Goal: Task Accomplishment & Management: Use online tool/utility

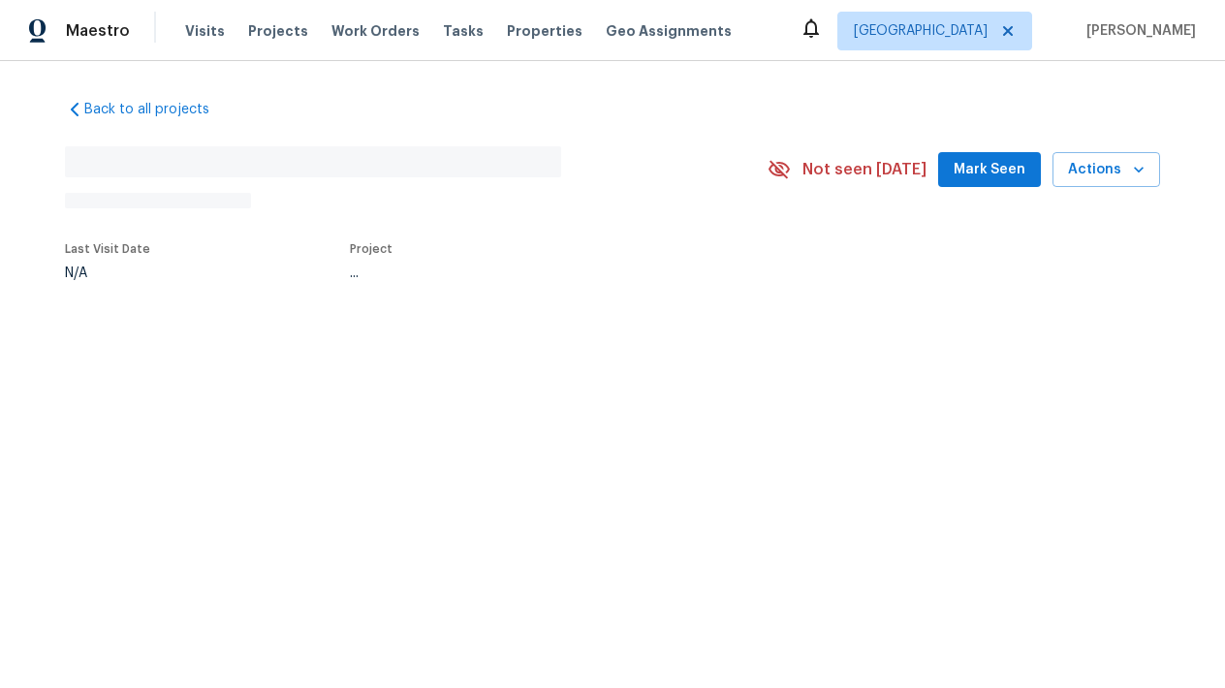
click at [304, 408] on html "Maestro Visits Projects Work Orders Tasks Properties Geo Assignments [GEOGRAPHI…" at bounding box center [612, 204] width 1225 height 408
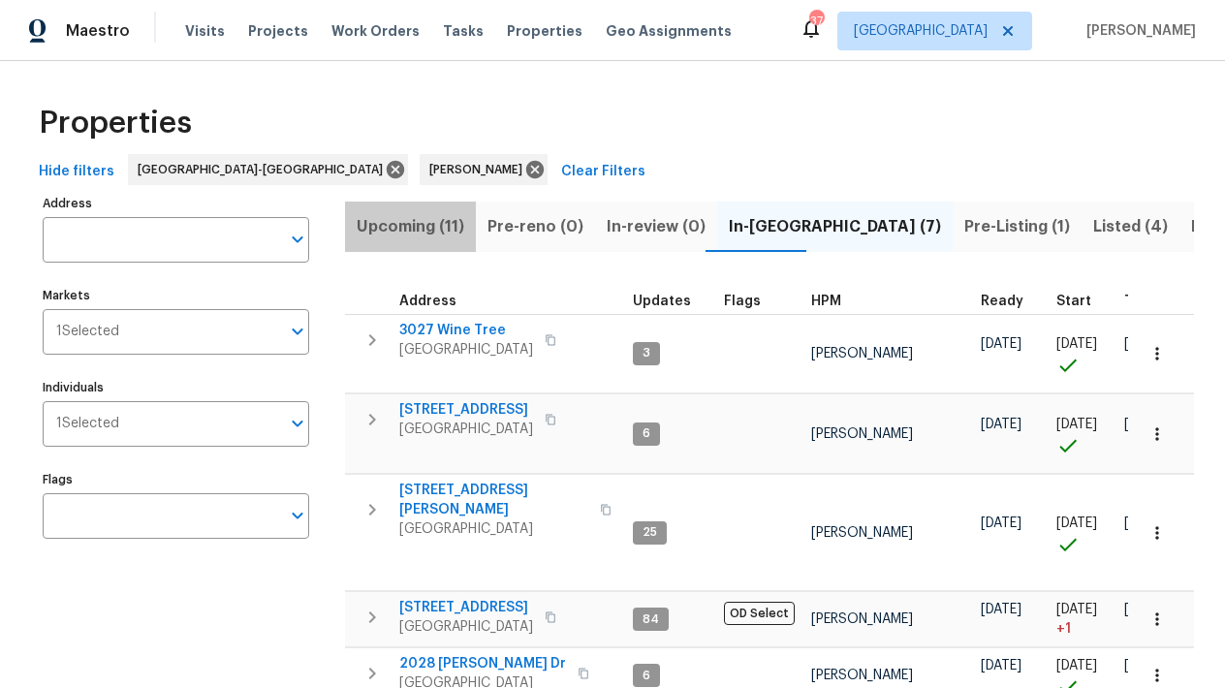
click at [434, 226] on span "Upcoming (11)" at bounding box center [411, 226] width 108 height 27
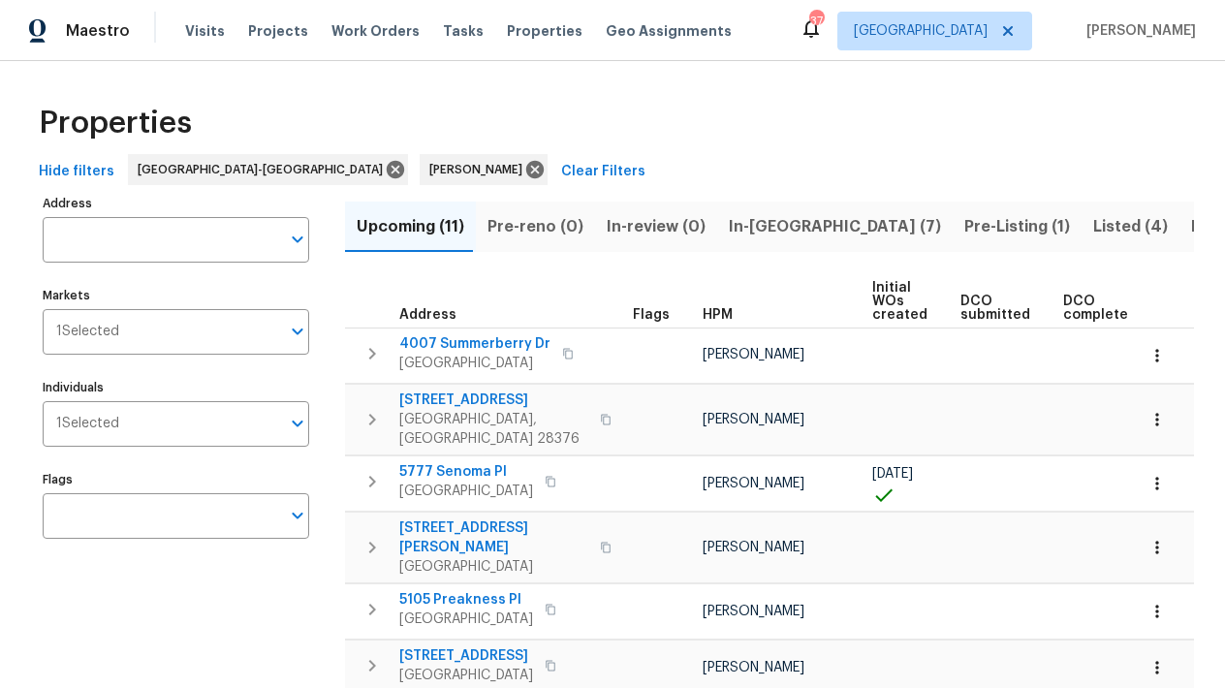
drag, startPoint x: 547, startPoint y: 669, endPoint x: 676, endPoint y: 665, distance: 129.0
click at [676, 664] on tbody "4007 Summerberry Dr Fayetteville, NC 28306 Preston Sexton 08/28/25 08/29/25 136…" at bounding box center [993, 660] width 1297 height 665
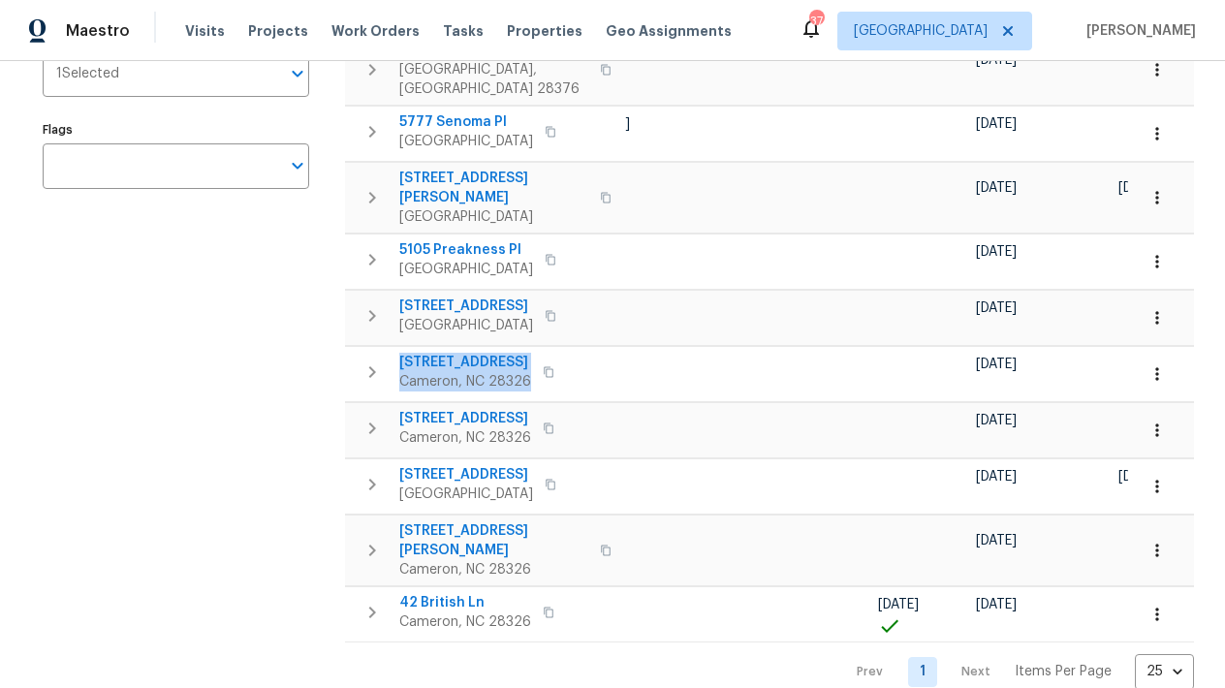
scroll to position [15, 283]
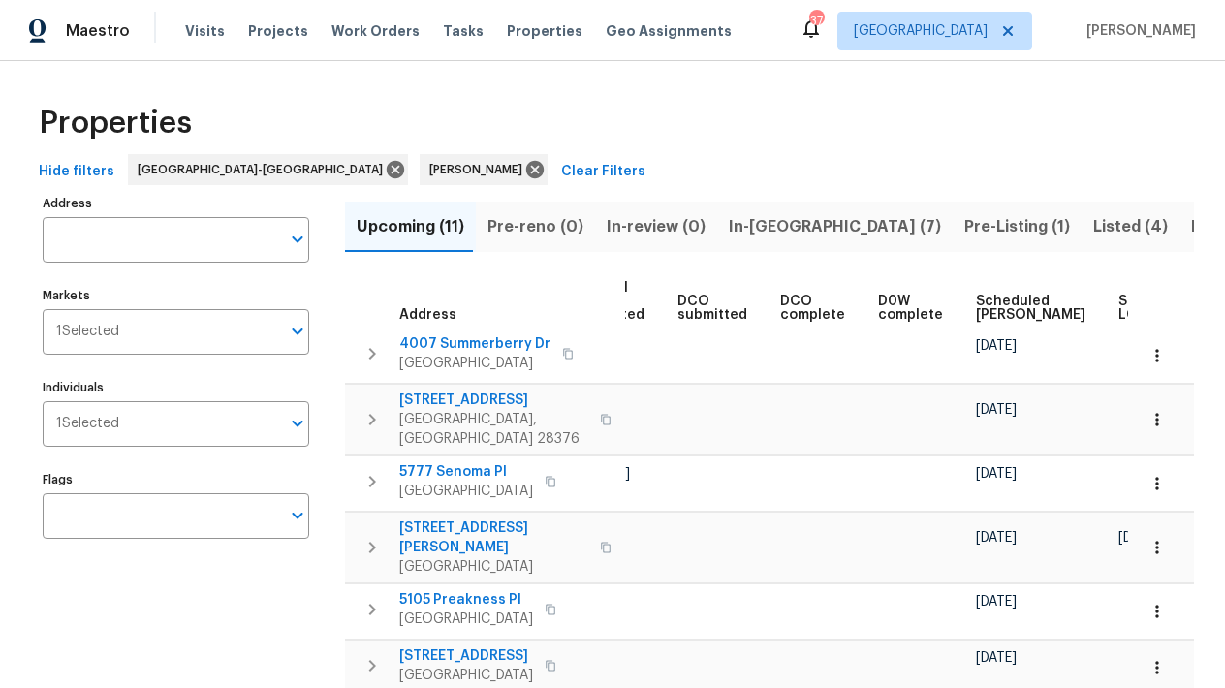
click at [976, 300] on span "Scheduled COE" at bounding box center [1031, 308] width 110 height 27
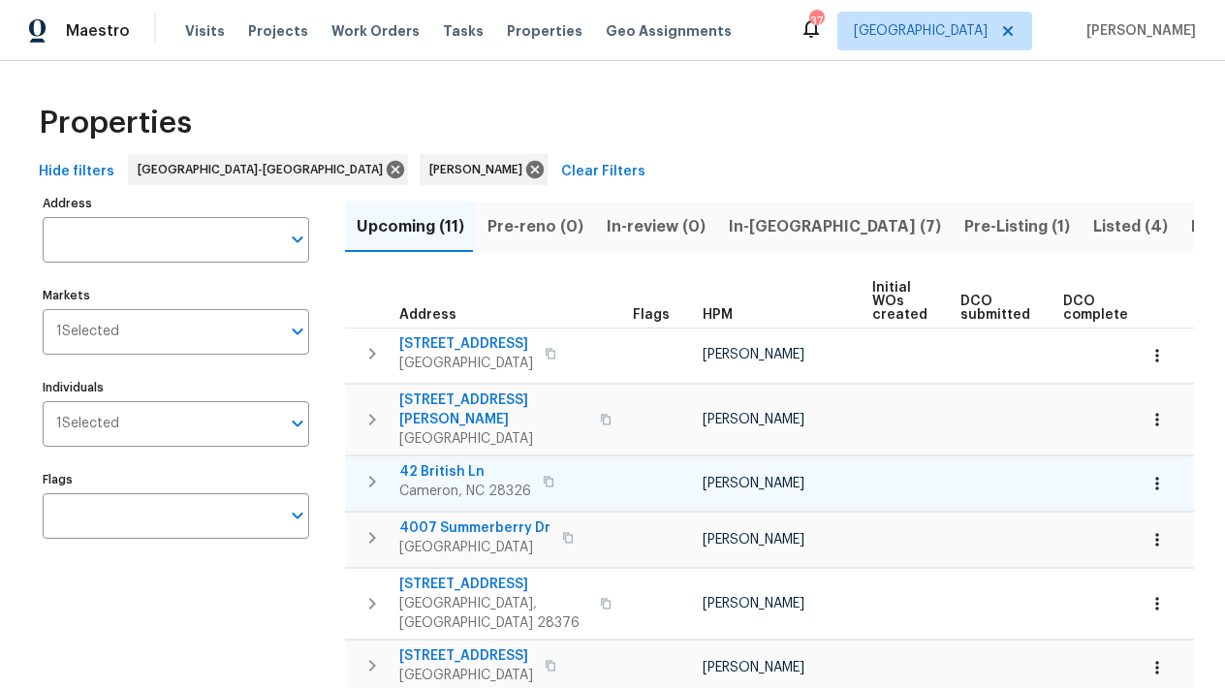
click at [452, 462] on span "42 British Ln" at bounding box center [465, 471] width 132 height 19
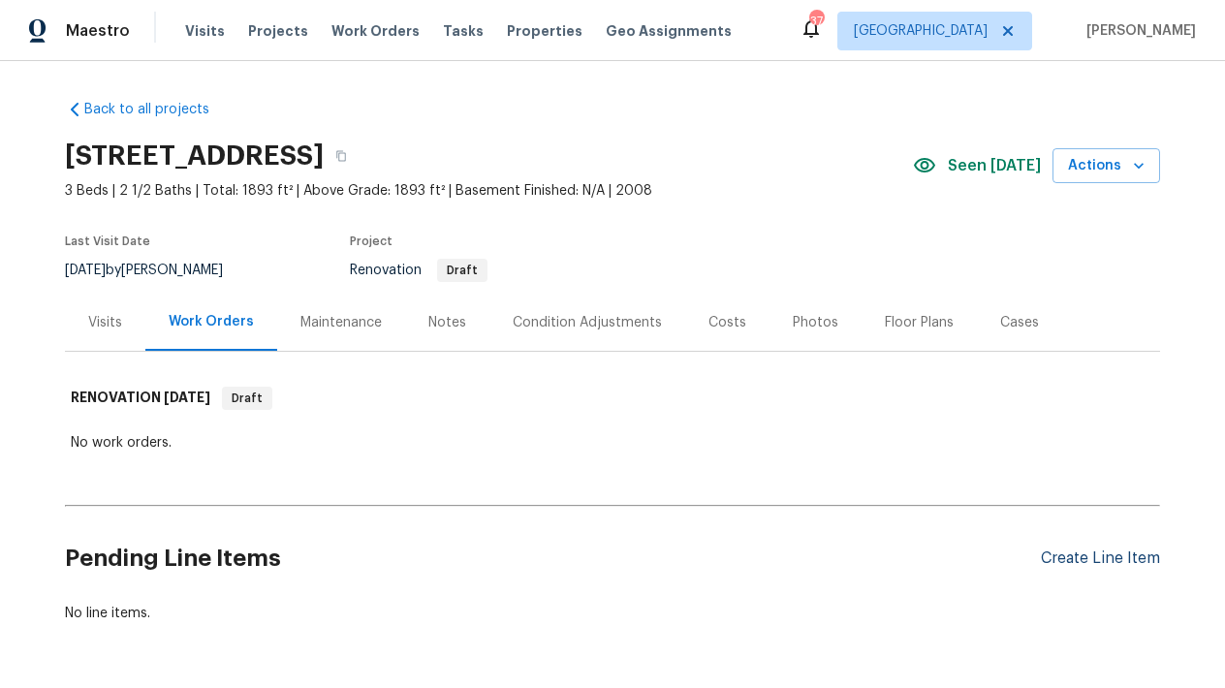
click at [1061, 555] on div "Create Line Item" at bounding box center [1100, 559] width 119 height 18
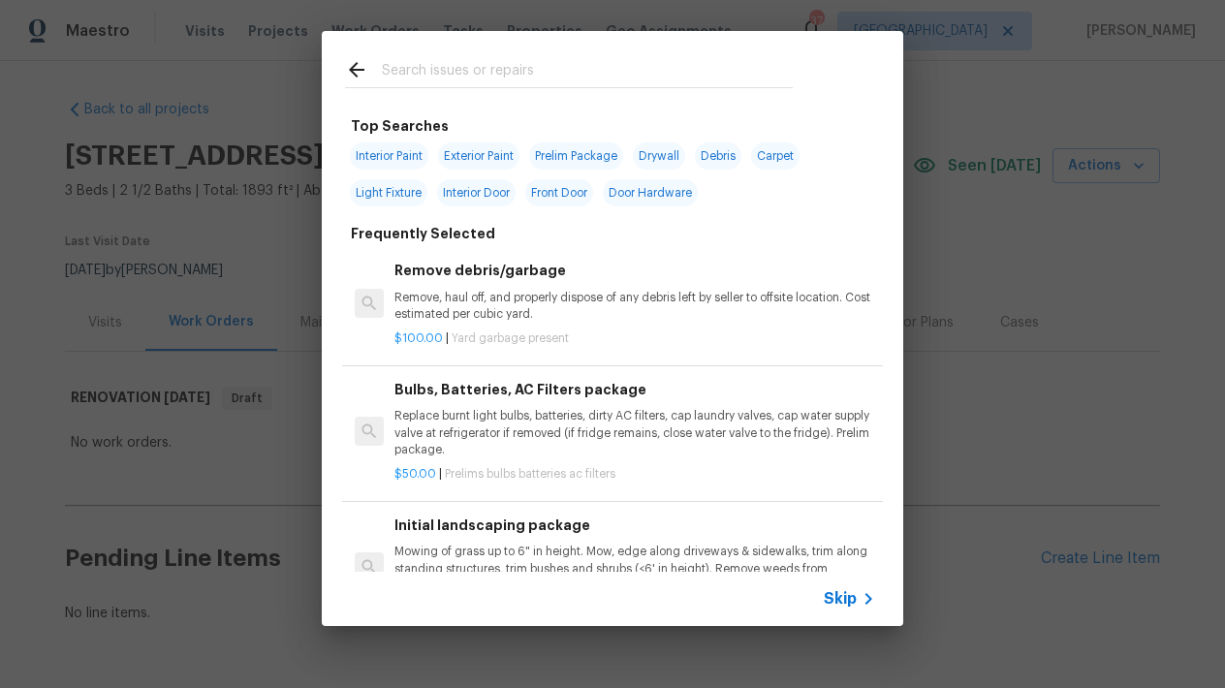
click at [458, 274] on h6 "Remove debris/garbage" at bounding box center [635, 270] width 481 height 21
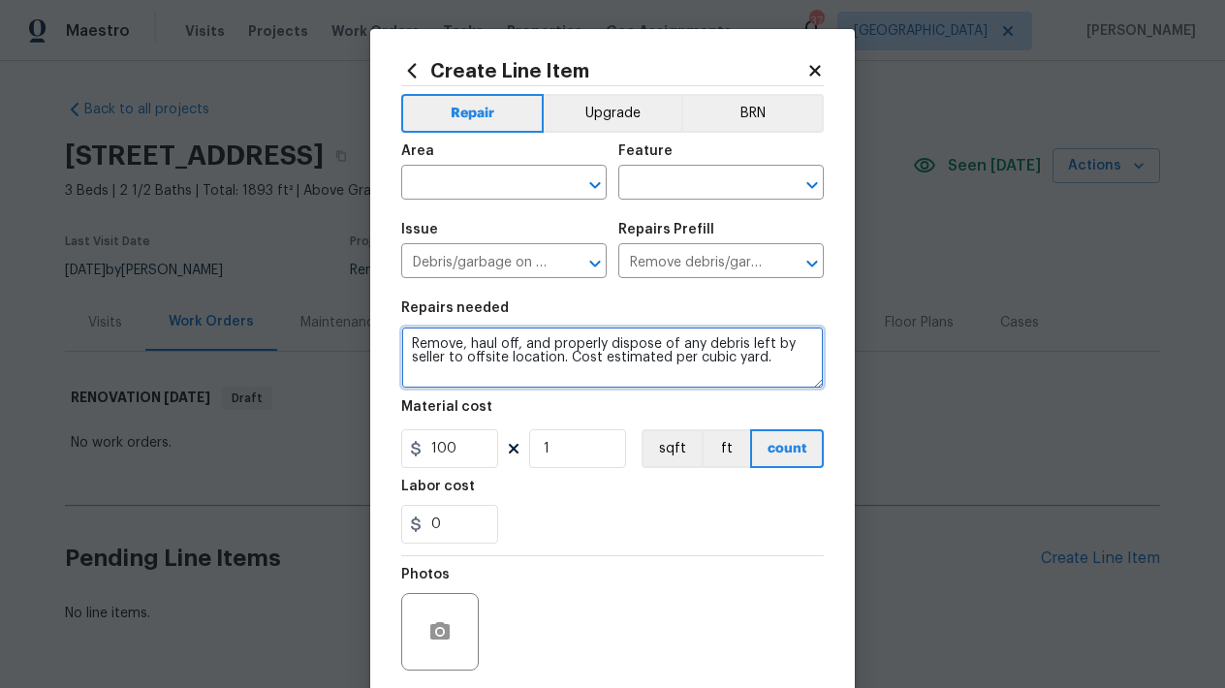
drag, startPoint x: 562, startPoint y: 358, endPoint x: 810, endPoint y: 358, distance: 248.2
click at [810, 358] on textarea "Remove, haul off, and properly dispose of any debris left by seller to offsite …" at bounding box center [612, 358] width 423 height 62
type textarea "Remove, haul off, and properly dispose of any debris left by seller to offsite …"
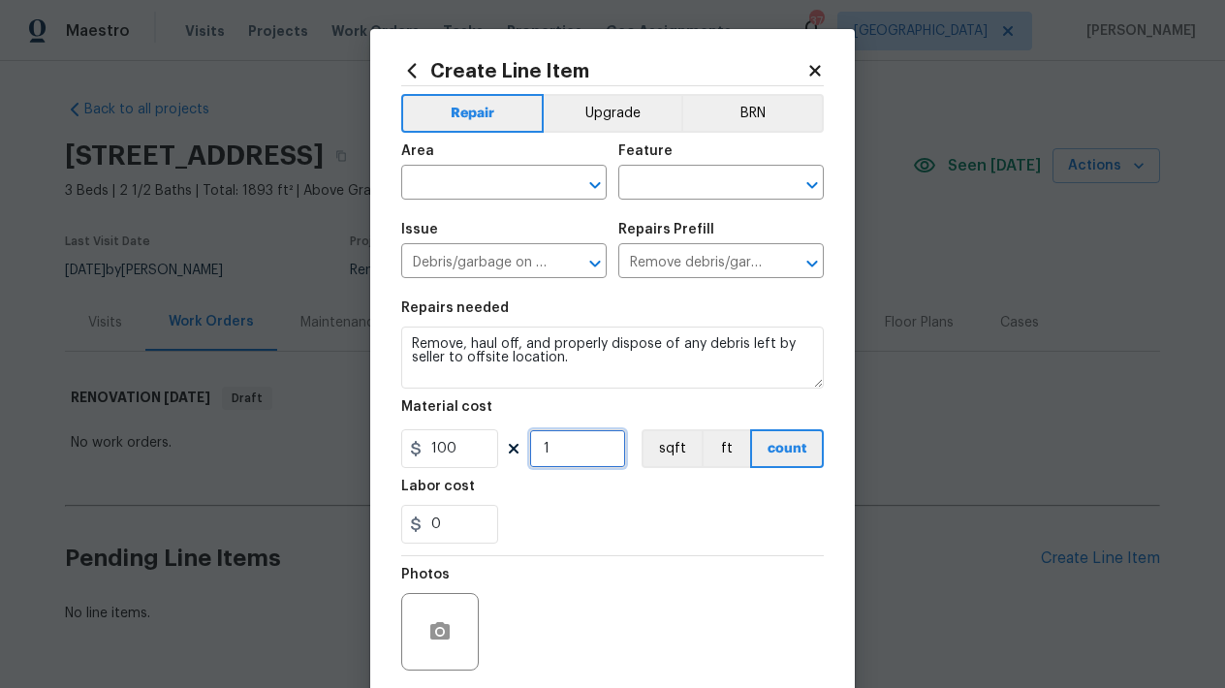
click at [550, 452] on input "1" at bounding box center [577, 448] width 97 height 39
drag, startPoint x: 551, startPoint y: 451, endPoint x: 520, endPoint y: 451, distance: 31.0
click at [520, 451] on div "100 1 sqft ft count" at bounding box center [612, 448] width 423 height 39
type input "3"
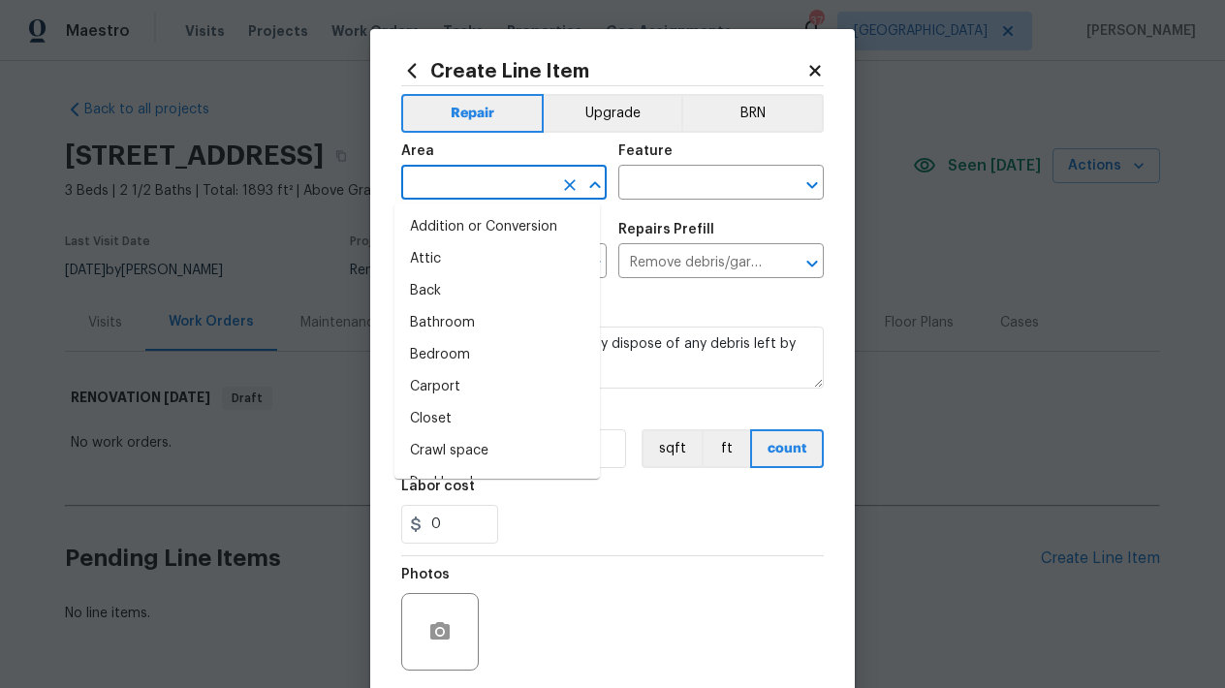
click at [459, 180] on input "text" at bounding box center [476, 185] width 151 height 30
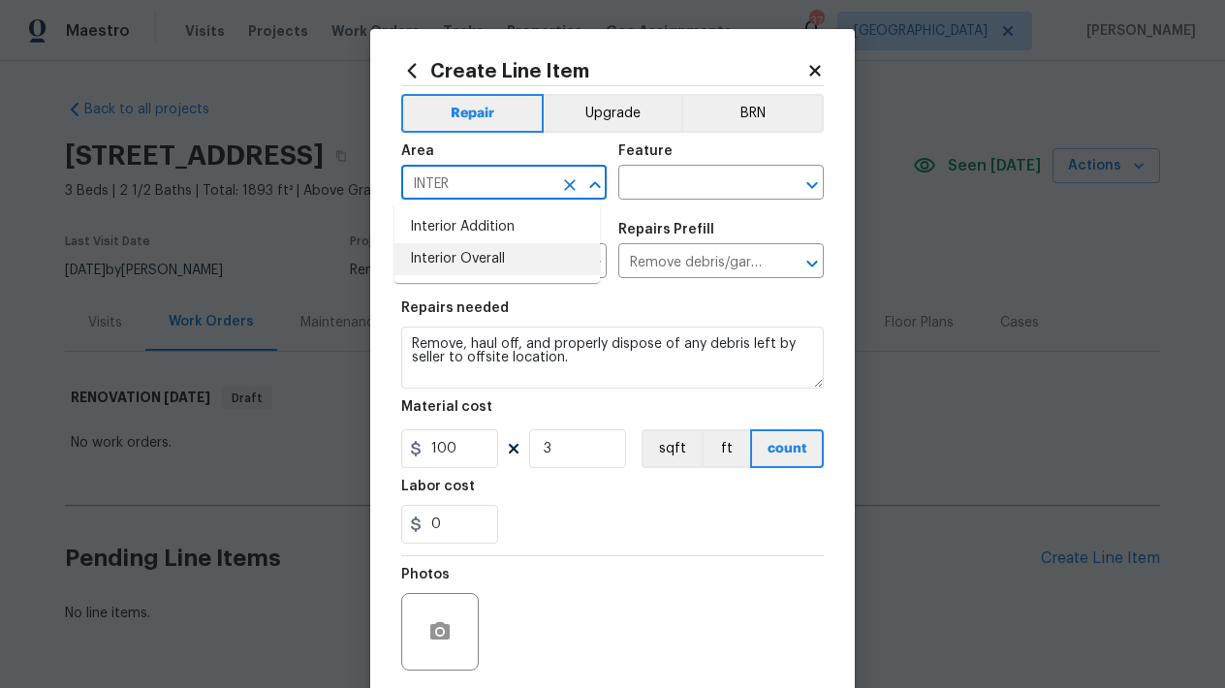
click at [455, 258] on li "Interior Overall" at bounding box center [498, 259] width 206 height 32
type input "Interior Overall"
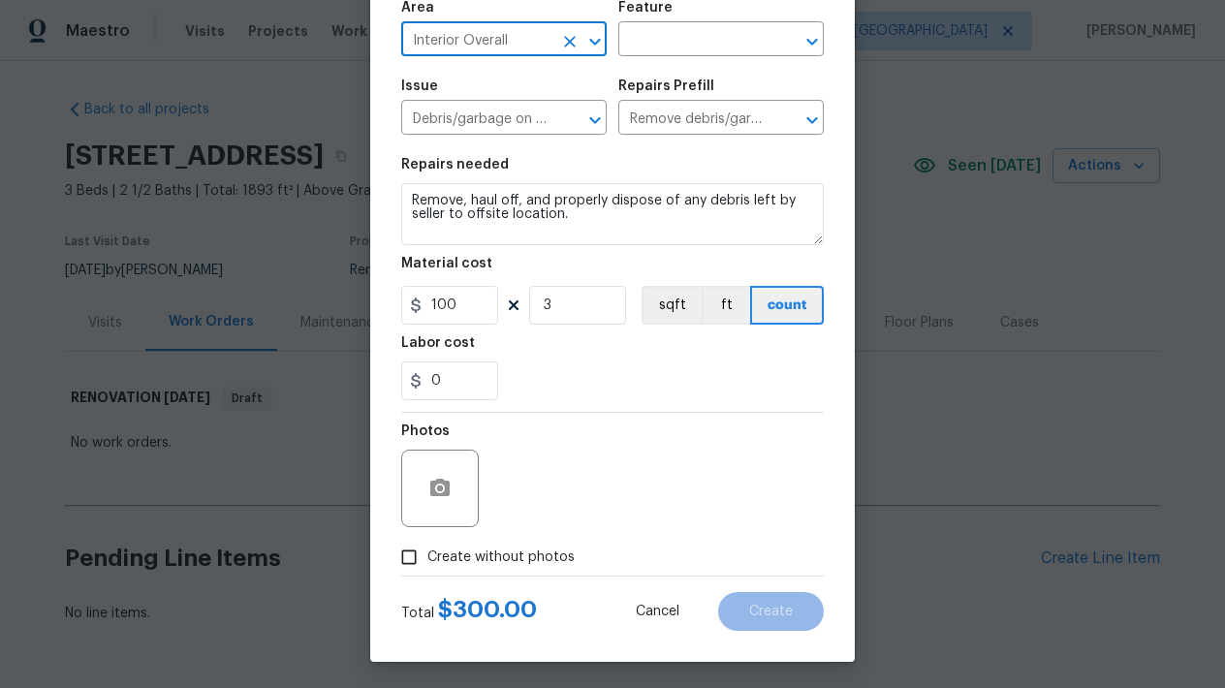
click at [405, 555] on input "Create without photos" at bounding box center [409, 557] width 37 height 37
checkbox input "true"
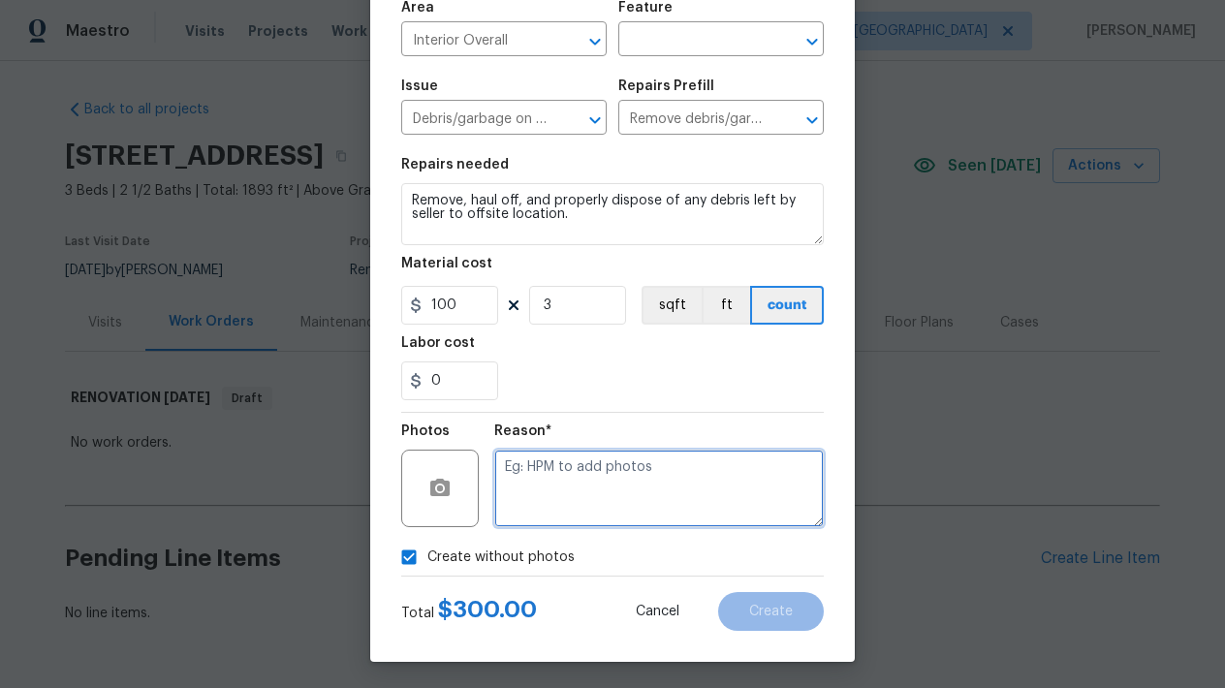
click at [542, 490] on textarea at bounding box center [659, 489] width 330 height 78
type textarea "n"
click at [644, 561] on div "Create without photos" at bounding box center [612, 557] width 423 height 37
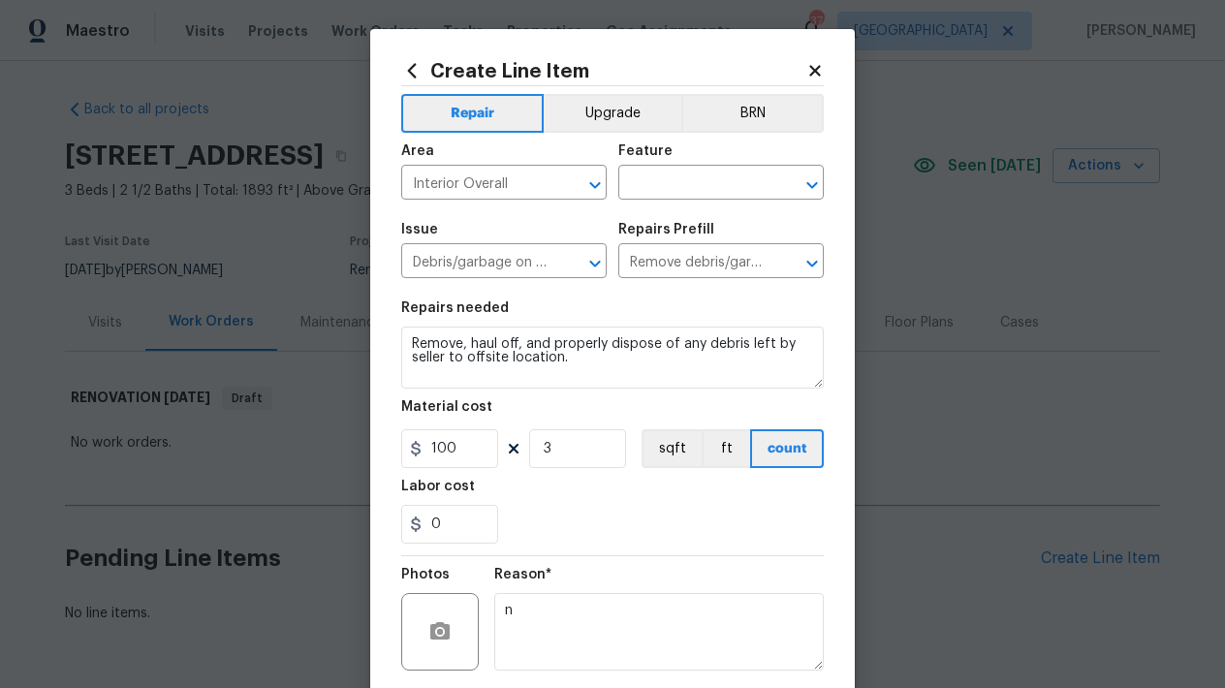
scroll to position [146, 0]
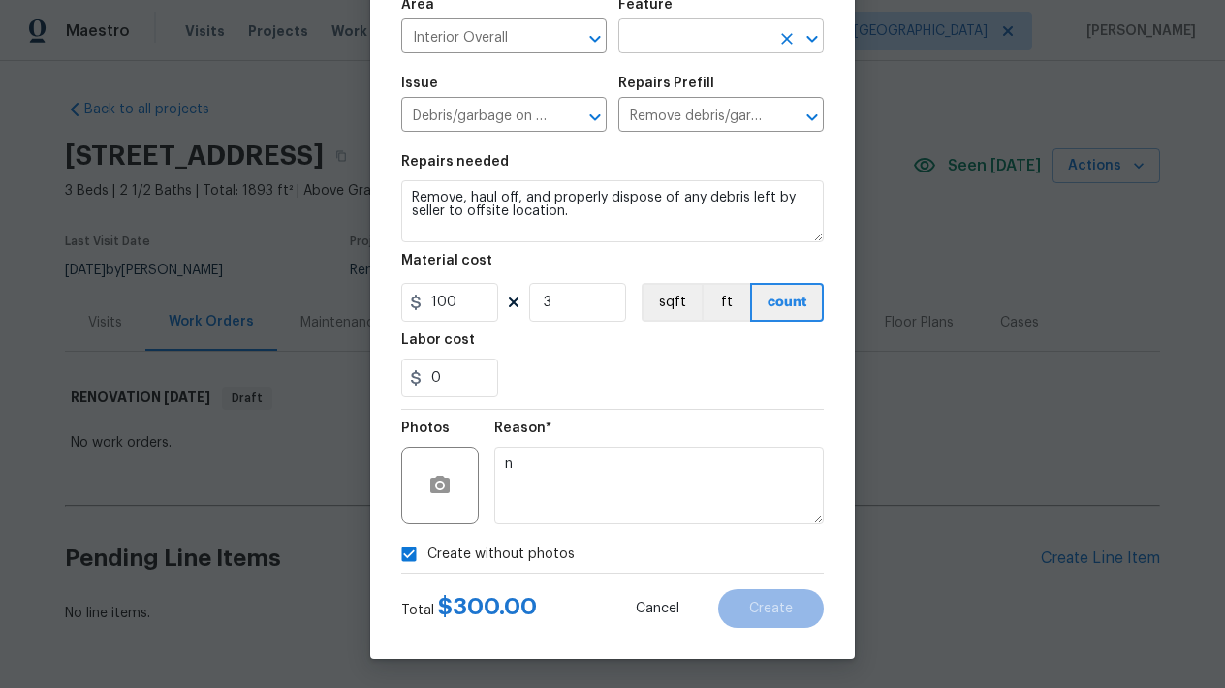
click at [704, 38] on input "text" at bounding box center [693, 38] width 151 height 30
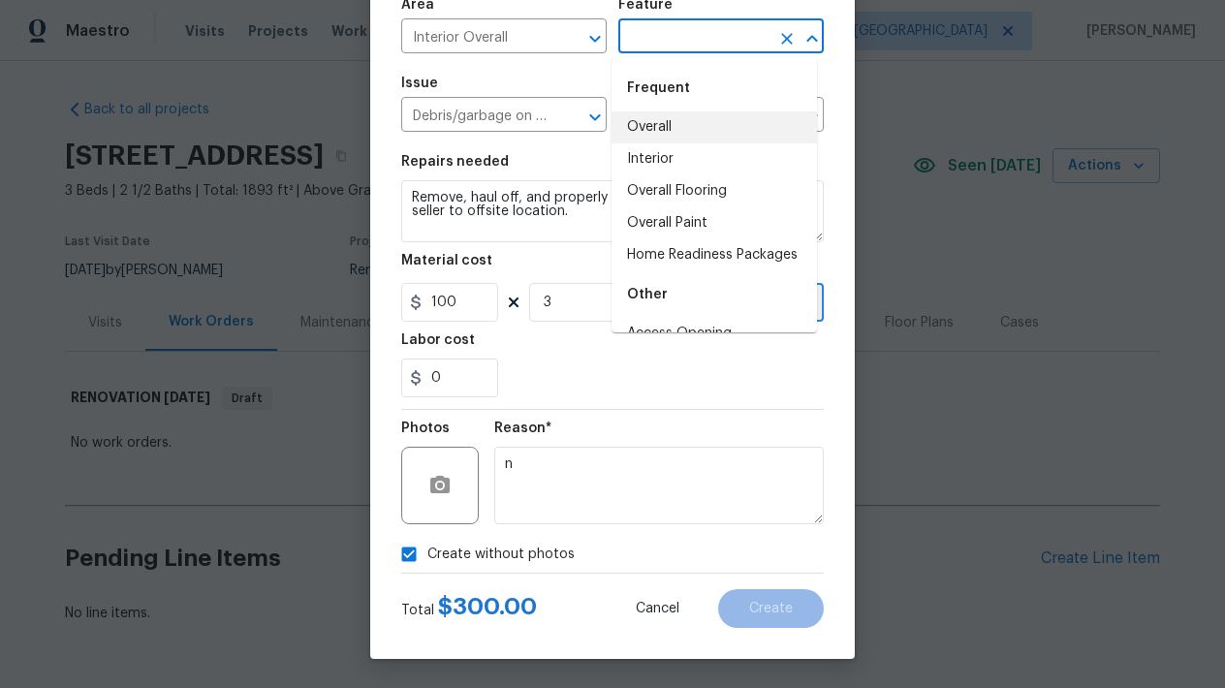
click at [650, 123] on li "Overall" at bounding box center [715, 127] width 206 height 32
type input "Overall"
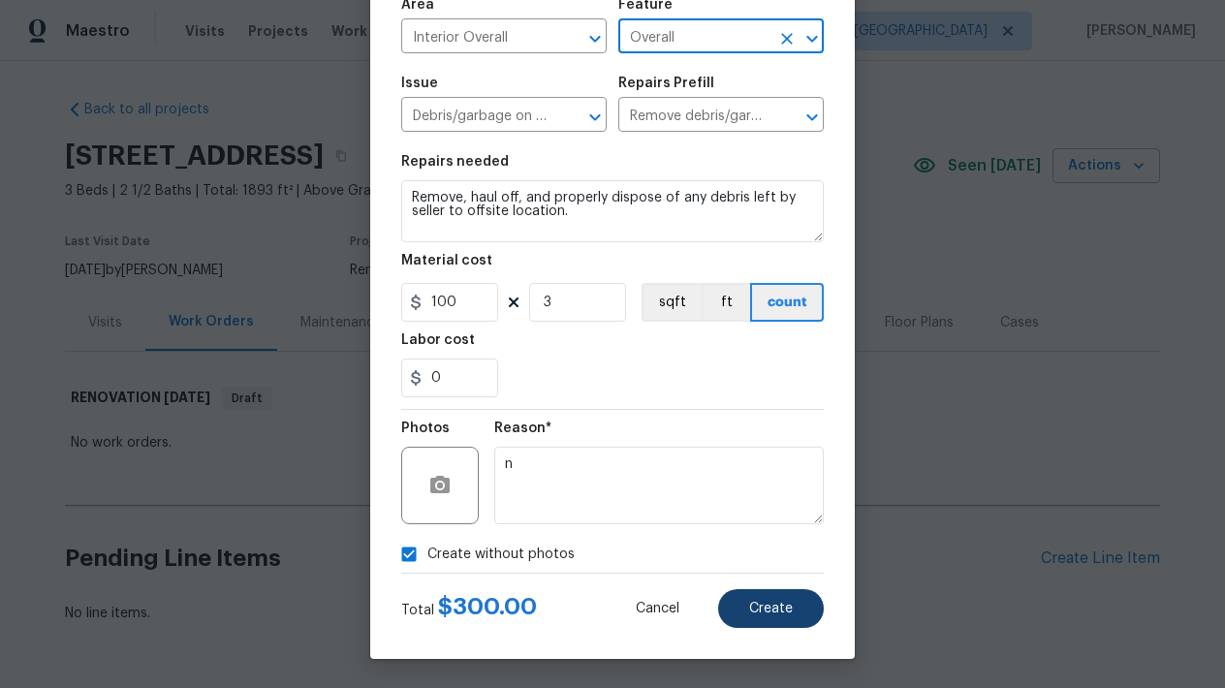
click at [776, 614] on span "Create" at bounding box center [771, 609] width 44 height 15
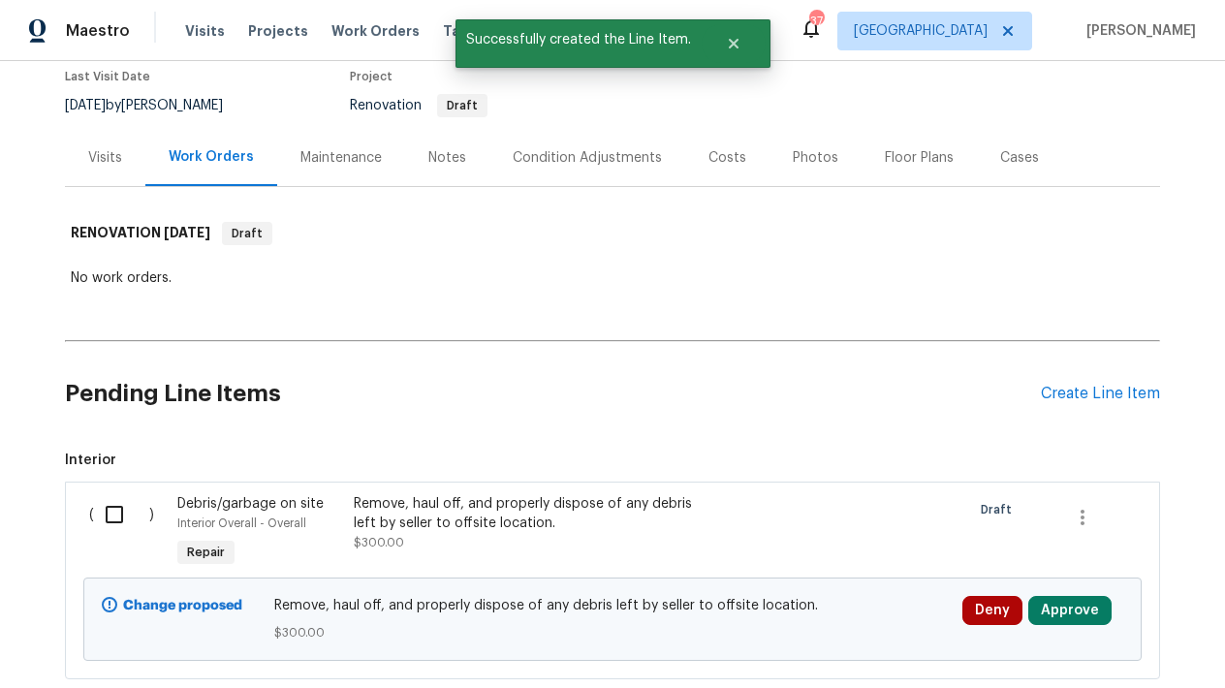
scroll to position [301, 0]
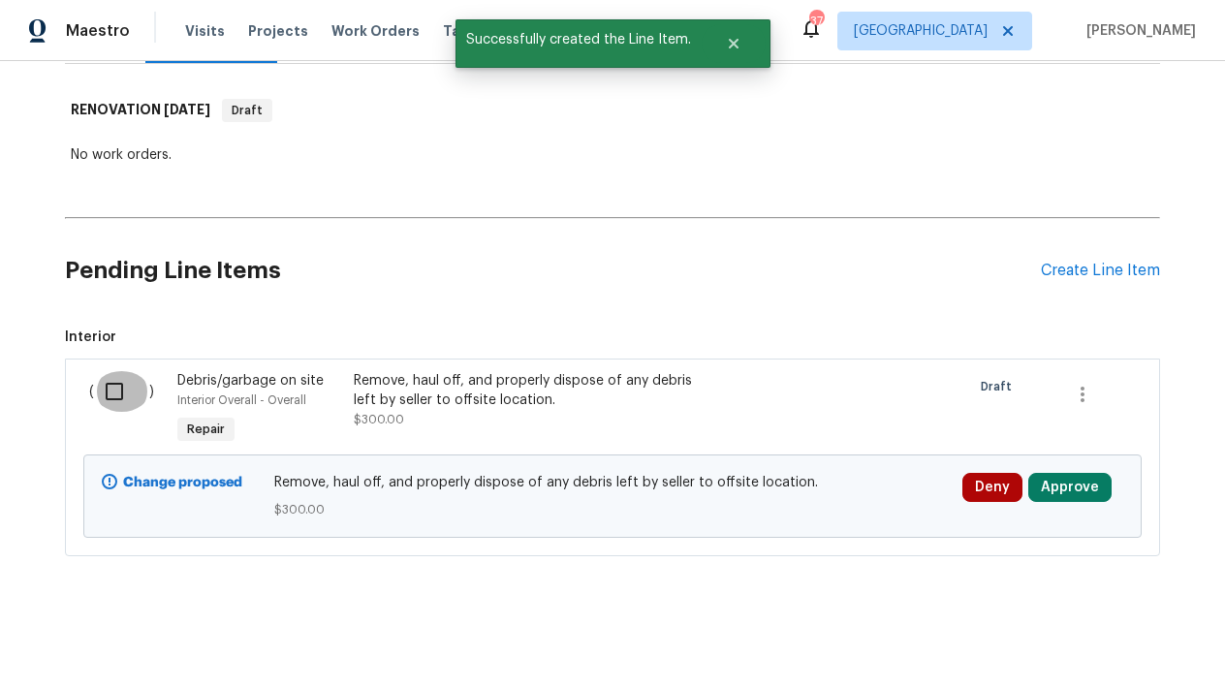
click at [105, 375] on input "checkbox" at bounding box center [121, 391] width 55 height 41
checkbox input "true"
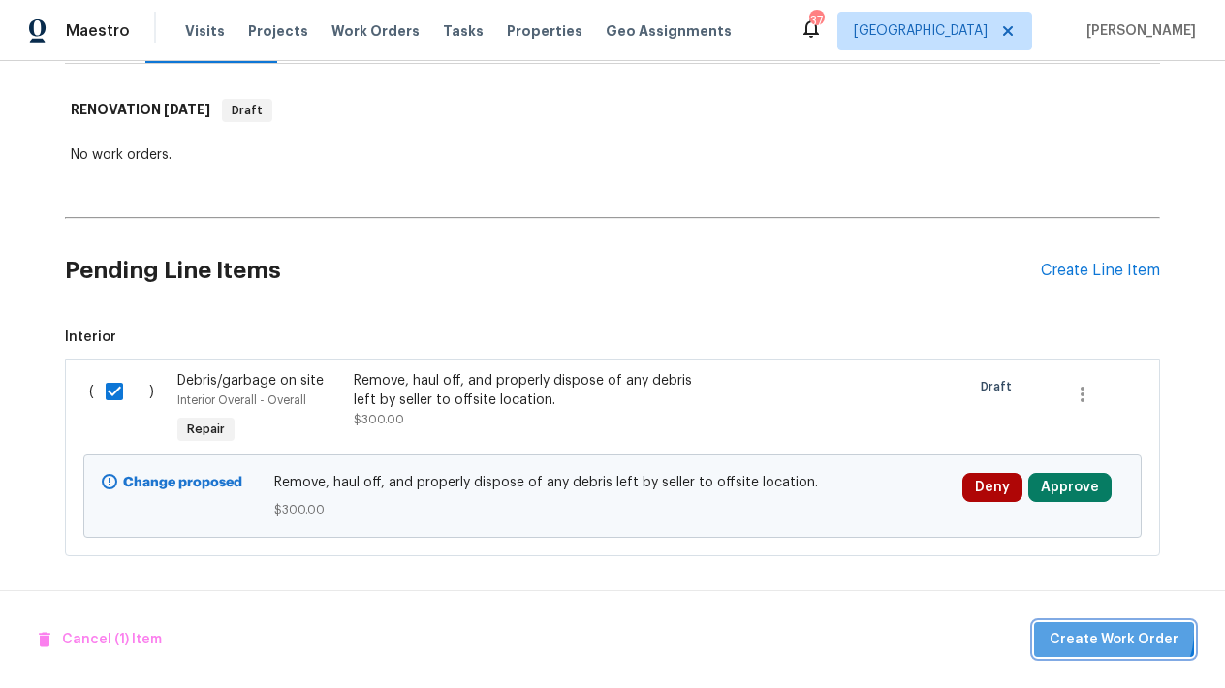
click at [1120, 632] on span "Create Work Order" at bounding box center [1114, 640] width 129 height 24
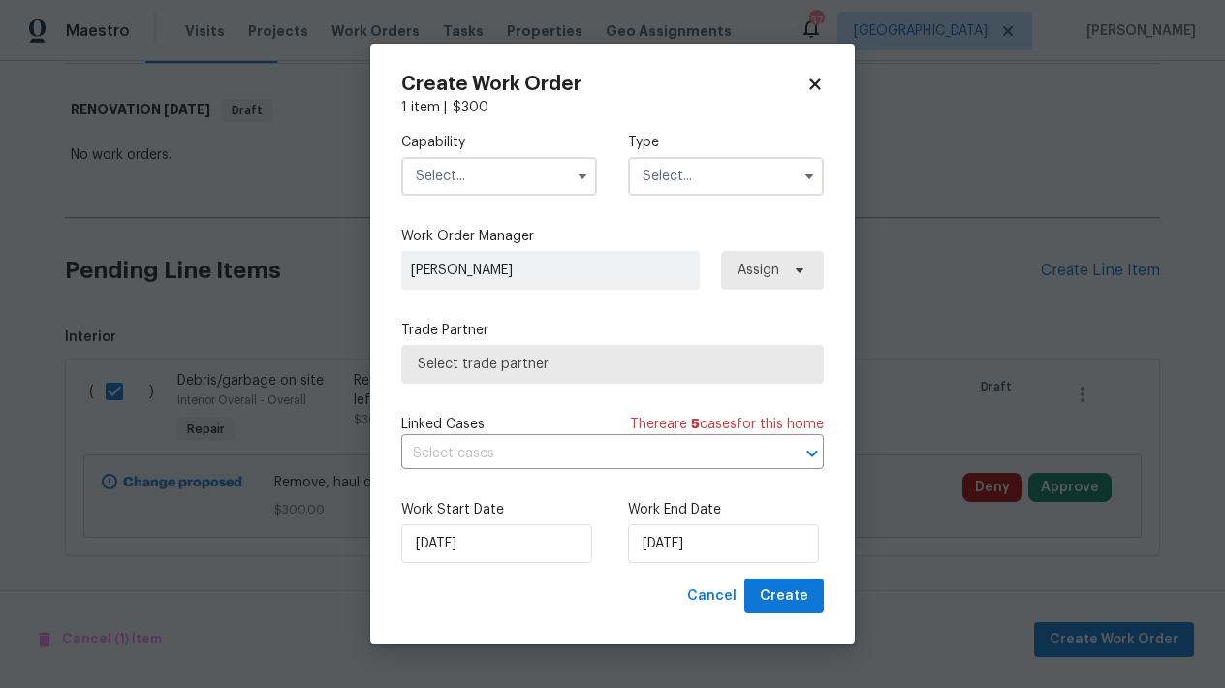
click at [441, 164] on input "text" at bounding box center [499, 176] width 196 height 39
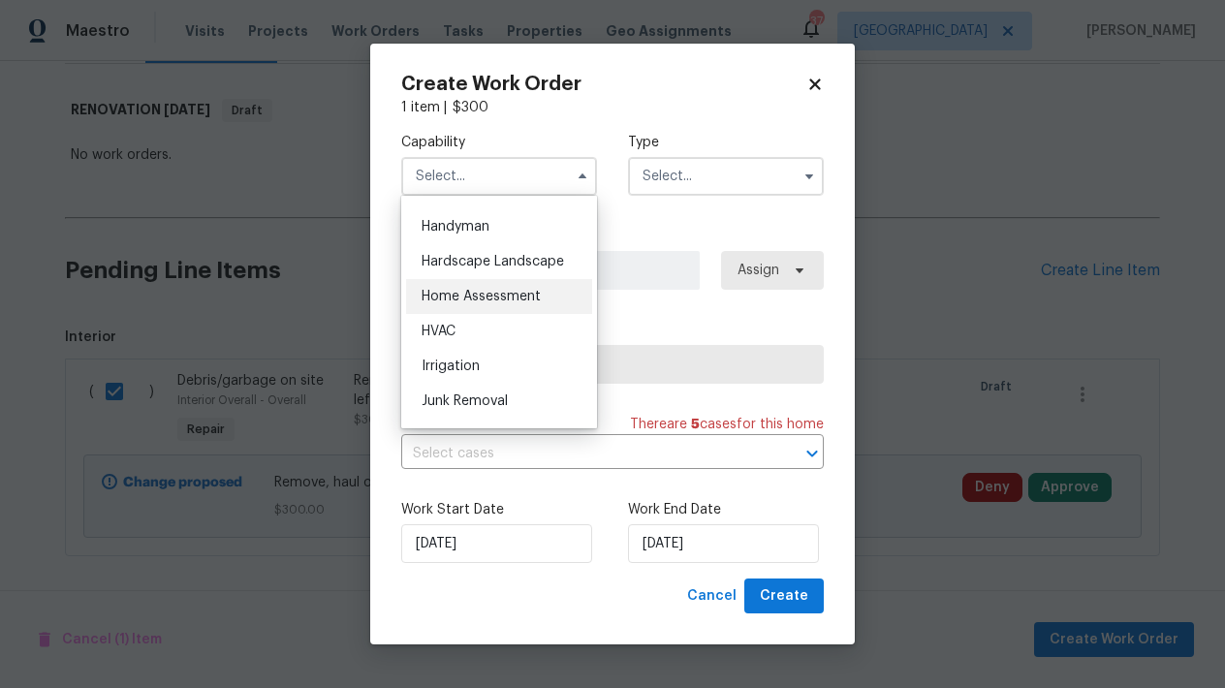
scroll to position [782, 0]
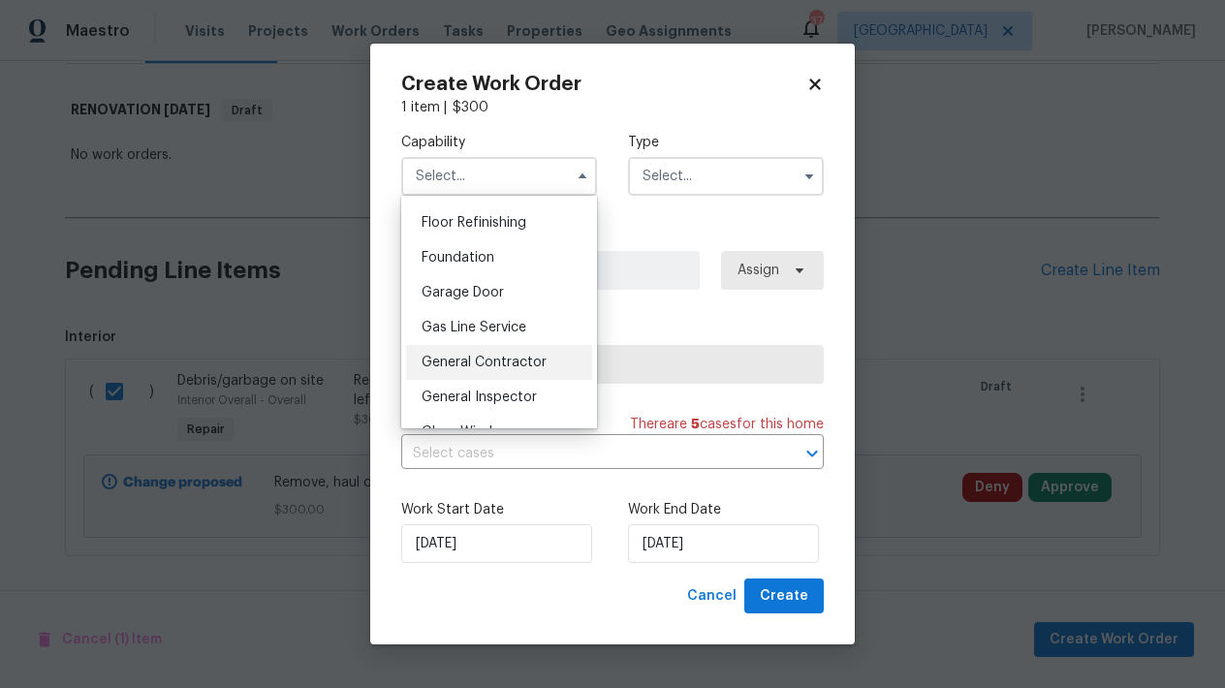
click at [503, 369] on span "General Contractor" at bounding box center [484, 363] width 125 height 14
type input "General Contractor"
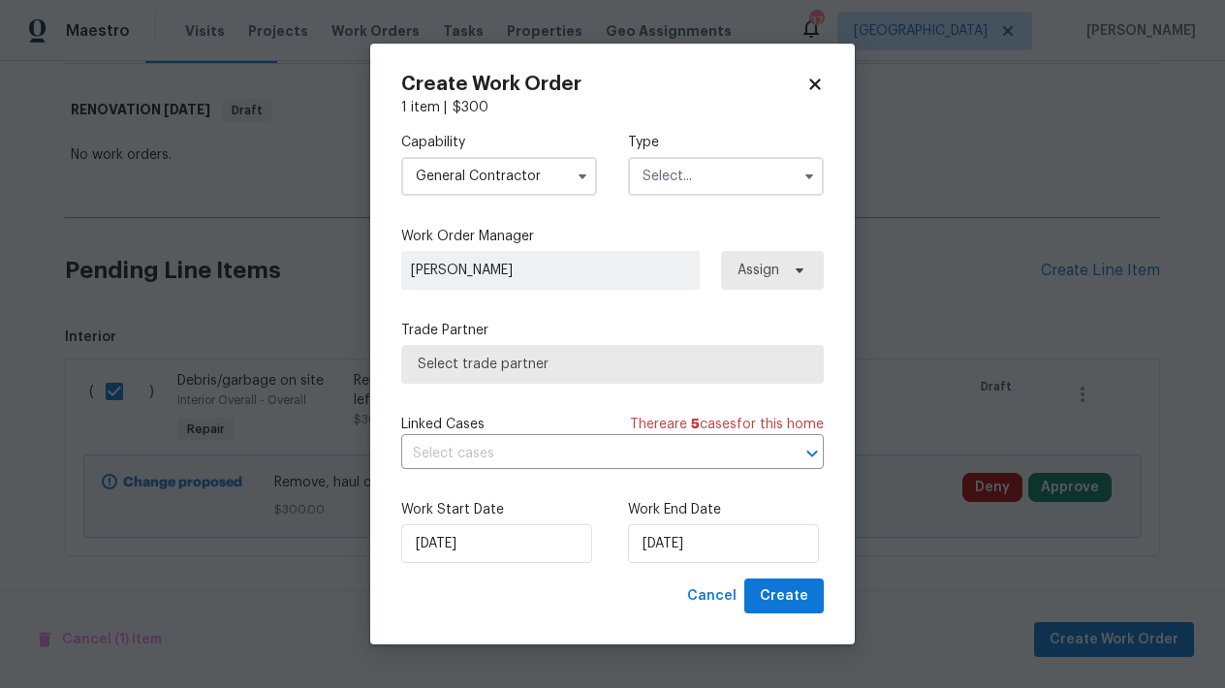
click at [716, 175] on input "text" at bounding box center [726, 176] width 196 height 39
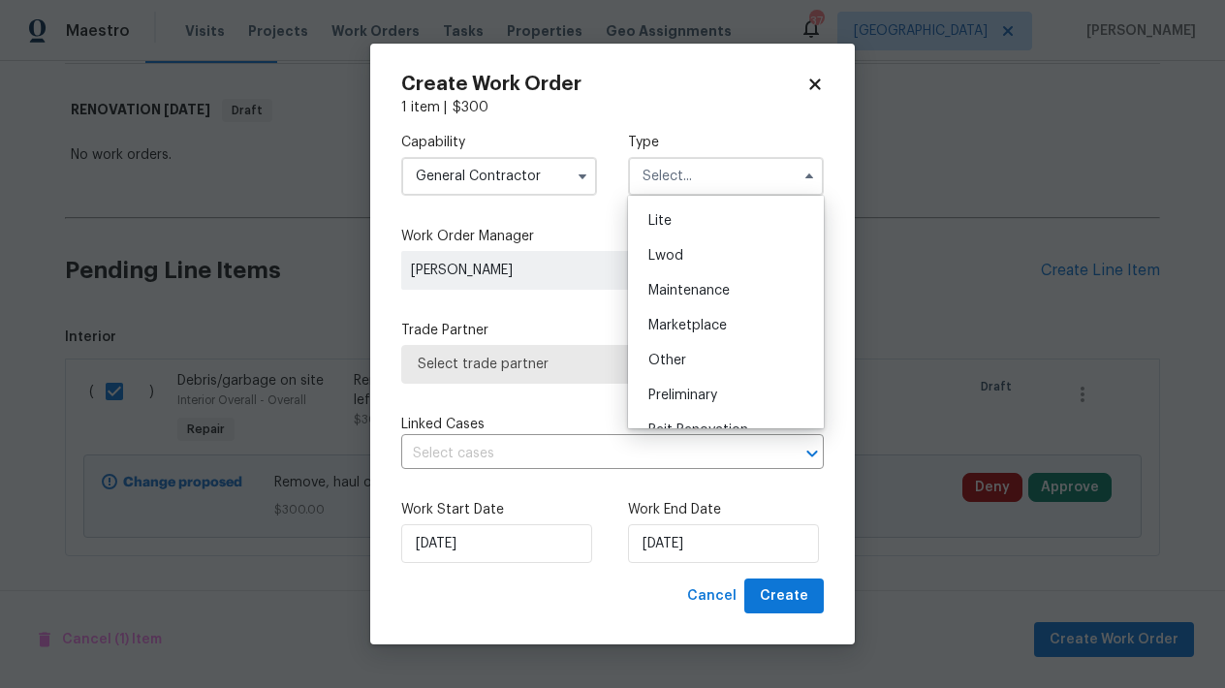
scroll to position [440, 0]
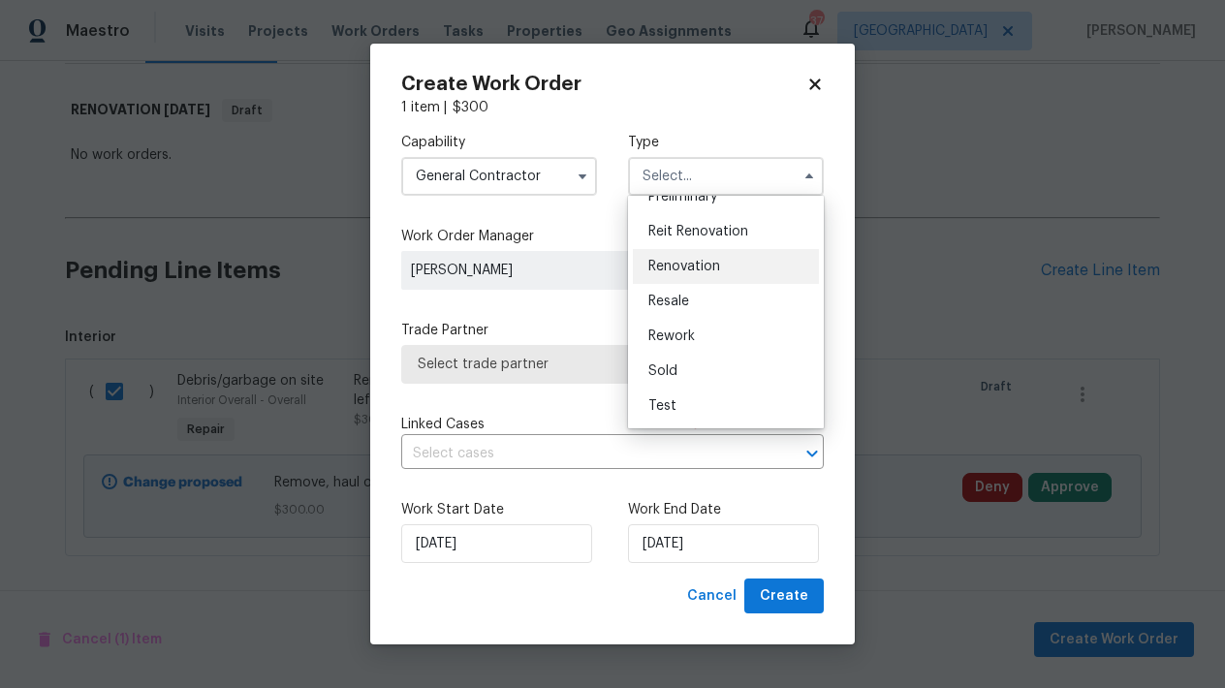
click at [688, 263] on span "Renovation" at bounding box center [685, 267] width 72 height 14
type input "Renovation"
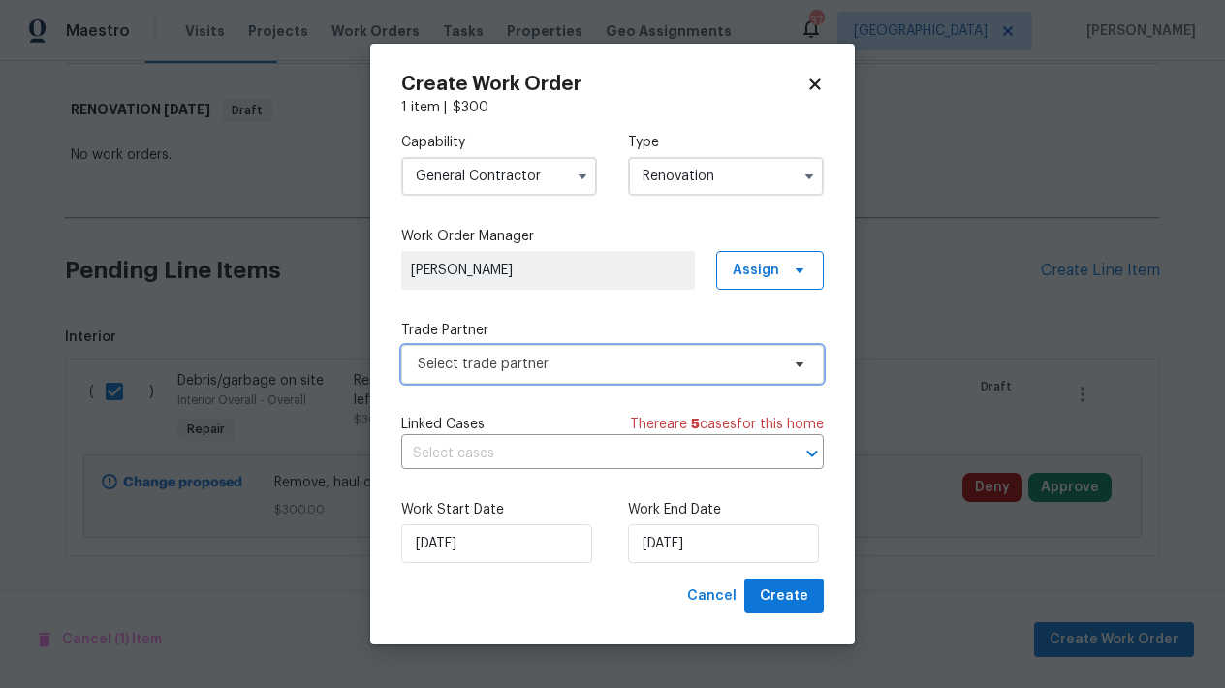
click at [447, 364] on span "Select trade partner" at bounding box center [599, 364] width 362 height 19
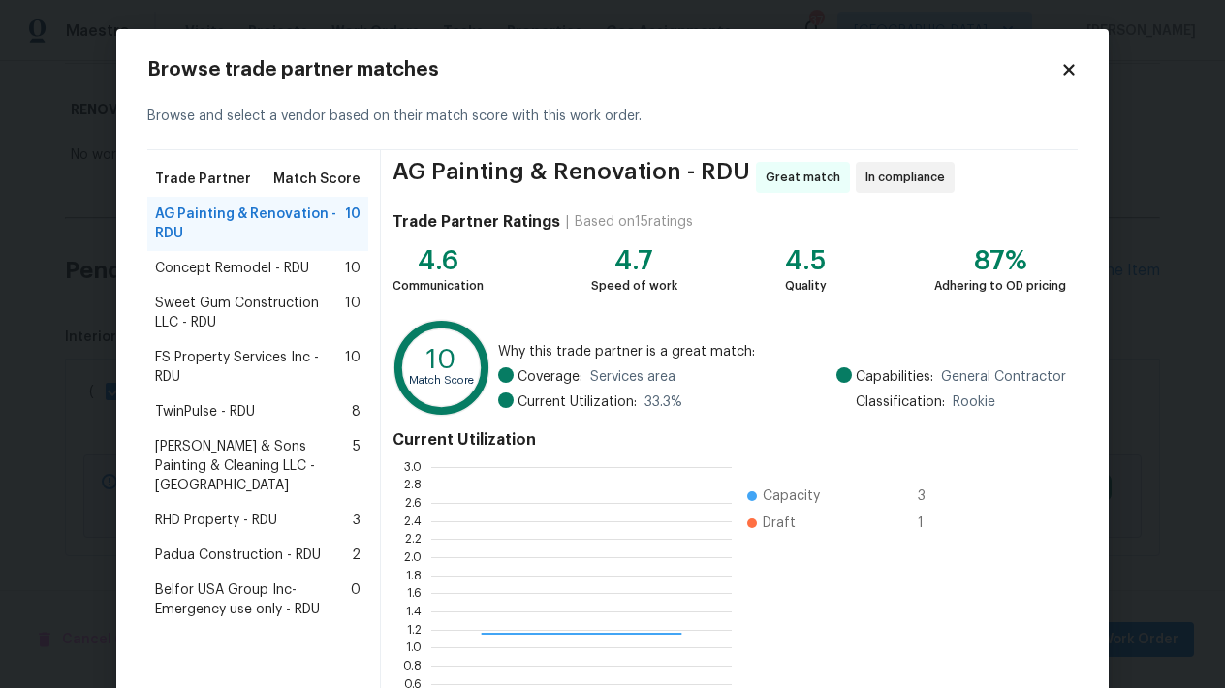
scroll to position [257, 287]
click at [231, 268] on span "Concept Remodel - RDU" at bounding box center [232, 268] width 154 height 19
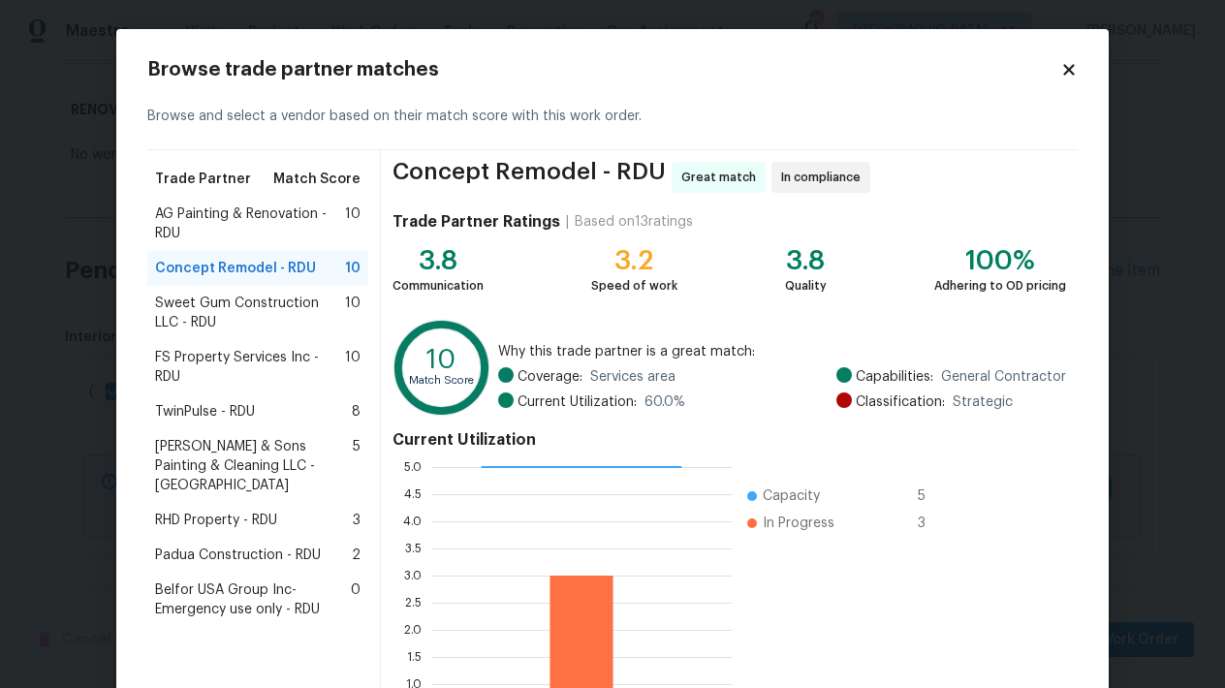
click at [201, 411] on span "TwinPulse - RDU" at bounding box center [205, 411] width 100 height 19
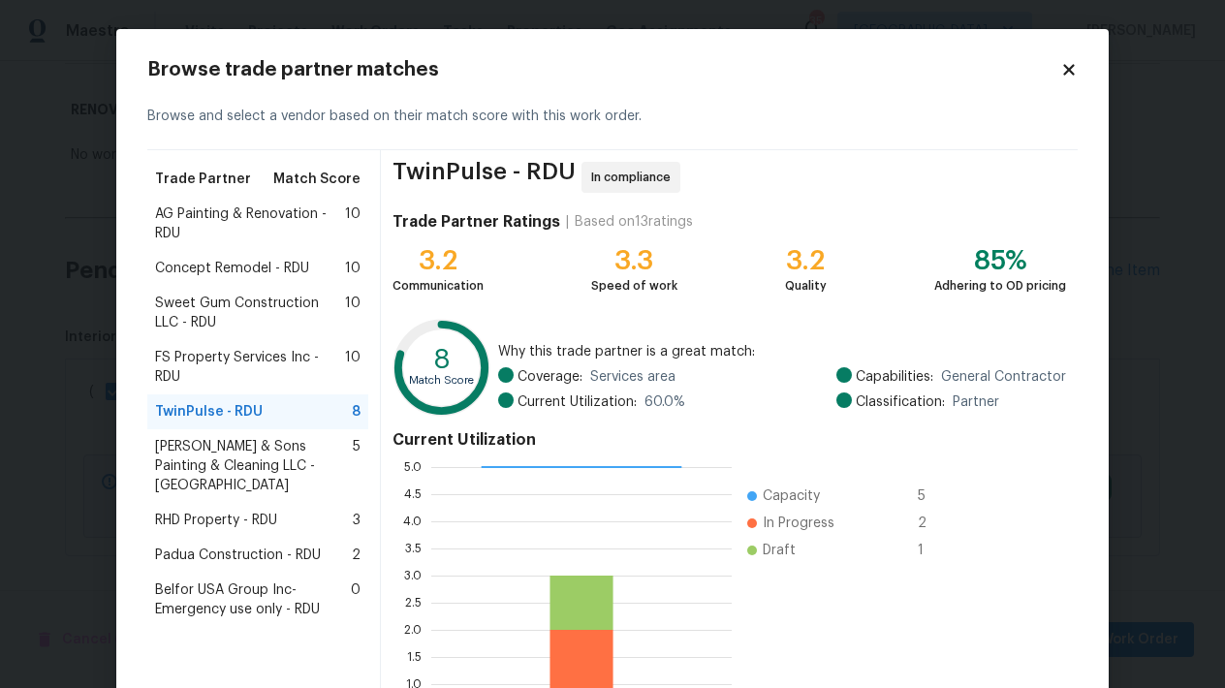
click at [236, 450] on span "[PERSON_NAME] & Sons Painting & Cleaning LLC - [GEOGRAPHIC_DATA]" at bounding box center [254, 466] width 198 height 58
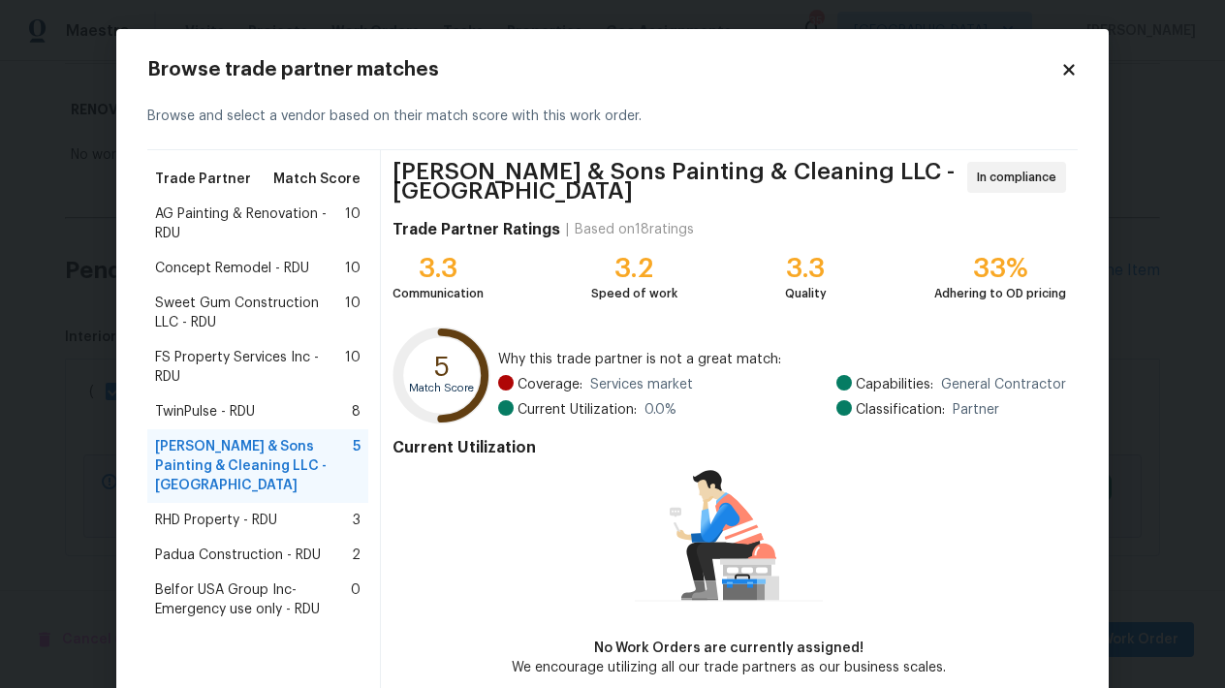
click at [258, 546] on span "Padua Construction - RDU" at bounding box center [238, 555] width 166 height 19
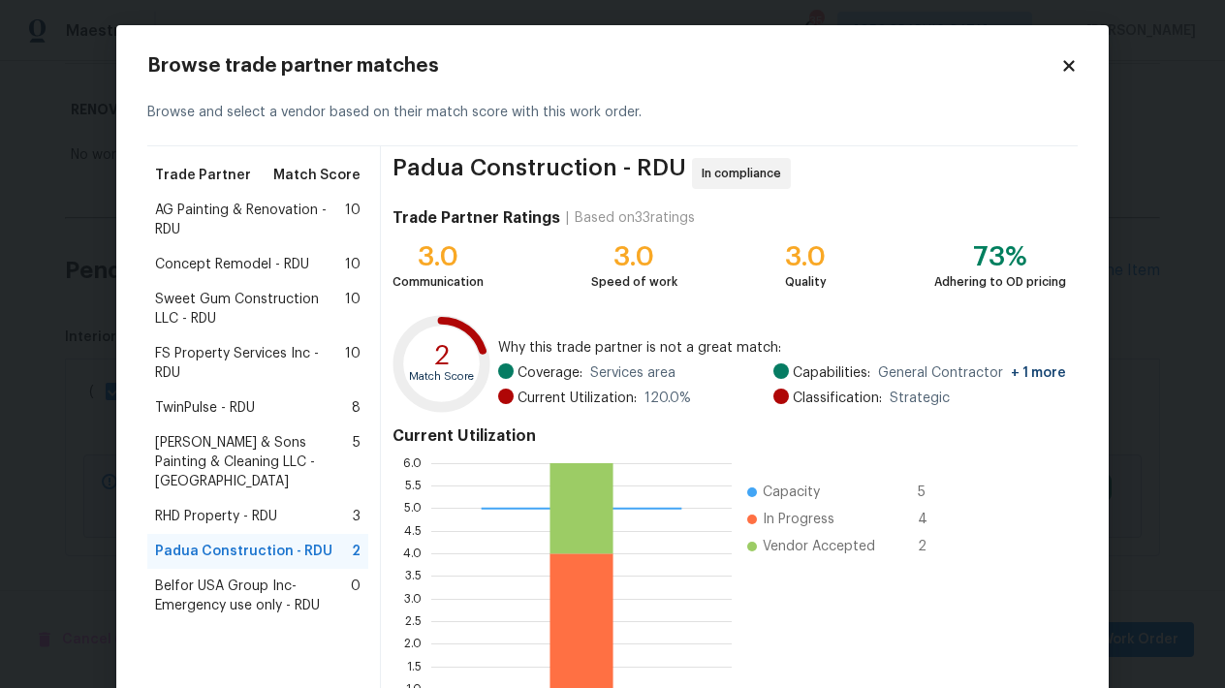
scroll to position [167, 0]
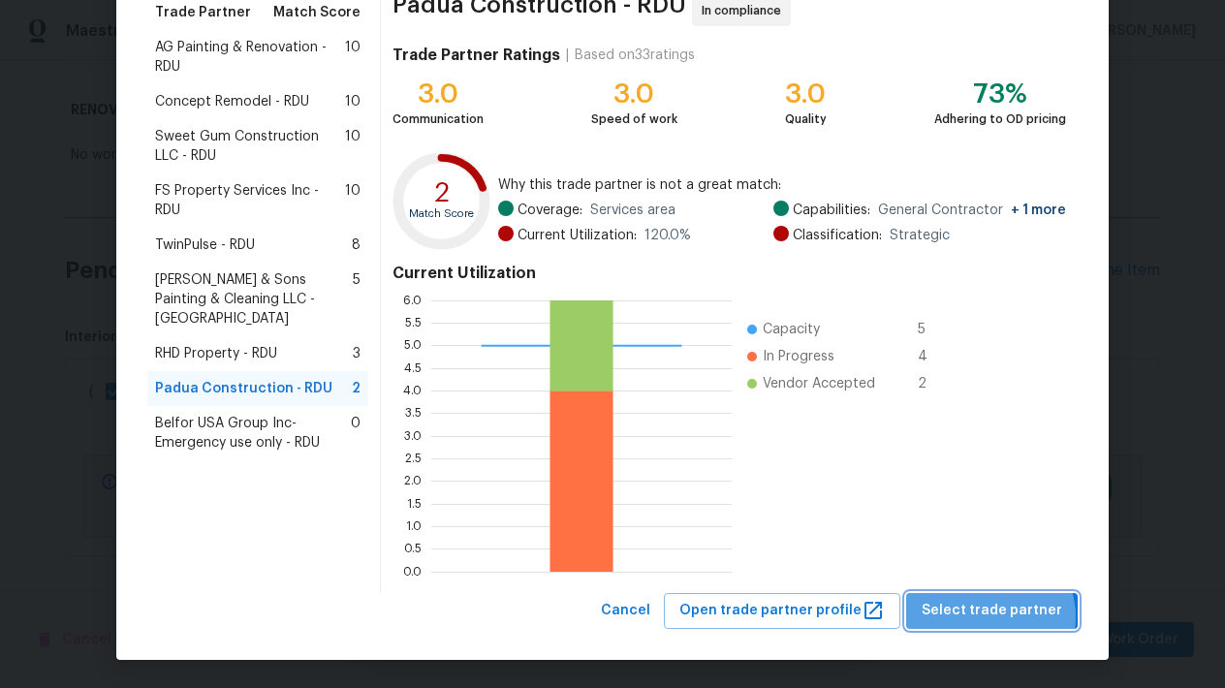
click at [993, 617] on span "Select trade partner" at bounding box center [992, 611] width 141 height 24
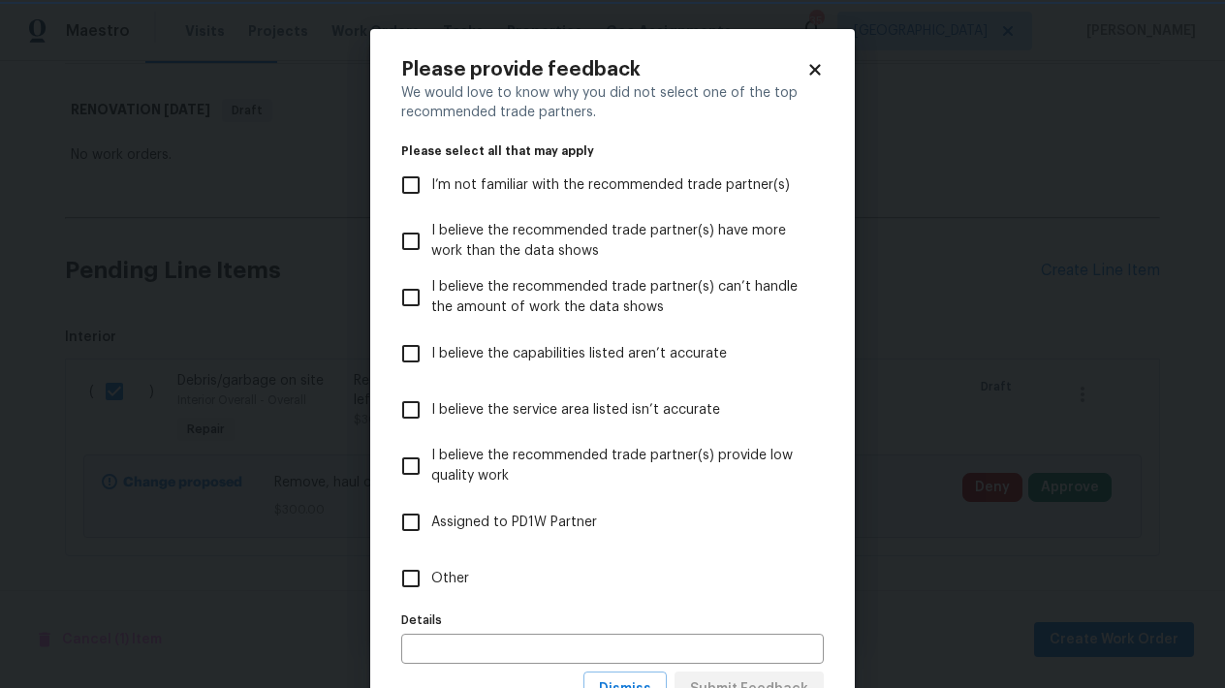
scroll to position [0, 0]
click at [407, 581] on input "Other" at bounding box center [411, 578] width 41 height 41
checkbox input "true"
click at [722, 680] on span "Submit Feedback" at bounding box center [749, 690] width 118 height 24
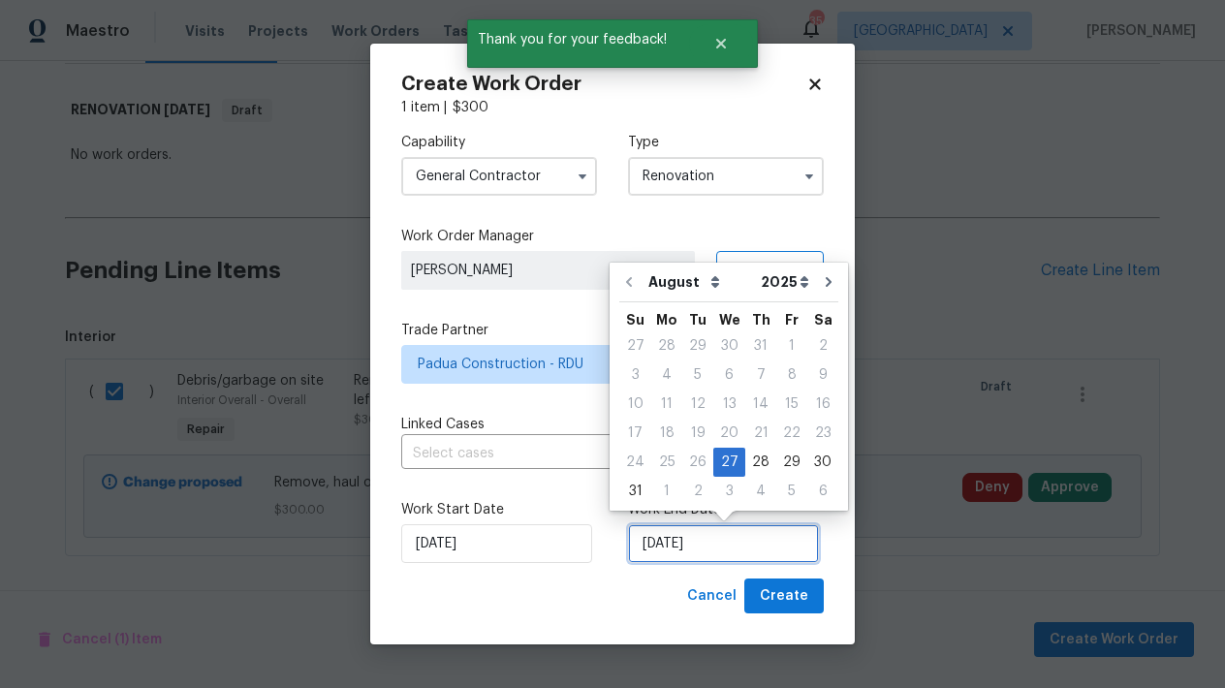
click at [681, 545] on input "[DATE]" at bounding box center [723, 543] width 191 height 39
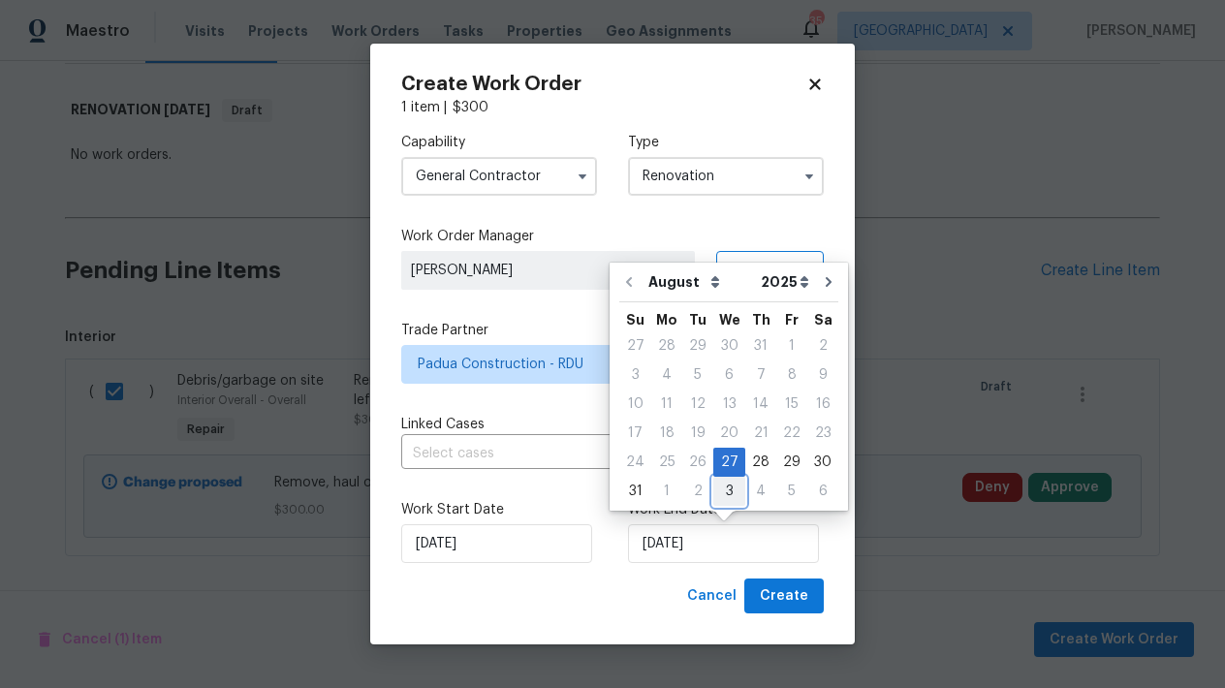
click at [713, 491] on div "3" at bounding box center [729, 491] width 32 height 27
type input "[DATE]"
select select "8"
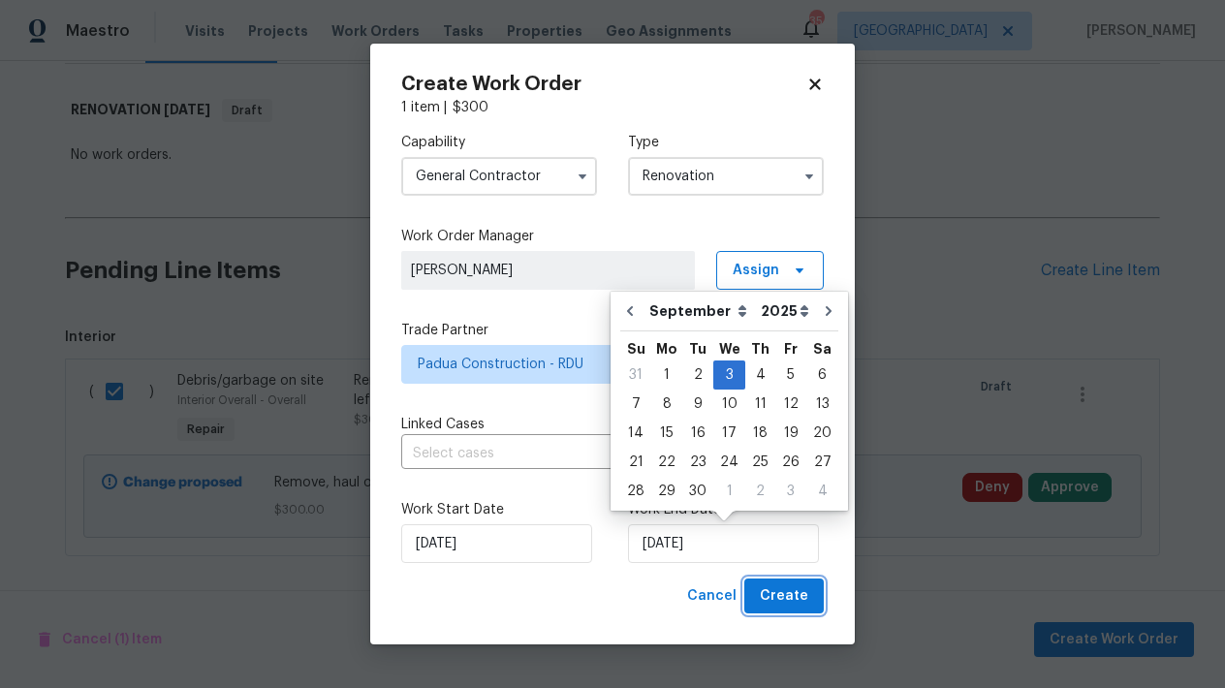
click at [776, 596] on span "Create" at bounding box center [784, 597] width 48 height 24
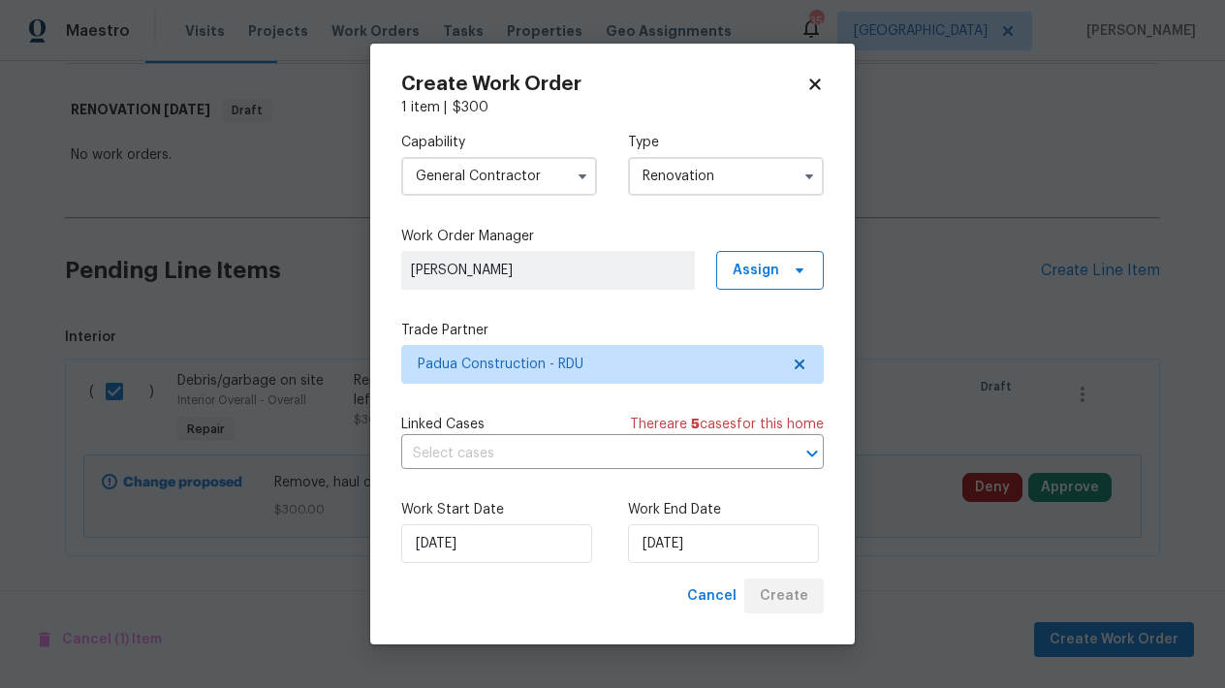
scroll to position [132, 0]
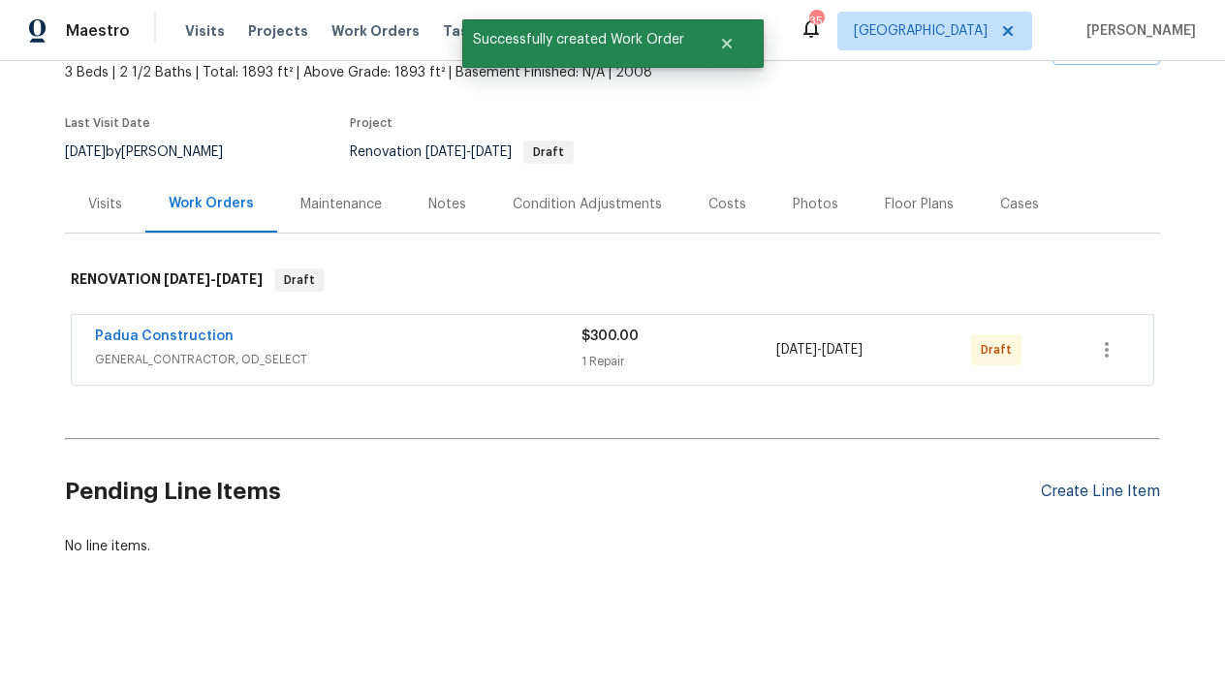
click at [1052, 483] on div "Create Line Item" at bounding box center [1100, 492] width 119 height 18
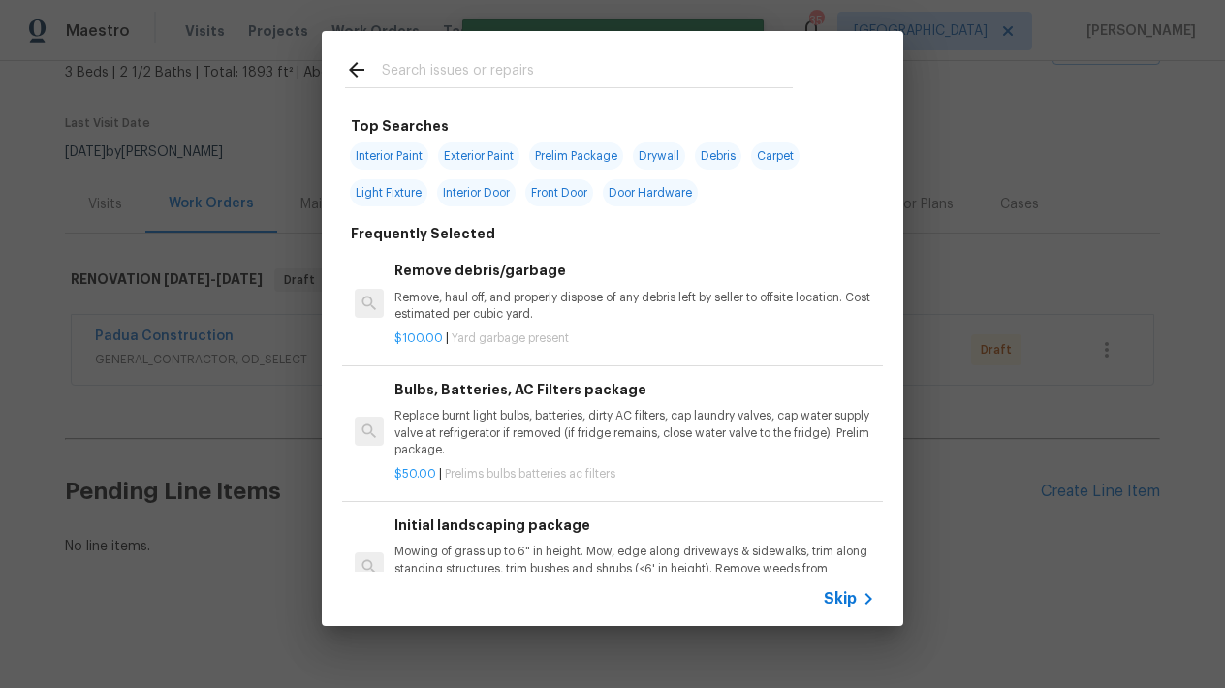
click at [472, 68] on input "text" at bounding box center [587, 72] width 411 height 29
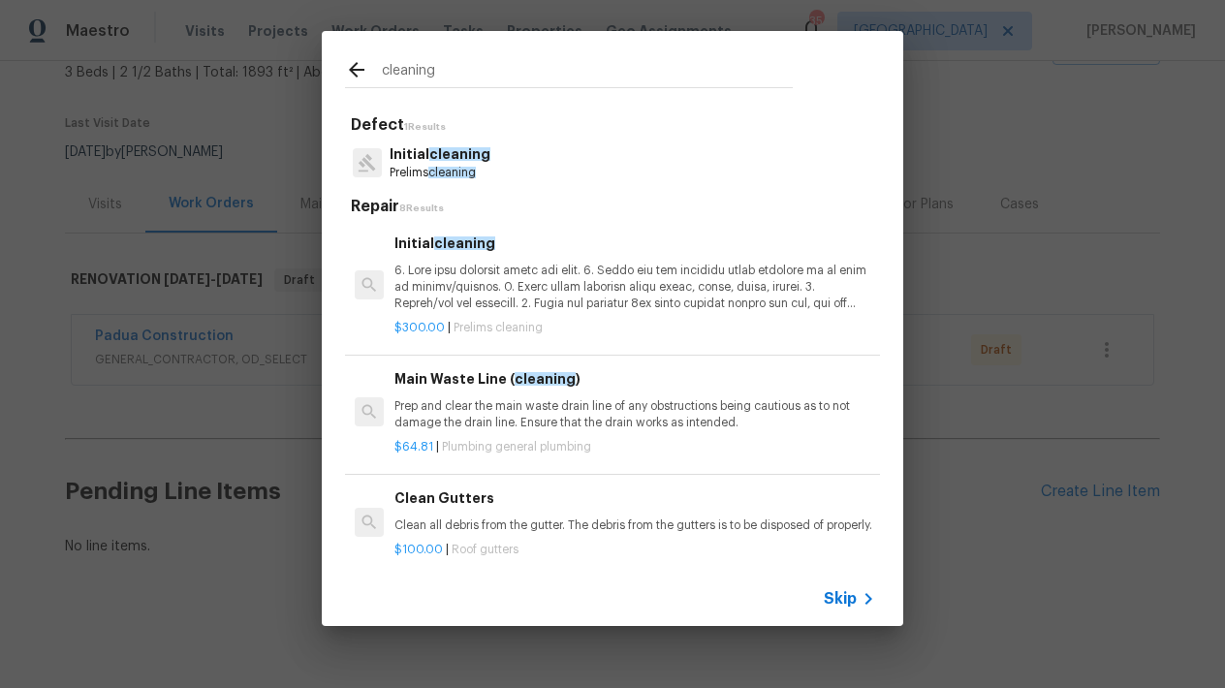
type input "cleaning"
click at [431, 301] on p at bounding box center [635, 287] width 481 height 49
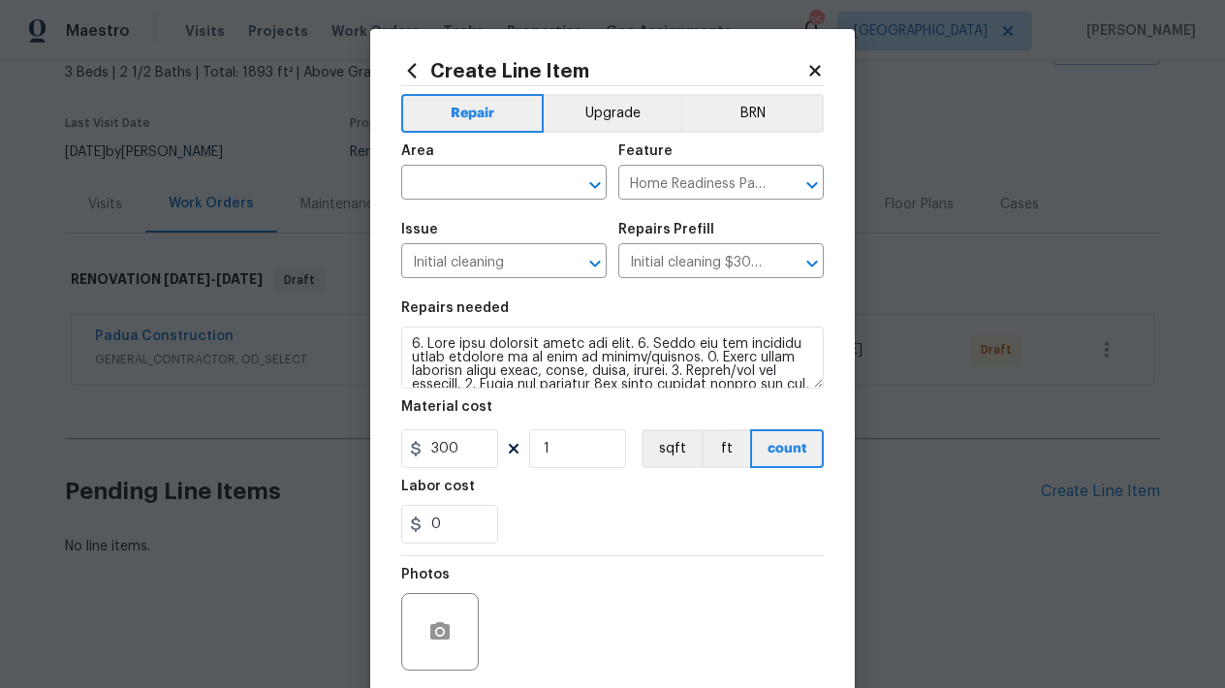
click at [810, 69] on icon at bounding box center [814, 70] width 11 height 11
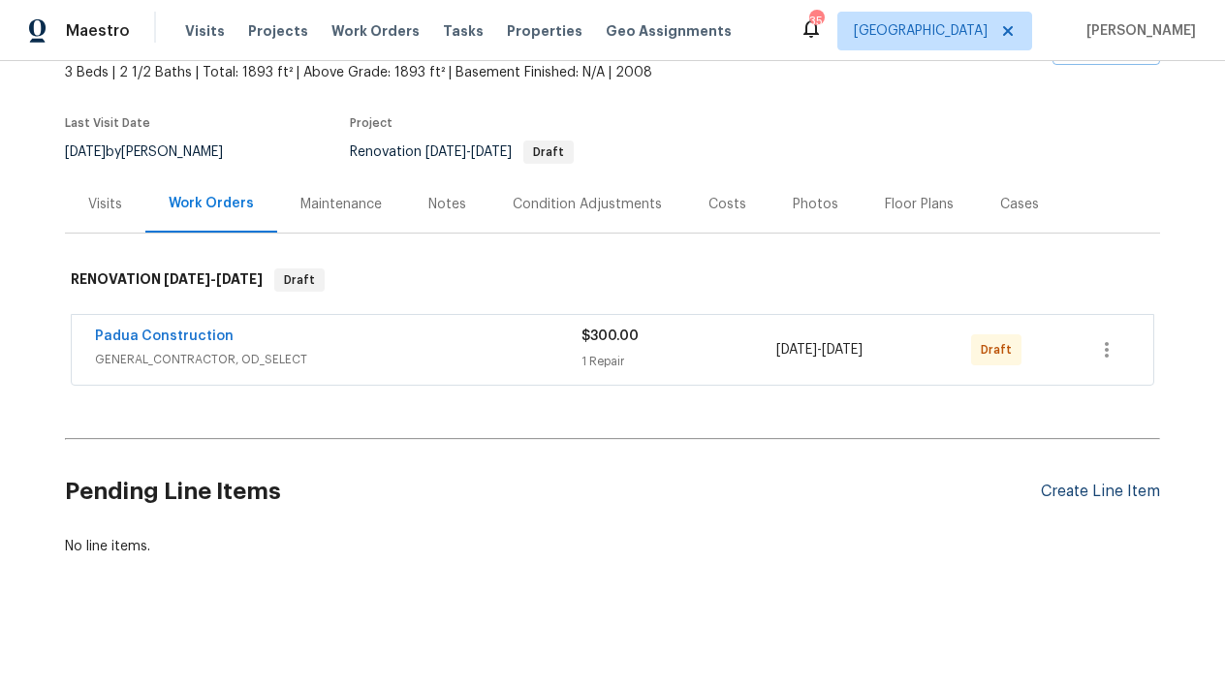
click at [1088, 483] on div "Create Line Item" at bounding box center [1100, 492] width 119 height 18
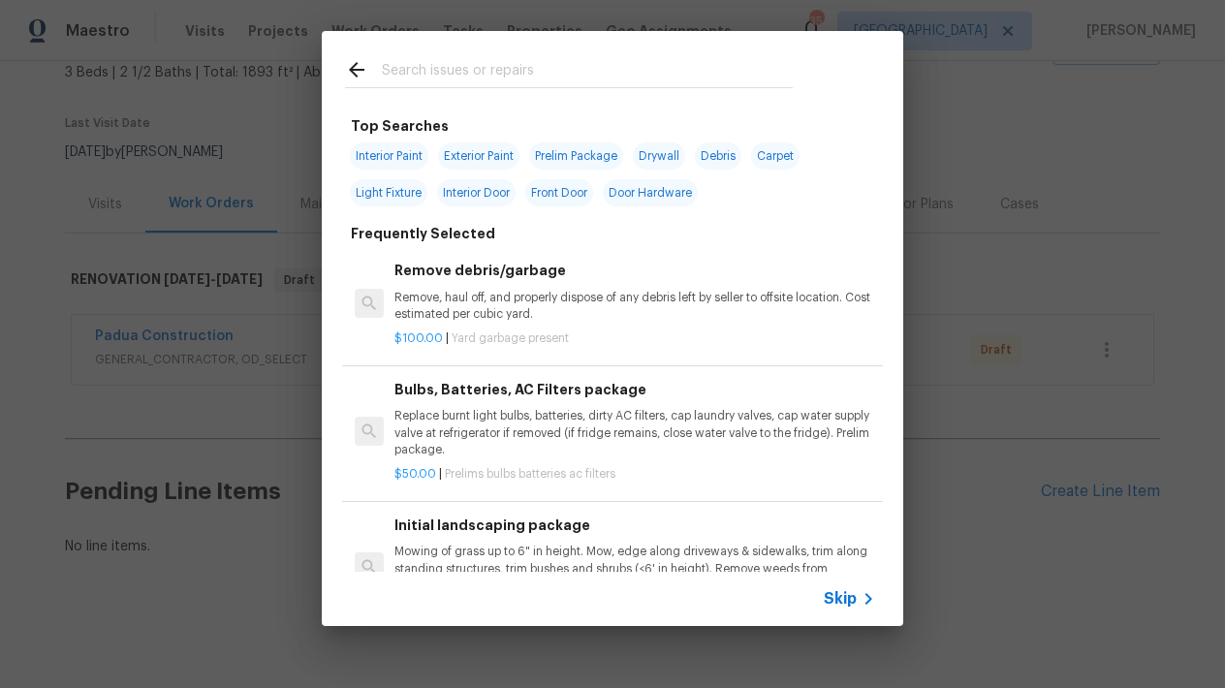
click at [451, 68] on input "text" at bounding box center [587, 72] width 411 height 29
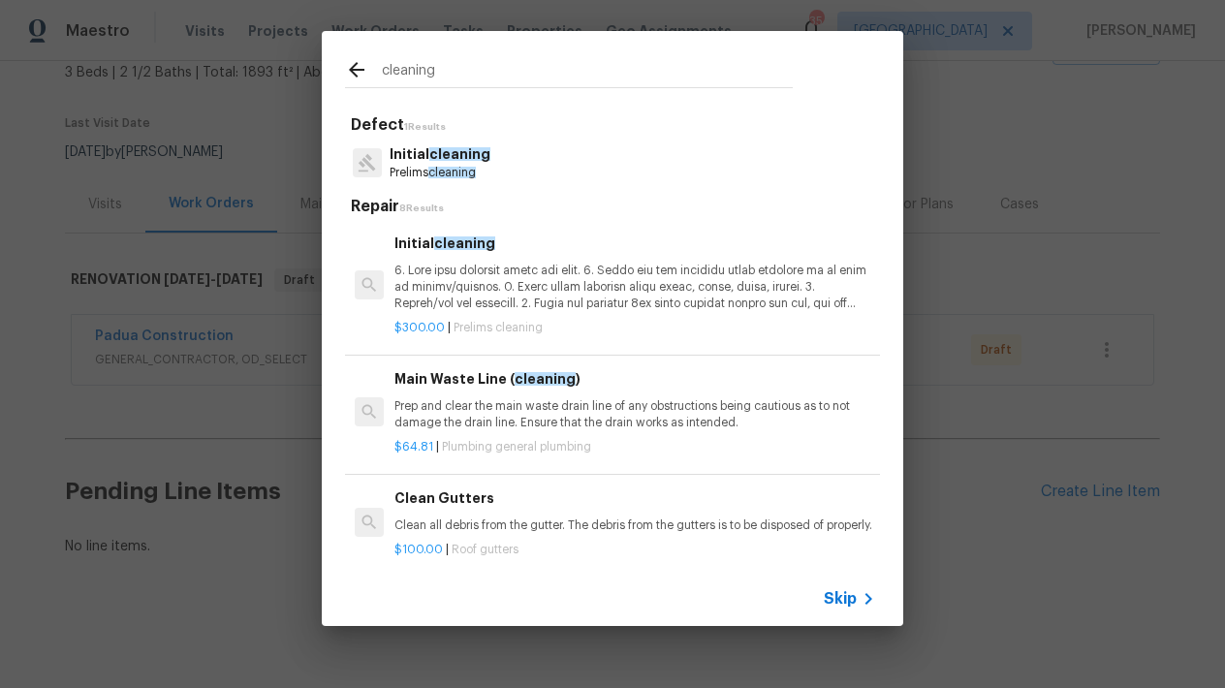
scroll to position [0, 0]
type input "cleaning"
click at [437, 277] on p at bounding box center [635, 287] width 481 height 49
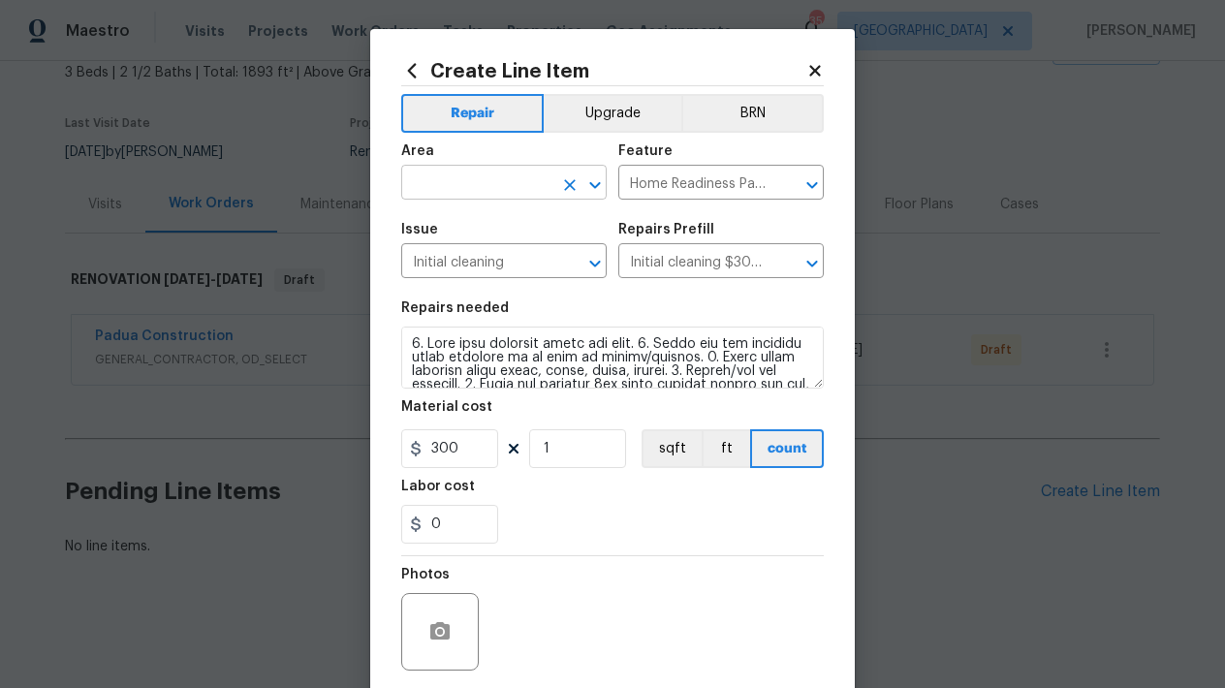
click at [422, 177] on input "text" at bounding box center [476, 185] width 151 height 30
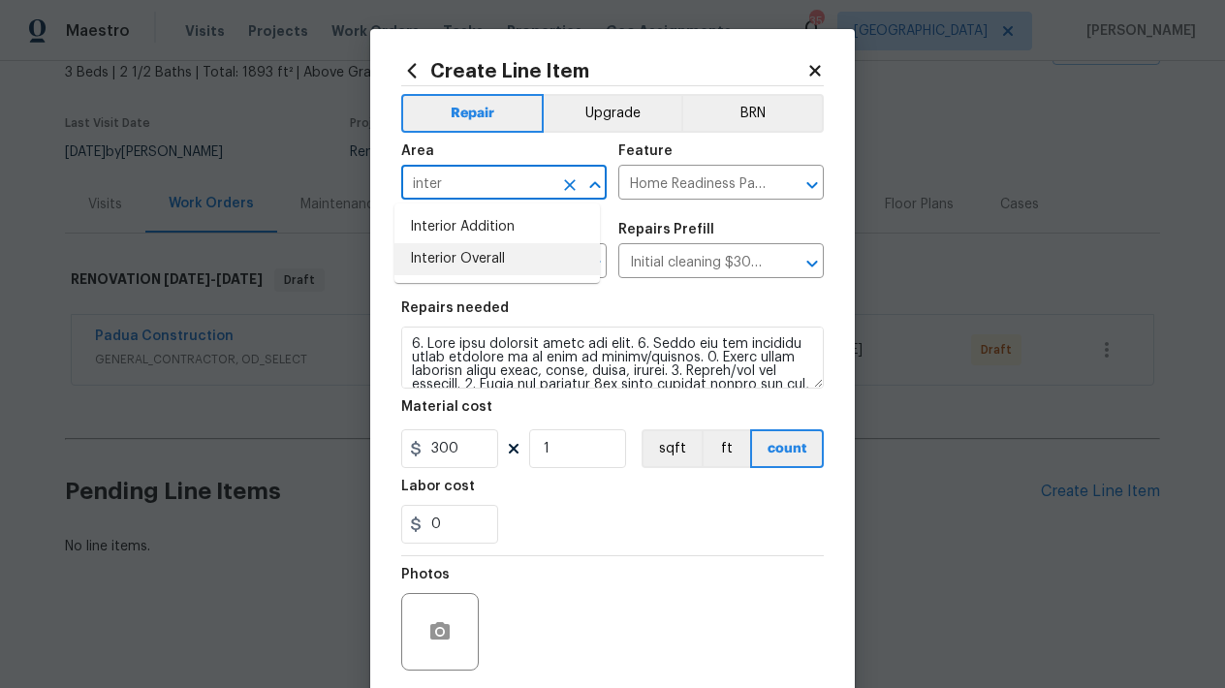
click at [434, 259] on li "Interior Overall" at bounding box center [498, 259] width 206 height 32
type input "Interior Overall"
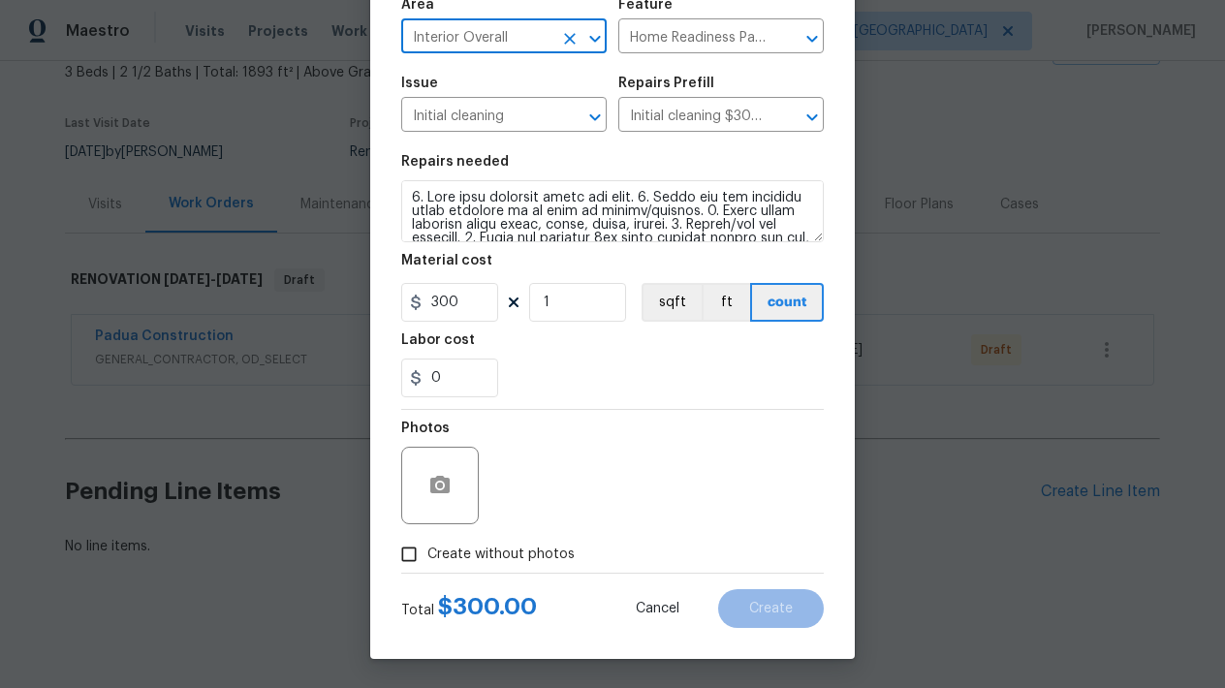
click at [414, 551] on input "Create without photos" at bounding box center [409, 554] width 37 height 37
checkbox input "true"
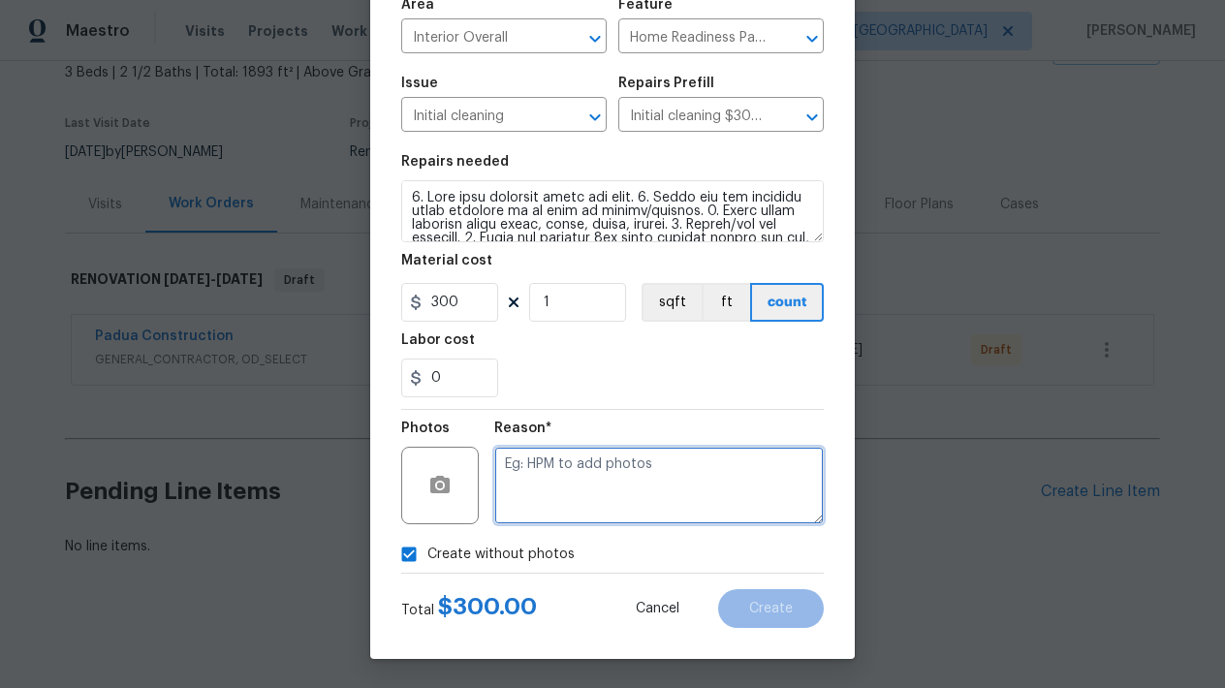
click at [570, 486] on textarea at bounding box center [659, 486] width 330 height 78
type textarea "n"
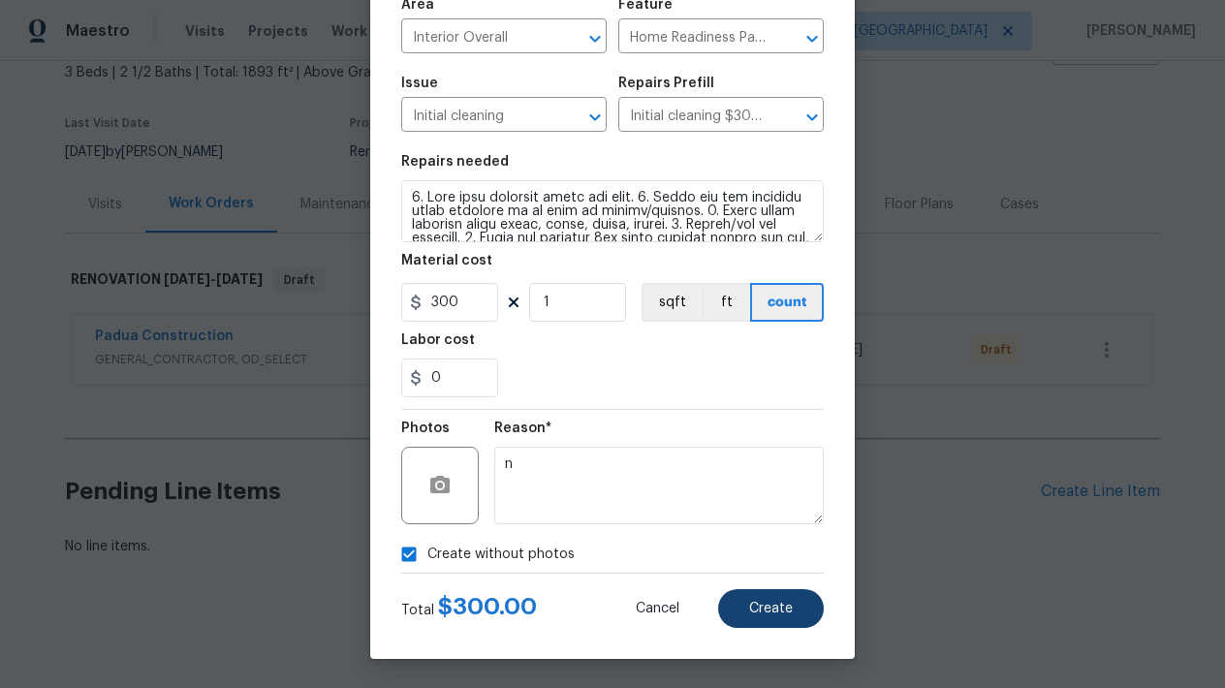
click at [758, 612] on span "Create" at bounding box center [771, 609] width 44 height 15
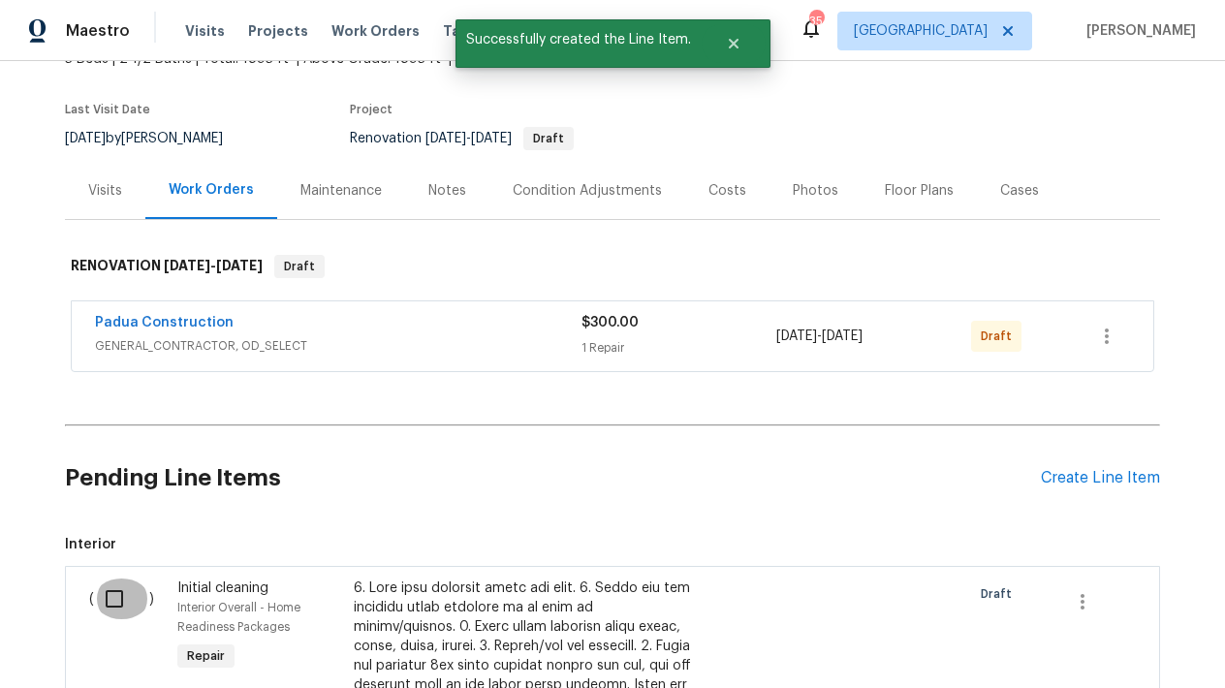
click at [105, 598] on input "checkbox" at bounding box center [121, 599] width 55 height 41
checkbox input "true"
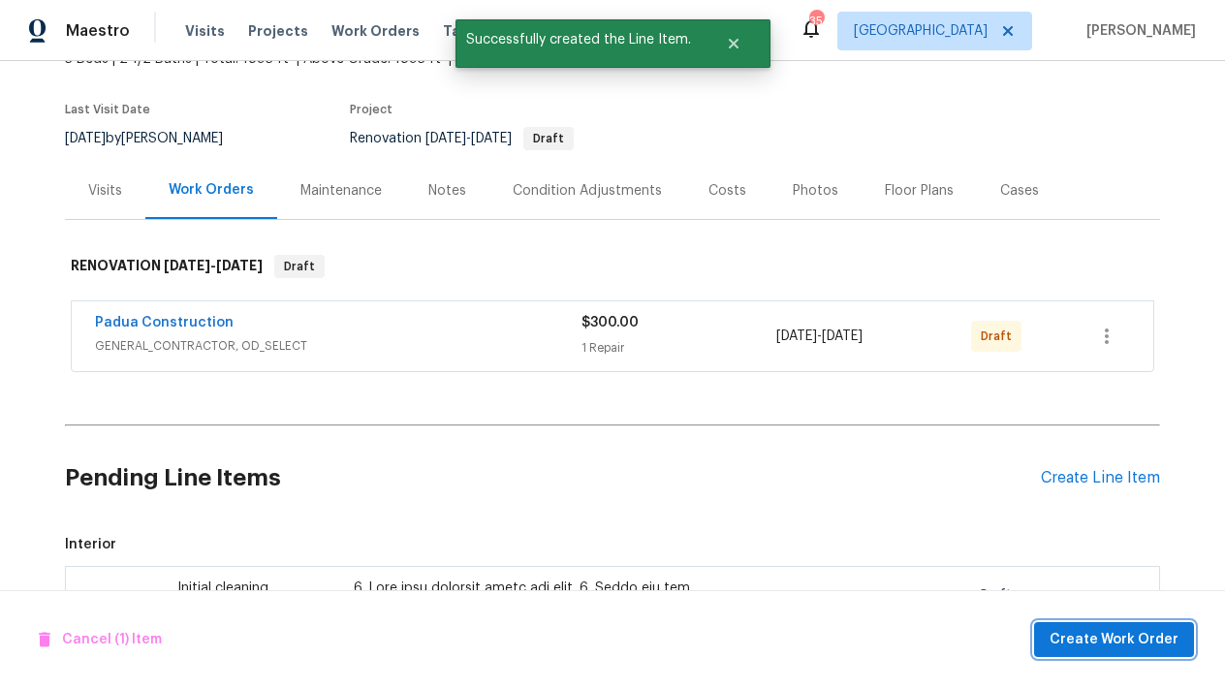
click at [1121, 636] on span "Create Work Order" at bounding box center [1114, 640] width 129 height 24
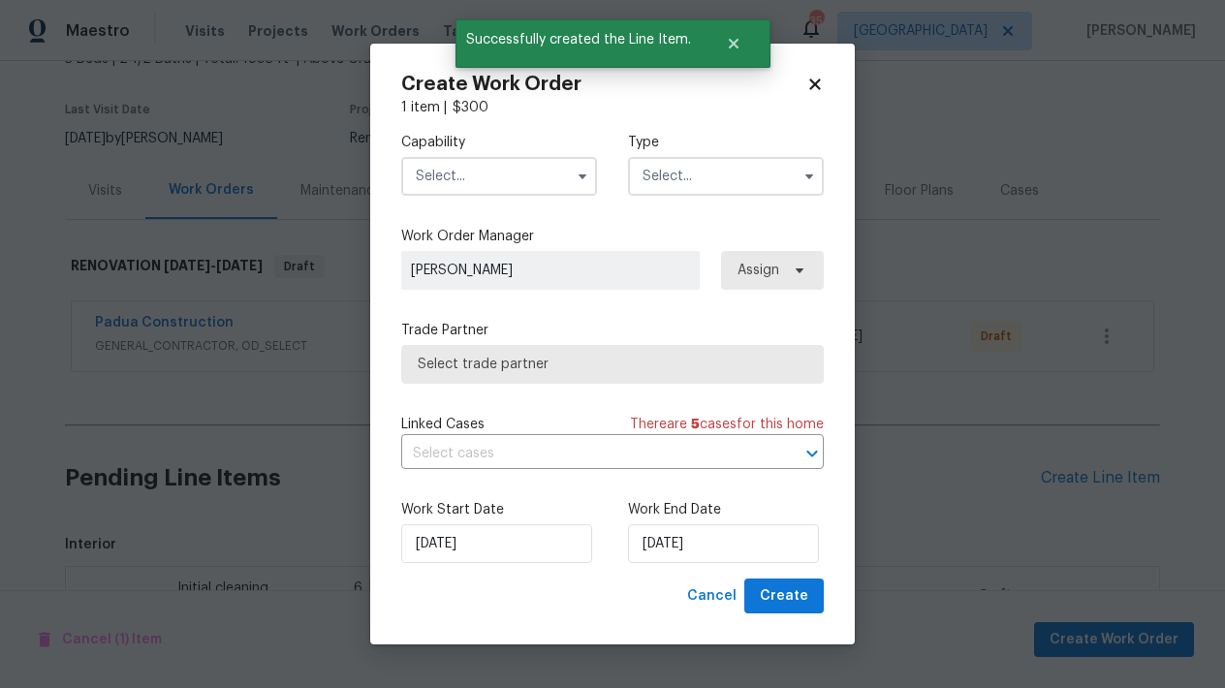
click at [445, 179] on input "text" at bounding box center [499, 176] width 196 height 39
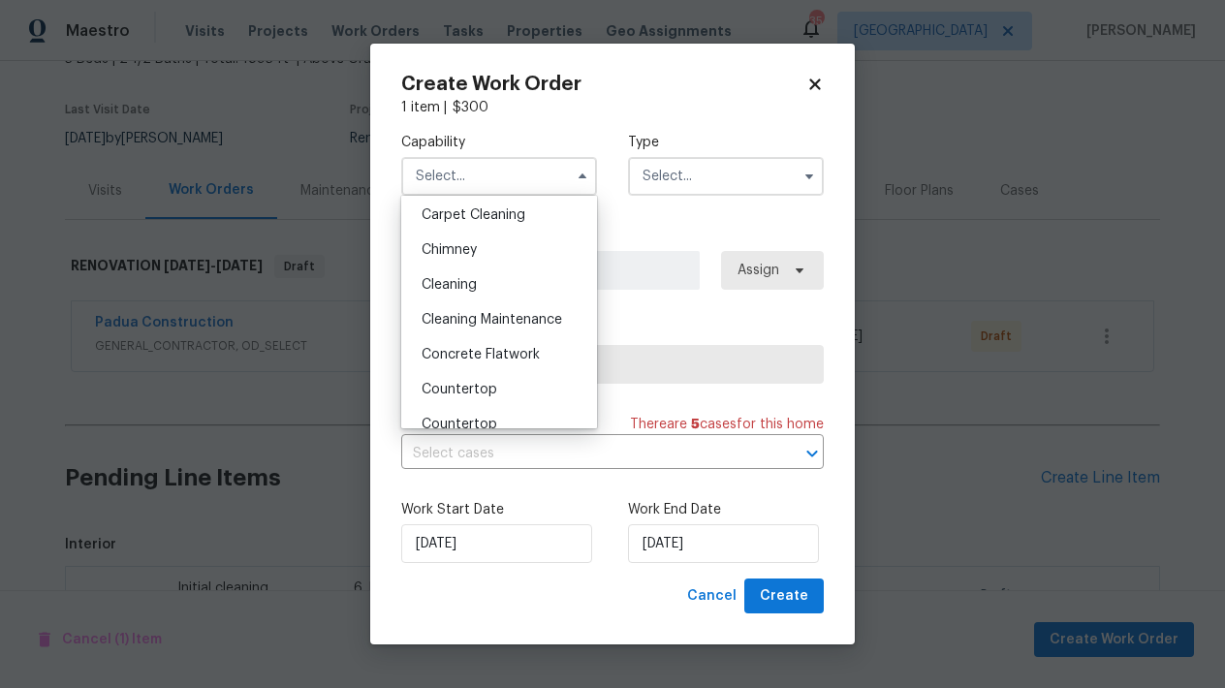
scroll to position [243, 0]
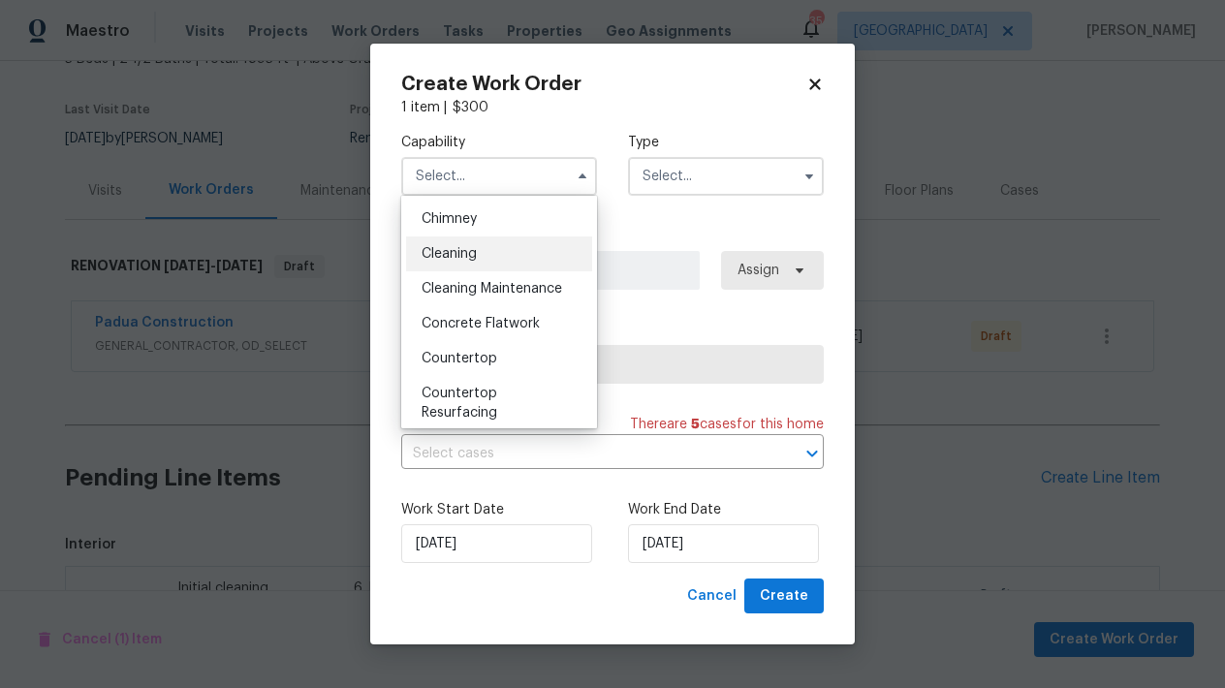
click at [446, 262] on div "Cleaning" at bounding box center [499, 254] width 186 height 35
type input "Cleaning"
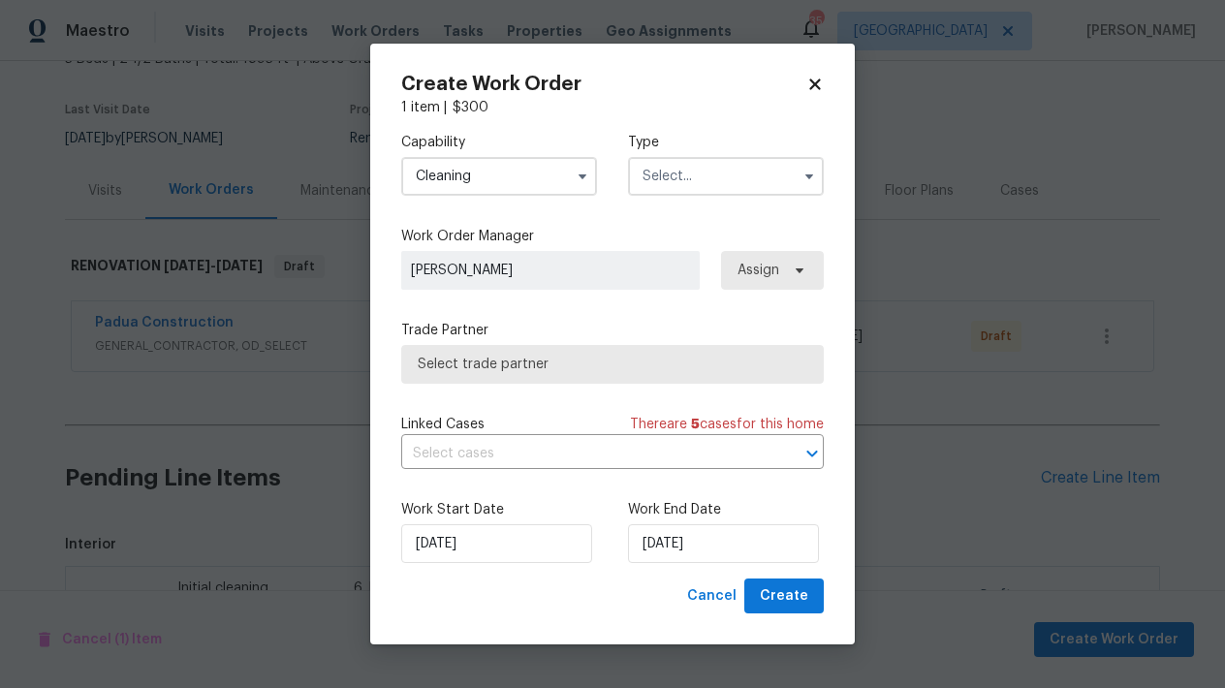
click at [674, 185] on input "text" at bounding box center [726, 176] width 196 height 39
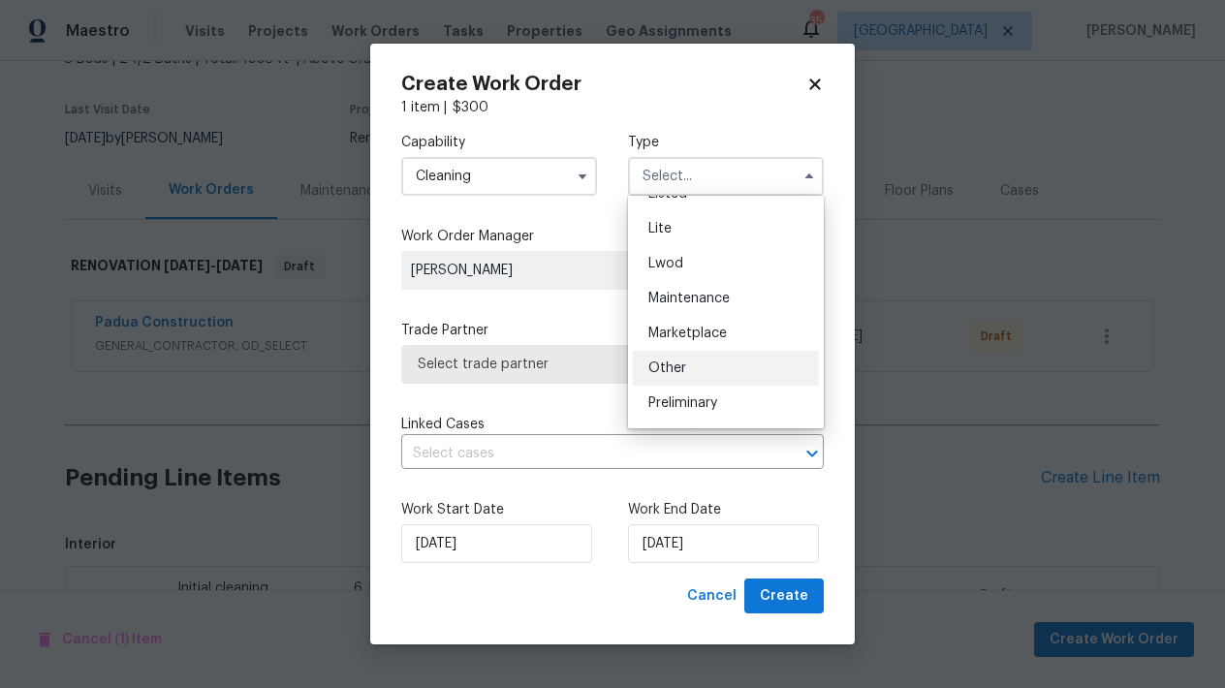
scroll to position [440, 0]
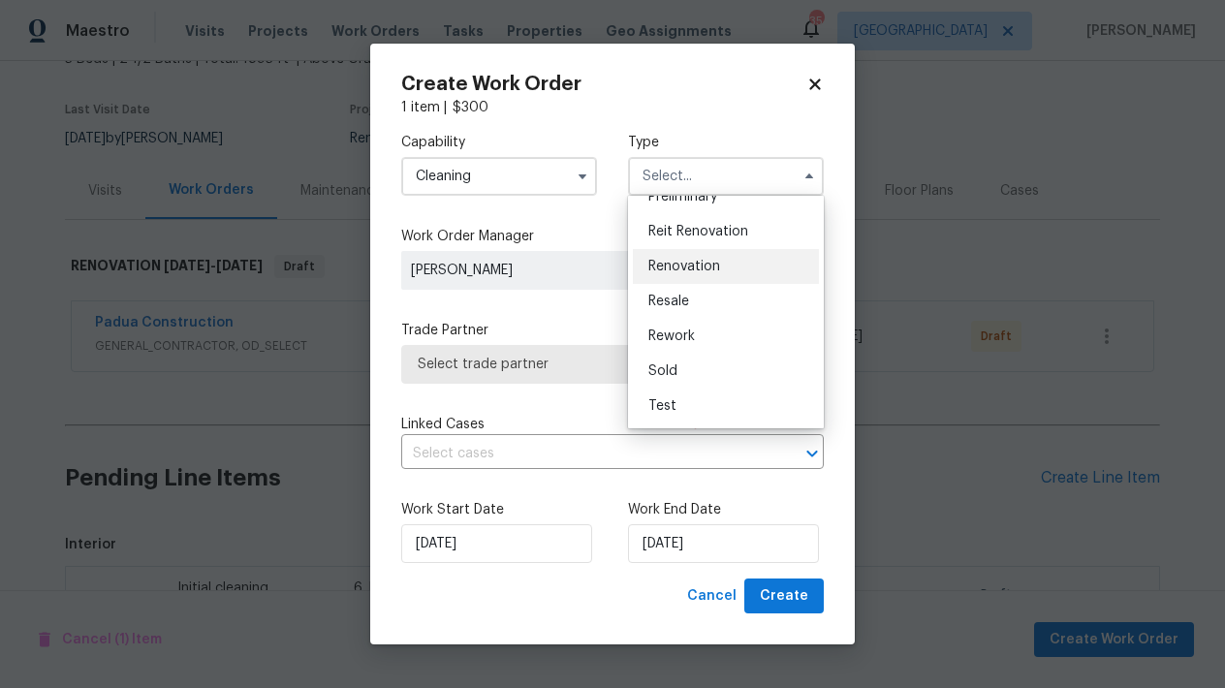
click at [681, 262] on span "Renovation" at bounding box center [685, 267] width 72 height 14
type input "Renovation"
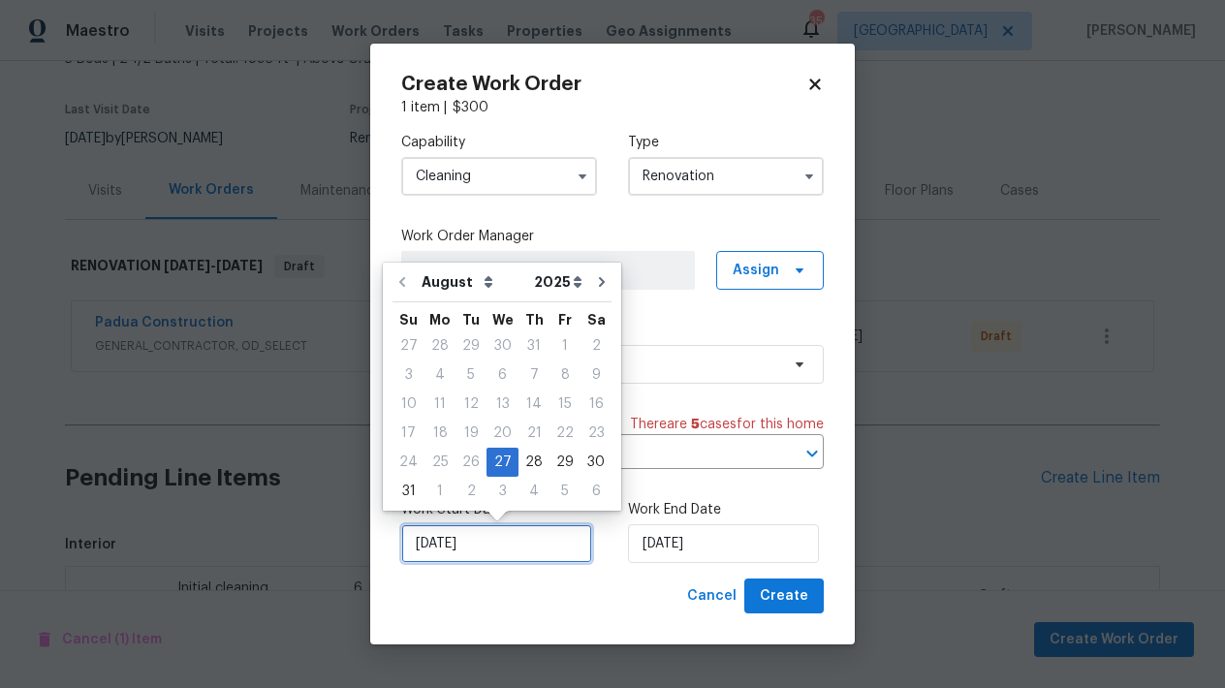
click at [482, 547] on input "[DATE]" at bounding box center [496, 543] width 191 height 39
click at [463, 491] on div "2" at bounding box center [471, 491] width 31 height 27
type input "[DATE]"
select select "8"
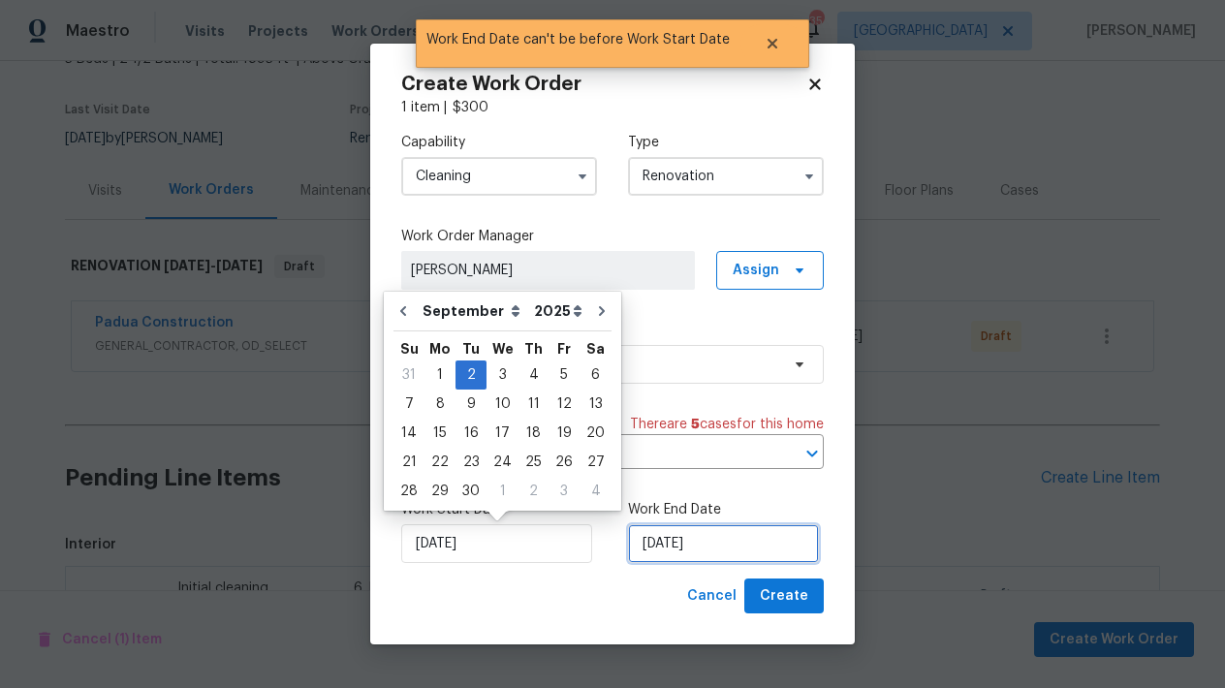
click at [695, 548] on input "[DATE]" at bounding box center [723, 543] width 191 height 39
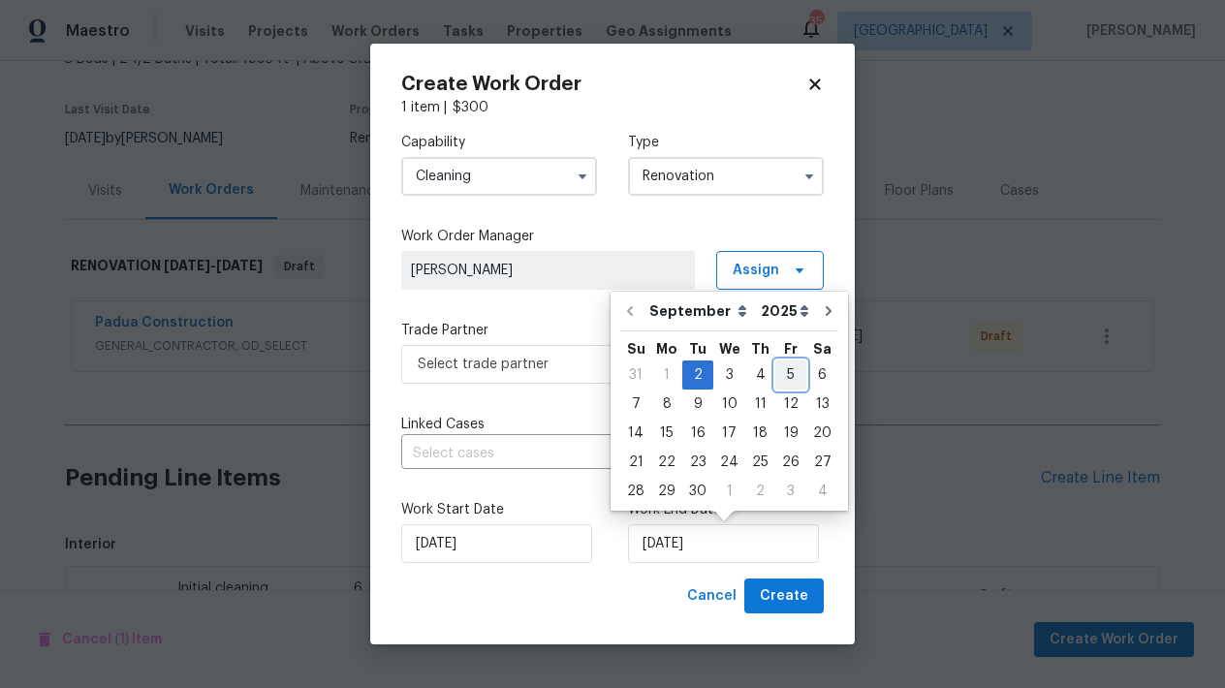
click at [785, 373] on div "5" at bounding box center [791, 375] width 31 height 27
type input "[DATE]"
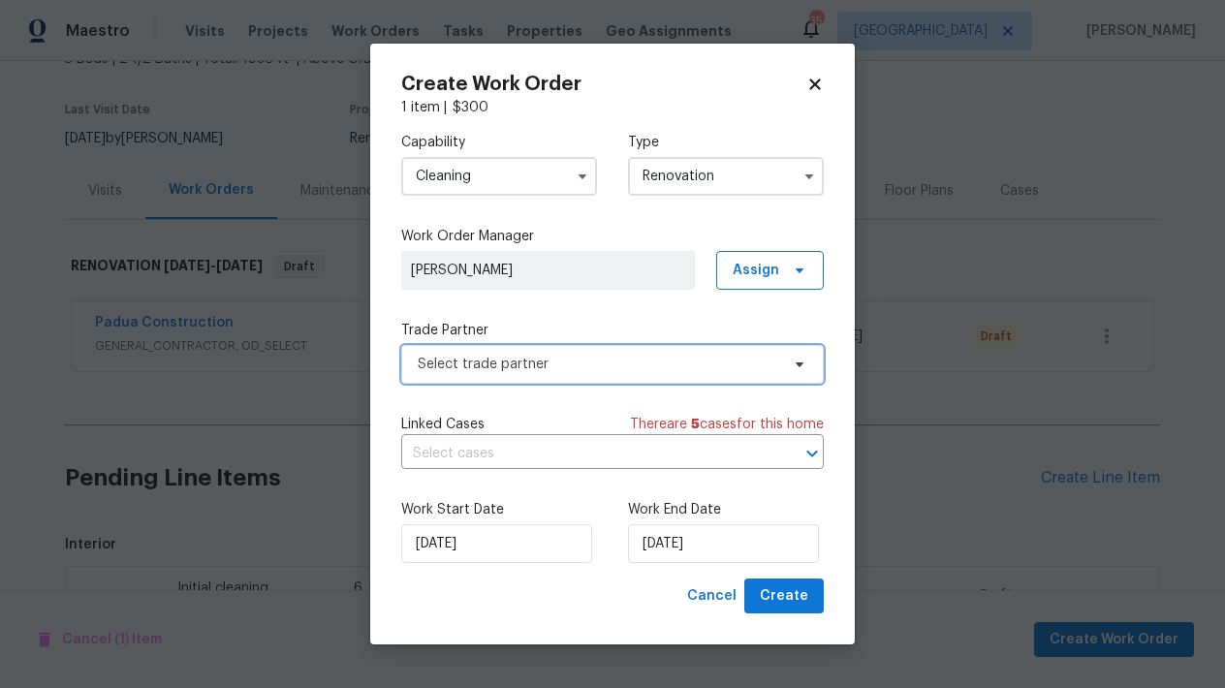
click at [466, 361] on span "Select trade partner" at bounding box center [599, 364] width 362 height 19
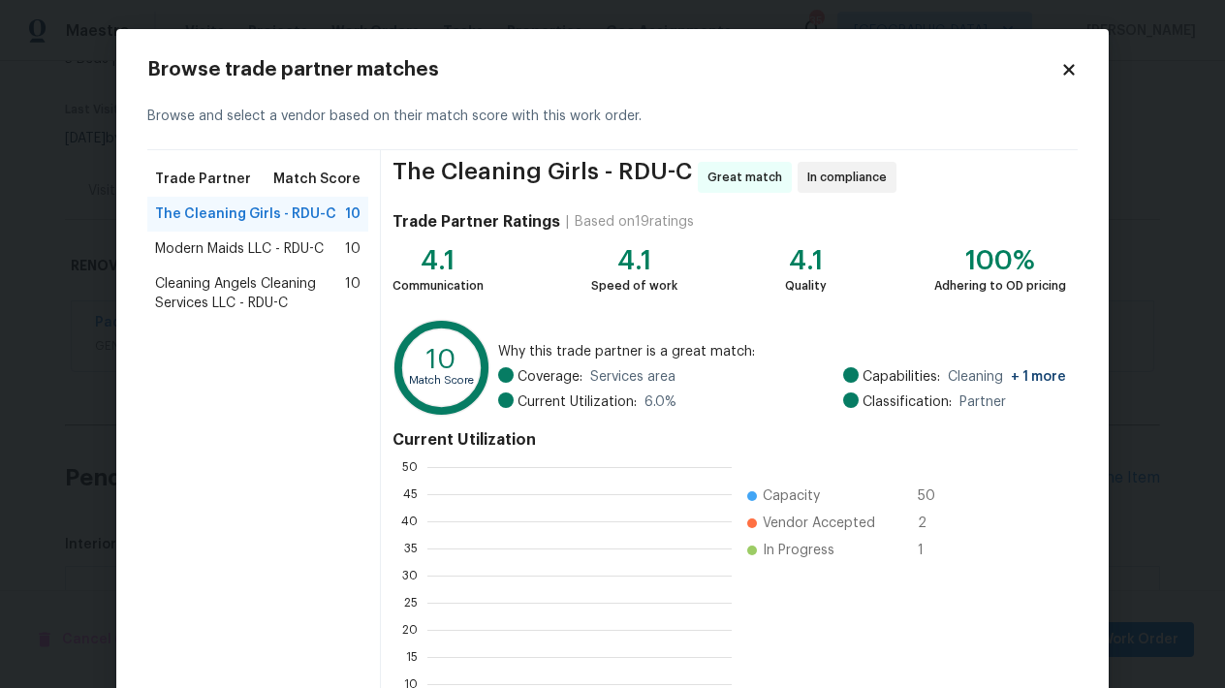
scroll to position [257, 291]
click at [208, 249] on span "Modern Maids LLC - RDU-C" at bounding box center [239, 248] width 169 height 19
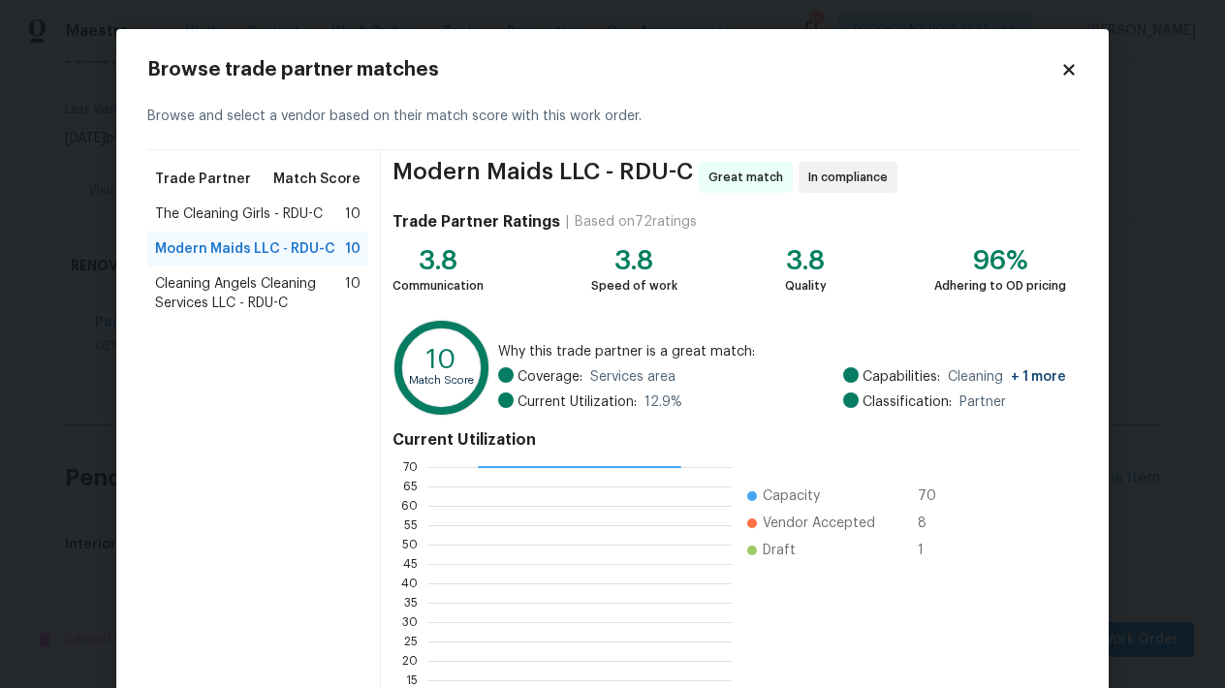
scroll to position [167, 0]
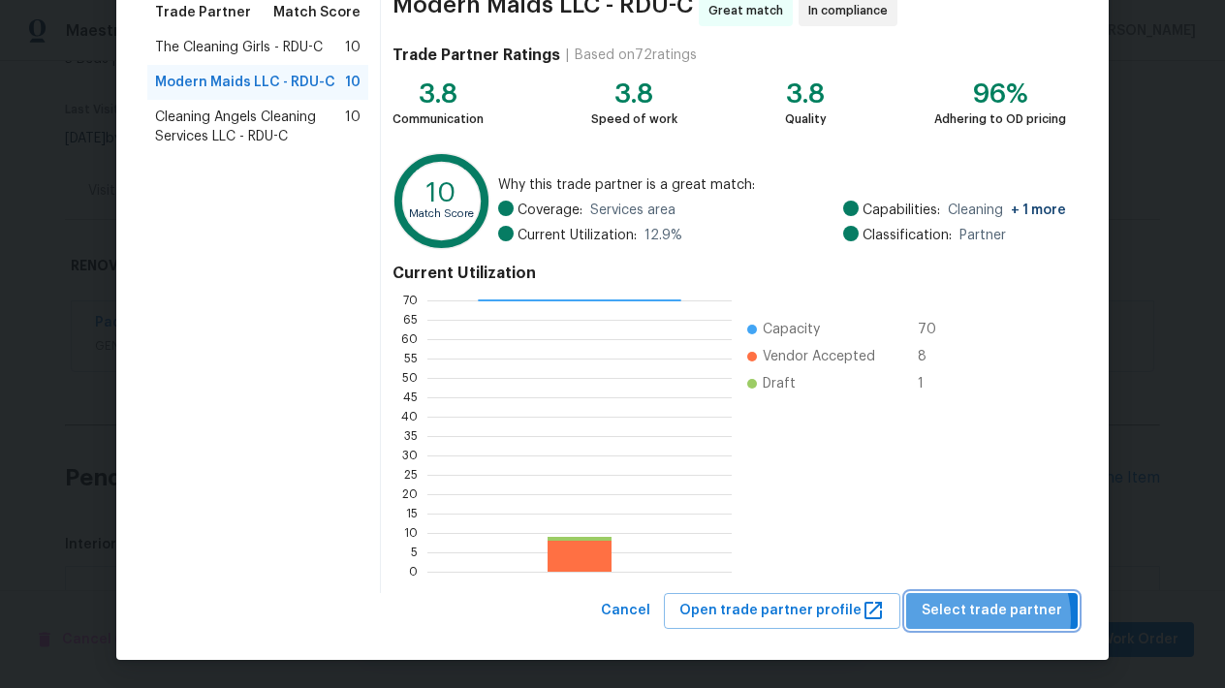
click at [979, 618] on span "Select trade partner" at bounding box center [992, 611] width 141 height 24
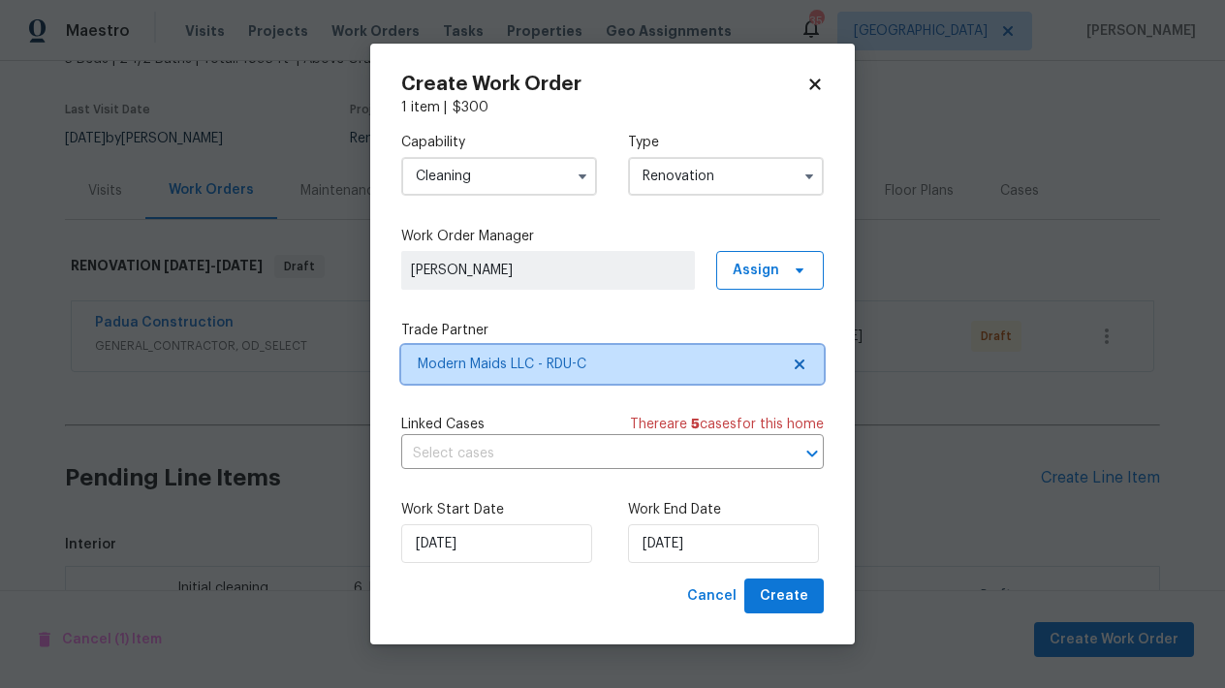
scroll to position [0, 0]
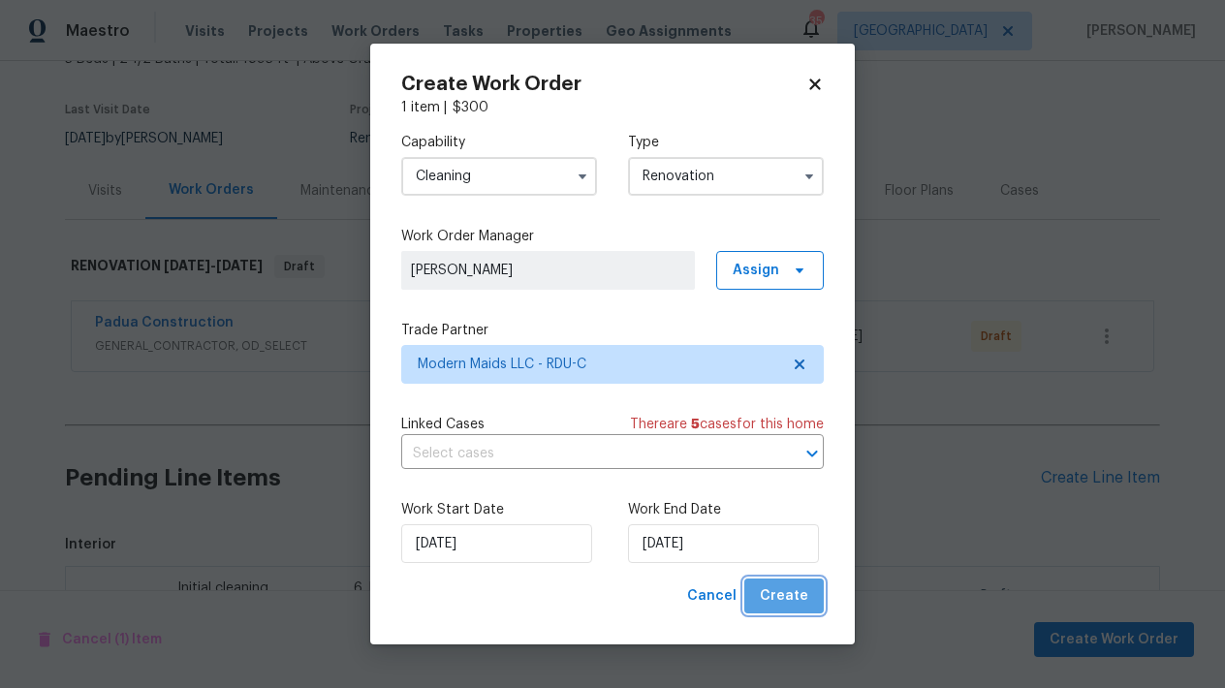
click at [802, 599] on span "Create" at bounding box center [784, 597] width 48 height 24
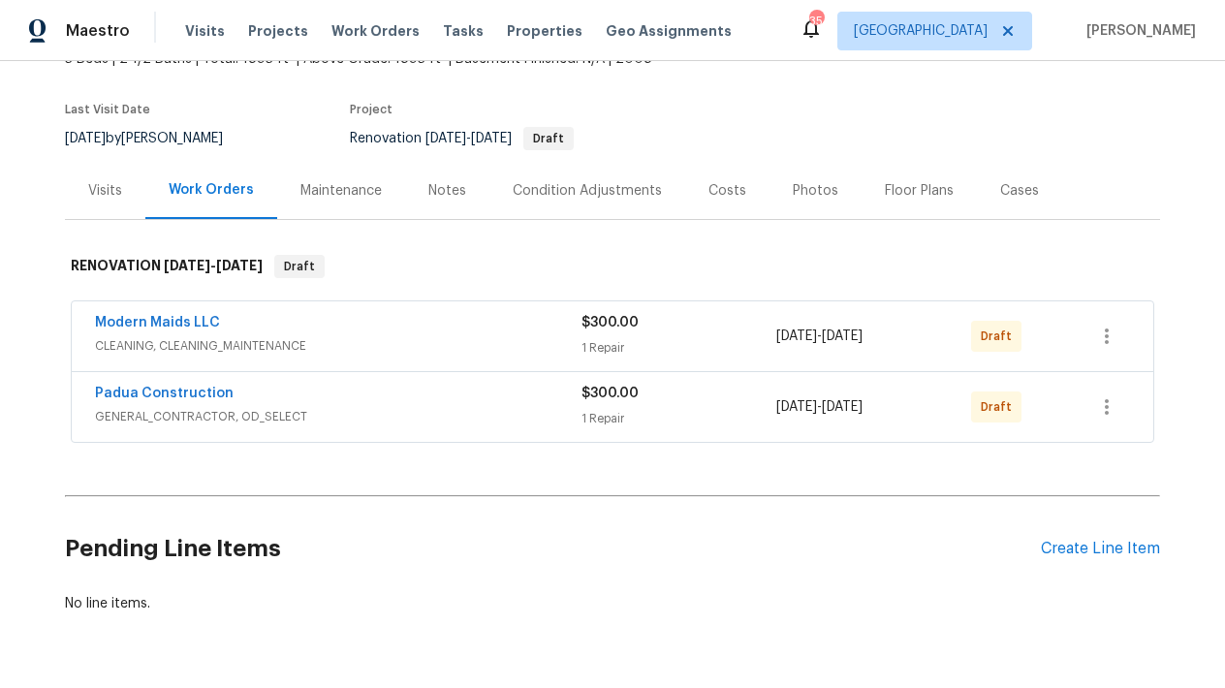
click at [709, 186] on div "Costs" at bounding box center [728, 190] width 38 height 19
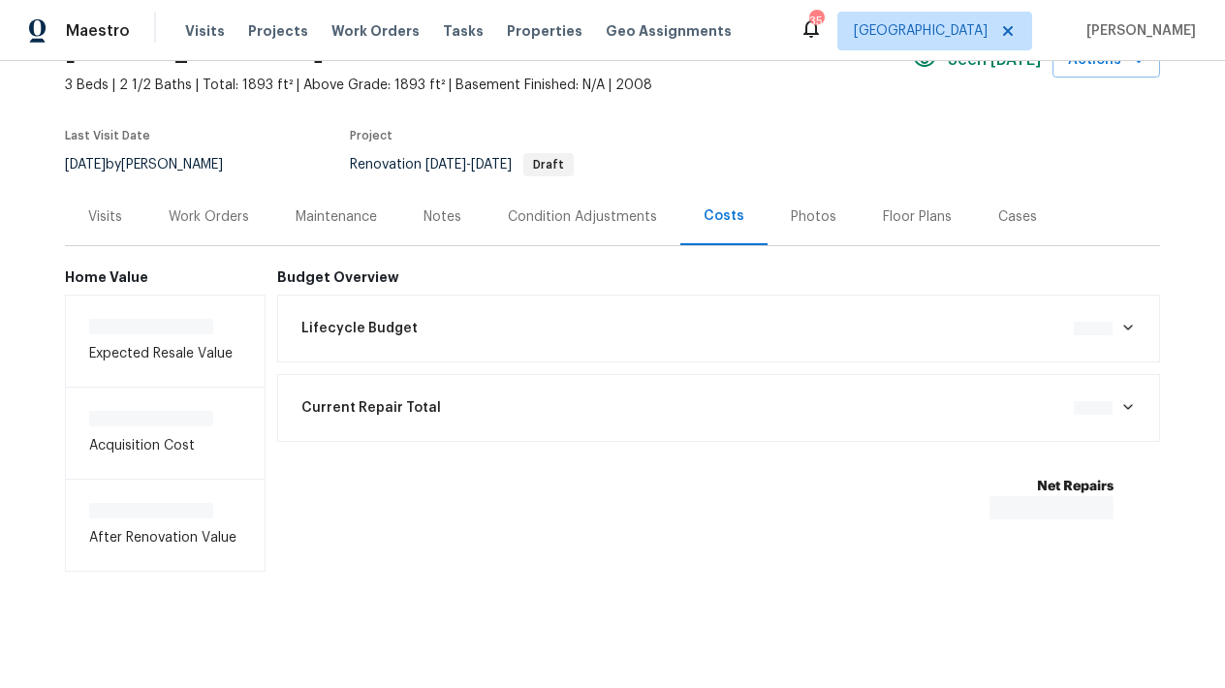
scroll to position [120, 0]
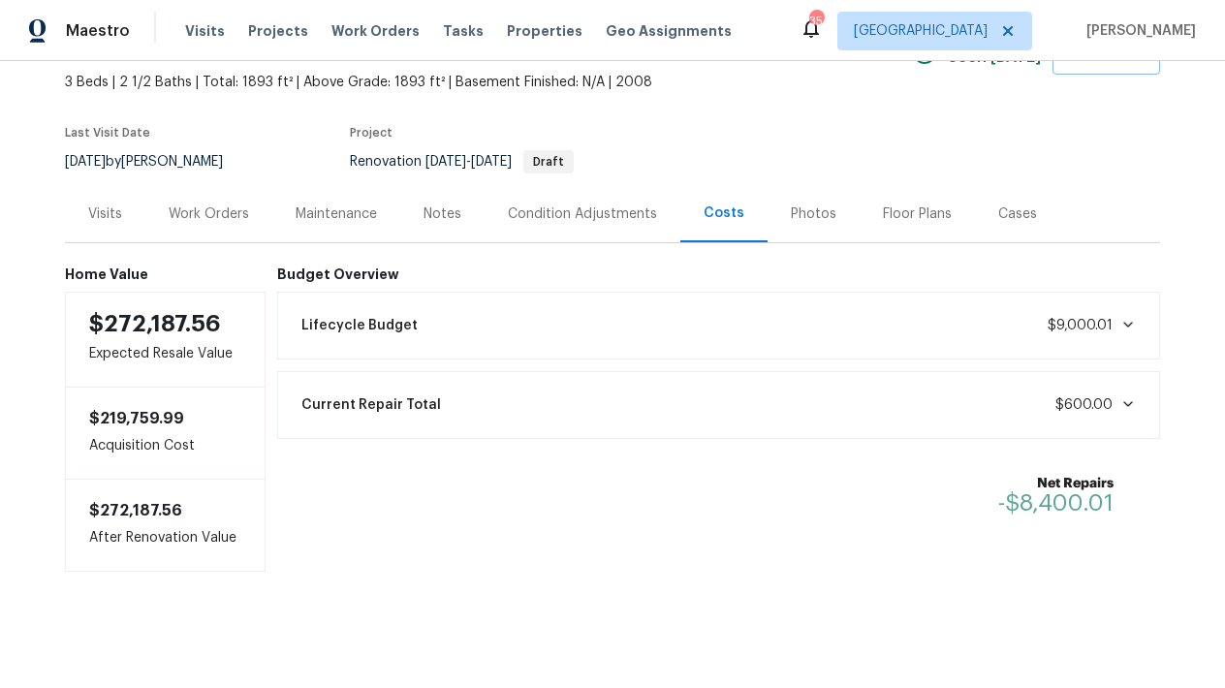
click at [456, 203] on div "Notes" at bounding box center [442, 213] width 84 height 57
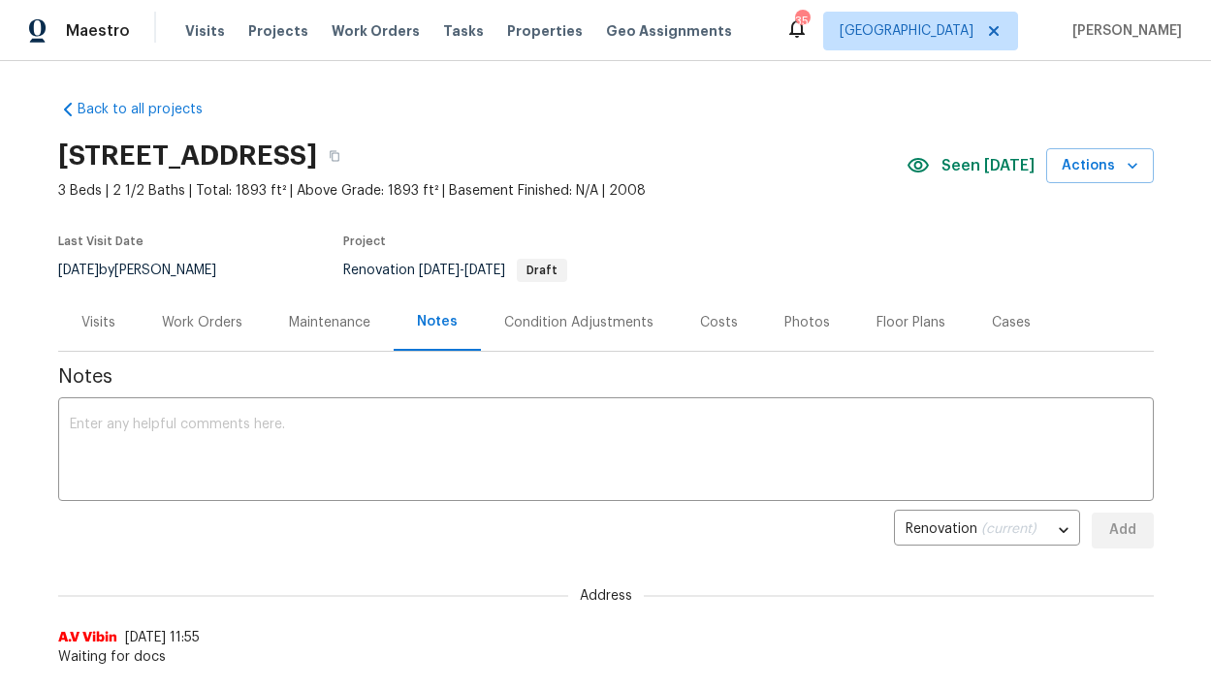
click at [171, 319] on div "Work Orders" at bounding box center [202, 322] width 80 height 19
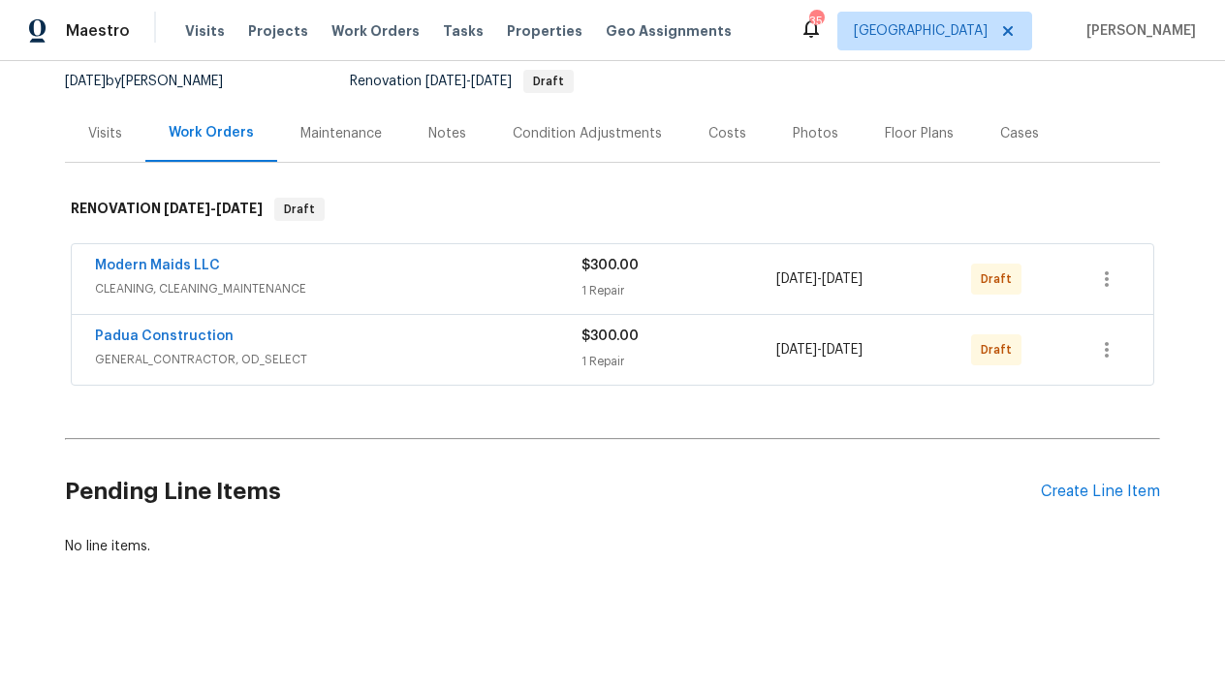
scroll to position [171, 0]
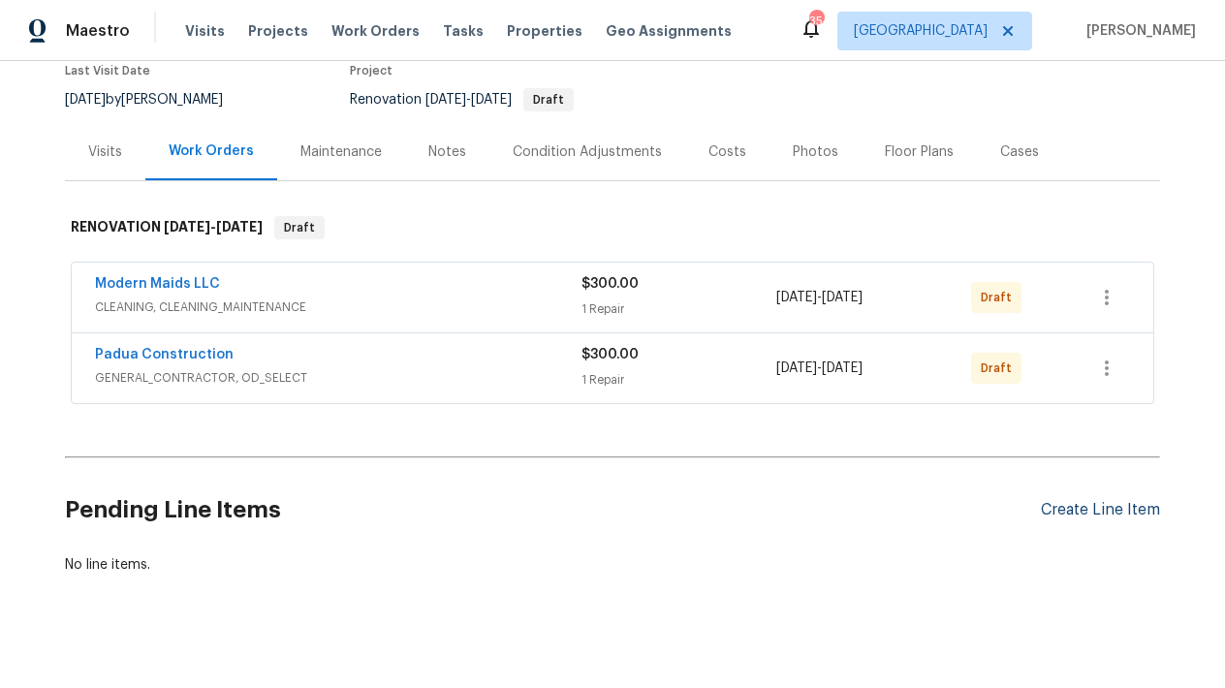
click at [1083, 511] on div "Create Line Item" at bounding box center [1100, 510] width 119 height 18
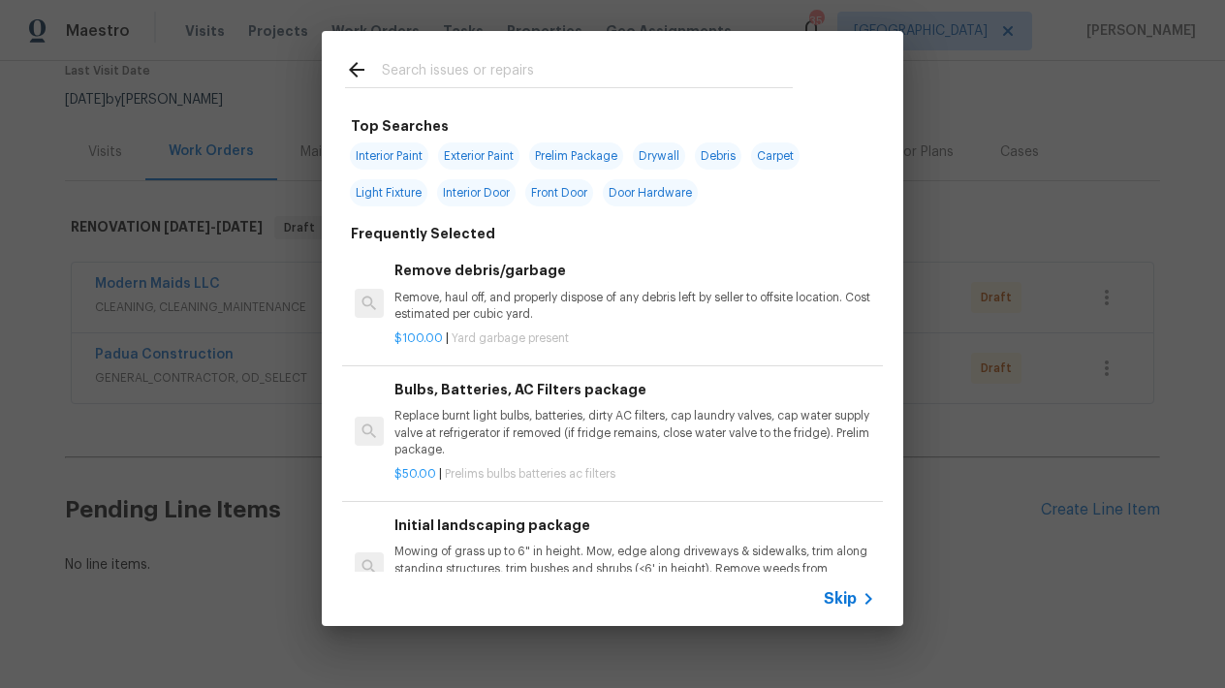
click at [426, 65] on input "text" at bounding box center [587, 72] width 411 height 29
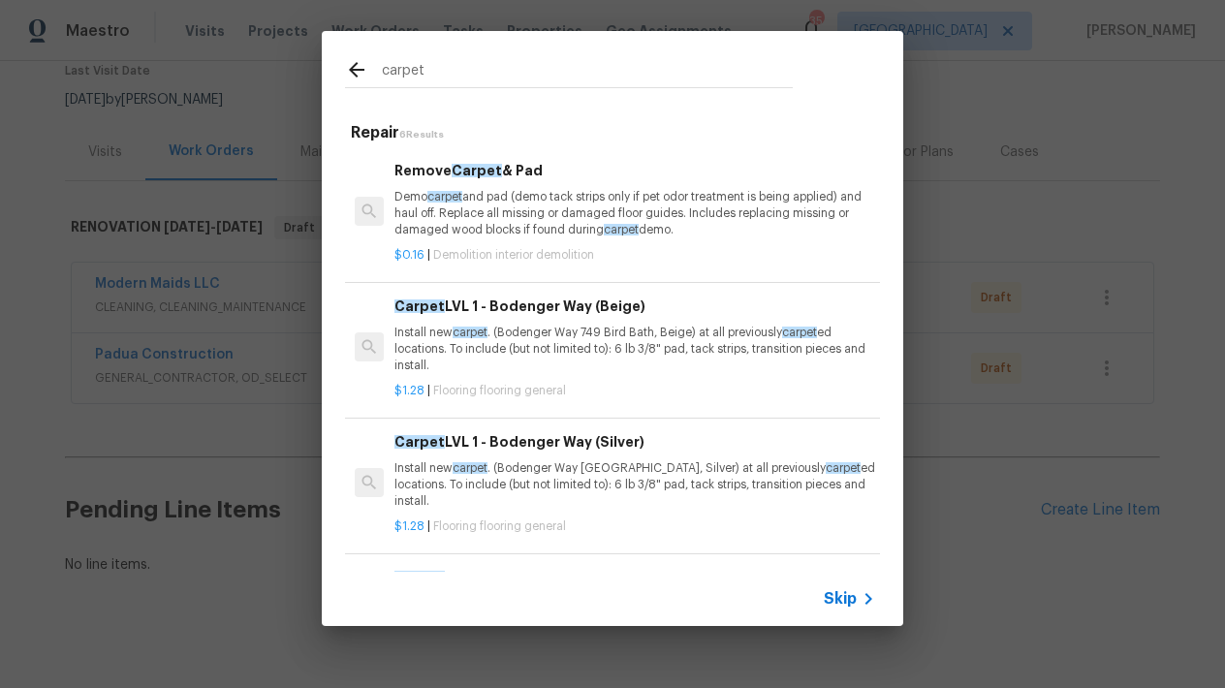
type input "carpet"
click at [440, 340] on p "Install new carpet . (Bodenger Way 749 Bird Bath, Beige) at all previously carp…" at bounding box center [635, 349] width 481 height 49
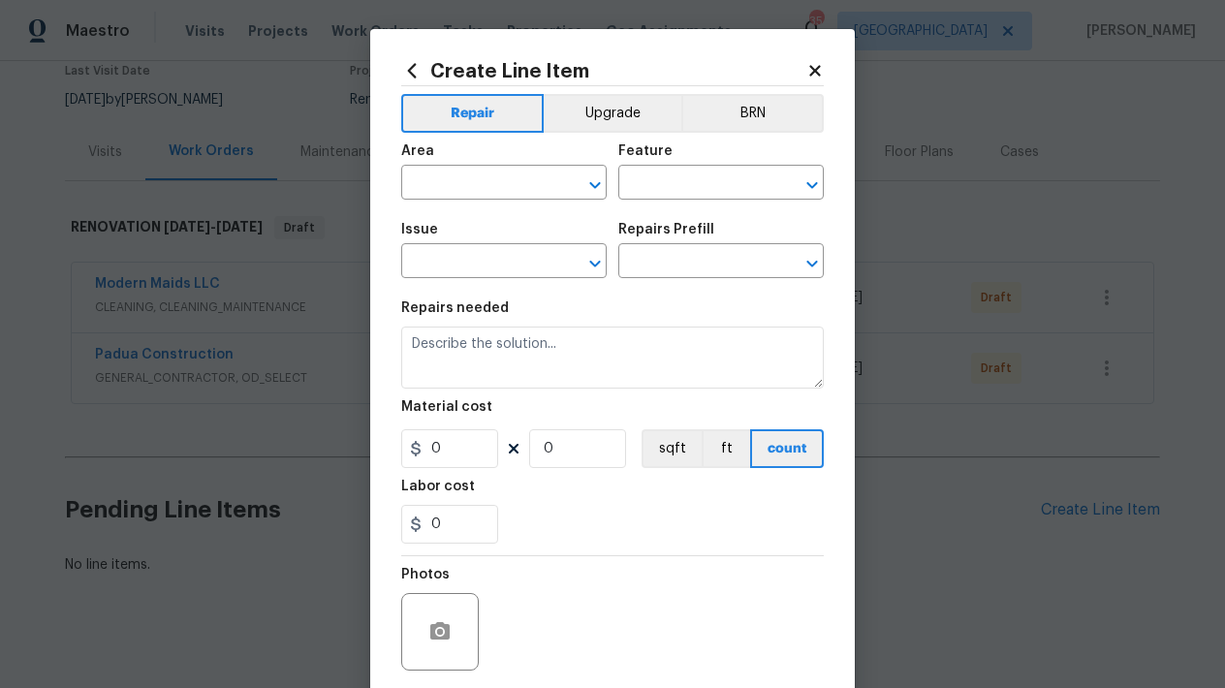
type input "Overall Flooring"
type input "Flooring General"
type input "Carpet LVL 1 - Bodenger Way (Beige) $1.28"
type textarea "Install new carpet. (Bodenger Way 749 Bird Bath, Beige) at all previously carpe…"
type input "1.28"
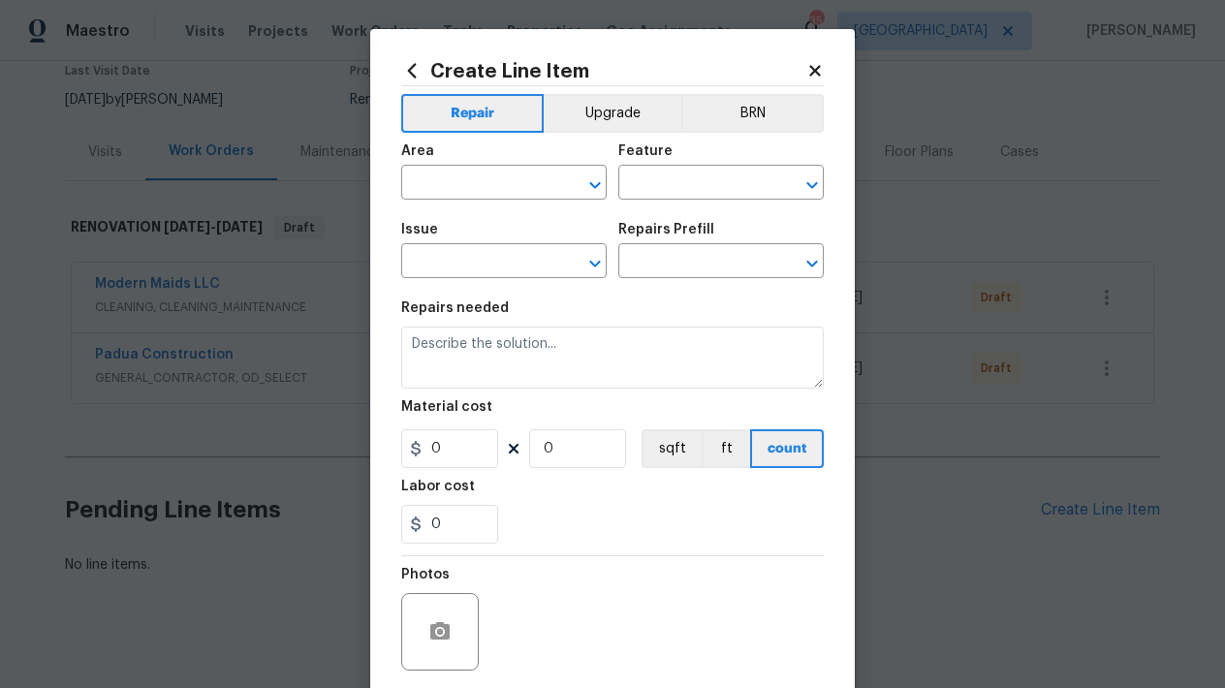
type input "1"
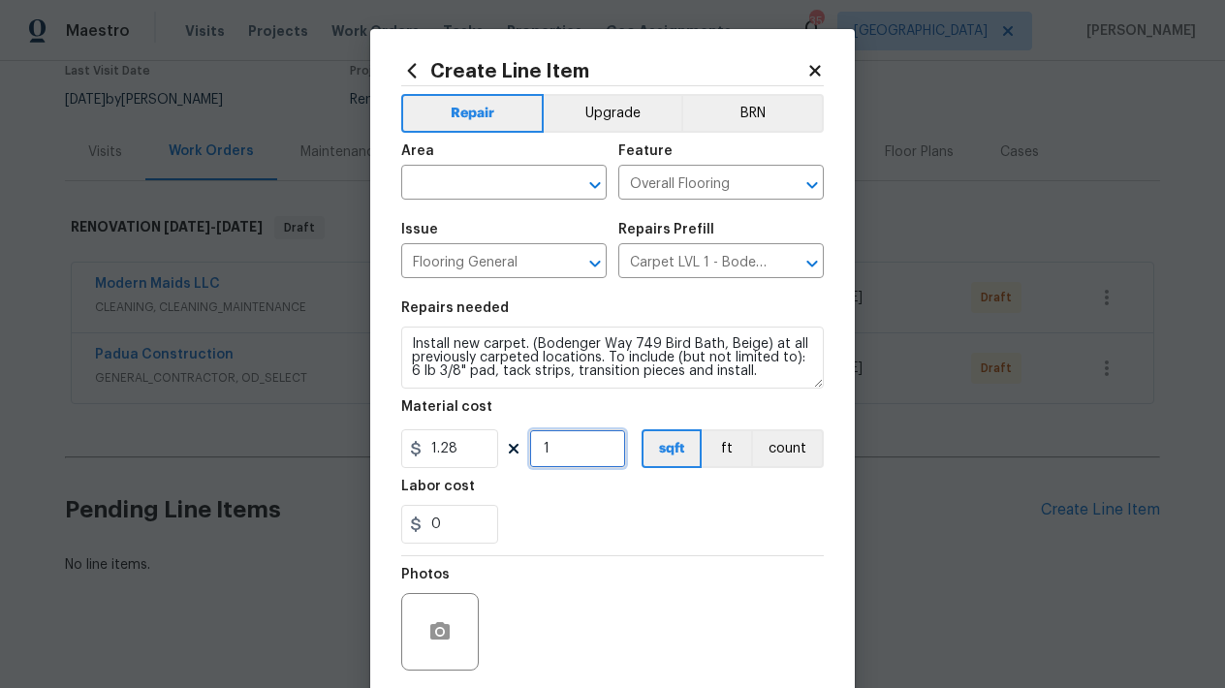
click at [552, 450] on input "1" at bounding box center [577, 448] width 97 height 39
click at [471, 187] on input "text" at bounding box center [476, 185] width 151 height 30
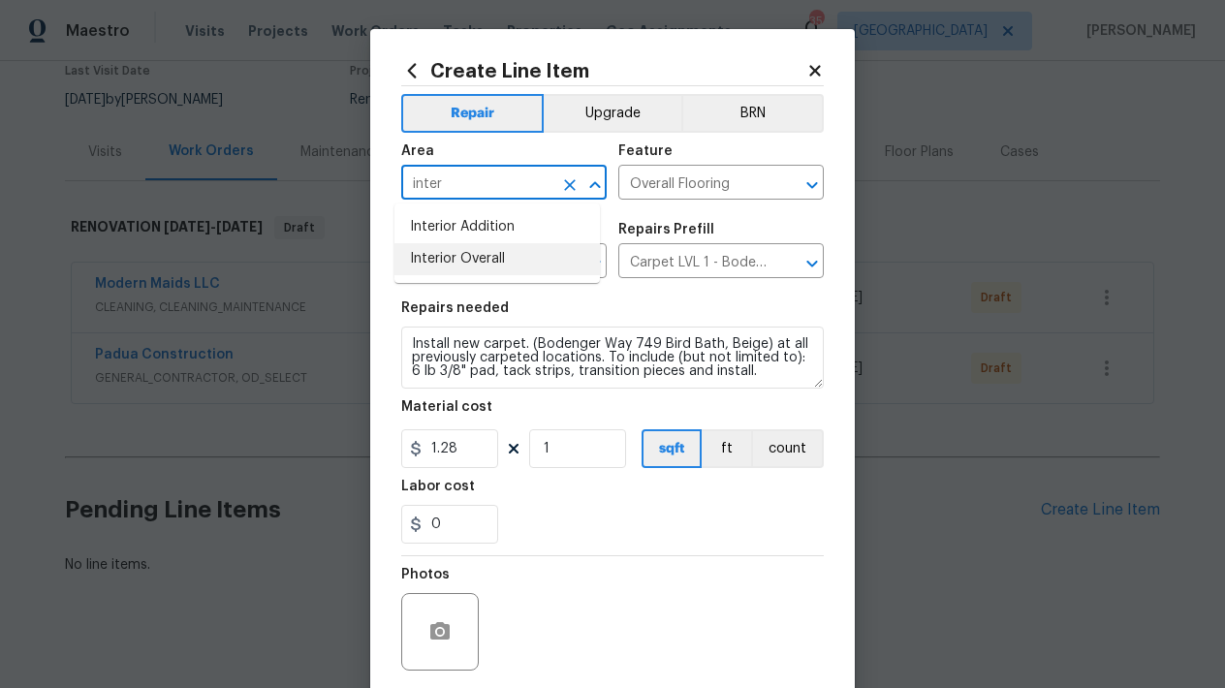
click at [481, 265] on li "Interior Overall" at bounding box center [498, 259] width 206 height 32
type input "Interior Overall"
click at [551, 454] on input "1" at bounding box center [577, 448] width 97 height 39
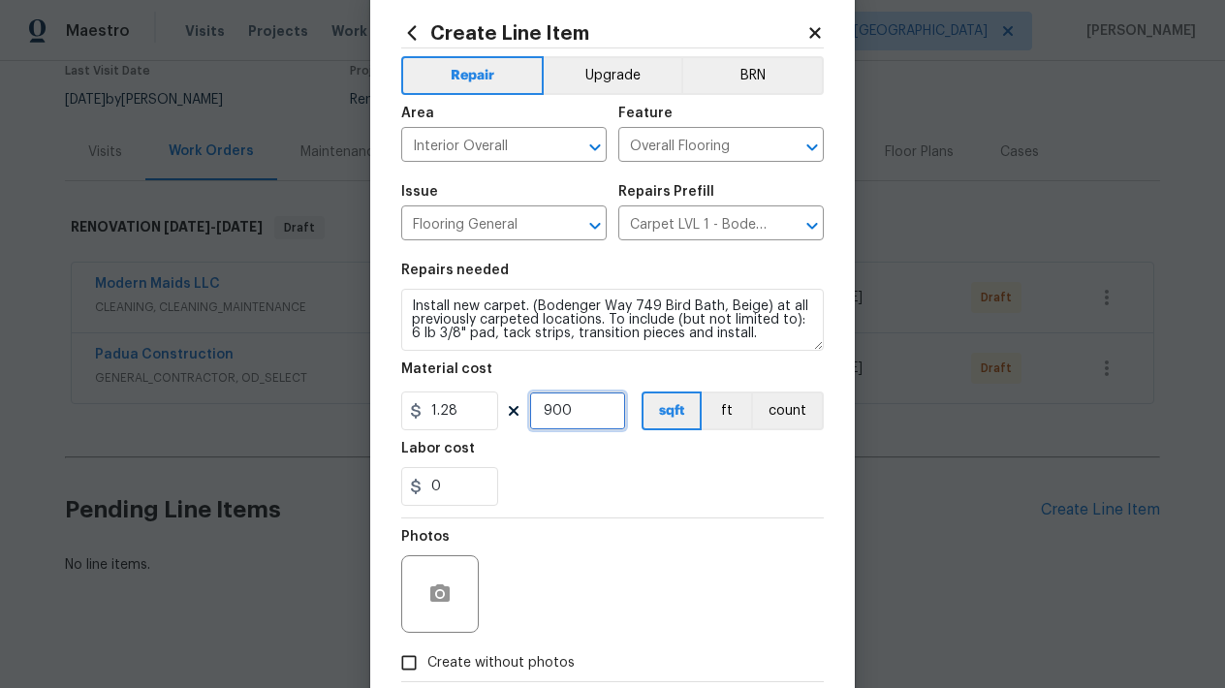
scroll to position [146, 0]
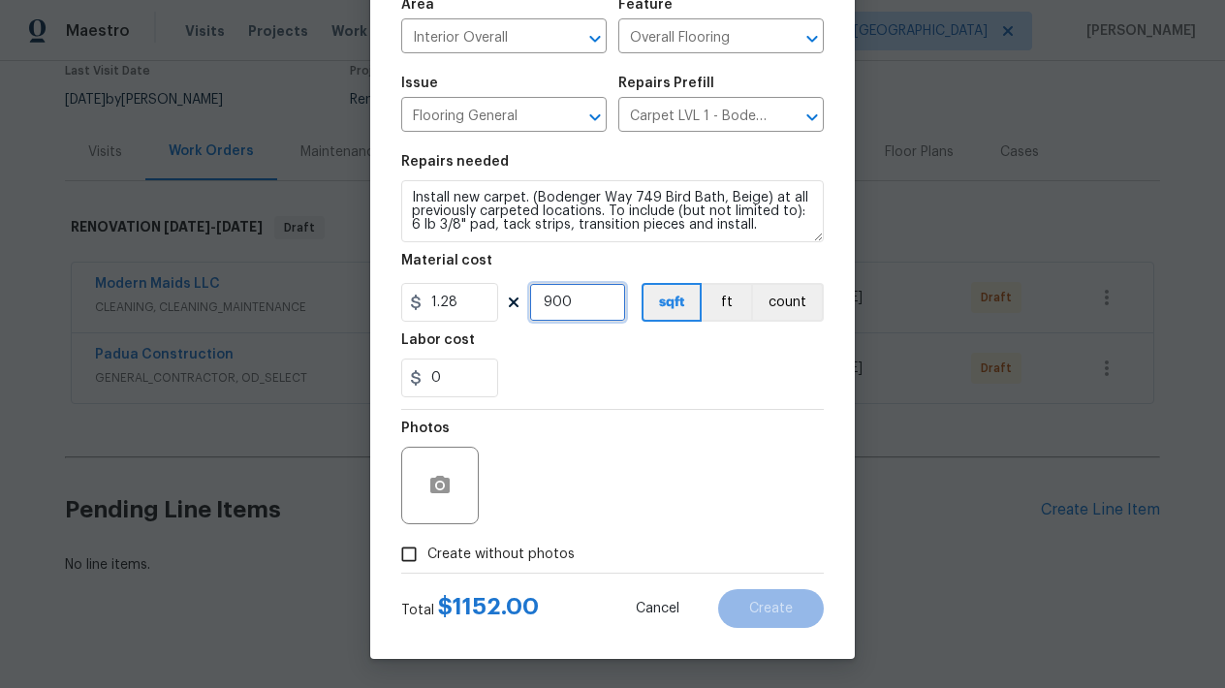
drag, startPoint x: 586, startPoint y: 300, endPoint x: 446, endPoint y: 301, distance: 140.6
click at [447, 301] on div "1.28 900 sqft ft count" at bounding box center [612, 302] width 423 height 39
type input "900"
click at [392, 550] on input "Create without photos" at bounding box center [409, 554] width 37 height 37
checkbox input "true"
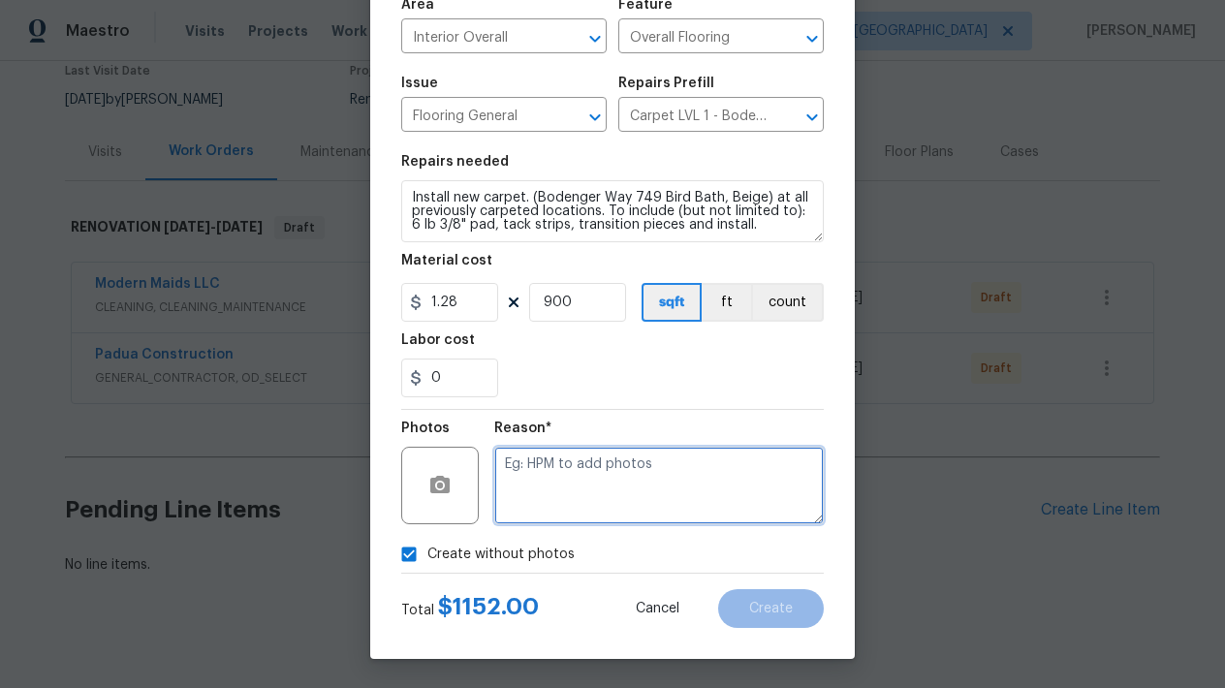
click at [537, 489] on textarea at bounding box center [659, 486] width 330 height 78
type textarea "n"
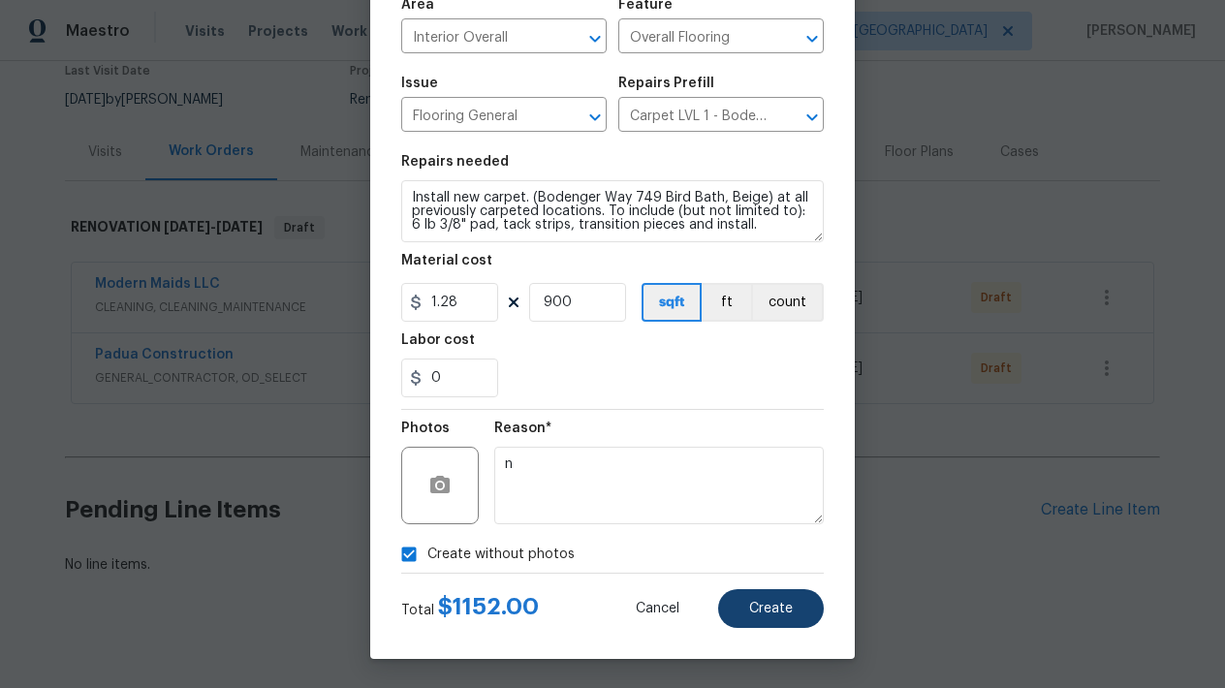
click at [776, 605] on span "Create" at bounding box center [771, 609] width 44 height 15
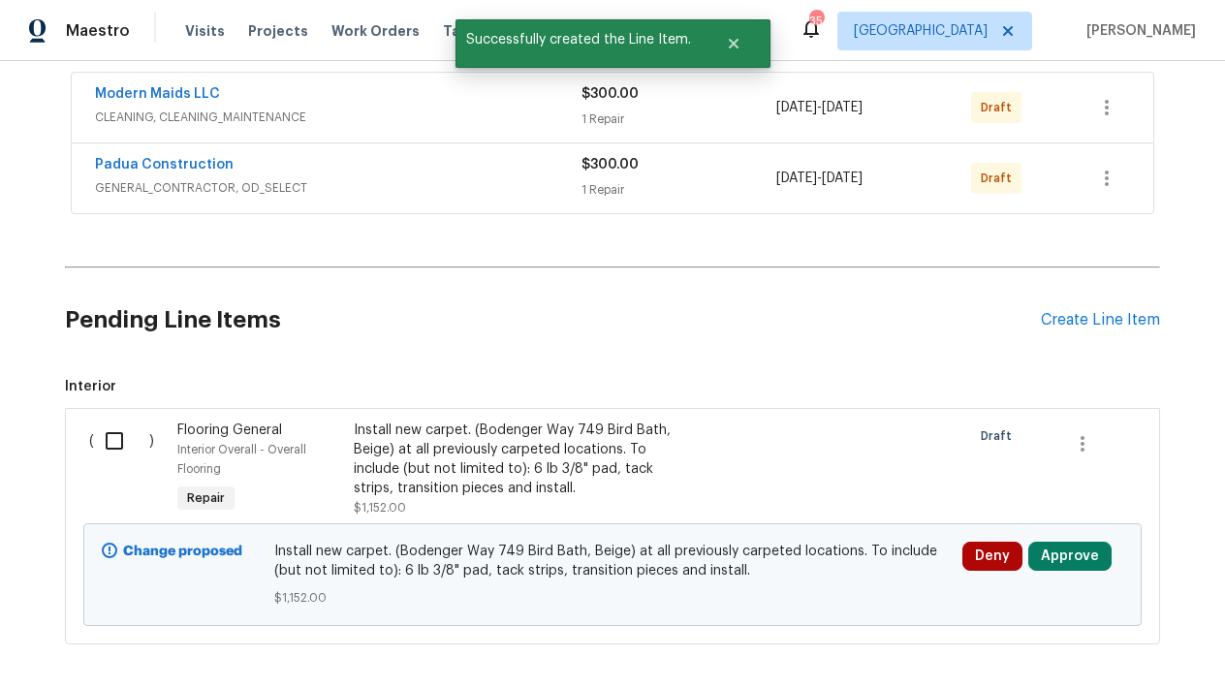
scroll to position [462, 0]
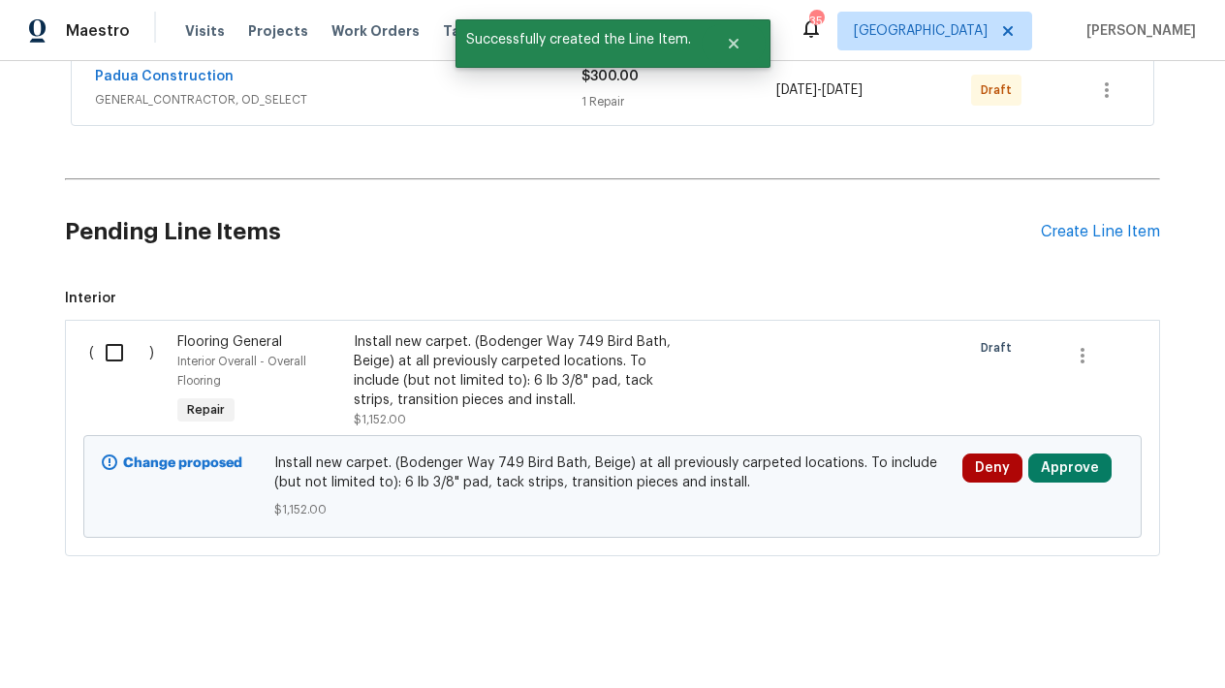
click at [111, 348] on input "checkbox" at bounding box center [121, 353] width 55 height 41
checkbox input "true"
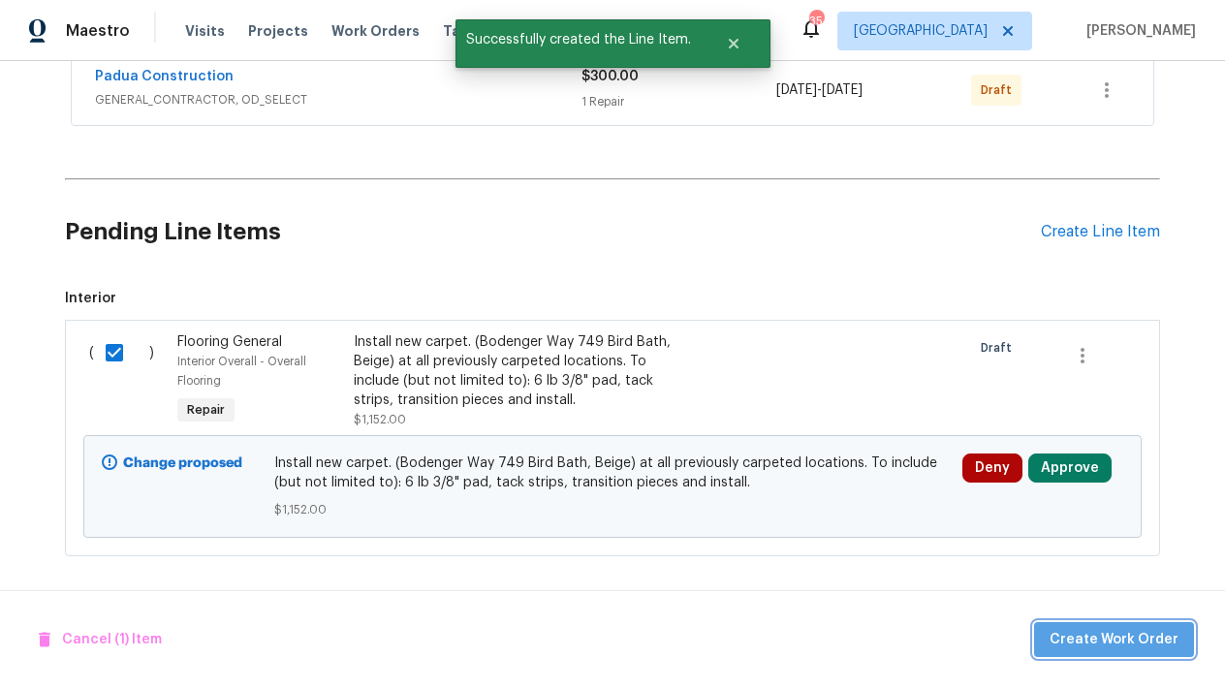
click at [1168, 649] on span "Create Work Order" at bounding box center [1114, 640] width 129 height 24
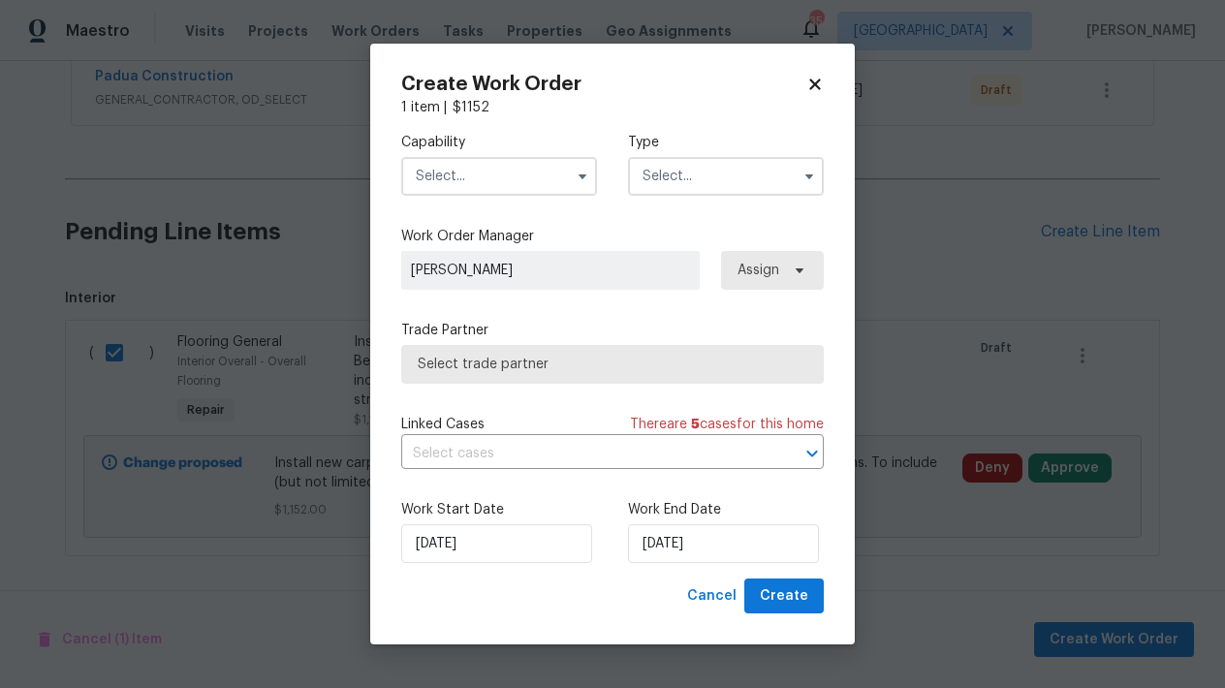
click at [523, 179] on input "text" at bounding box center [499, 176] width 196 height 39
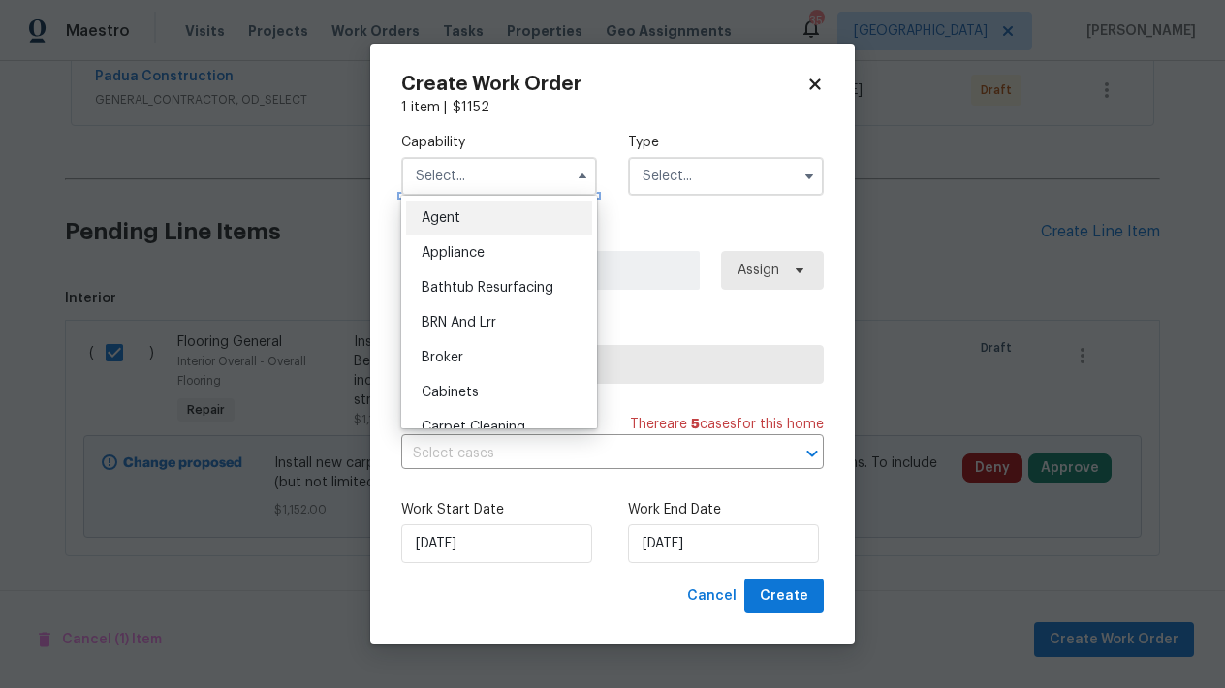
click at [483, 182] on input "text" at bounding box center [499, 176] width 196 height 39
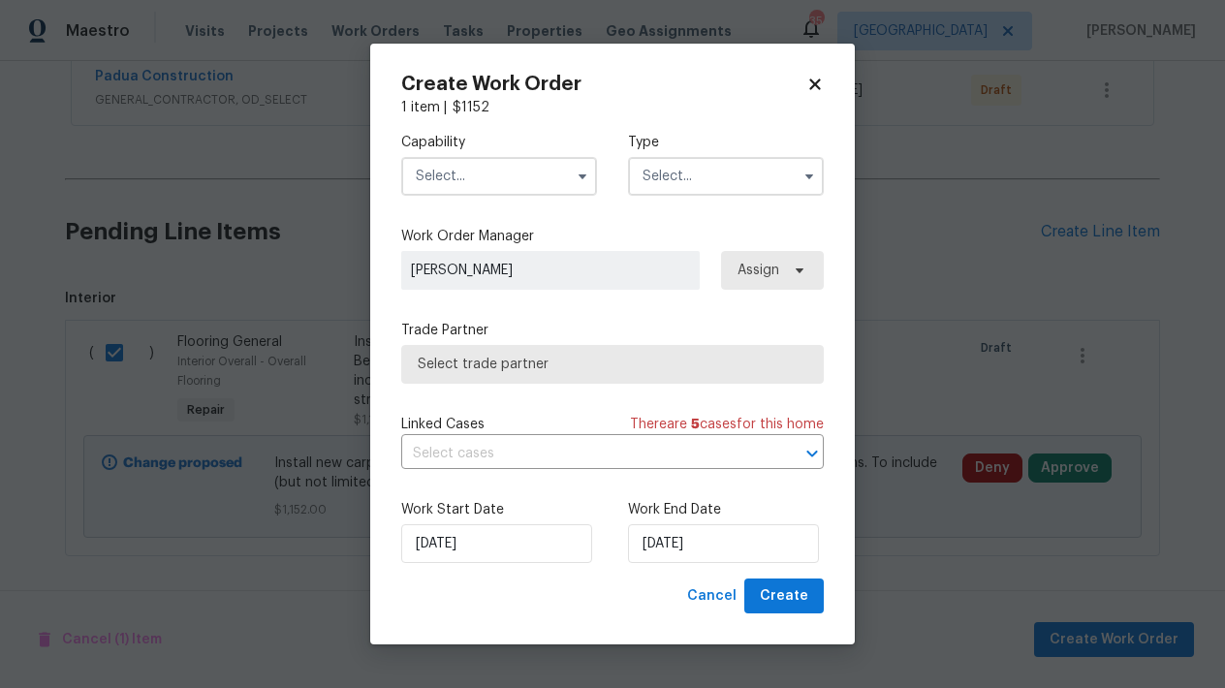
click at [443, 182] on input "text" at bounding box center [499, 176] width 196 height 39
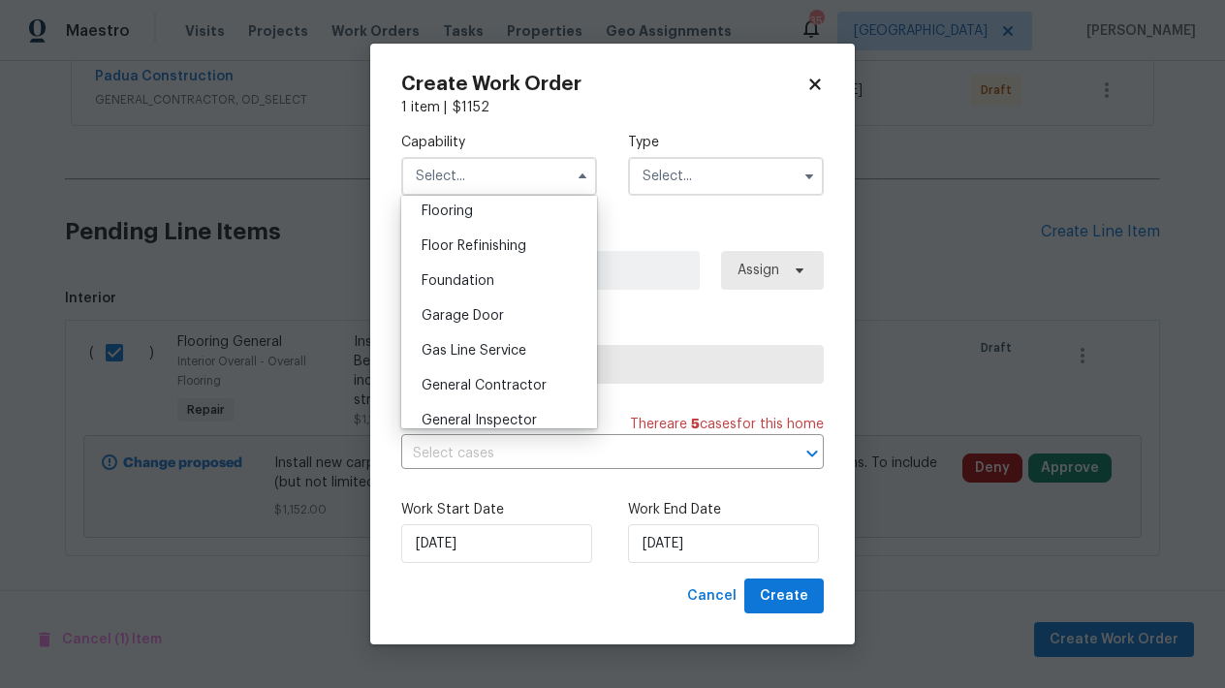
scroll to position [718, 0]
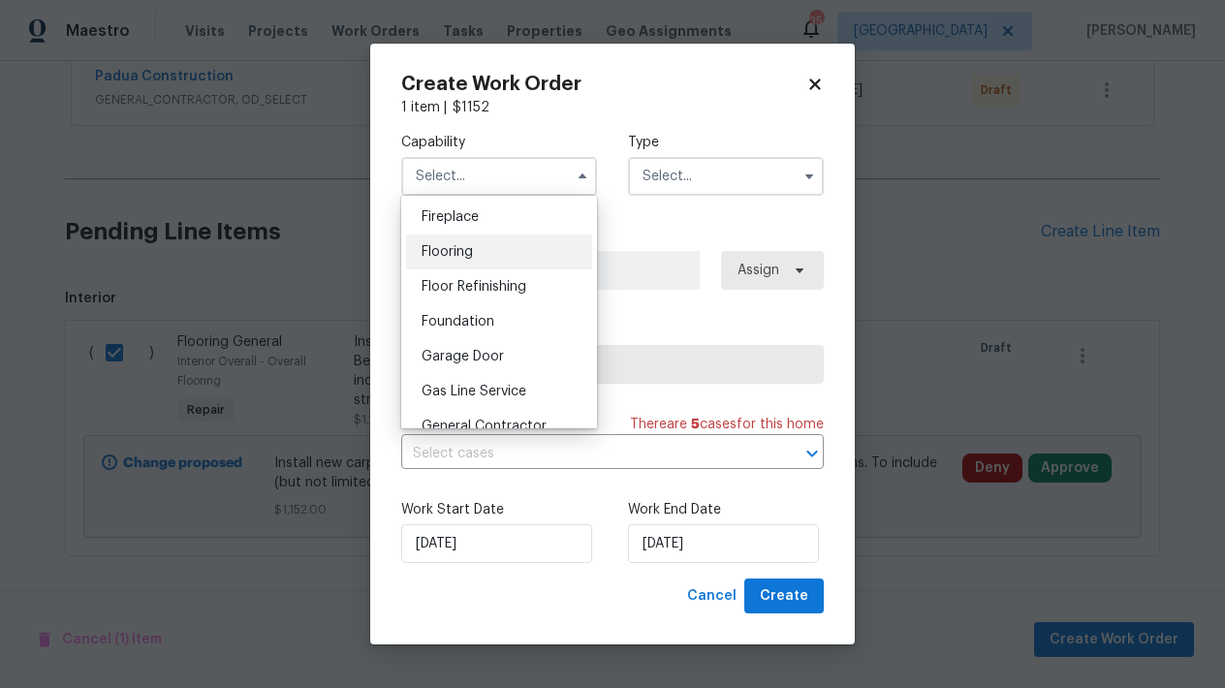
click at [447, 259] on span "Flooring" at bounding box center [447, 252] width 51 height 14
type input "Flooring"
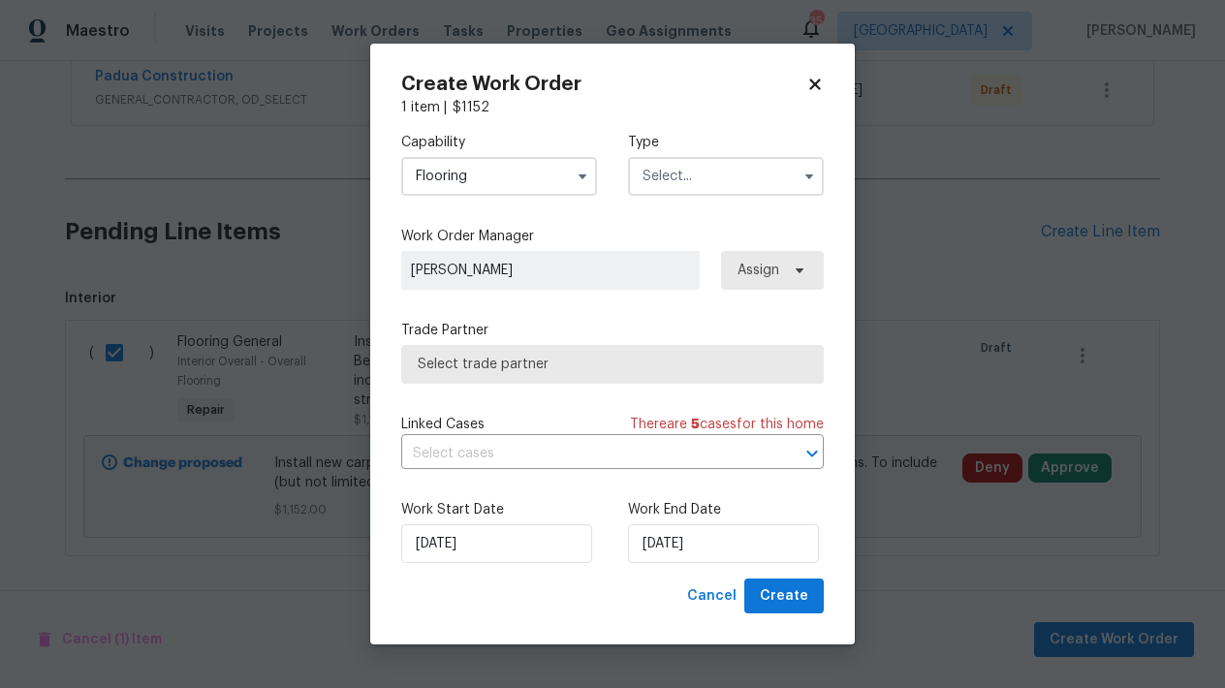
click at [673, 177] on input "text" at bounding box center [726, 176] width 196 height 39
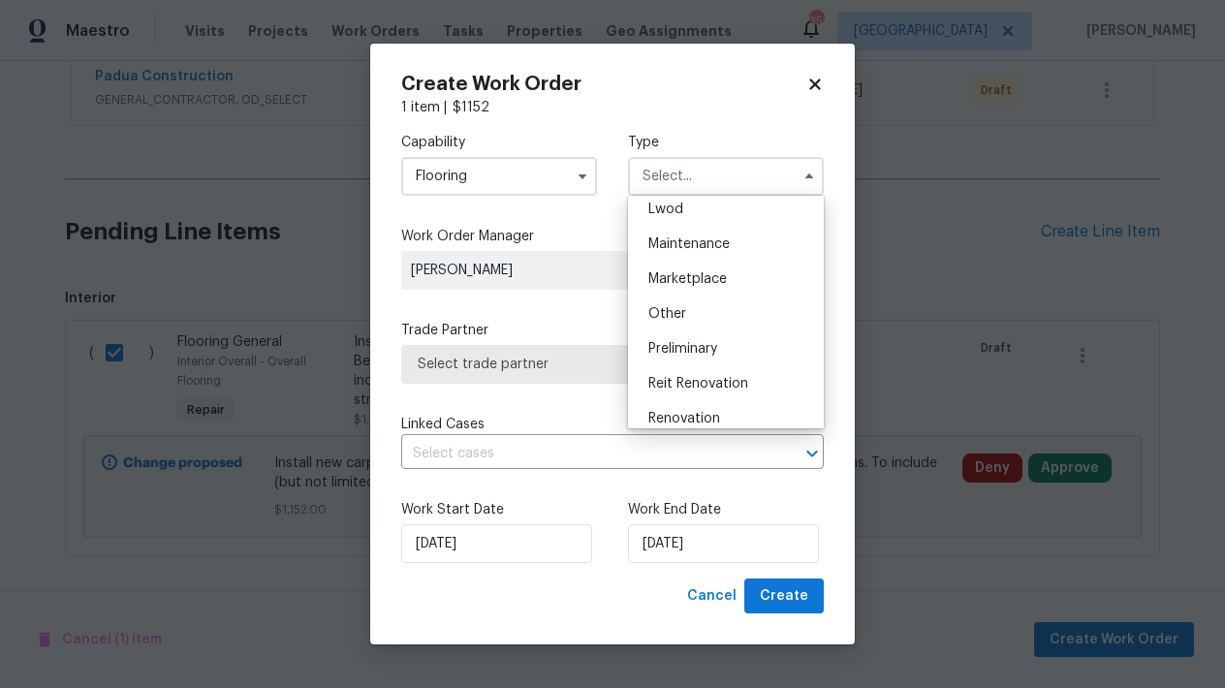
scroll to position [440, 0]
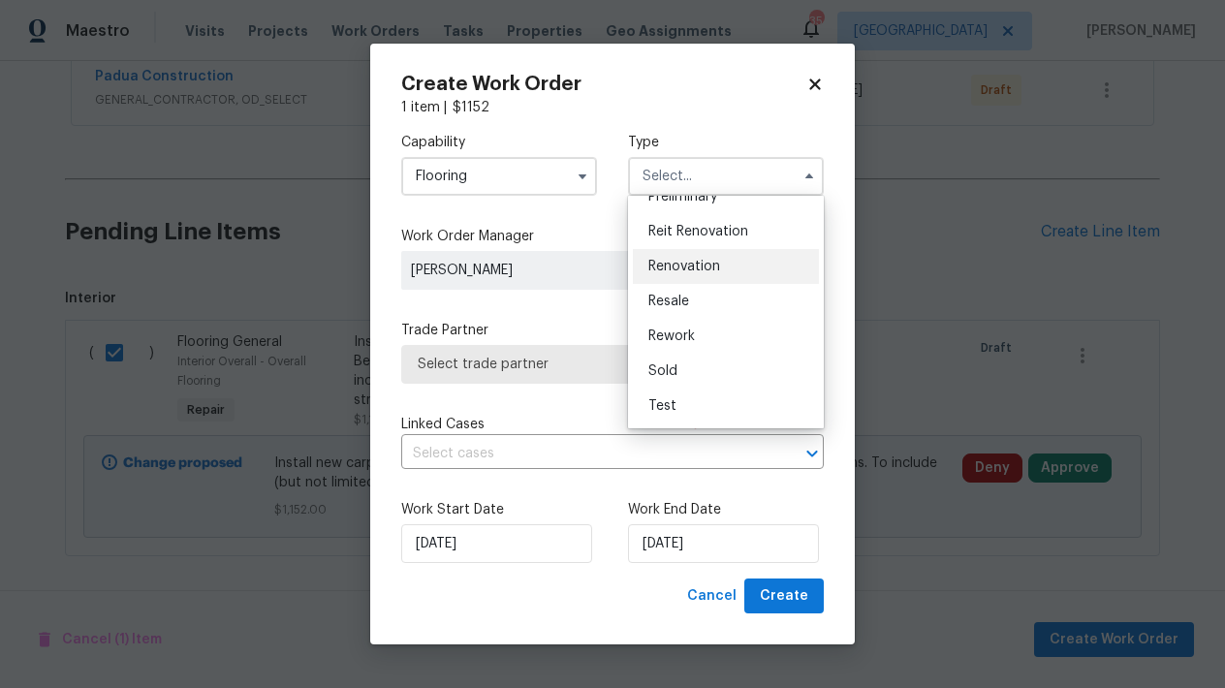
click at [716, 260] on span "Renovation" at bounding box center [685, 267] width 72 height 14
type input "Renovation"
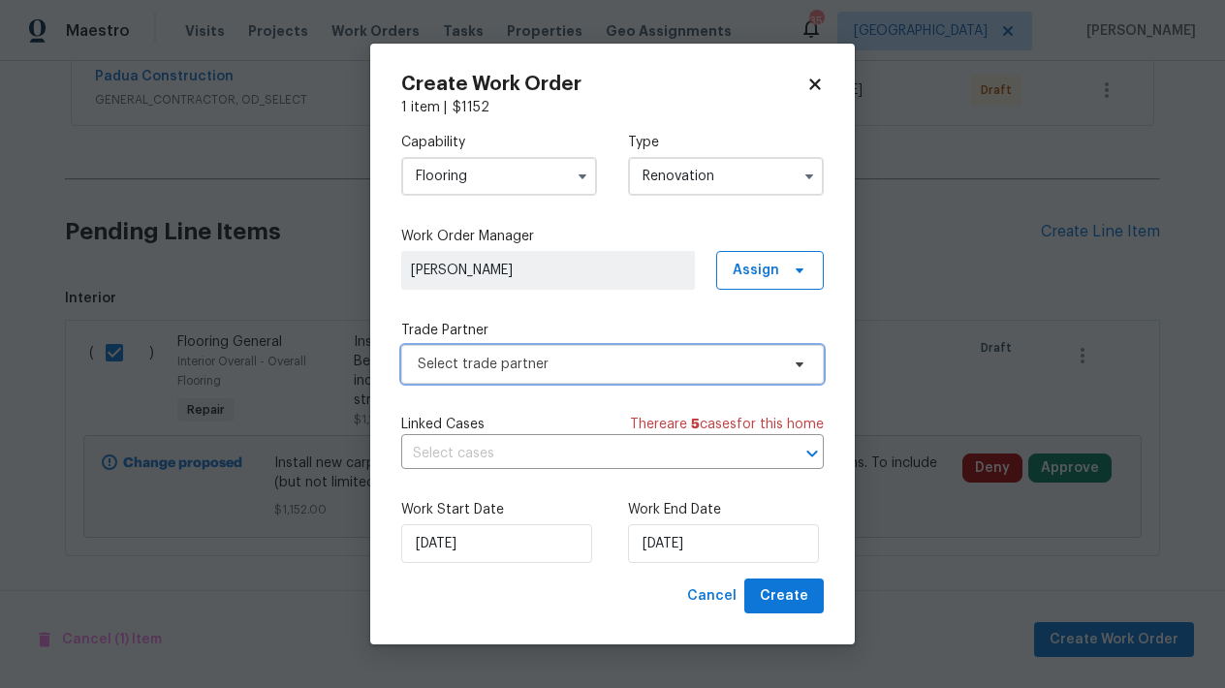
click at [536, 365] on span "Select trade partner" at bounding box center [599, 364] width 362 height 19
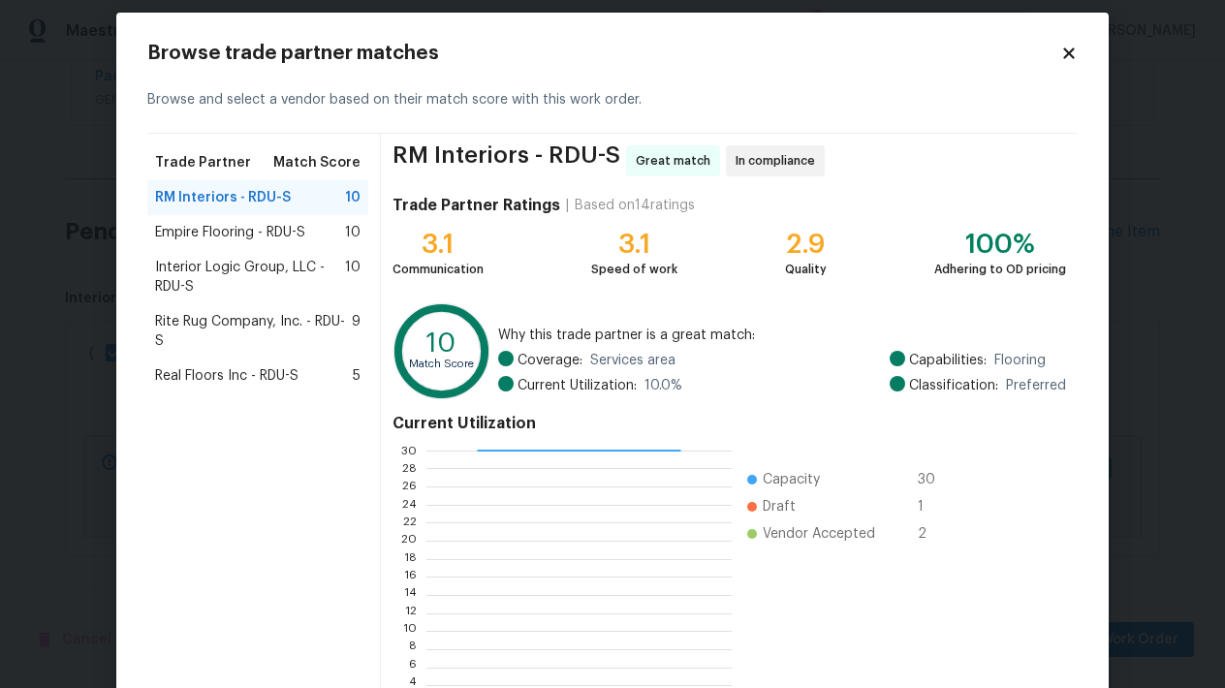
scroll to position [167, 0]
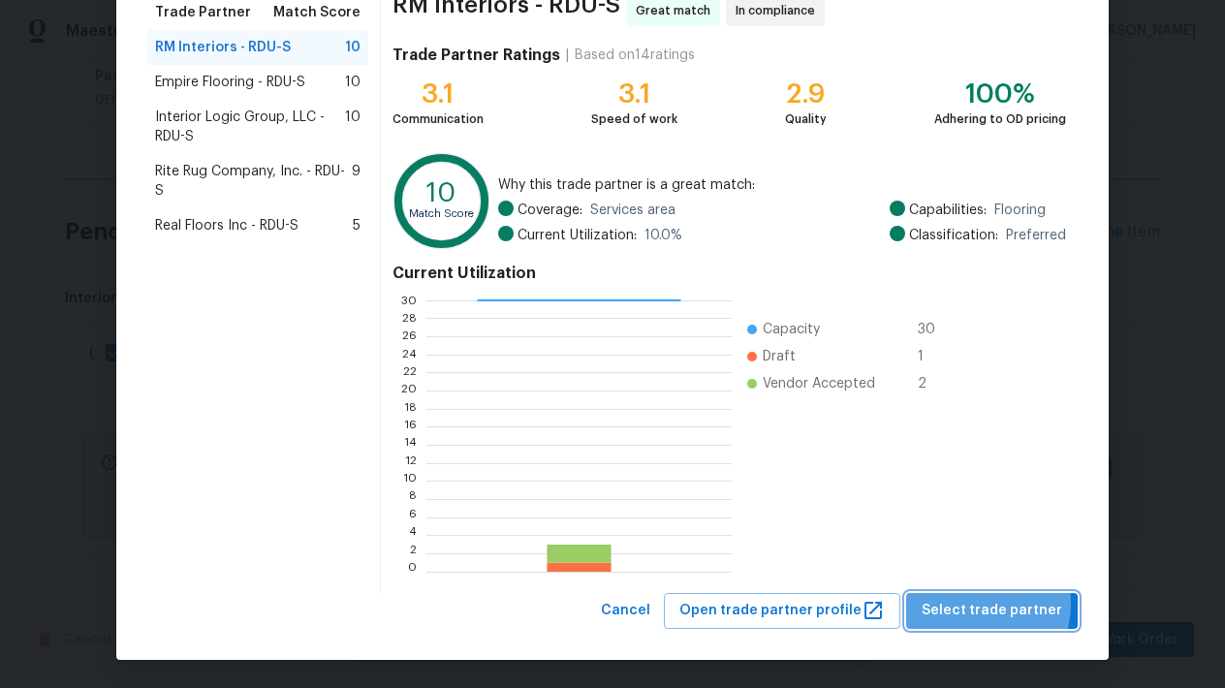
click at [958, 603] on span "Select trade partner" at bounding box center [992, 611] width 141 height 24
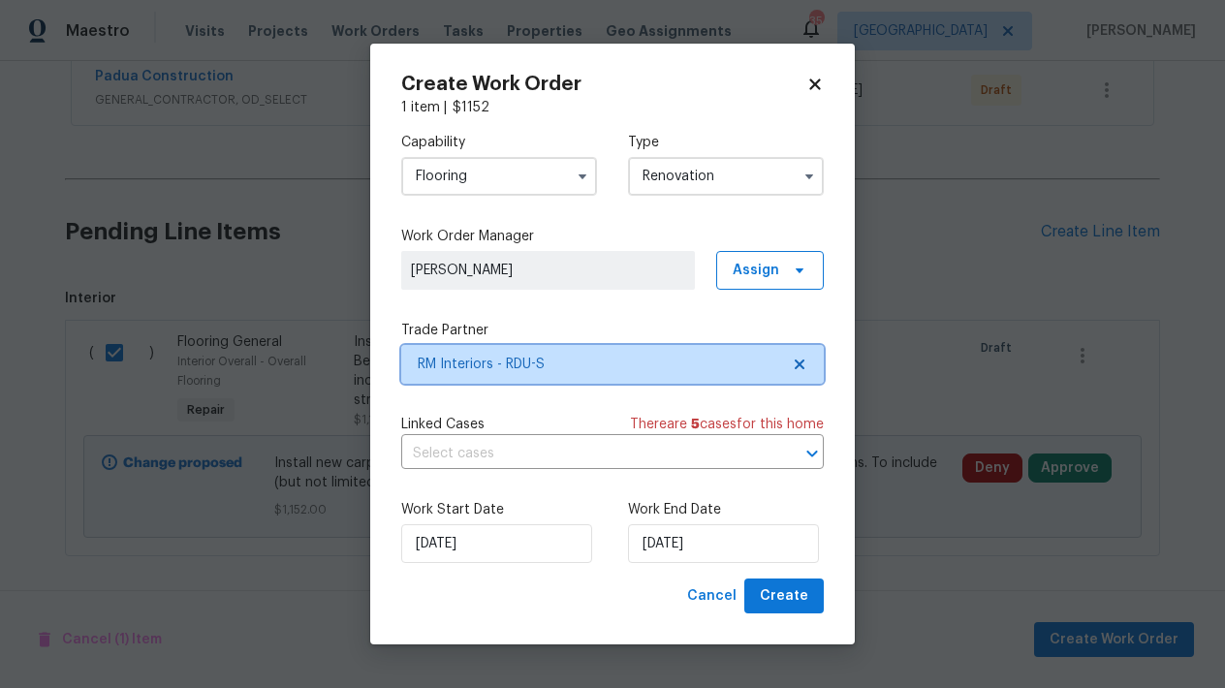
scroll to position [0, 0]
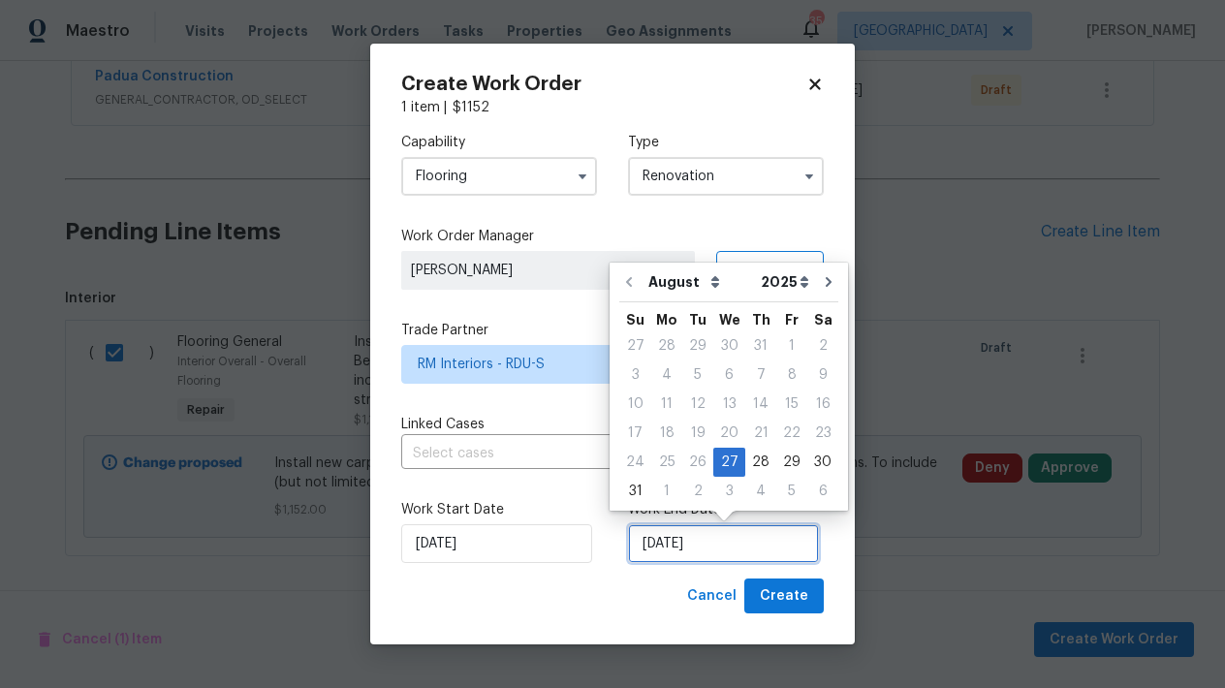
click at [657, 546] on input "[DATE]" at bounding box center [723, 543] width 191 height 39
click at [745, 491] on div "4" at bounding box center [760, 491] width 31 height 27
type input "[DATE]"
select select "8"
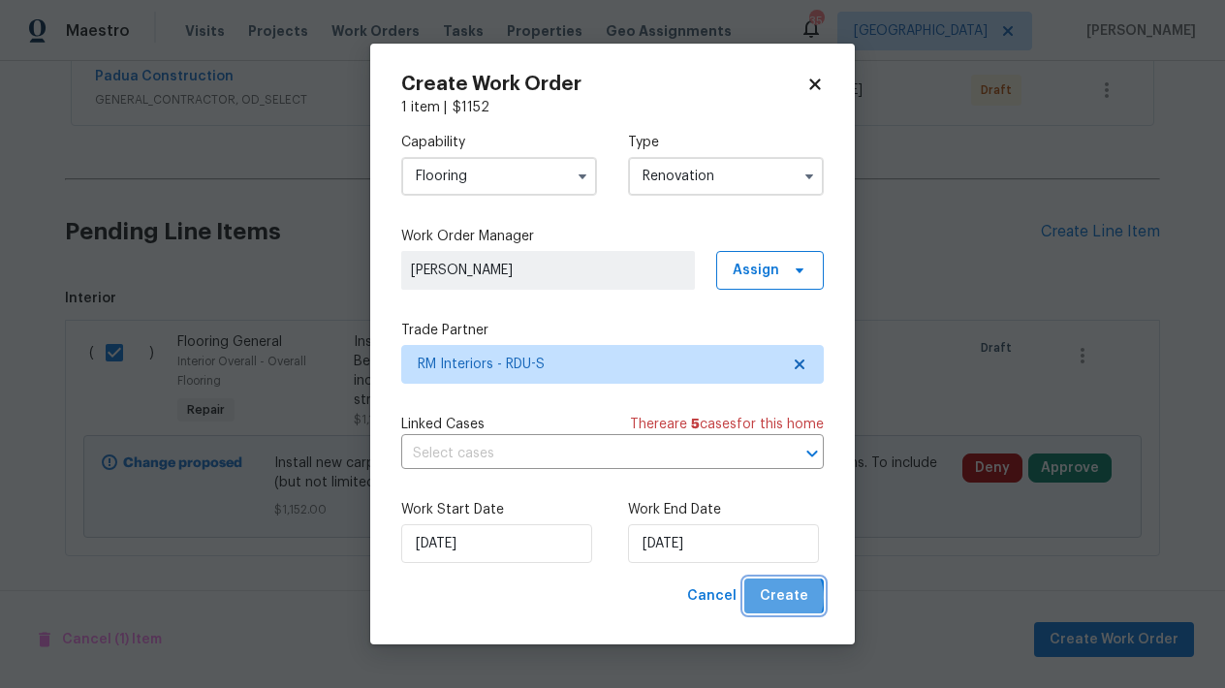
click at [778, 598] on span "Create" at bounding box center [784, 597] width 48 height 24
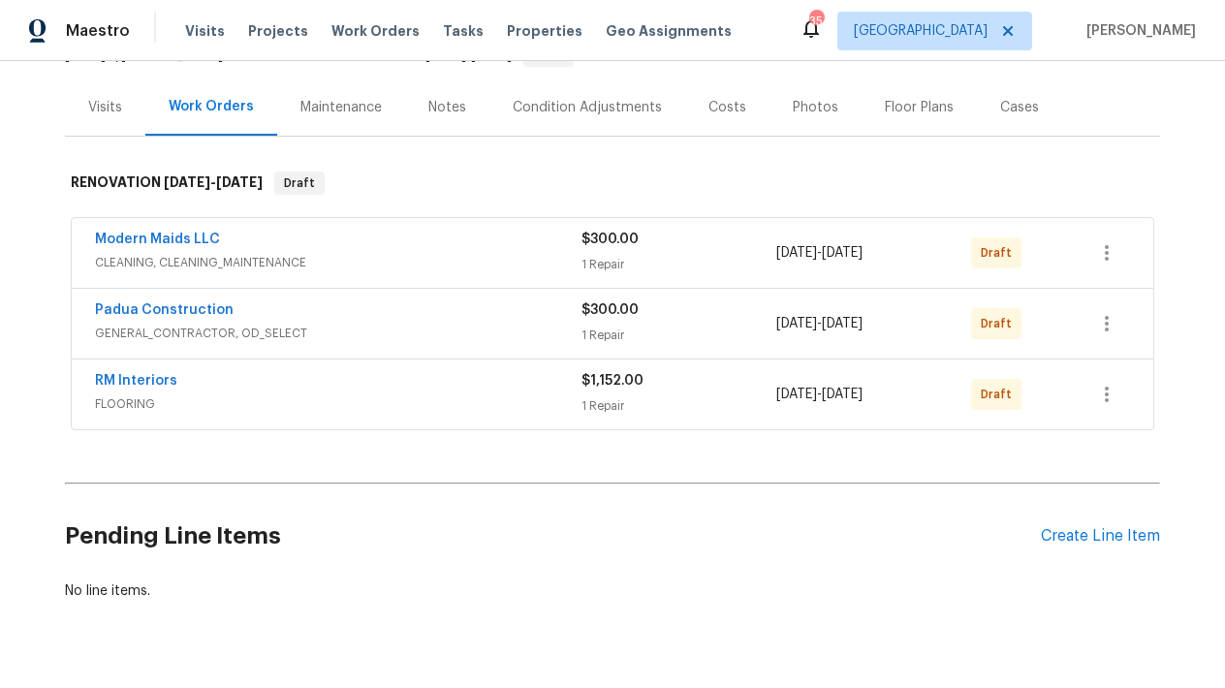
scroll to position [211, 0]
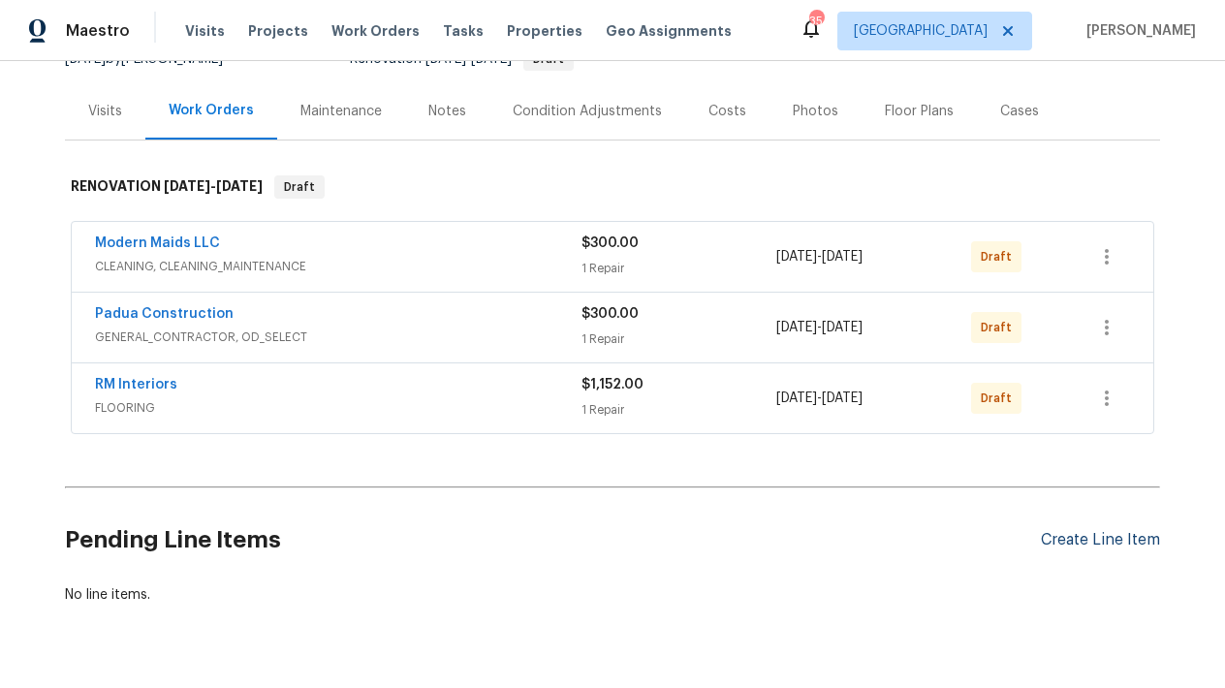
click at [1084, 543] on div "Create Line Item" at bounding box center [1100, 540] width 119 height 18
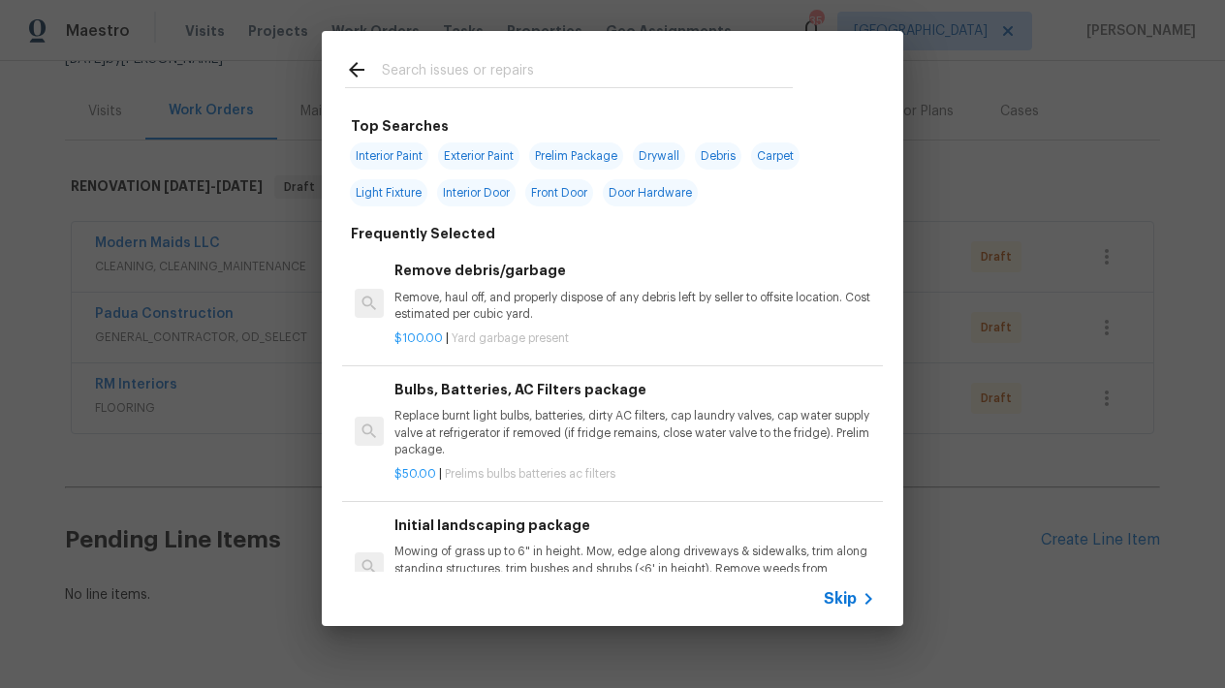
click at [442, 524] on h6 "Initial landscaping package" at bounding box center [635, 525] width 481 height 21
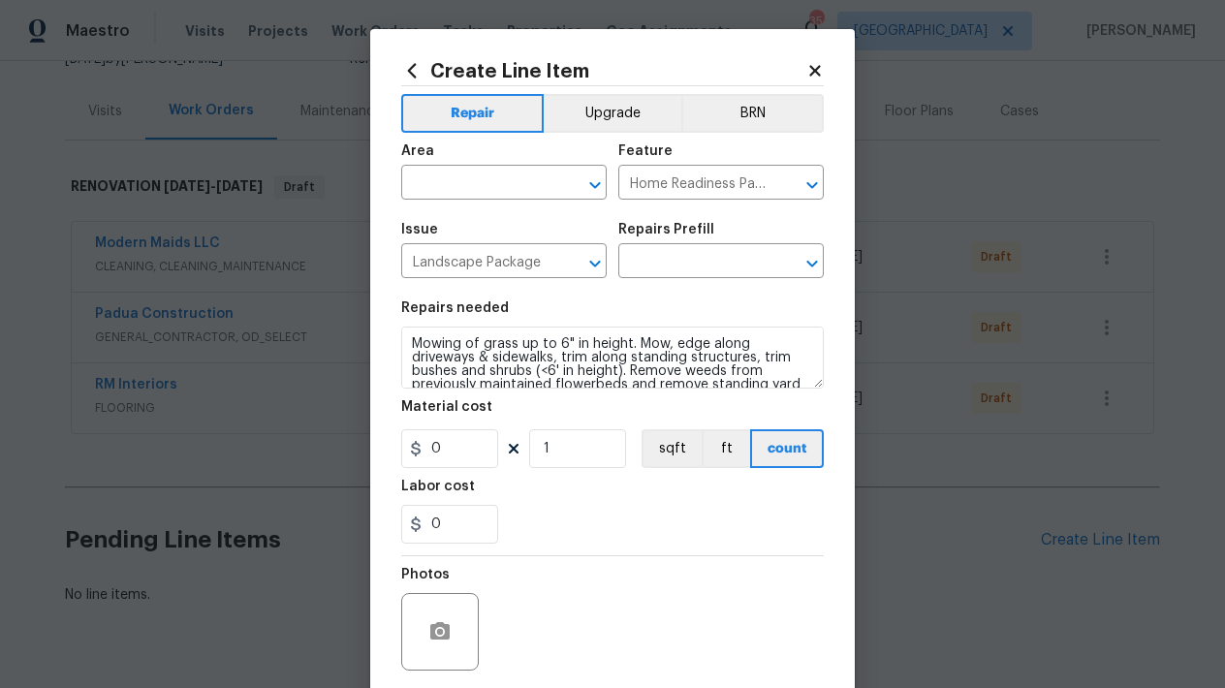
type input "Initial landscaping package $75.00"
type input "75"
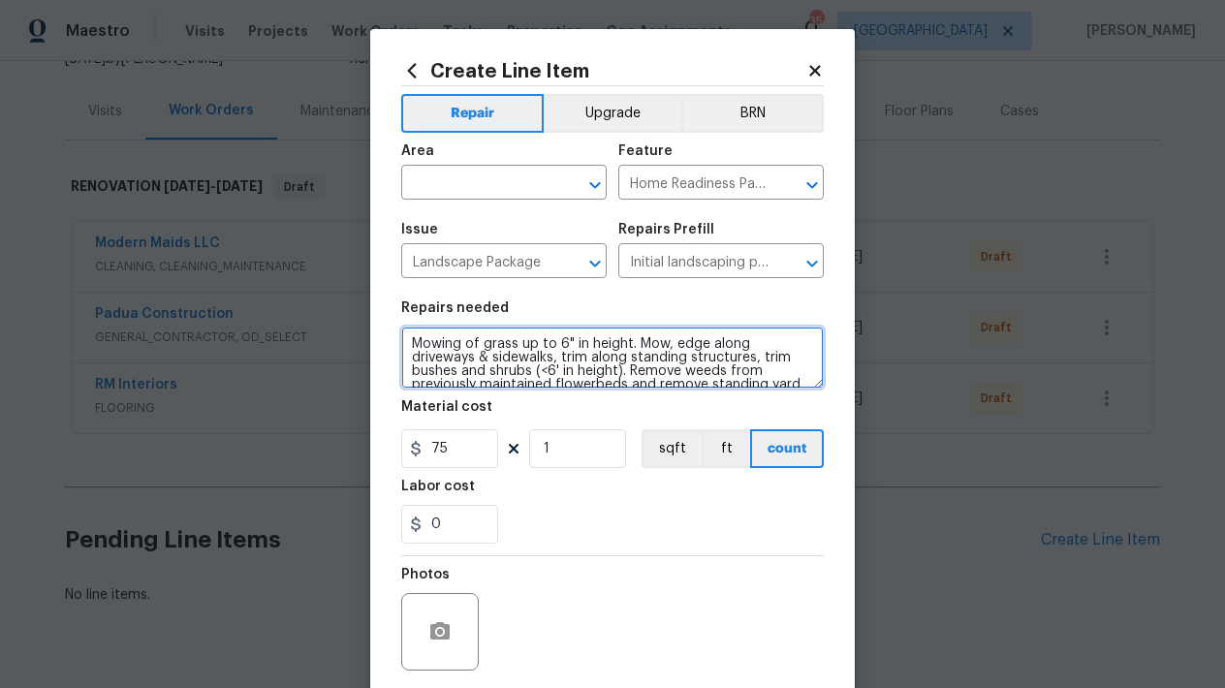
drag, startPoint x: 551, startPoint y: 343, endPoint x: 621, endPoint y: 343, distance: 70.8
click at [621, 343] on textarea "Mowing of grass up to 6" in height. Mow, edge along driveways & sidewalks, trim…" at bounding box center [612, 358] width 423 height 62
type textarea "Mowing of grass up to 2.5 MOWER DECK HEIGHT. Mow, edge along driveways & sidewa…"
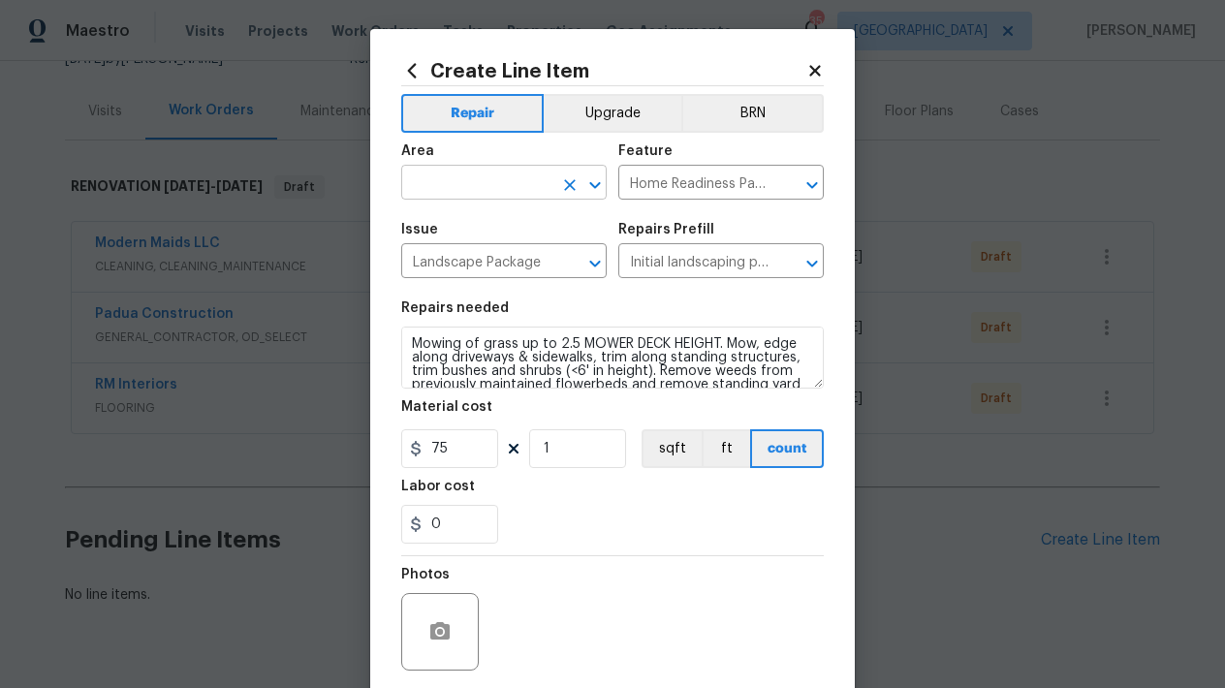
click at [491, 188] on input "text" at bounding box center [476, 185] width 151 height 30
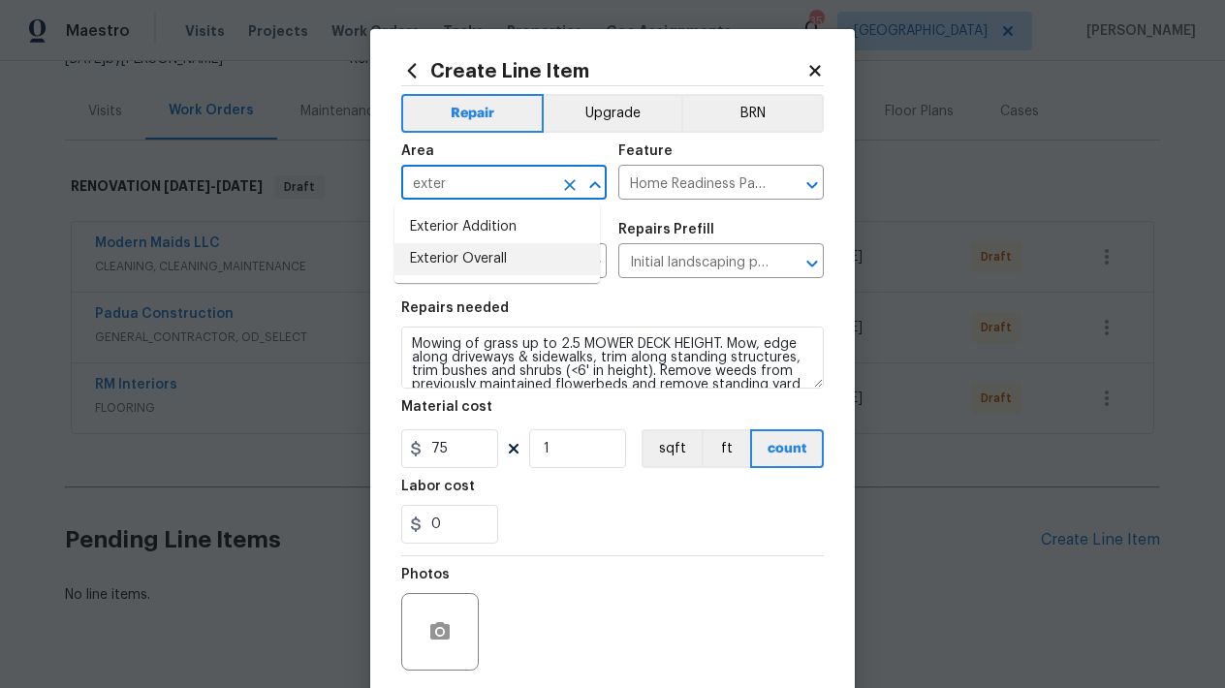
click at [473, 267] on li "Exterior Overall" at bounding box center [498, 259] width 206 height 32
type input "Exterior Overall"
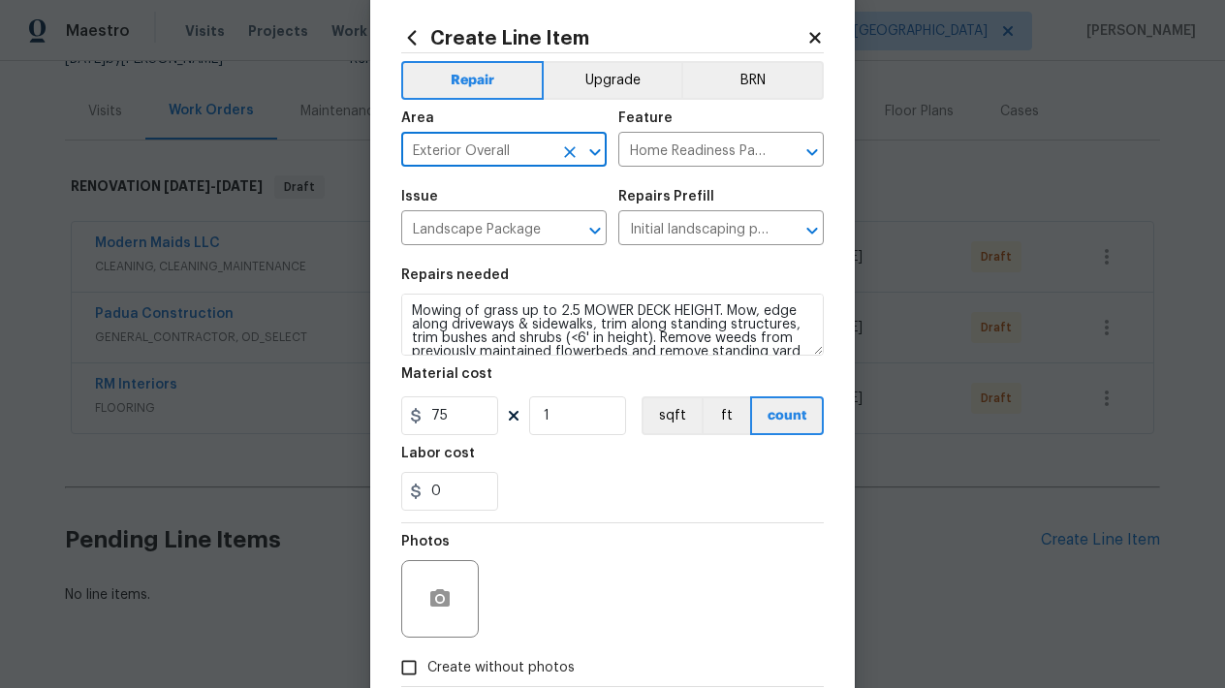
scroll to position [146, 0]
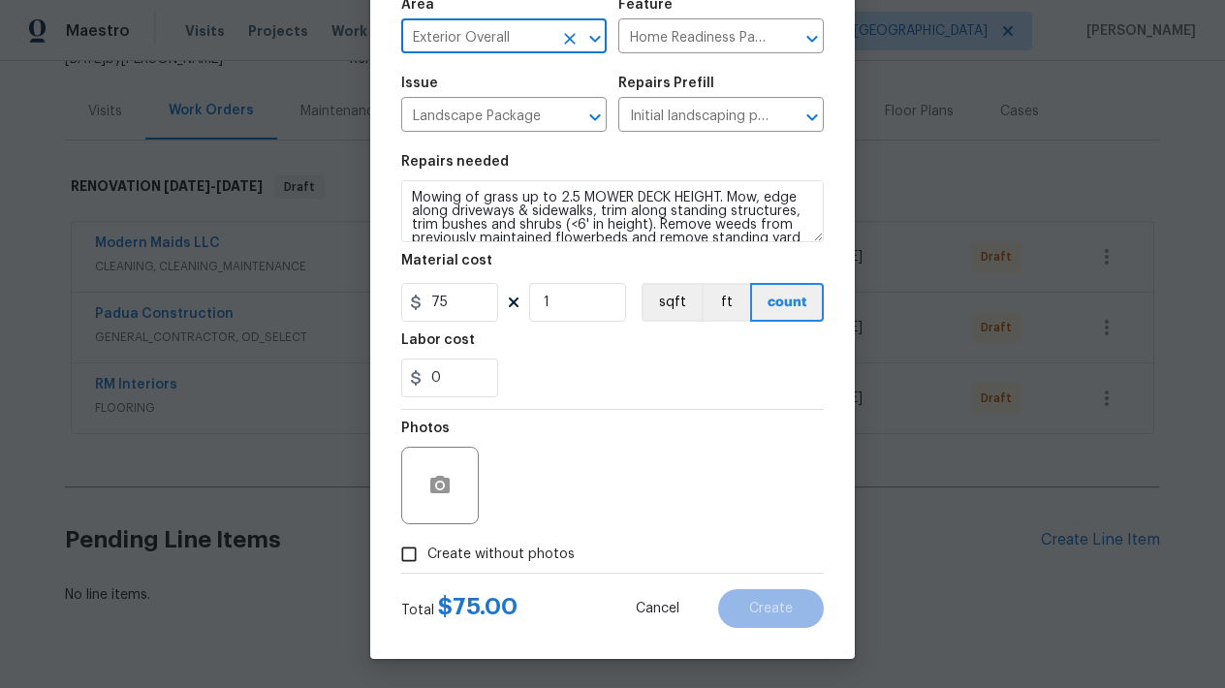
click at [396, 561] on input "Create without photos" at bounding box center [409, 554] width 37 height 37
checkbox input "true"
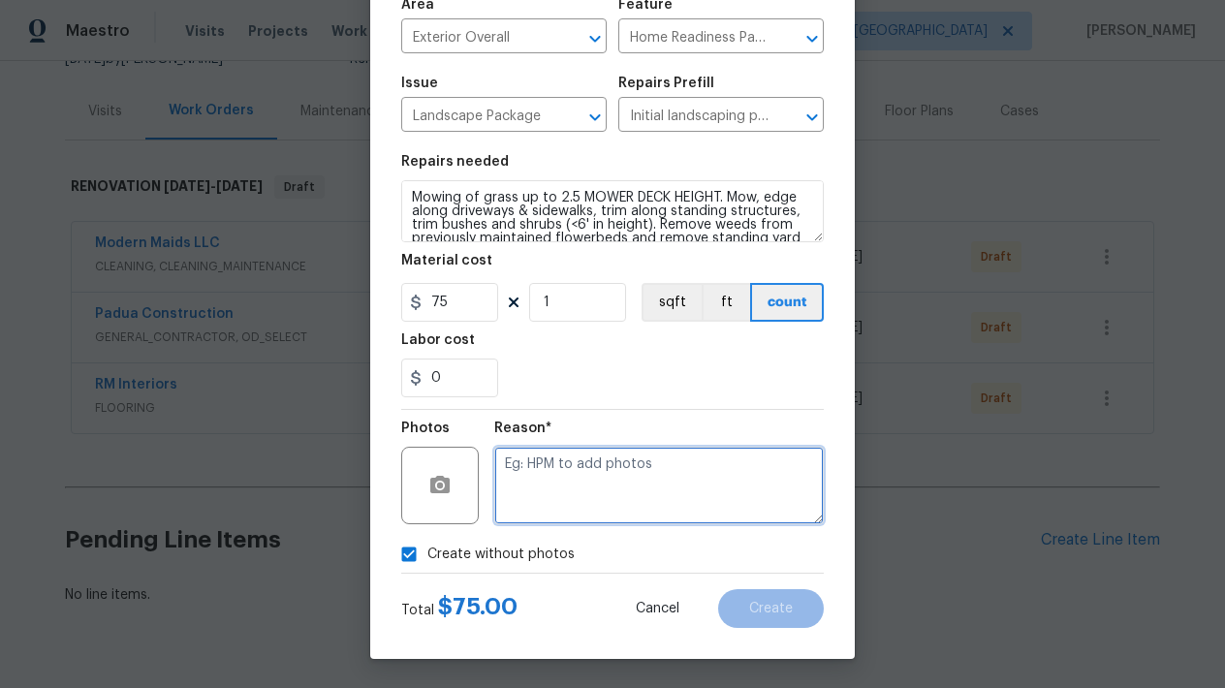
click at [550, 465] on textarea at bounding box center [659, 486] width 330 height 78
type textarea "n"
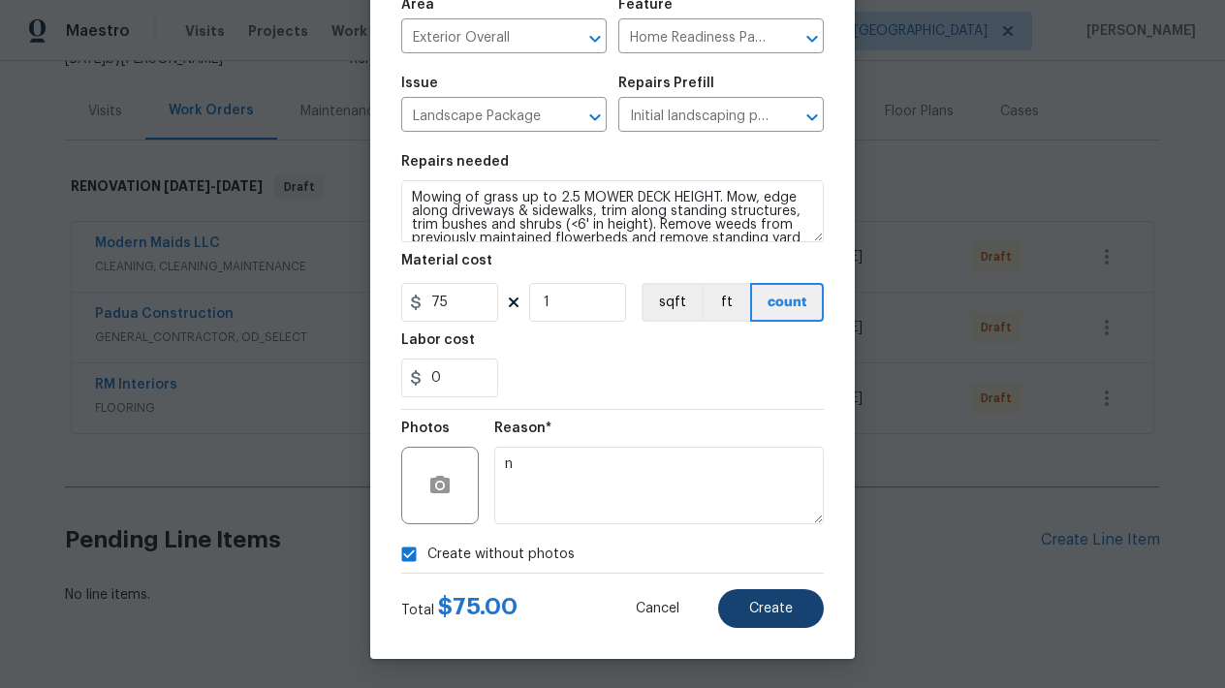
click at [793, 617] on button "Create" at bounding box center [771, 608] width 106 height 39
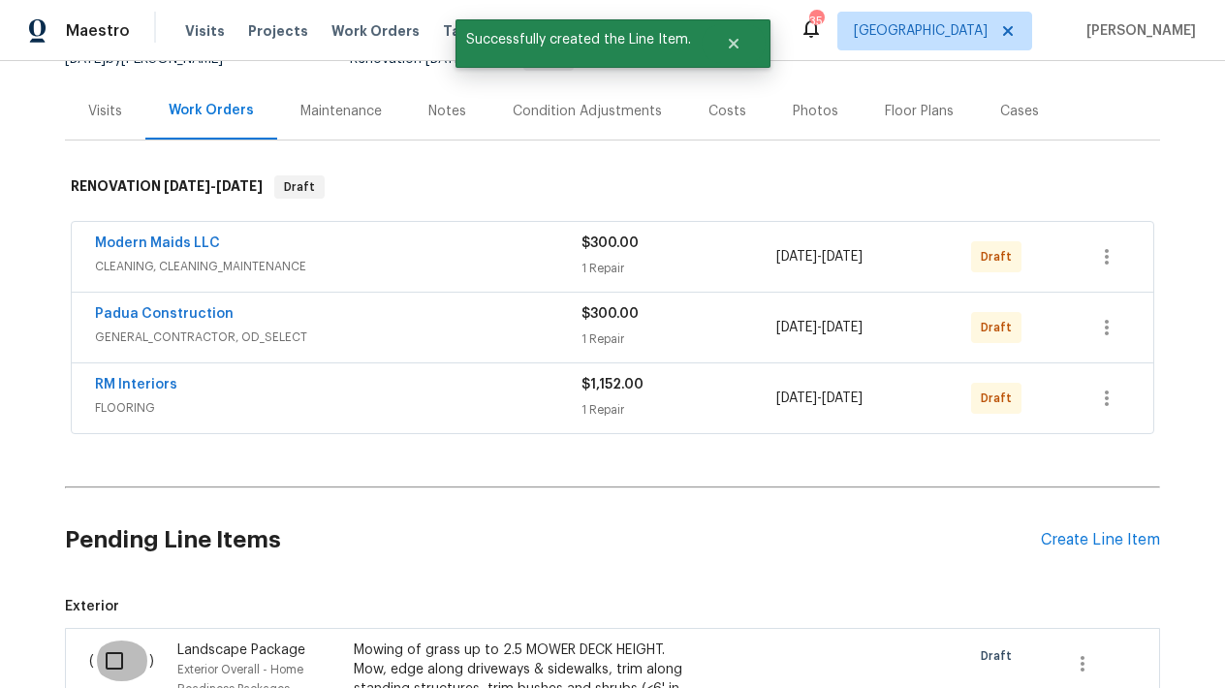
click at [109, 655] on input "checkbox" at bounding box center [121, 661] width 55 height 41
checkbox input "true"
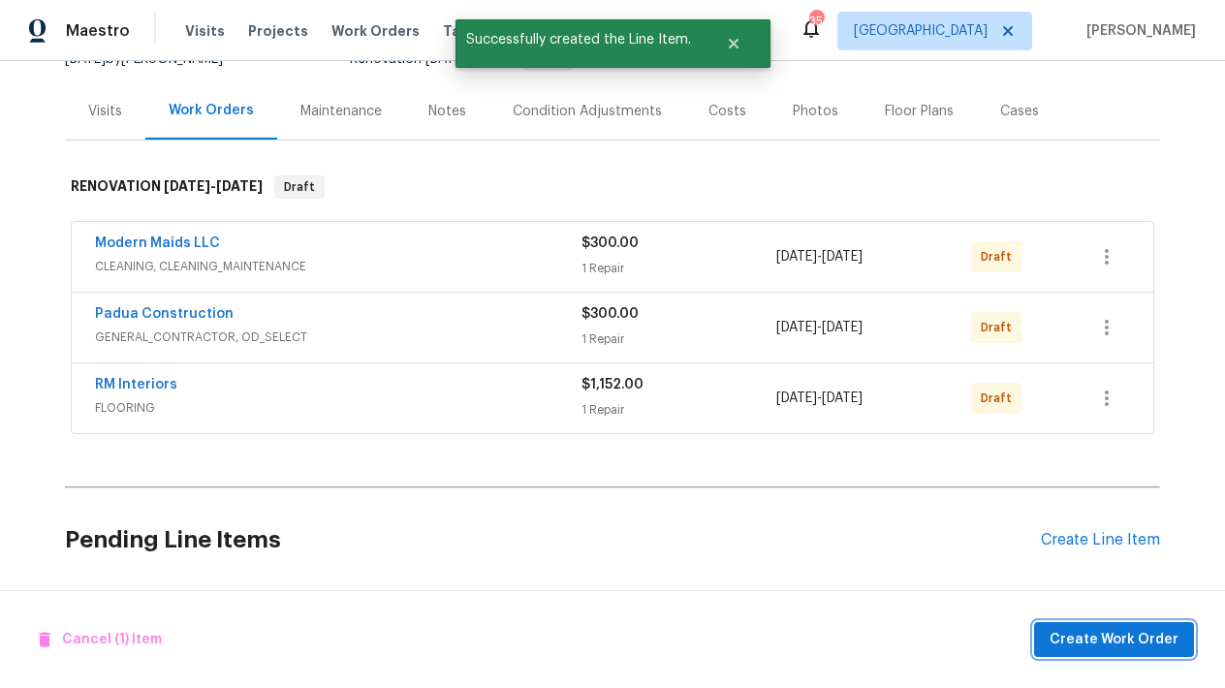
click at [1130, 639] on span "Create Work Order" at bounding box center [1114, 640] width 129 height 24
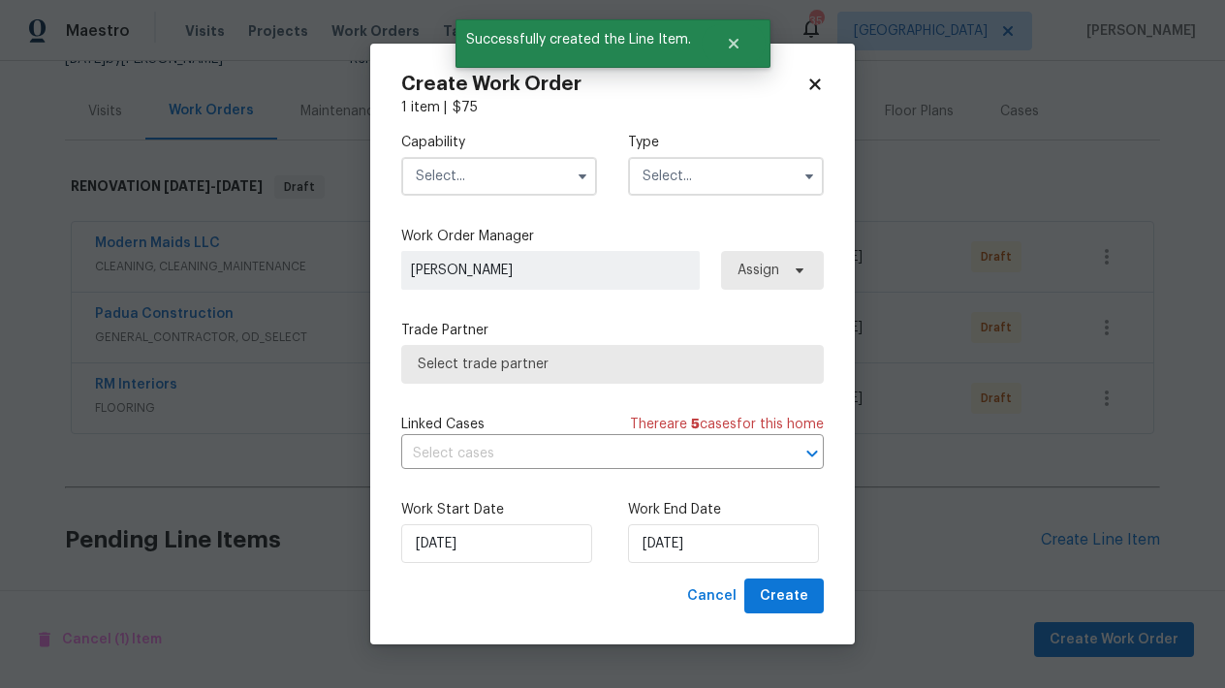
click at [454, 173] on input "text" at bounding box center [499, 176] width 196 height 39
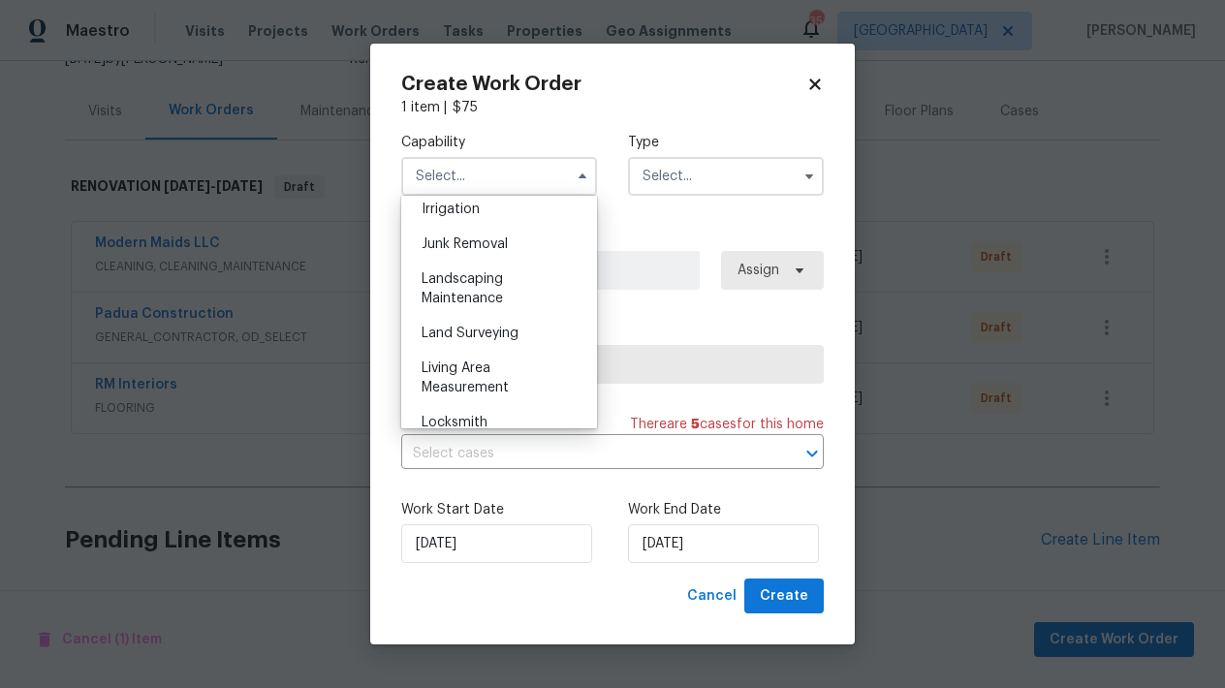
scroll to position [1245, 0]
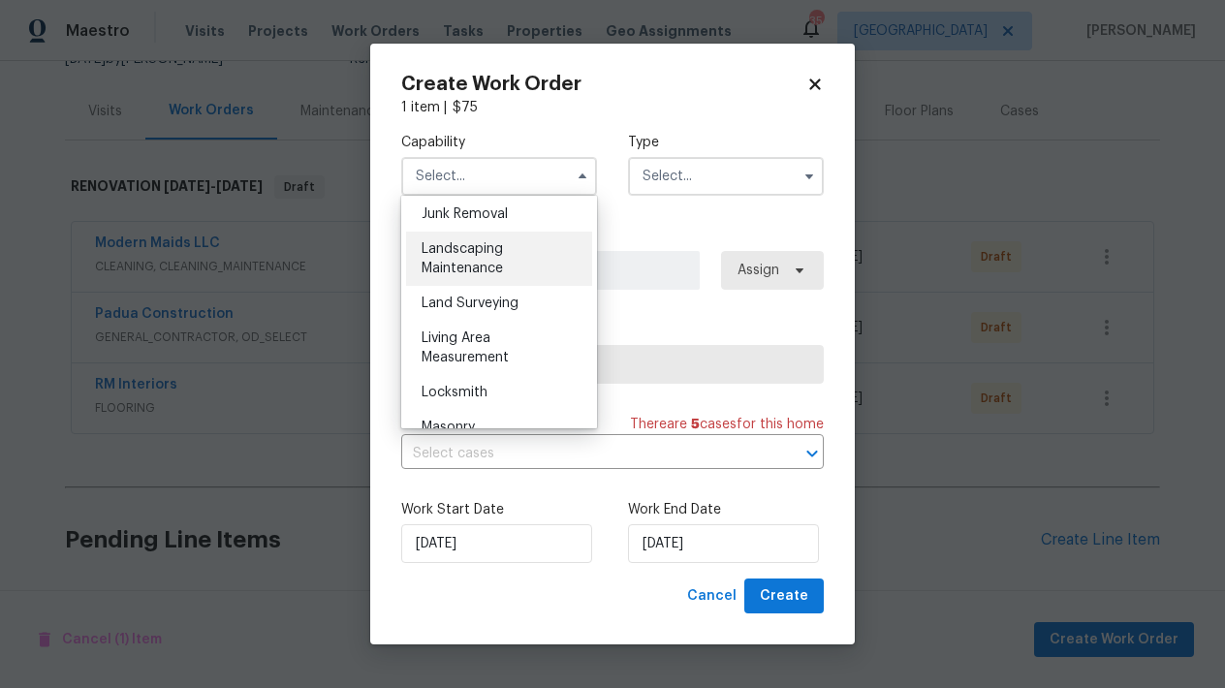
click at [478, 286] on div "Landscaping Maintenance" at bounding box center [499, 259] width 186 height 54
type input "Landscaping Maintenance"
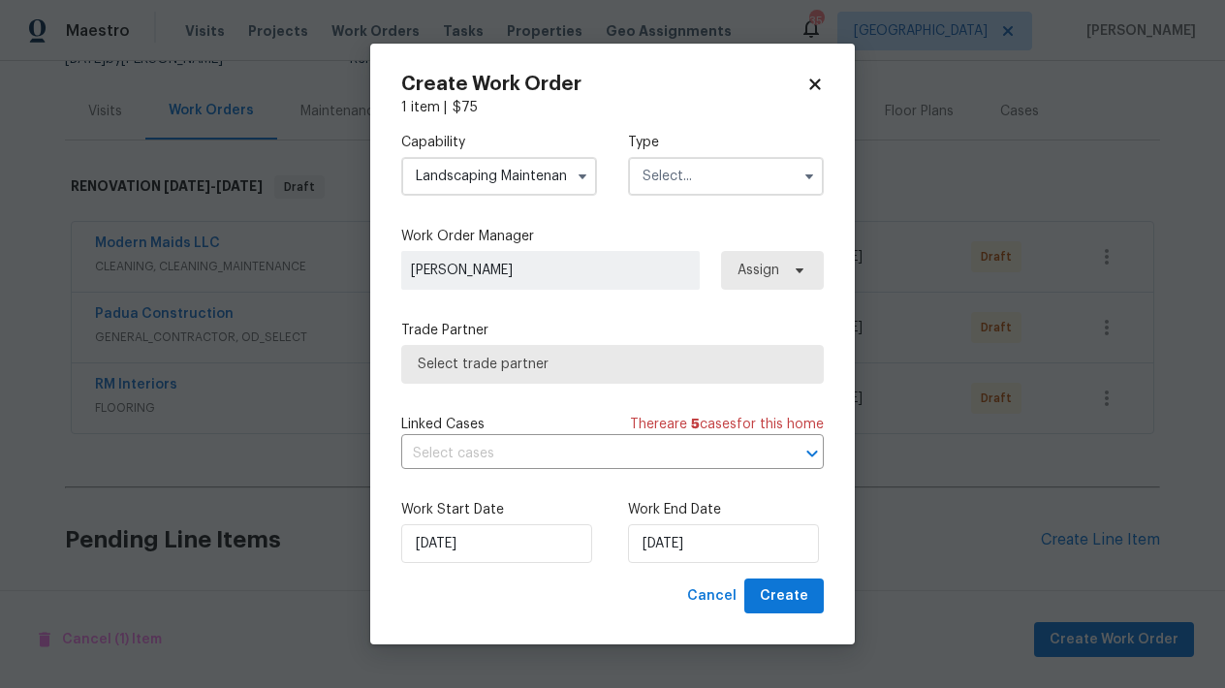
click at [662, 184] on input "text" at bounding box center [726, 176] width 196 height 39
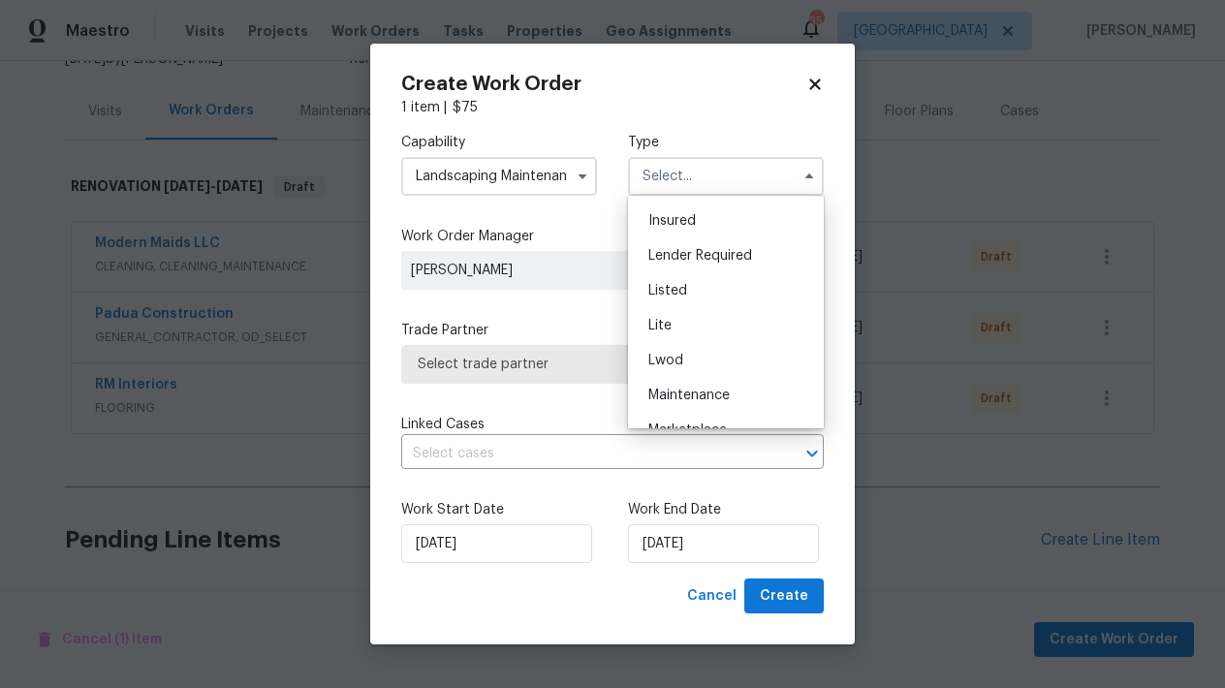
scroll to position [440, 0]
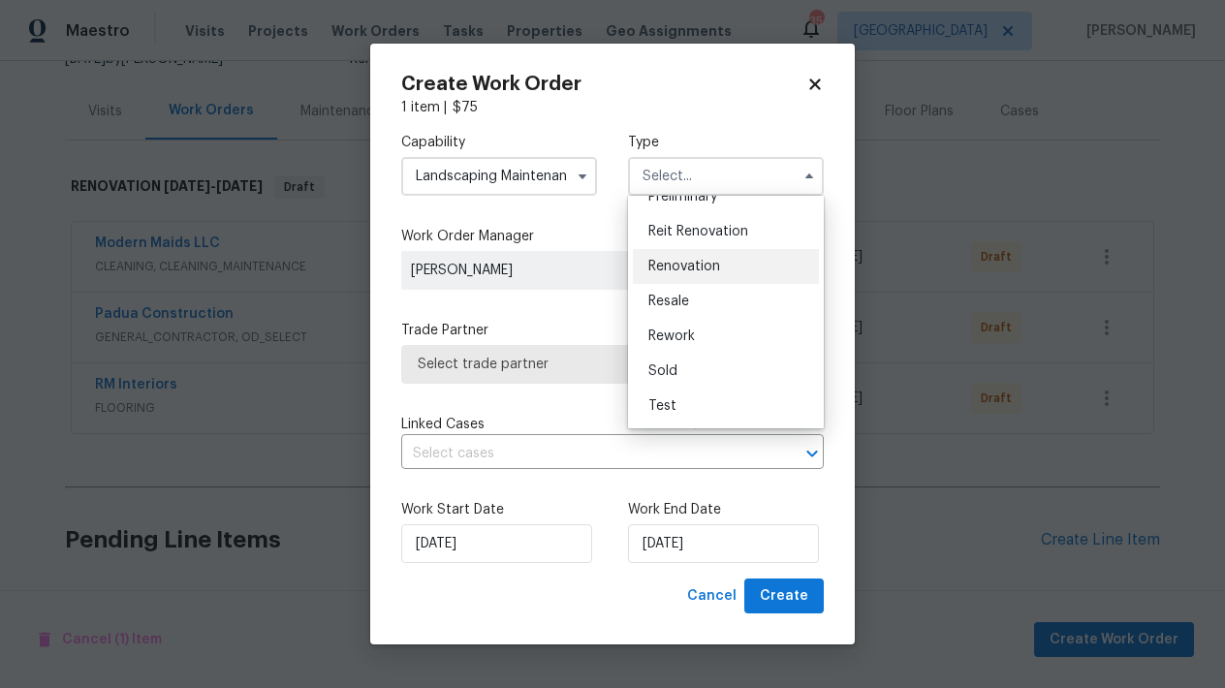
click at [681, 266] on span "Renovation" at bounding box center [685, 267] width 72 height 14
type input "Renovation"
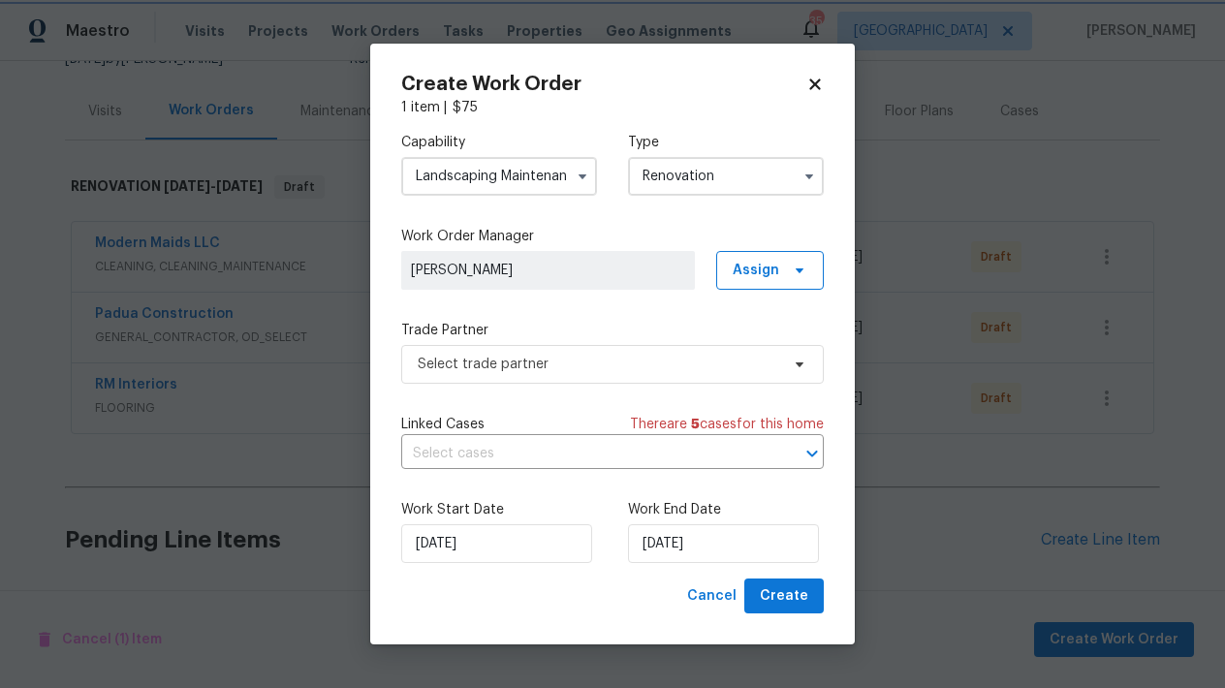
scroll to position [0, 0]
click at [468, 549] on input "[DATE]" at bounding box center [496, 543] width 191 height 39
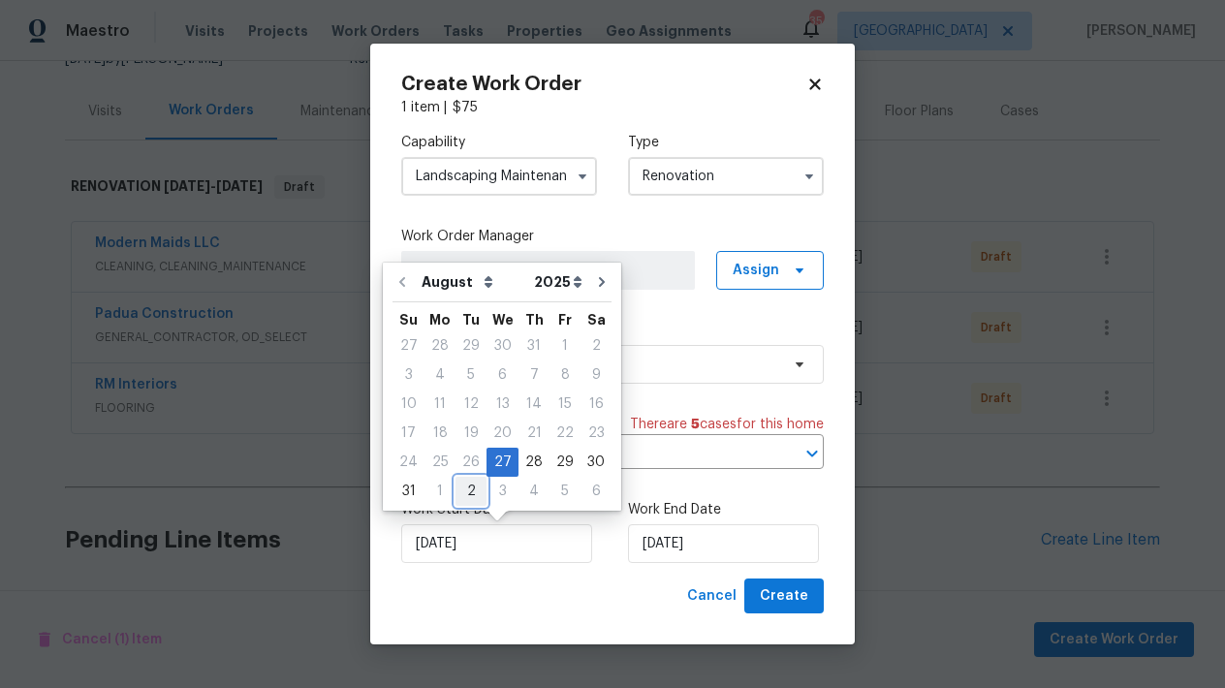
click at [470, 491] on div "2" at bounding box center [471, 491] width 31 height 27
type input "[DATE]"
select select "8"
type input "[DATE]"
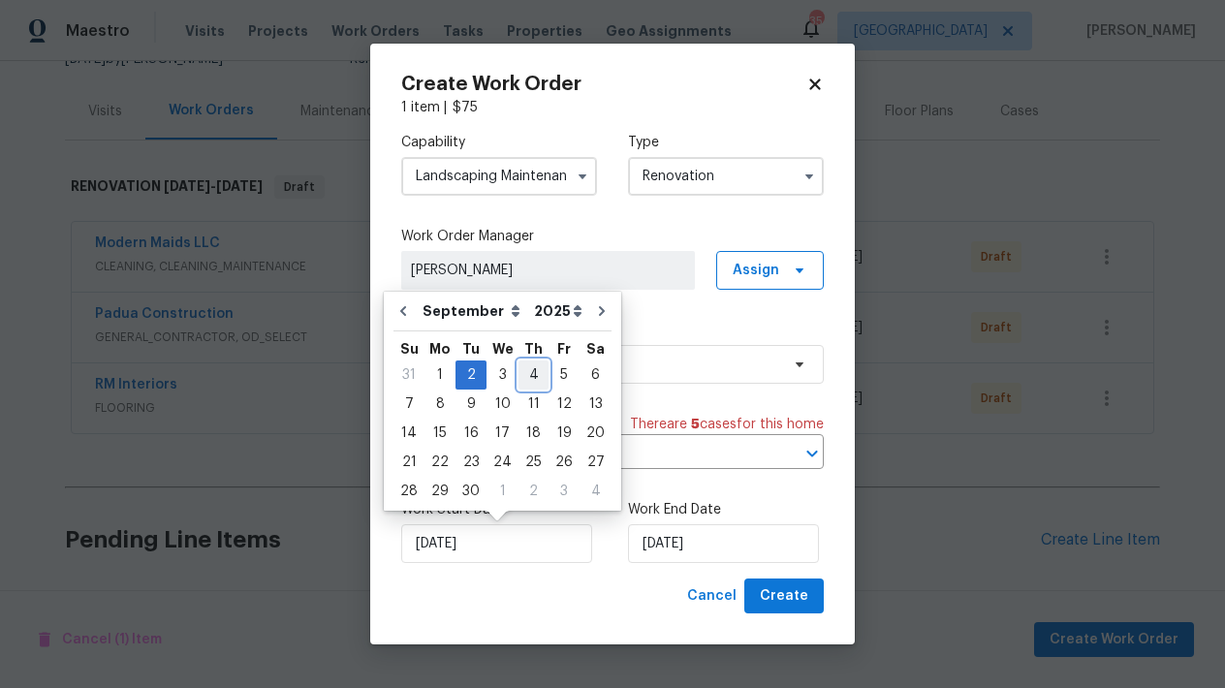
click at [534, 373] on div "4" at bounding box center [534, 375] width 30 height 27
type input "[DATE]"
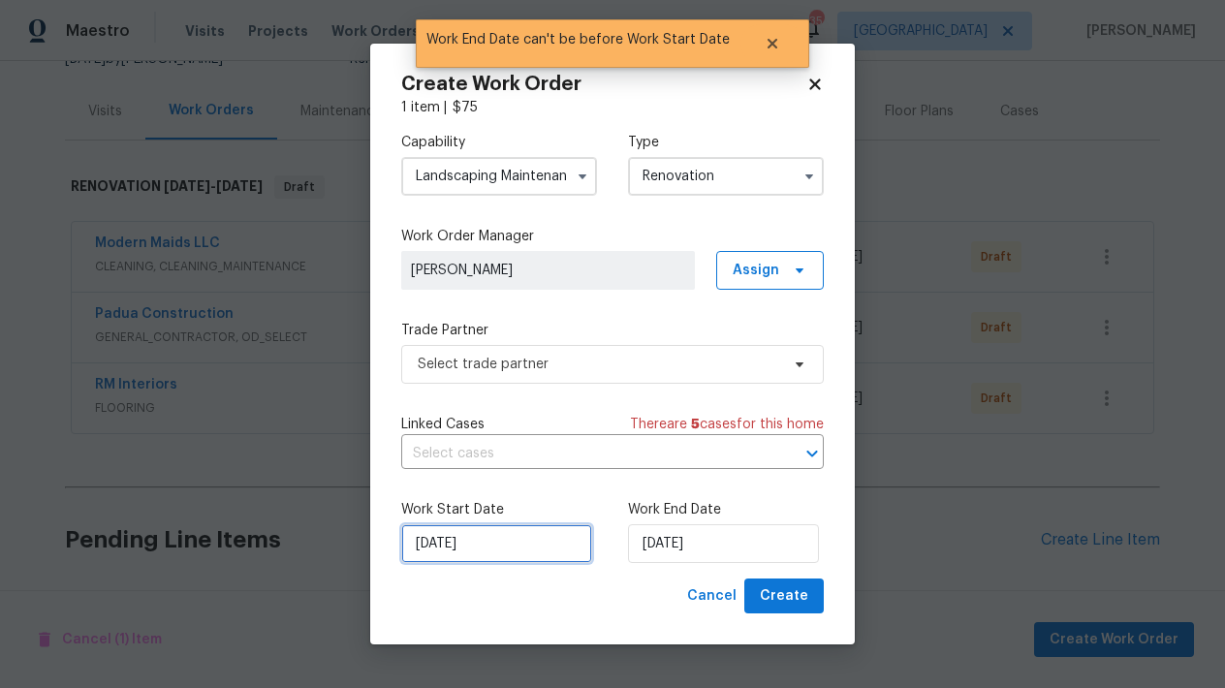
click at [519, 545] on input "[DATE]" at bounding box center [496, 543] width 191 height 39
select select "8"
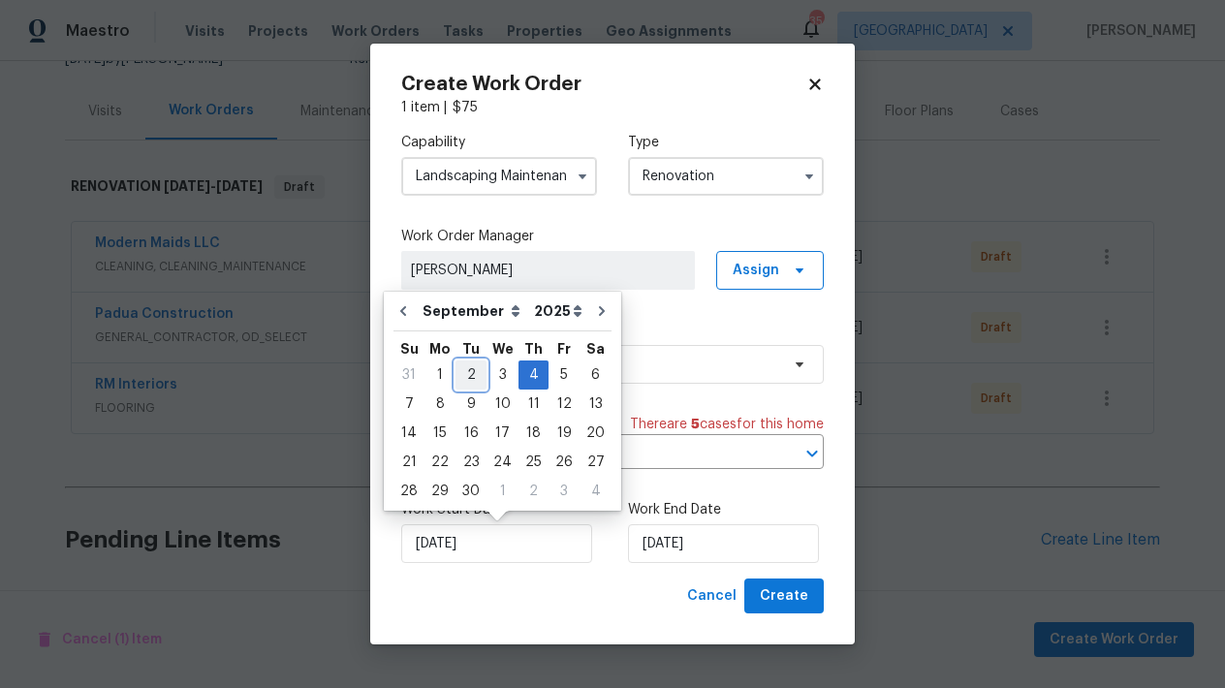
click at [461, 377] on div "2" at bounding box center [471, 375] width 31 height 27
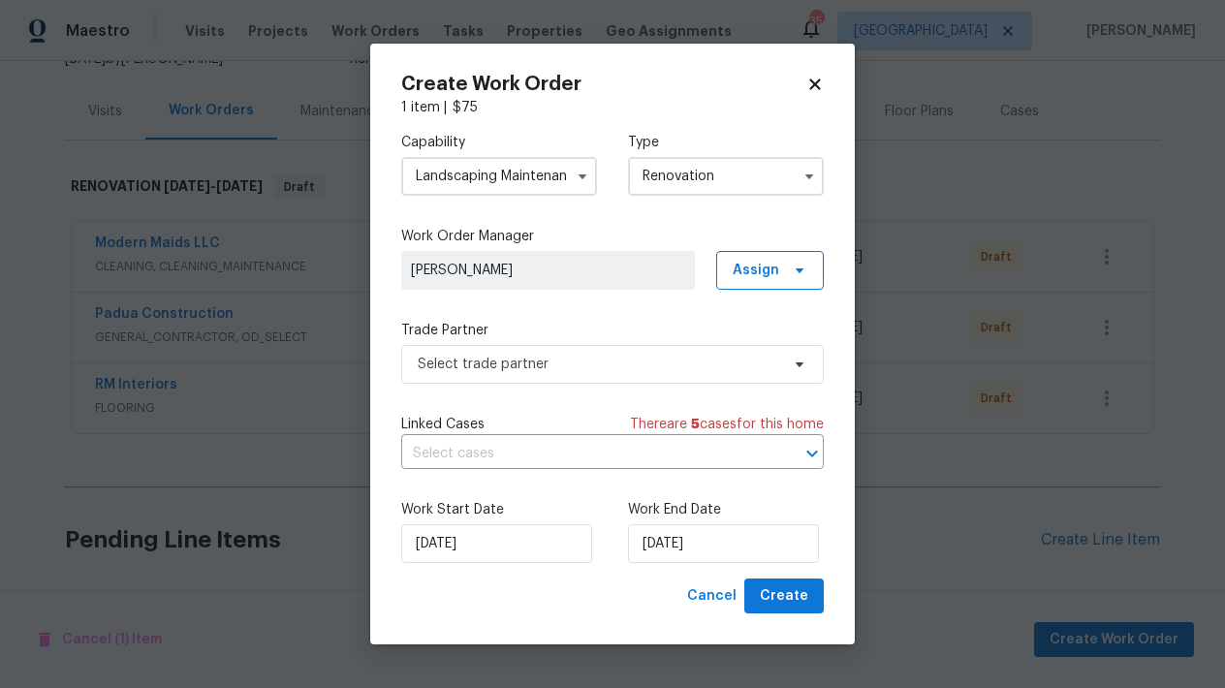
type input "[DATE]"
click at [511, 361] on span "Select trade partner" at bounding box center [599, 364] width 362 height 19
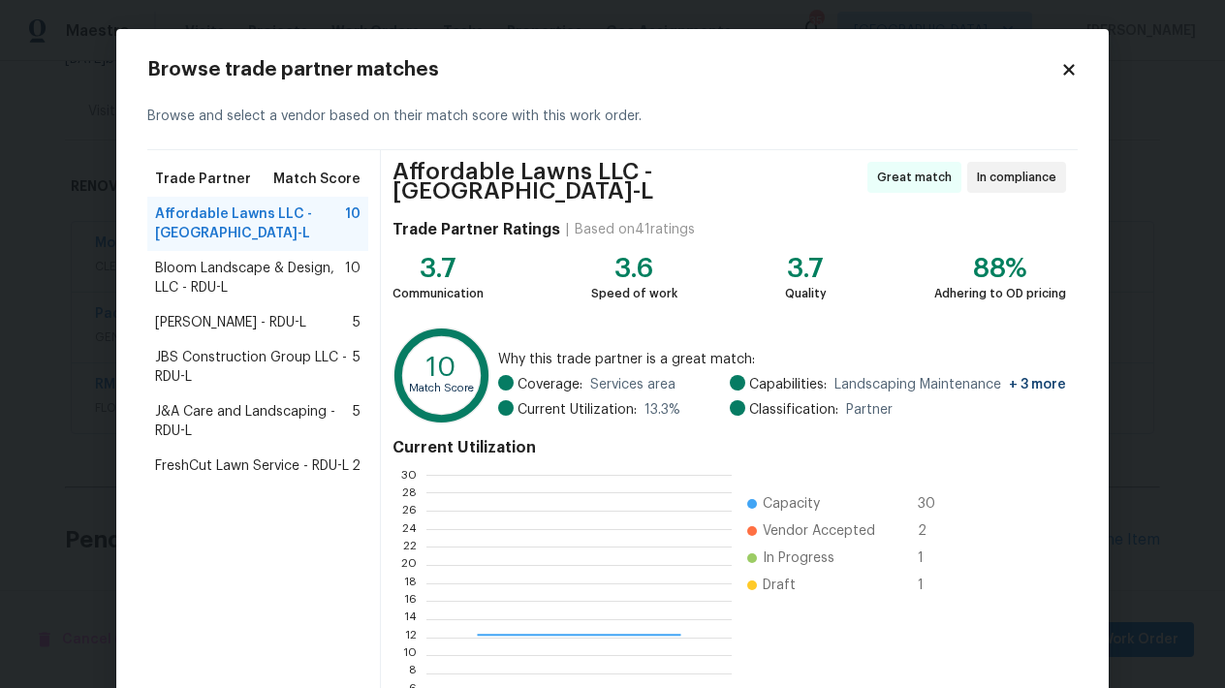
scroll to position [257, 290]
click at [219, 272] on span "Bloom Landscape & Design, LLC - RDU-L" at bounding box center [250, 278] width 190 height 39
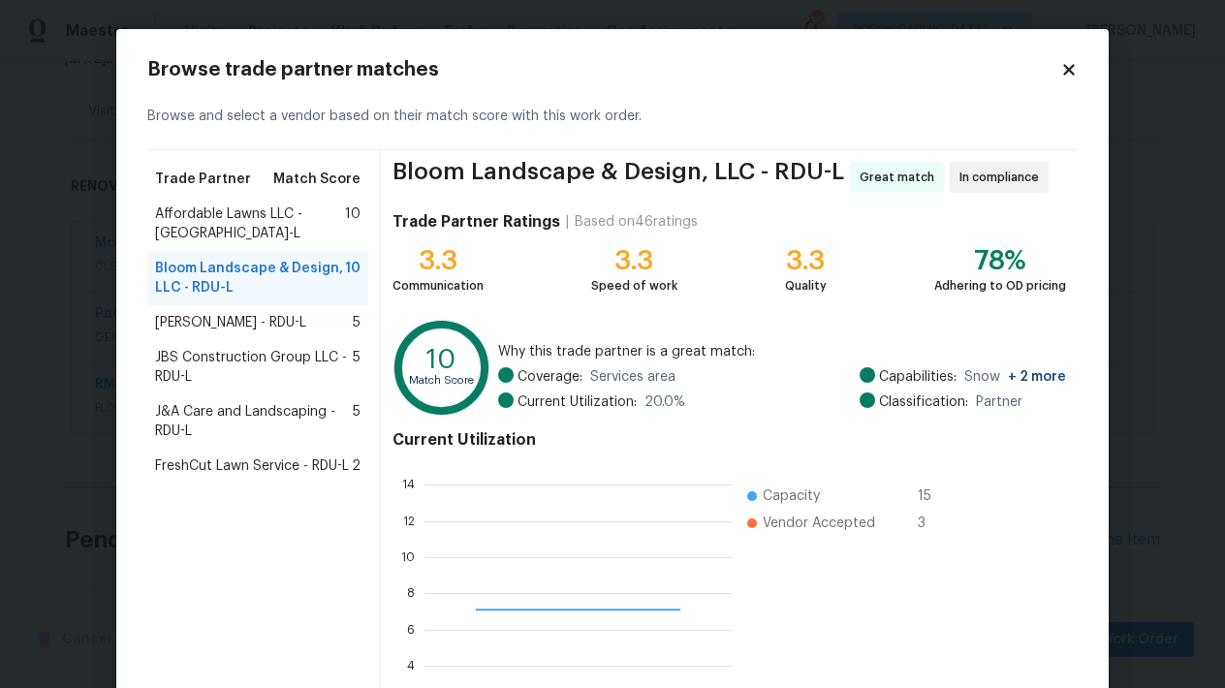
scroll to position [257, 293]
click at [217, 313] on span "[PERSON_NAME] - RDU-L" at bounding box center [230, 322] width 151 height 19
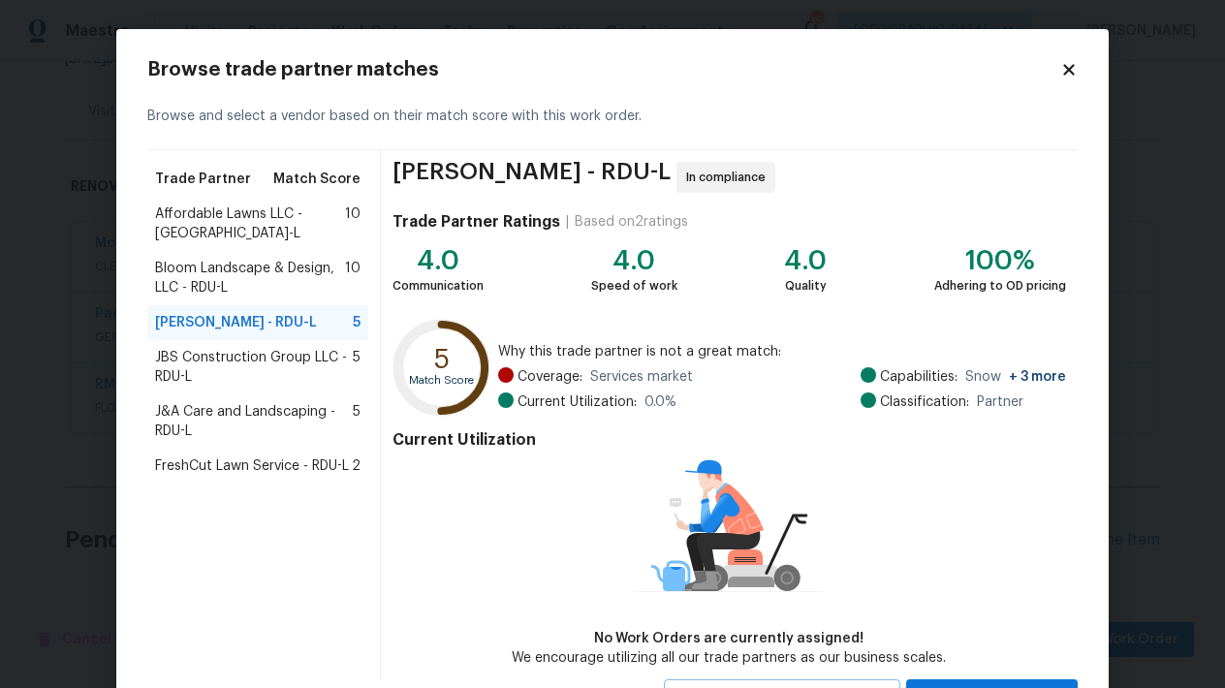
click at [217, 348] on span "JBS Construction Group LLC - RDU-L" at bounding box center [254, 367] width 198 height 39
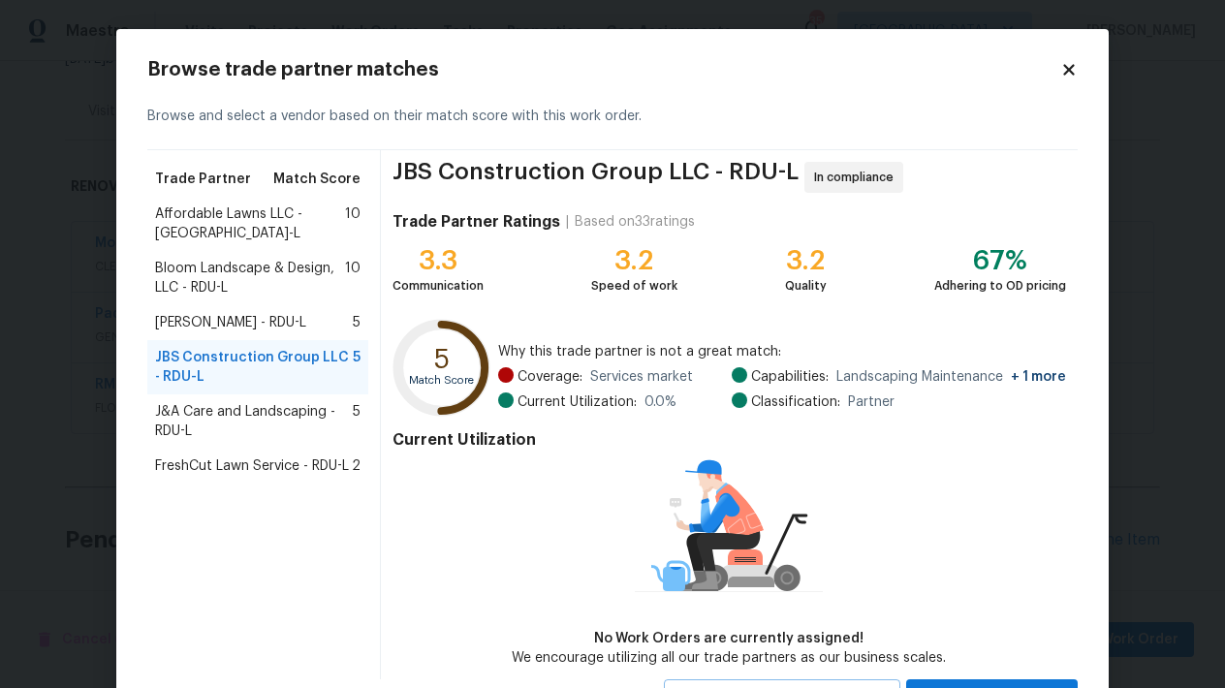
click at [219, 402] on span "J&A Care and Landscaping - RDU-L" at bounding box center [254, 421] width 198 height 39
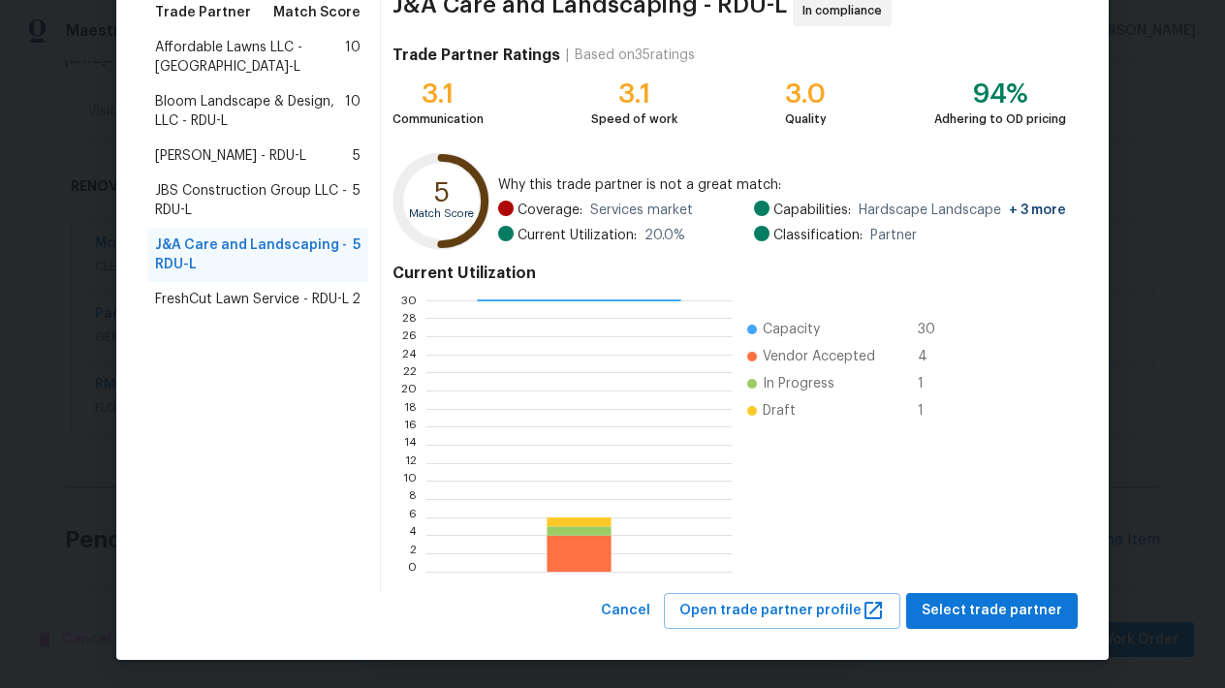
scroll to position [156, 0]
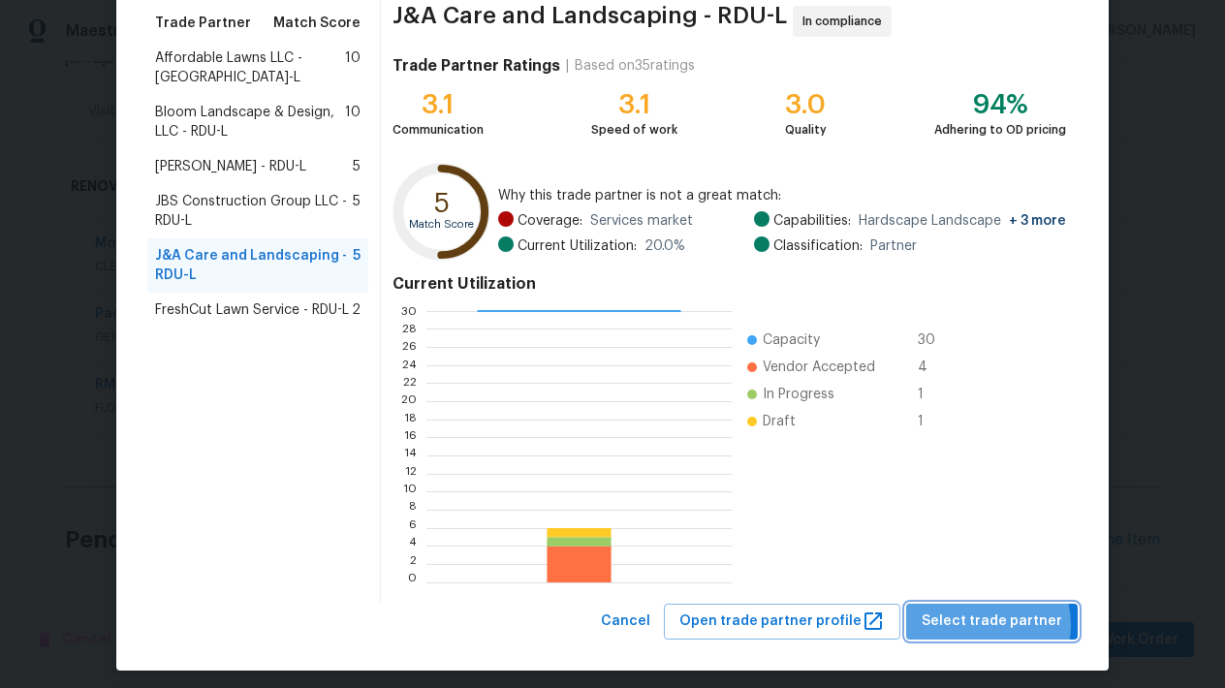
click at [979, 625] on span "Select trade partner" at bounding box center [992, 622] width 141 height 24
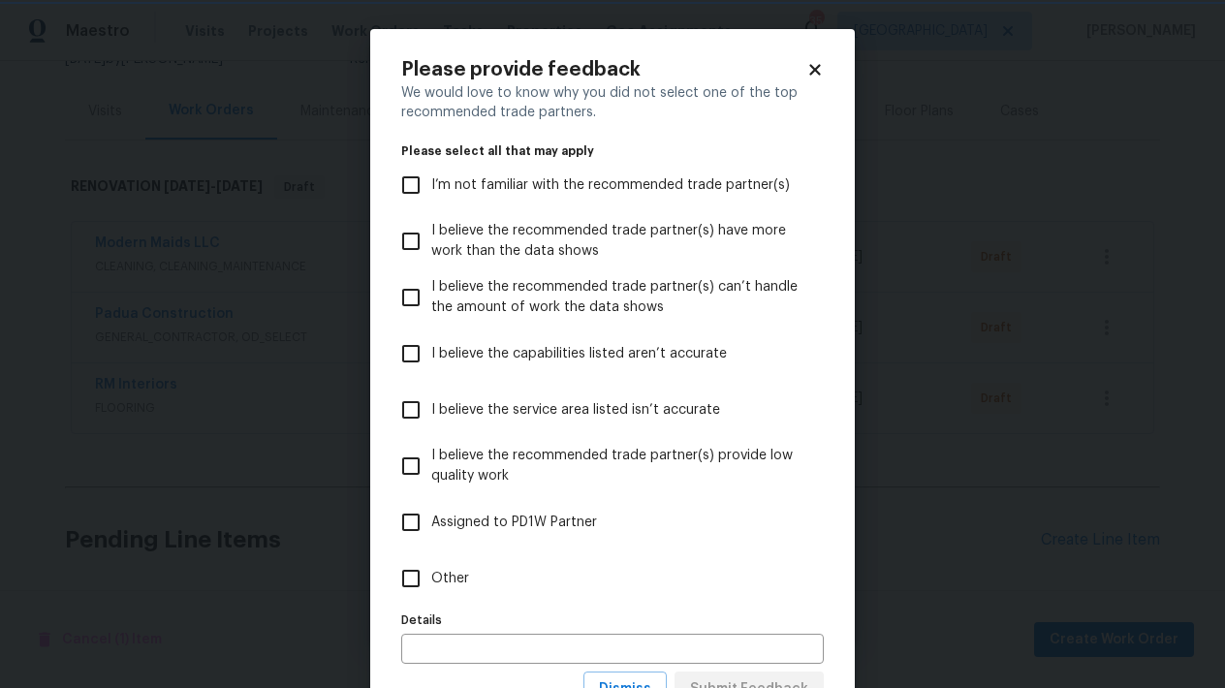
scroll to position [0, 0]
click at [402, 575] on input "Other" at bounding box center [411, 578] width 41 height 41
checkbox input "true"
click at [739, 681] on span "Submit Feedback" at bounding box center [749, 690] width 118 height 24
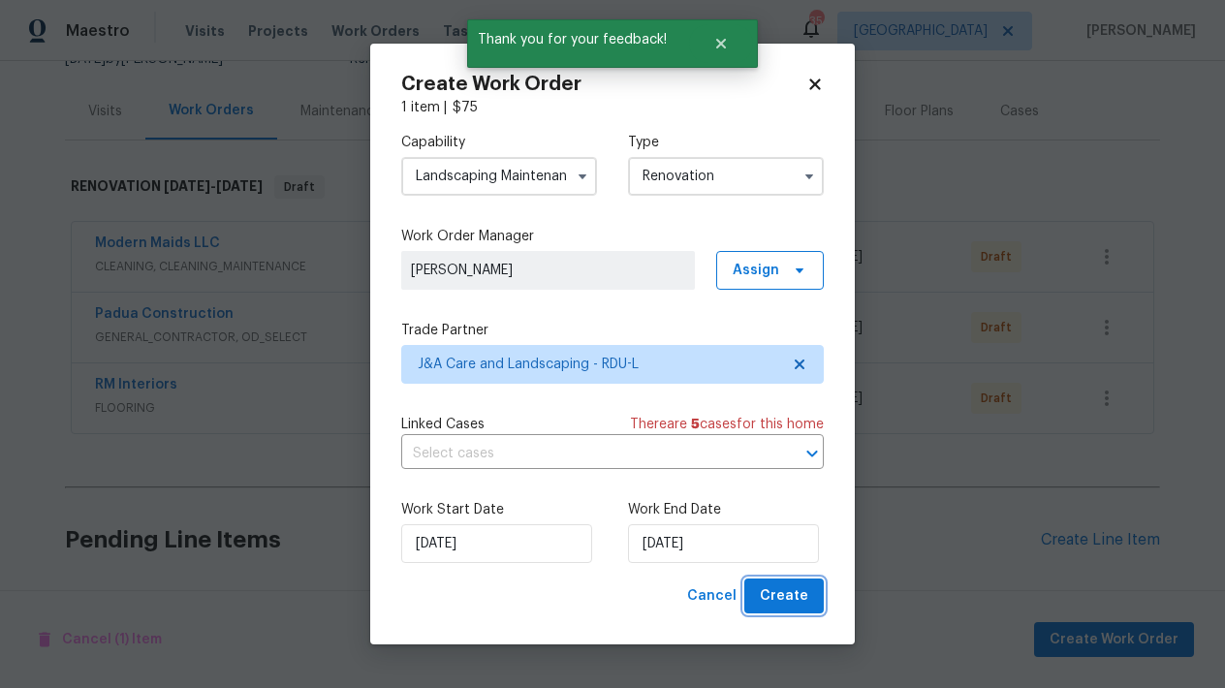
click at [792, 603] on span "Create" at bounding box center [784, 597] width 48 height 24
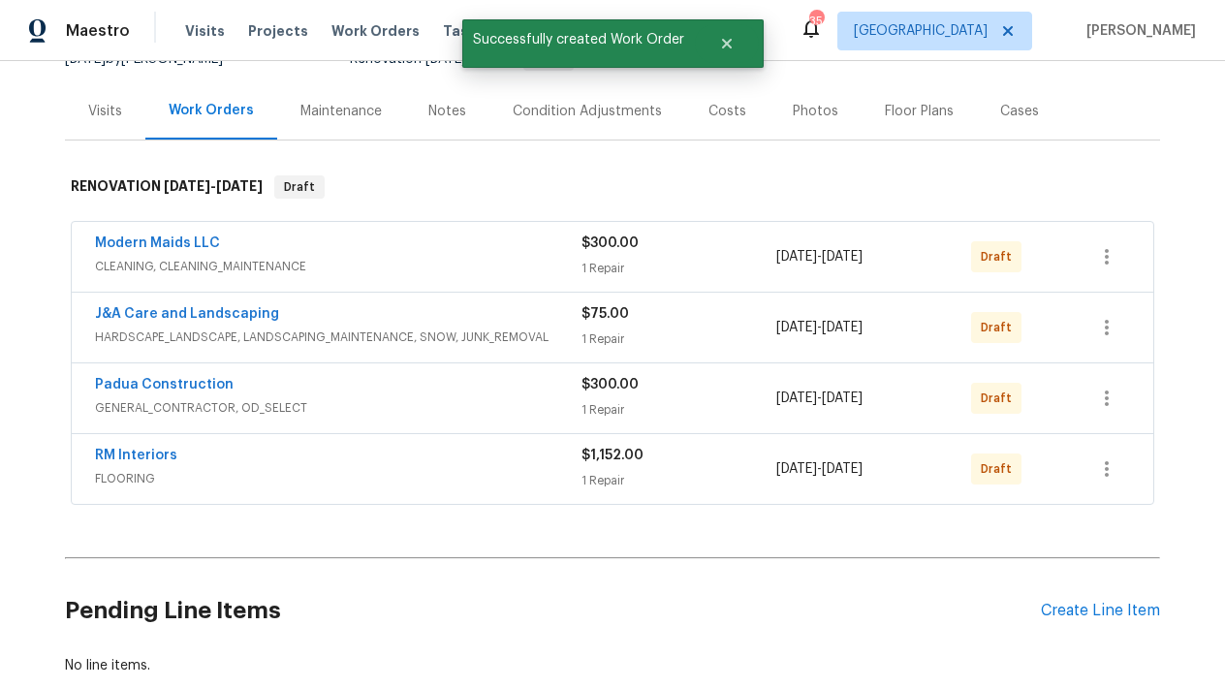
scroll to position [344, 0]
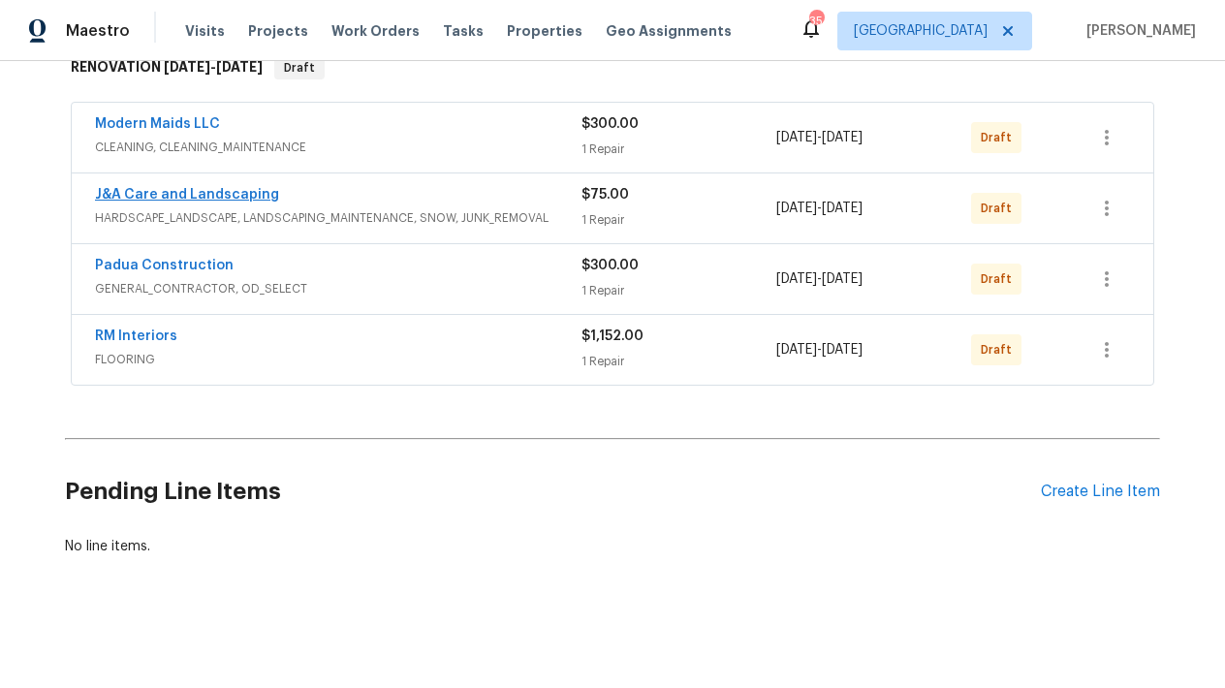
click at [143, 188] on link "J&A Care and Landscaping" at bounding box center [187, 195] width 184 height 14
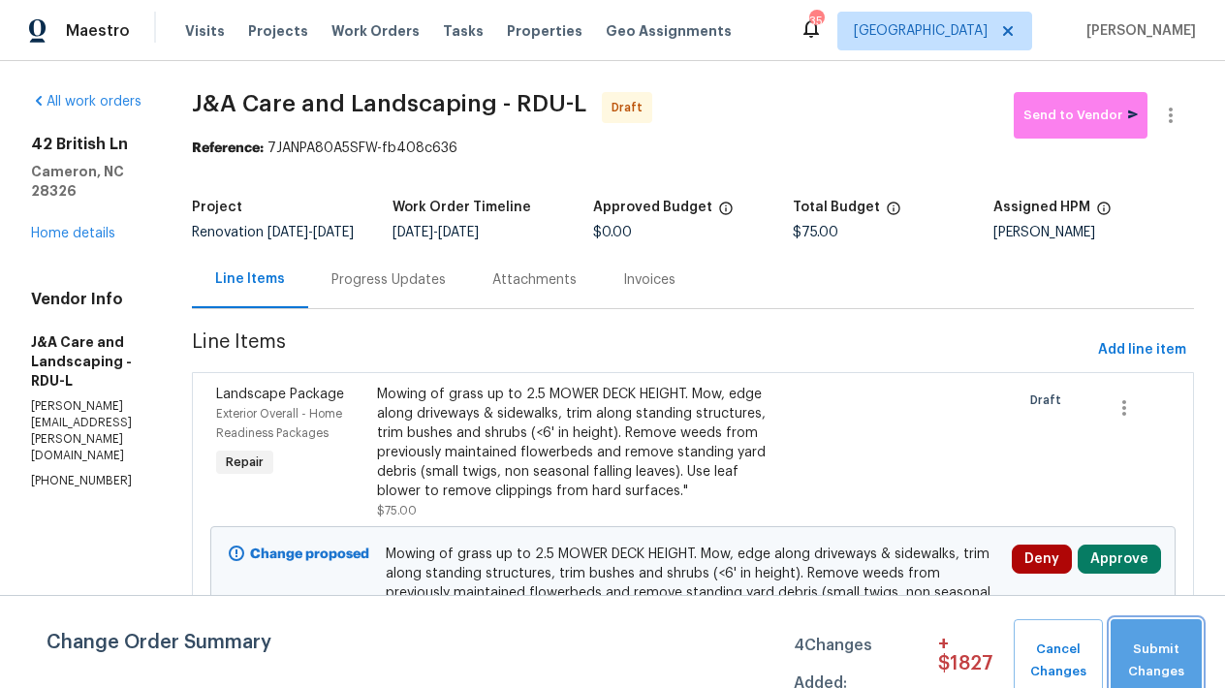
click at [1152, 652] on span "Submit Changes" at bounding box center [1157, 661] width 72 height 45
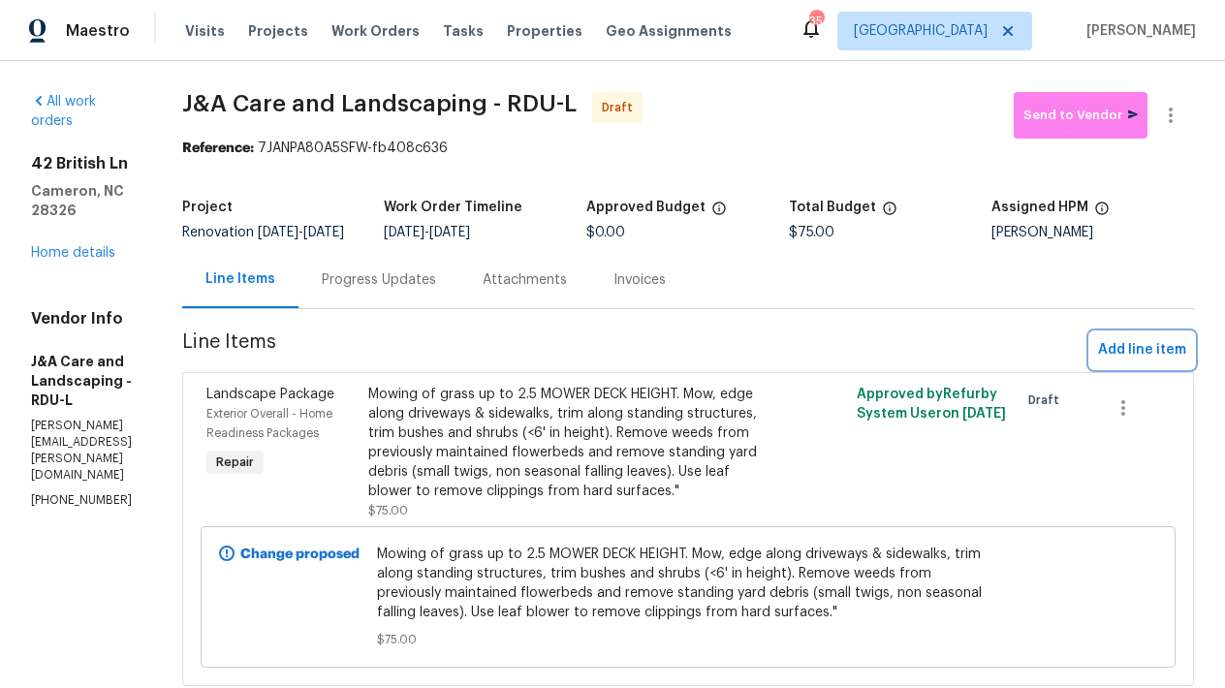
click at [1126, 363] on span "Add line item" at bounding box center [1142, 350] width 88 height 24
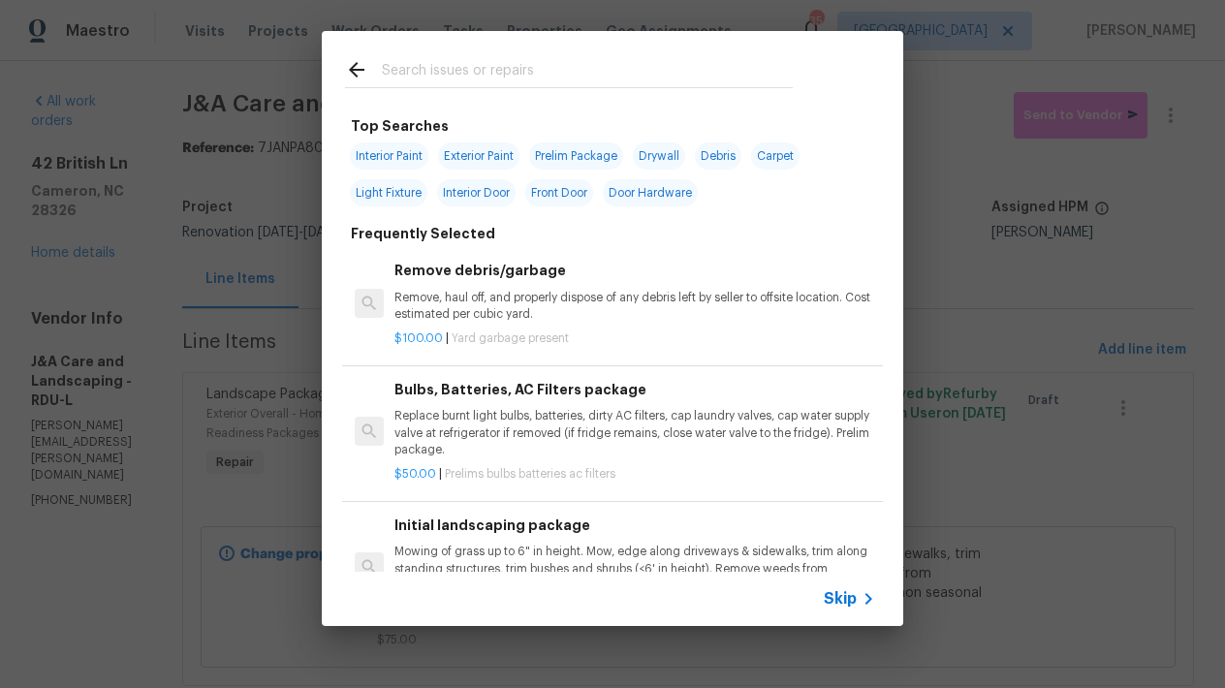
click at [380, 77] on div at bounding box center [363, 72] width 37 height 29
click at [387, 72] on input "text" at bounding box center [587, 72] width 411 height 29
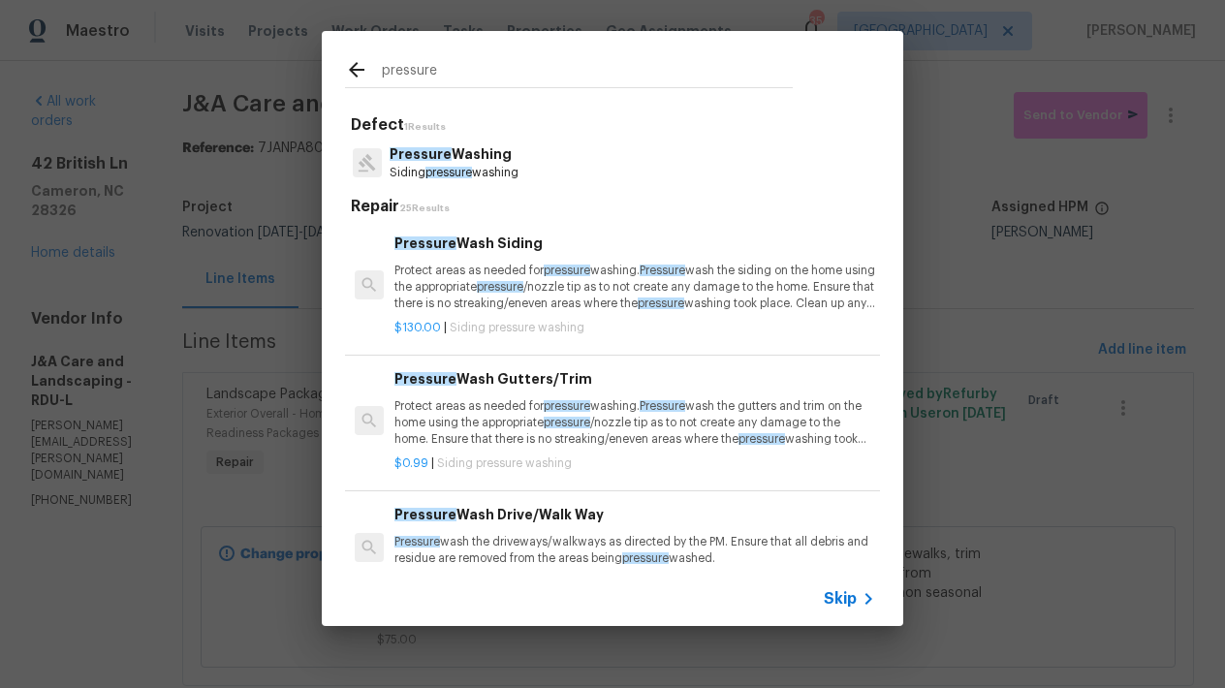
type input "pressure"
click at [411, 286] on p "Protect areas as needed for pressure washing. Pressure wash the siding on the h…" at bounding box center [635, 287] width 481 height 49
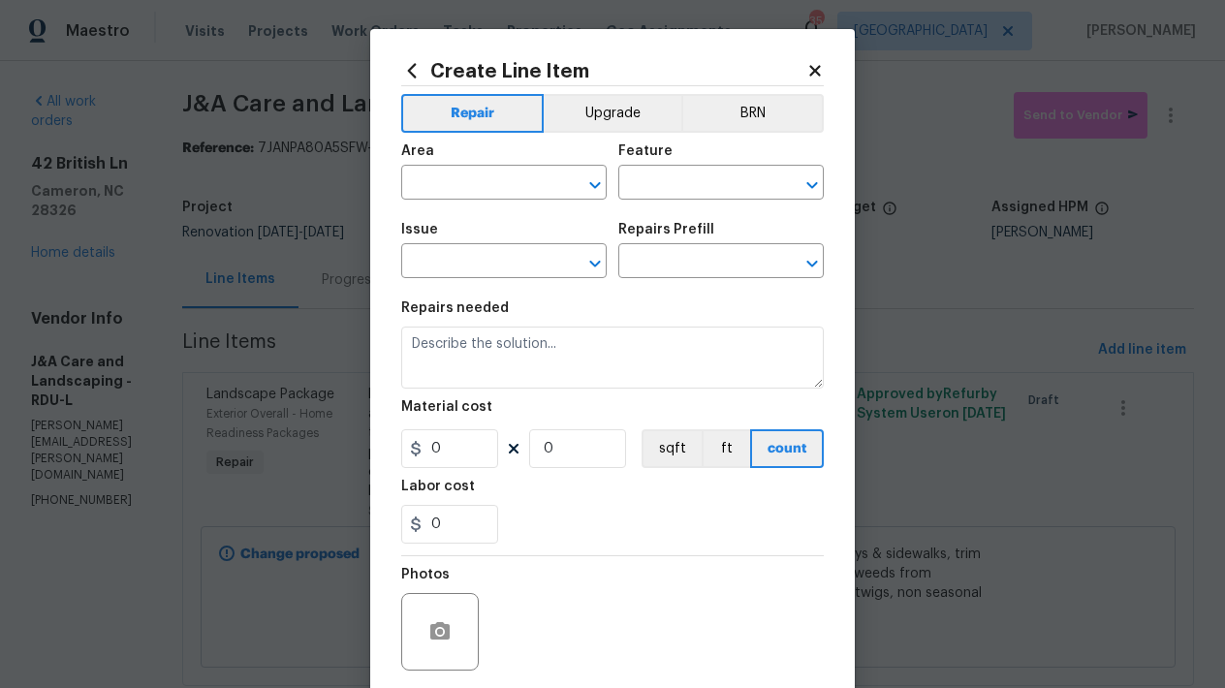
type input "Siding"
type input "Pressure Washing"
type input "Pressure Wash Siding $130.00"
type textarea "Protect areas as needed for pressure washing. Pressure wash the siding on the h…"
type input "130"
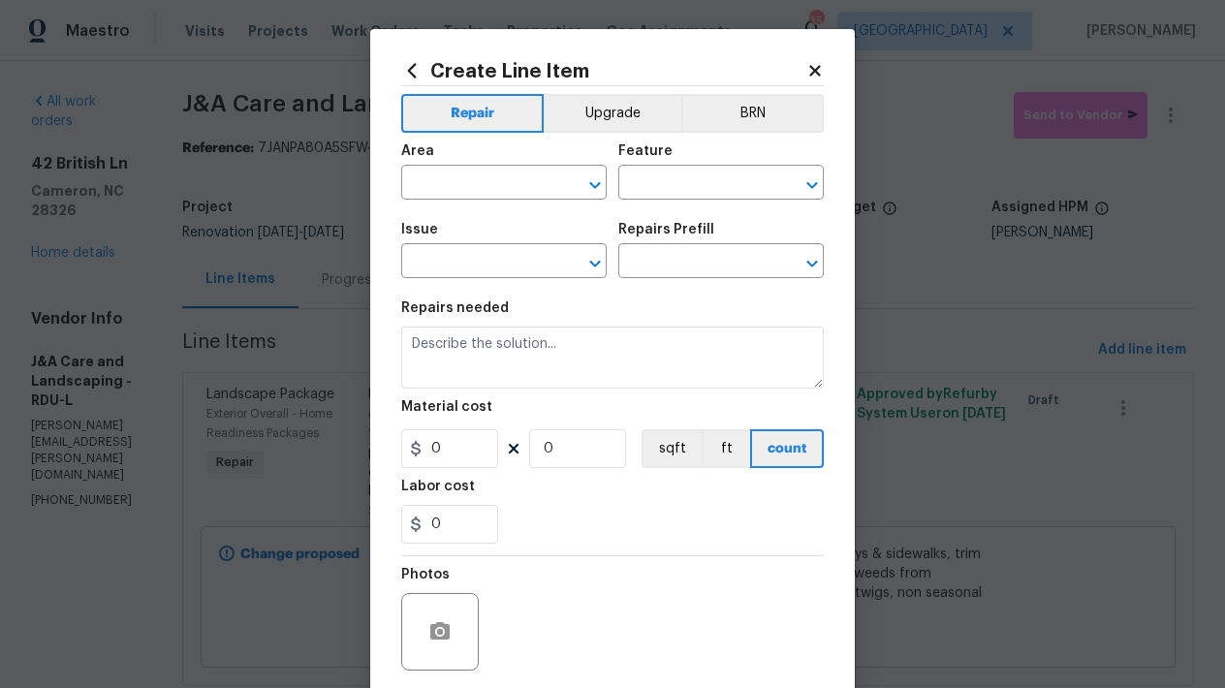
type input "1"
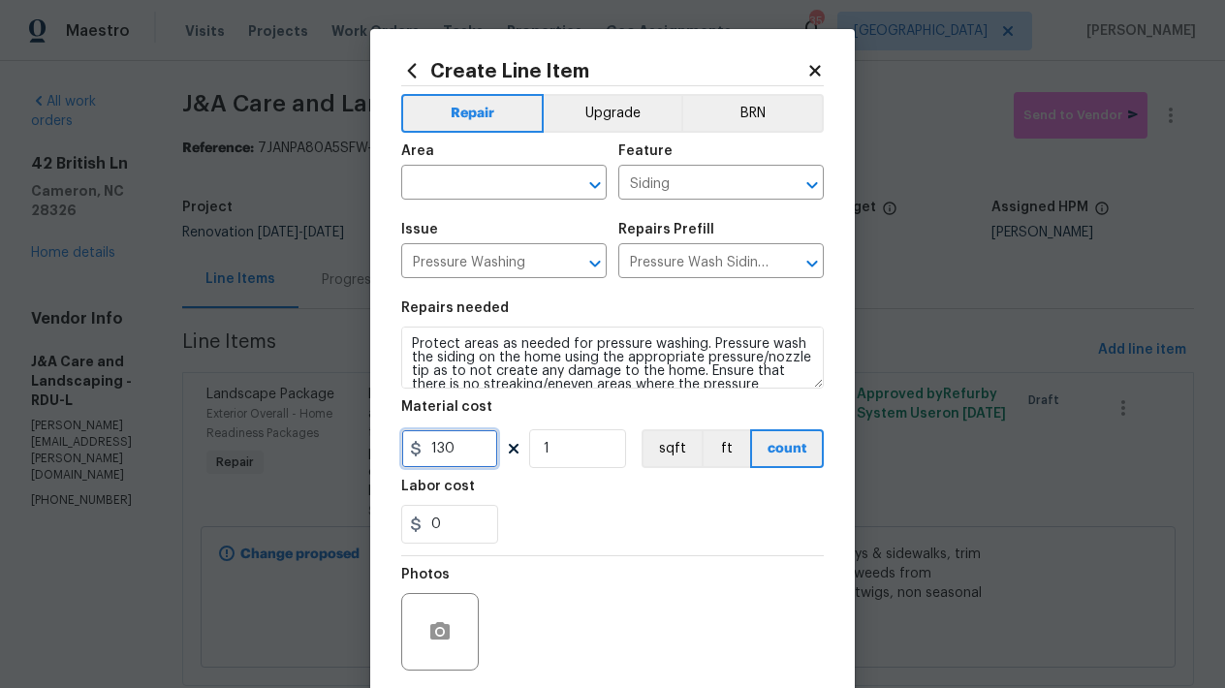
drag, startPoint x: 451, startPoint y: 446, endPoint x: 377, endPoint y: 446, distance: 73.7
click at [377, 446] on div "Create Line Item Repair Upgrade BRN Area ​ Feature Siding ​ Issue Pressure Wash…" at bounding box center [612, 417] width 485 height 776
type input "300"
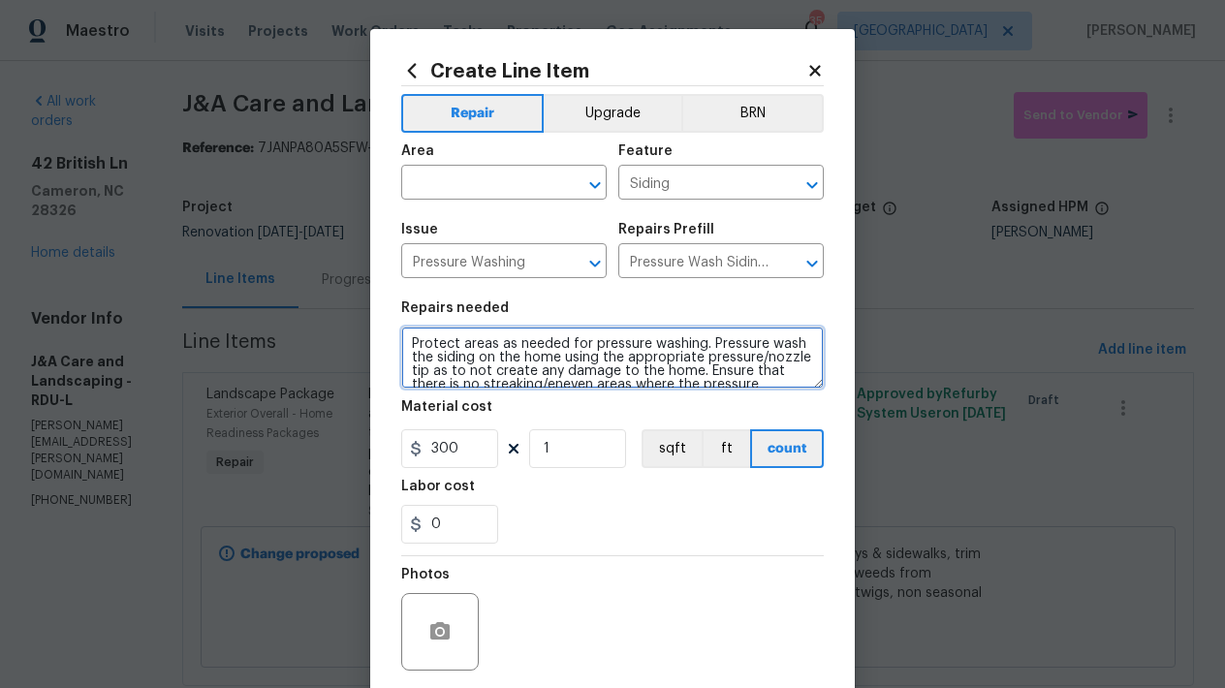
drag, startPoint x: 430, startPoint y: 356, endPoint x: 470, endPoint y: 356, distance: 39.7
click at [470, 356] on textarea "Protect areas as needed for pressure washing. Pressure wash the siding on the h…" at bounding box center [612, 358] width 423 height 62
type textarea "Protect areas as needed for pressure washing. Pressure wash the SIDING, DRIVEWA…"
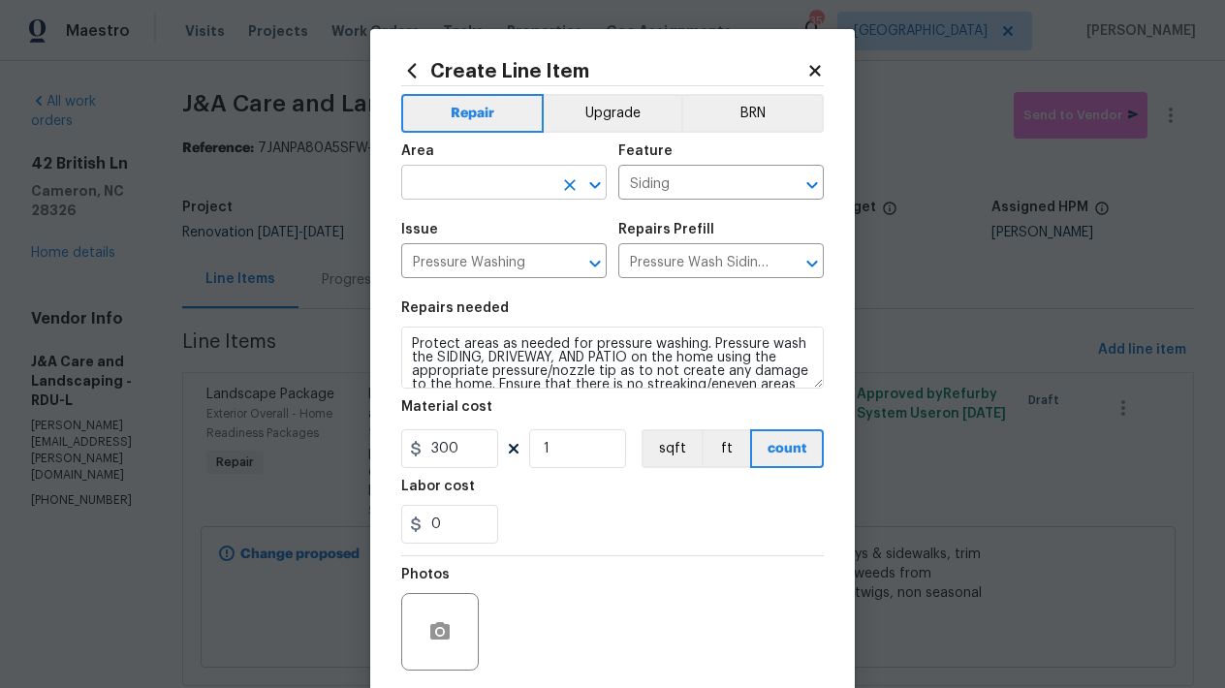
click at [466, 182] on input "text" at bounding box center [476, 185] width 151 height 30
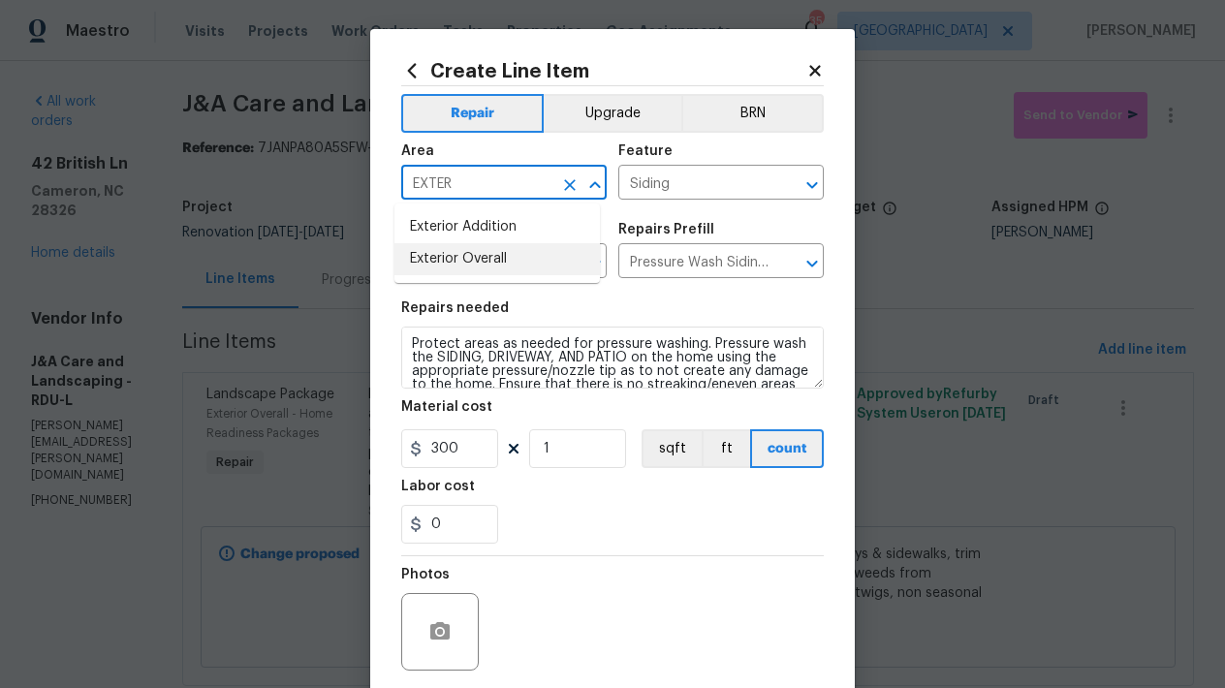
click at [480, 257] on li "Exterior Overall" at bounding box center [498, 259] width 206 height 32
type input "Exterior Overall"
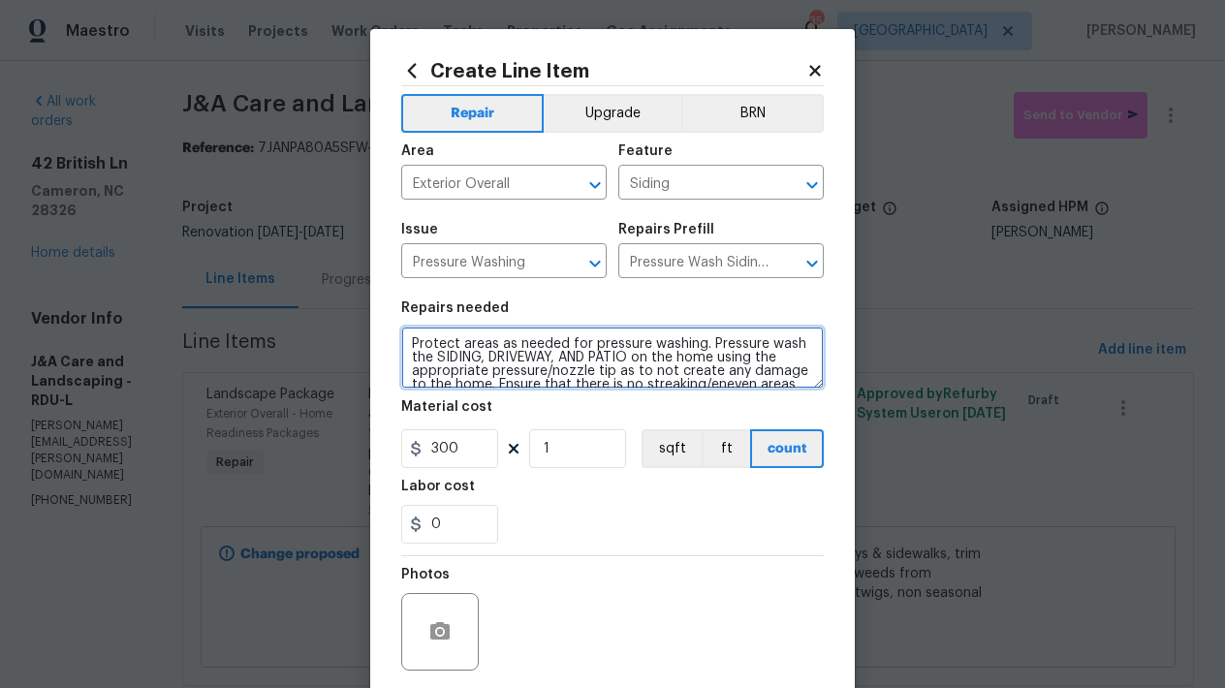
drag, startPoint x: 473, startPoint y: 357, endPoint x: 439, endPoint y: 360, distance: 34.1
click at [439, 360] on textarea "Protect areas as needed for pressure washing. Pressure wash the SIDING, DRIVEWA…" at bounding box center [612, 358] width 423 height 62
click at [437, 359] on textarea "Protect areas as needed for pressure washing. Pressure wash the SIDING, DRIVEWA…" at bounding box center [612, 358] width 423 height 62
drag, startPoint x: 471, startPoint y: 356, endPoint x: 425, endPoint y: 356, distance: 46.5
click at [410, 356] on textarea "Protect areas as needed for pressure washing. Pressure wash the SIDING, DRIVEWA…" at bounding box center [612, 358] width 423 height 62
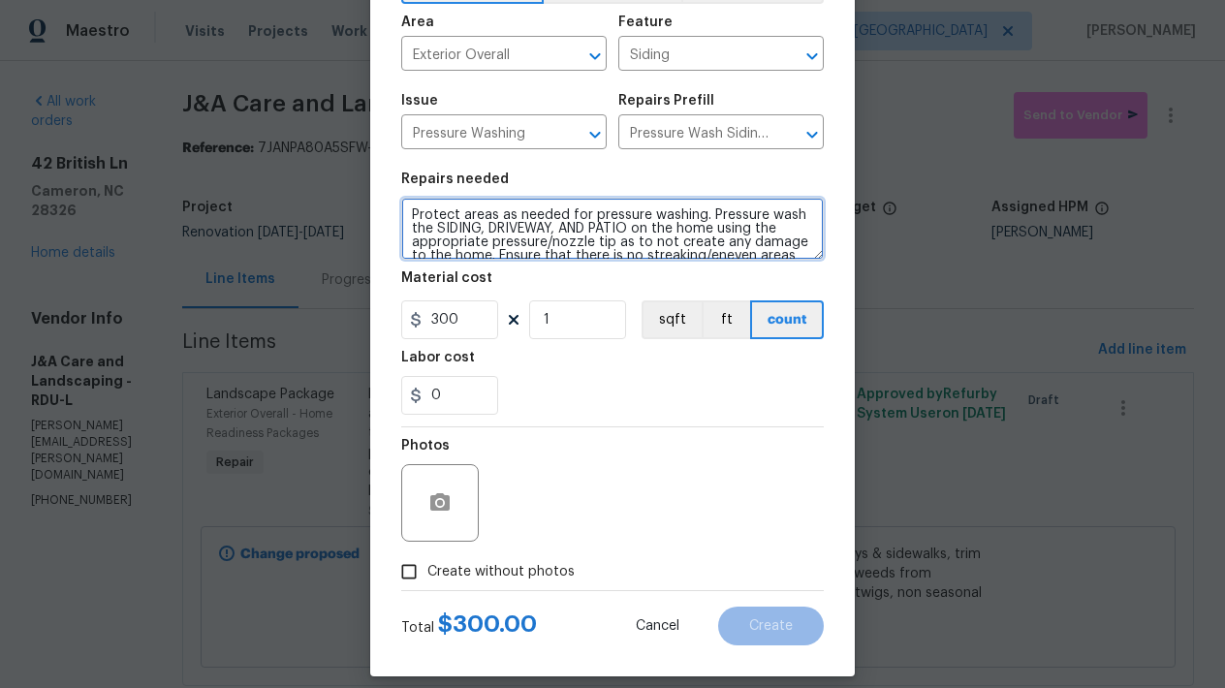
scroll to position [71, 0]
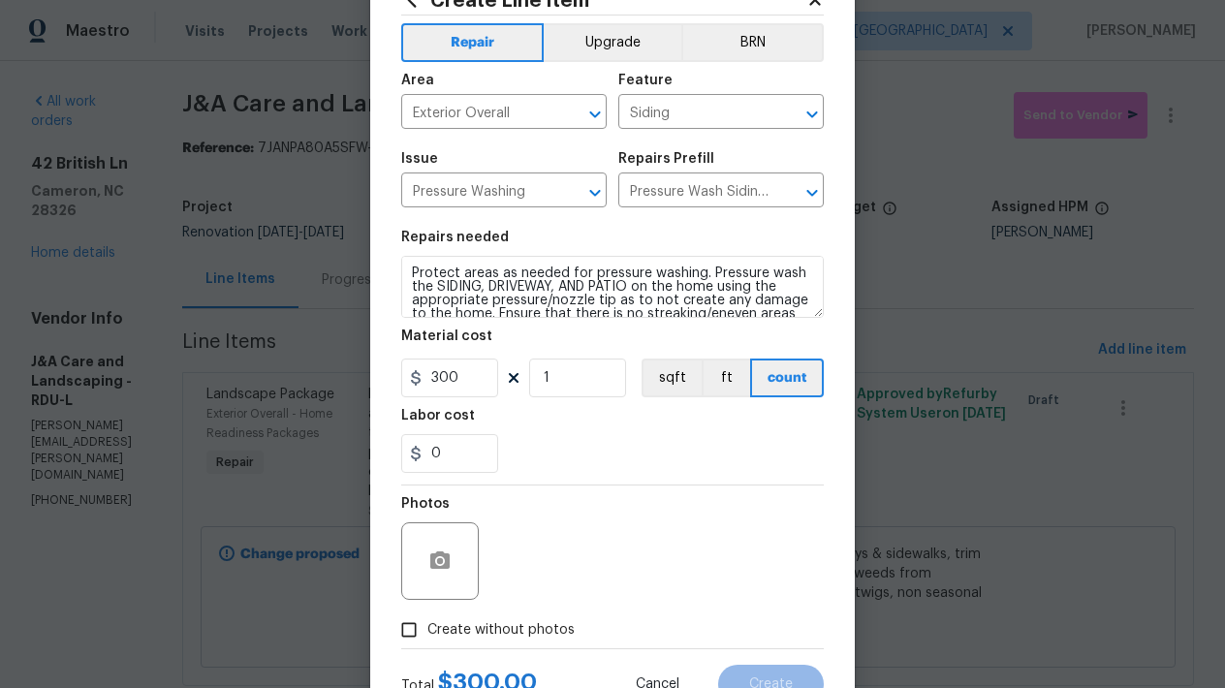
click at [578, 505] on div "Photos" at bounding box center [612, 549] width 423 height 126
click at [403, 635] on input "Create without photos" at bounding box center [409, 630] width 37 height 37
checkbox input "true"
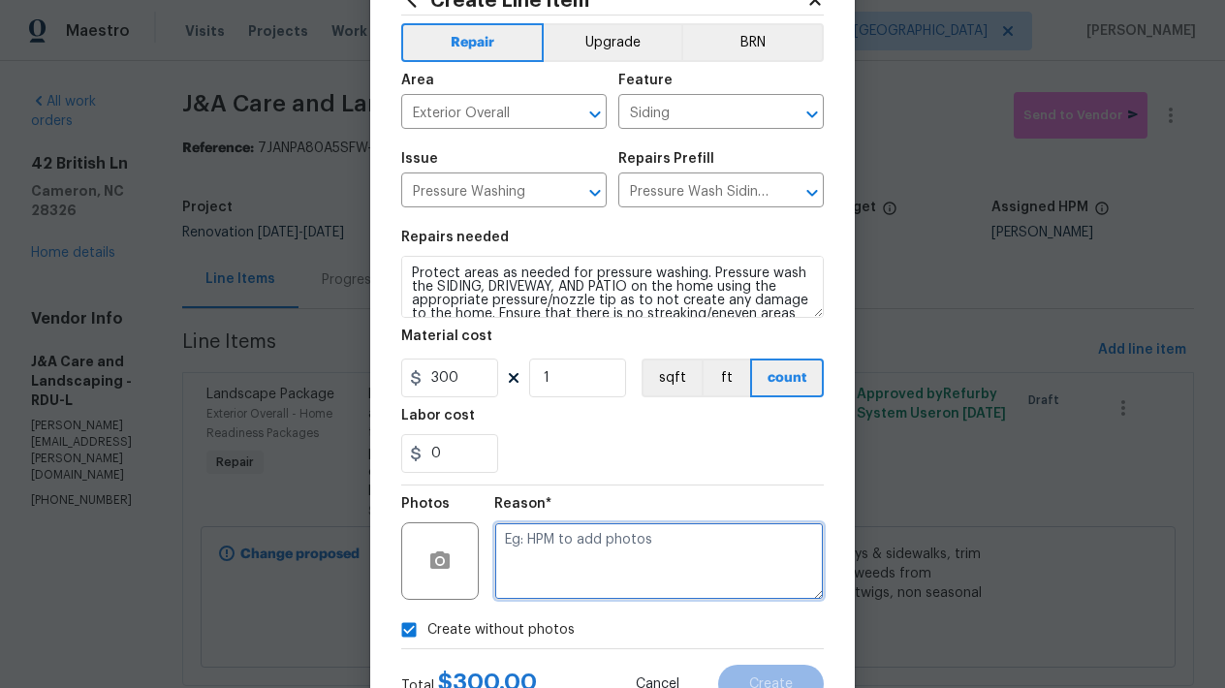
click at [555, 557] on textarea at bounding box center [659, 562] width 330 height 78
type textarea "n"
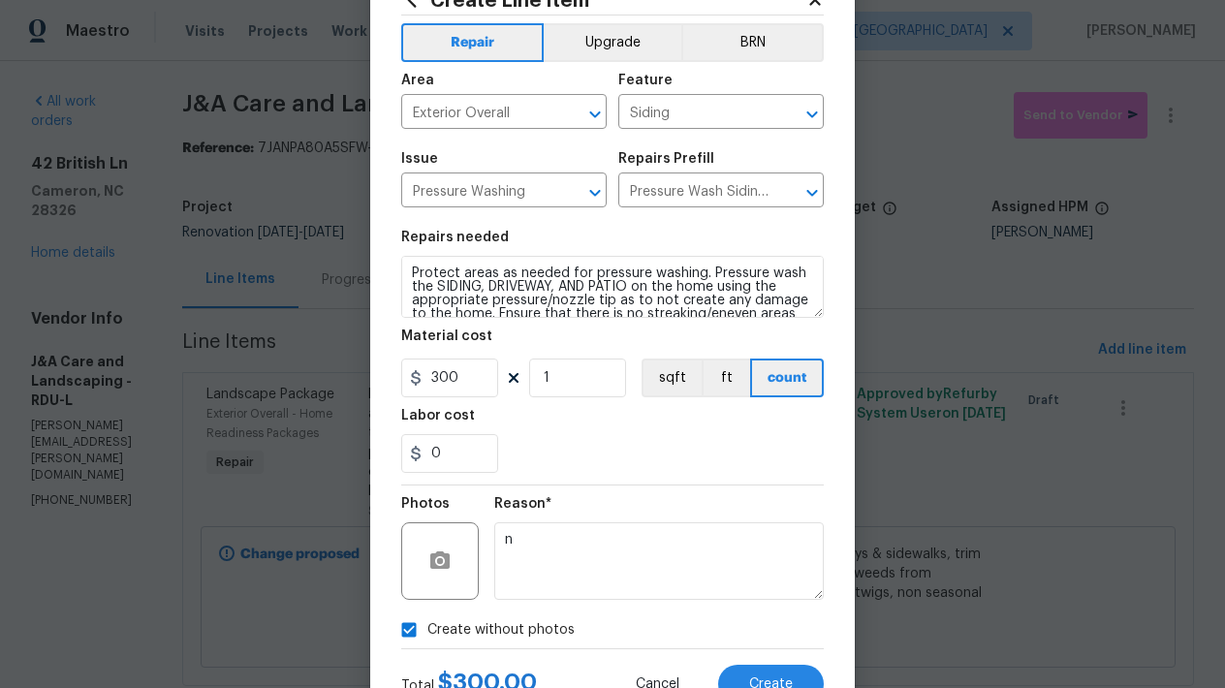
click at [562, 429] on div "Labor cost" at bounding box center [612, 421] width 423 height 25
click at [760, 673] on button "Create" at bounding box center [771, 684] width 106 height 39
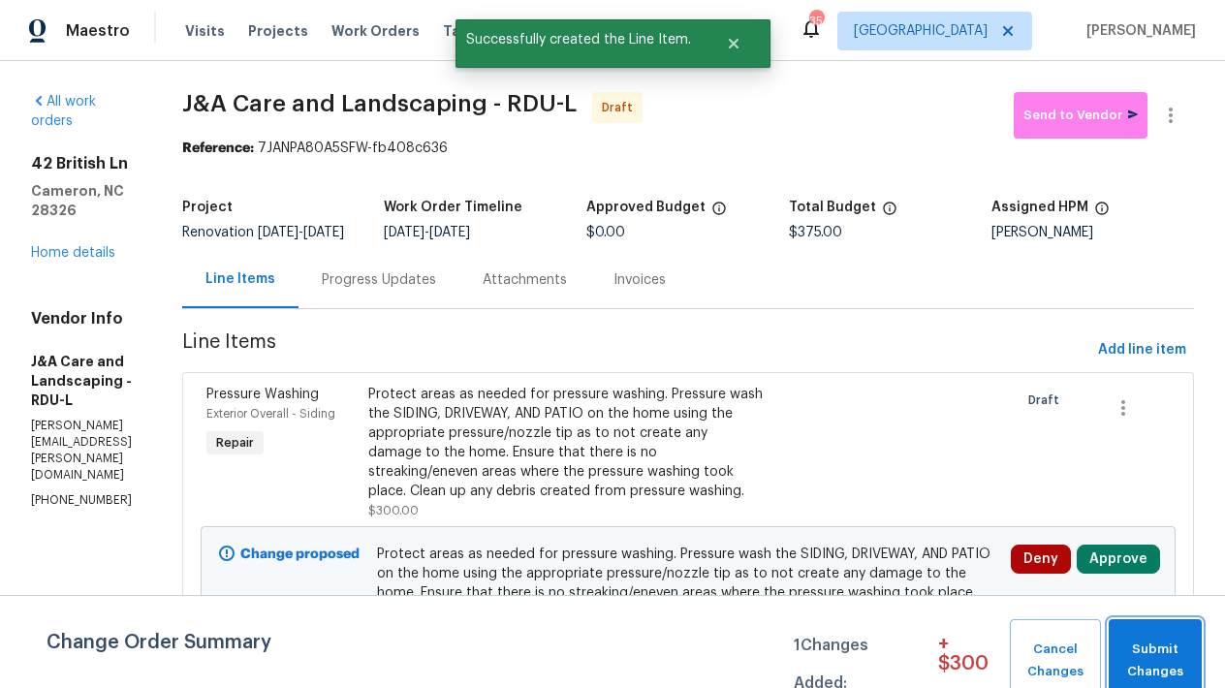
click at [1161, 647] on span "Submit Changes" at bounding box center [1156, 661] width 74 height 45
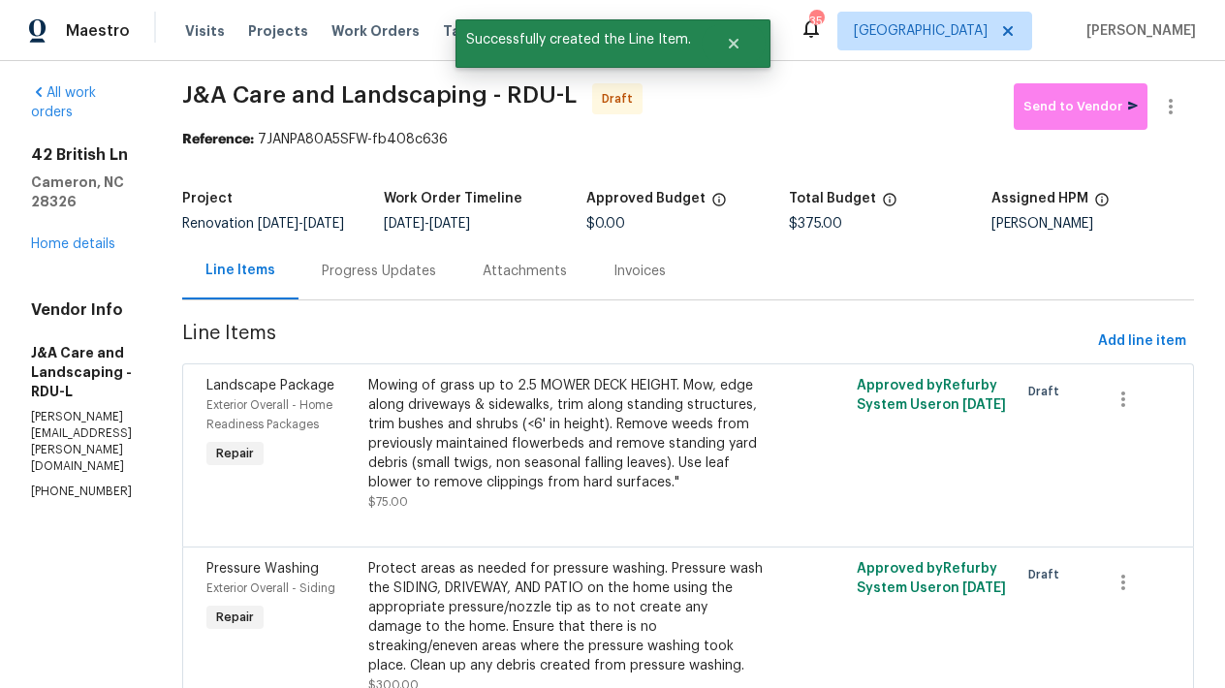
scroll to position [173, 0]
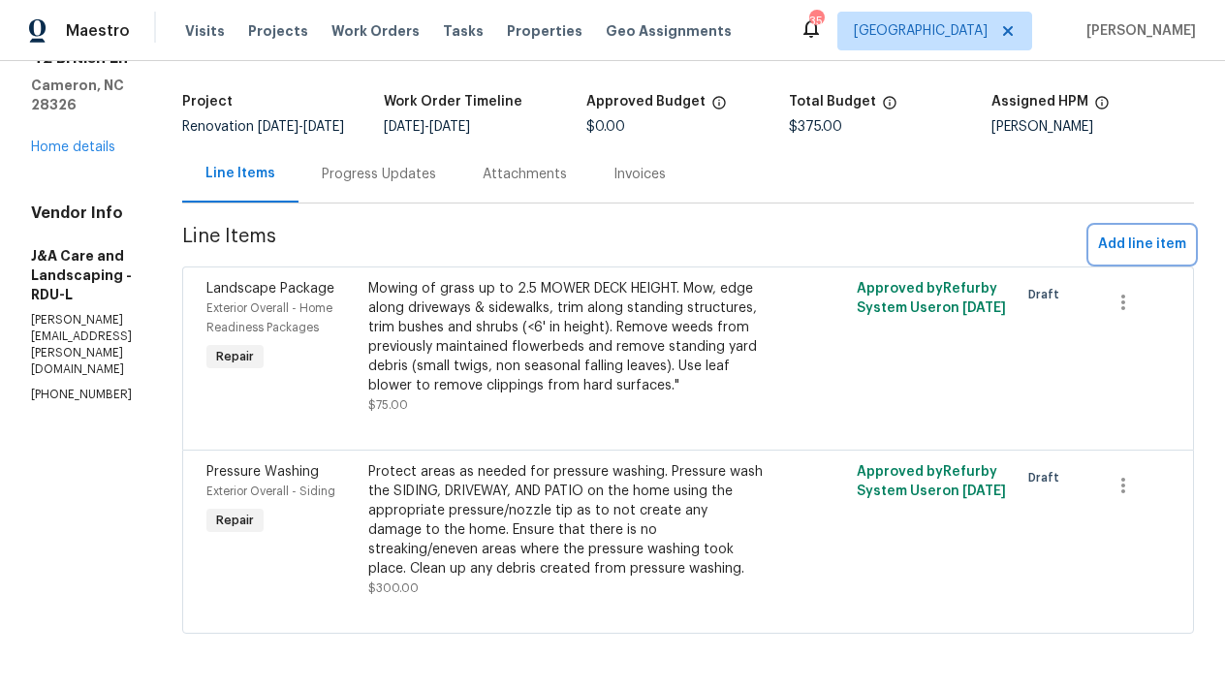
click at [1160, 233] on span "Add line item" at bounding box center [1142, 245] width 88 height 24
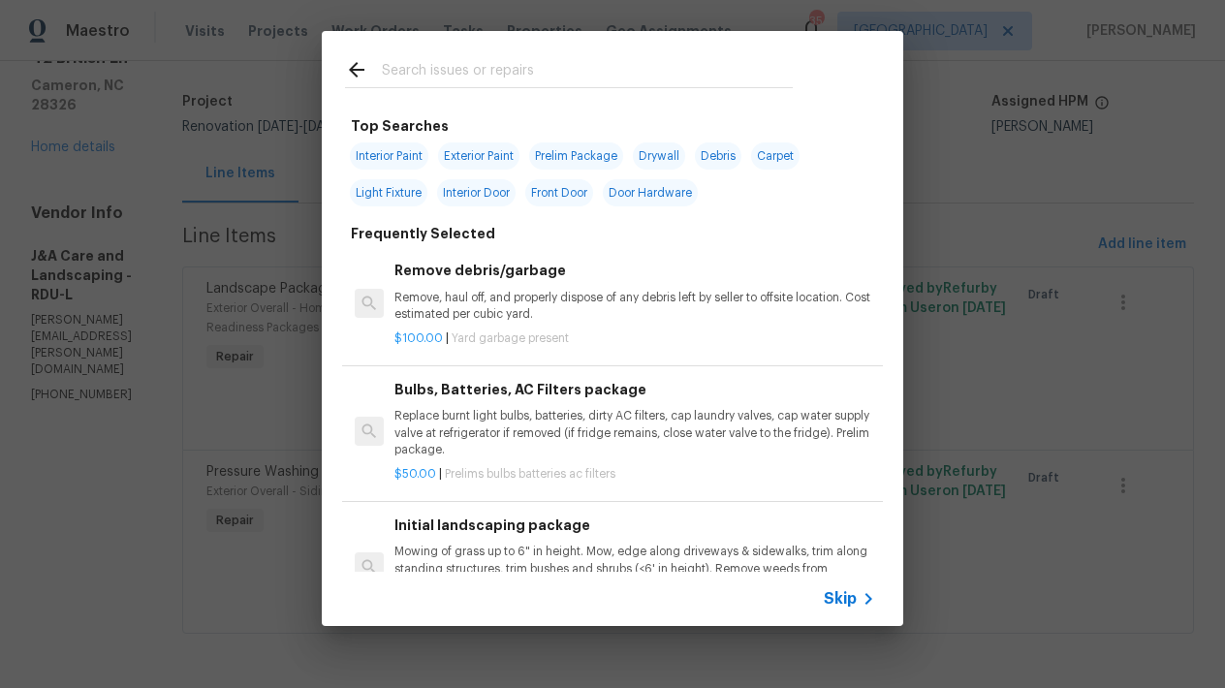
click at [462, 60] on input "text" at bounding box center [587, 72] width 411 height 29
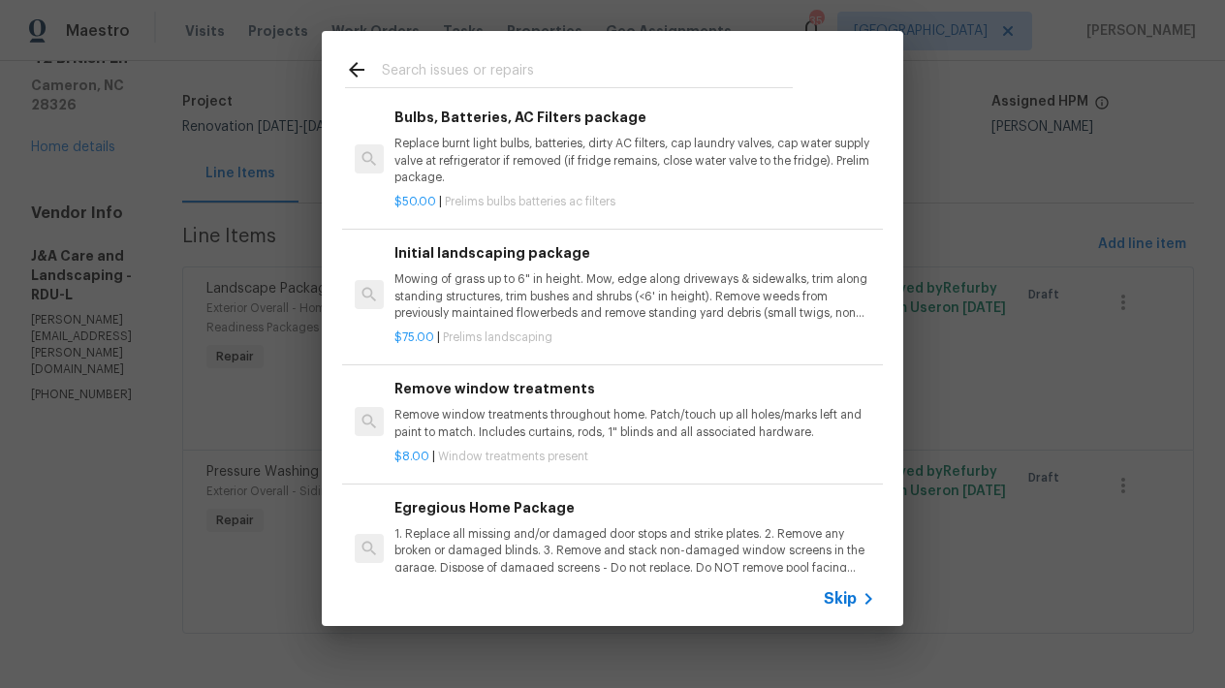
scroll to position [928, 0]
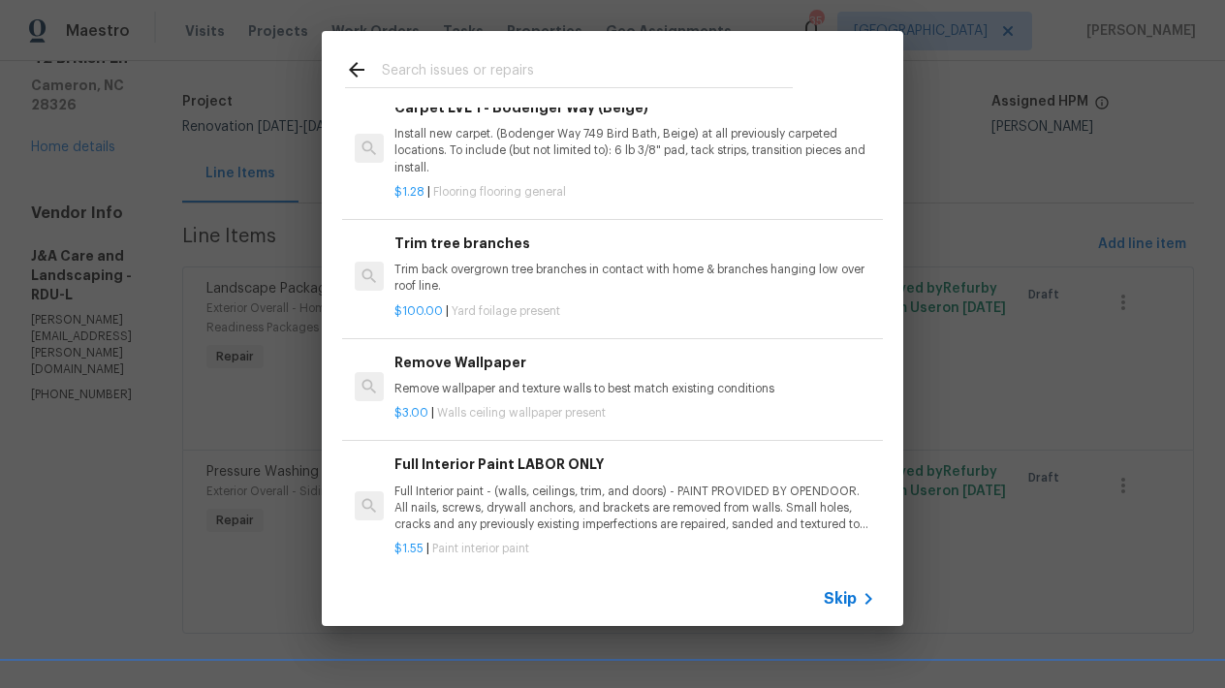
click at [467, 239] on h6 "Trim tree branches" at bounding box center [635, 243] width 481 height 21
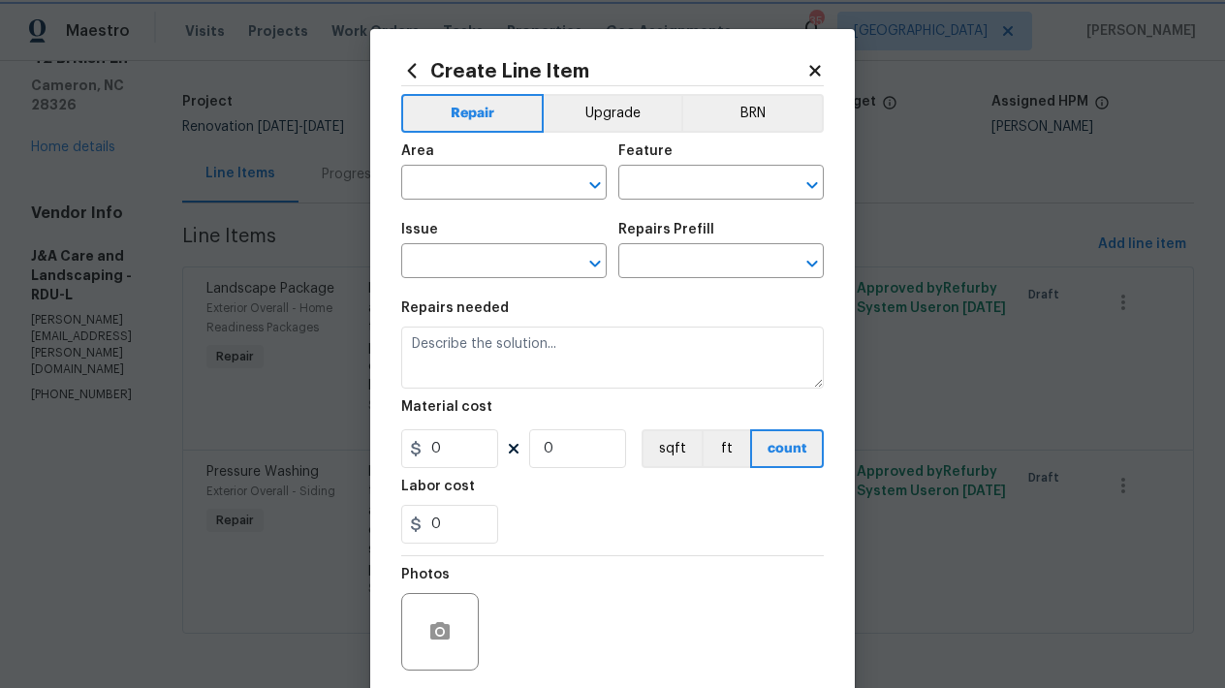
type input "Dead/overgrown tree or foliage"
type input "Trim tree branches $100.00"
type textarea "Trim back overgrown tree branches in contact with home & branches hanging low o…"
type input "100"
type input "1"
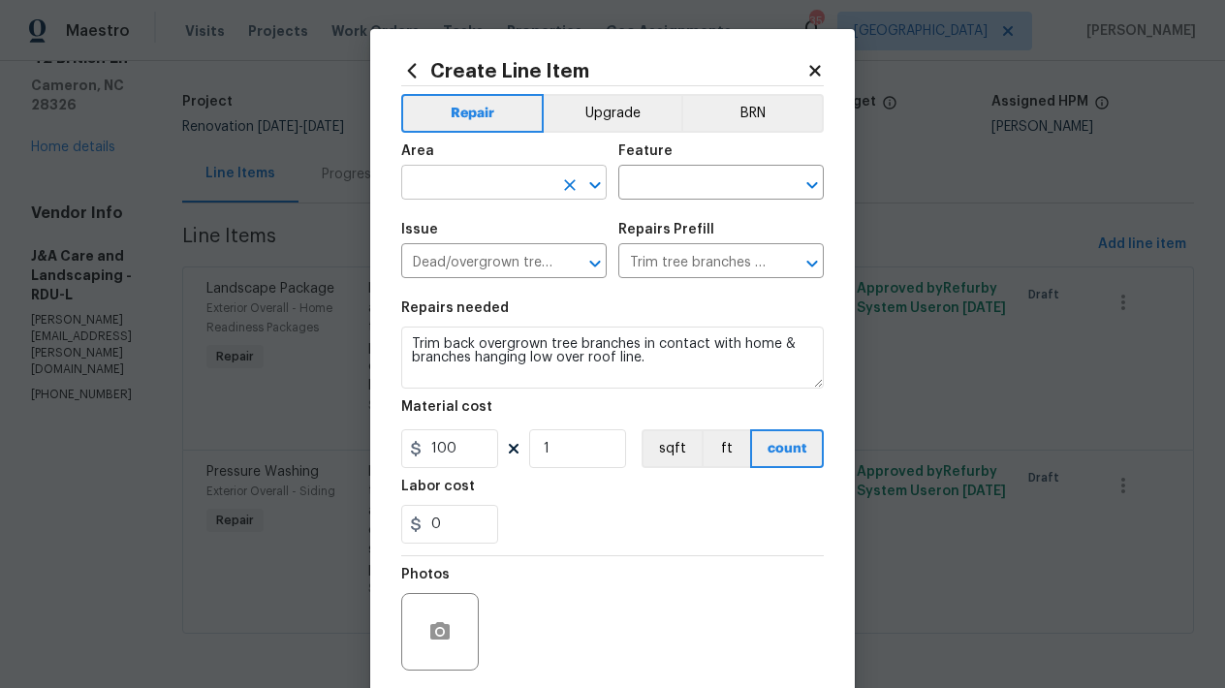
click at [500, 184] on input "text" at bounding box center [476, 185] width 151 height 30
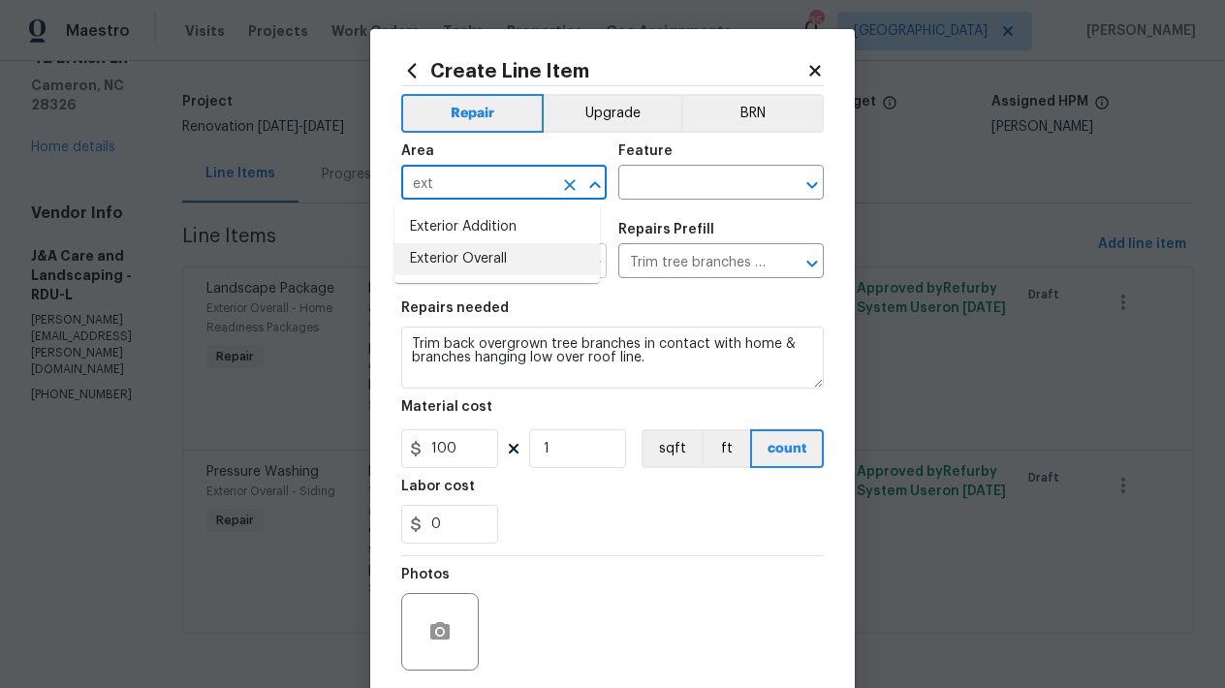
click at [497, 265] on li "Exterior Overall" at bounding box center [498, 259] width 206 height 32
type input "Exterior Overall"
click at [661, 188] on input "text" at bounding box center [693, 185] width 151 height 30
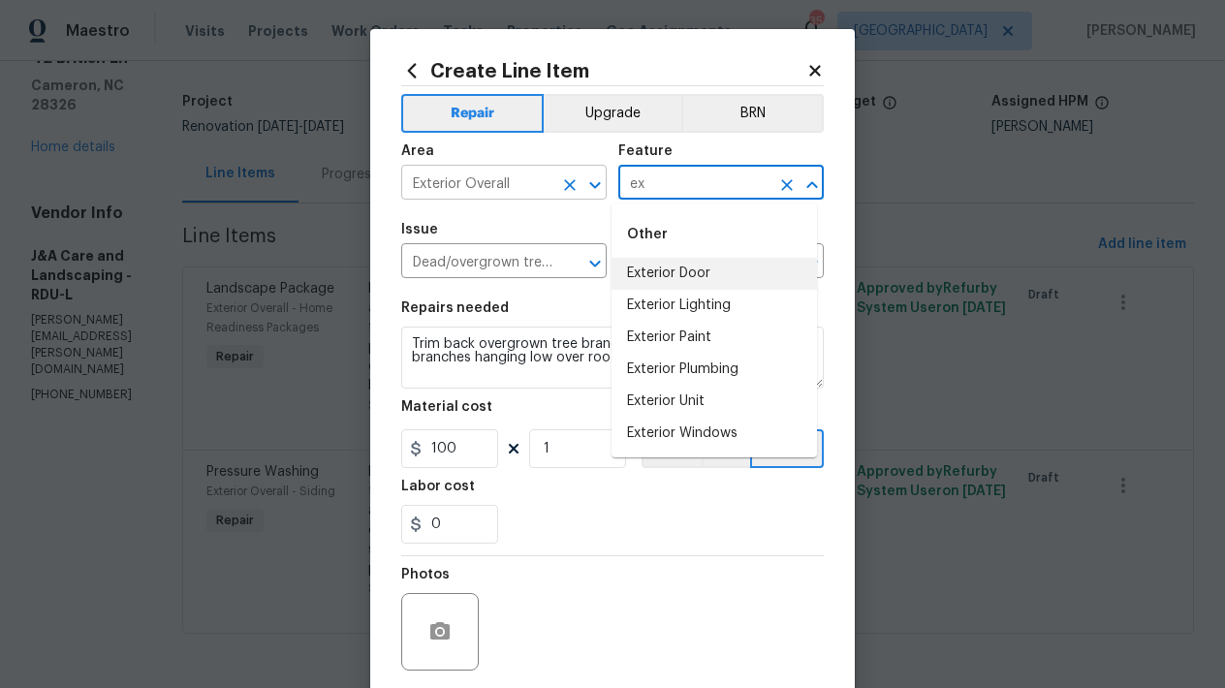
drag, startPoint x: 666, startPoint y: 189, endPoint x: 572, endPoint y: 189, distance: 94.0
click at [577, 189] on div "Area Exterior Overall ​ Feature ex ​" at bounding box center [612, 172] width 423 height 79
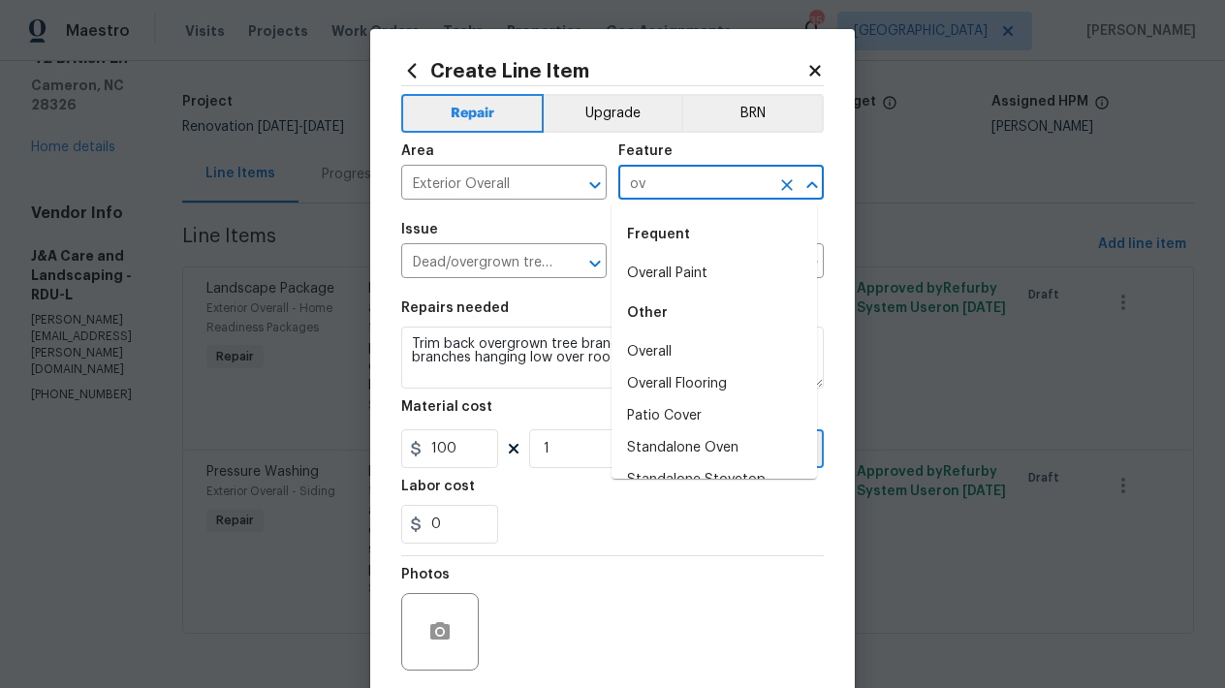
type input "o"
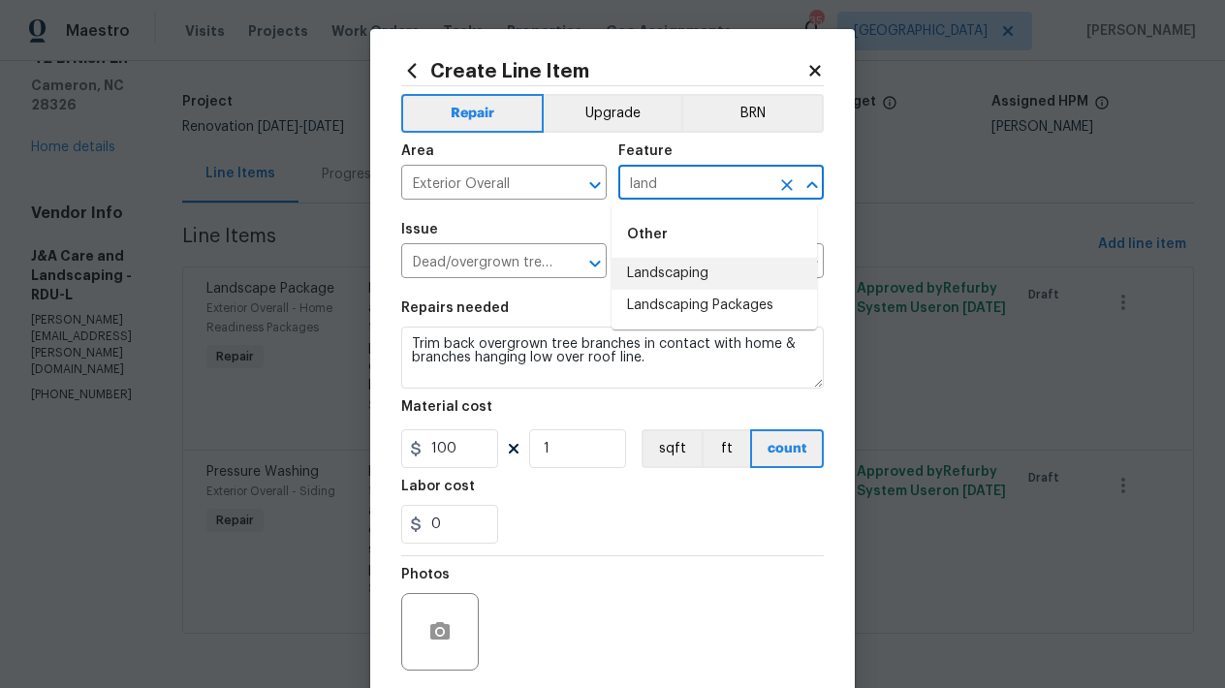
click at [699, 270] on li "Landscaping" at bounding box center [715, 274] width 206 height 32
type input "Landscaping"
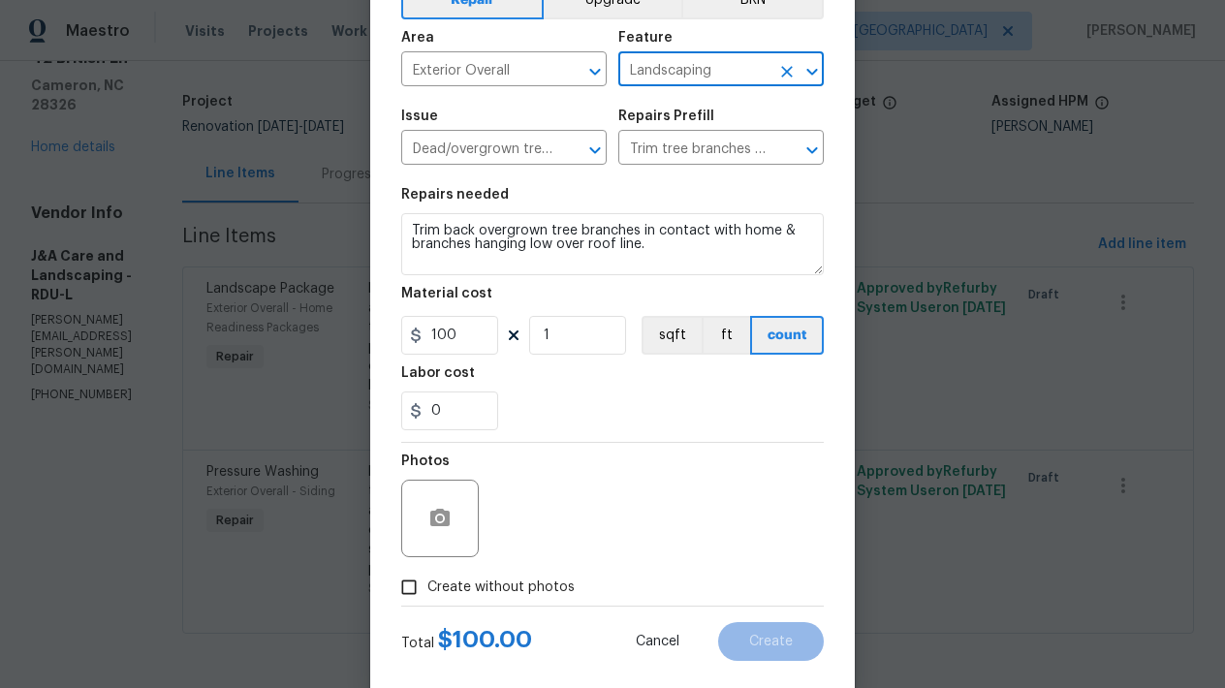
scroll to position [146, 0]
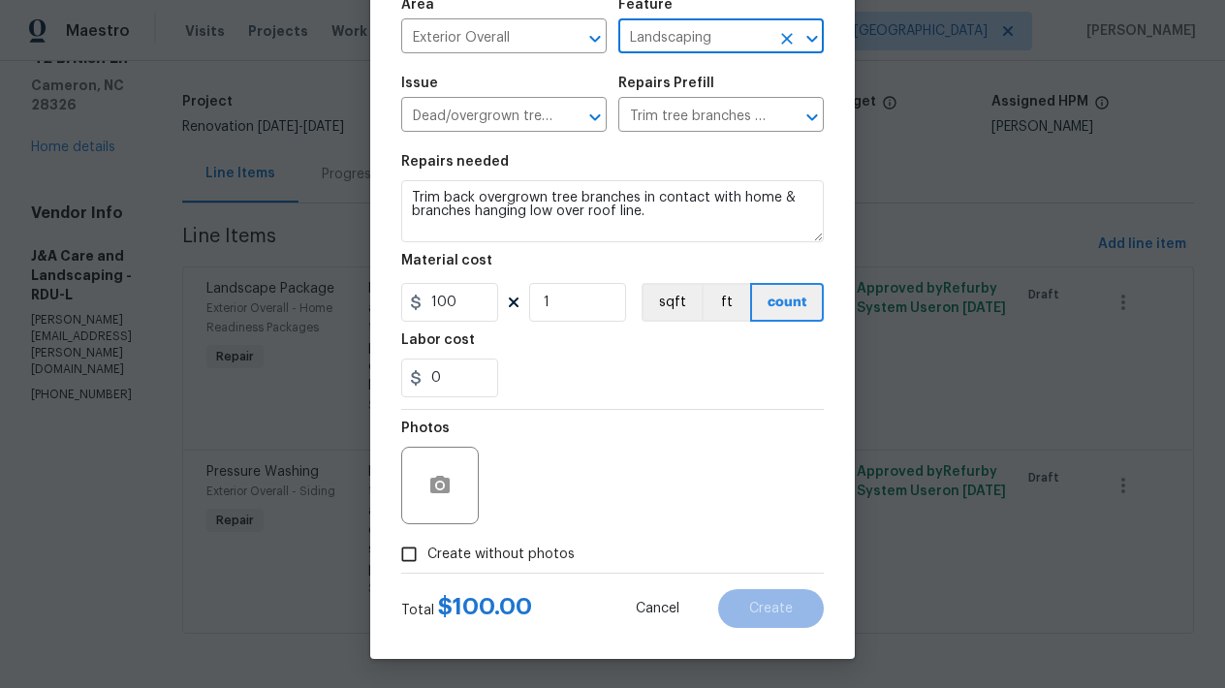
click at [398, 557] on input "Create without photos" at bounding box center [409, 554] width 37 height 37
checkbox input "true"
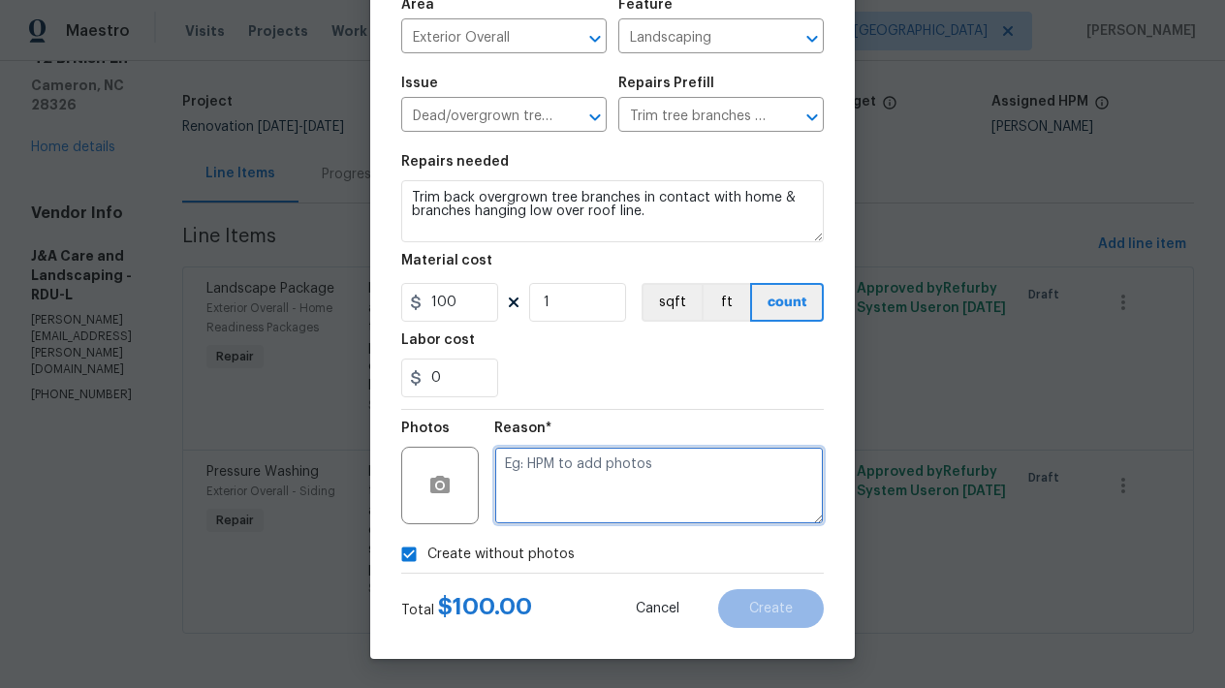
click at [597, 457] on textarea at bounding box center [659, 486] width 330 height 78
type textarea "n"
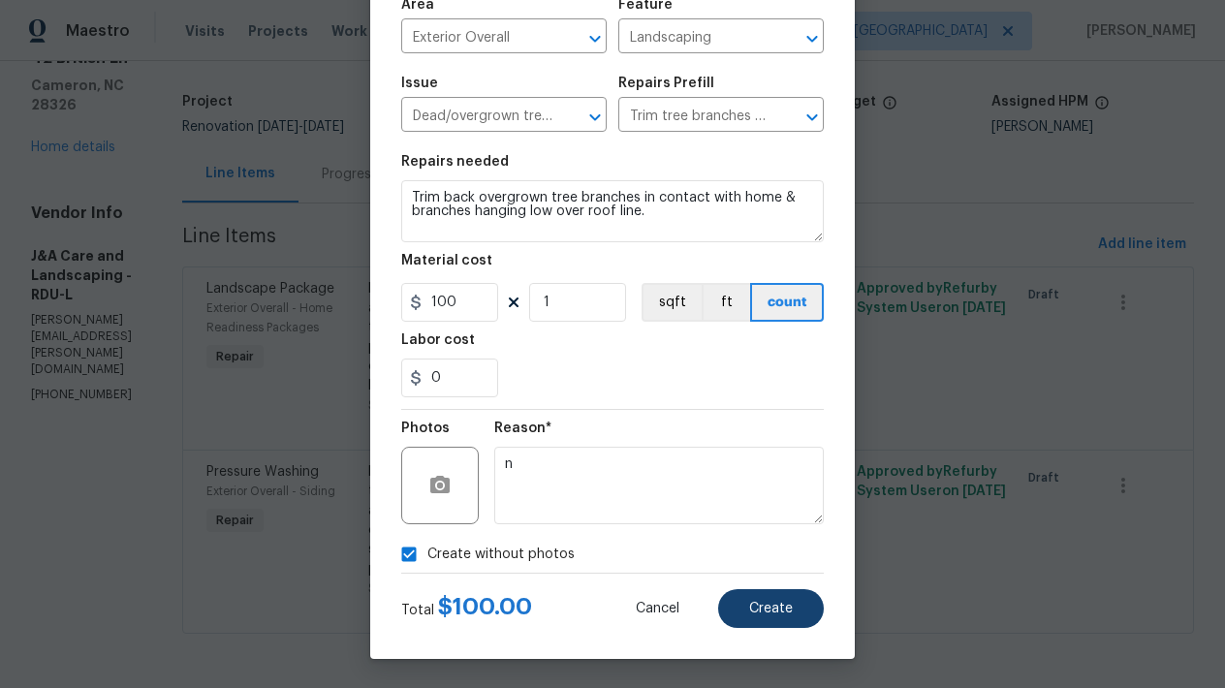
click at [778, 610] on span "Create" at bounding box center [771, 609] width 44 height 15
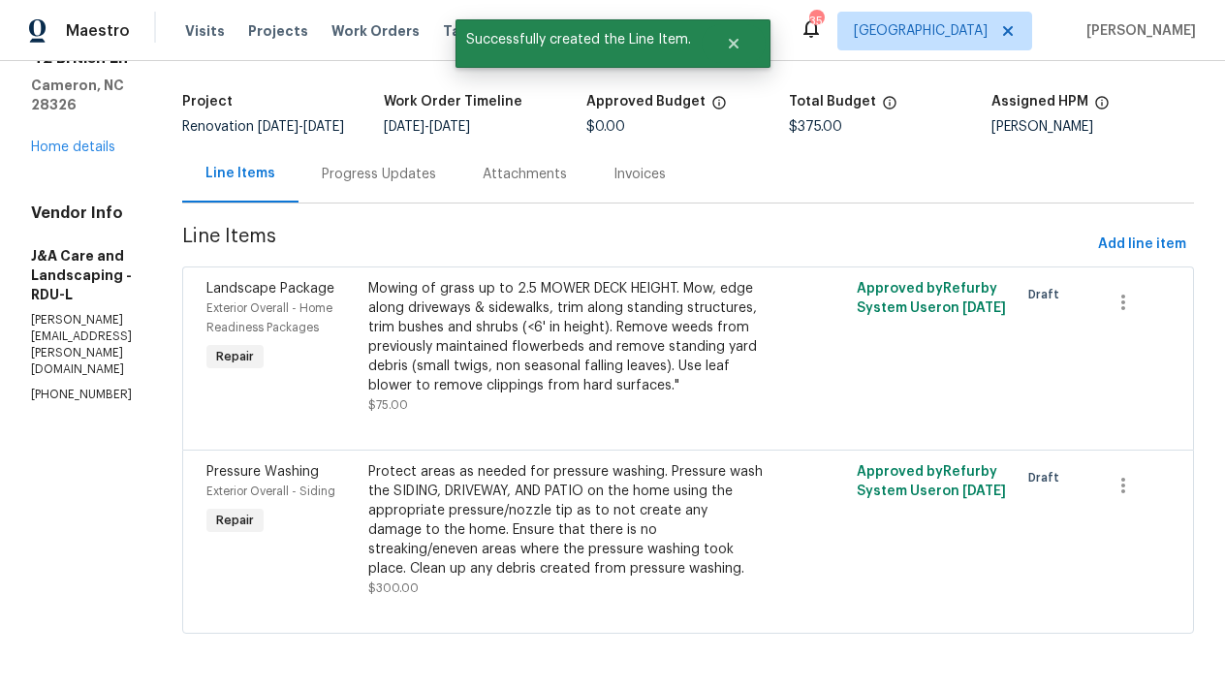
scroll to position [0, 0]
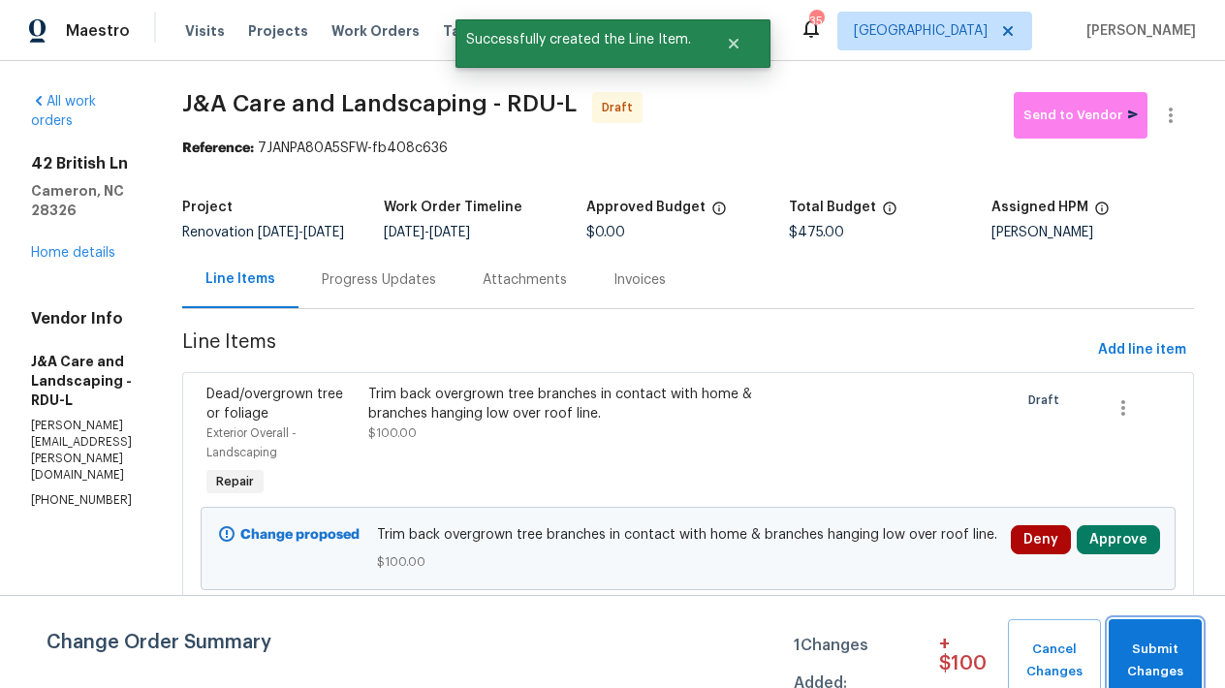
click at [1190, 655] on span "Submit Changes" at bounding box center [1156, 661] width 74 height 45
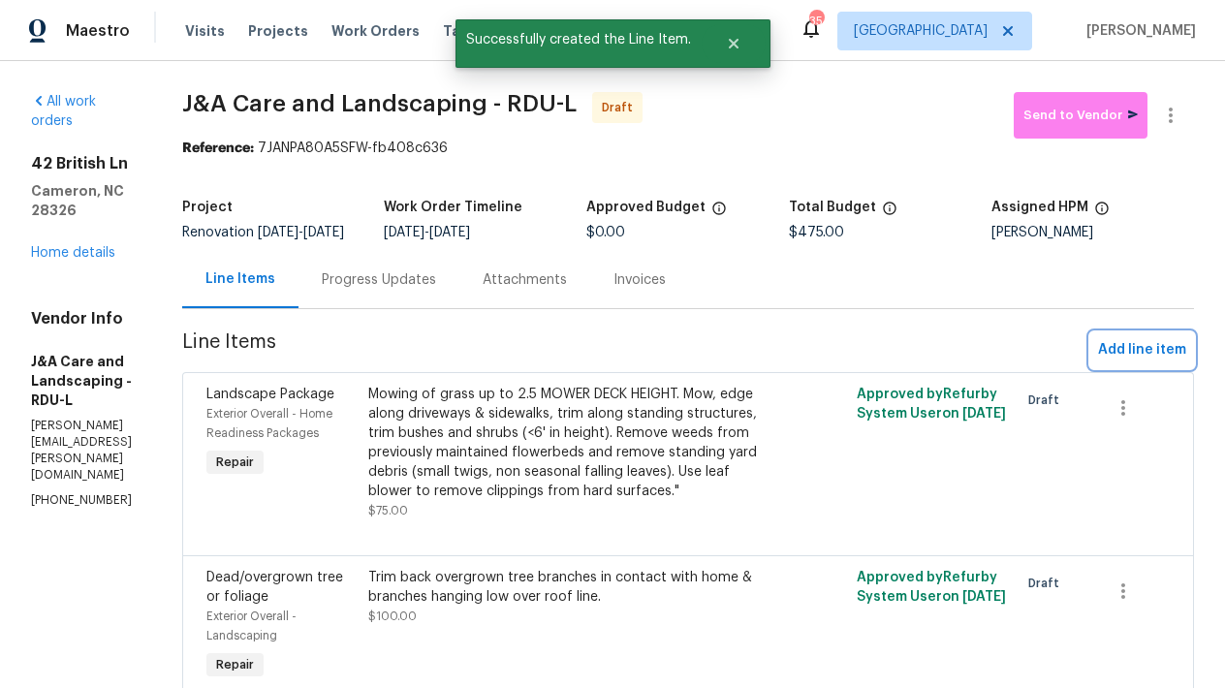
click at [1131, 363] on span "Add line item" at bounding box center [1142, 350] width 88 height 24
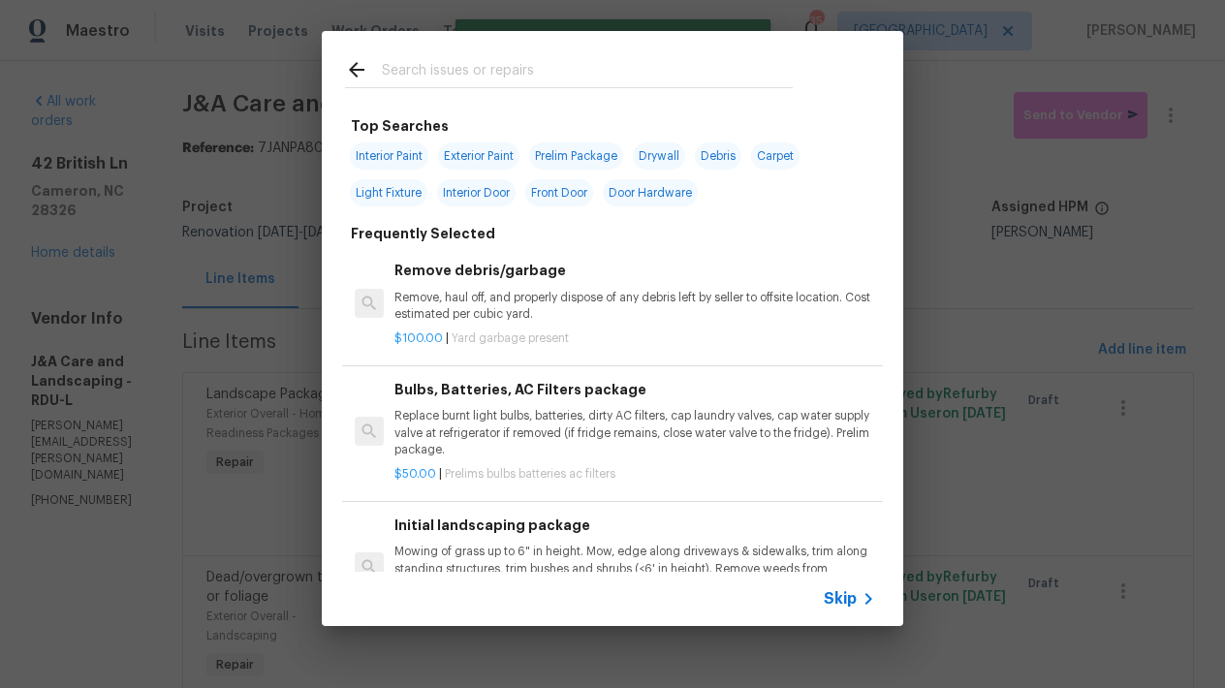
click at [415, 71] on input "text" at bounding box center [587, 72] width 411 height 29
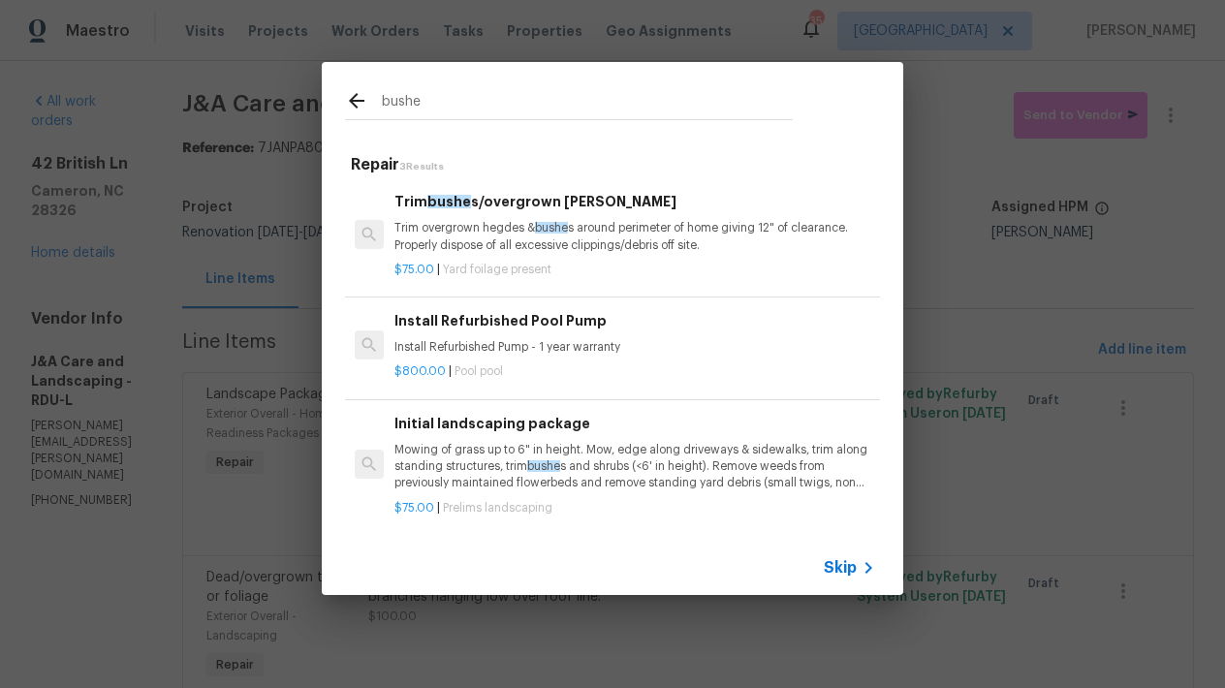
type input "[PERSON_NAME]"
drag, startPoint x: 415, startPoint y: 71, endPoint x: 464, endPoint y: 204, distance: 141.7
click at [464, 204] on h6 "Trim bushe s/overgrown [PERSON_NAME]" at bounding box center [635, 201] width 481 height 21
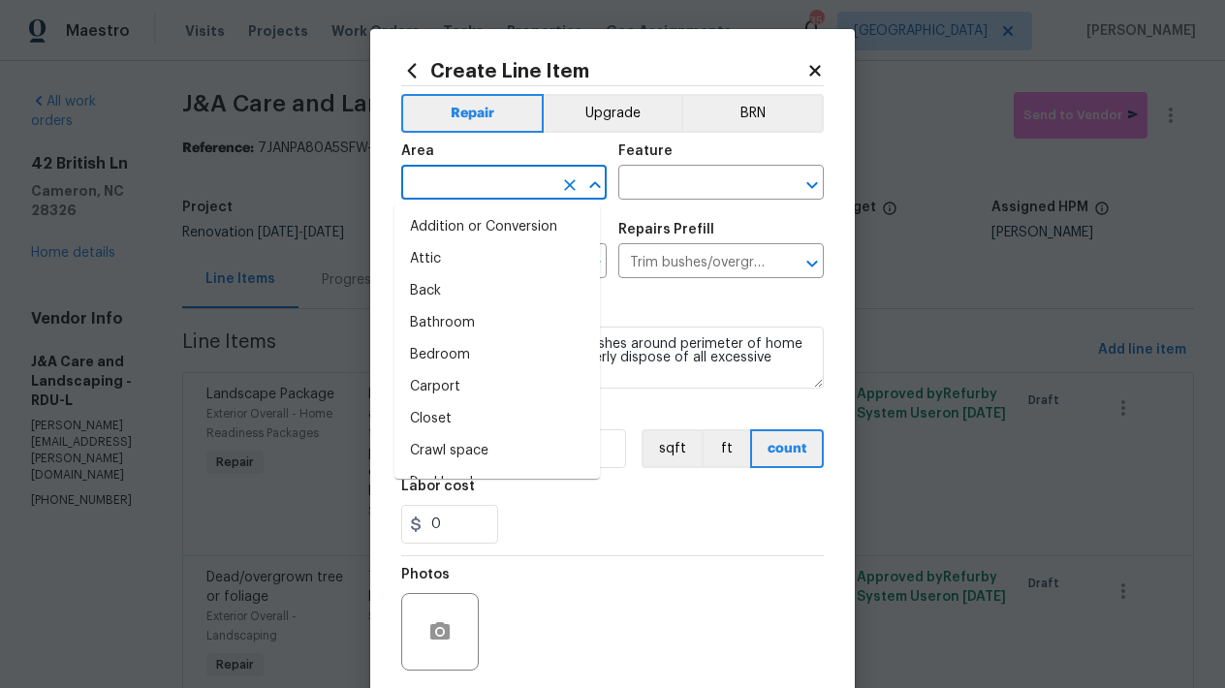
click at [459, 185] on input "text" at bounding box center [476, 185] width 151 height 30
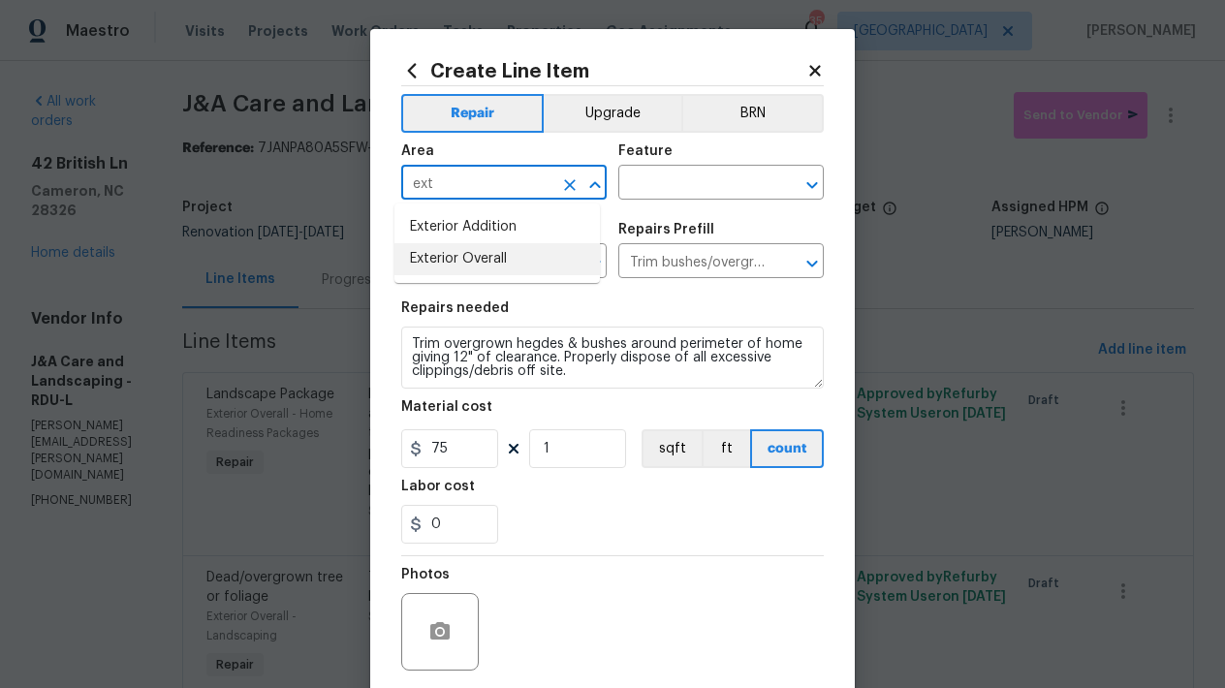
click at [467, 262] on li "Exterior Overall" at bounding box center [498, 259] width 206 height 32
type input "Exterior Overall"
click at [709, 189] on input "text" at bounding box center [693, 185] width 151 height 30
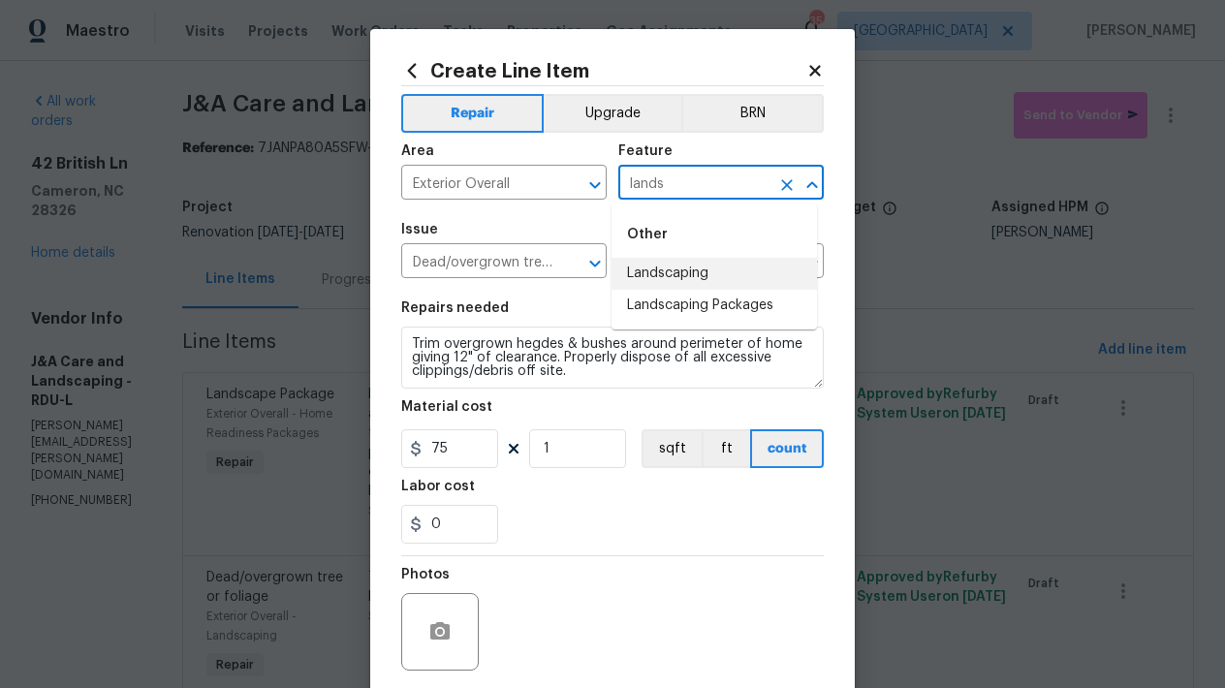
click at [671, 275] on li "Landscaping" at bounding box center [715, 274] width 206 height 32
type input "Landscaping"
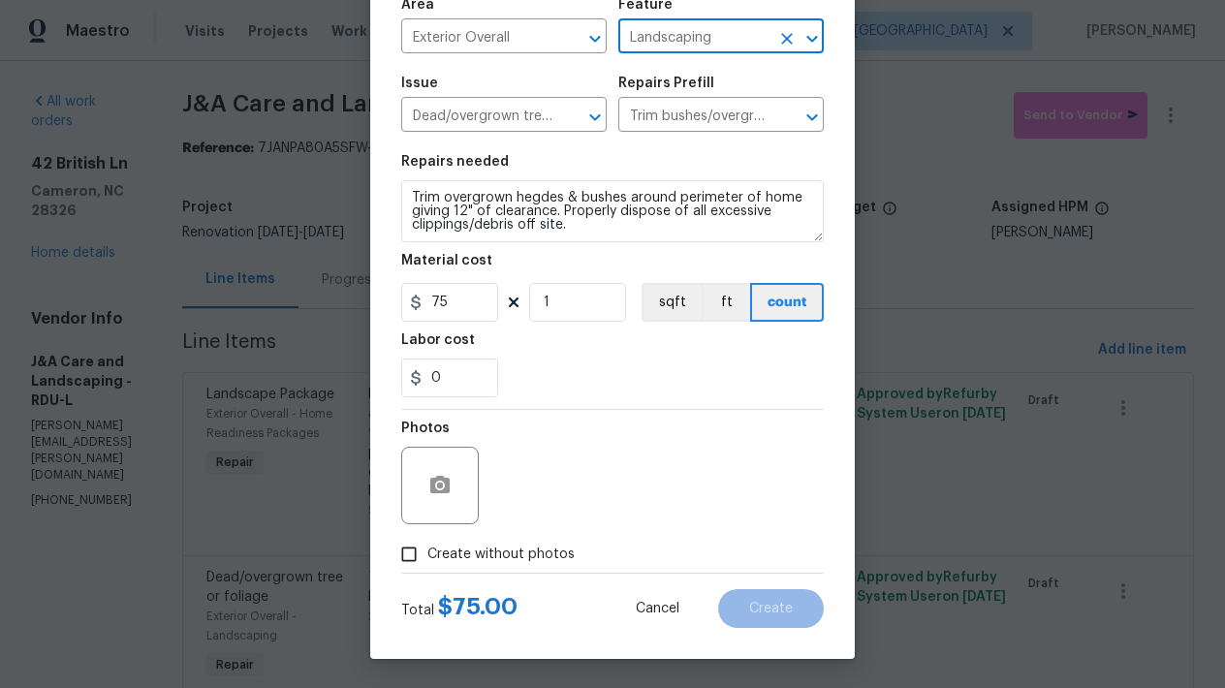
scroll to position [118, 0]
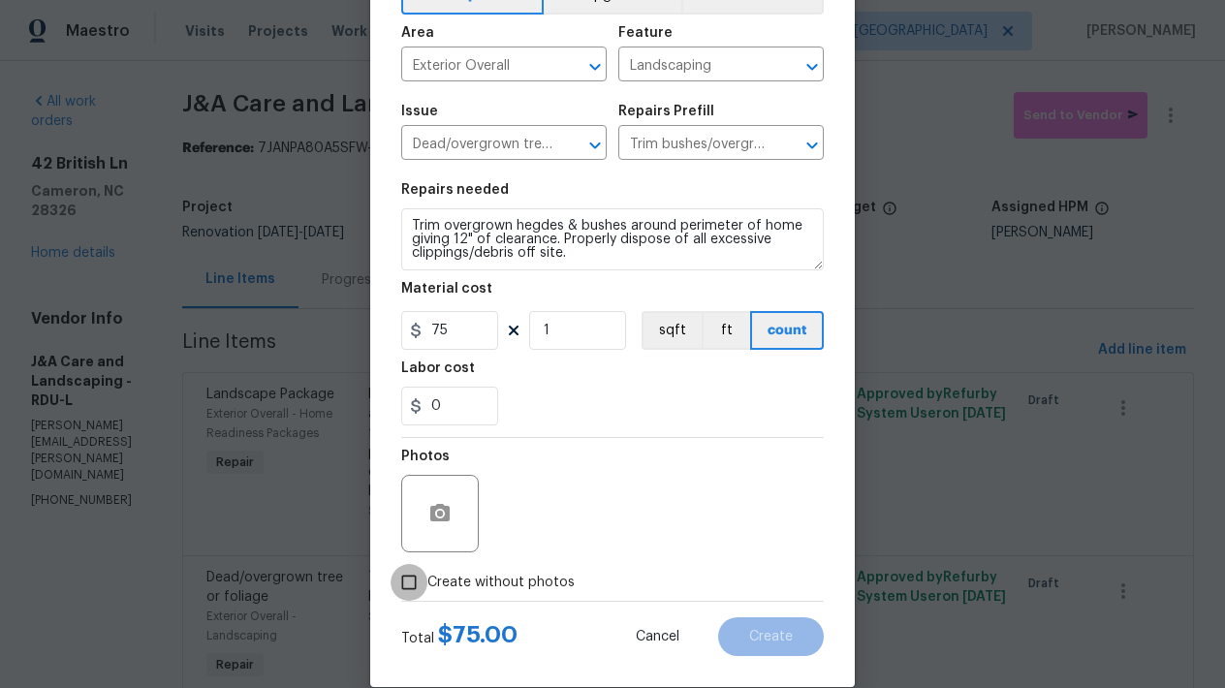
click at [411, 579] on input "Create without photos" at bounding box center [409, 582] width 37 height 37
checkbox input "true"
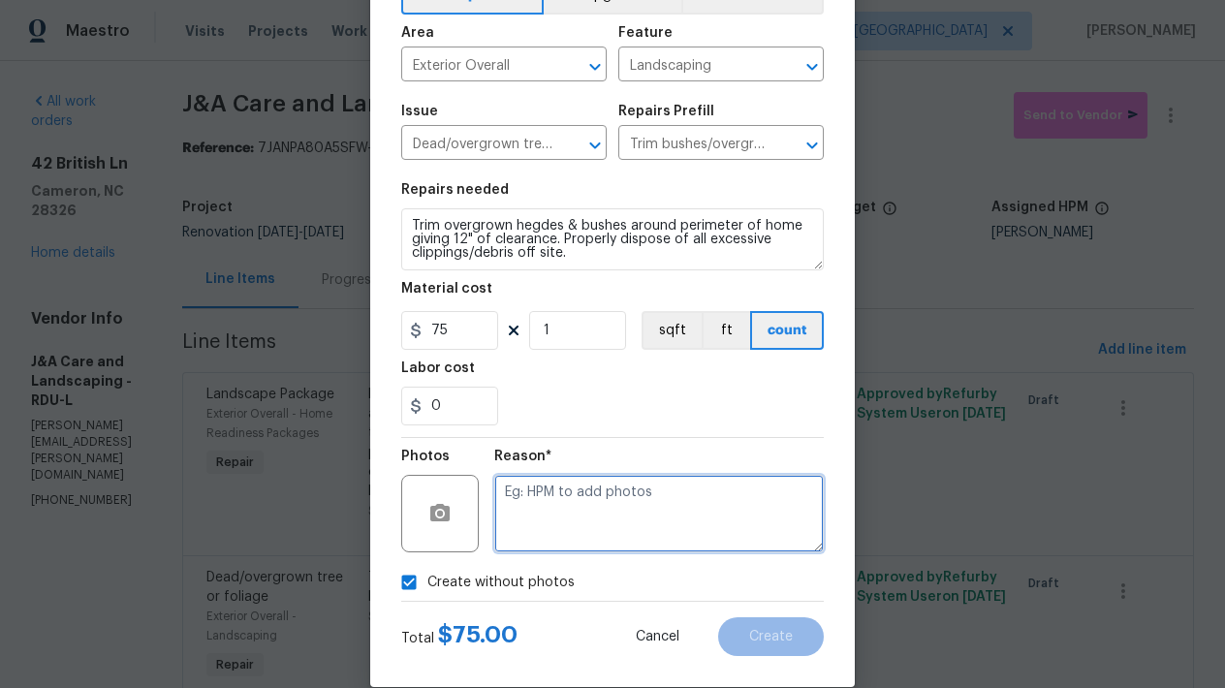
click at [536, 517] on textarea at bounding box center [659, 514] width 330 height 78
type textarea "n"
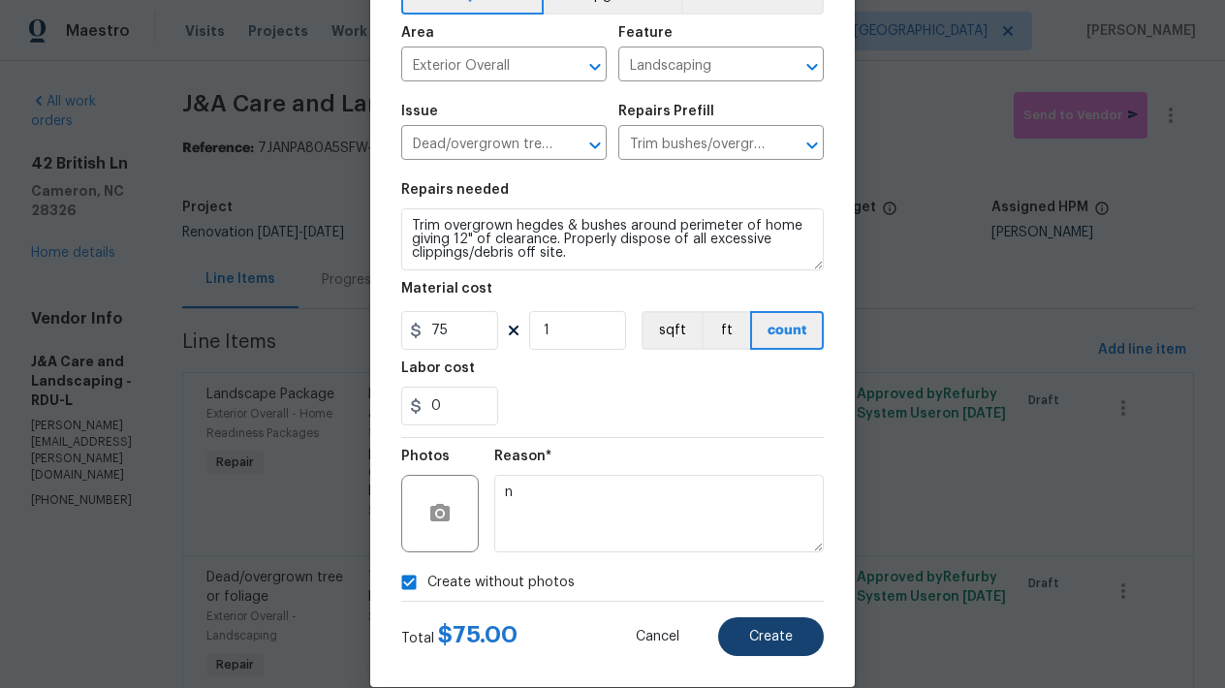
click at [795, 630] on button "Create" at bounding box center [771, 637] width 106 height 39
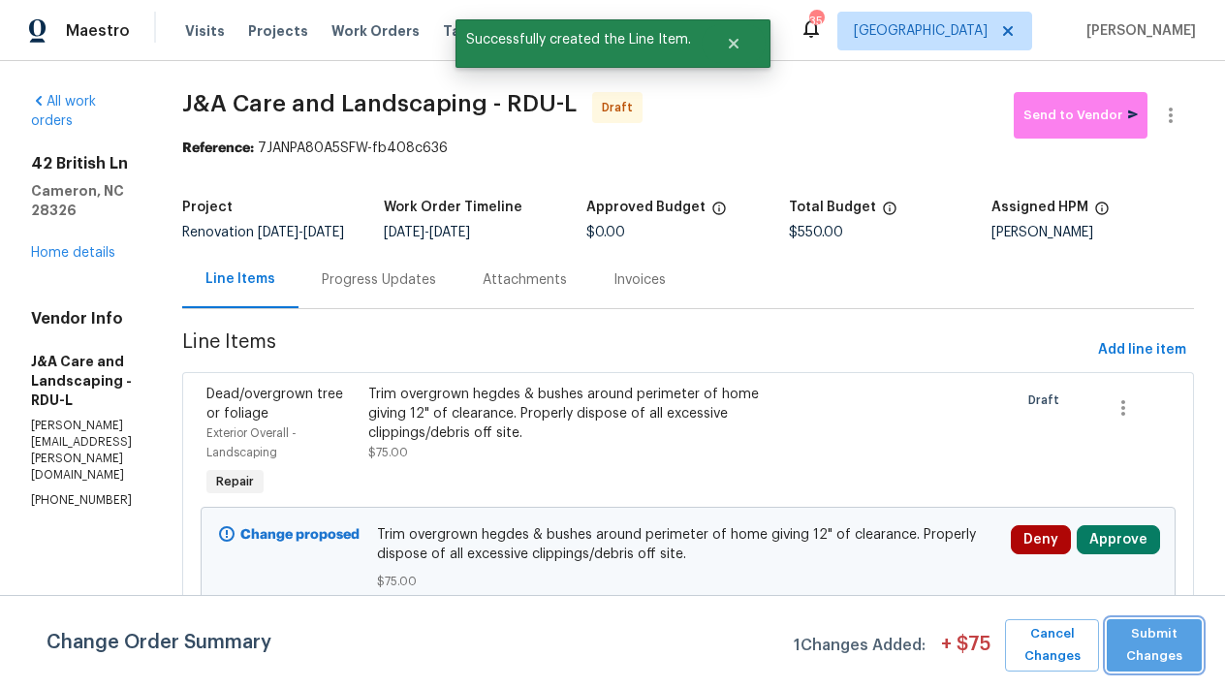
click at [1165, 646] on span "Submit Changes" at bounding box center [1155, 645] width 76 height 45
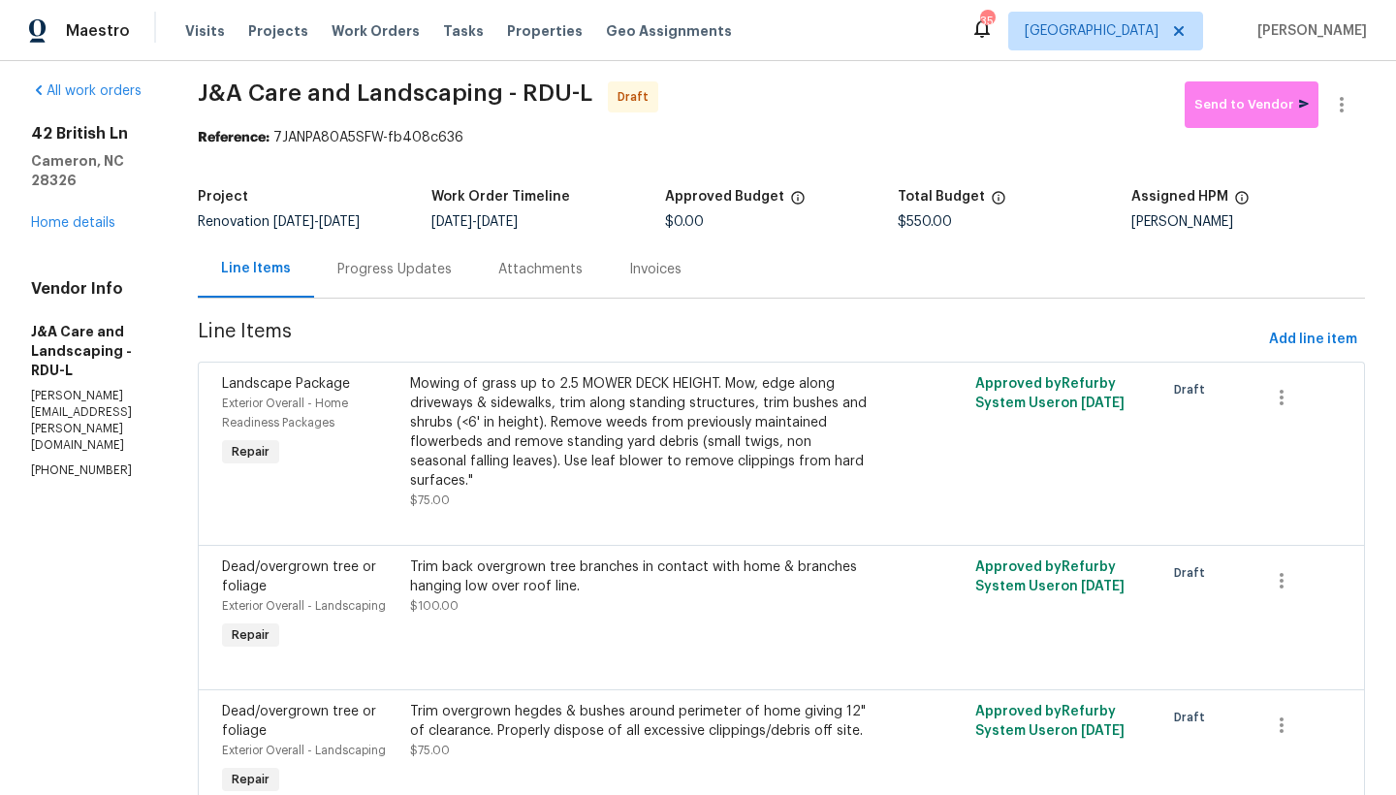
scroll to position [0, 0]
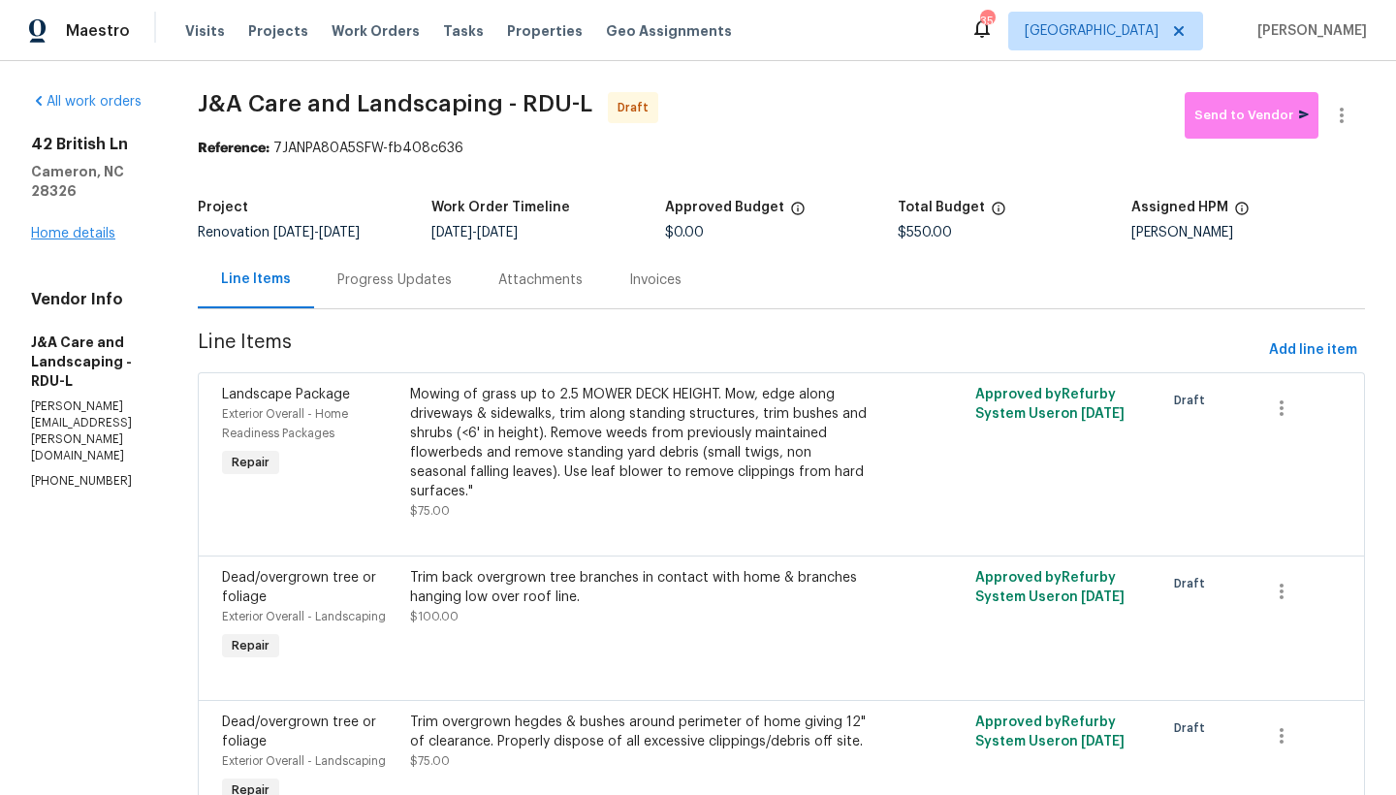
click at [59, 227] on link "Home details" at bounding box center [73, 234] width 84 height 14
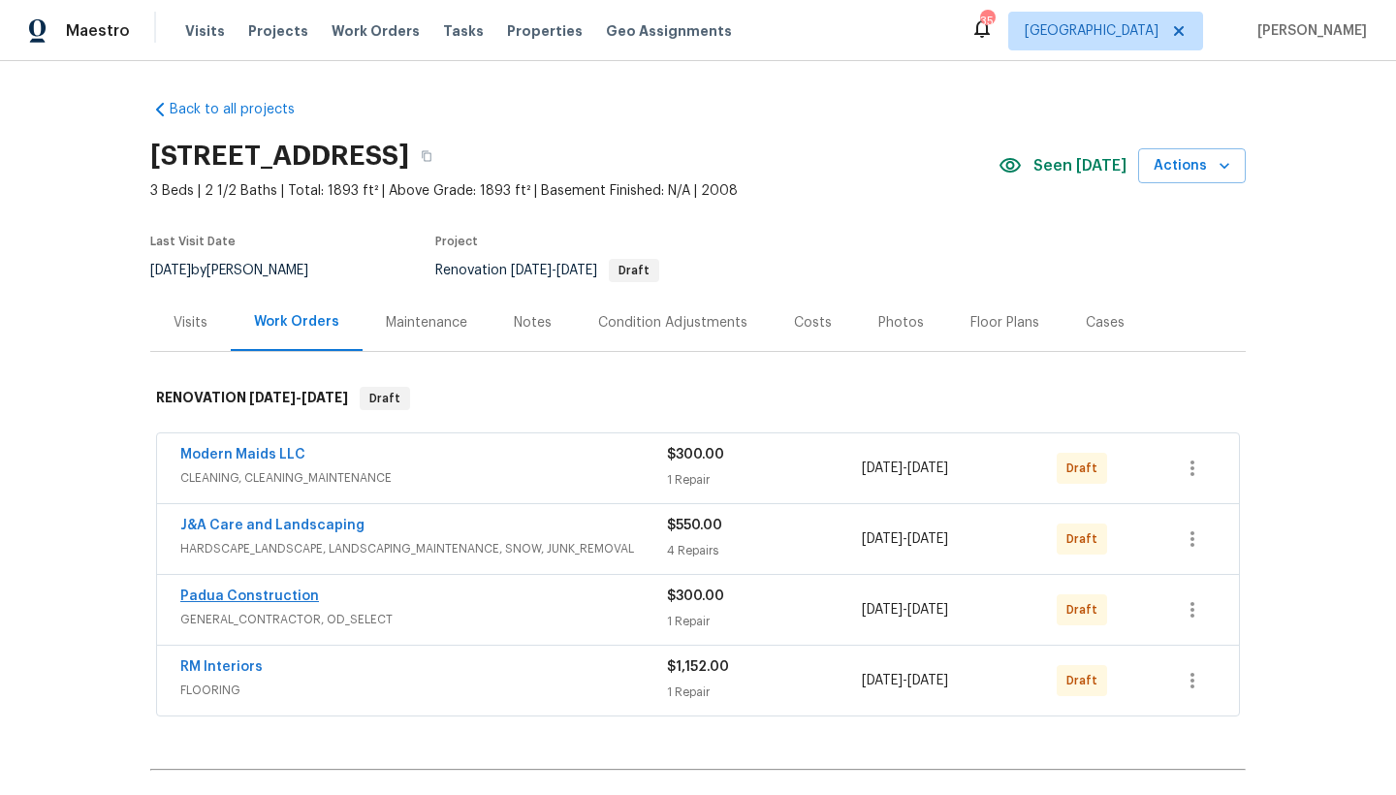
click at [235, 602] on link "Padua Construction" at bounding box center [249, 596] width 139 height 14
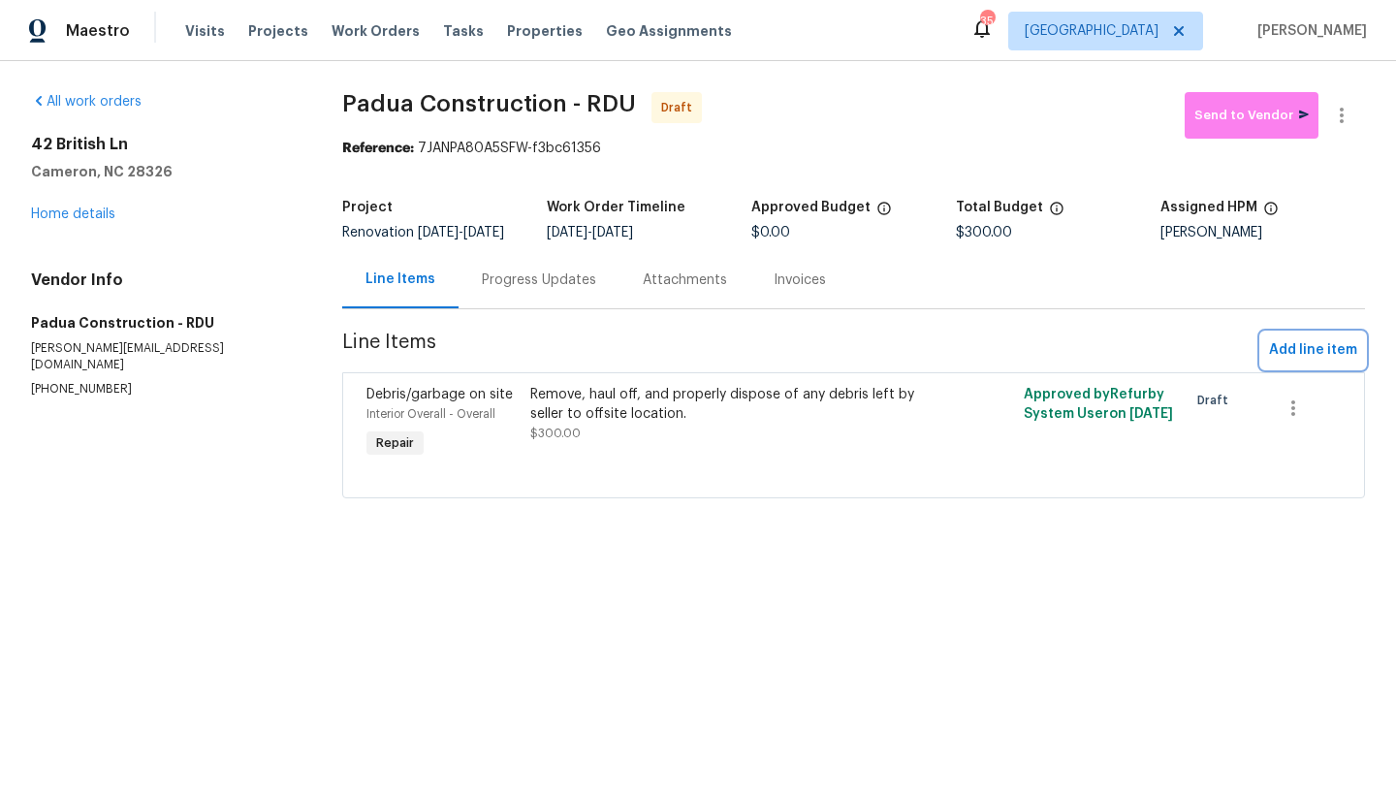
click at [1224, 363] on span "Add line item" at bounding box center [1313, 350] width 88 height 24
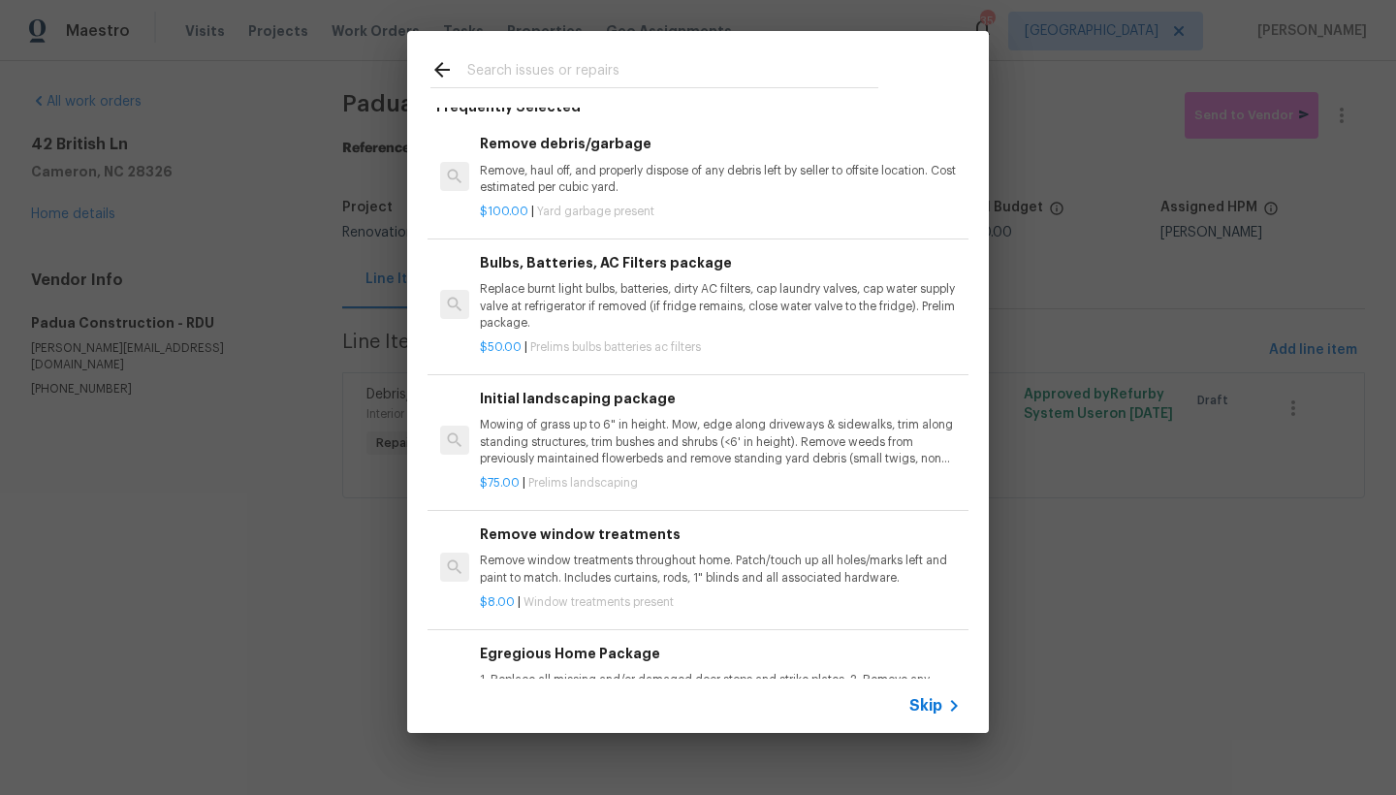
scroll to position [131, 0]
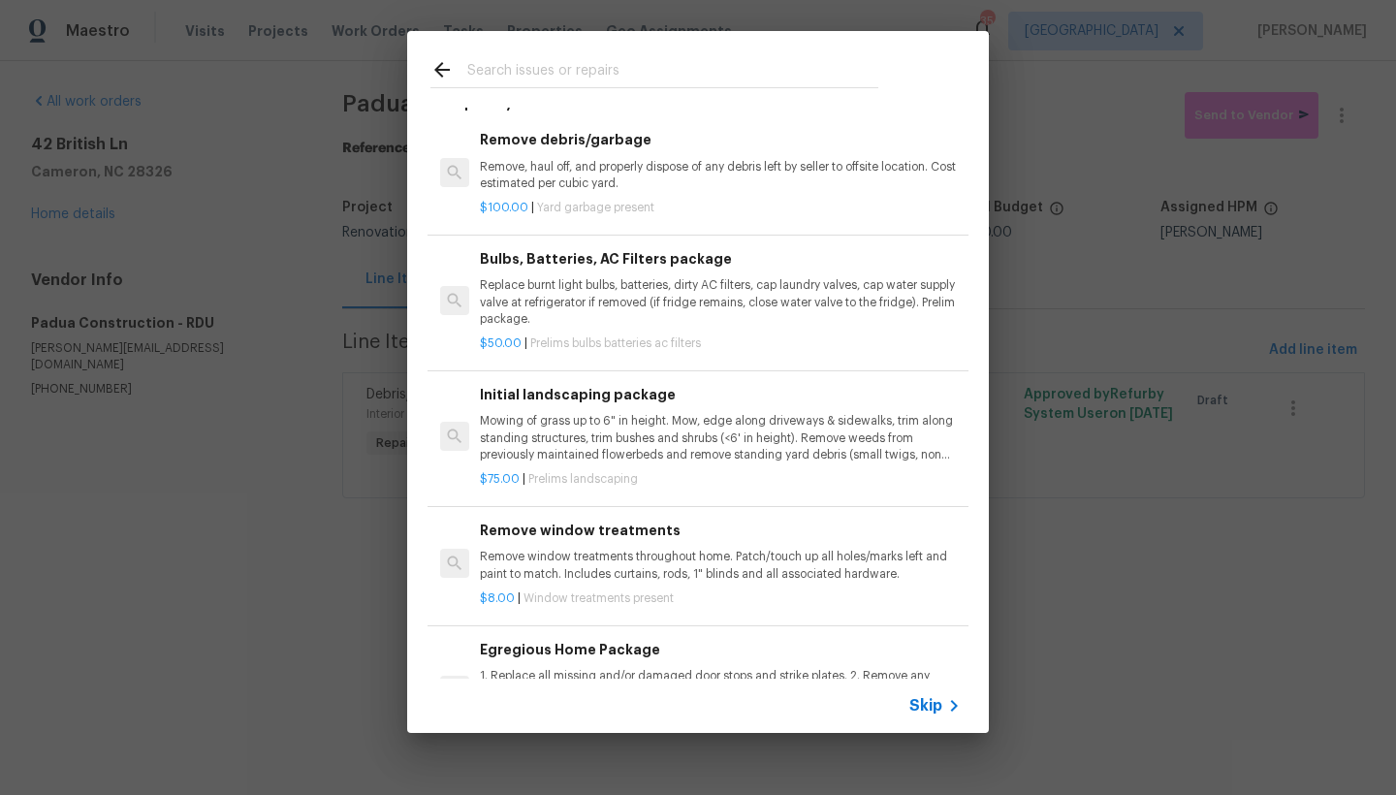
click at [567, 651] on h6 "Egregious Home Package" at bounding box center [720, 649] width 481 height 21
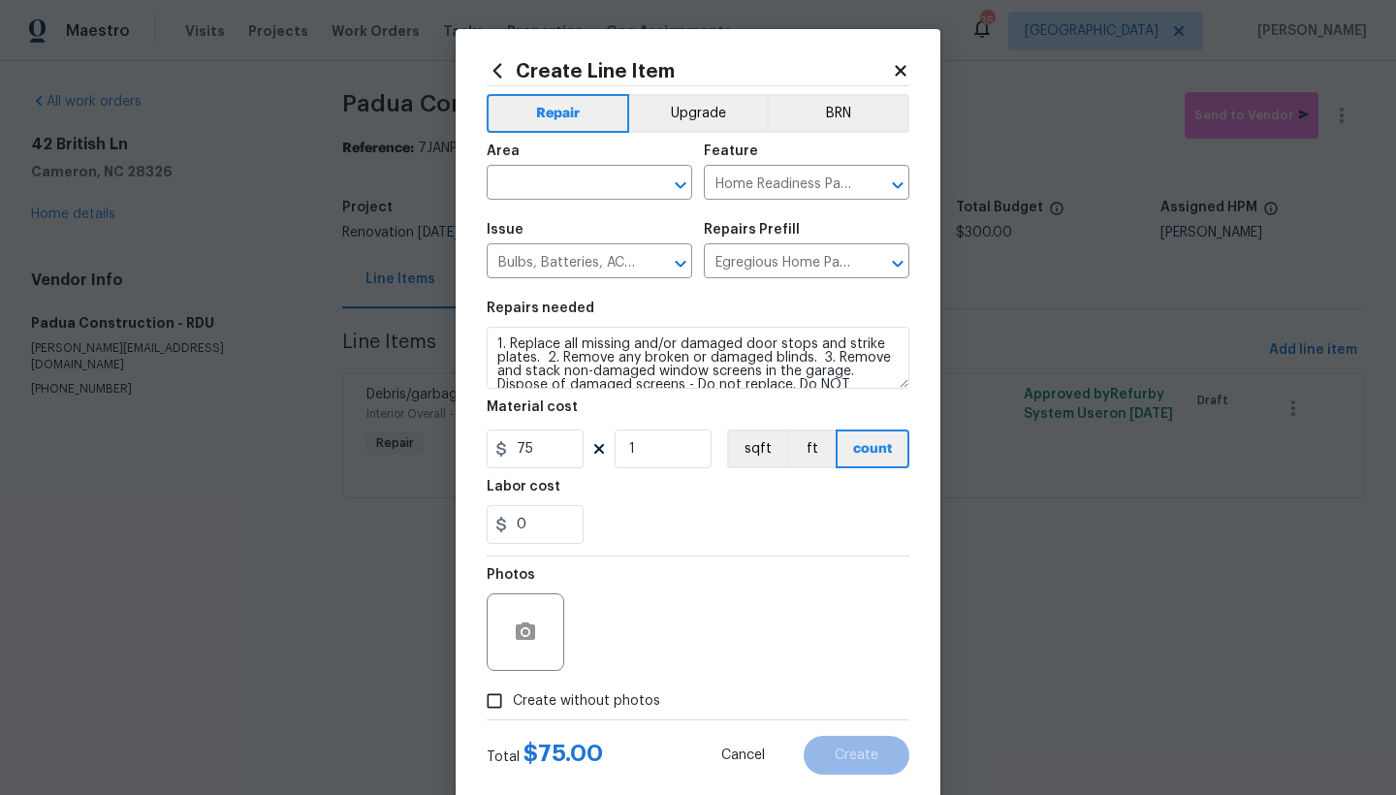
click at [521, 687] on span "Create without photos" at bounding box center [586, 701] width 147 height 20
click at [513, 687] on input "Create without photos" at bounding box center [494, 700] width 37 height 37
checkbox input "true"
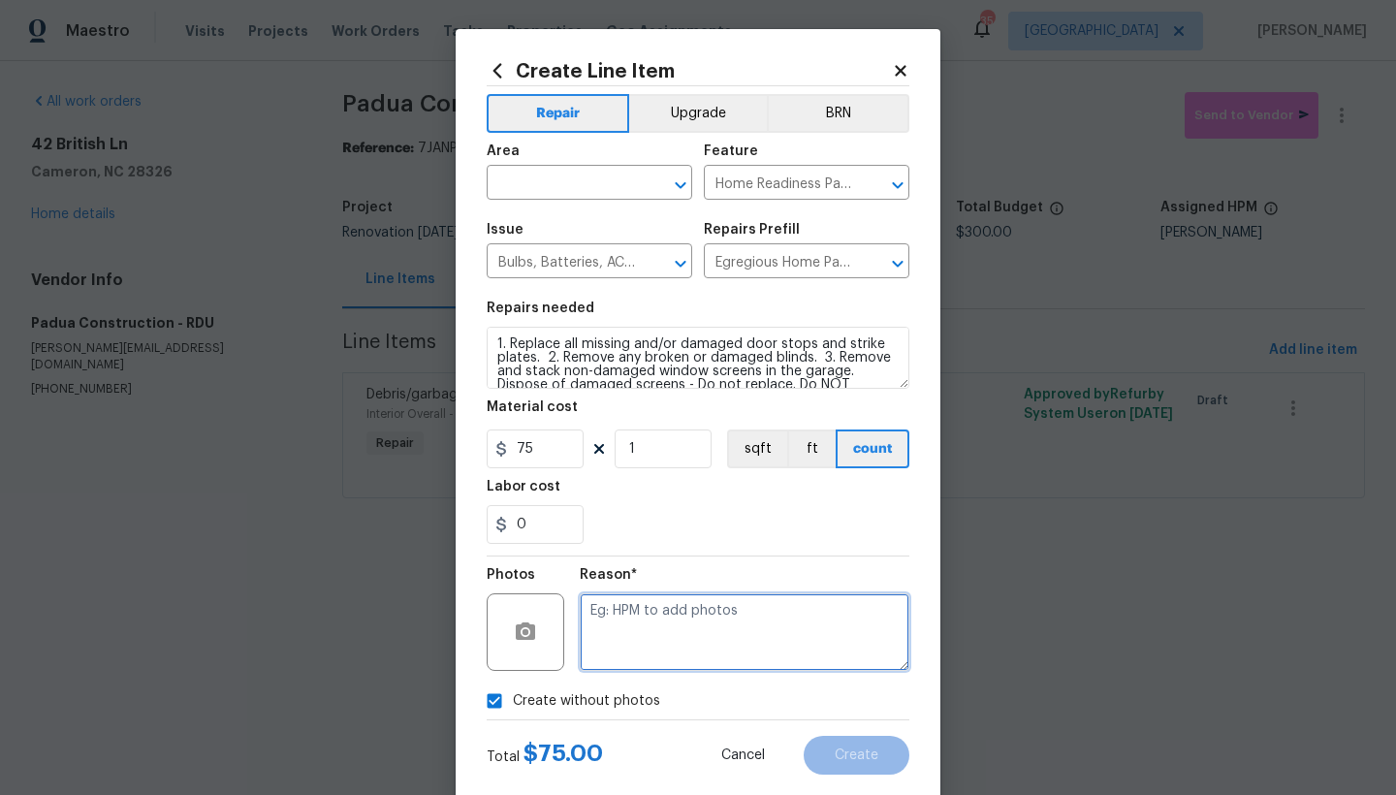
click at [617, 616] on textarea at bounding box center [745, 632] width 330 height 78
type textarea "n"
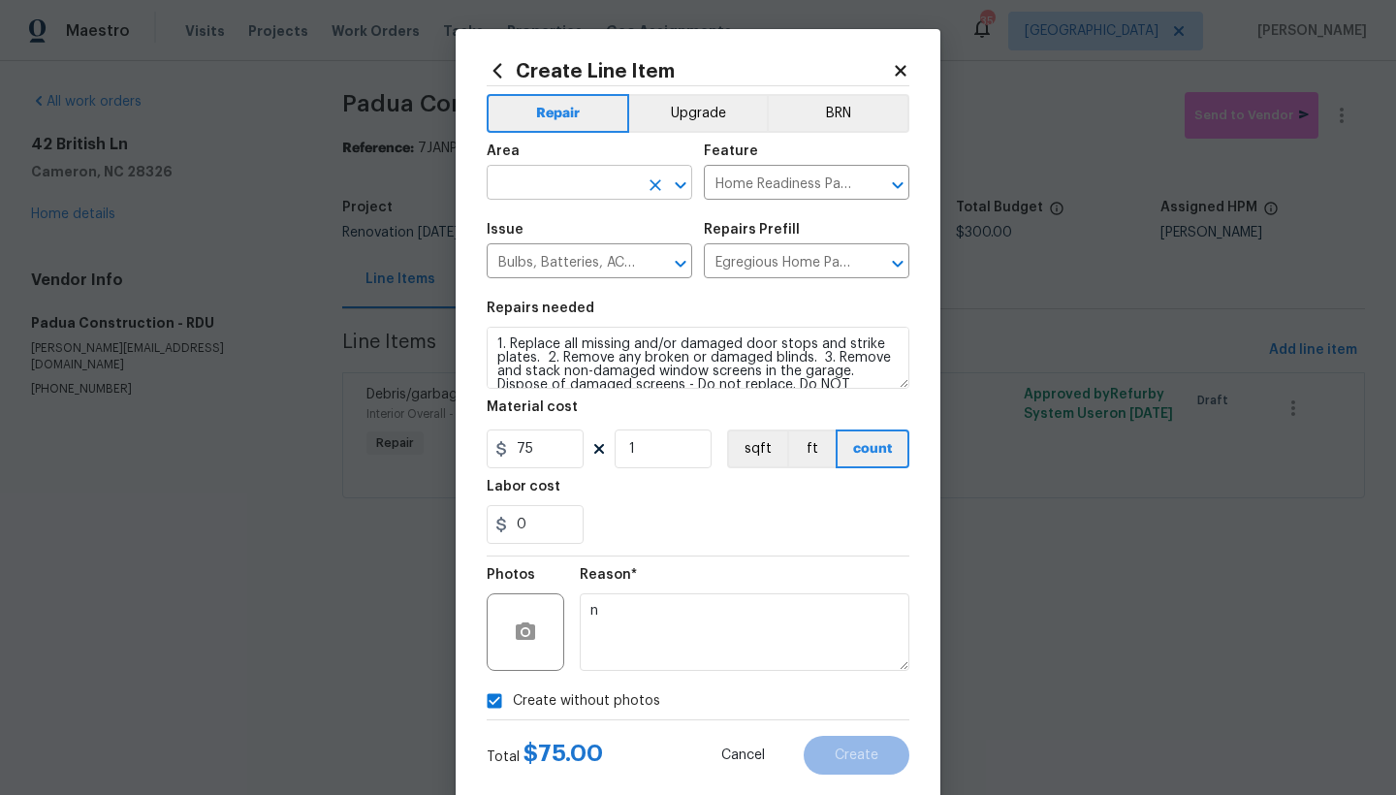
click at [540, 177] on input "text" at bounding box center [562, 185] width 151 height 30
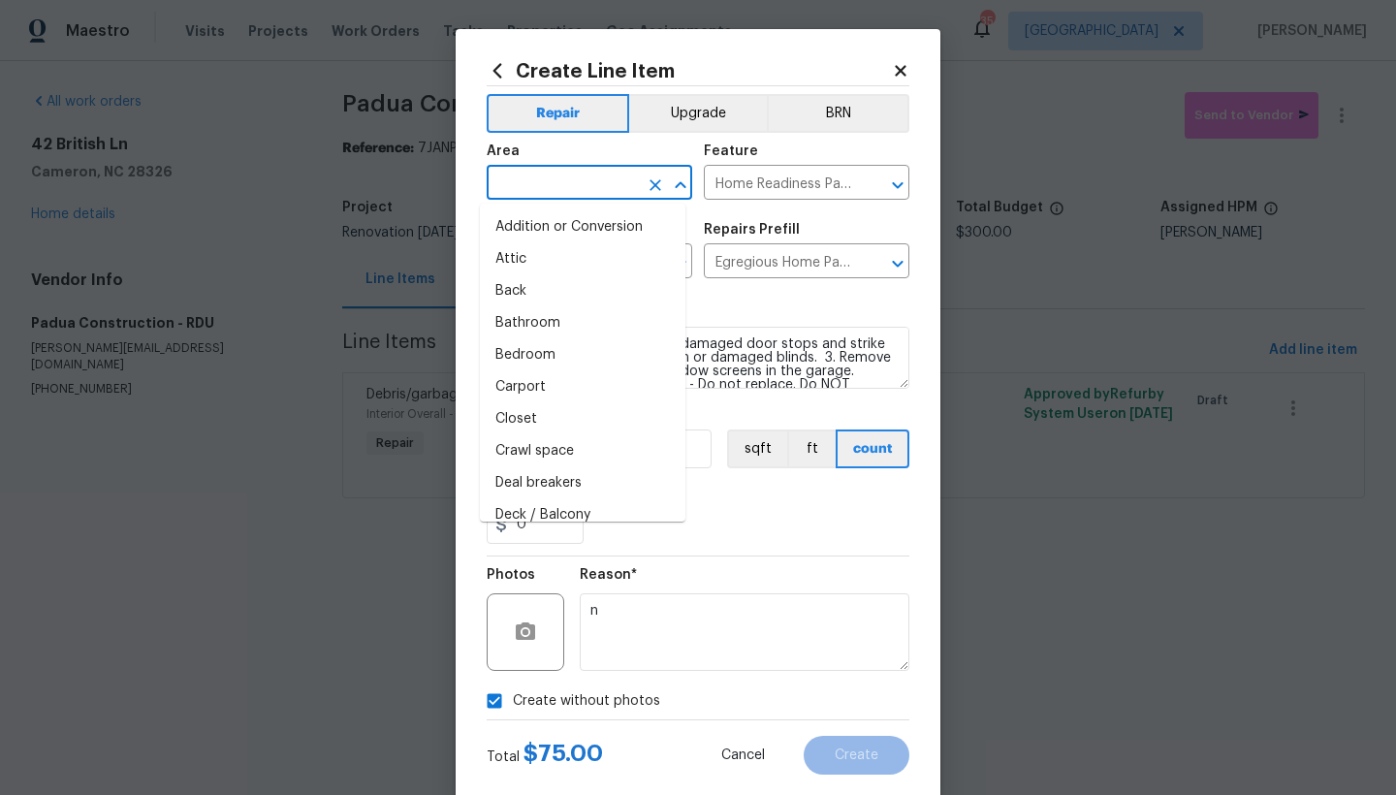
type input "n"
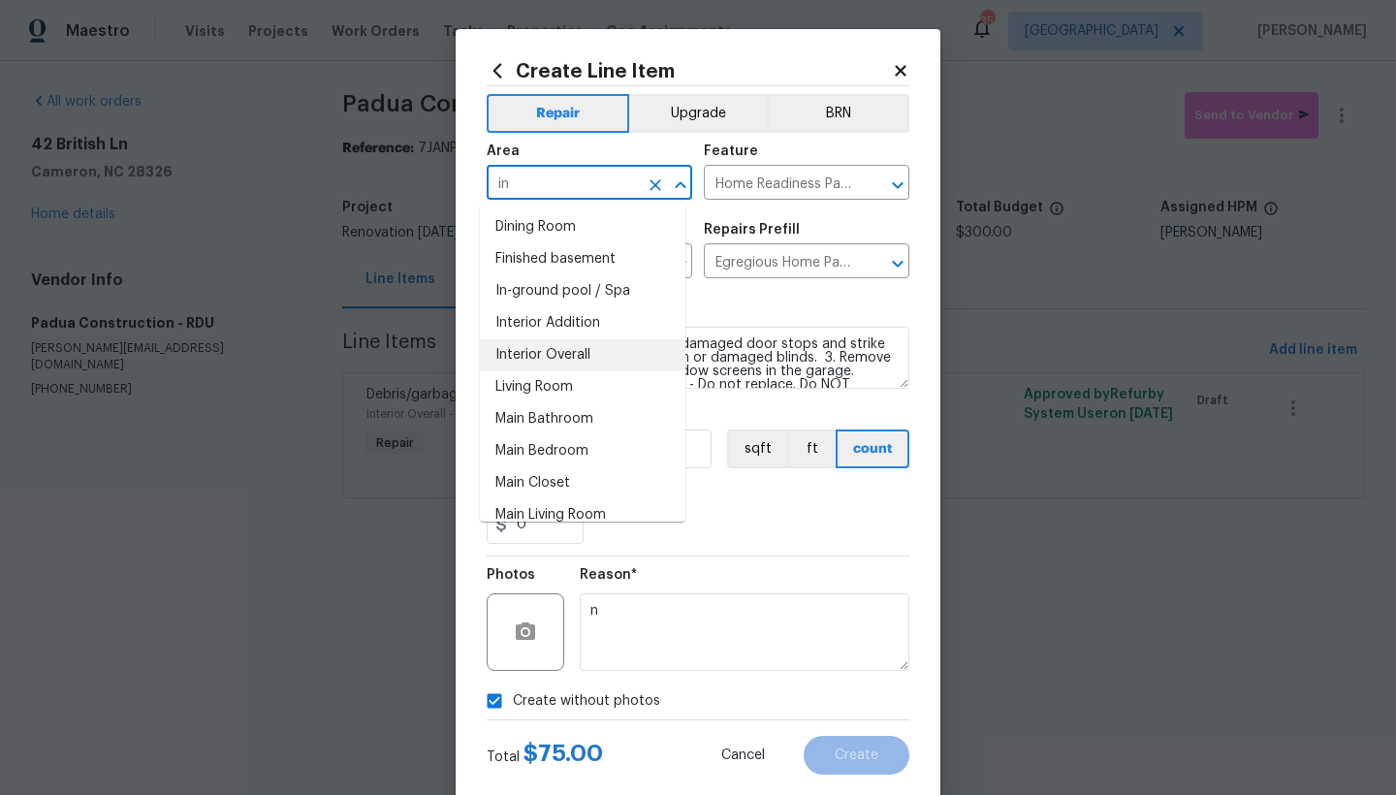
click at [555, 358] on li "Interior Overall" at bounding box center [583, 355] width 206 height 32
type input "Interior Overall"
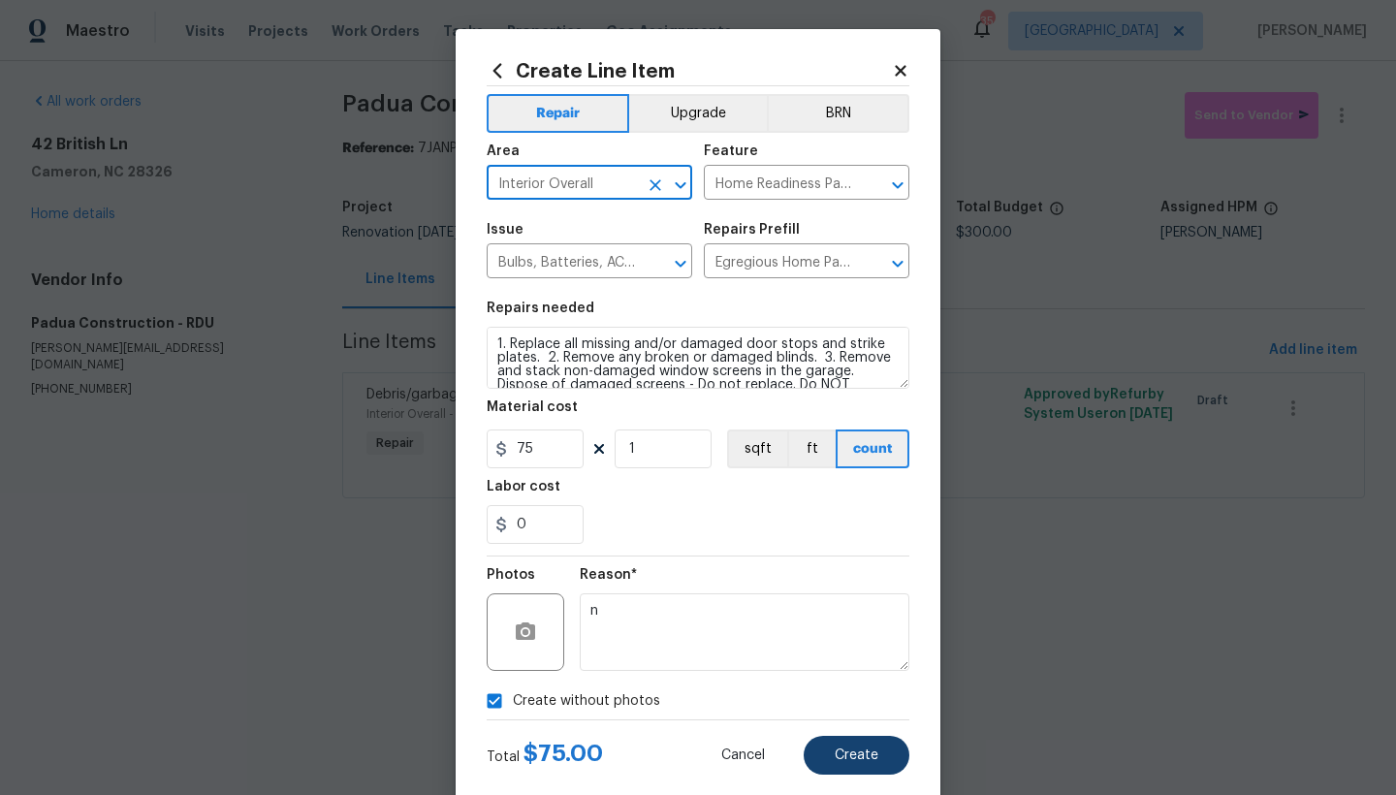
click at [870, 687] on span "Create" at bounding box center [857, 755] width 44 height 15
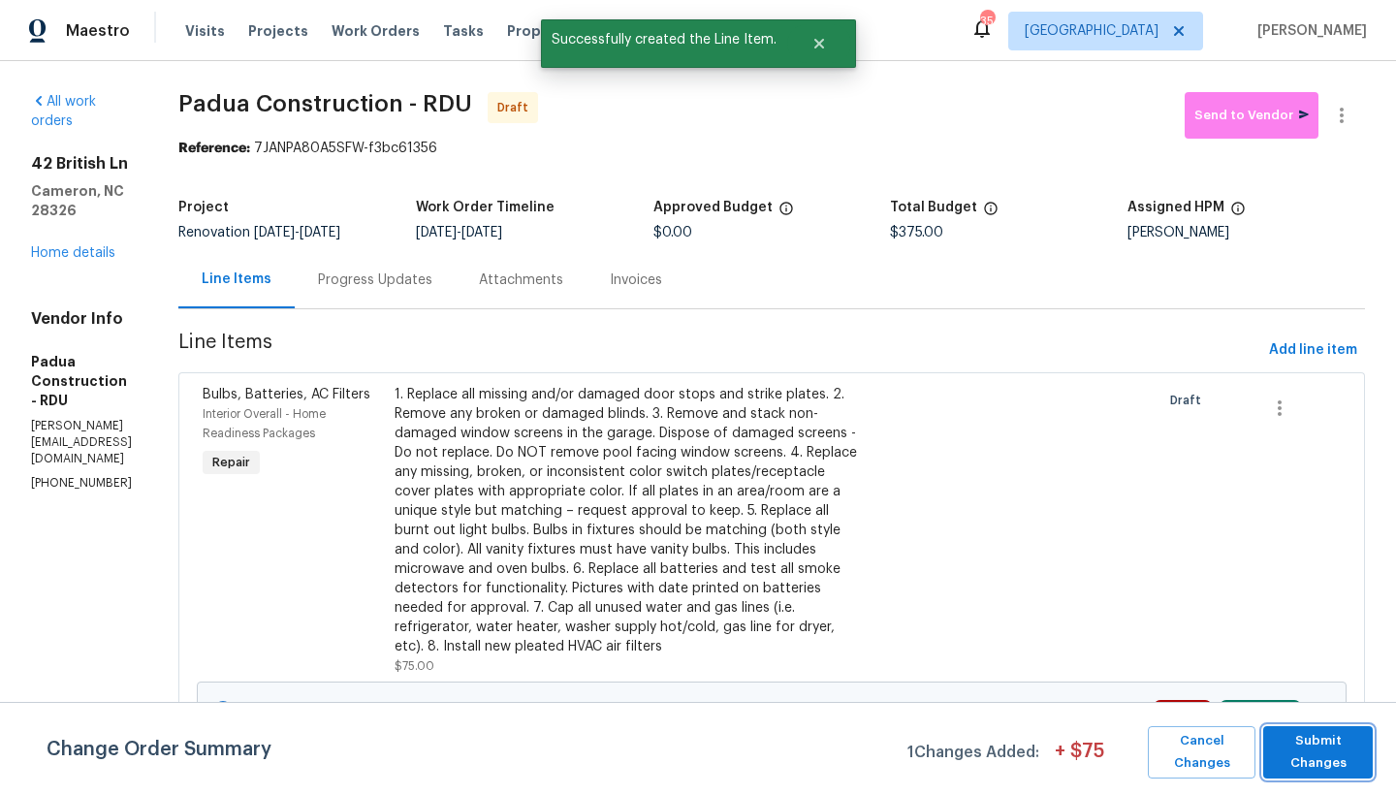
click at [1224, 687] on span "Submit Changes" at bounding box center [1318, 752] width 90 height 45
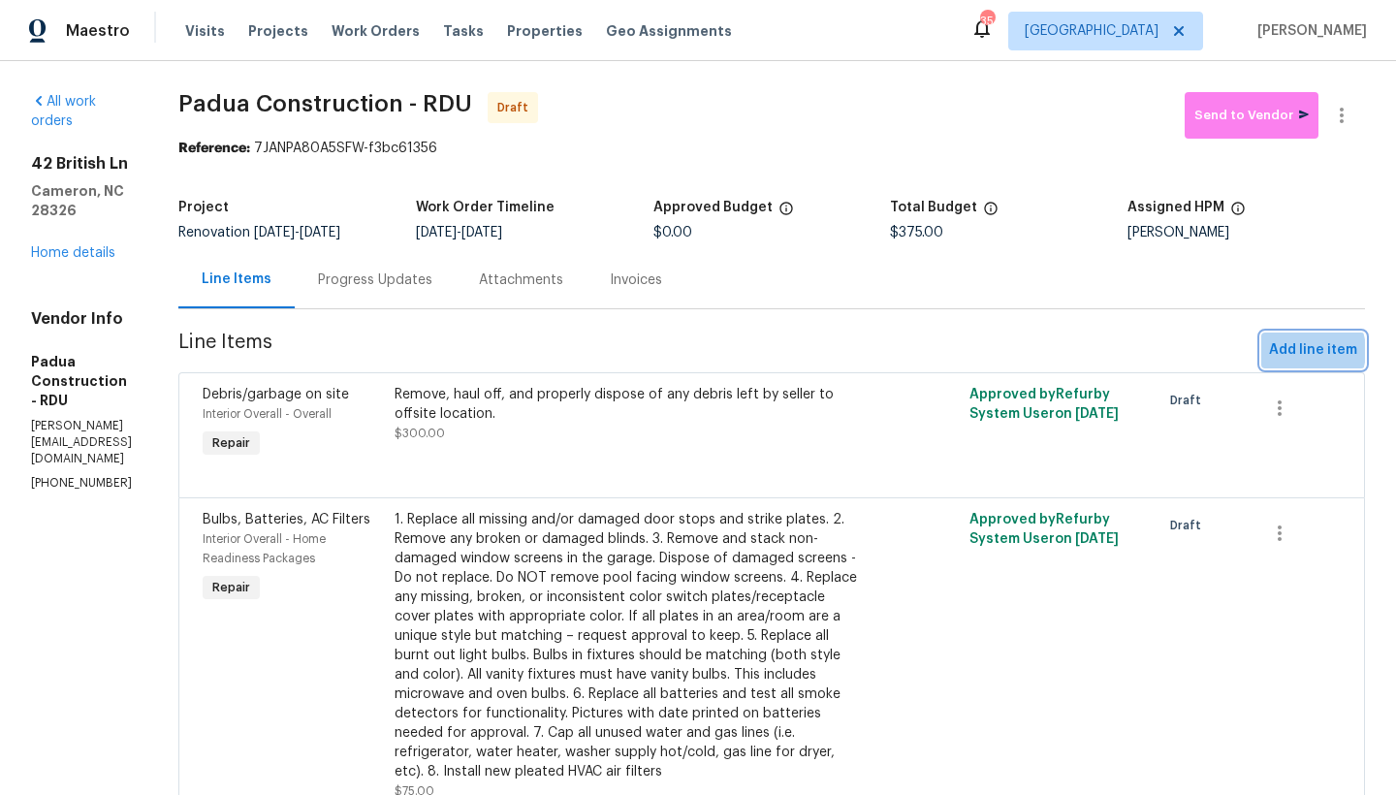
click at [1224, 352] on span "Add line item" at bounding box center [1313, 350] width 88 height 24
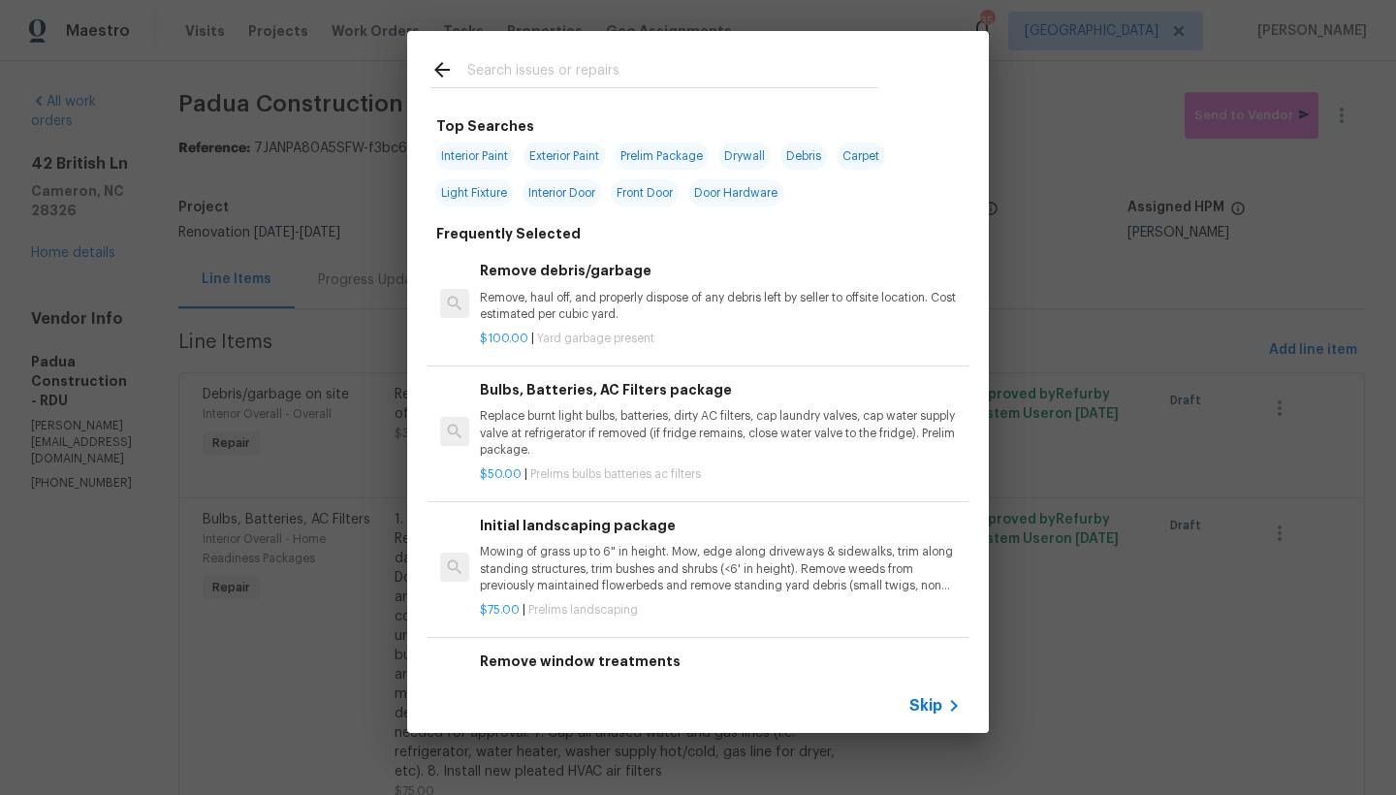
click at [510, 67] on input "text" at bounding box center [672, 72] width 411 height 29
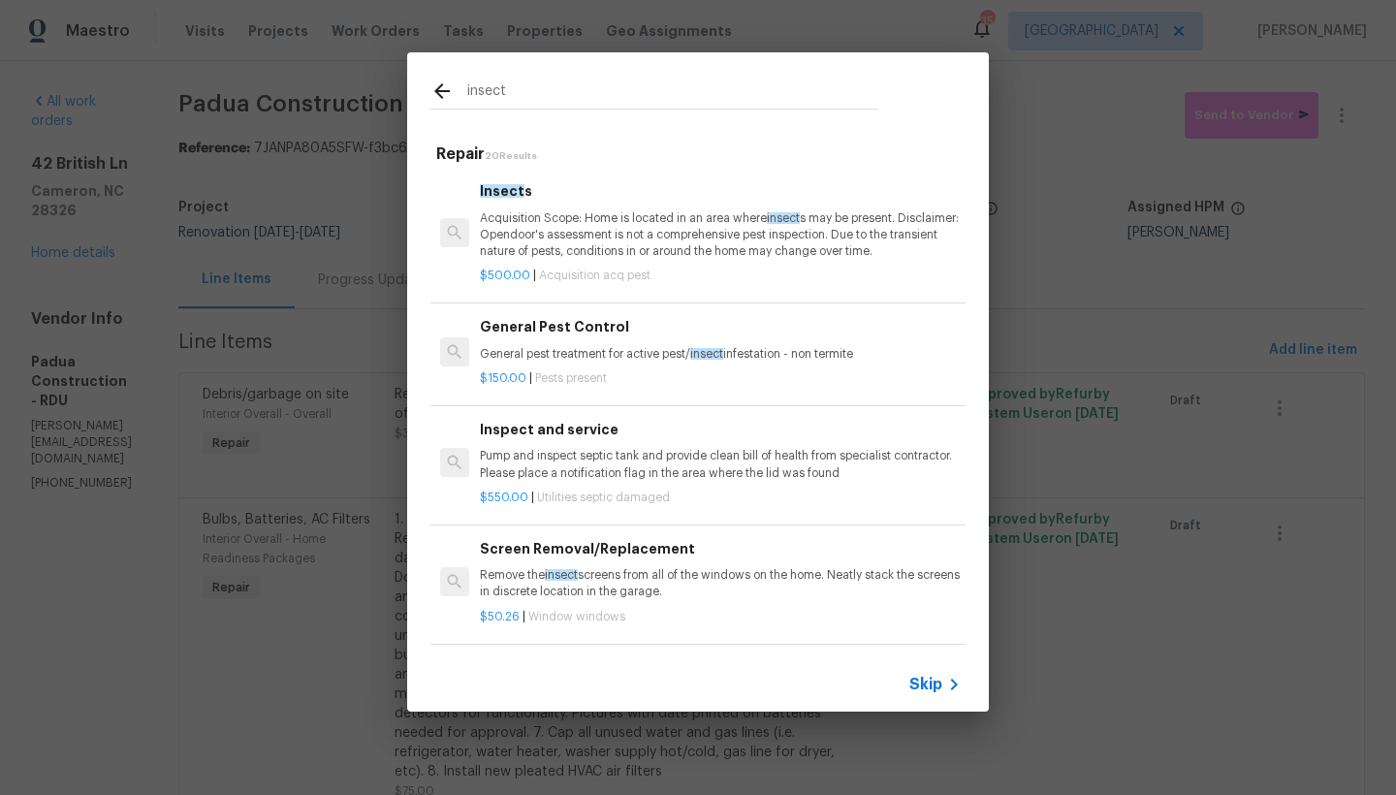
type input "insect"
click at [545, 567] on p "Remove the insect screens from all of the windows on the home. Neatly stack the…" at bounding box center [720, 583] width 481 height 33
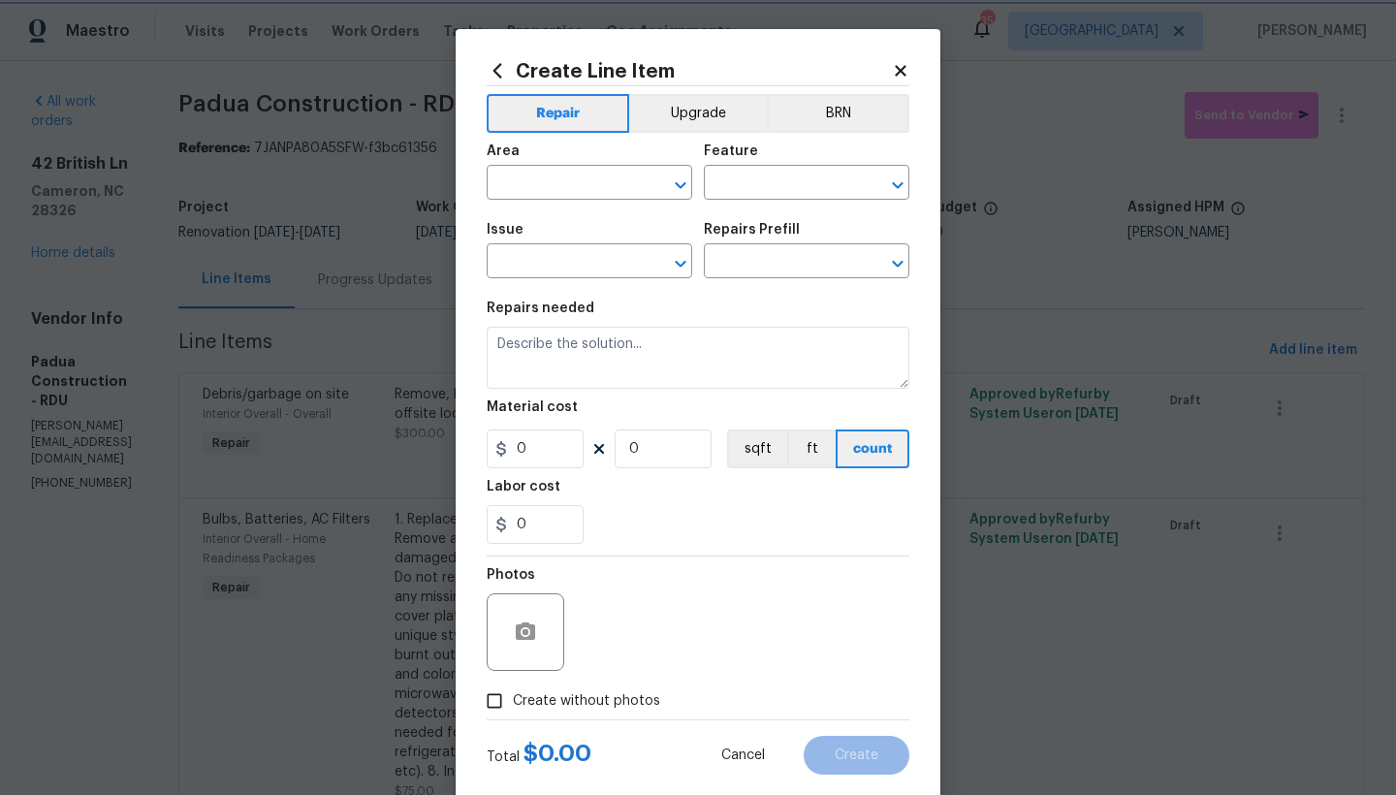
type input "Windows & Skylights"
type input "Screen Removal/Replacement $50.26"
type textarea "Remove the insect screens from all of the windows on the home. Neatly stack the…"
type input "50.26"
type input "1"
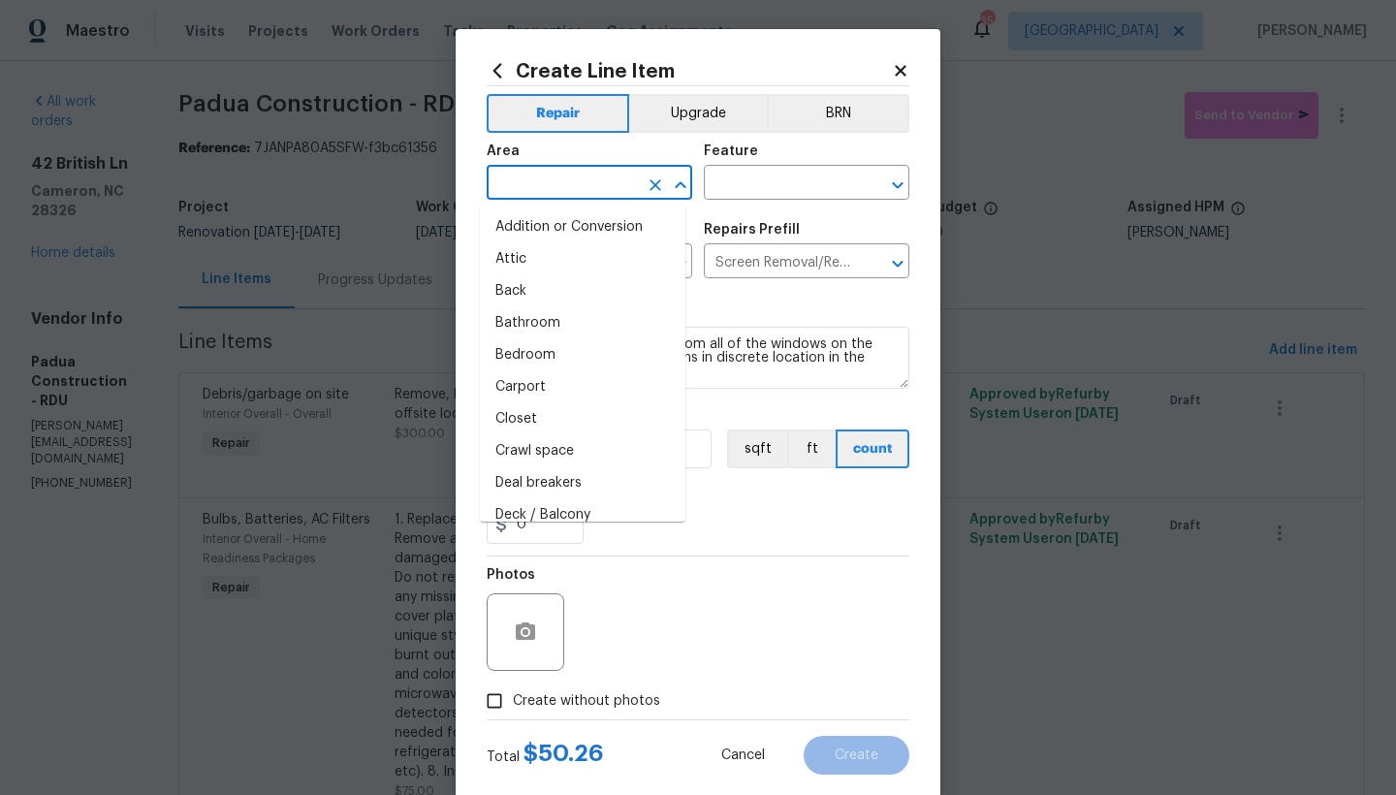
click at [526, 182] on input "text" at bounding box center [562, 185] width 151 height 30
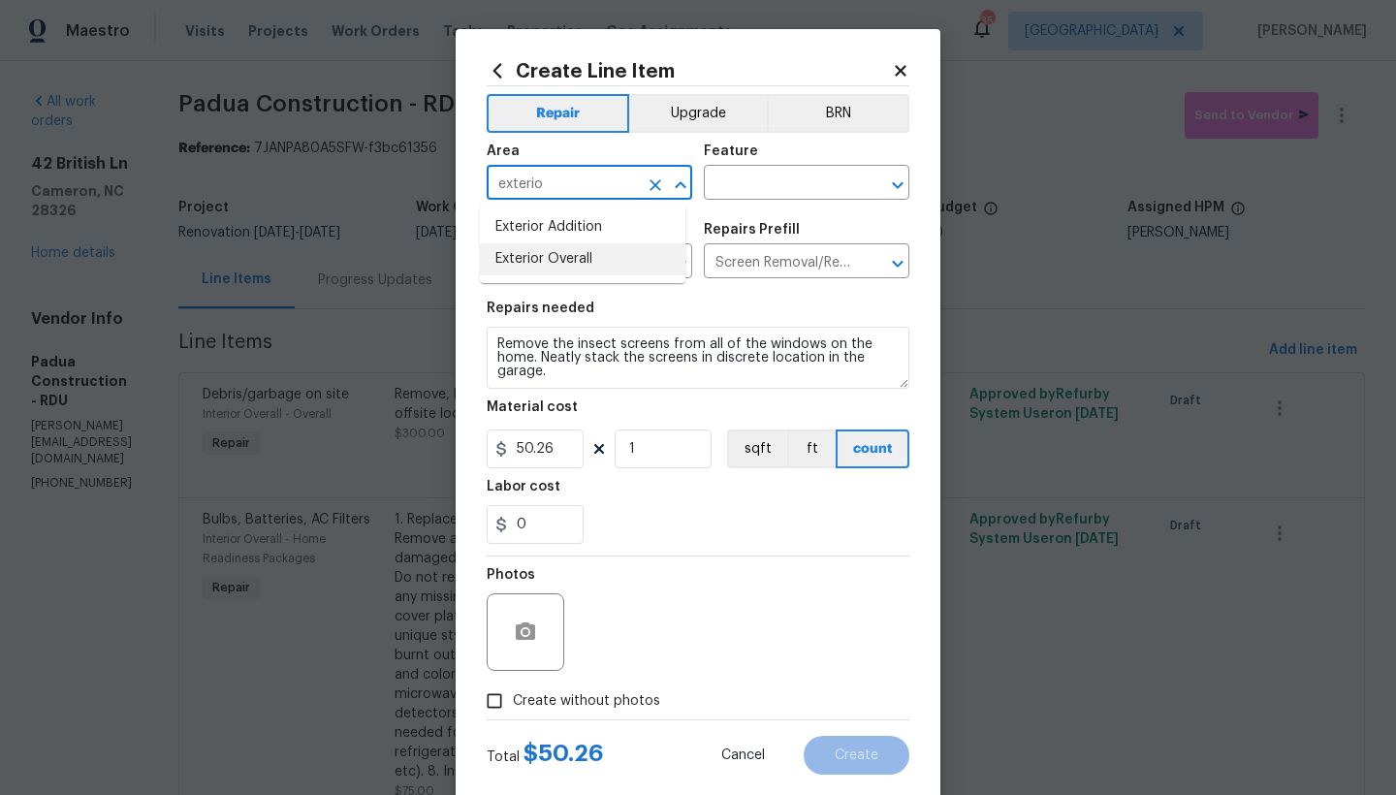
click at [562, 255] on li "Exterior Overall" at bounding box center [583, 259] width 206 height 32
type input "Exterior Overall"
click at [726, 185] on input "text" at bounding box center [779, 185] width 151 height 30
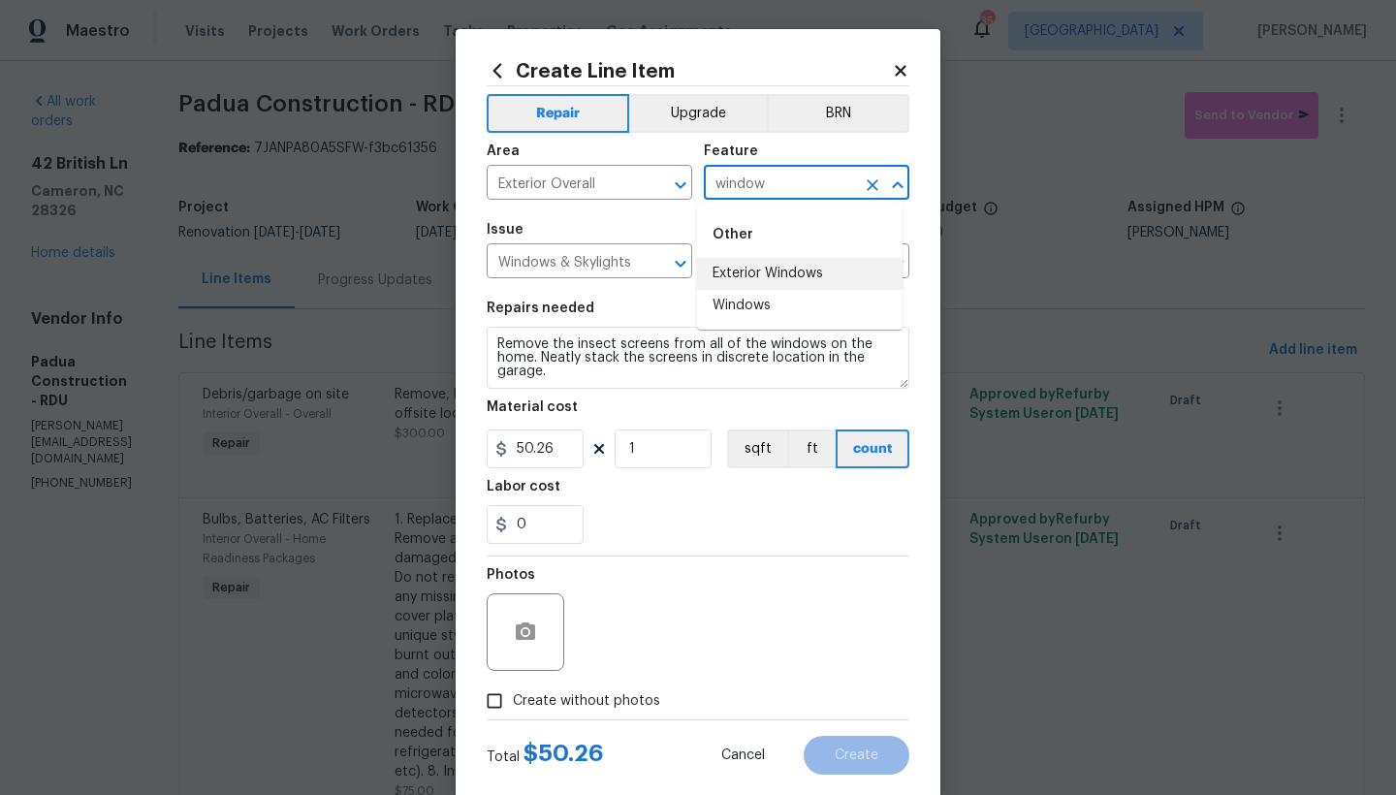
click at [807, 266] on li "Exterior Windows" at bounding box center [800, 274] width 206 height 32
type input "Exterior Windows"
click at [489, 687] on input "Create without photos" at bounding box center [494, 700] width 37 height 37
checkbox input "true"
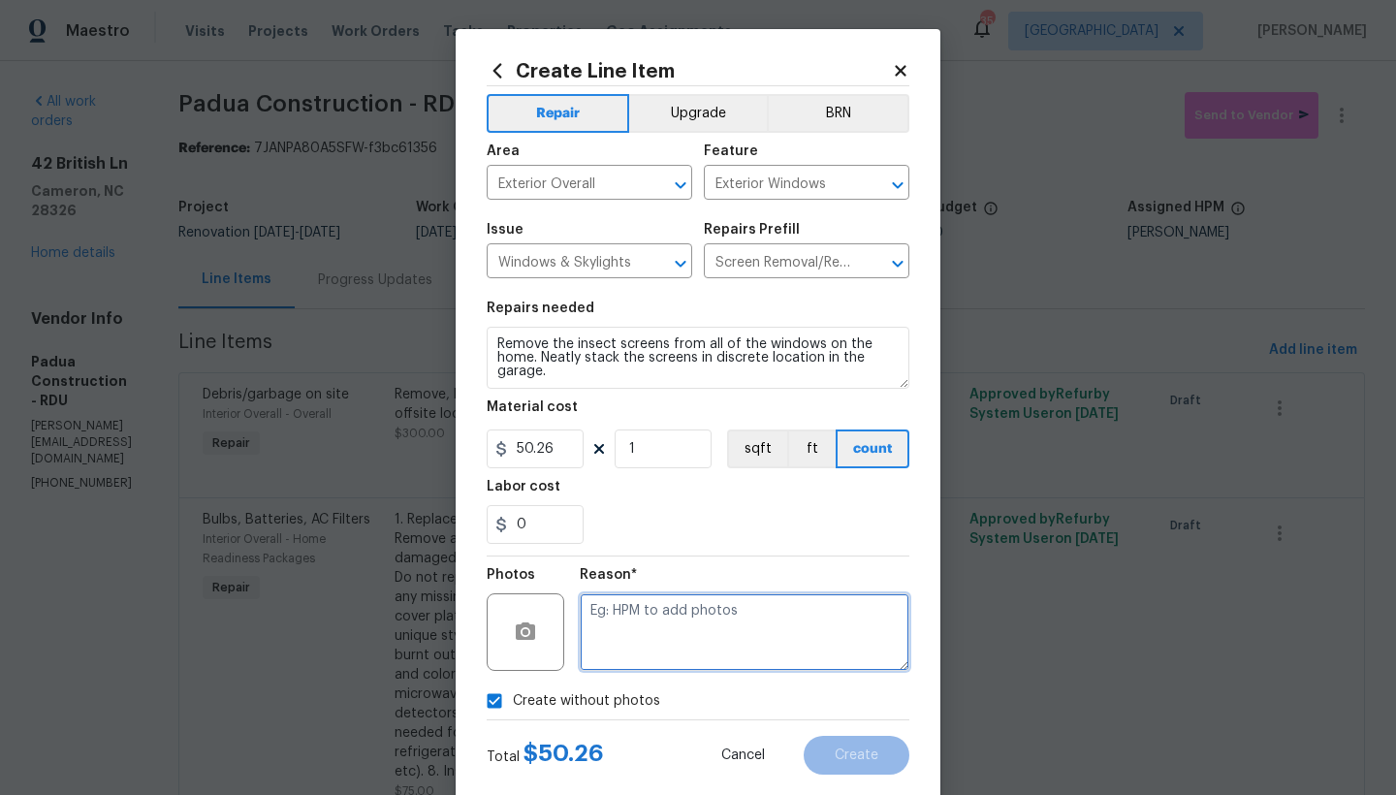
click at [613, 622] on textarea at bounding box center [745, 632] width 330 height 78
type textarea "n"
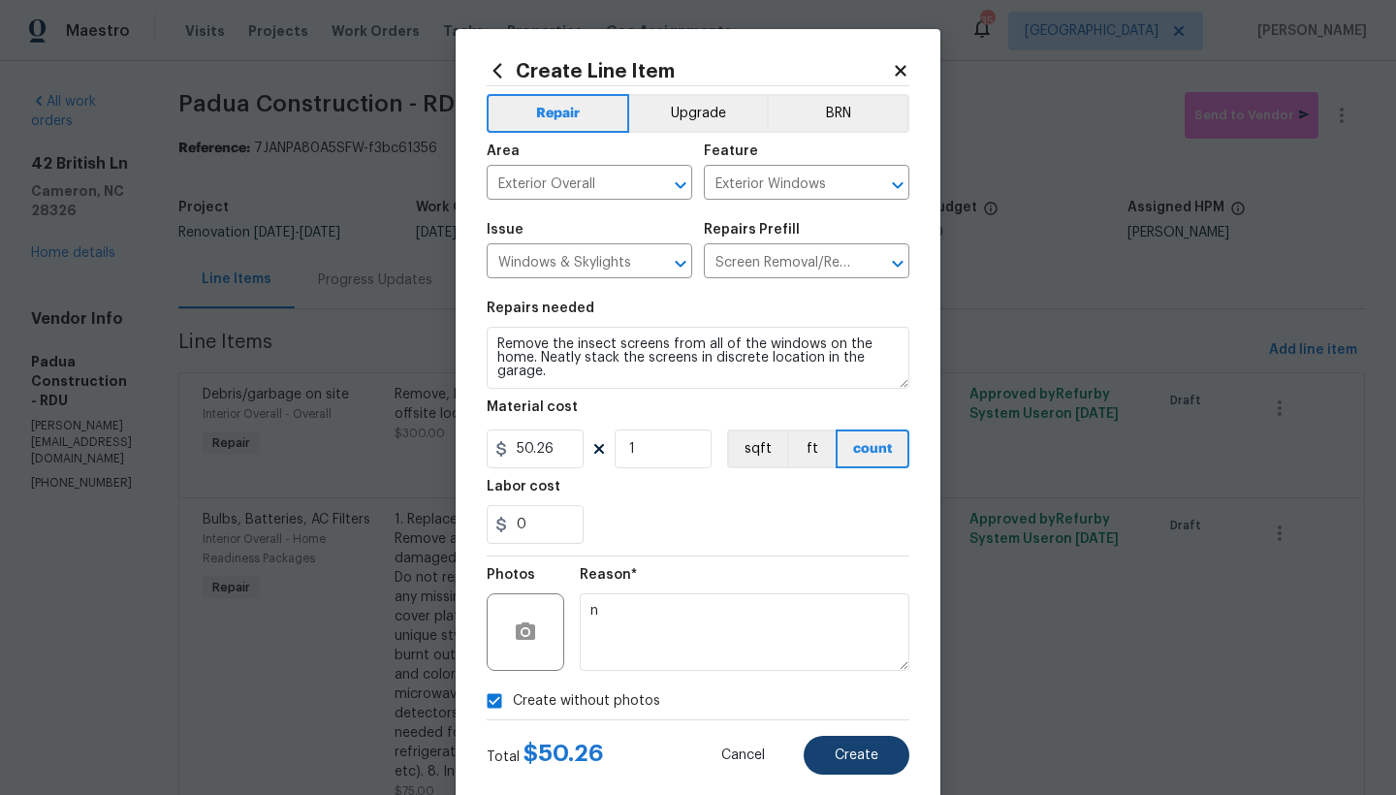
click at [859, 687] on span "Create" at bounding box center [857, 755] width 44 height 15
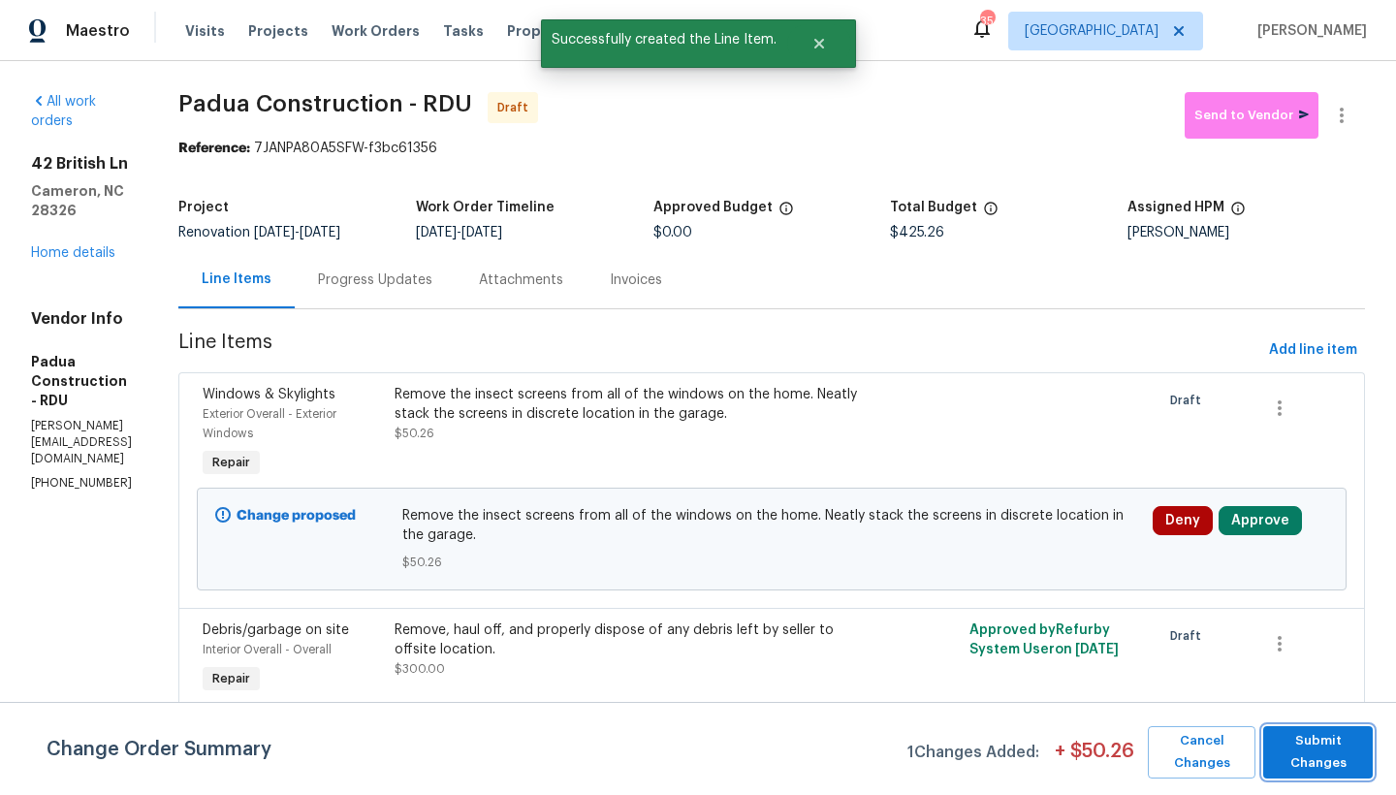
click at [1224, 687] on span "Submit Changes" at bounding box center [1318, 752] width 90 height 45
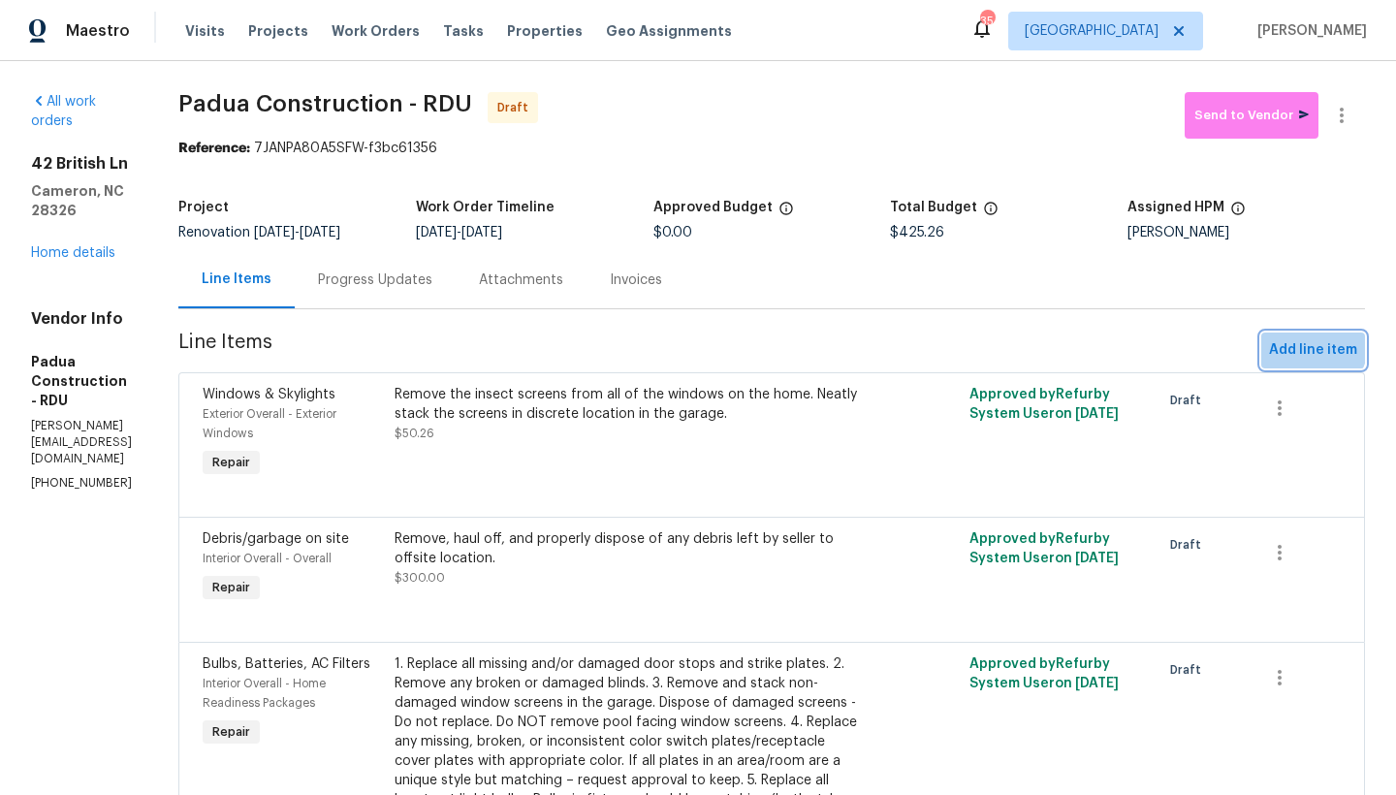
click at [1224, 347] on span "Add line item" at bounding box center [1313, 350] width 88 height 24
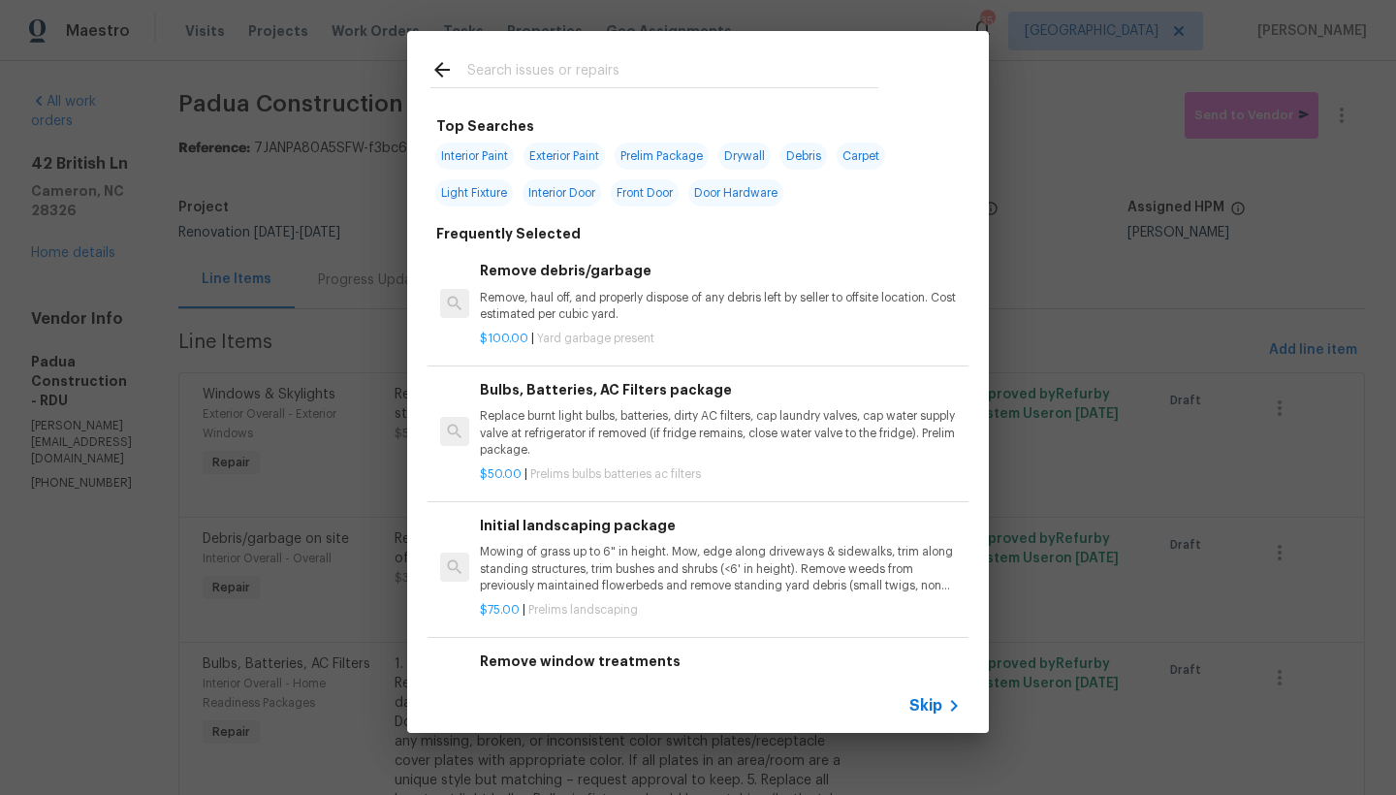
click at [506, 70] on input "text" at bounding box center [672, 72] width 411 height 29
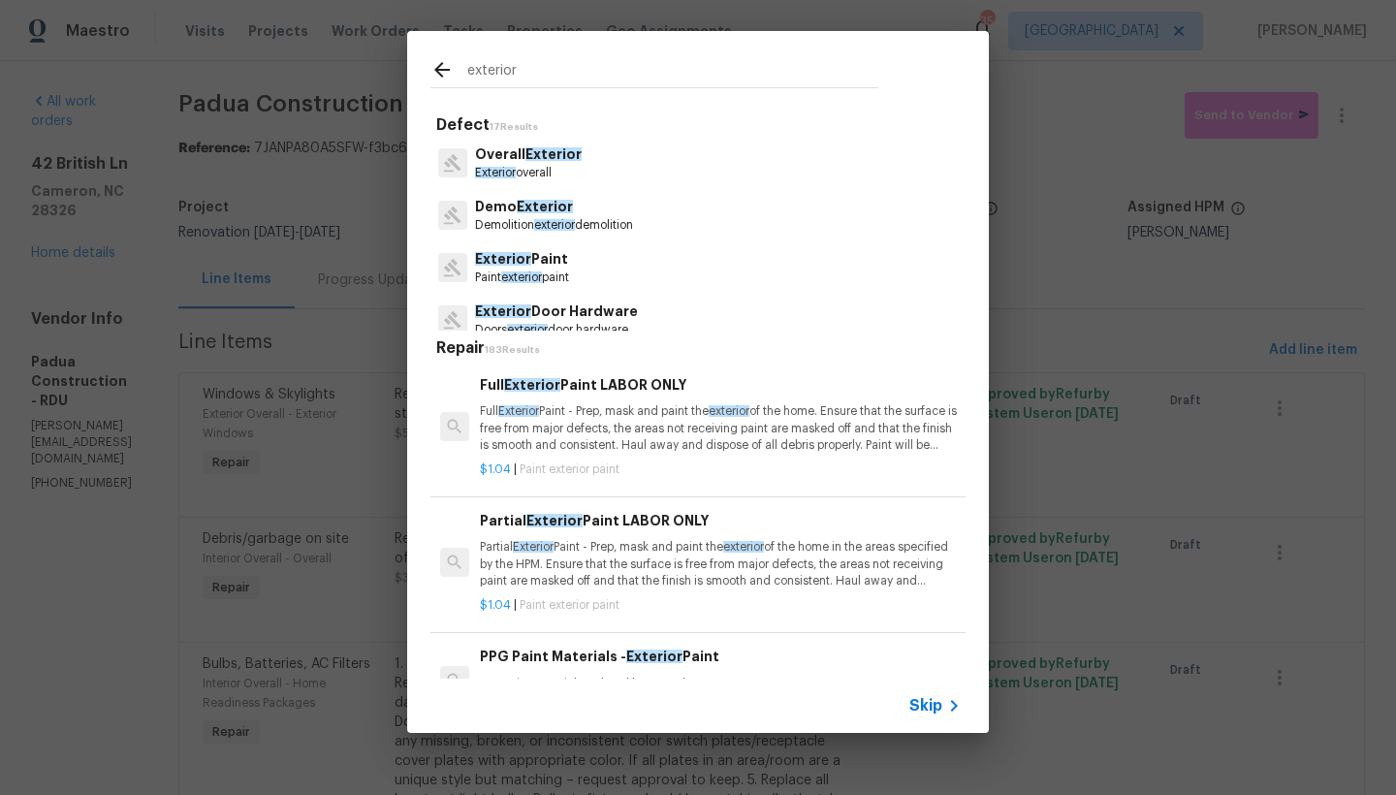
type input "exterior"
click at [493, 264] on span "Exterior" at bounding box center [503, 259] width 56 height 14
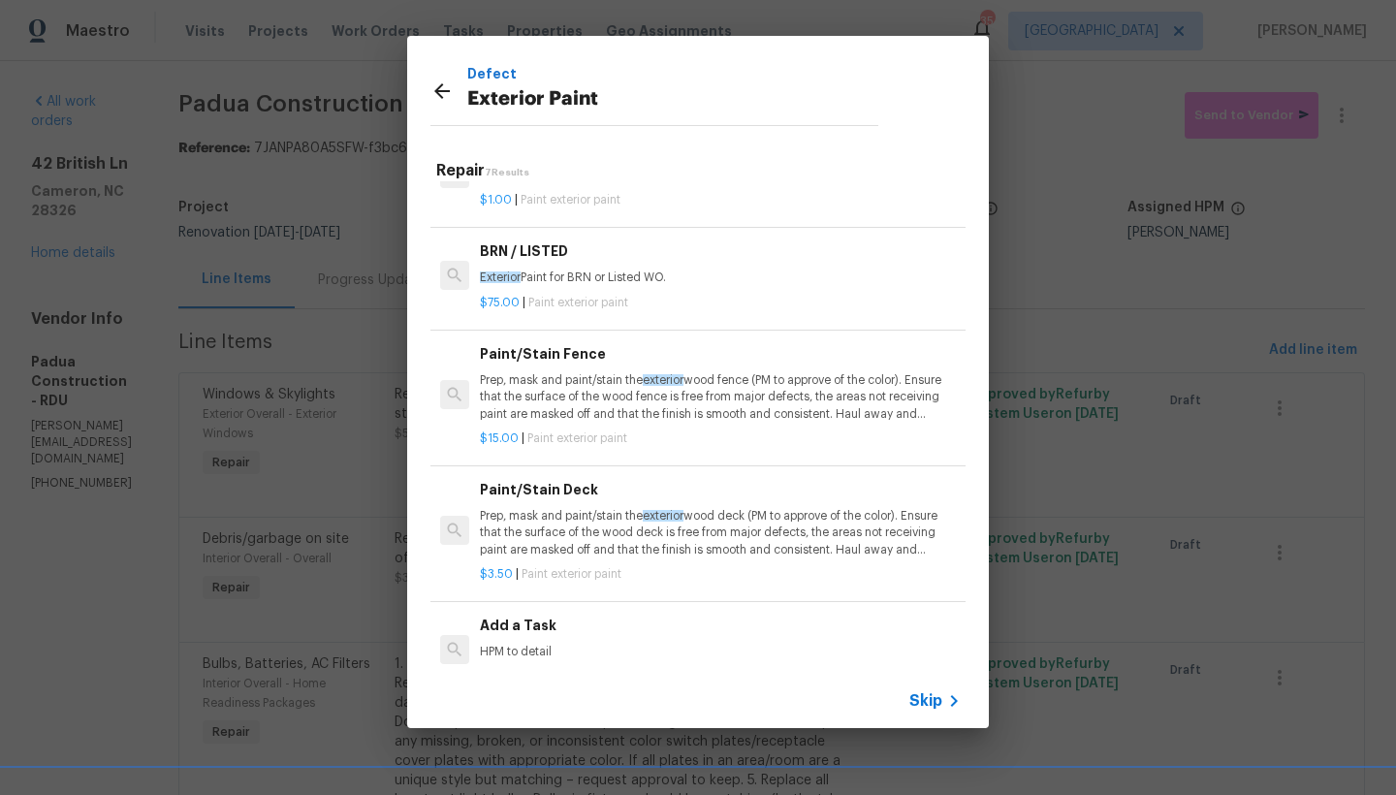
scroll to position [377, 0]
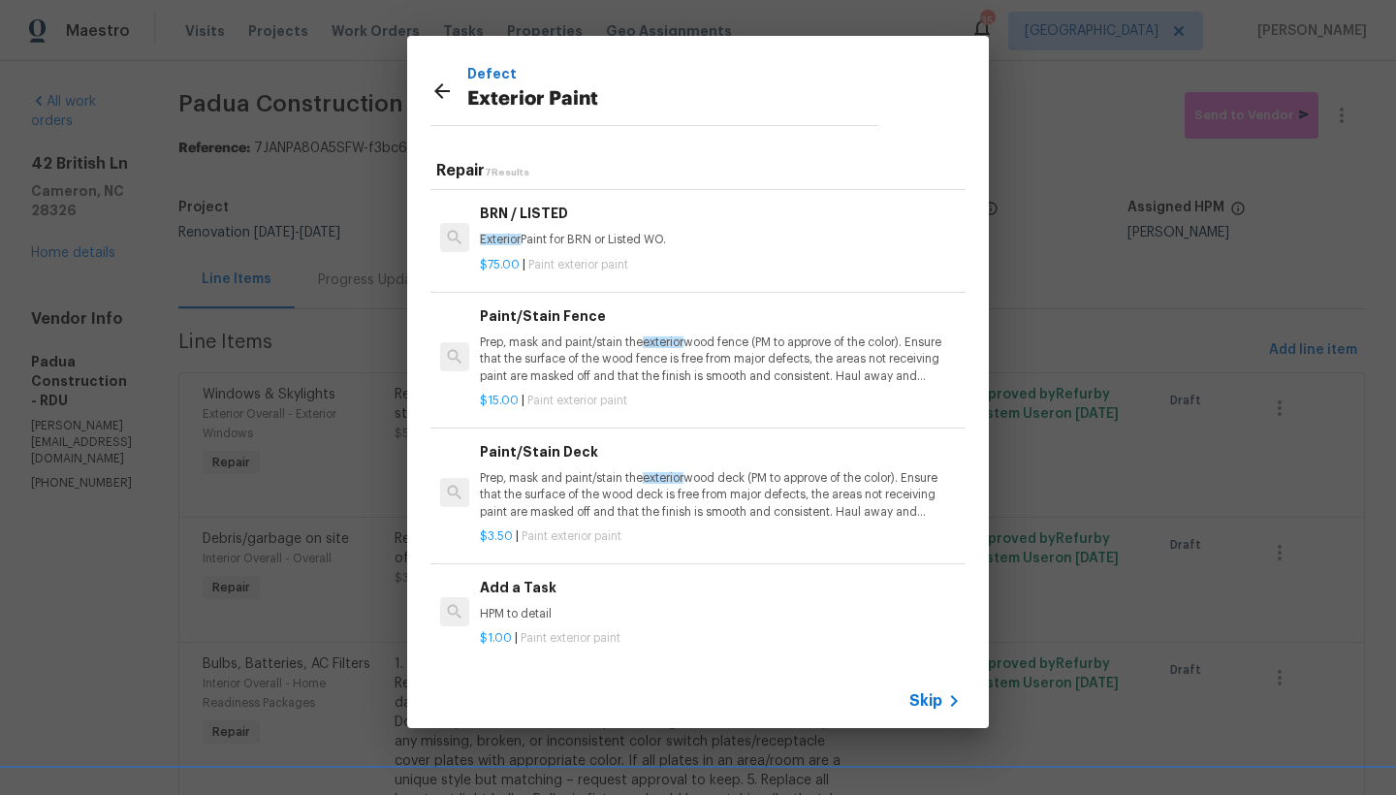
click at [521, 579] on h6 "Add a Task" at bounding box center [720, 587] width 481 height 21
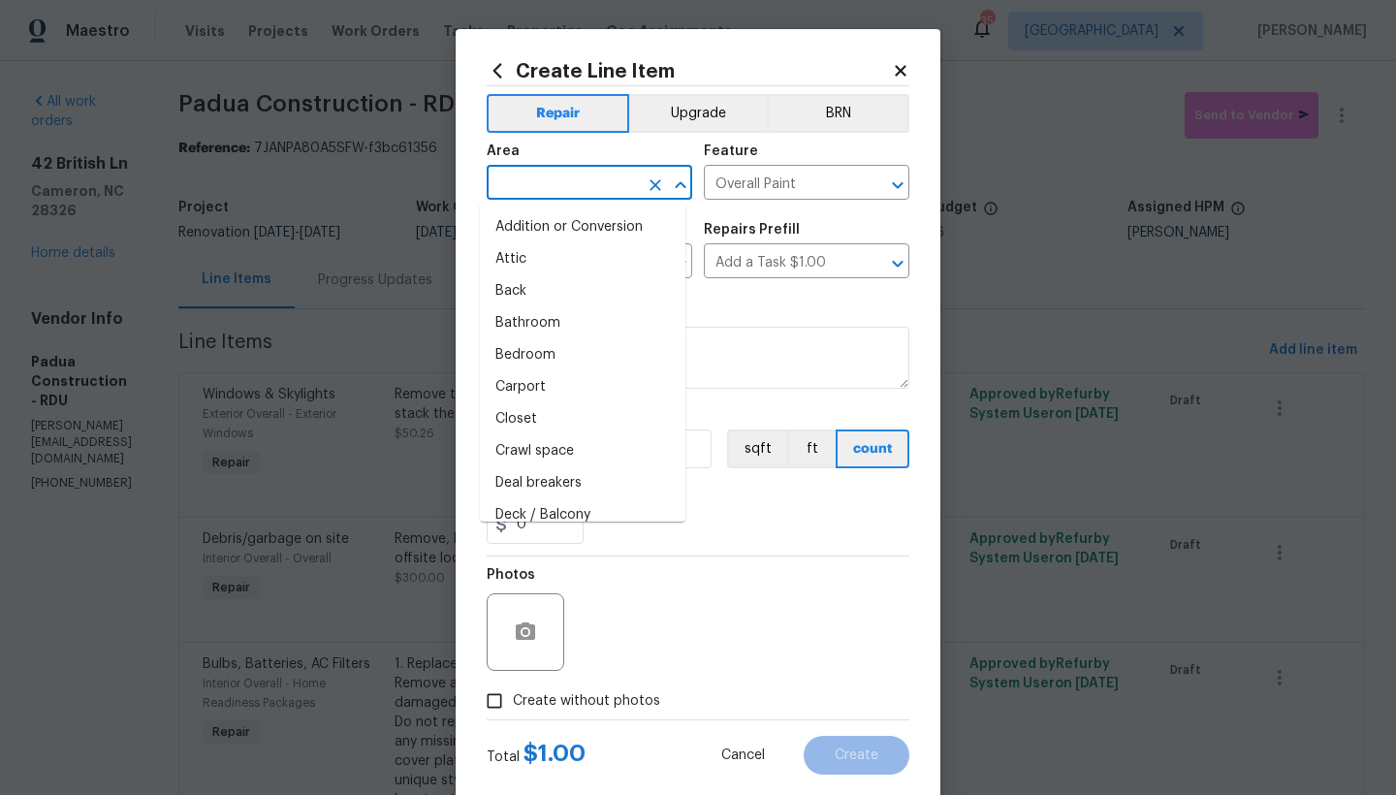
click at [546, 182] on input "text" at bounding box center [562, 185] width 151 height 30
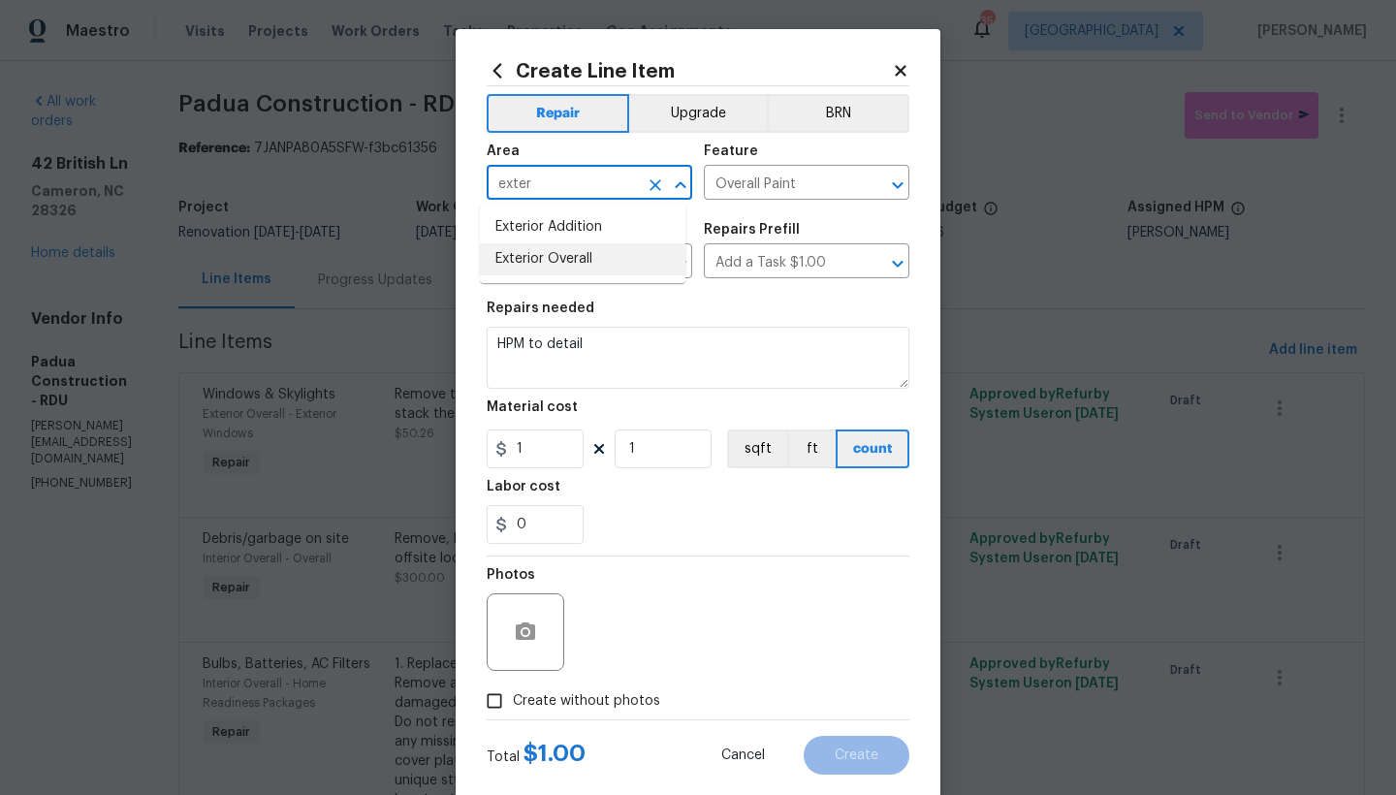
click at [559, 268] on li "Exterior Overall" at bounding box center [583, 259] width 206 height 32
type input "Exterior Overall"
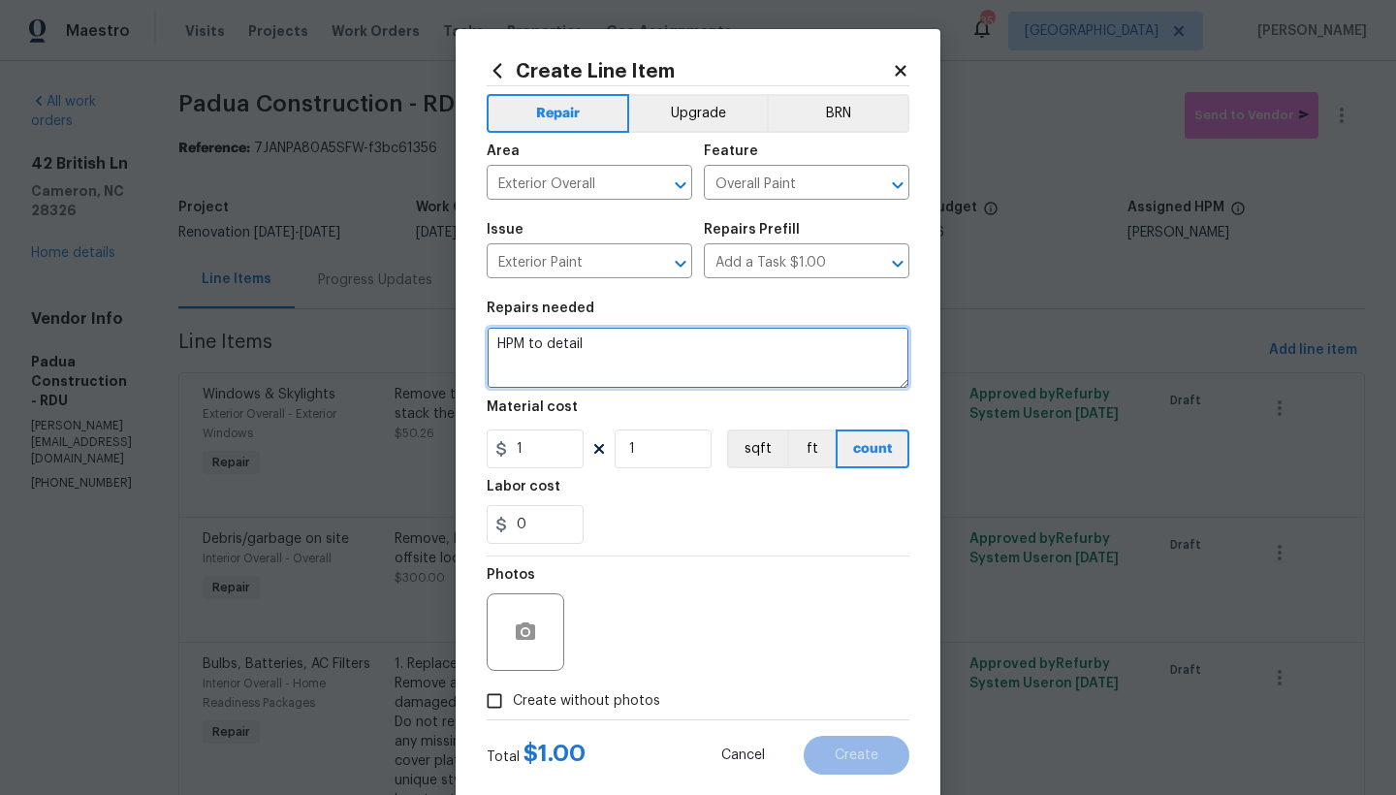
drag, startPoint x: 584, startPoint y: 351, endPoint x: 408, endPoint y: 351, distance: 175.5
click at [408, 351] on div "Create Line Item Repair Upgrade BRN Area Exterior Overall ​ Feature Overall Pai…" at bounding box center [698, 397] width 1396 height 795
drag, startPoint x: 474, startPoint y: 338, endPoint x: 410, endPoint y: 338, distance: 64.0
click at [410, 338] on div "Create Line Item Repair Upgrade BRN Area Exterior Overall ​ Feature Overall Pai…" at bounding box center [698, 397] width 1396 height 795
click at [719, 357] on textarea "Paint the following exterior areal" at bounding box center [698, 358] width 423 height 62
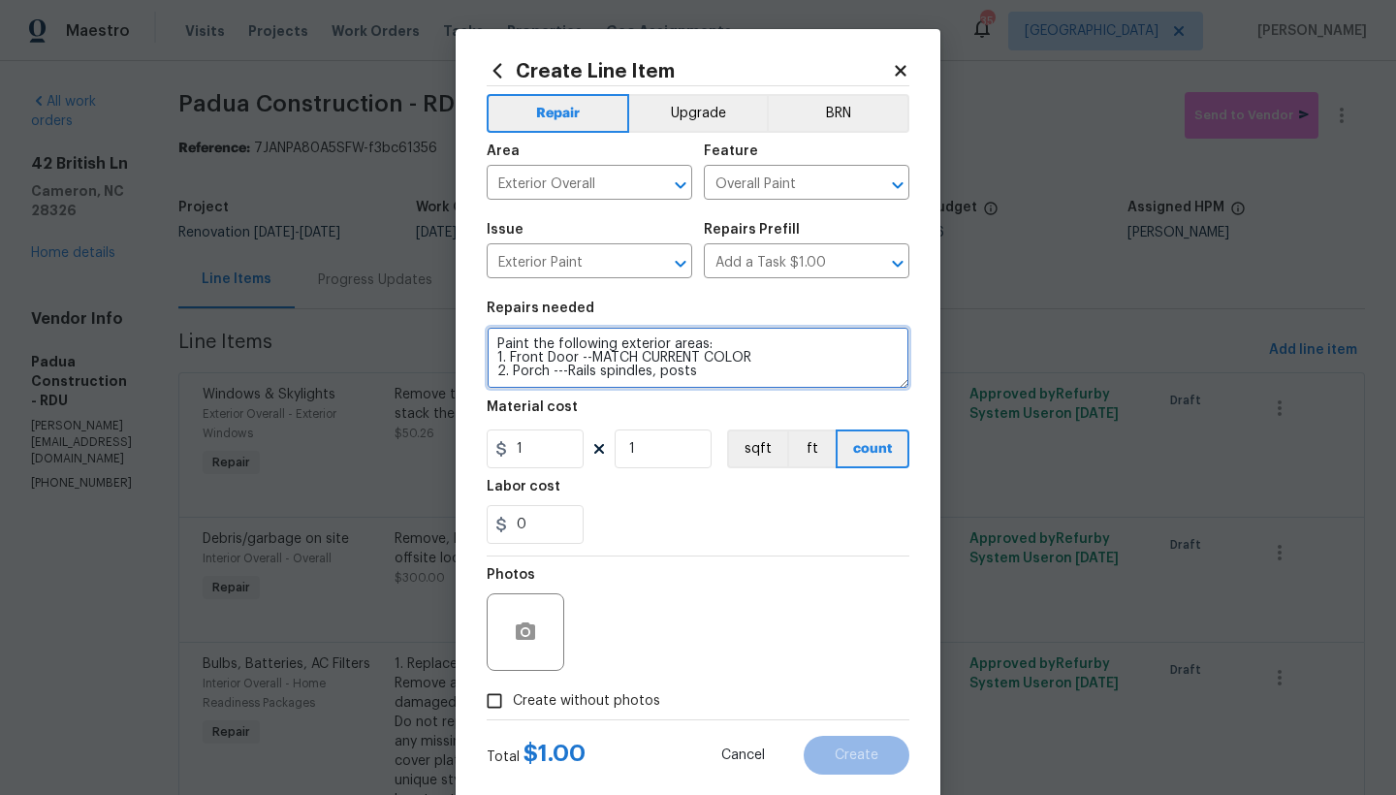
click at [589, 373] on textarea "Paint the following exterior areas: 1. Front Door --MATCH CURRENT COLOR 2. Porc…" at bounding box center [698, 358] width 423 height 62
click at [712, 375] on textarea "Paint the following exterior areas: 1. Front Door --MATCH CURRENT COLOR 2. Porc…" at bounding box center [698, 358] width 423 height 62
click at [706, 343] on textarea "Paint the following exterior areas: 1. Front Door --MATCH CURRENT COLOR 2. Porc…" at bounding box center [698, 358] width 423 height 62
type textarea "Paint the following exterior areas: You will need to buy exterior paints. 1. Fr…"
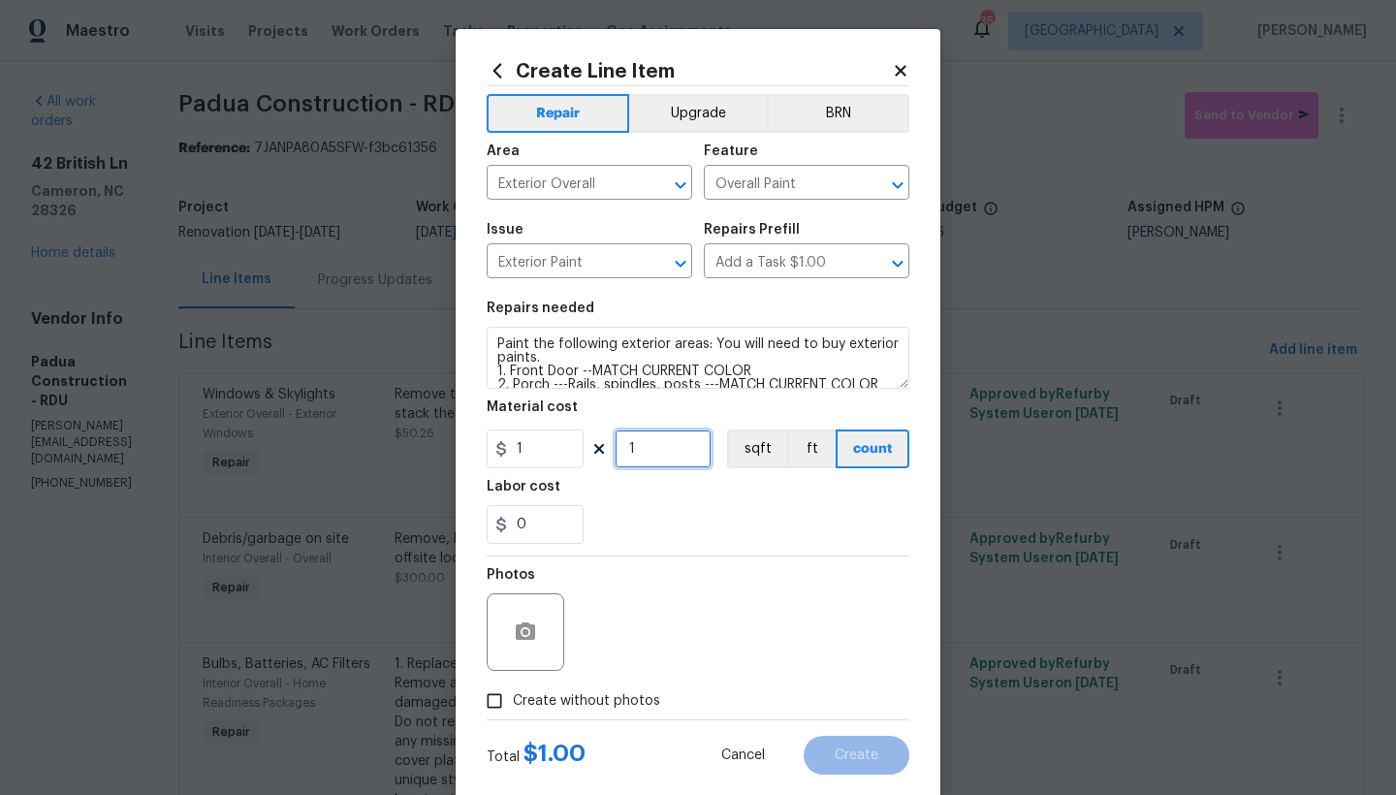
click at [654, 453] on input "1" at bounding box center [663, 448] width 97 height 39
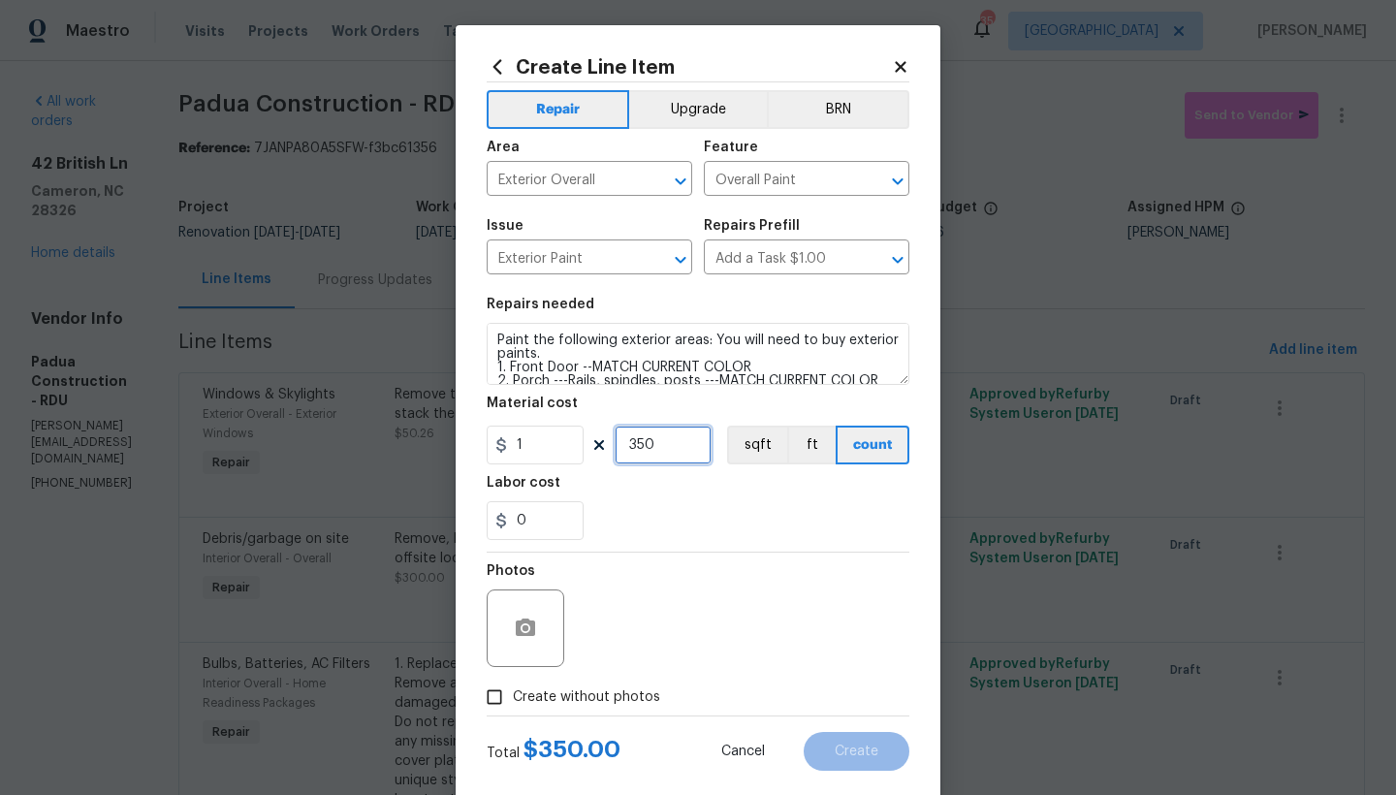
type input "350"
drag, startPoint x: 486, startPoint y: 698, endPoint x: 515, endPoint y: 690, distance: 30.1
click at [484, 687] on input "Create without photos" at bounding box center [494, 697] width 37 height 37
checkbox input "true"
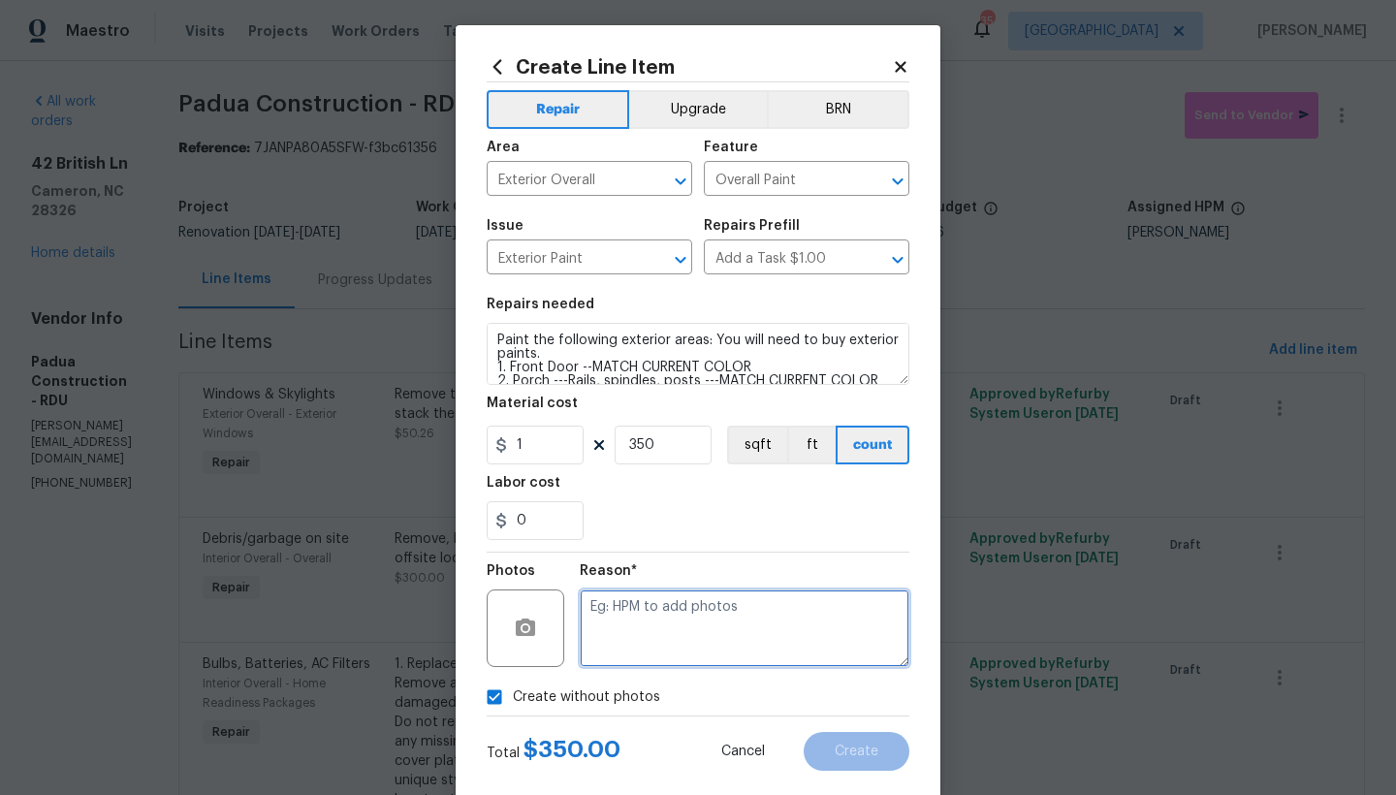
click at [658, 623] on textarea at bounding box center [745, 628] width 330 height 78
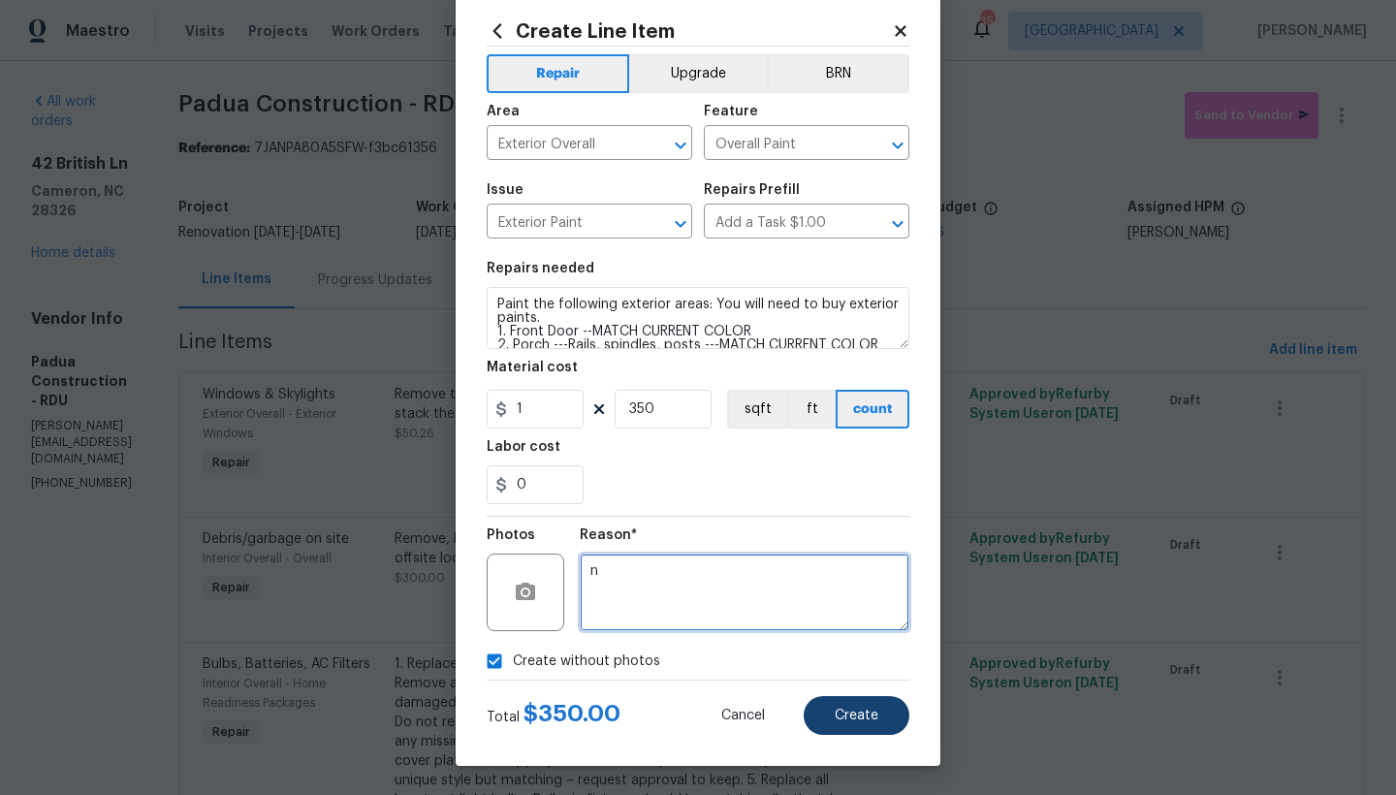
type textarea "n"
click at [844, 687] on span "Create" at bounding box center [857, 716] width 44 height 15
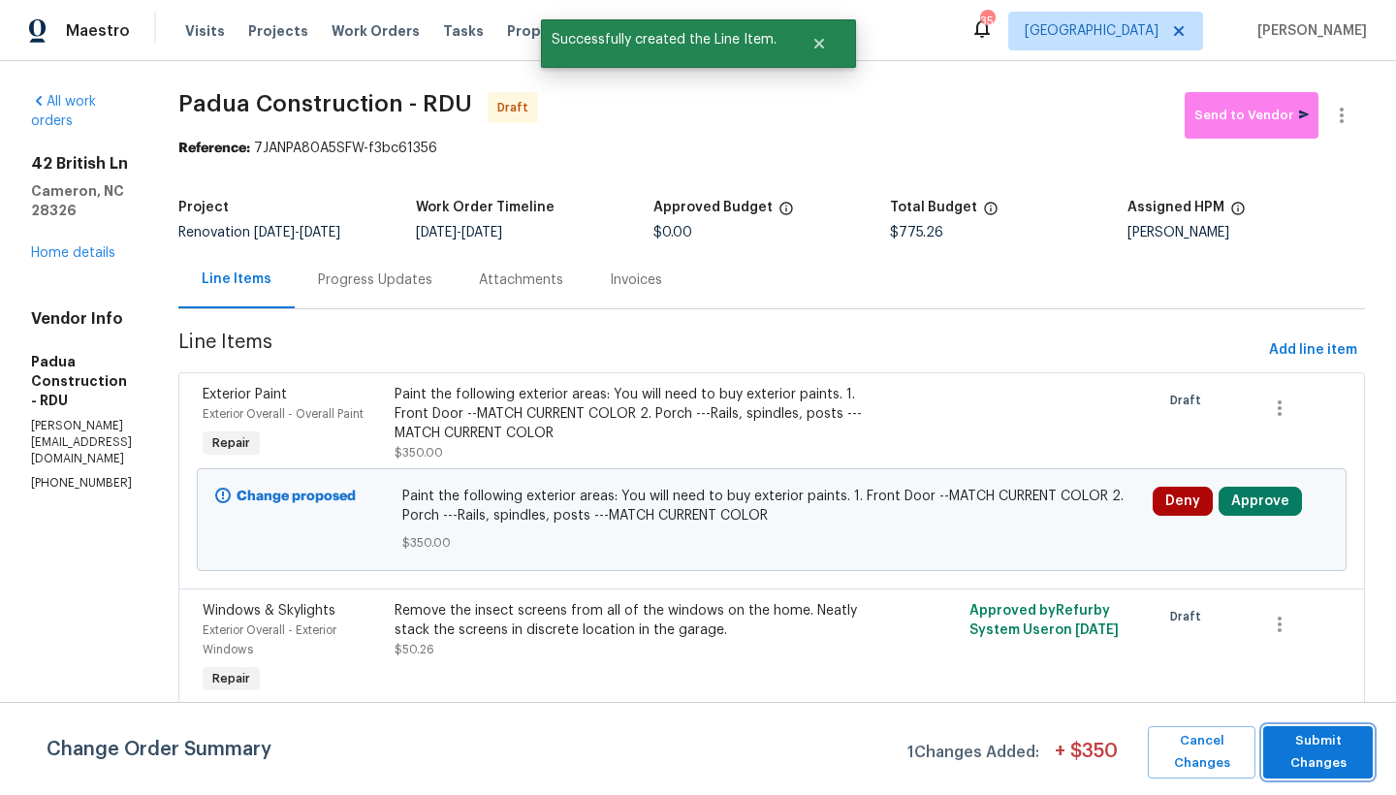
click at [1224, 687] on span "Submit Changes" at bounding box center [1318, 752] width 90 height 45
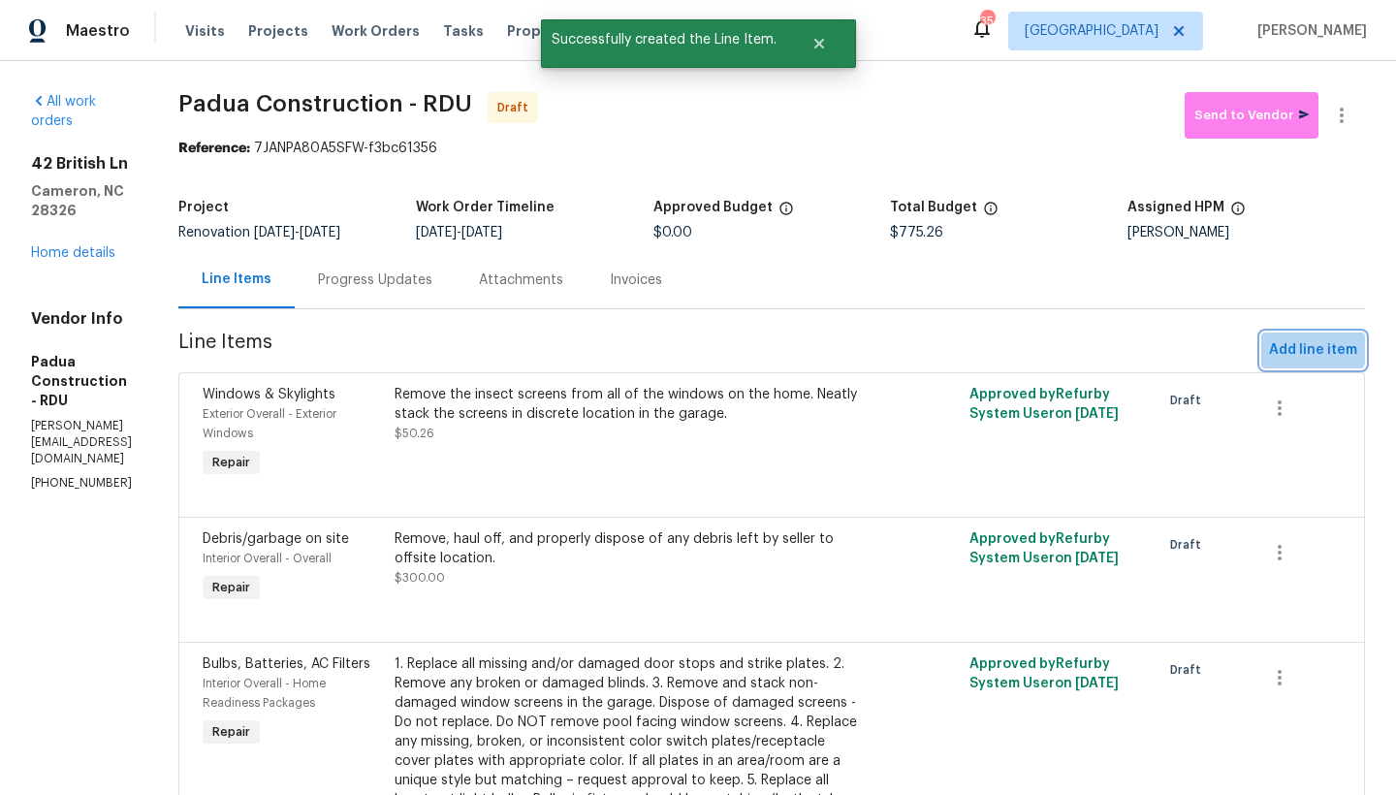
click at [1224, 343] on span "Add line item" at bounding box center [1313, 350] width 88 height 24
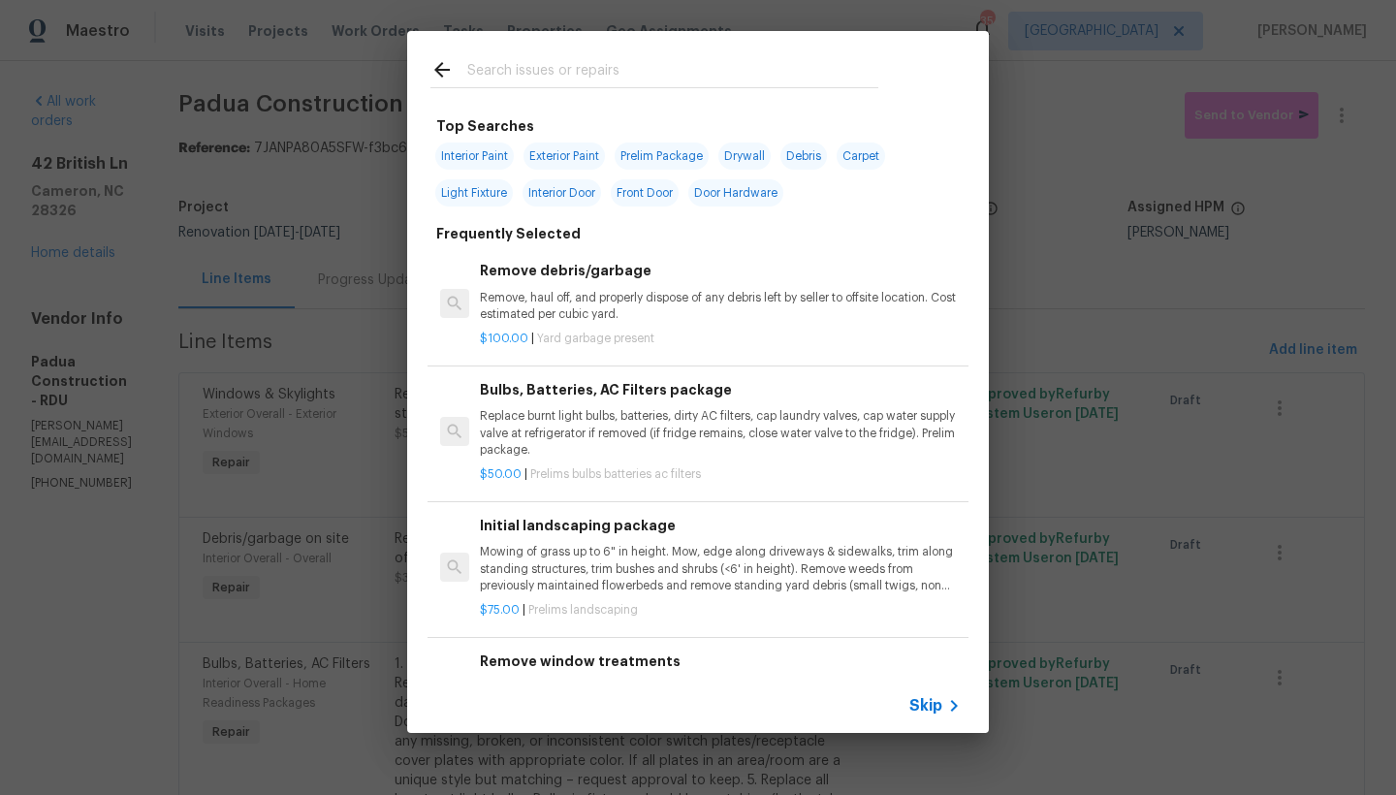
click at [497, 65] on input "text" at bounding box center [672, 72] width 411 height 29
click at [493, 71] on input "text" at bounding box center [672, 72] width 411 height 29
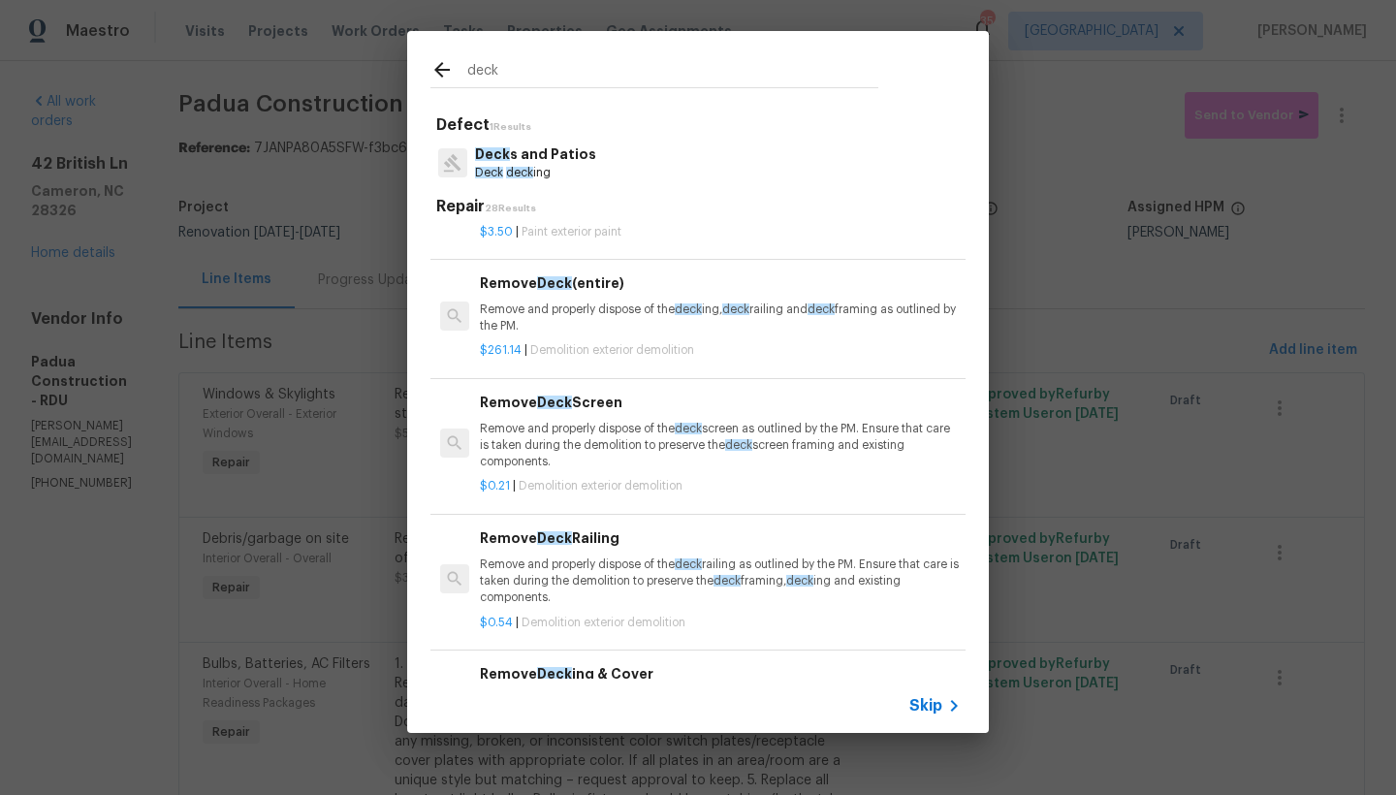
scroll to position [2706, 0]
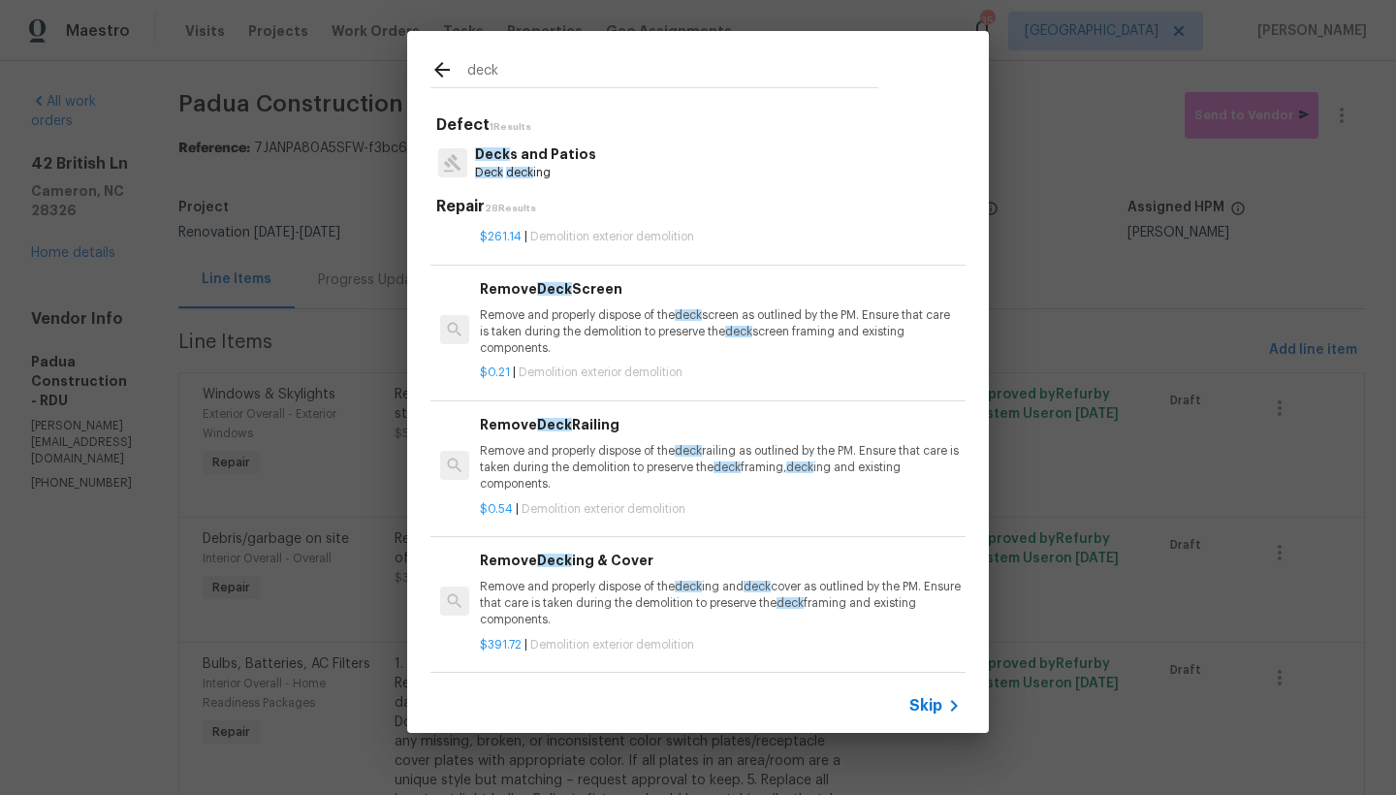
type input "deck"
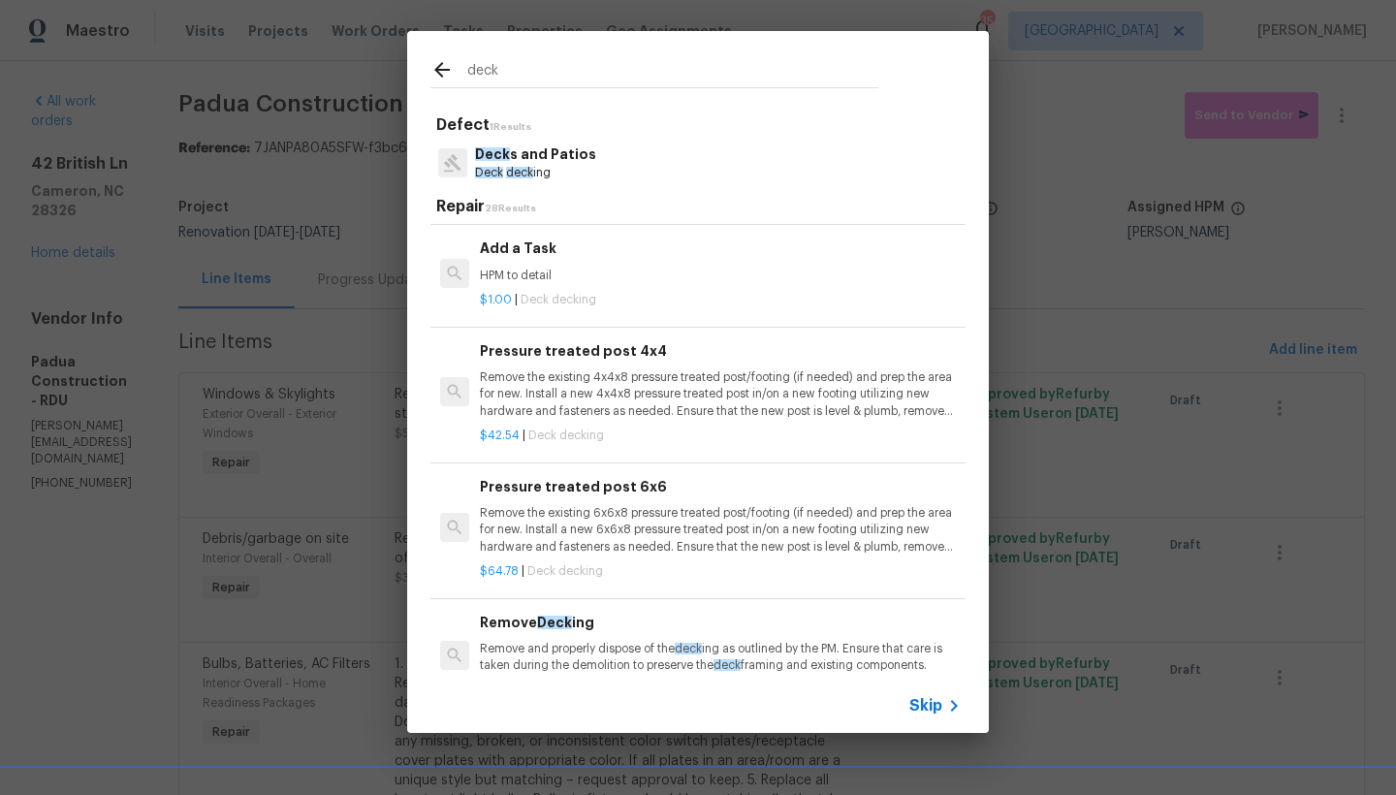
scroll to position [1855, 0]
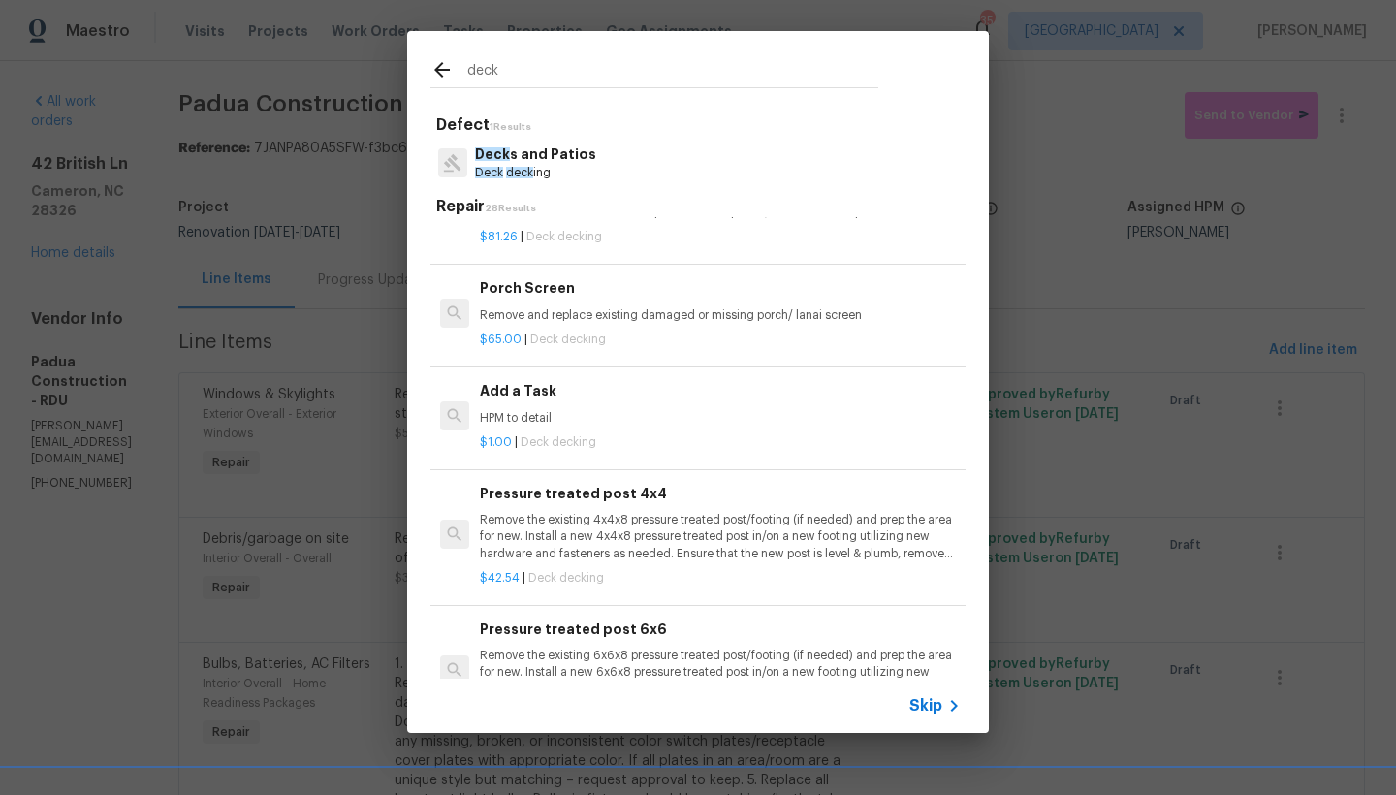
click at [480, 380] on h6 "Add a Task" at bounding box center [720, 390] width 481 height 21
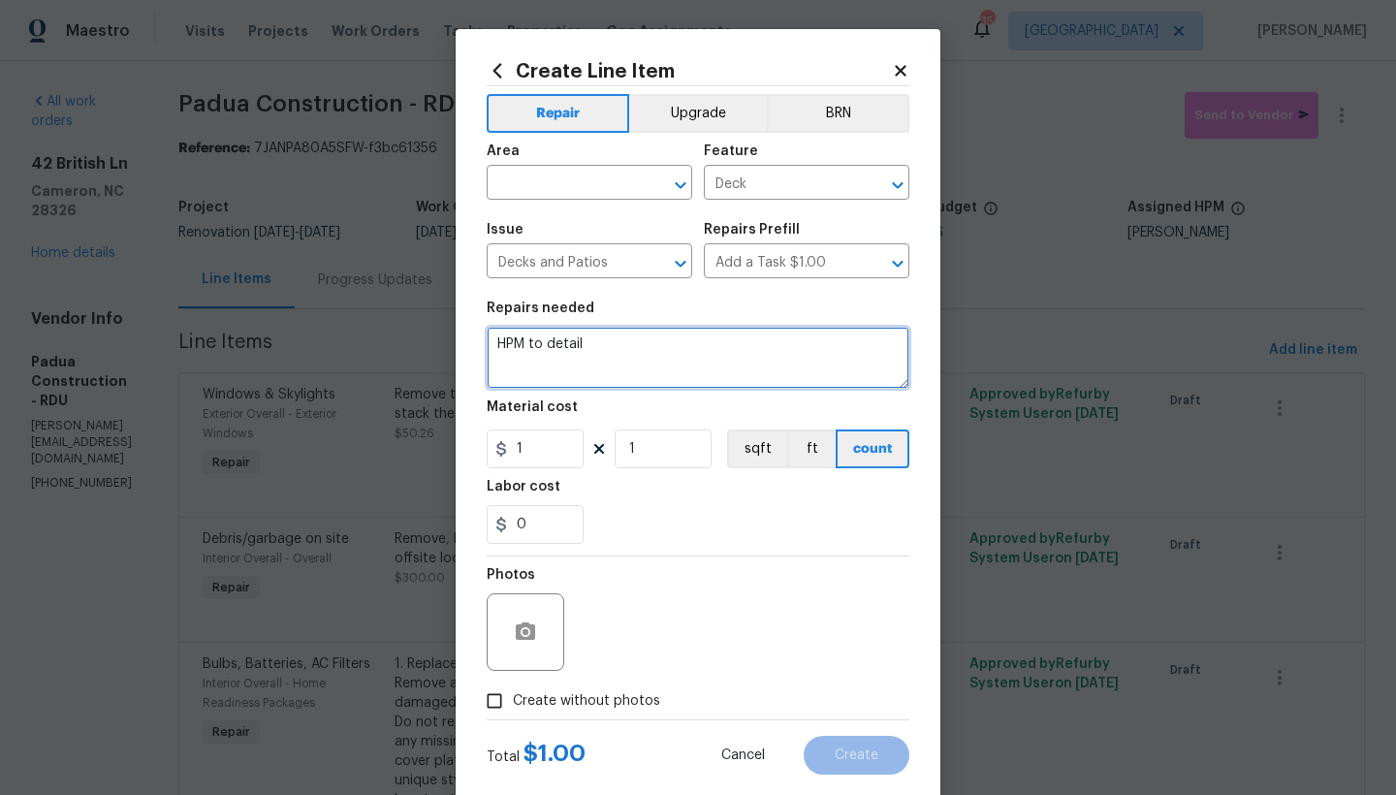
drag, startPoint x: 563, startPoint y: 344, endPoint x: 348, endPoint y: 339, distance: 215.3
click at [361, 339] on div "Create Line Item Repair Upgrade BRN Area ​ Feature Deck ​ Issue Decks and Patio…" at bounding box center [698, 397] width 1396 height 795
type textarea "Front Porch ------ Seal cracks on front porch posts with the appropriate wood f…"
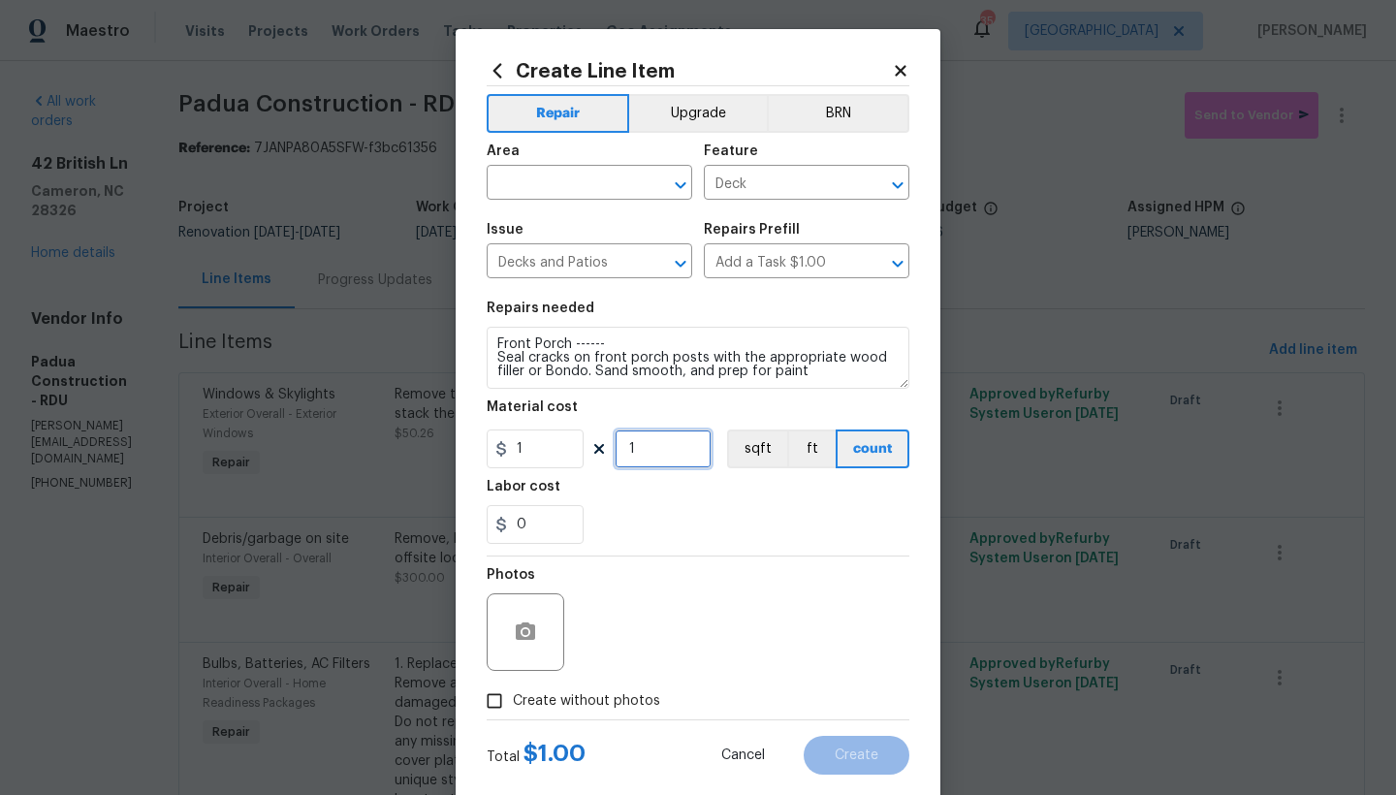
drag, startPoint x: 627, startPoint y: 448, endPoint x: 557, endPoint y: 443, distance: 70.0
click at [557, 443] on div "1 1 sqft ft count" at bounding box center [698, 448] width 423 height 39
type input "85"
click at [557, 192] on input "text" at bounding box center [562, 185] width 151 height 30
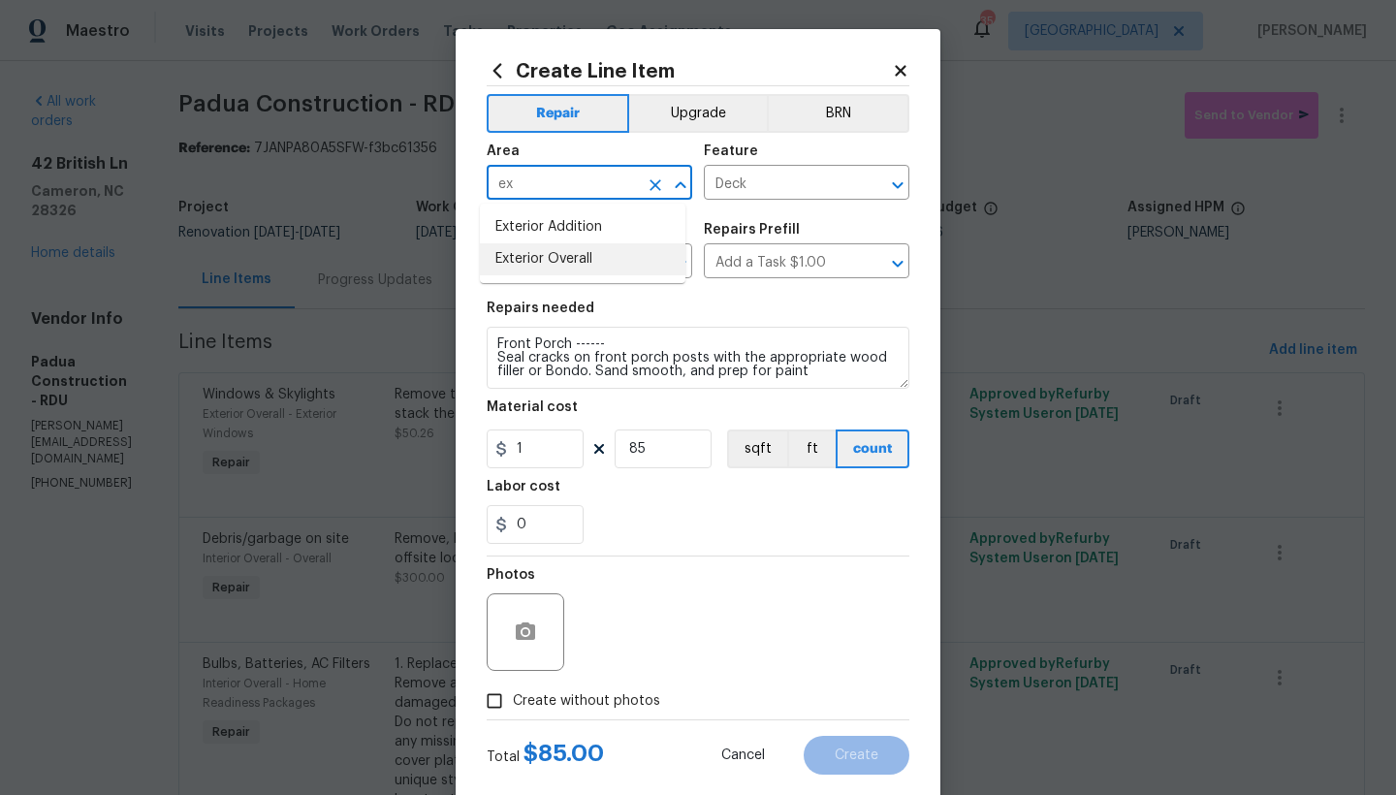
click at [553, 261] on li "Exterior Overall" at bounding box center [583, 259] width 206 height 32
type input "Exterior Overall"
click at [485, 687] on input "Create without photos" at bounding box center [494, 700] width 37 height 37
checkbox input "true"
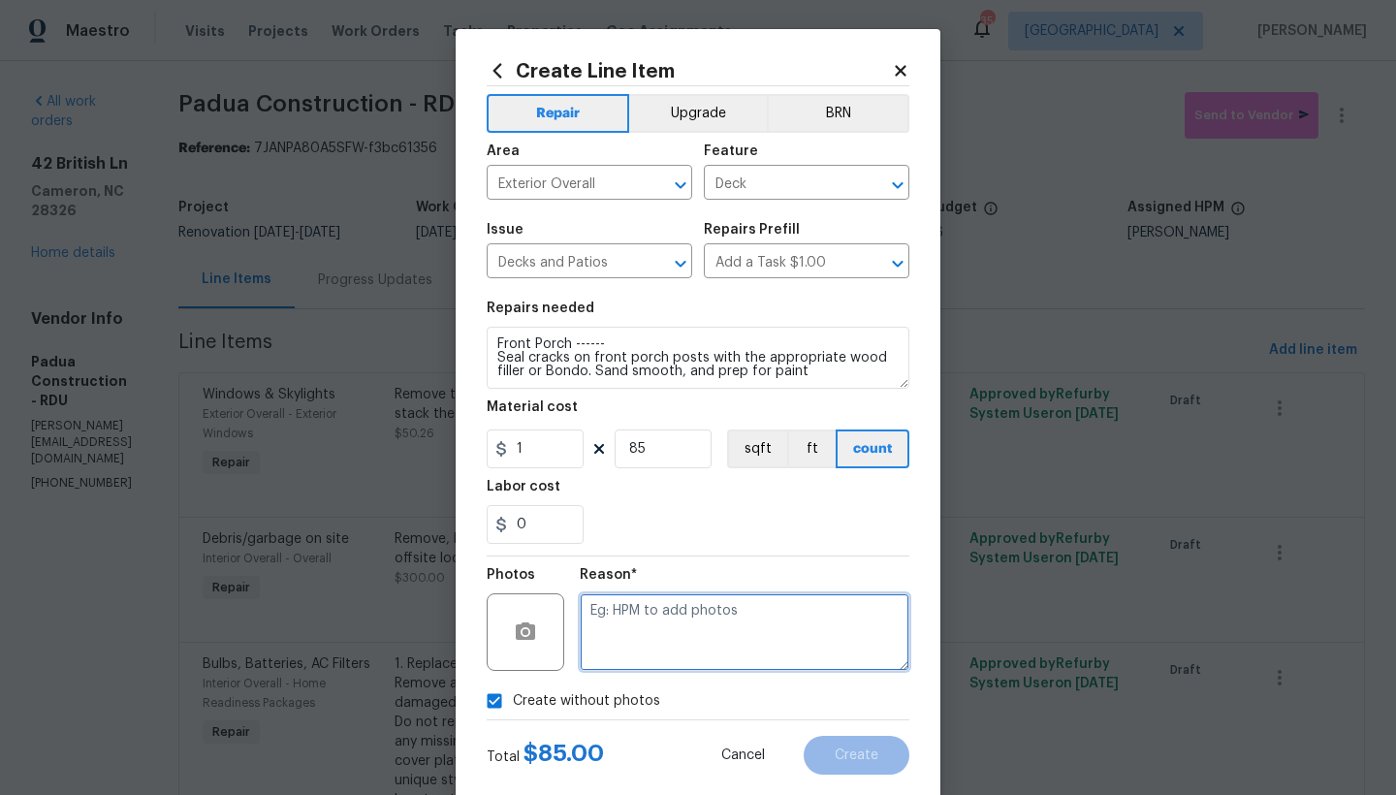
click at [611, 630] on textarea at bounding box center [745, 632] width 330 height 78
type textarea "n"
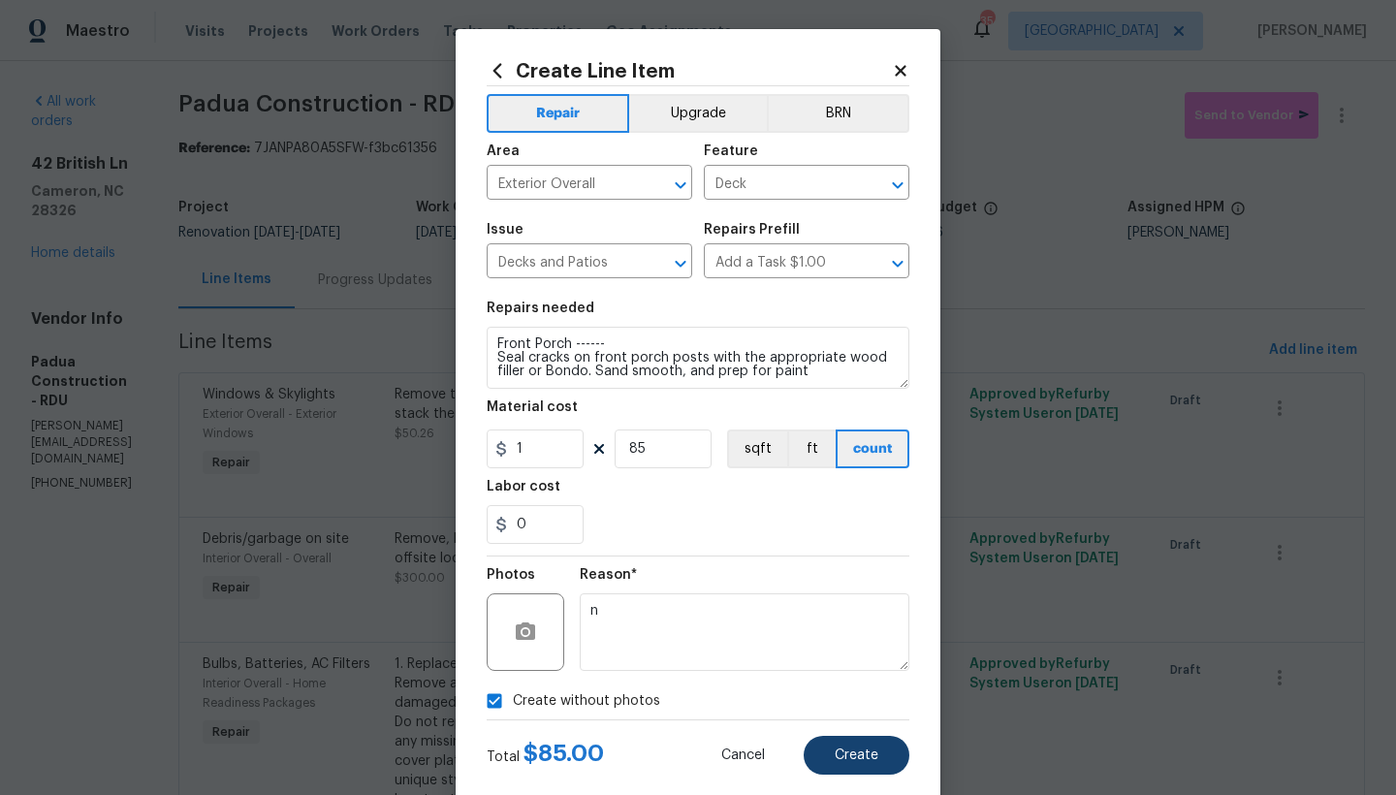
click at [882, 687] on button "Create" at bounding box center [857, 755] width 106 height 39
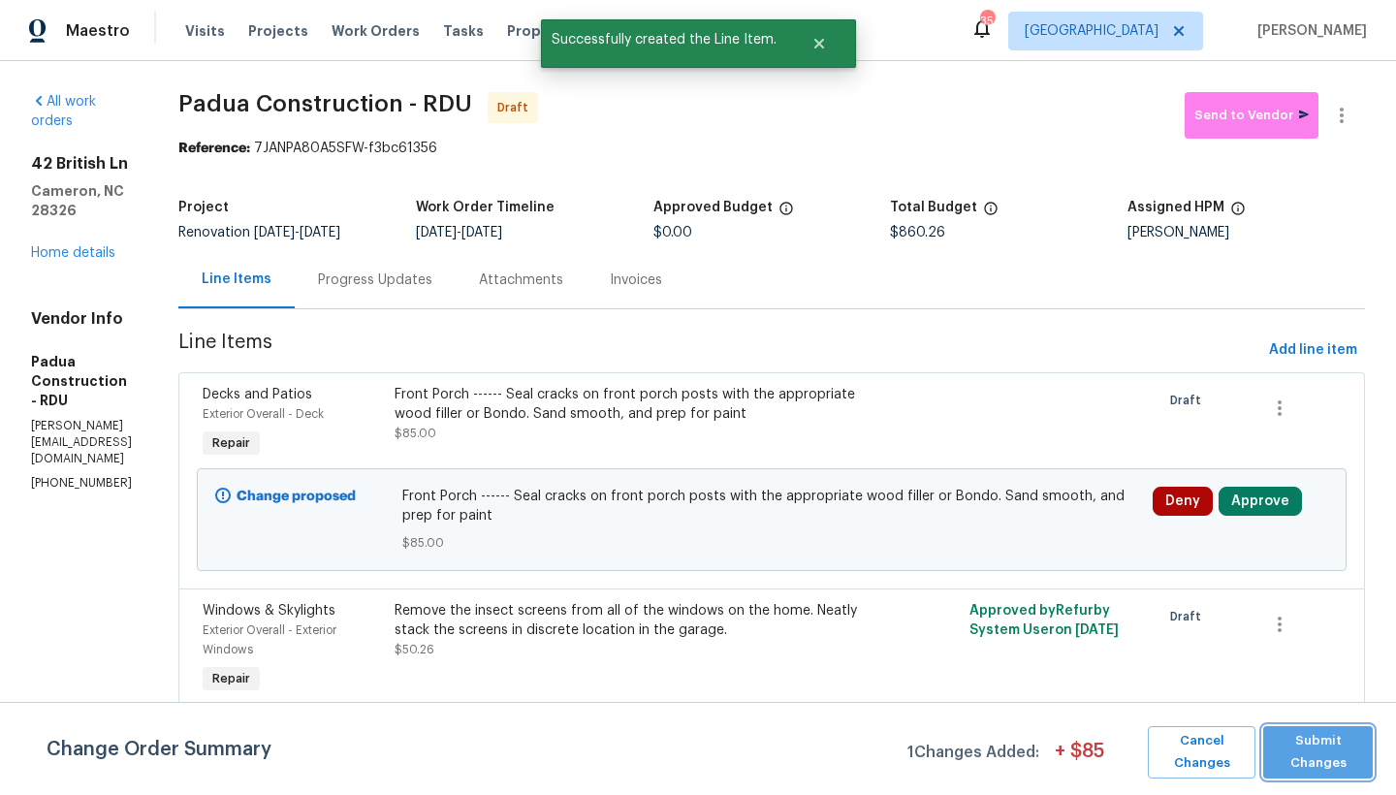
click at [1224, 687] on span "Submit Changes" at bounding box center [1318, 752] width 90 height 45
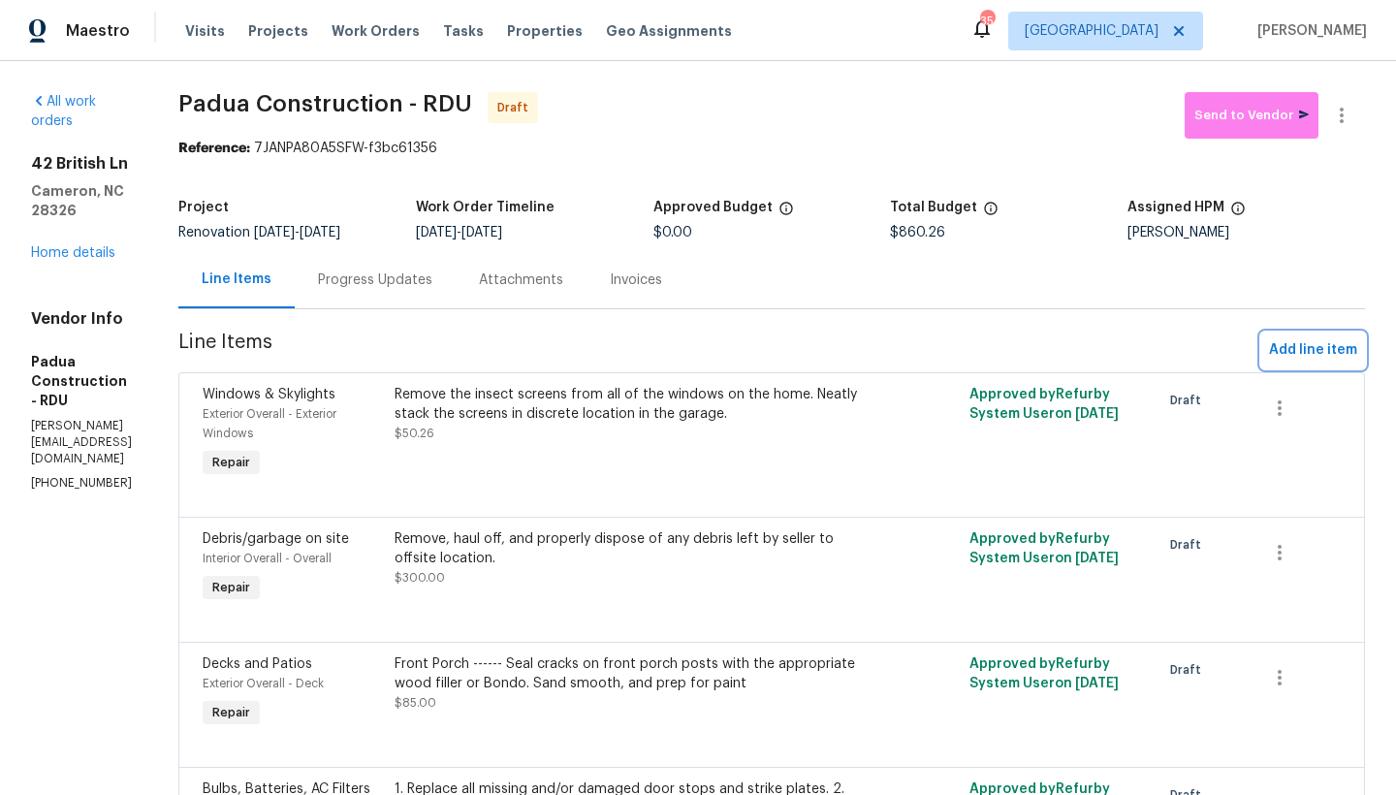
click at [1224, 349] on span "Add line item" at bounding box center [1313, 350] width 88 height 24
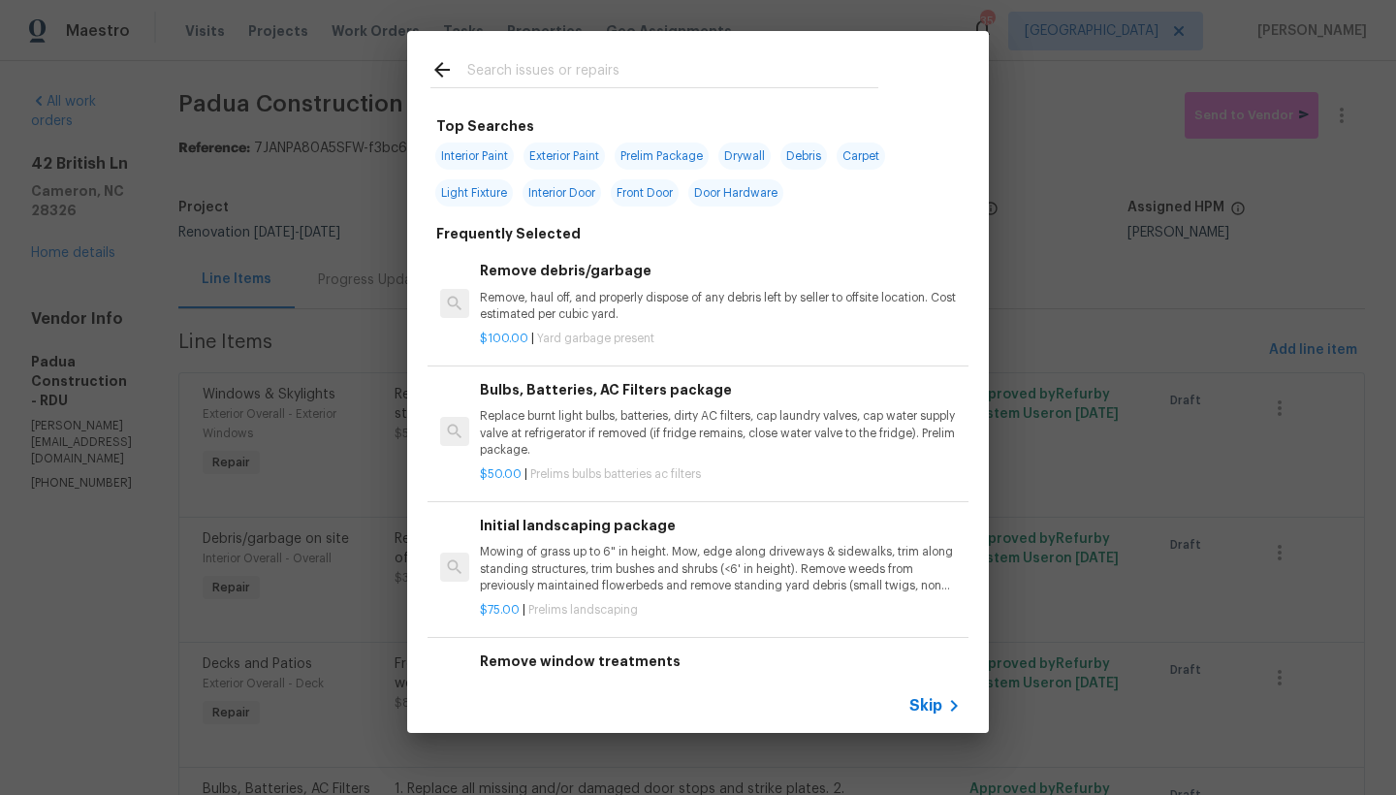
click at [531, 56] on div at bounding box center [654, 69] width 494 height 77
click at [523, 70] on input "text" at bounding box center [672, 72] width 411 height 29
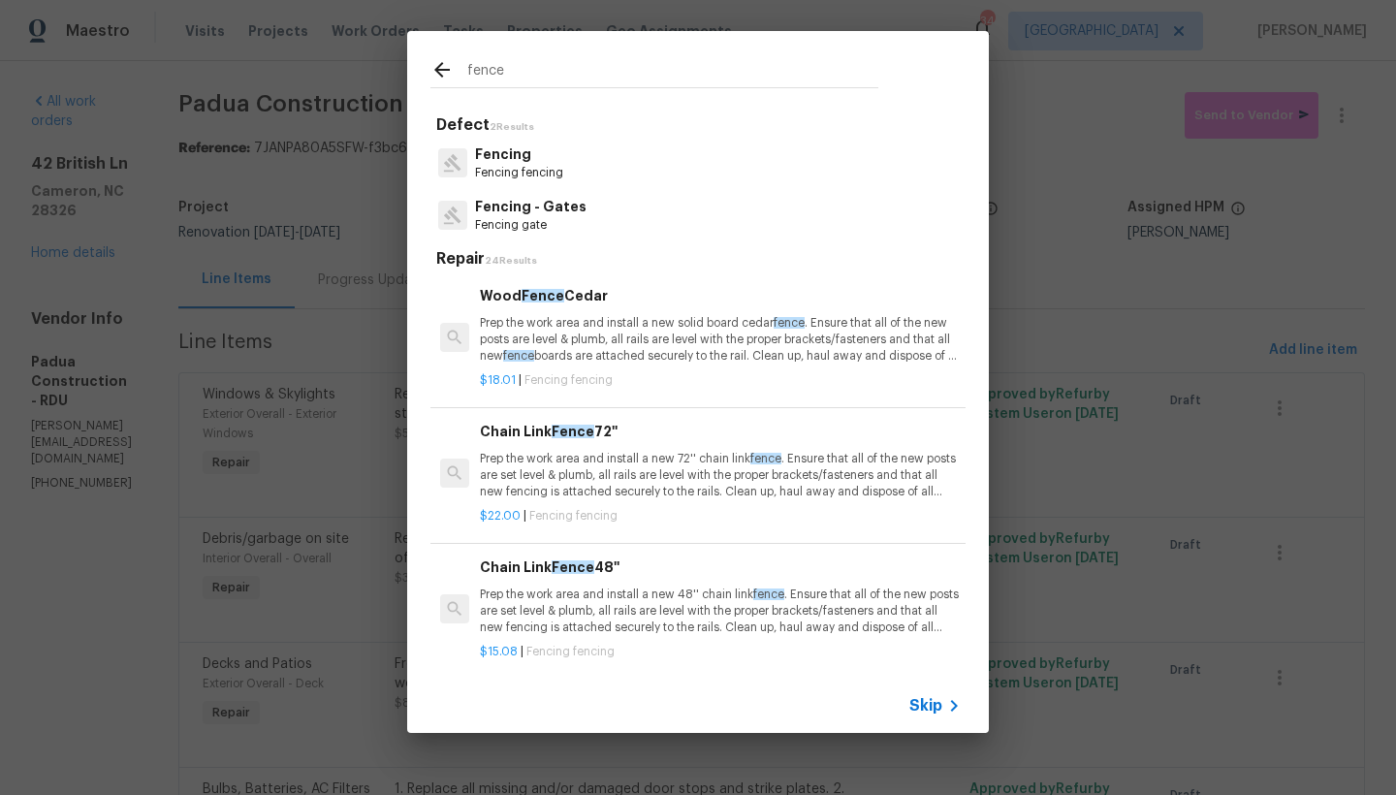
type input "fence"
click at [507, 160] on p "Fencing" at bounding box center [519, 154] width 88 height 20
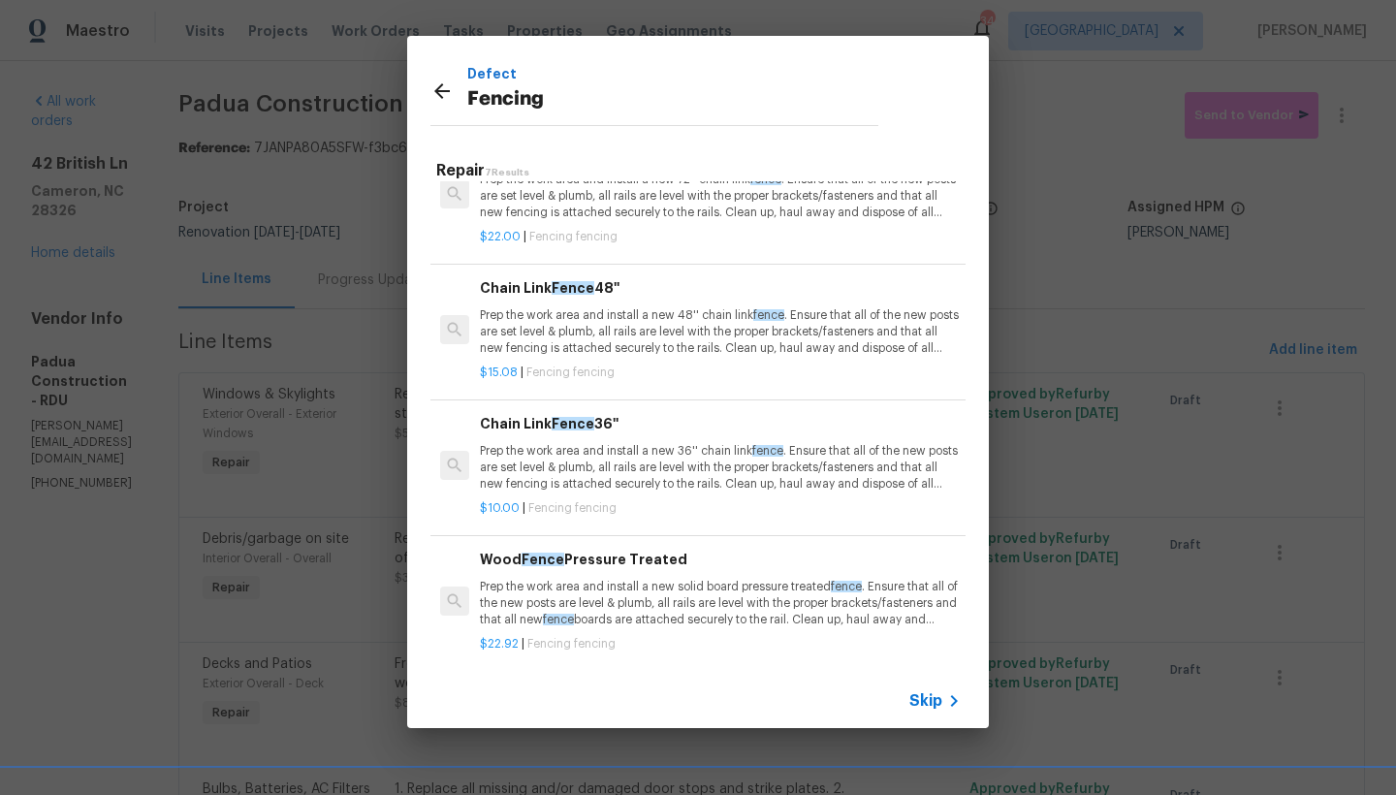
scroll to position [410, 0]
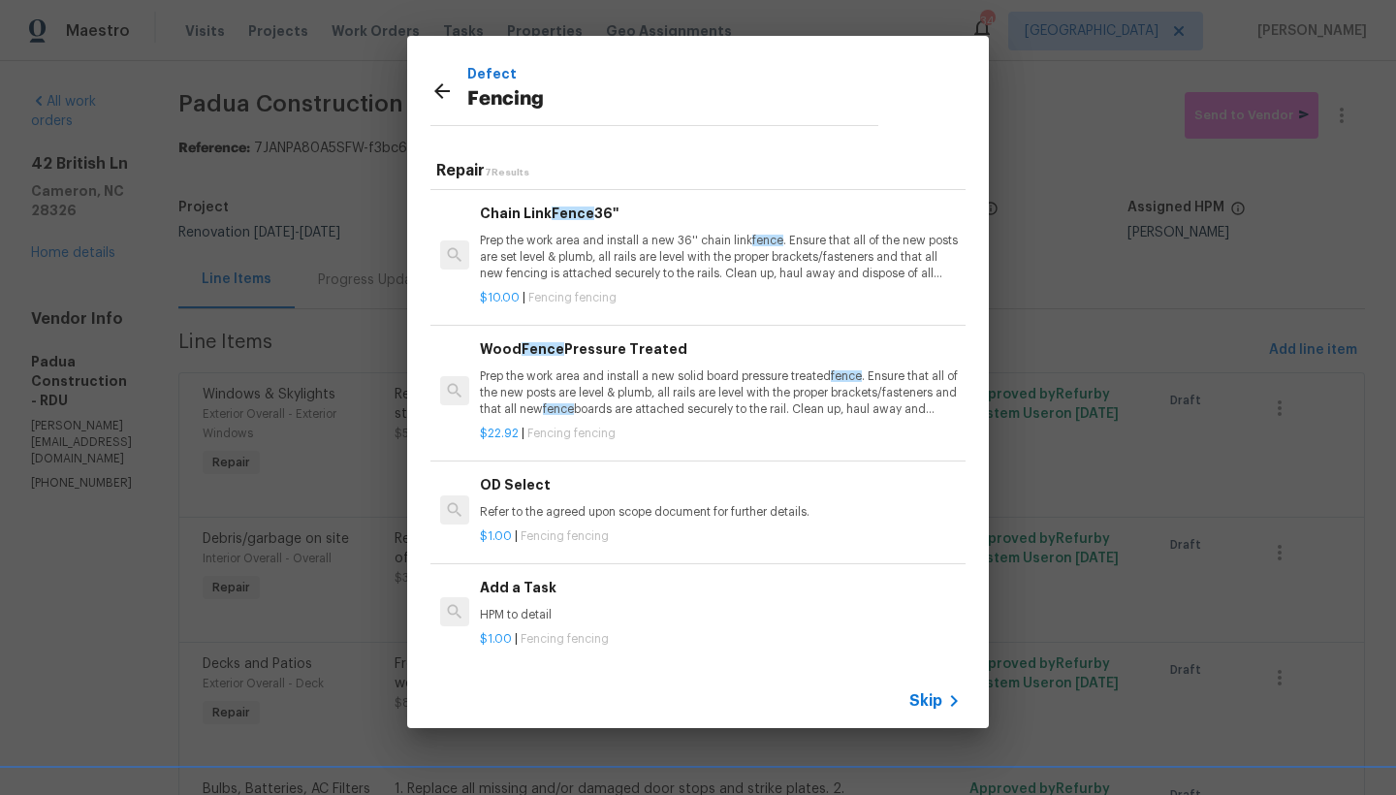
click at [547, 351] on div "Wood Fence Pressure Treated Prep the work area and install a new solid board pr…" at bounding box center [720, 377] width 481 height 79
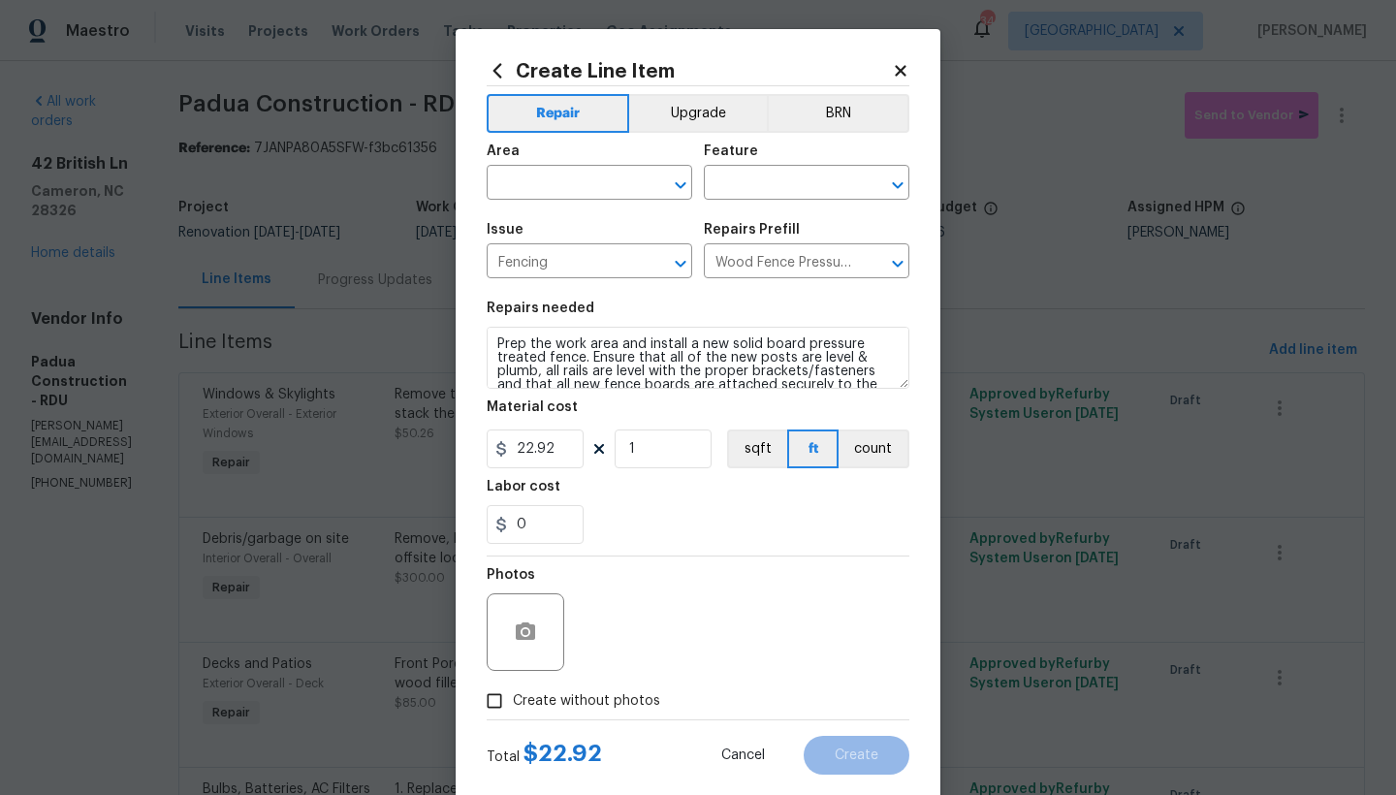
click at [894, 64] on icon at bounding box center [900, 70] width 17 height 17
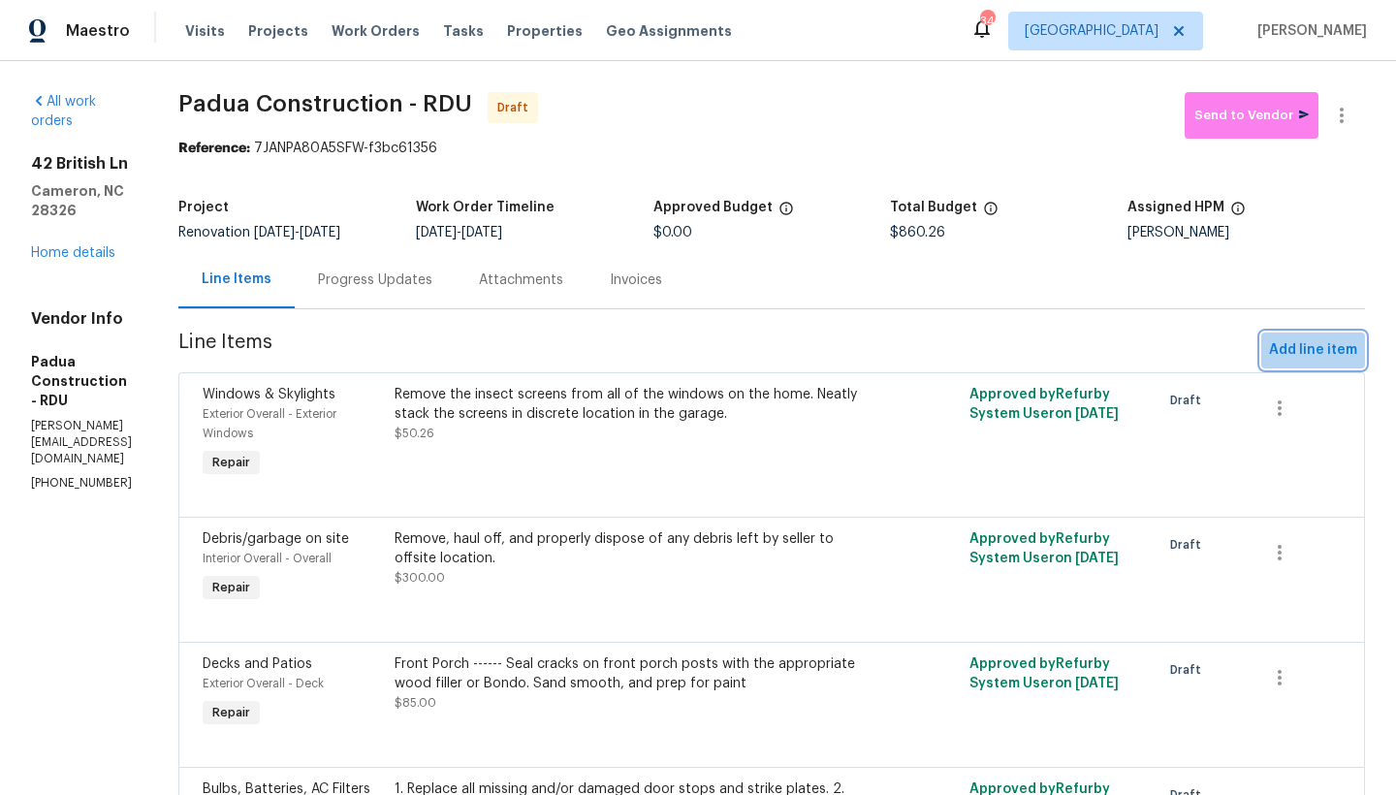
click at [1224, 349] on span "Add line item" at bounding box center [1313, 350] width 88 height 24
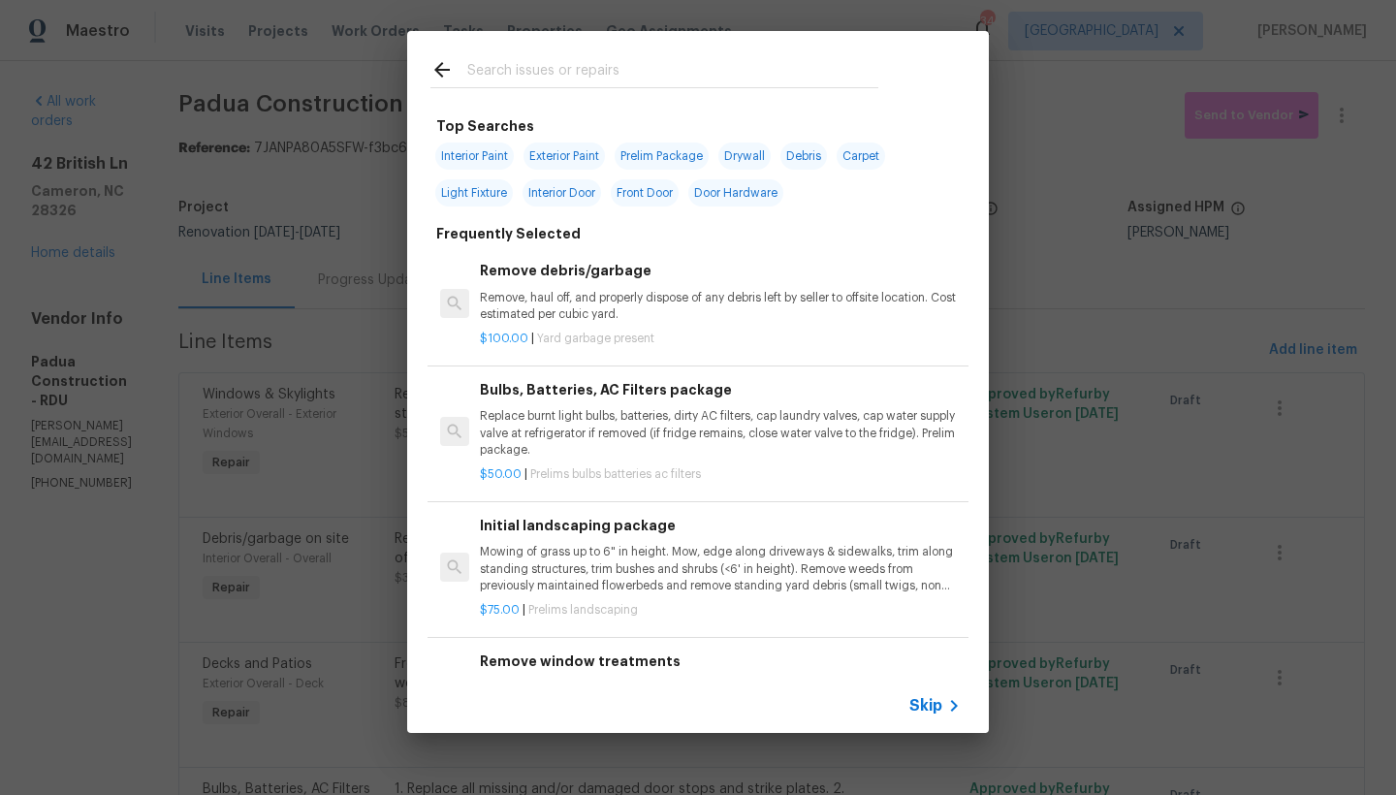
click at [561, 72] on input "text" at bounding box center [672, 72] width 411 height 29
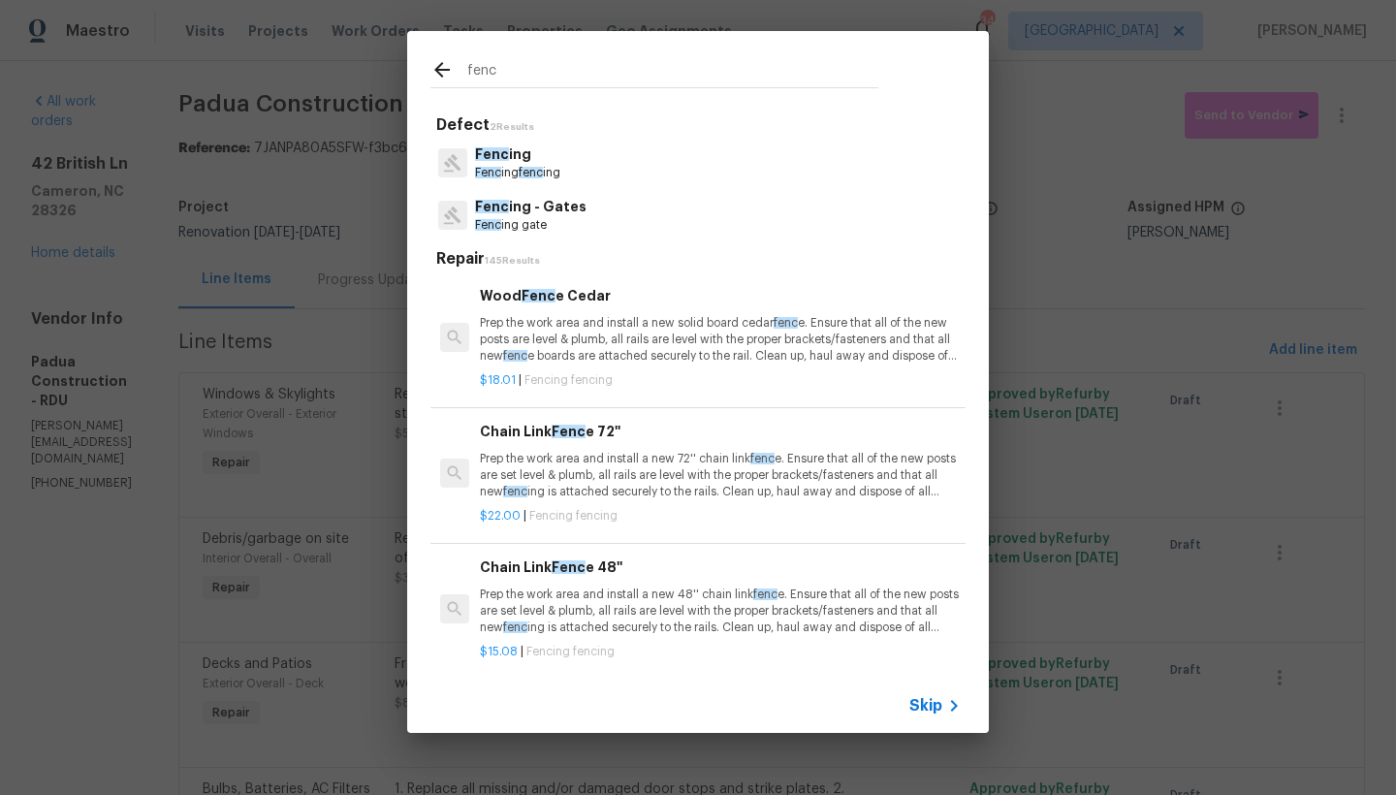
type input "fence"
drag, startPoint x: 499, startPoint y: 108, endPoint x: 505, endPoint y: 154, distance: 46.9
click at [505, 154] on p "Fenc ing" at bounding box center [517, 154] width 85 height 20
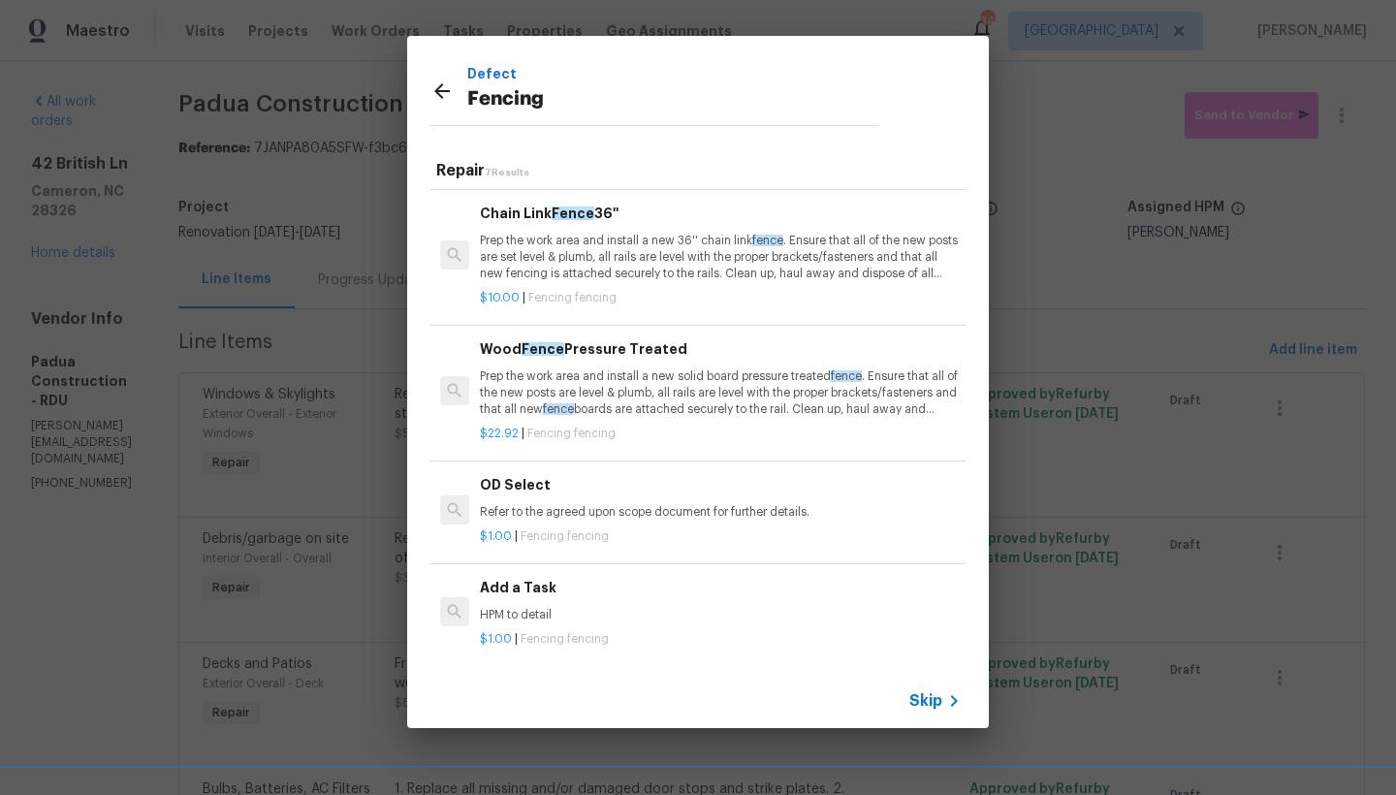
click at [485, 582] on h6 "Add a Task" at bounding box center [720, 587] width 481 height 21
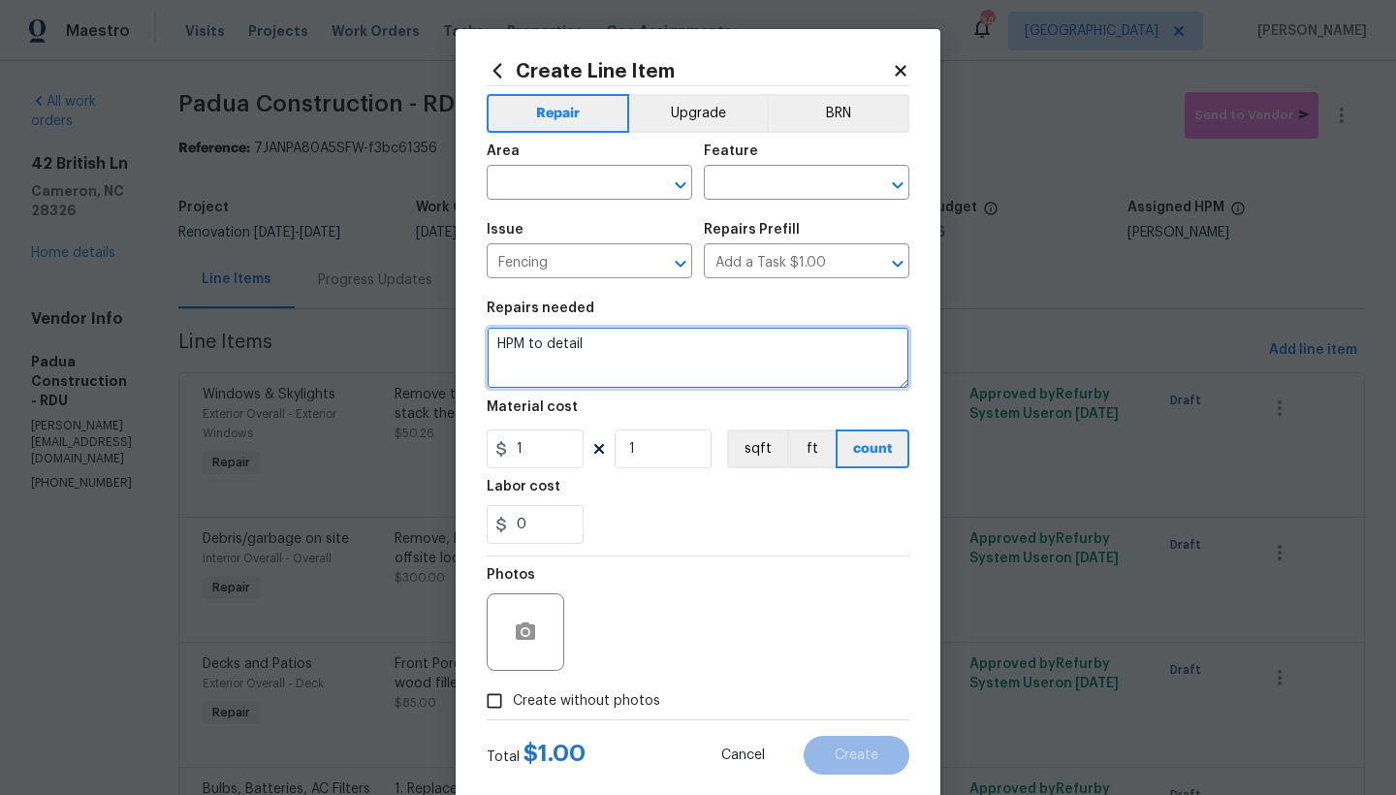
drag, startPoint x: 594, startPoint y: 346, endPoint x: 371, endPoint y: 348, distance: 223.0
click at [388, 348] on div "Create Line Item Repair Upgrade BRN Area ​ Feature ​ Issue Fencing ​ Repairs Pr…" at bounding box center [698, 397] width 1396 height 795
type textarea "Replace the damaged or missing boards on the gate and reattach loose boards alo…"
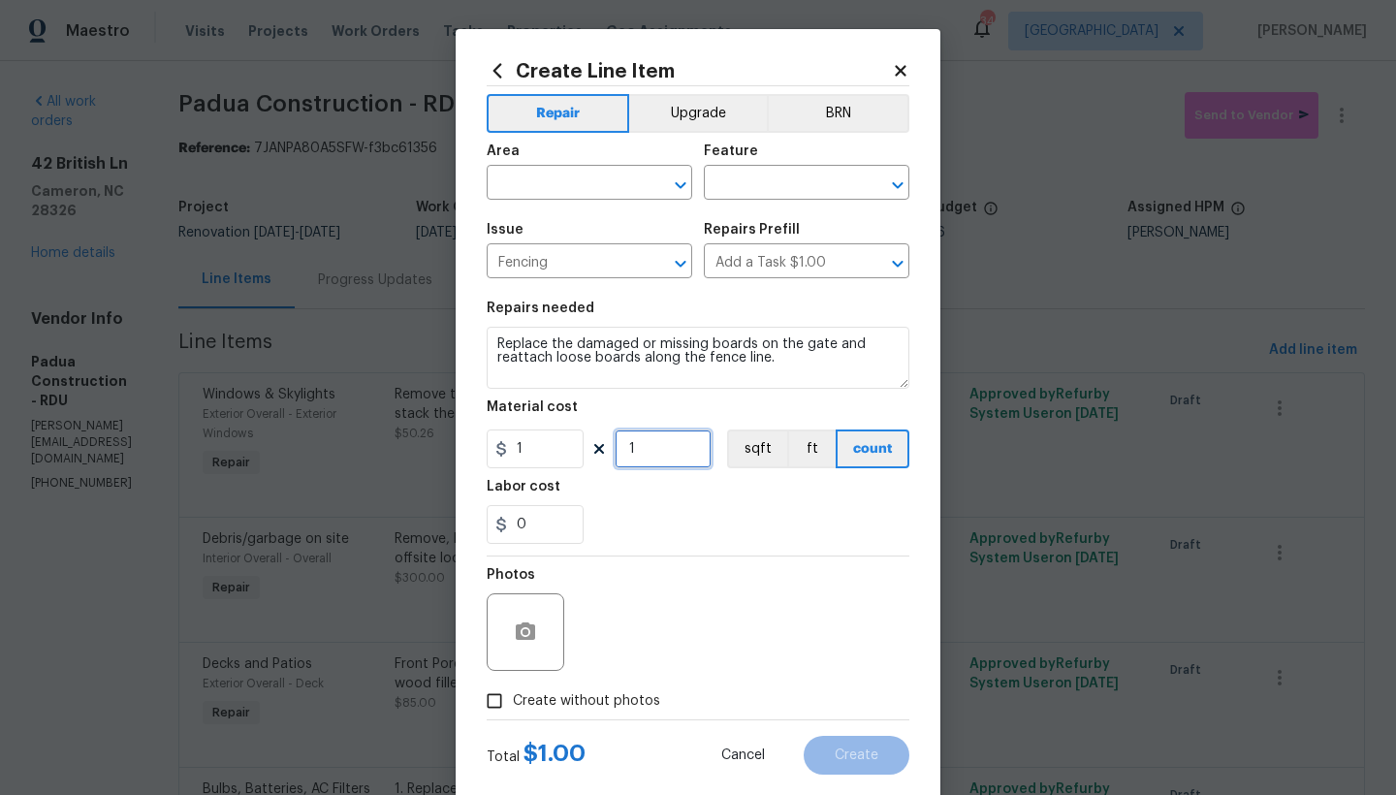
drag, startPoint x: 656, startPoint y: 455, endPoint x: 564, endPoint y: 453, distance: 92.1
click at [589, 457] on div "1 1 sqft ft count" at bounding box center [698, 448] width 423 height 39
drag, startPoint x: 608, startPoint y: 439, endPoint x: 572, endPoint y: 432, distance: 36.5
click at [572, 432] on div "1 1 sqft ft count" at bounding box center [698, 448] width 423 height 39
type input "65"
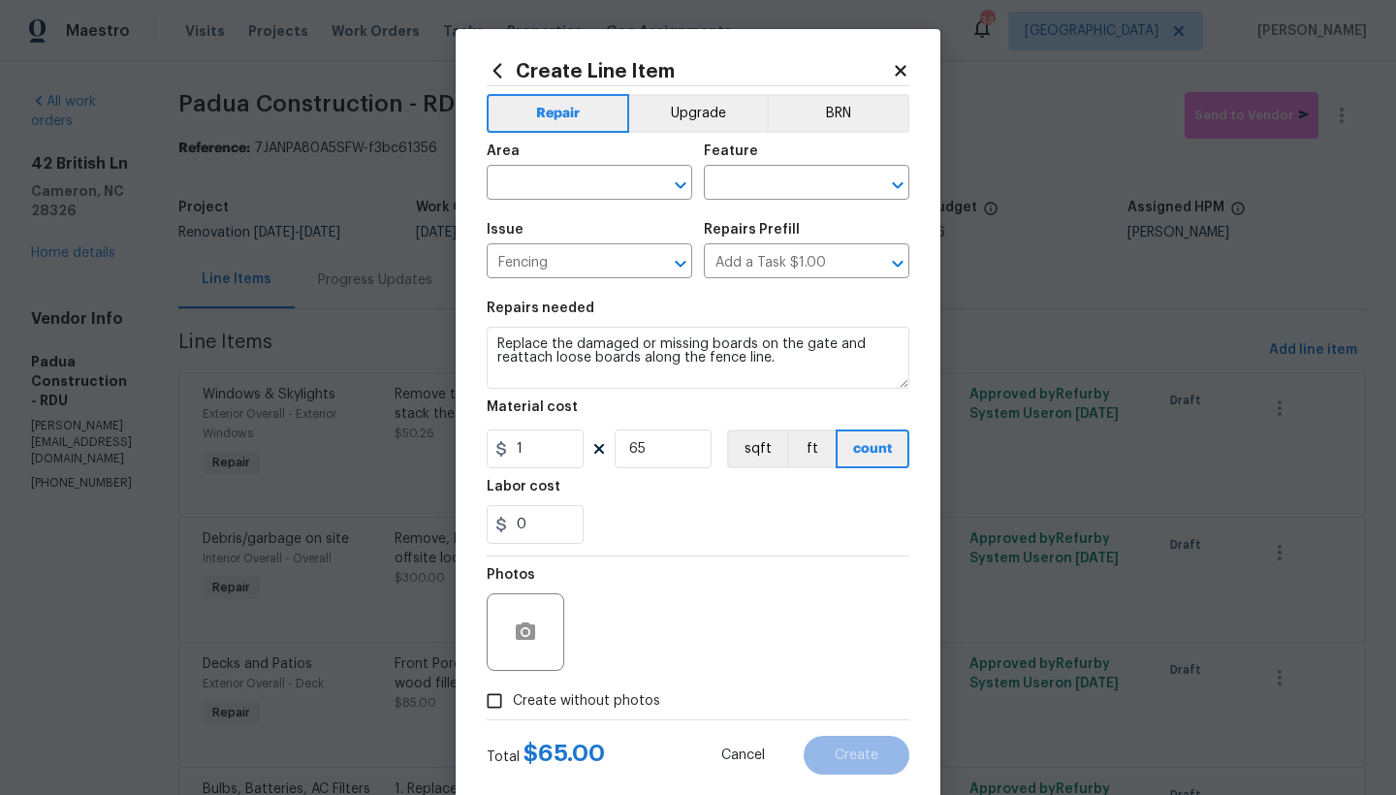
click at [485, 687] on input "Create without photos" at bounding box center [494, 700] width 37 height 37
checkbox input "true"
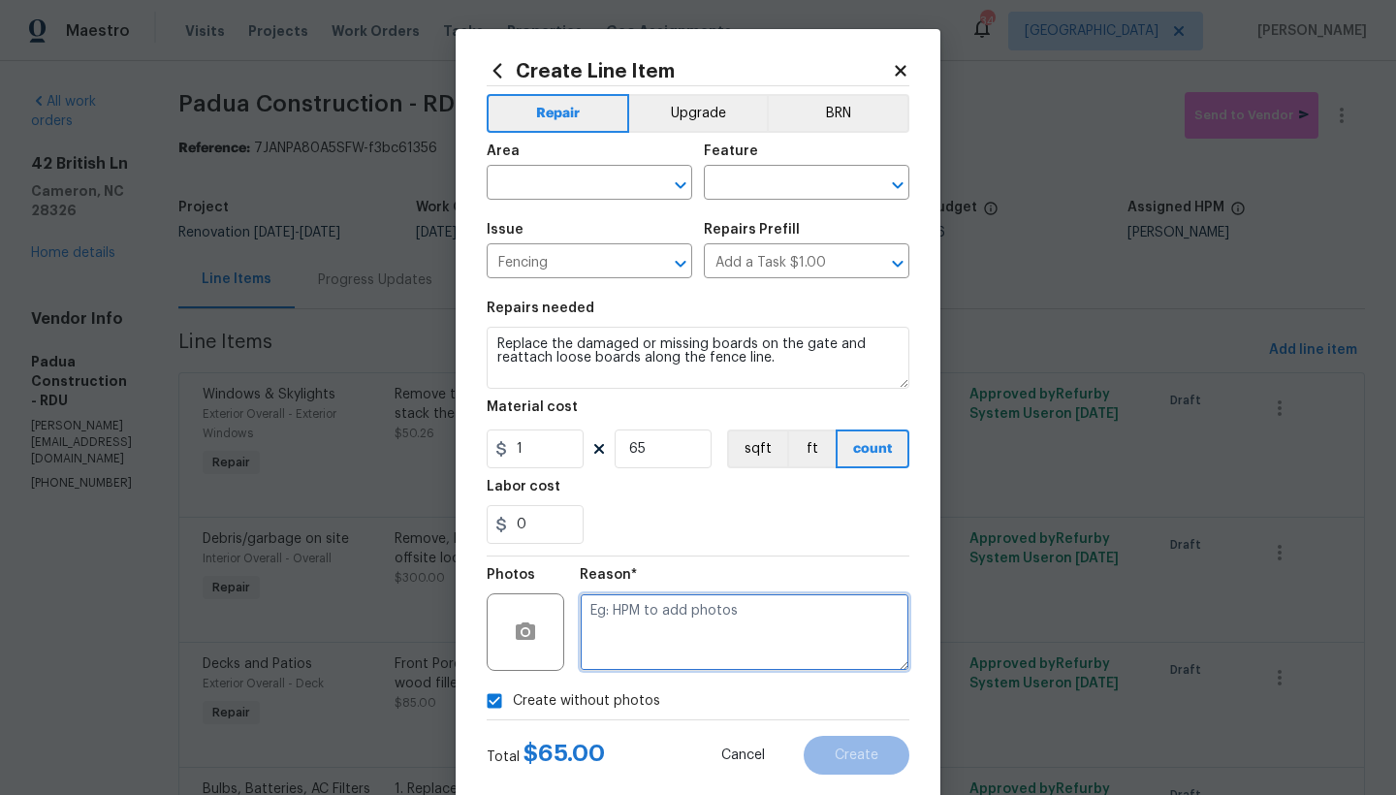
click at [626, 618] on textarea at bounding box center [745, 632] width 330 height 78
type textarea "n"
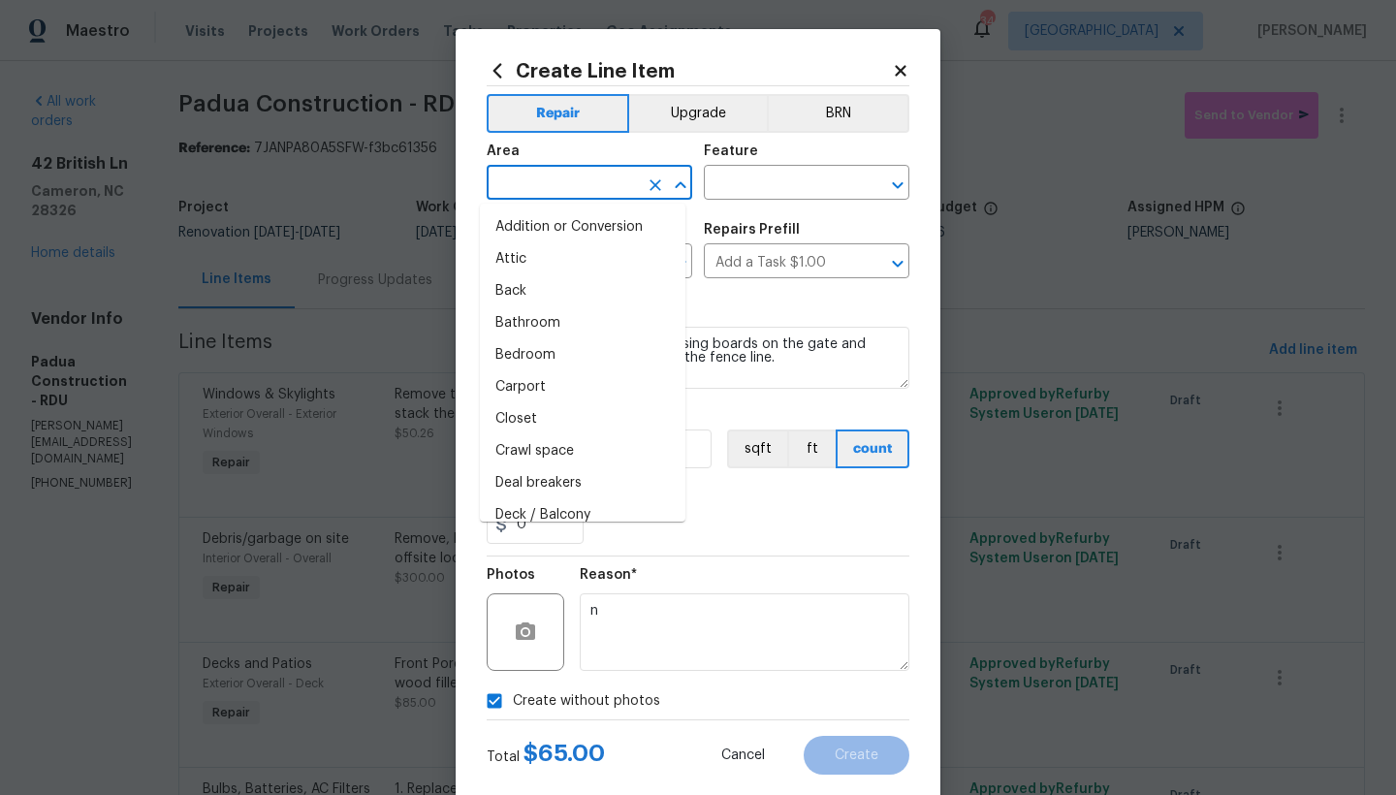
click at [601, 186] on input "text" at bounding box center [562, 185] width 151 height 30
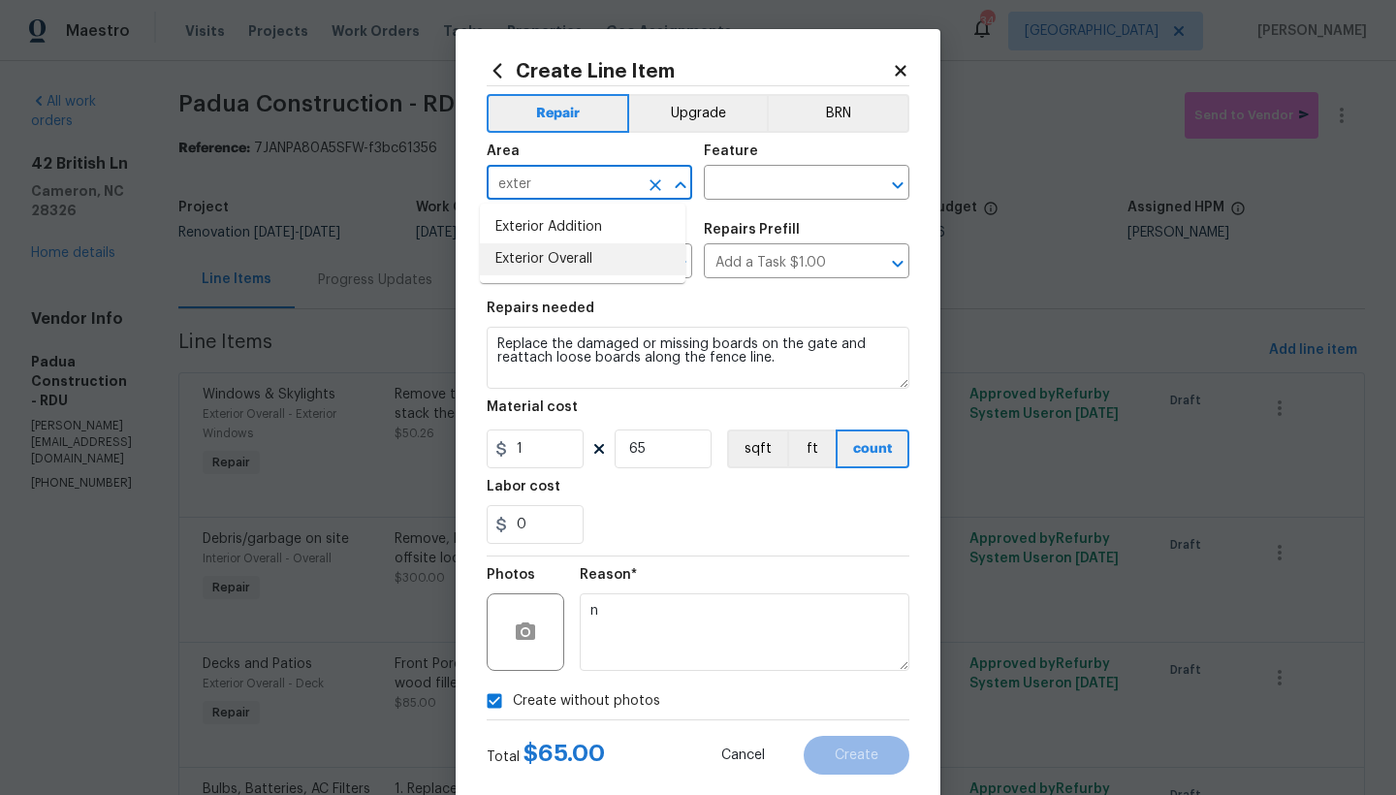
click at [540, 262] on li "Exterior Overall" at bounding box center [583, 259] width 206 height 32
type input "Exterior Overall"
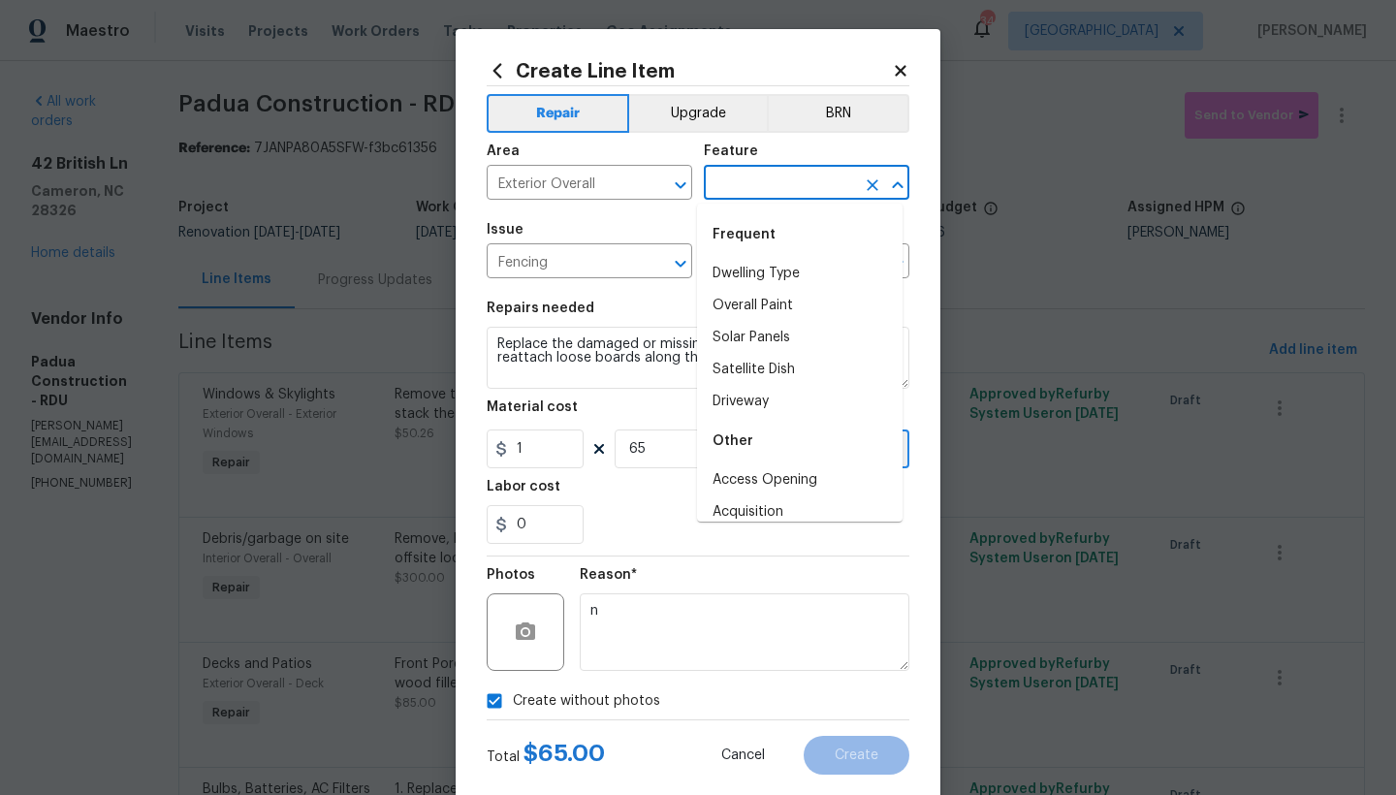
click at [733, 183] on input "text" at bounding box center [779, 185] width 151 height 30
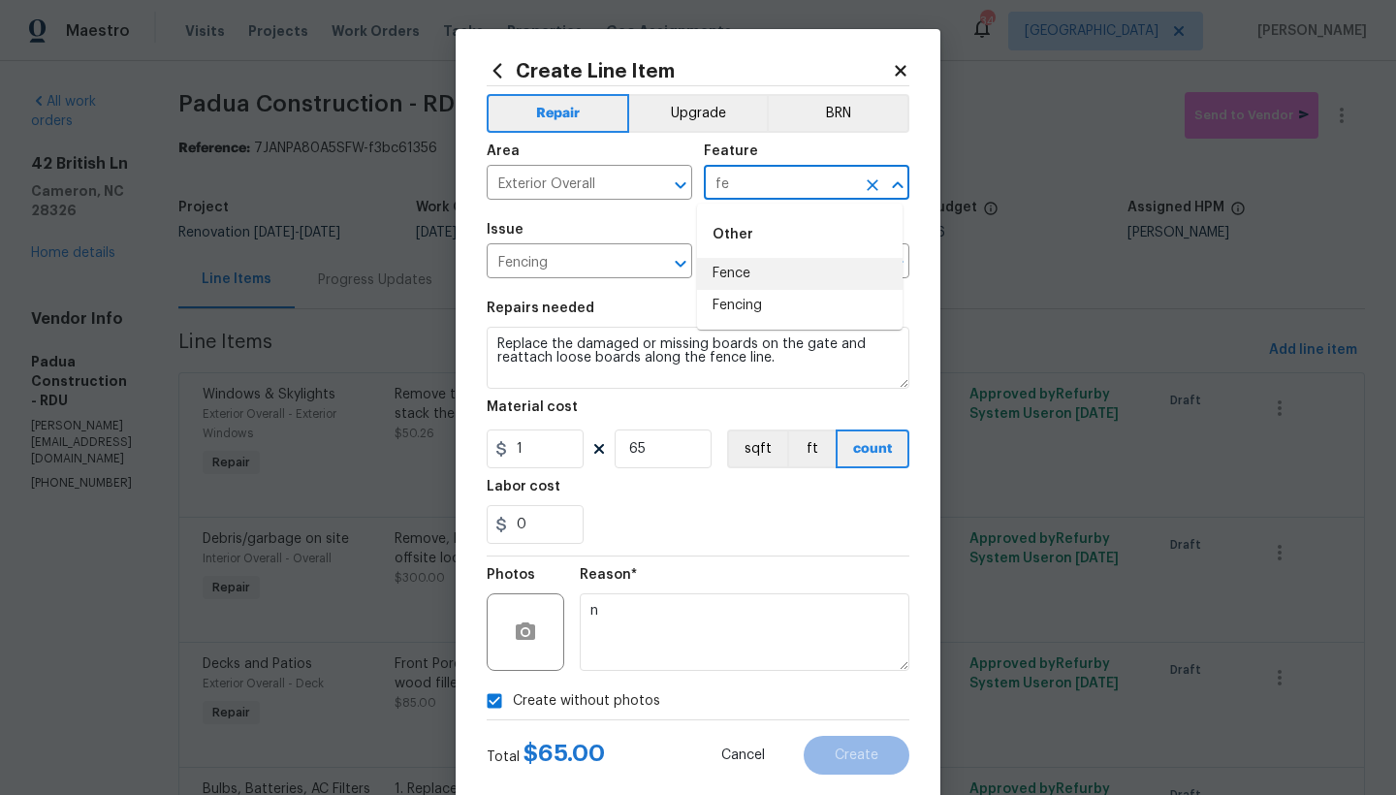
click at [717, 273] on li "Fence" at bounding box center [800, 274] width 206 height 32
type input "Fence"
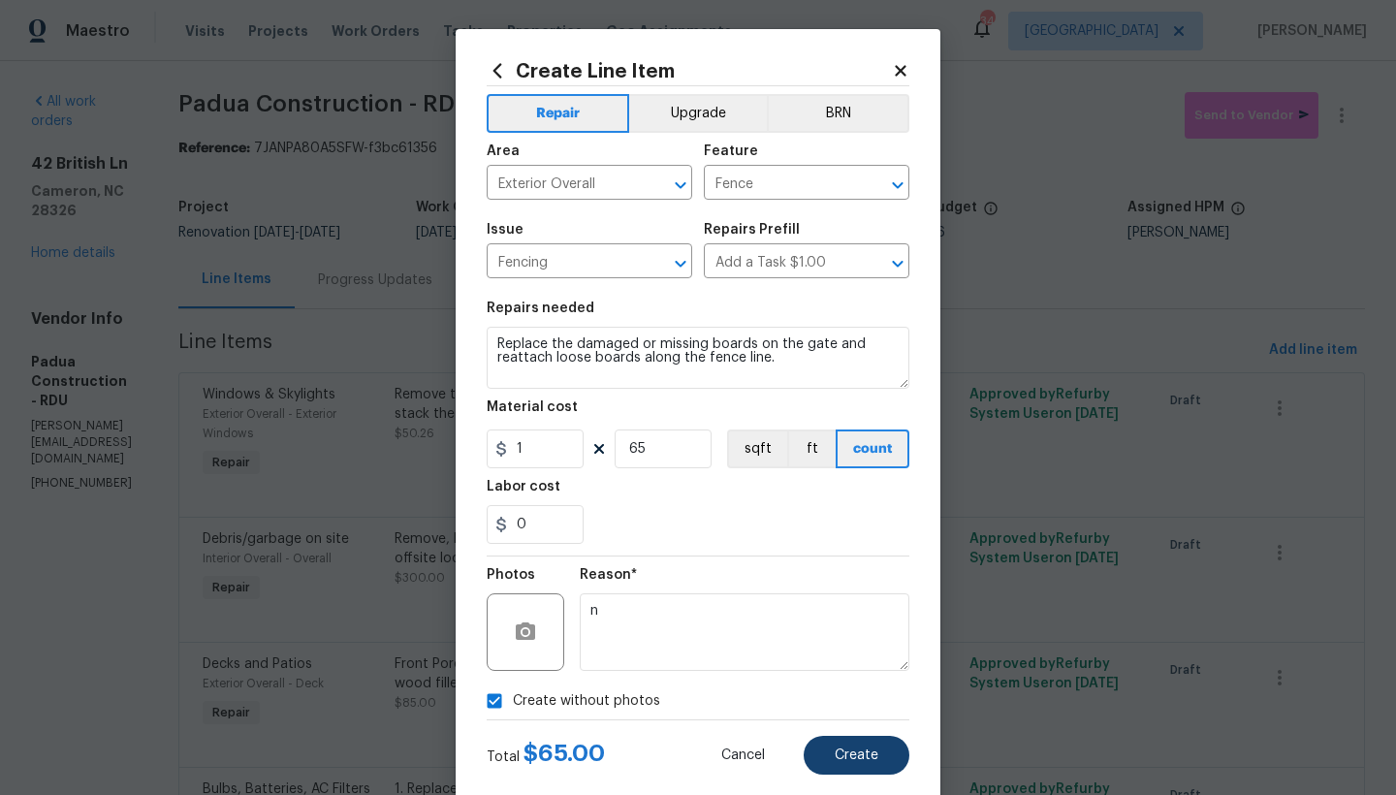
click at [827, 687] on button "Create" at bounding box center [857, 755] width 106 height 39
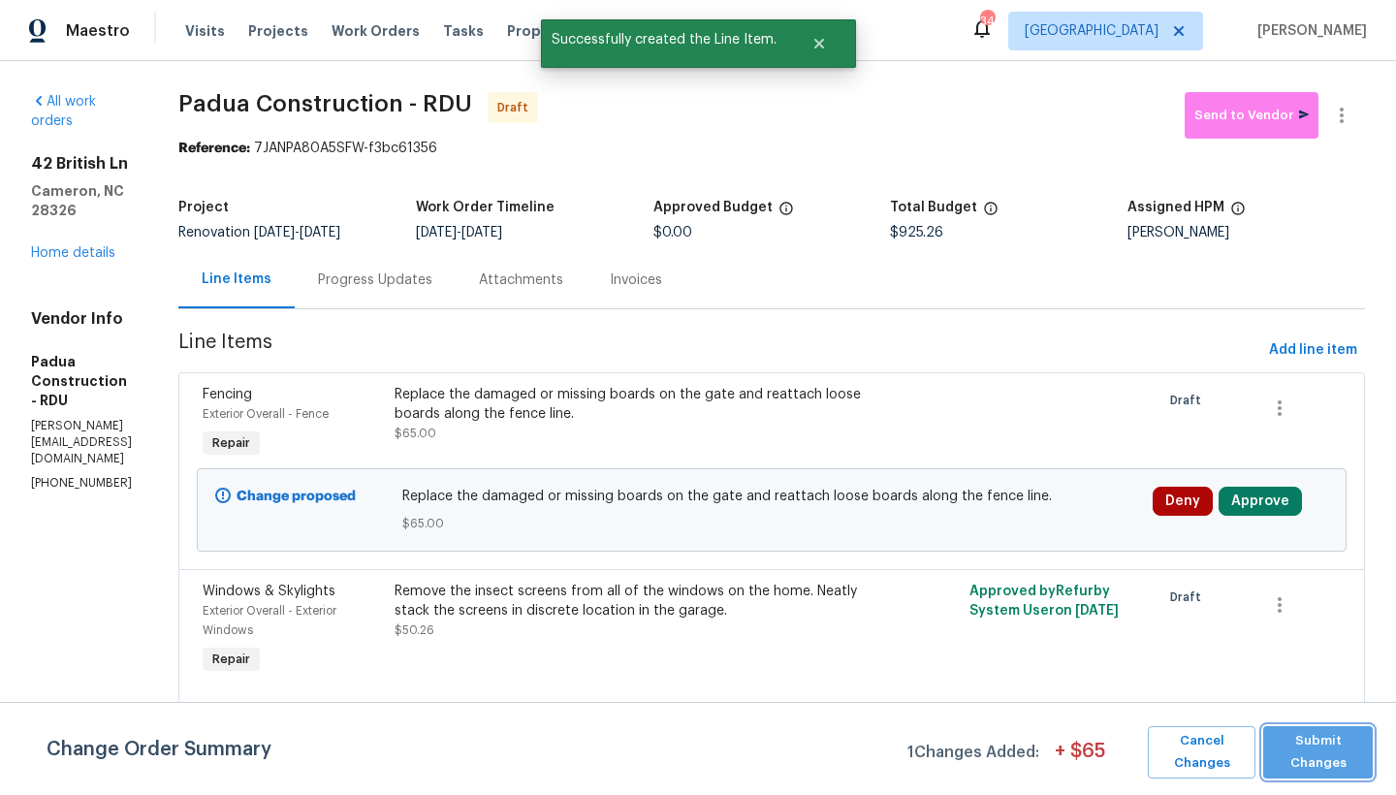
click at [1224, 687] on span "Submit Changes" at bounding box center [1318, 752] width 90 height 45
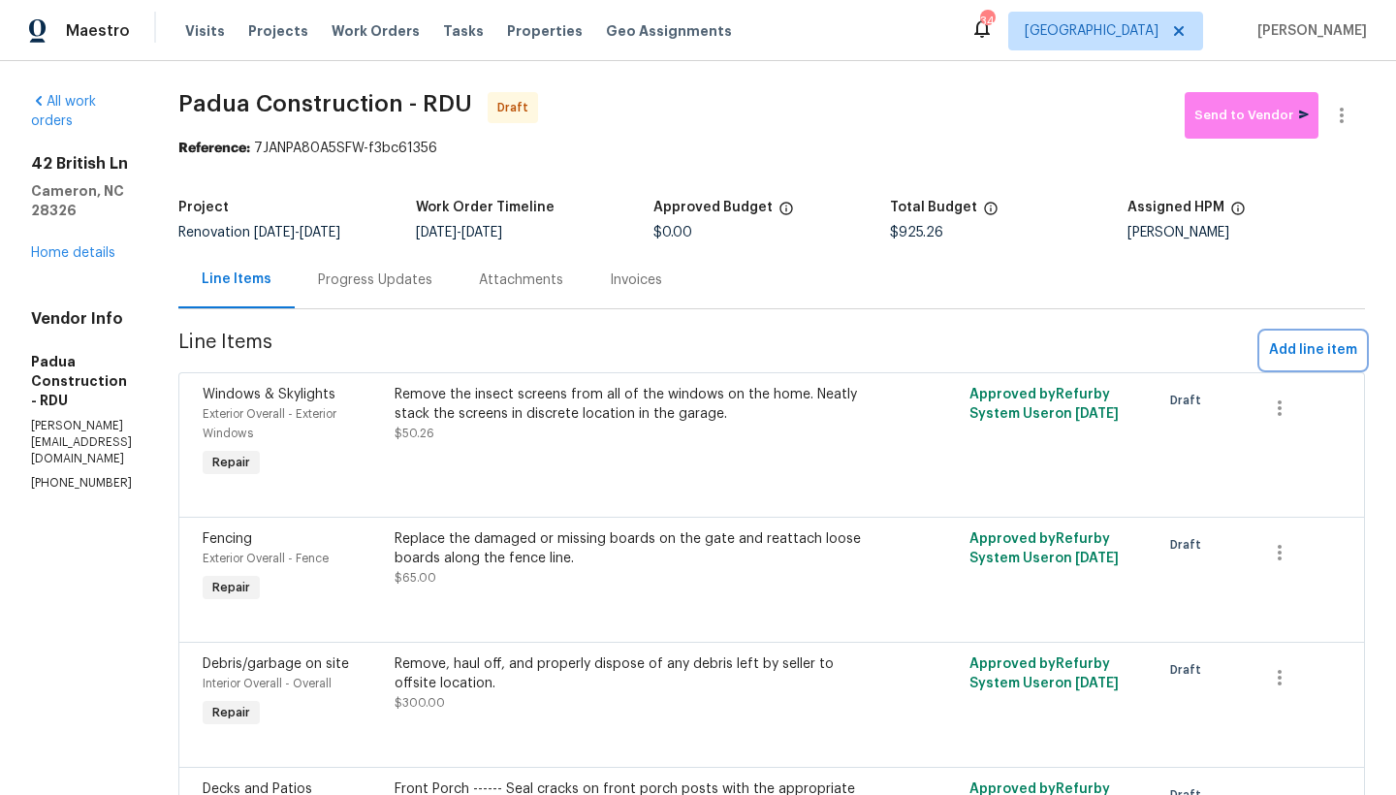
click at [1224, 354] on span "Add line item" at bounding box center [1313, 350] width 88 height 24
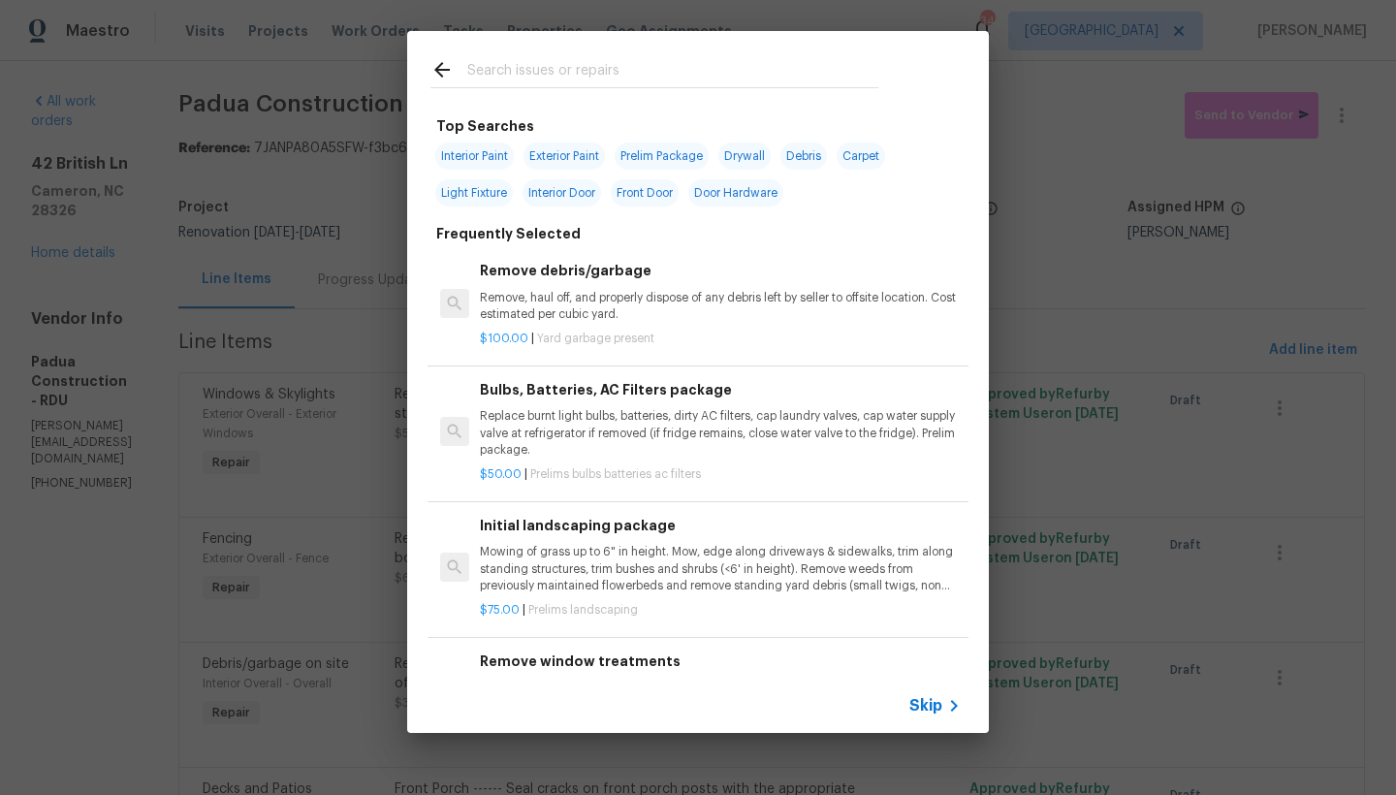
click at [562, 64] on input "text" at bounding box center [672, 72] width 411 height 29
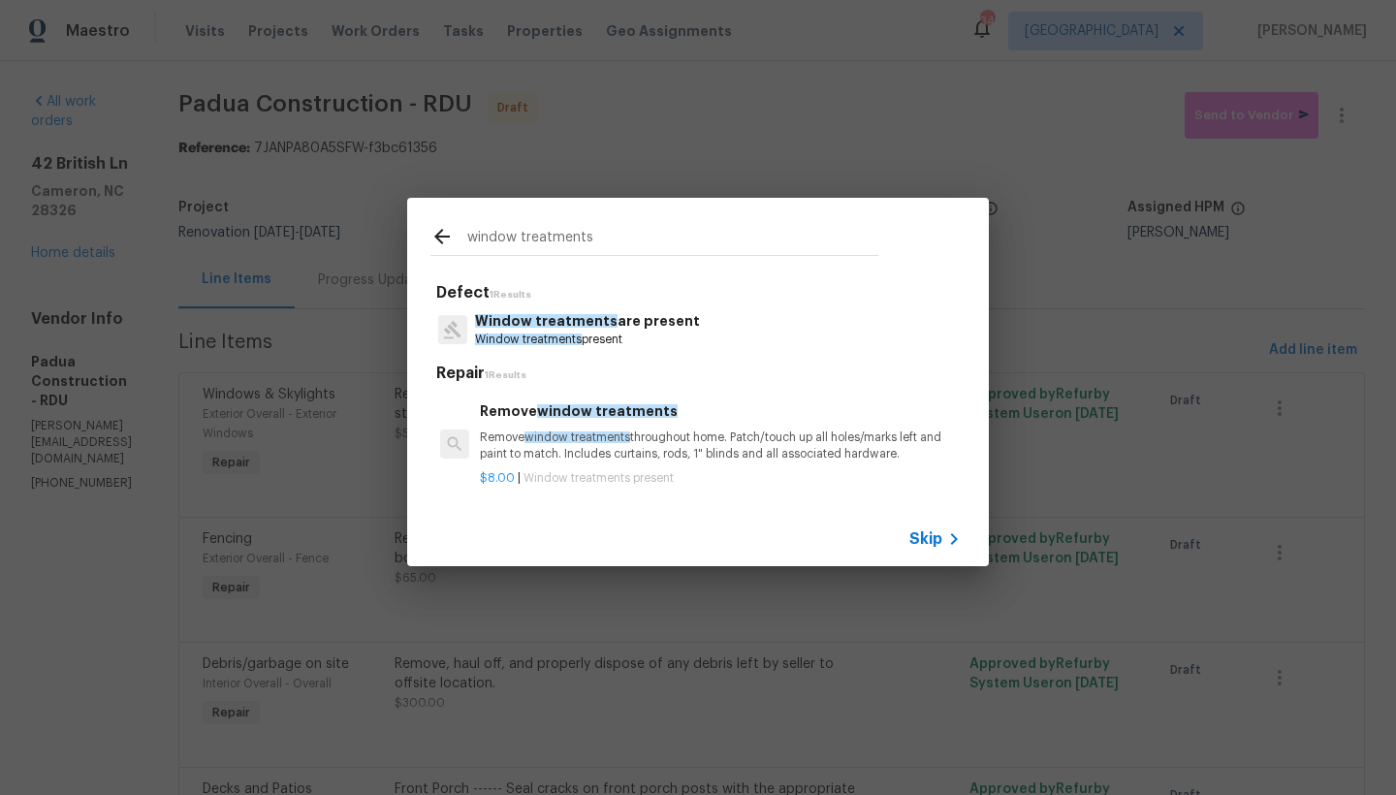
type input "window treatments"
click at [579, 420] on div "Remove window treatments Remove window treatments throughout home. Patch/touch …" at bounding box center [720, 431] width 481 height 63
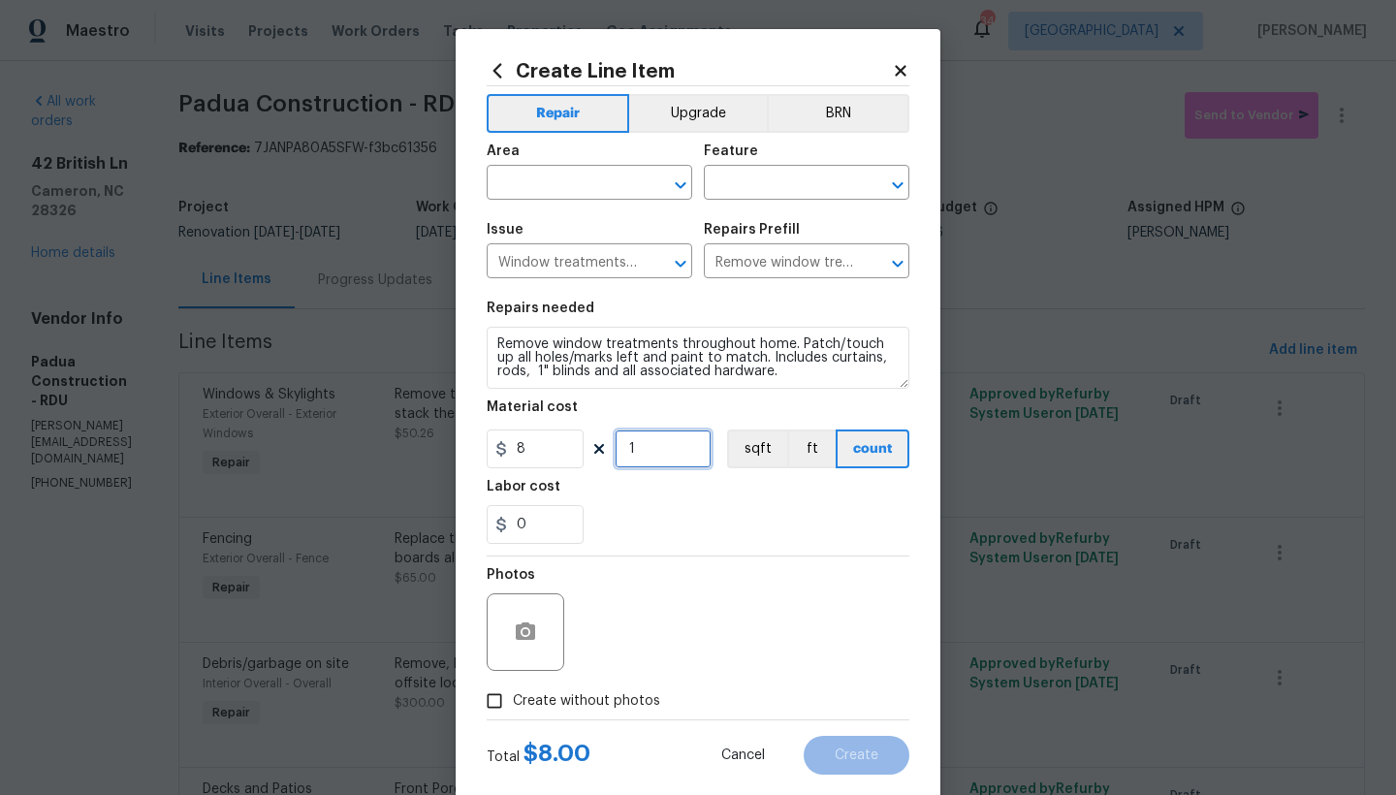
click at [645, 449] on input "1" at bounding box center [663, 448] width 97 height 39
type input "12"
click at [560, 186] on input "text" at bounding box center [562, 185] width 151 height 30
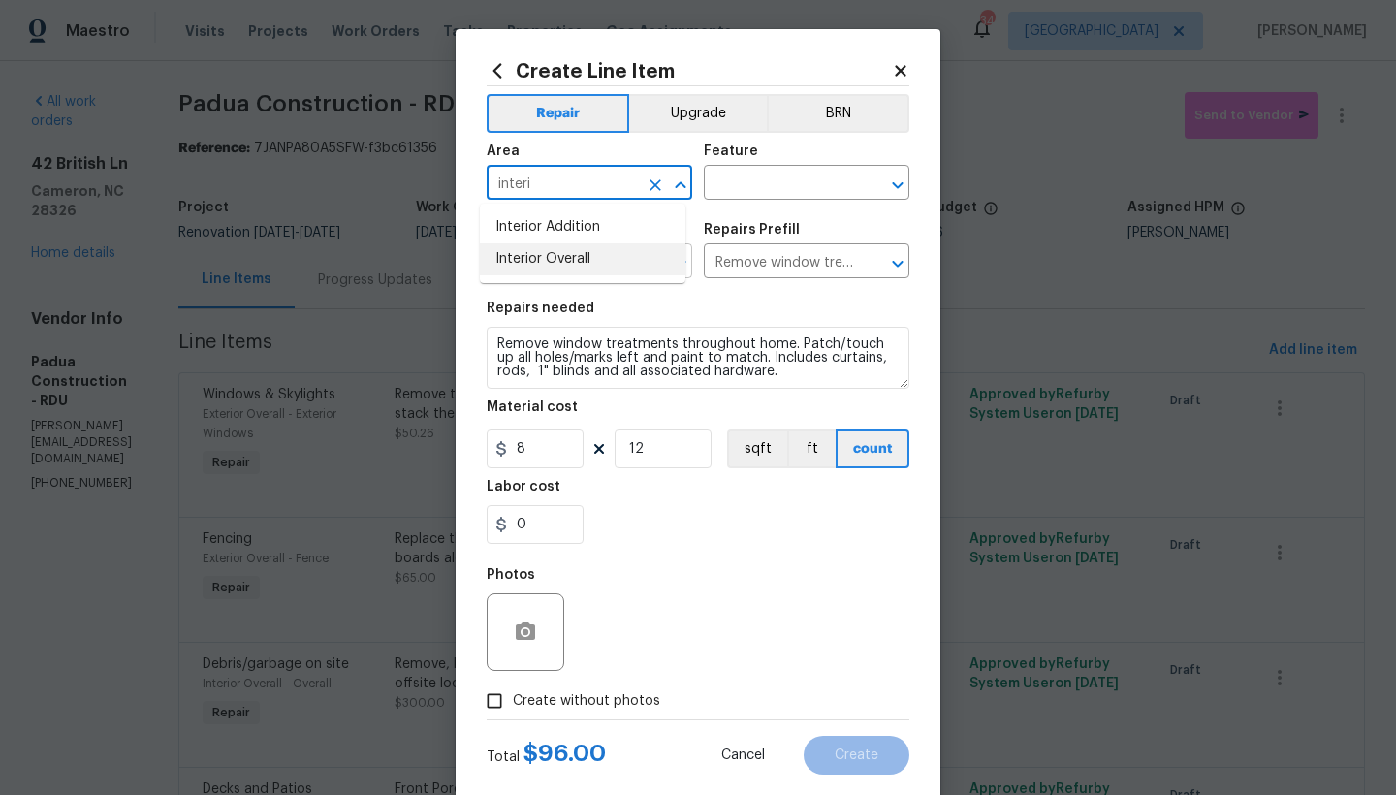
click at [528, 260] on li "Interior Overall" at bounding box center [583, 259] width 206 height 32
type input "Interior Overall"
click at [743, 188] on input "text" at bounding box center [779, 185] width 151 height 30
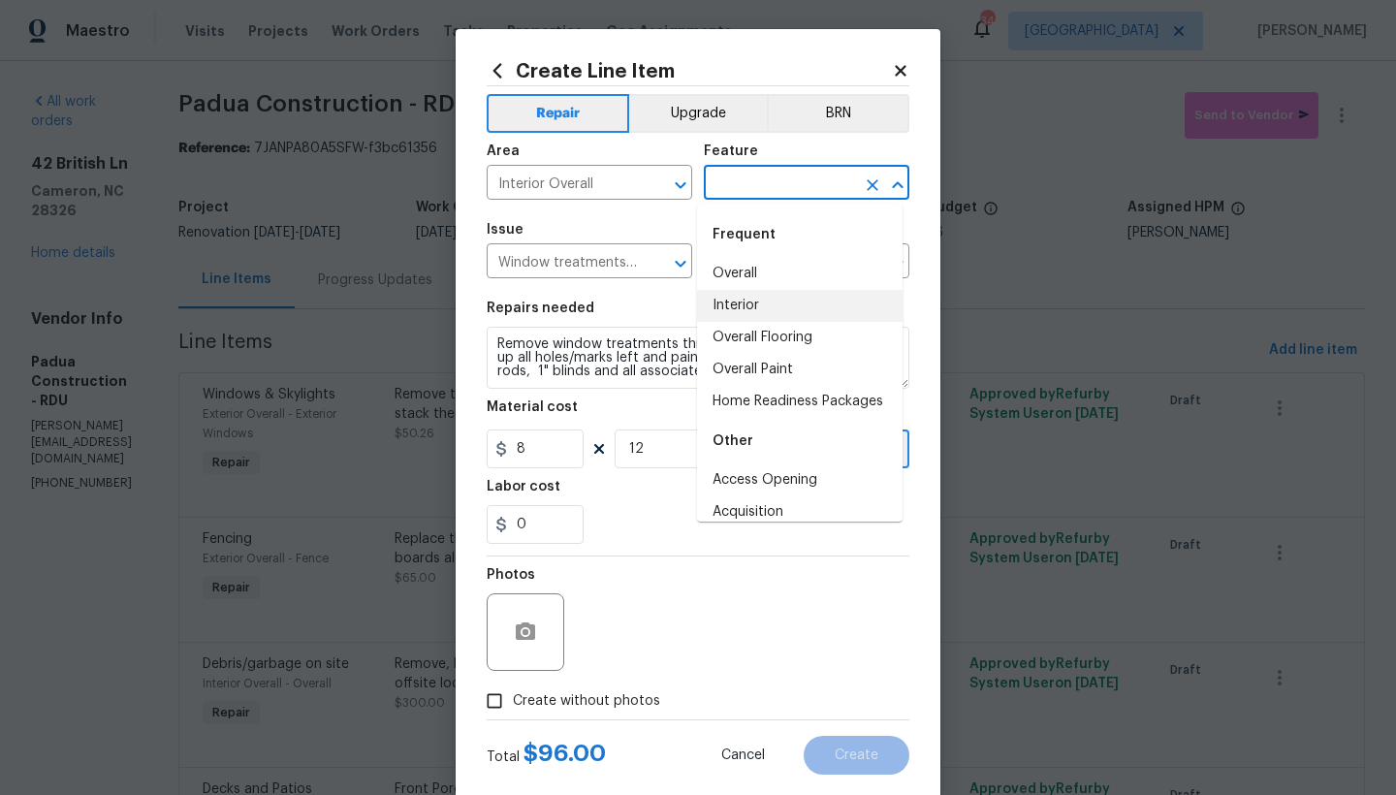
click at [727, 301] on li "Interior" at bounding box center [800, 306] width 206 height 32
type input "Interior"
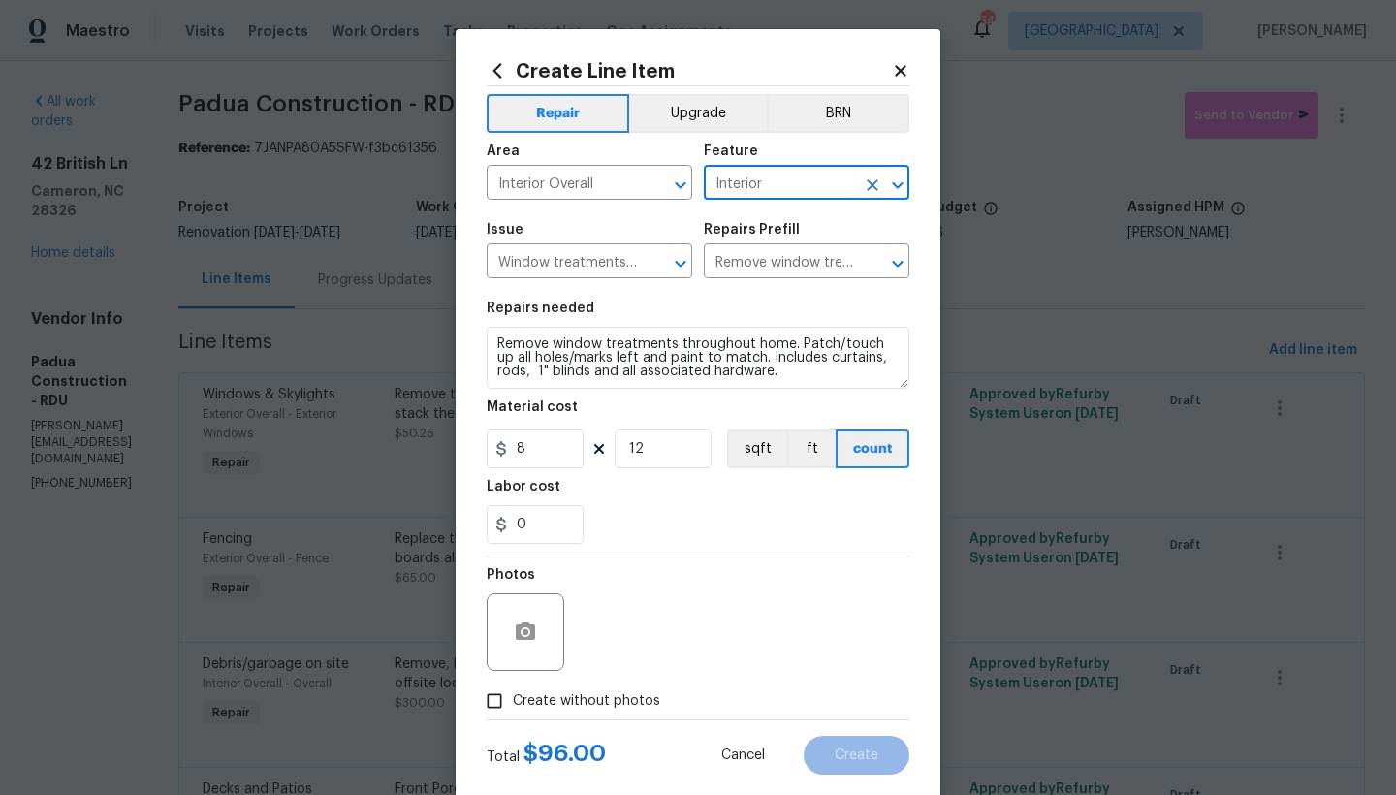
click at [515, 687] on span "Create without photos" at bounding box center [586, 701] width 147 height 20
click at [513, 687] on input "Create without photos" at bounding box center [494, 700] width 37 height 37
checkbox input "true"
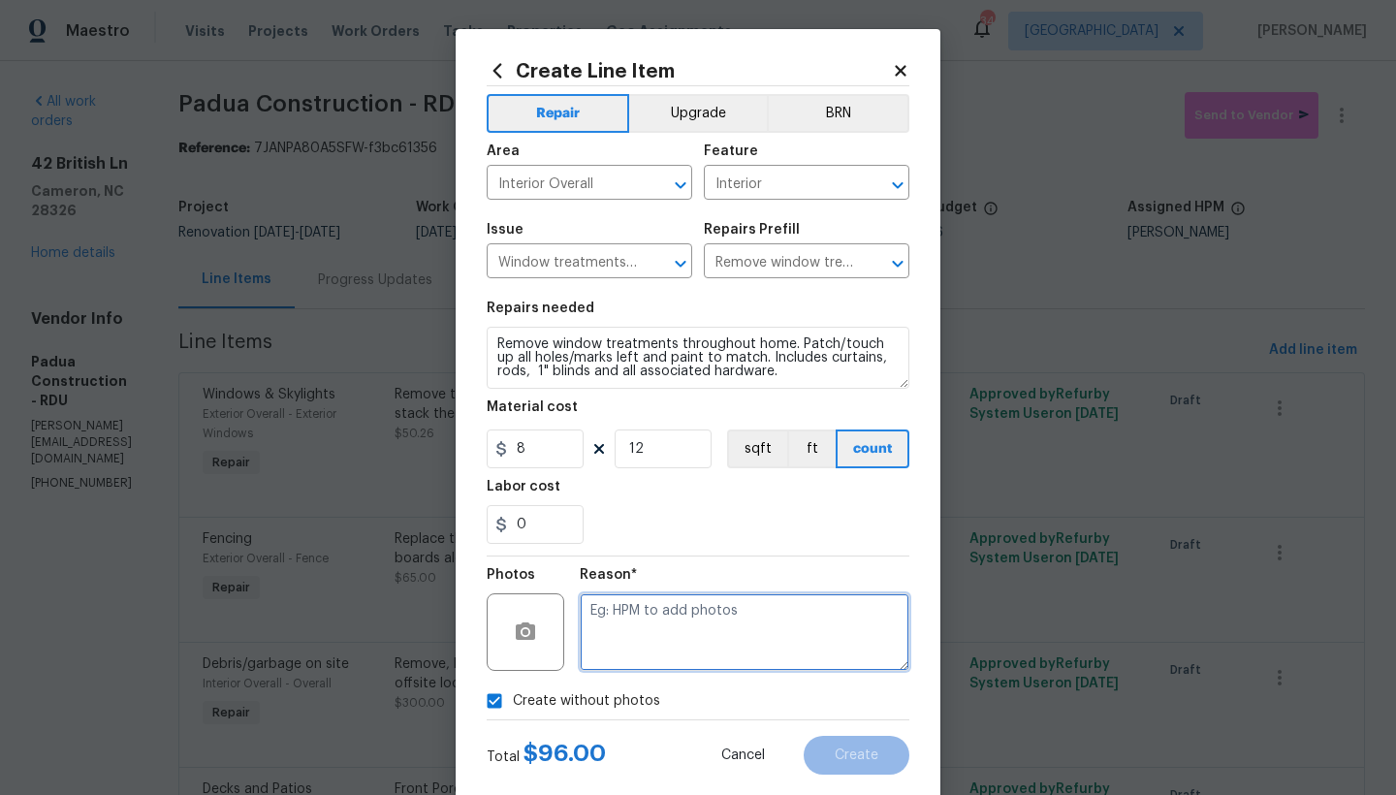
click at [627, 636] on textarea at bounding box center [745, 632] width 330 height 78
type textarea "n"
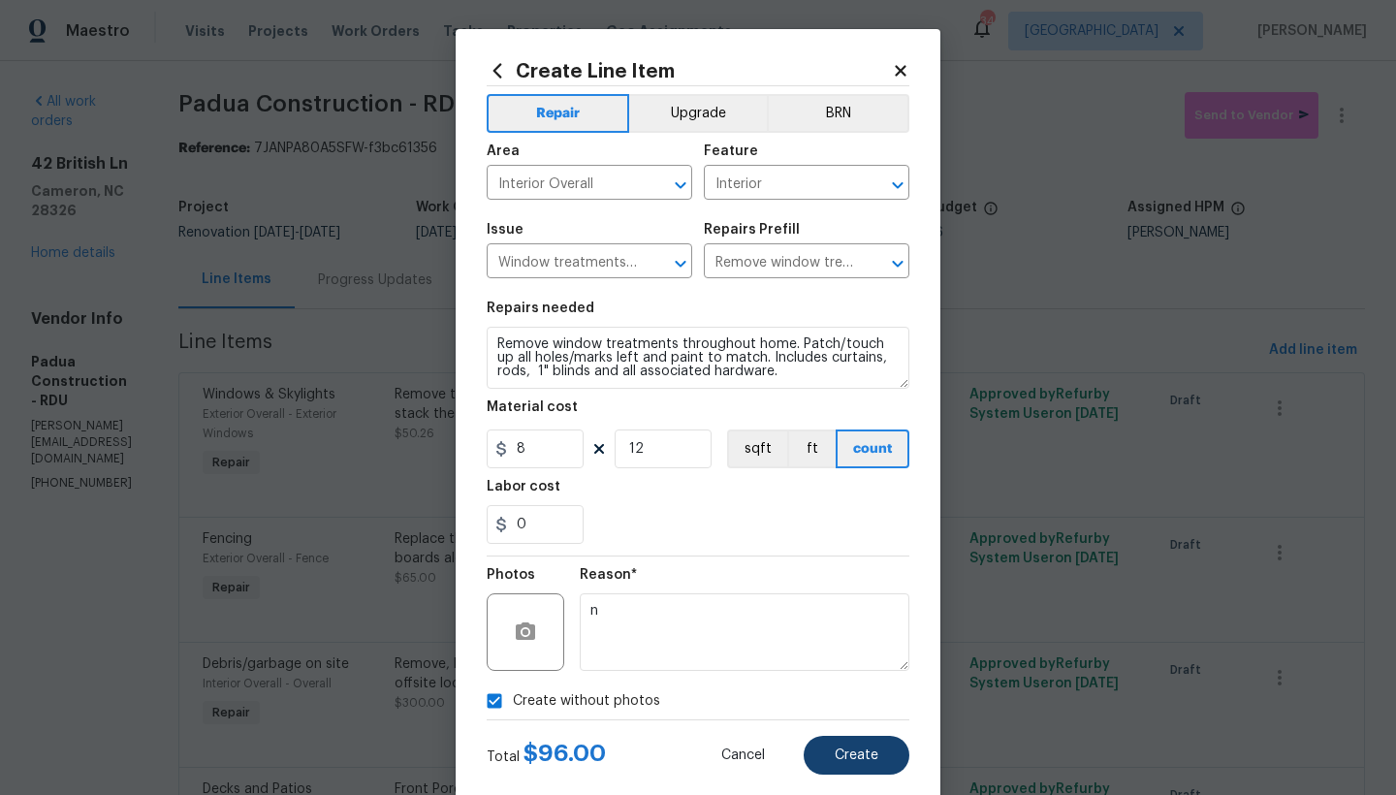
click at [851, 687] on span "Create" at bounding box center [857, 755] width 44 height 15
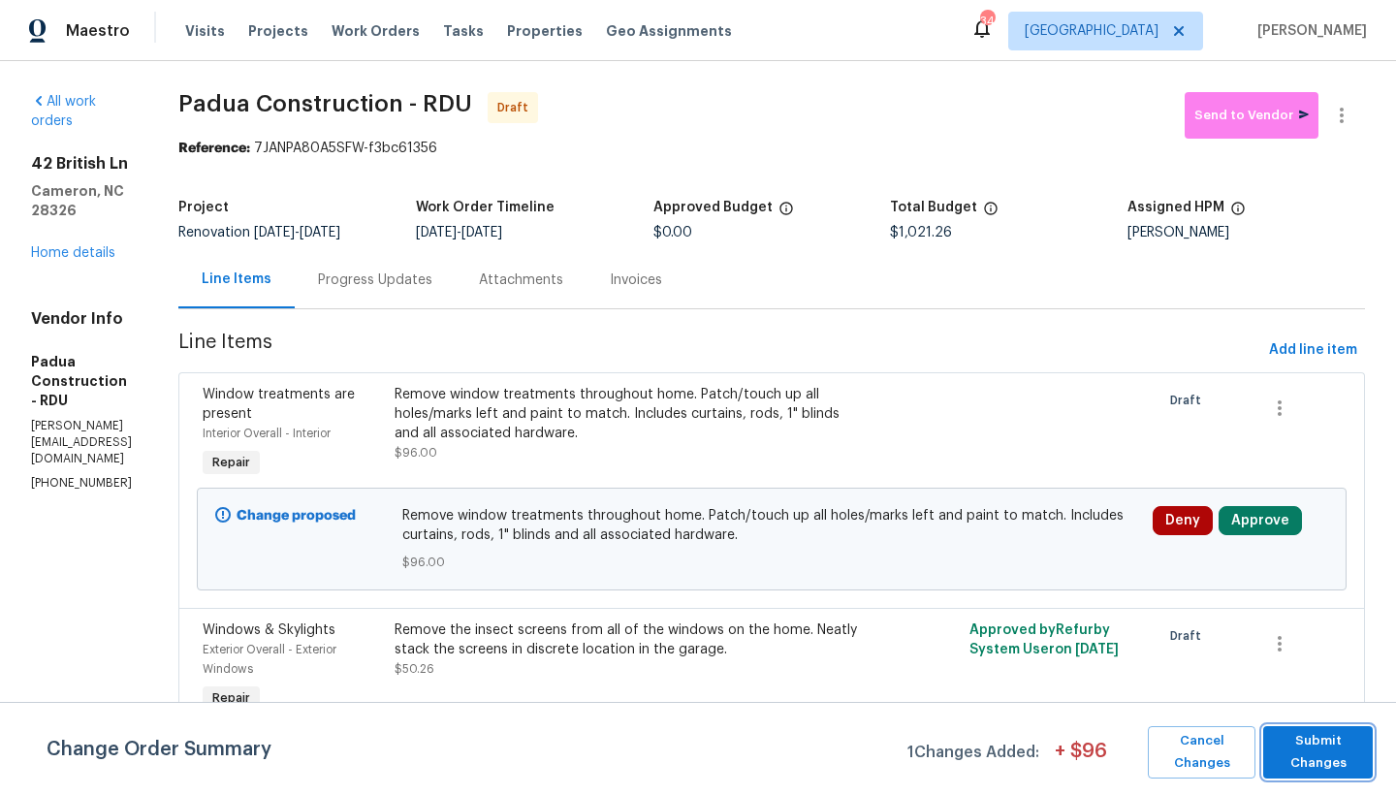
click at [1224, 687] on span "Submit Changes" at bounding box center [1318, 752] width 90 height 45
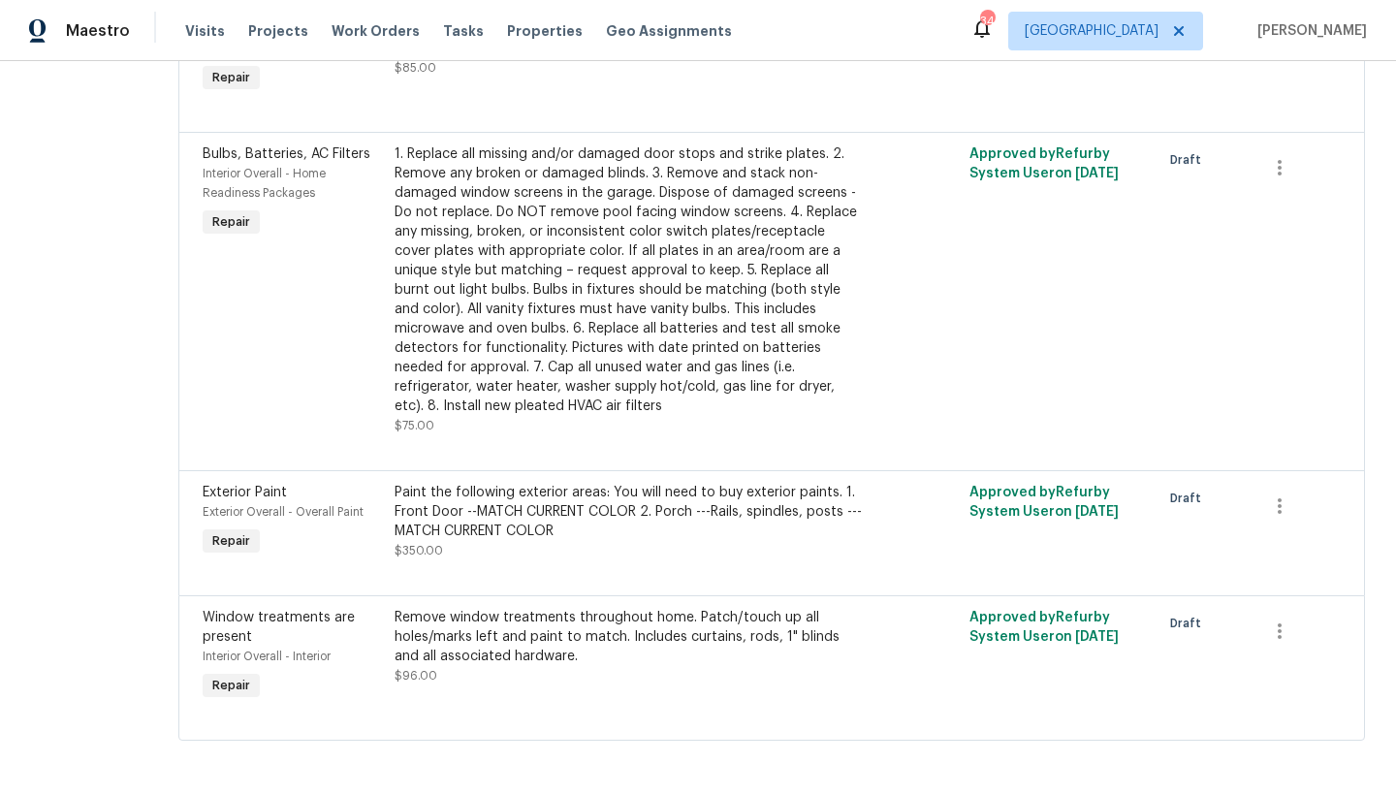
scroll to position [775, 0]
click at [784, 623] on div "Remove window treatments throughout home. Patch/touch up all holes/marks left a…" at bounding box center [628, 637] width 467 height 58
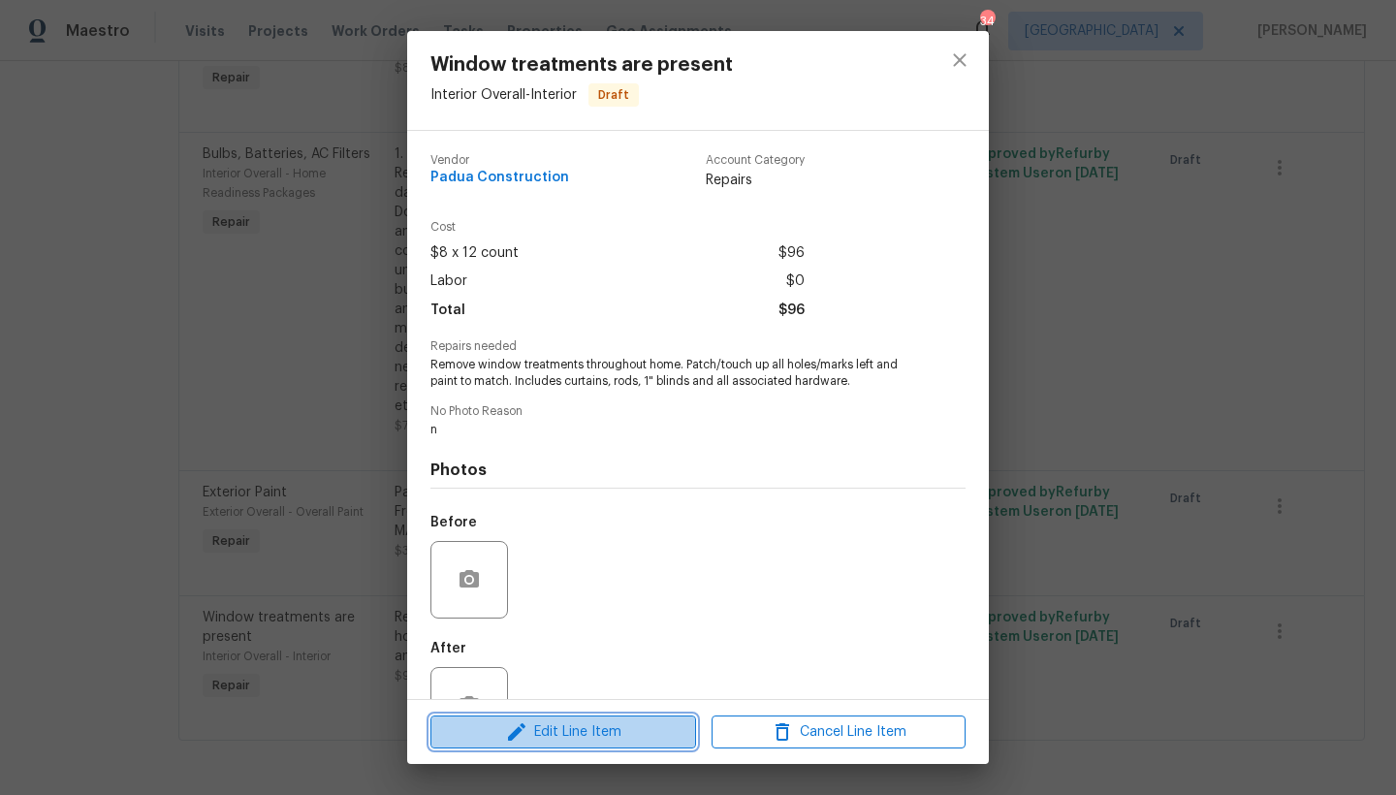
click at [564, 687] on span "Edit Line Item" at bounding box center [563, 732] width 254 height 24
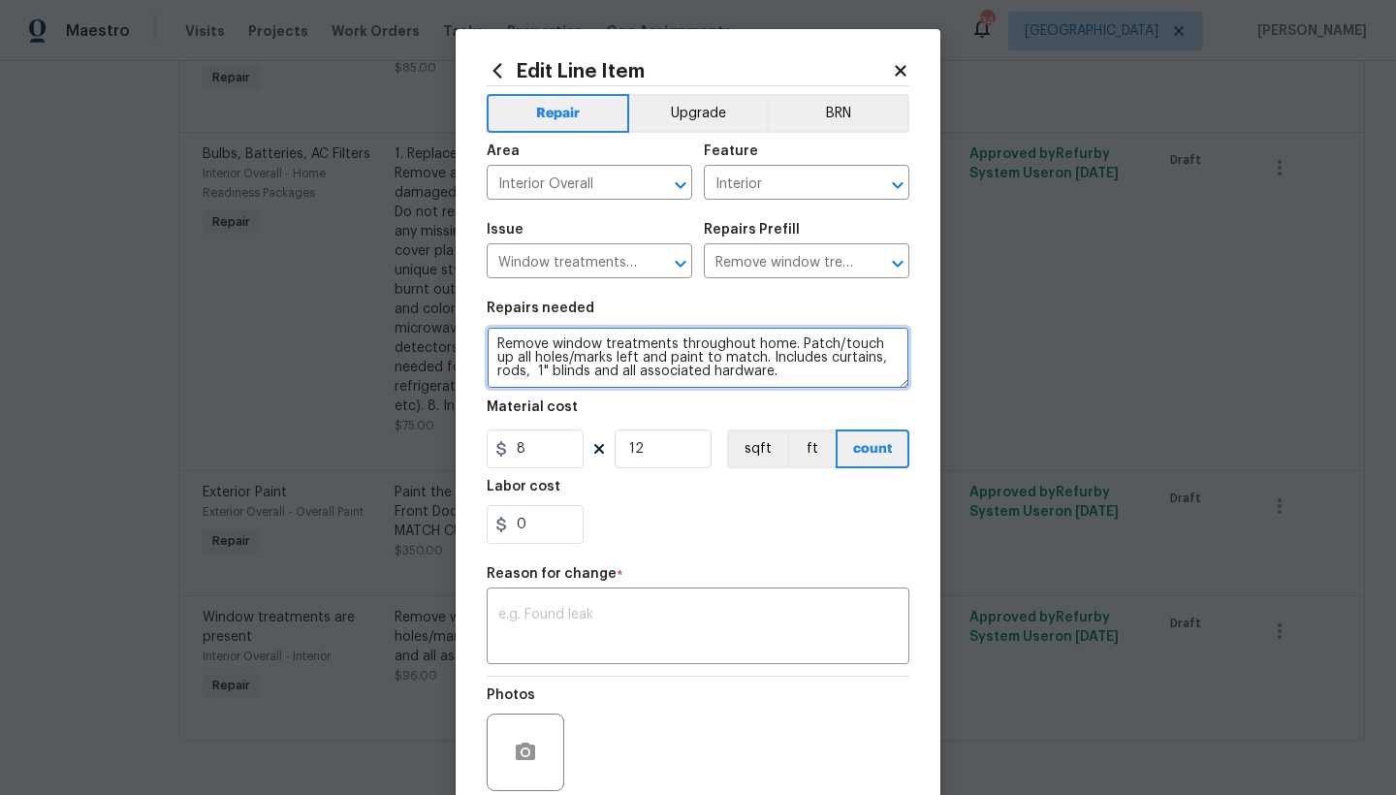
drag, startPoint x: 489, startPoint y: 368, endPoint x: 501, endPoint y: 370, distance: 12.8
click at [501, 370] on textarea "Remove window treatments throughout home. Patch/touch up all holes/marks left a…" at bounding box center [698, 358] width 423 height 62
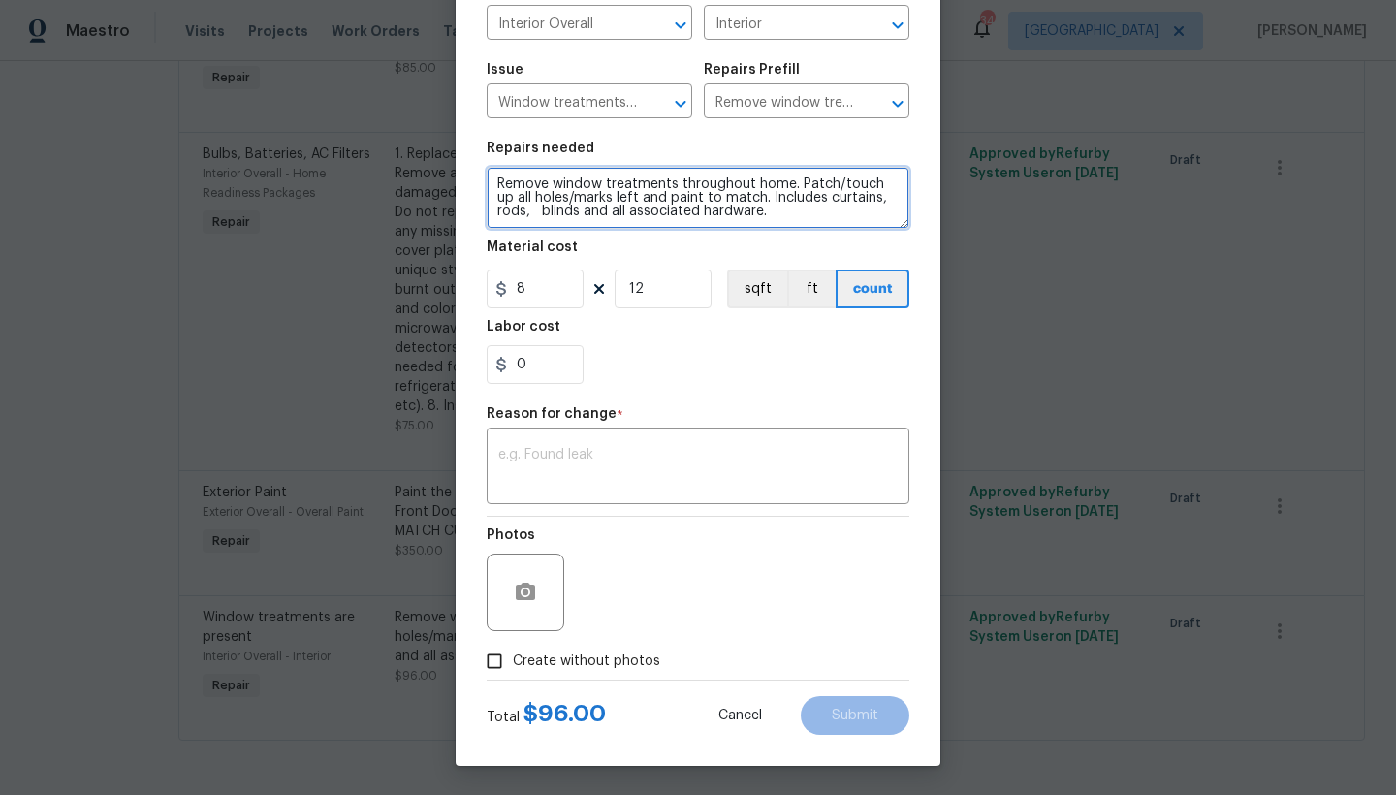
type textarea "Remove window treatments throughout home. Patch/touch up all holes/marks left a…"
click at [499, 656] on input "Create without photos" at bounding box center [494, 661] width 37 height 37
checkbox input "true"
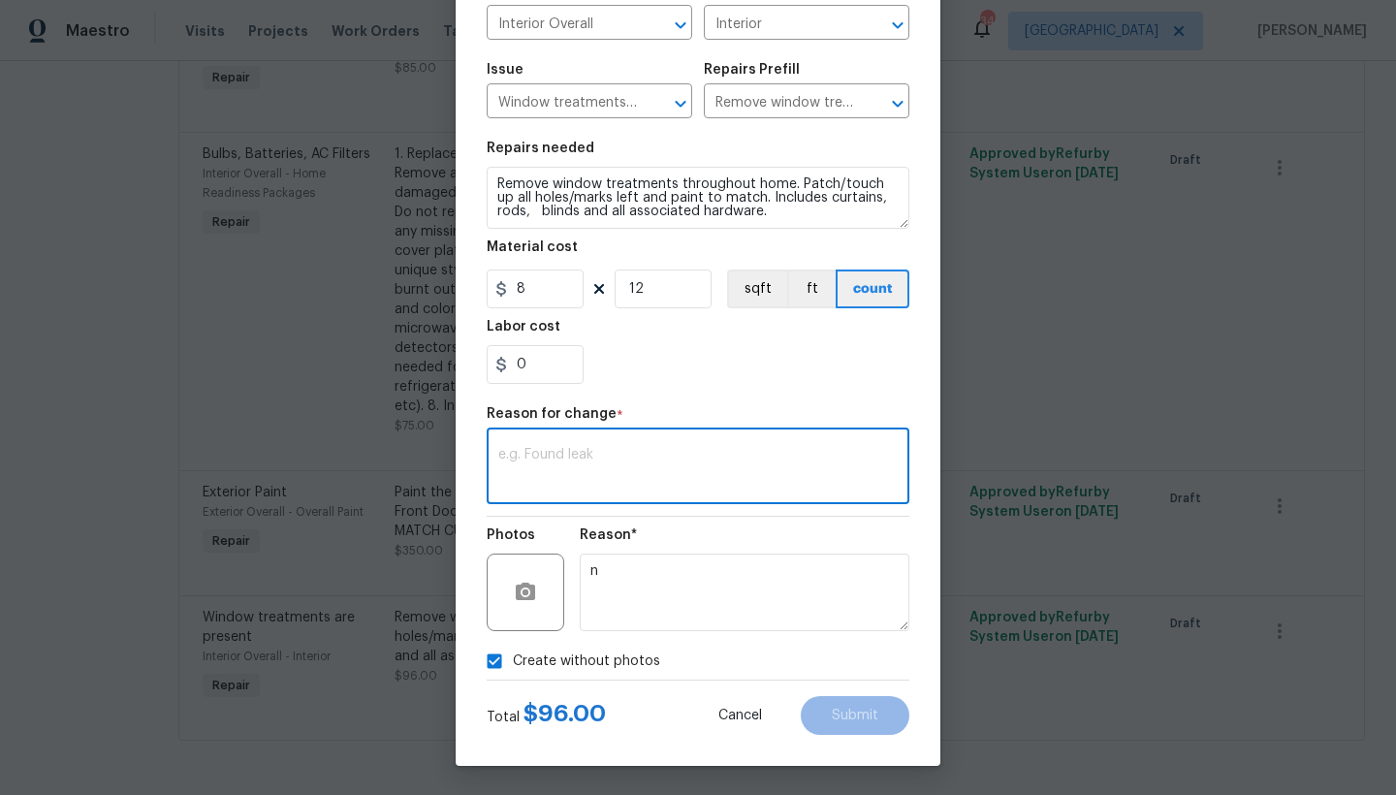
click at [558, 456] on textarea at bounding box center [697, 468] width 399 height 41
type textarea "edit"
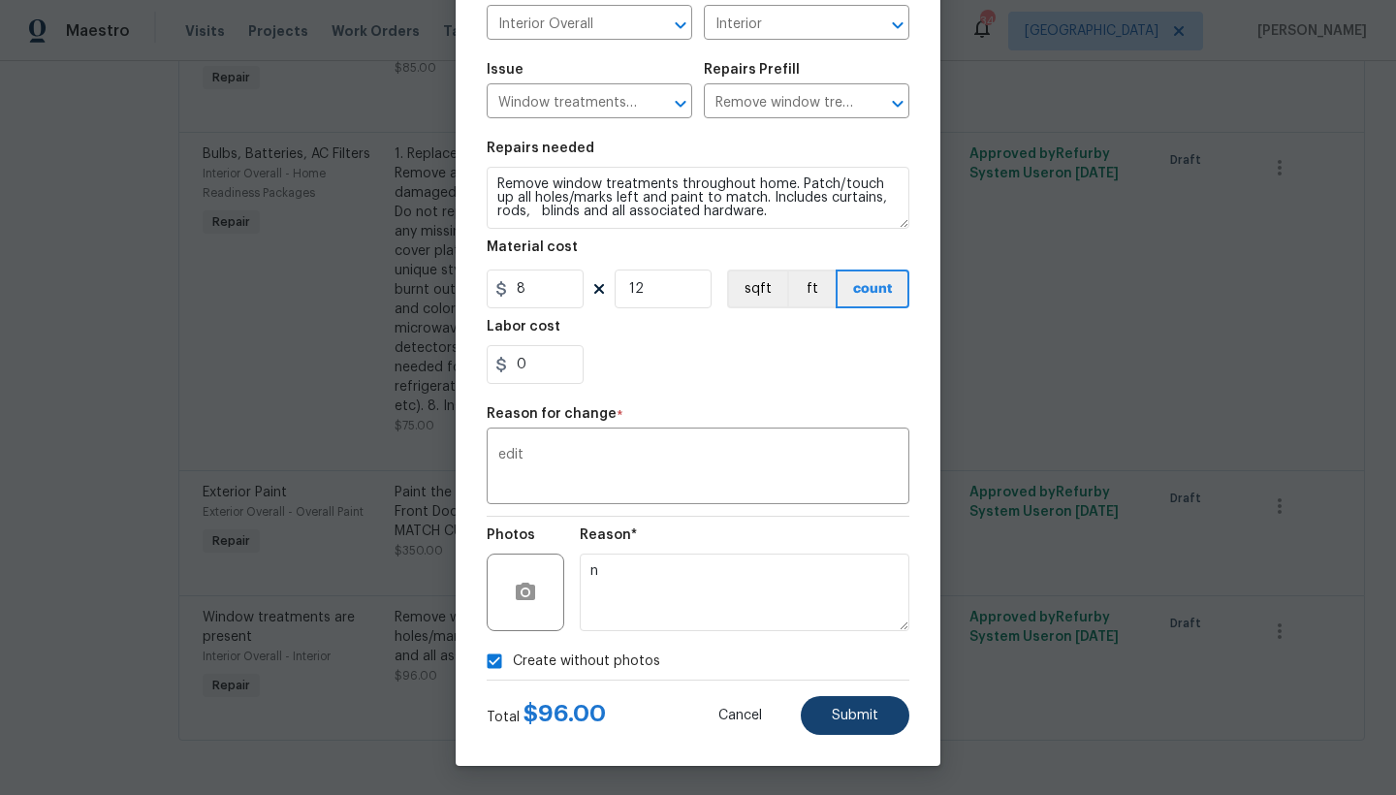
click at [855, 687] on span "Submit" at bounding box center [855, 716] width 47 height 15
type textarea "Remove window treatments throughout home. Patch/touch up all holes/marks left a…"
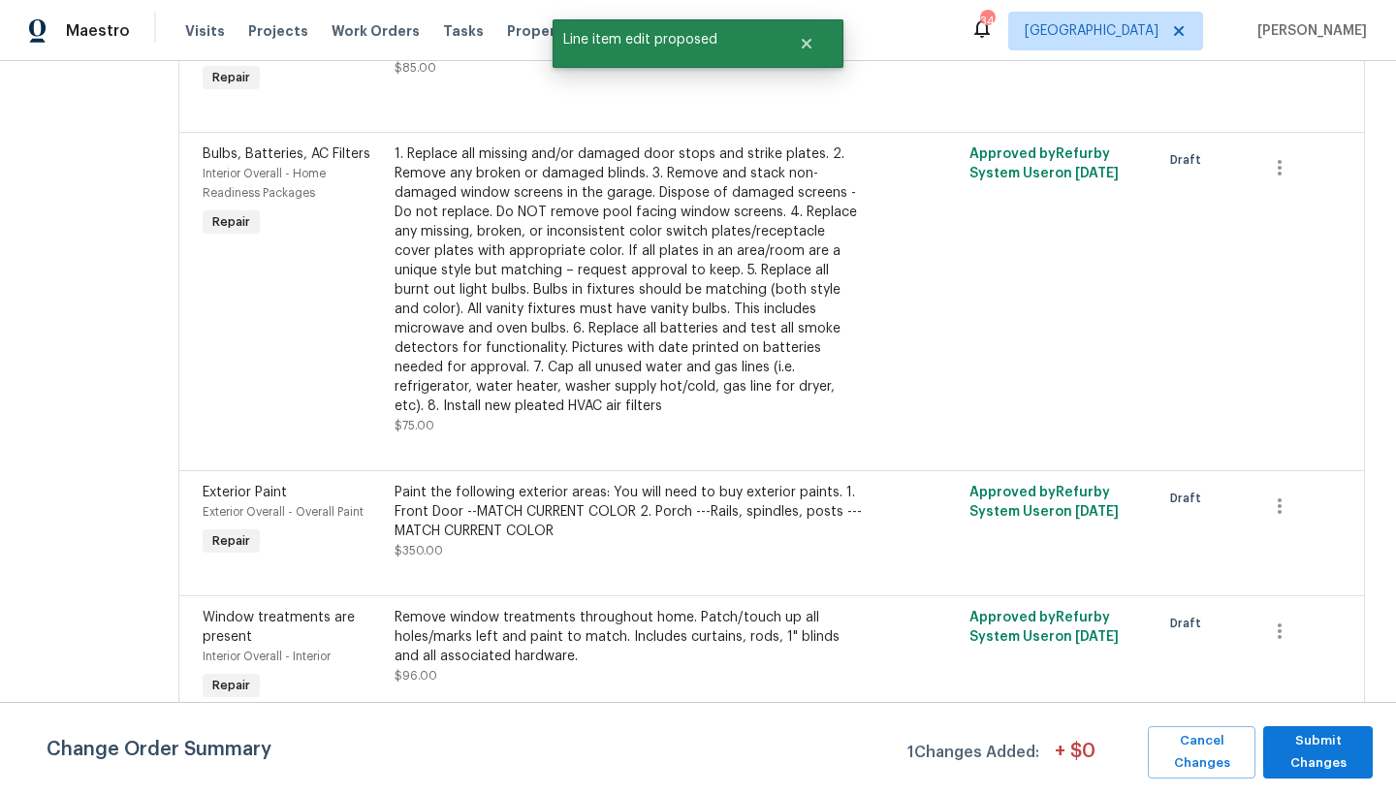
scroll to position [0, 0]
click at [1224, 687] on span "Submit Changes" at bounding box center [1318, 752] width 90 height 45
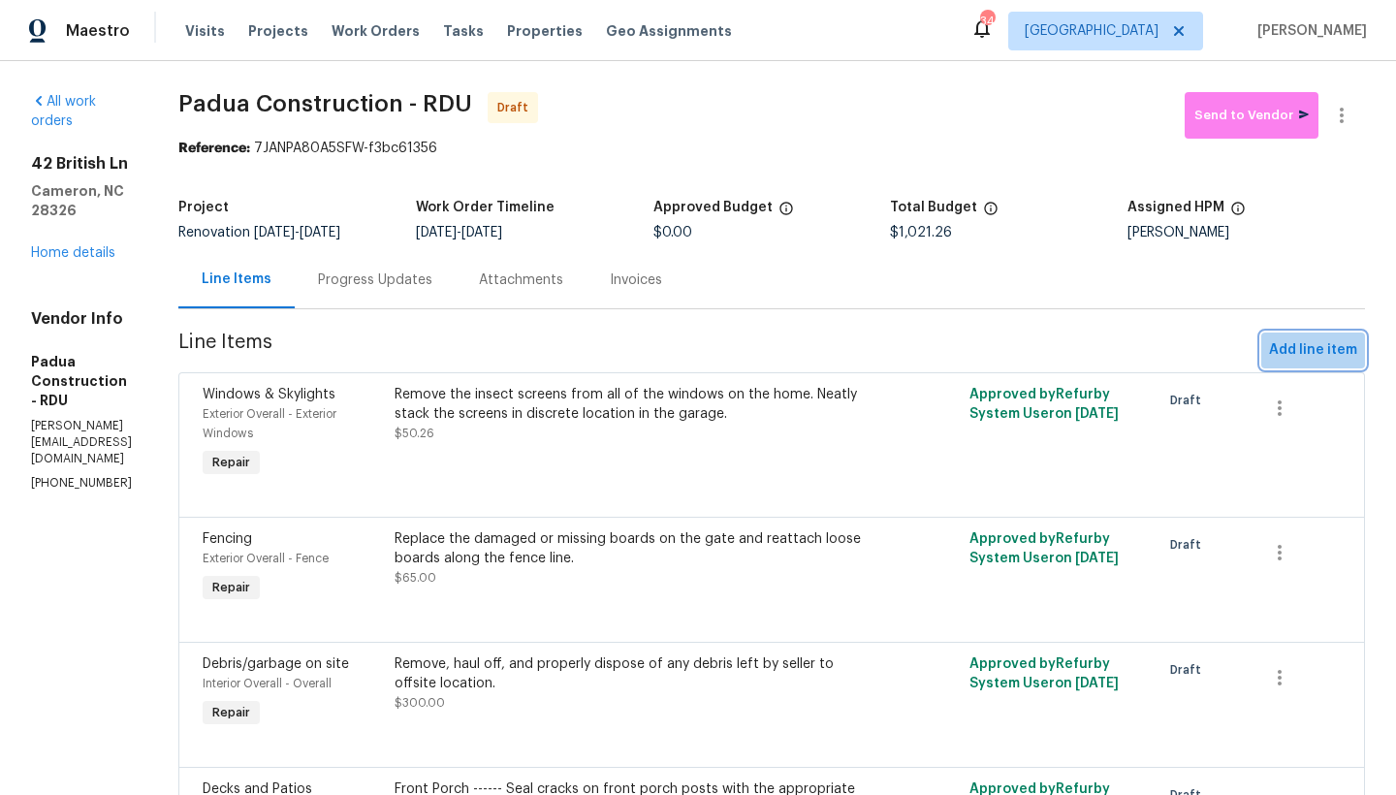
click at [1224, 359] on span "Add line item" at bounding box center [1313, 350] width 88 height 24
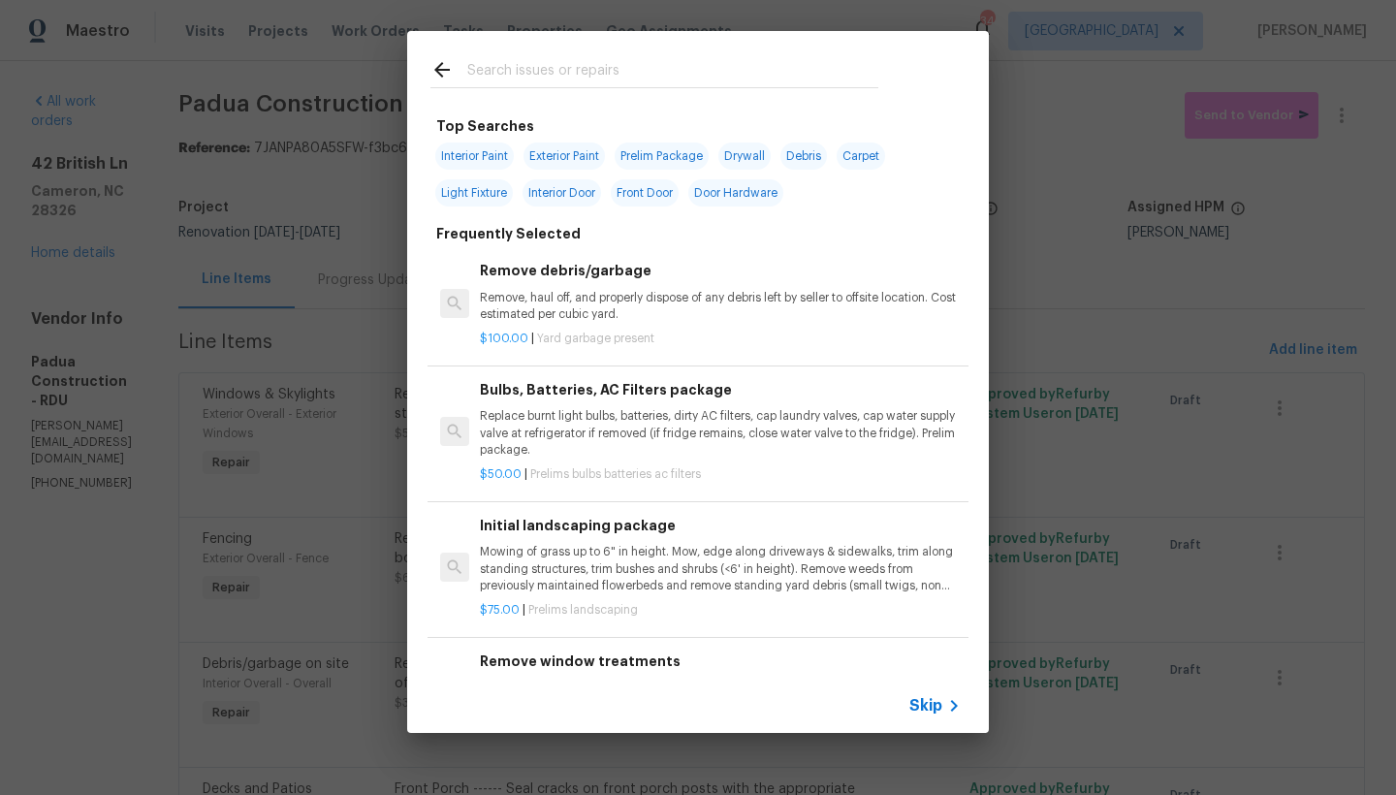
click at [504, 65] on input "text" at bounding box center [672, 72] width 411 height 29
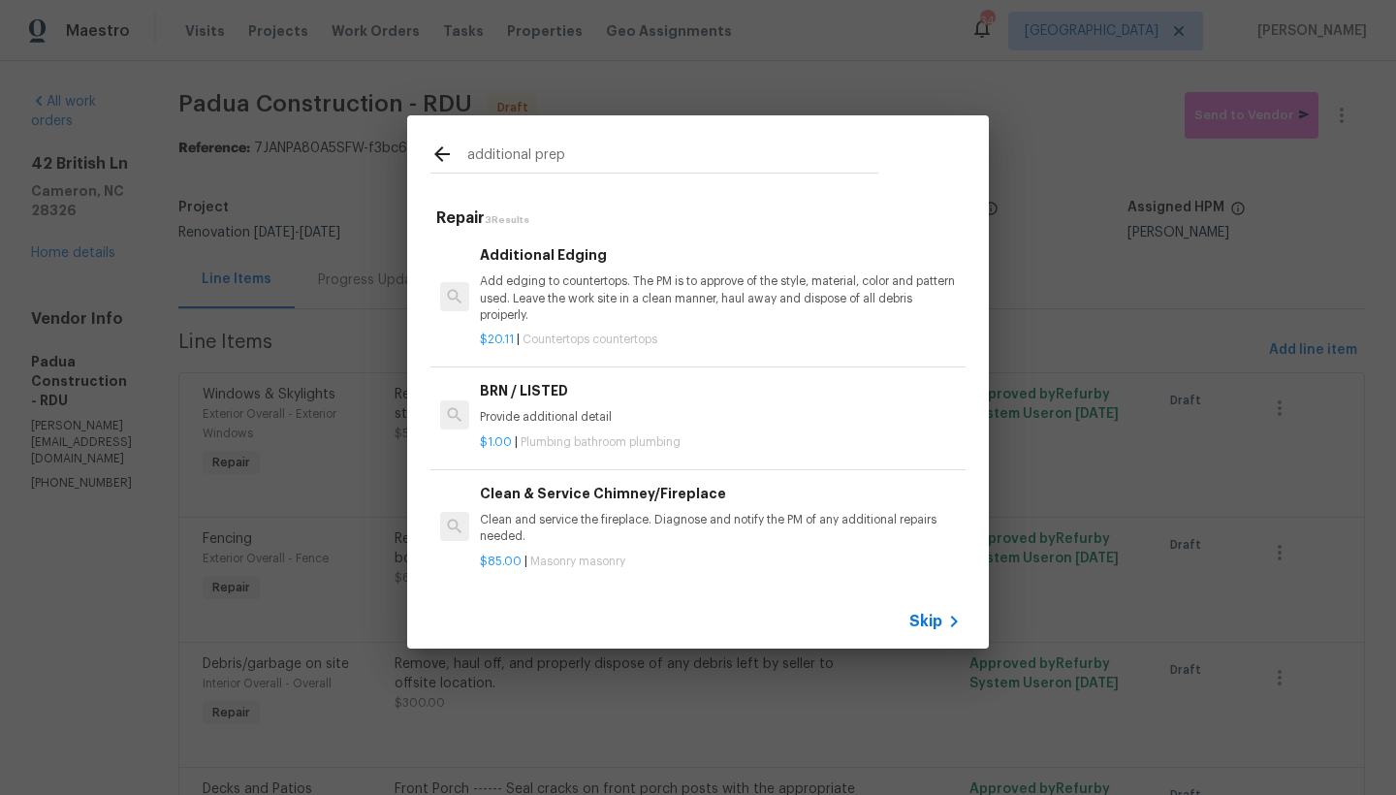
drag, startPoint x: 585, startPoint y: 148, endPoint x: 324, endPoint y: 148, distance: 260.8
click at [330, 148] on div "additional prep Repair 3 Results Additional Edging Add edging to countertops. T…" at bounding box center [698, 382] width 1396 height 764
type input "prep"
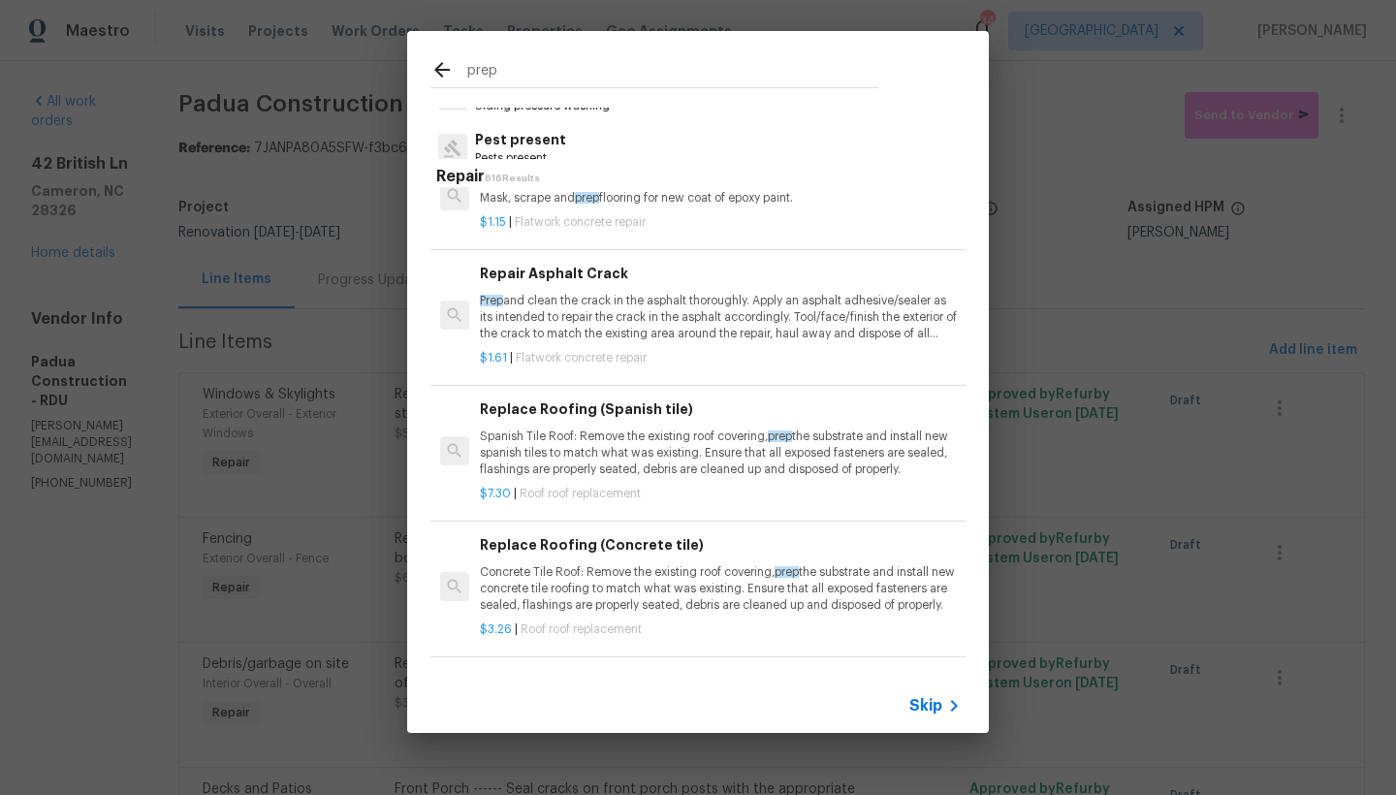
scroll to position [300, 0]
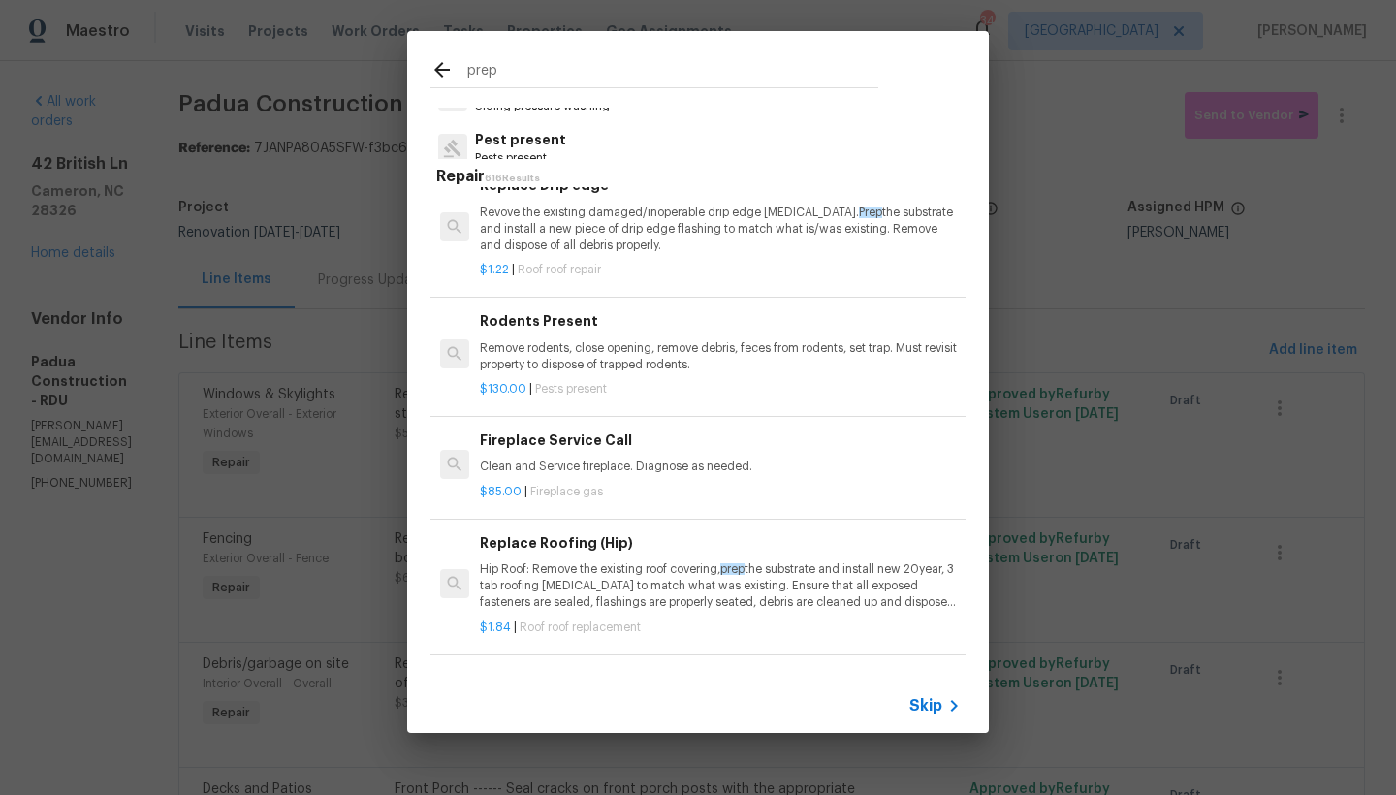
drag, startPoint x: 510, startPoint y: 79, endPoint x: 411, endPoint y: 70, distance: 99.4
click at [412, 70] on div "prep" at bounding box center [654, 69] width 494 height 77
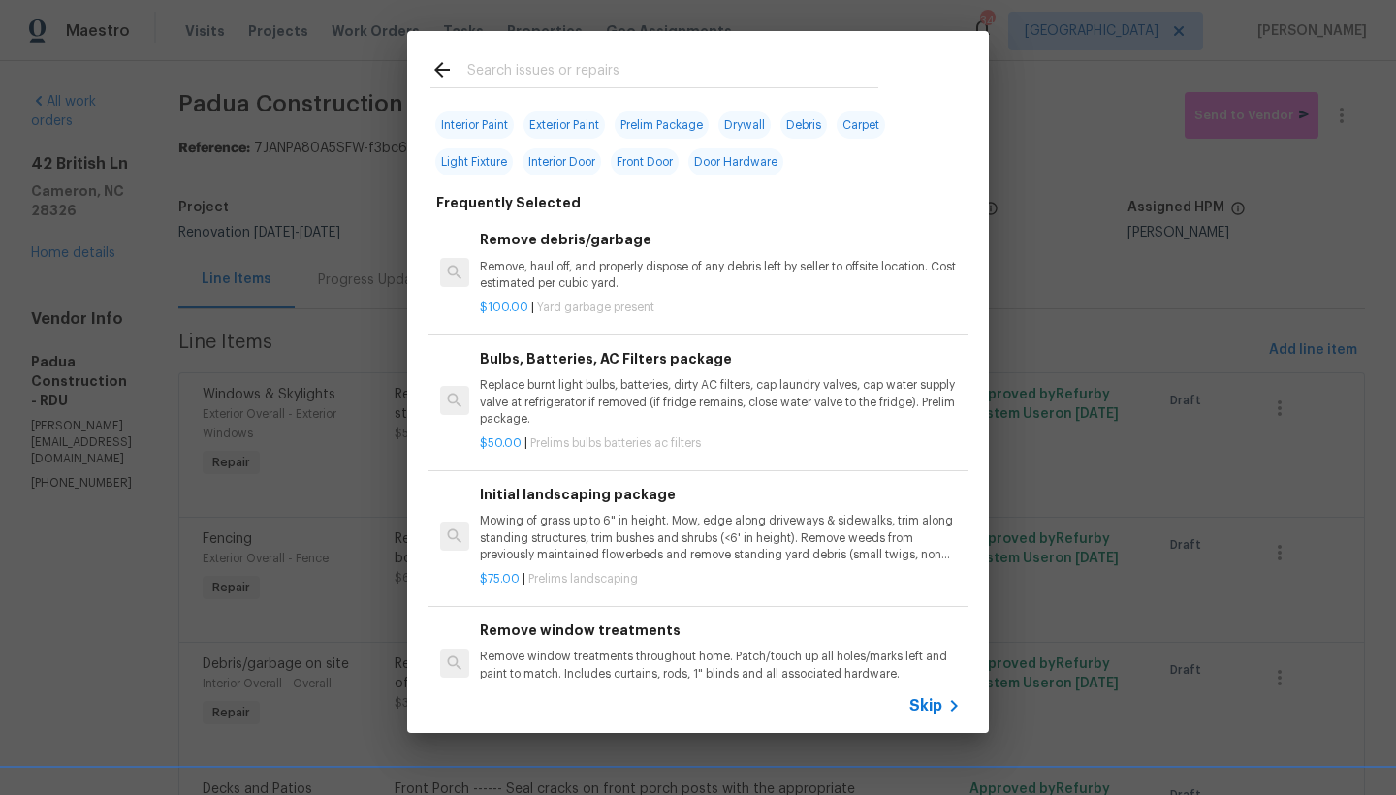
scroll to position [0, 0]
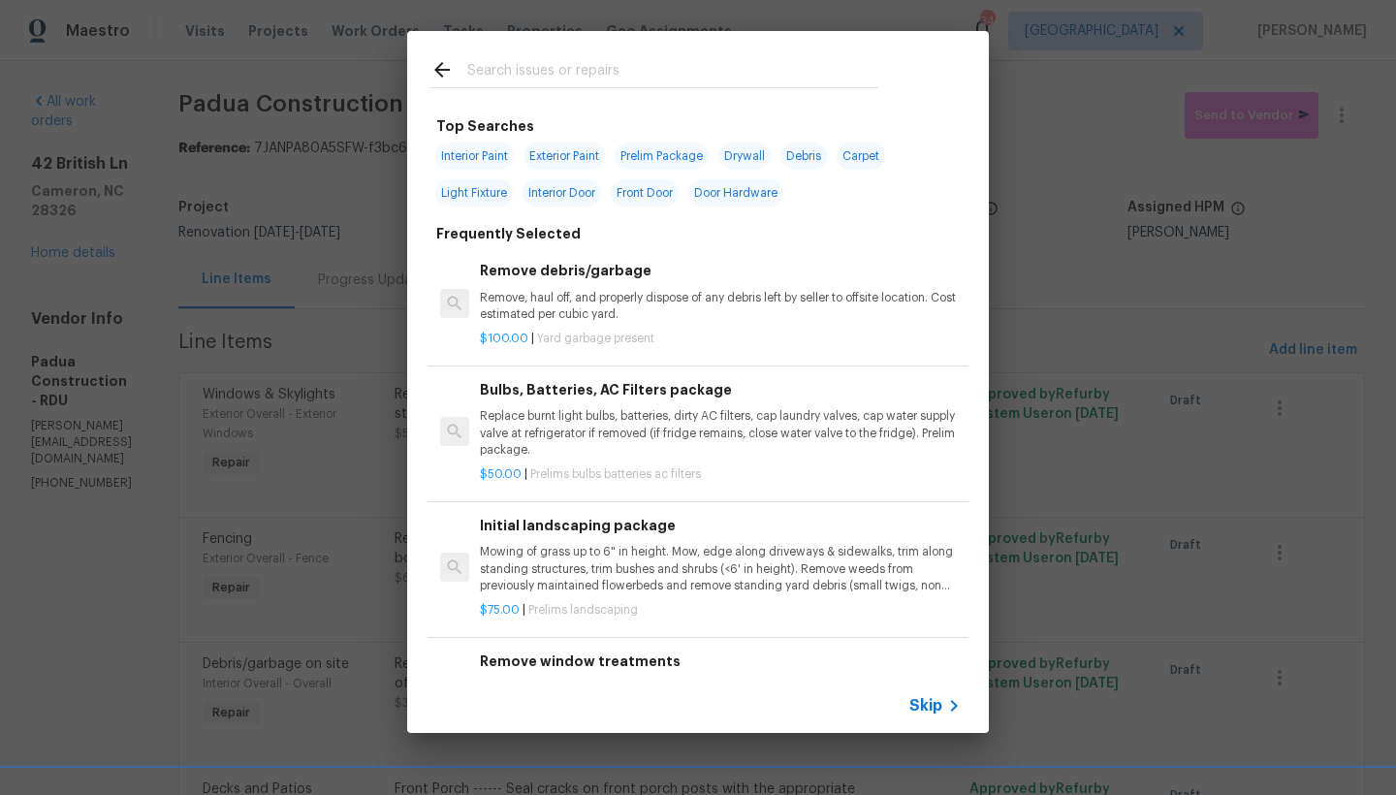
click at [474, 149] on span "Interior Paint" at bounding box center [474, 156] width 79 height 27
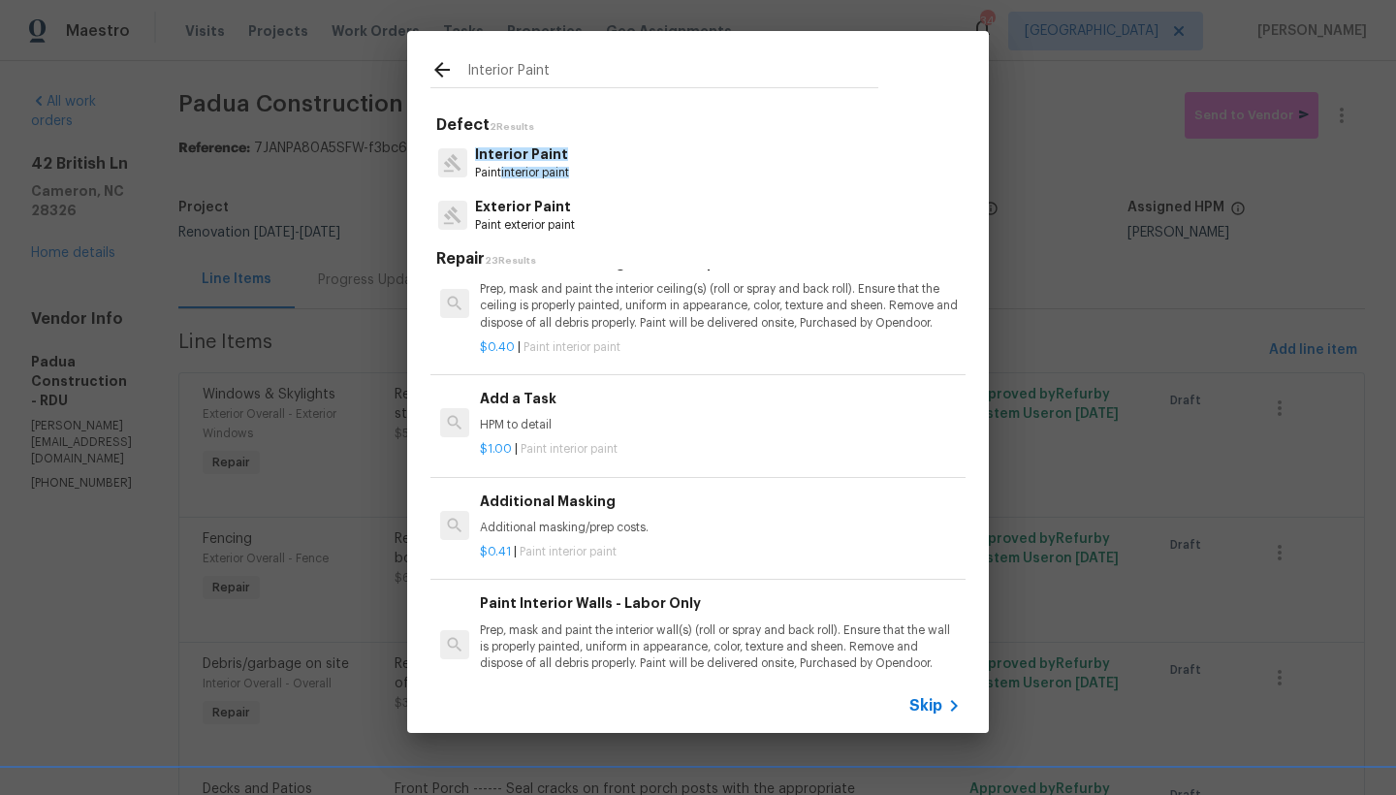
scroll to position [842, 0]
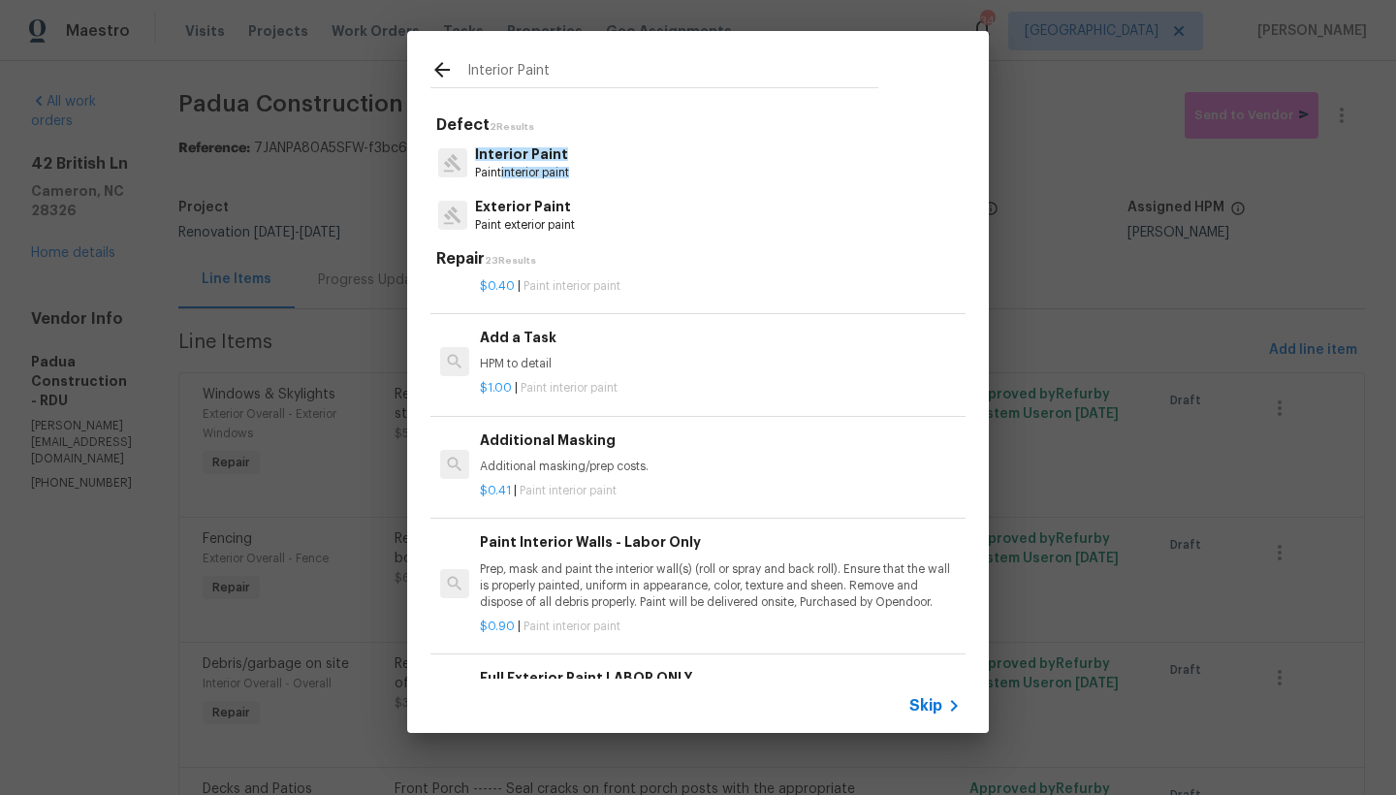
drag, startPoint x: 585, startPoint y: 67, endPoint x: 318, endPoint y: 70, distance: 266.6
click at [322, 69] on div "Interior Paint Defect 2 Results Interior Paint Paint interior paint Exterior Pa…" at bounding box center [698, 382] width 1396 height 764
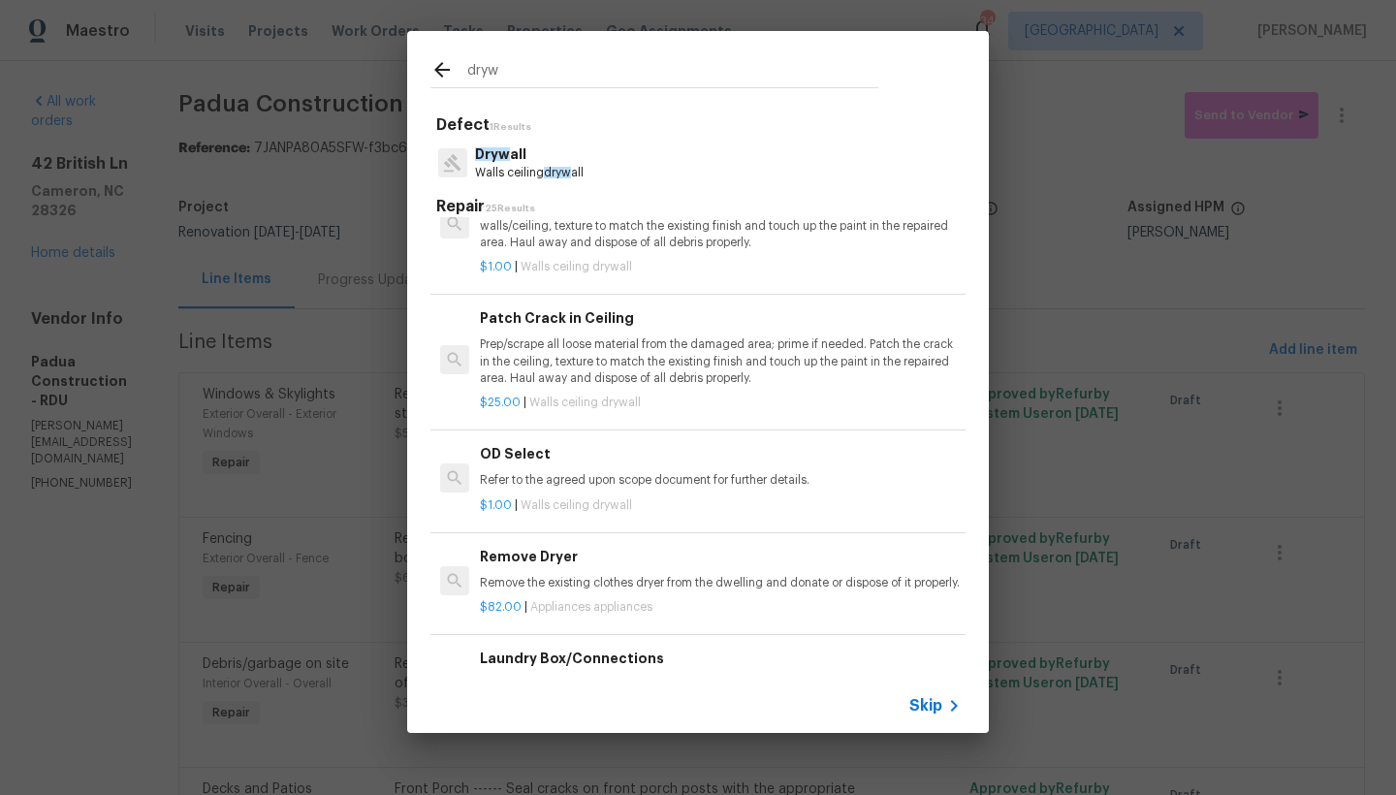
type input "dryw"
click at [516, 165] on p "Walls ceiling dryw all" at bounding box center [529, 173] width 109 height 16
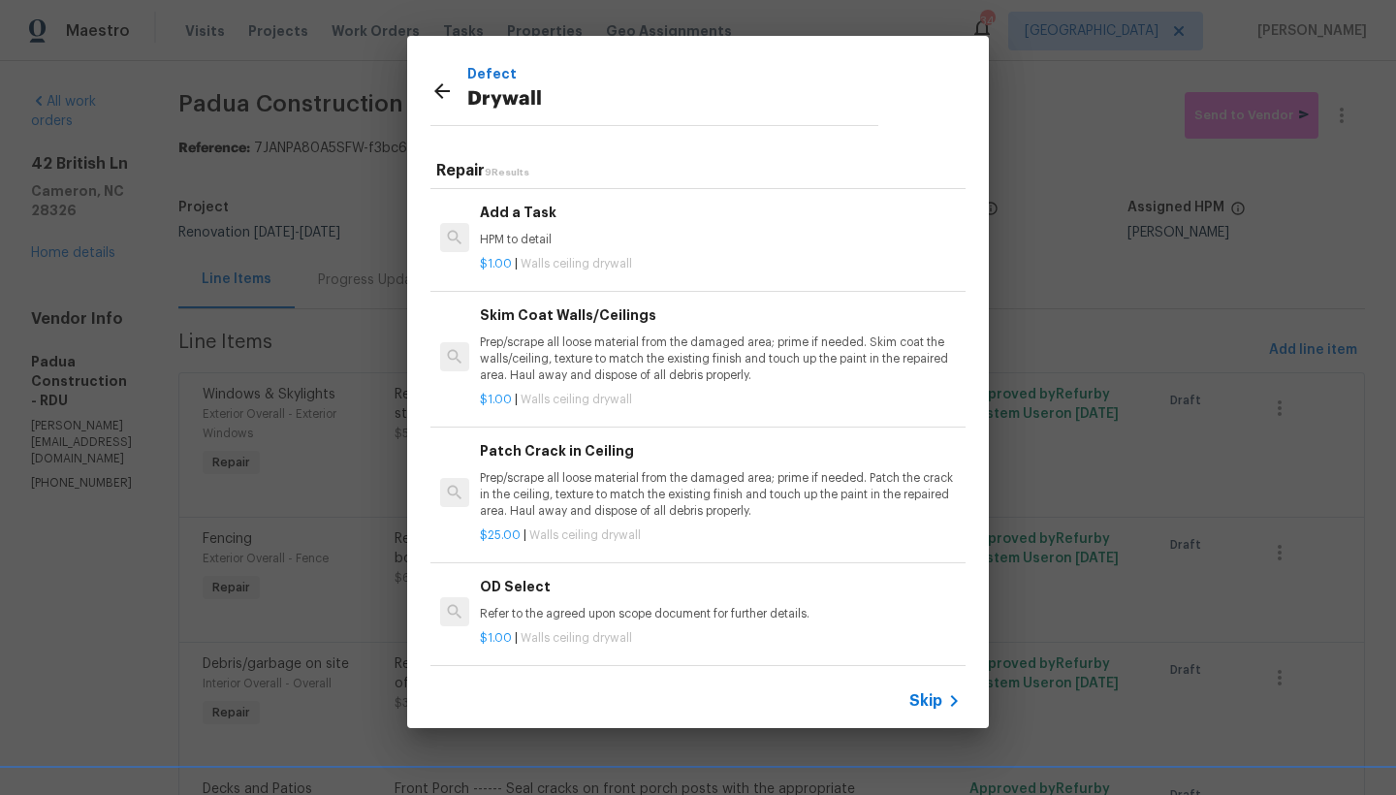
scroll to position [680, 0]
click at [547, 308] on h6 "Skim Coat Walls/Ceilings" at bounding box center [720, 314] width 481 height 21
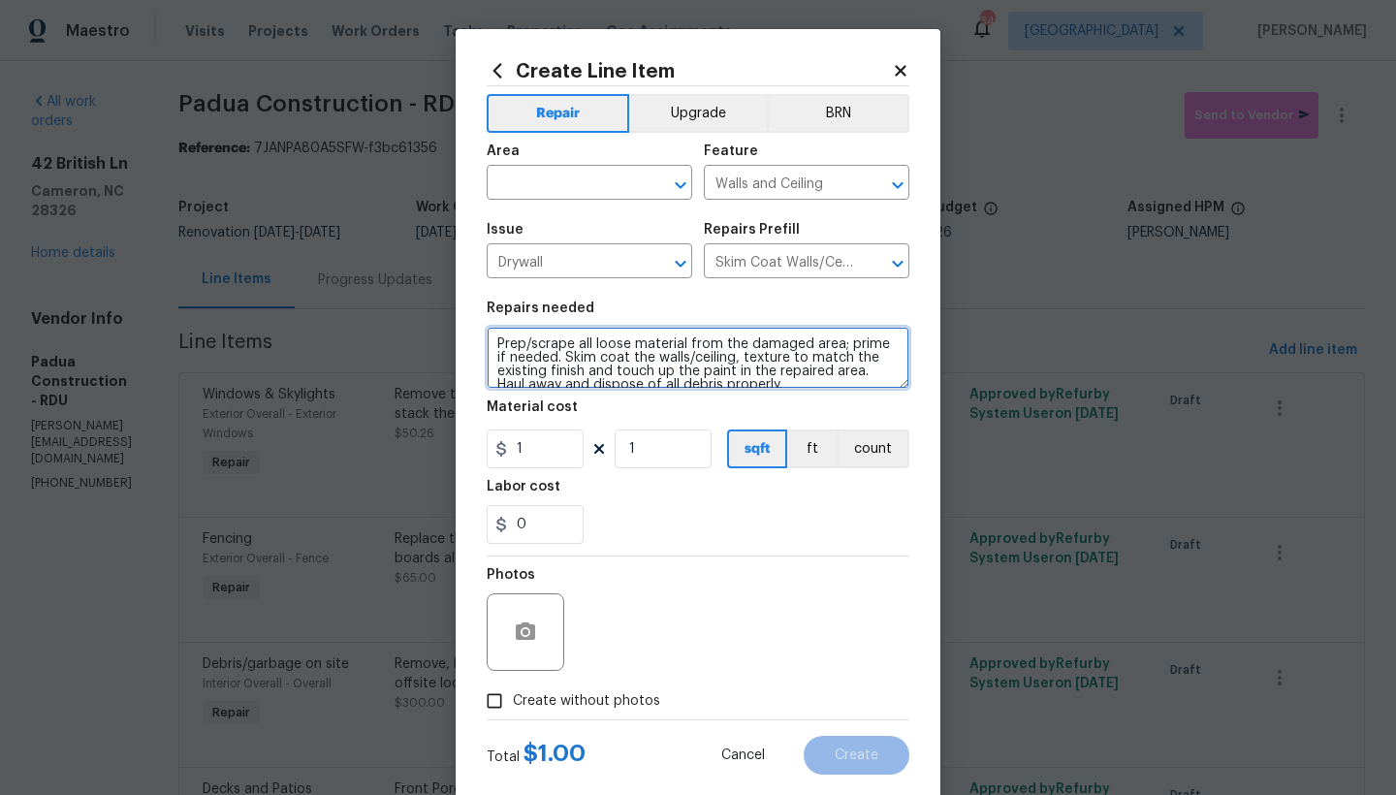
click at [787, 381] on textarea "Prep/scrape all loose material from the damaged area; prime if needed. Skim coa…" at bounding box center [698, 358] width 423 height 62
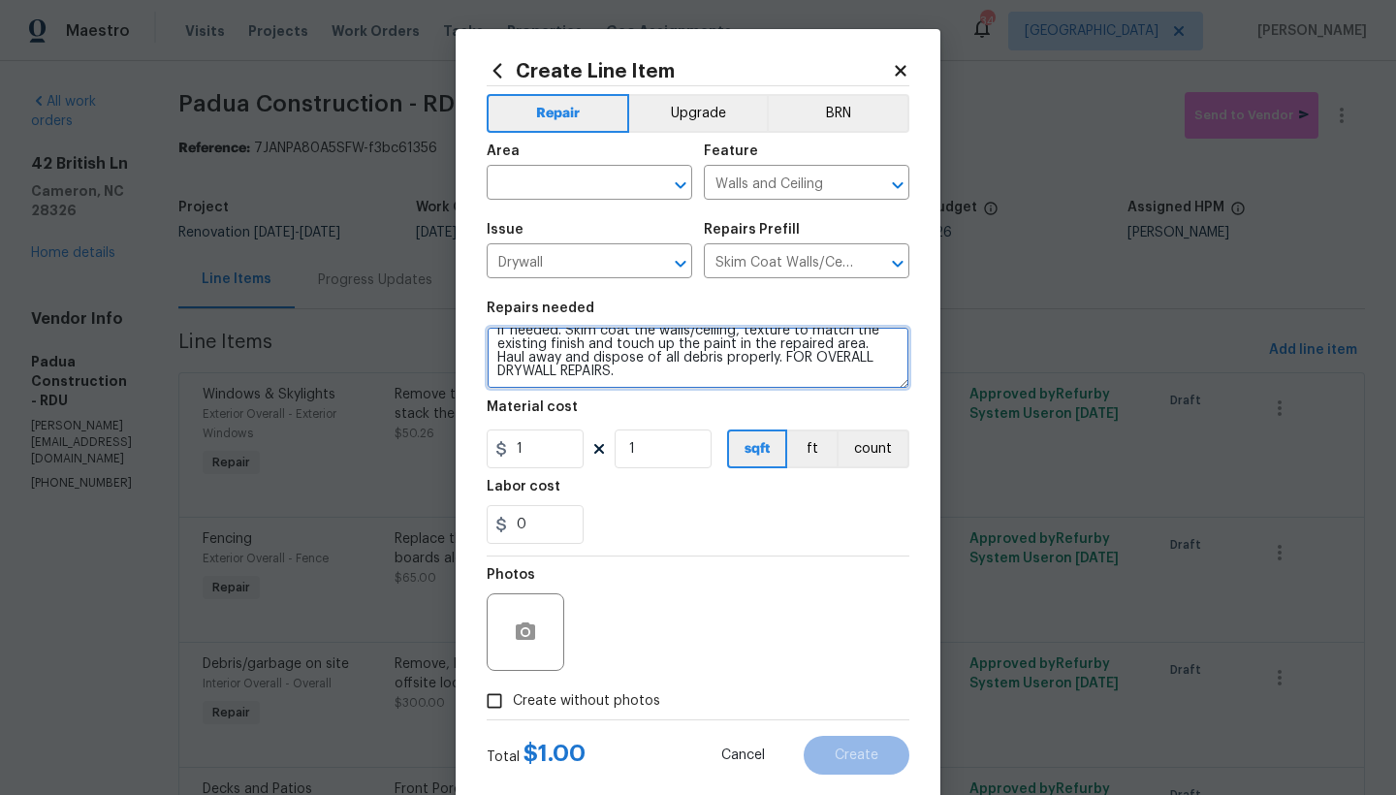
type textarea "Prep/scrape all loose material from the damaged area; prime if needed. Skim coa…"
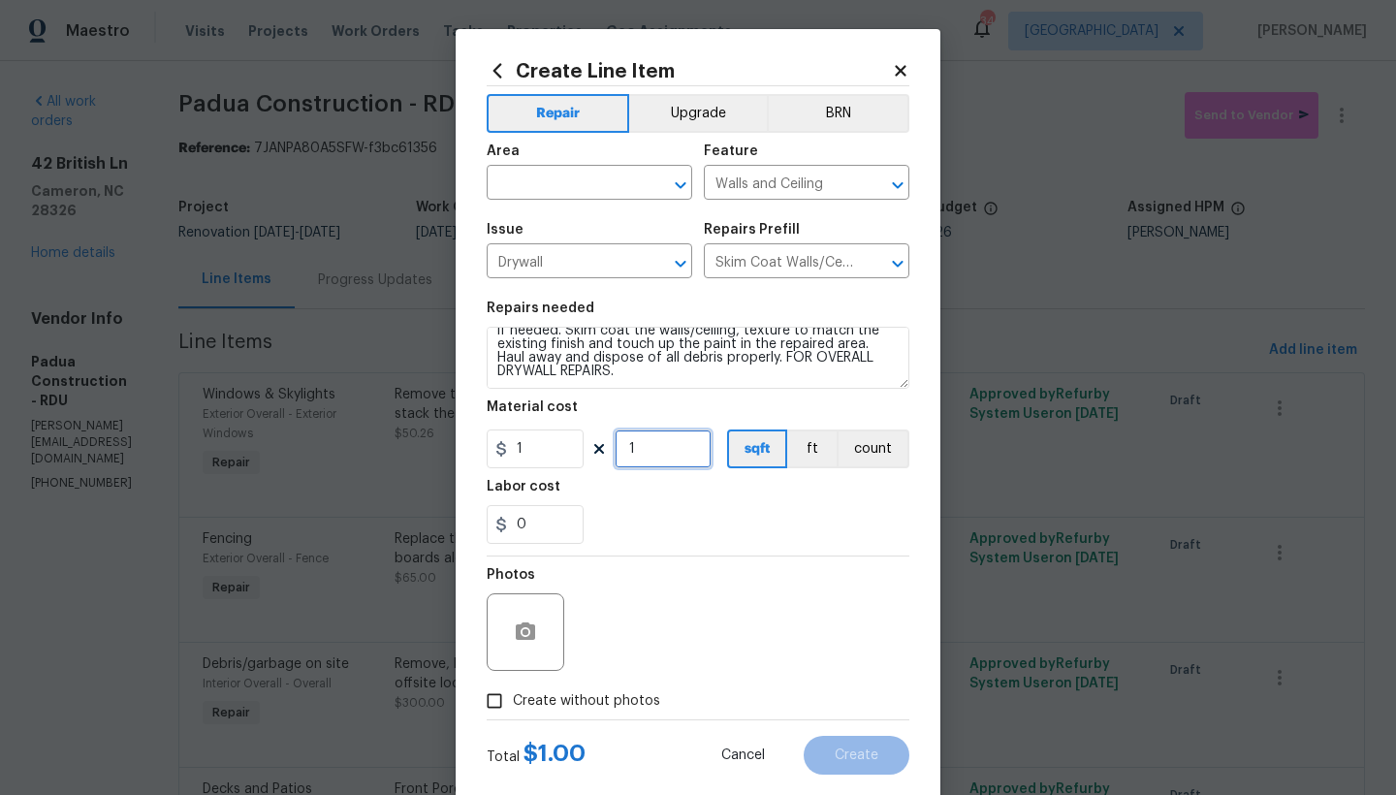
click at [631, 446] on input "1" at bounding box center [663, 448] width 97 height 39
type input "100"
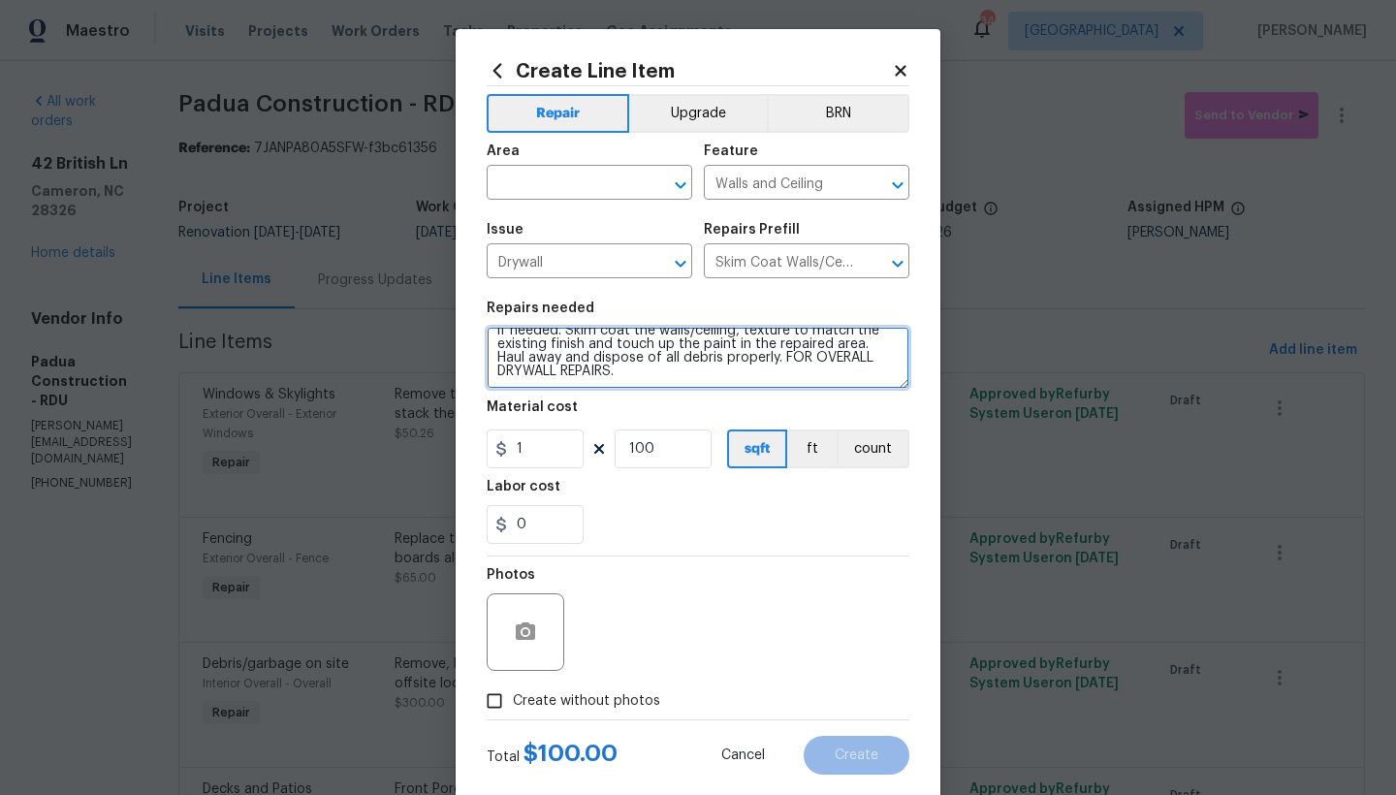
click at [617, 371] on textarea "Prep/scrape all loose material from the damaged area; prime if needed. Skim coa…" at bounding box center [698, 358] width 423 height 62
type textarea "Prep/scrape all loose material from the damaged area; prime if needed. Skim coa…"
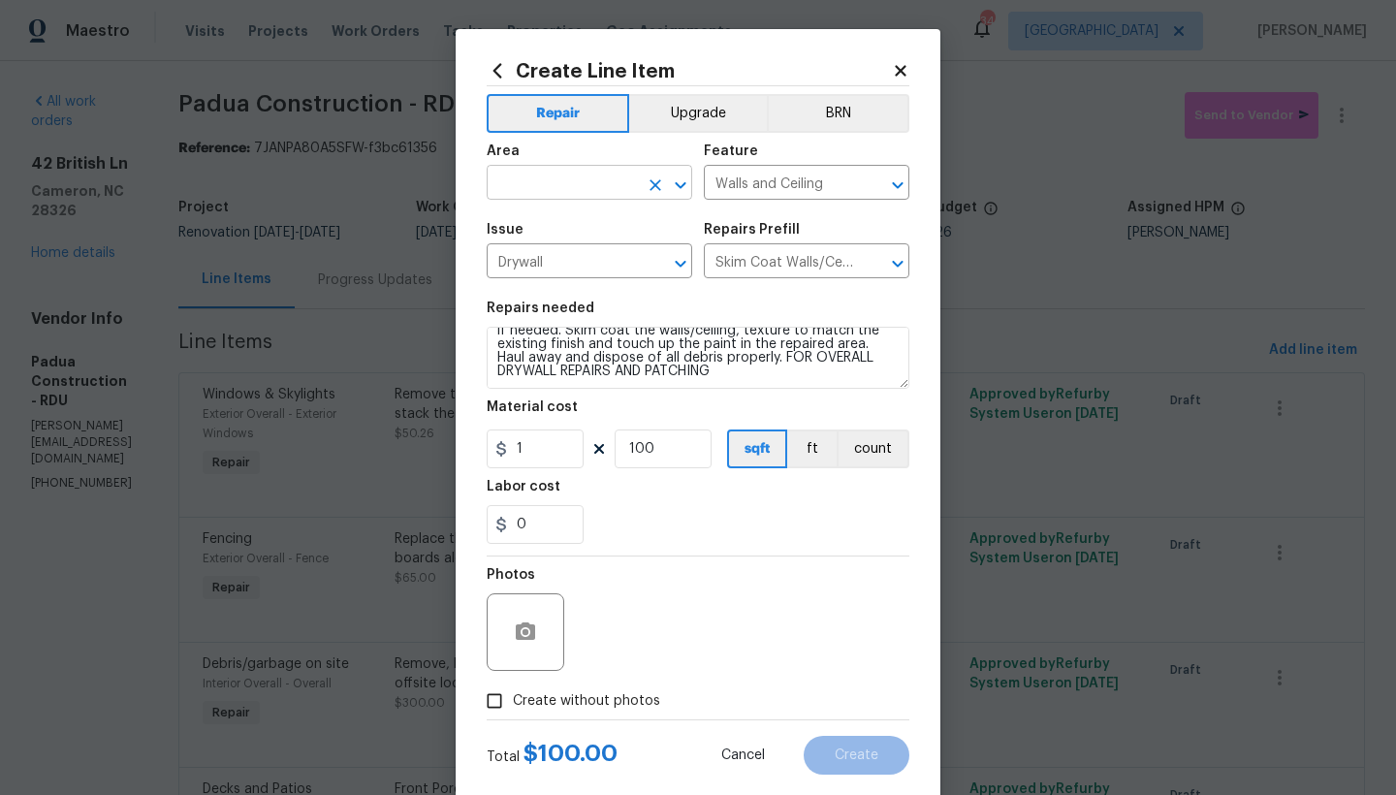
click at [523, 188] on input "text" at bounding box center [562, 185] width 151 height 30
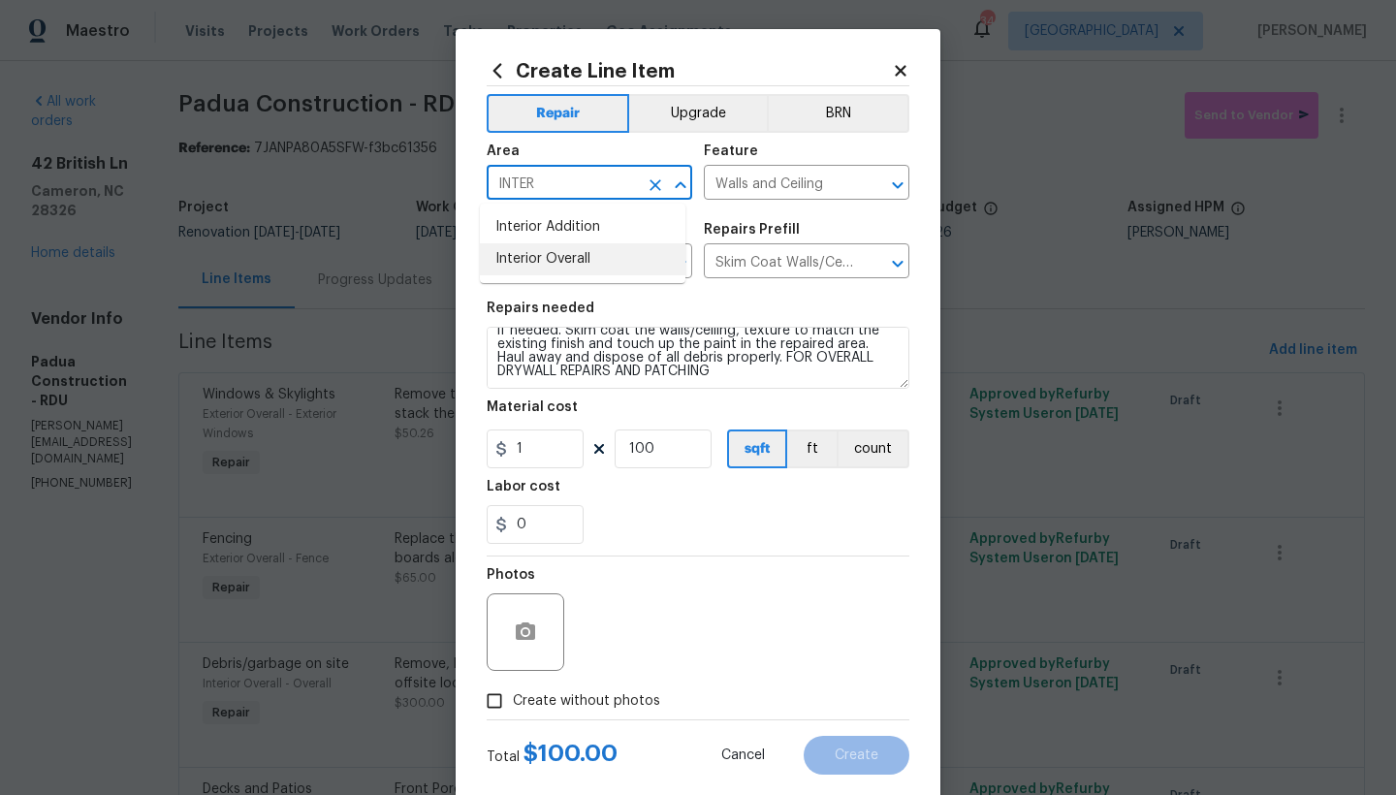
click at [520, 260] on li "Interior Overall" at bounding box center [583, 259] width 206 height 32
type input "Interior Overall"
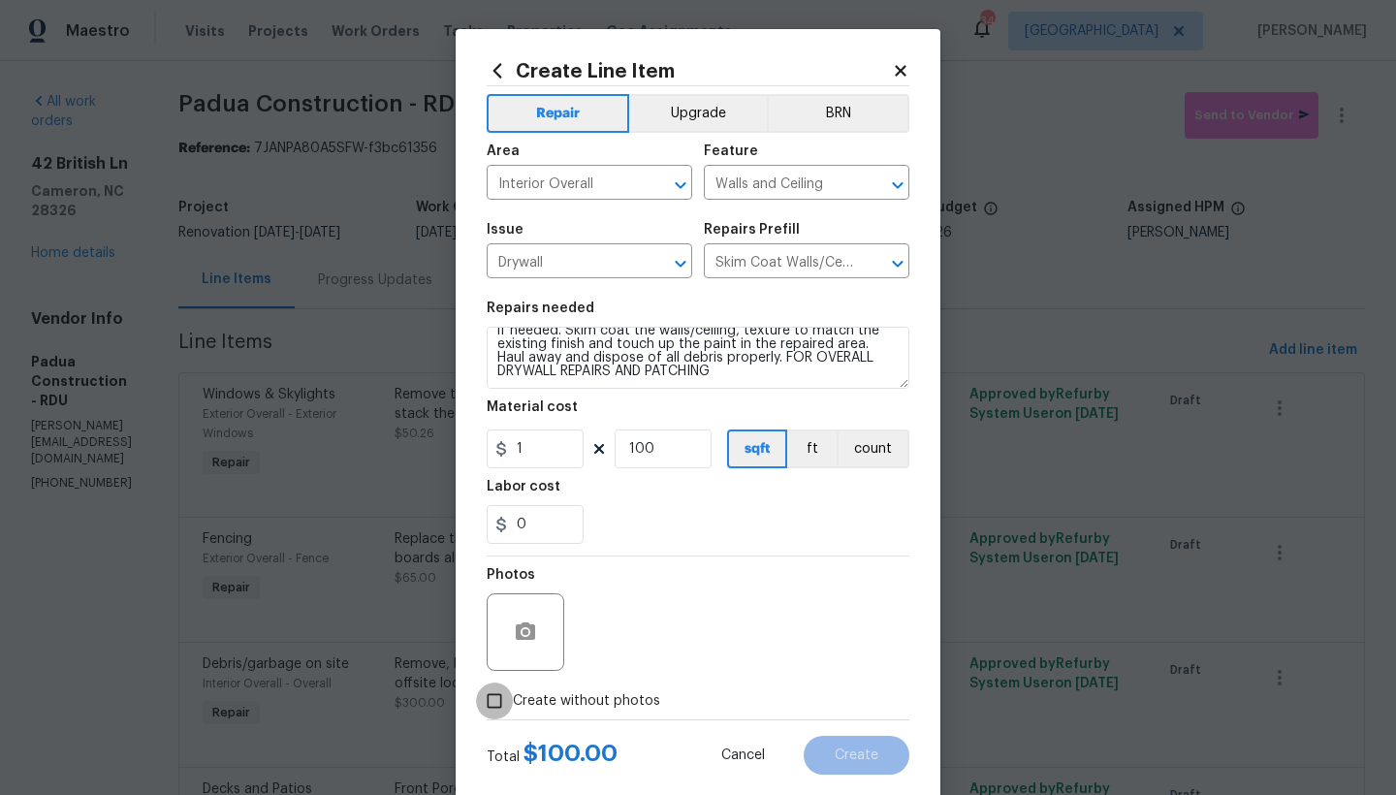
click at [492, 687] on input "Create without photos" at bounding box center [494, 700] width 37 height 37
checkbox input "true"
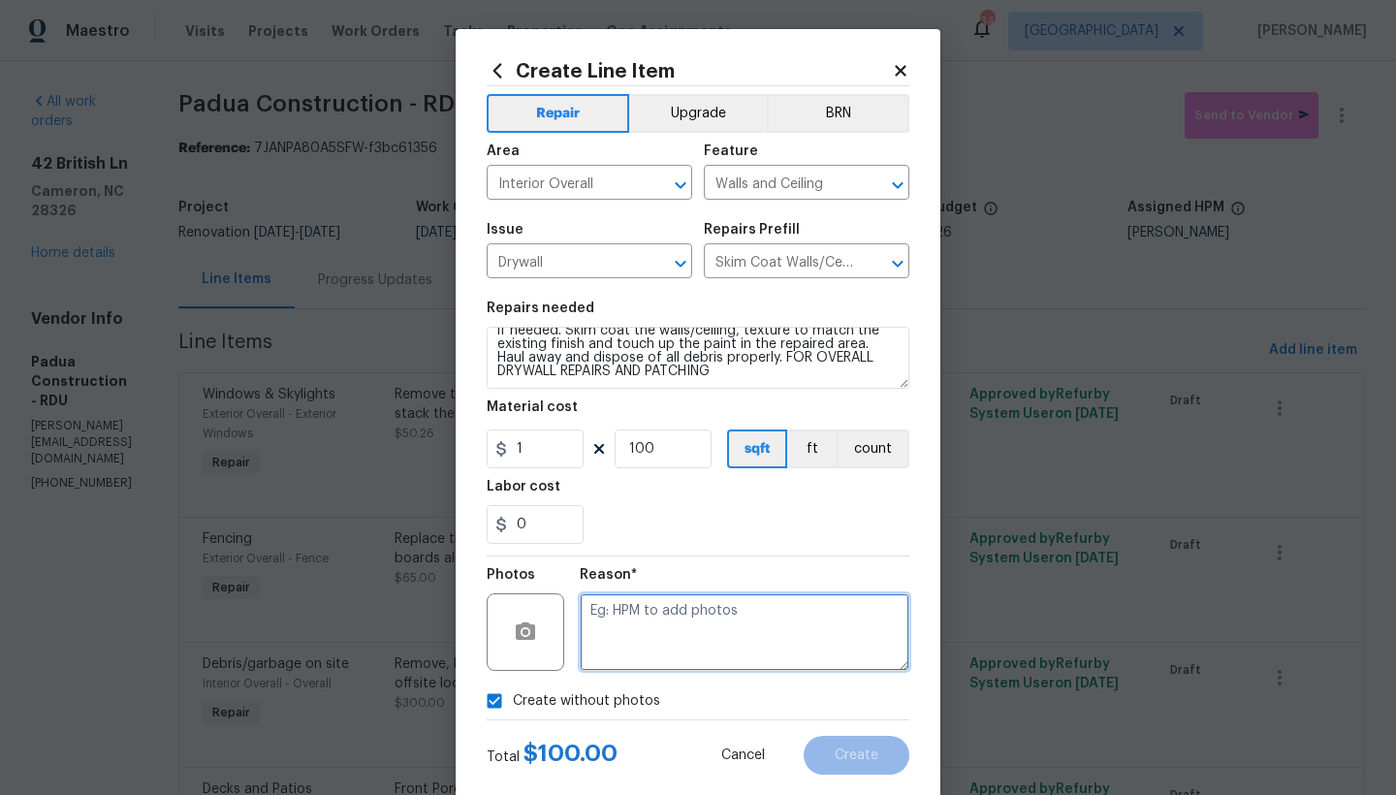
click at [610, 624] on textarea at bounding box center [745, 632] width 330 height 78
type textarea "N"
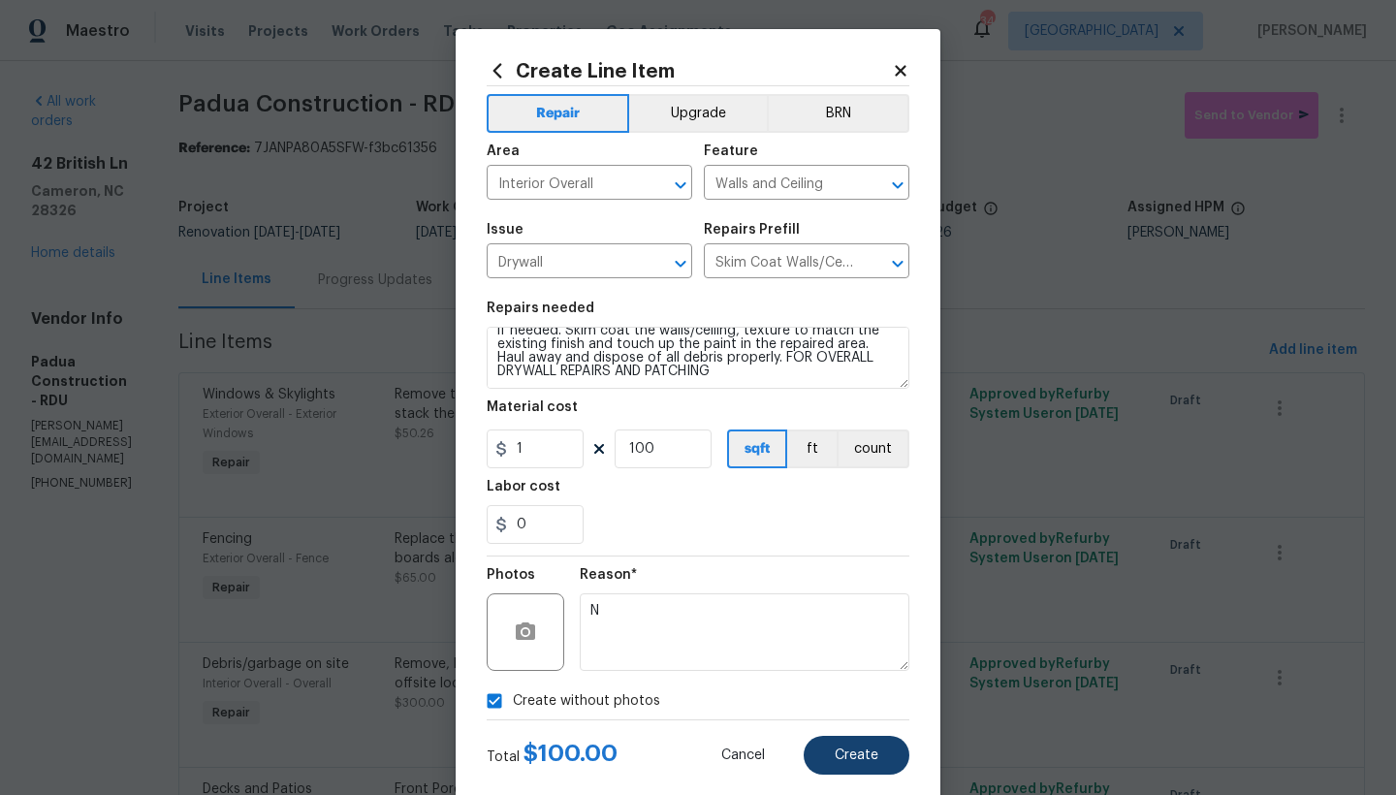
click at [849, 687] on span "Create" at bounding box center [857, 755] width 44 height 15
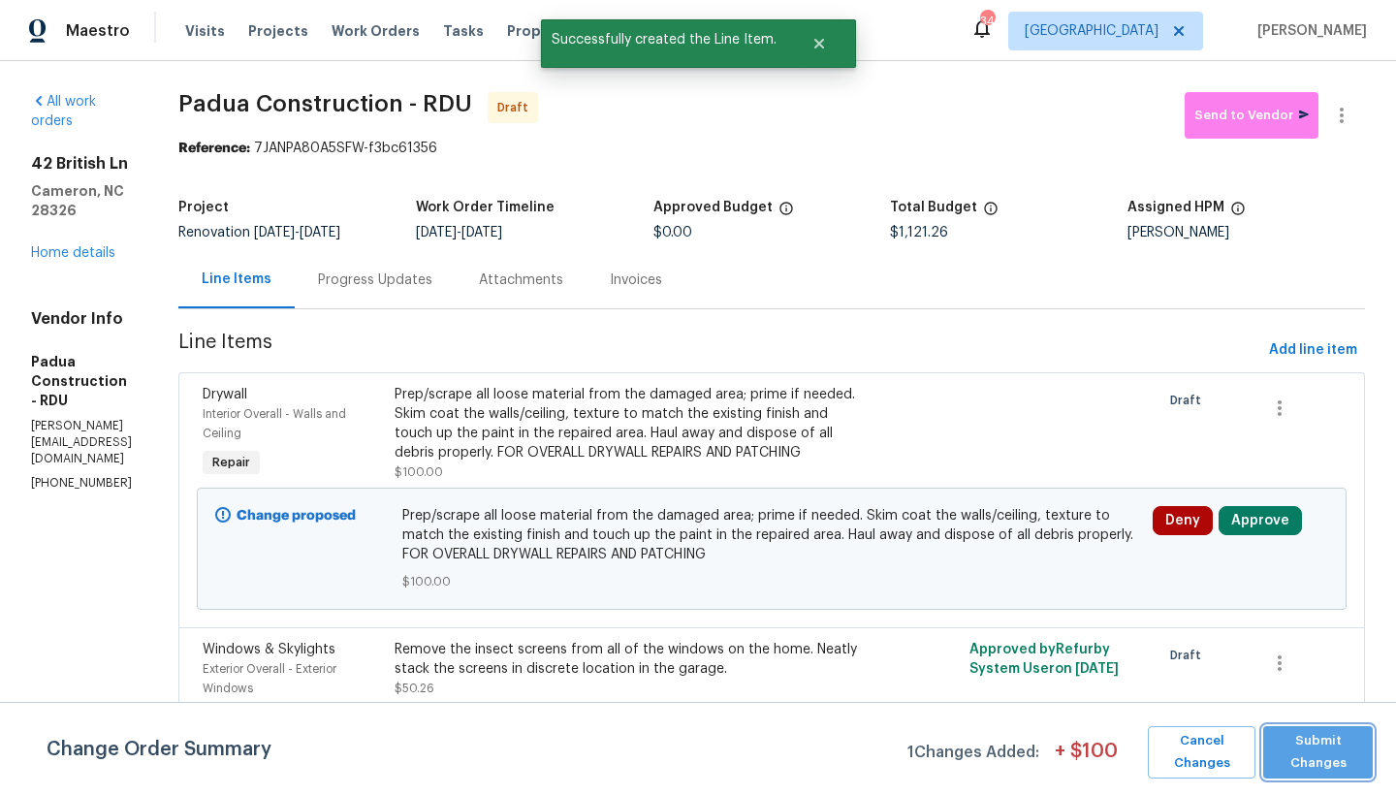
click at [1224, 687] on span "Submit Changes" at bounding box center [1318, 752] width 90 height 45
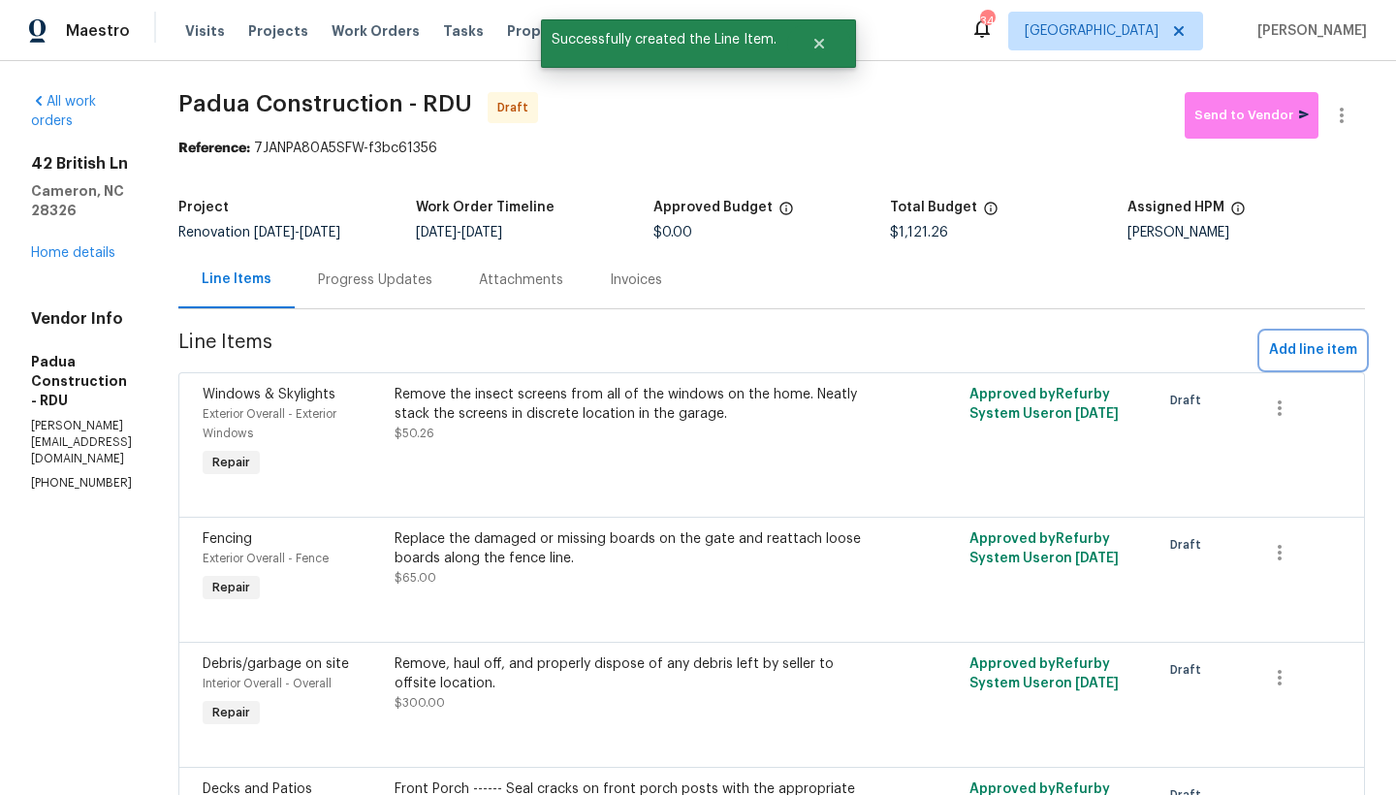
click at [1224, 349] on span "Add line item" at bounding box center [1313, 350] width 88 height 24
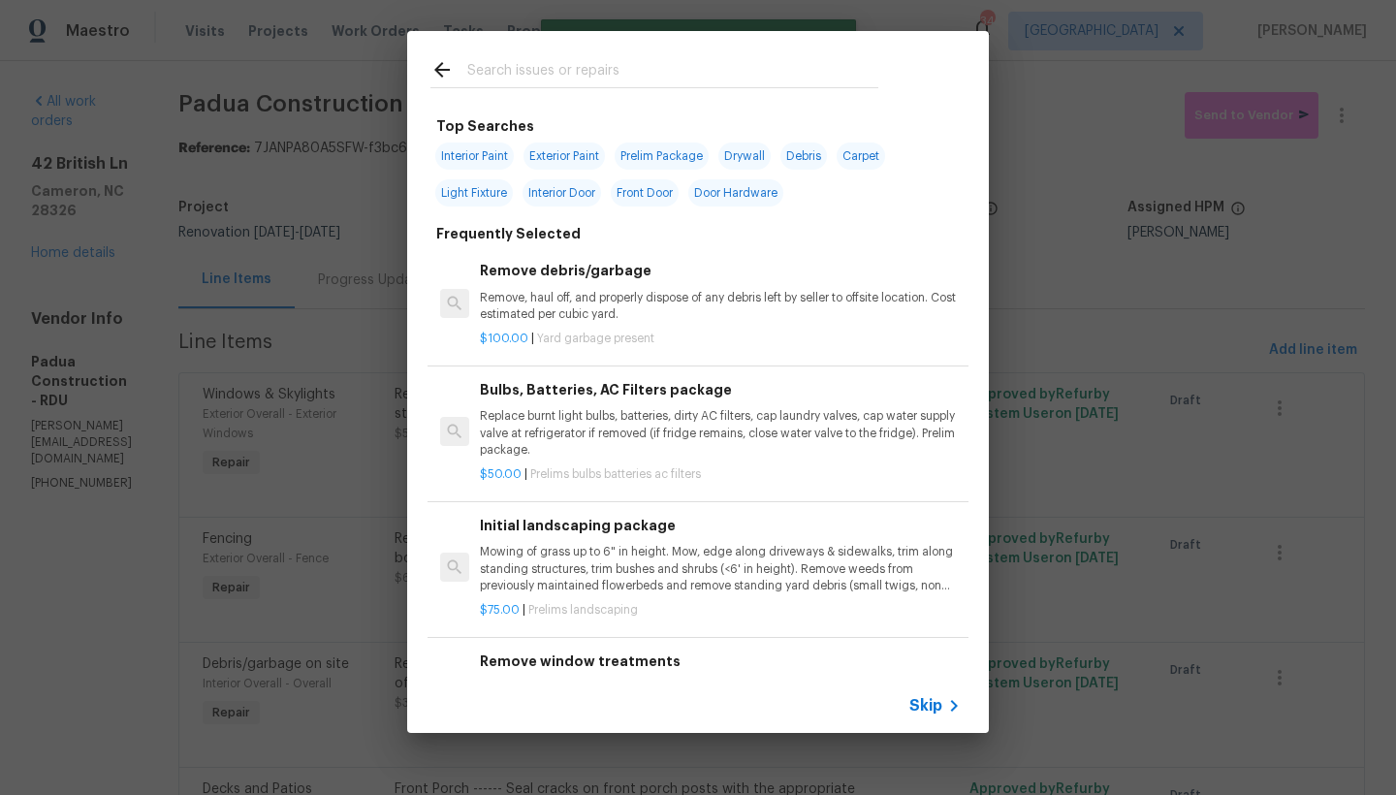
click at [479, 154] on span "Interior Paint" at bounding box center [474, 156] width 79 height 27
type input "Interior Paint"
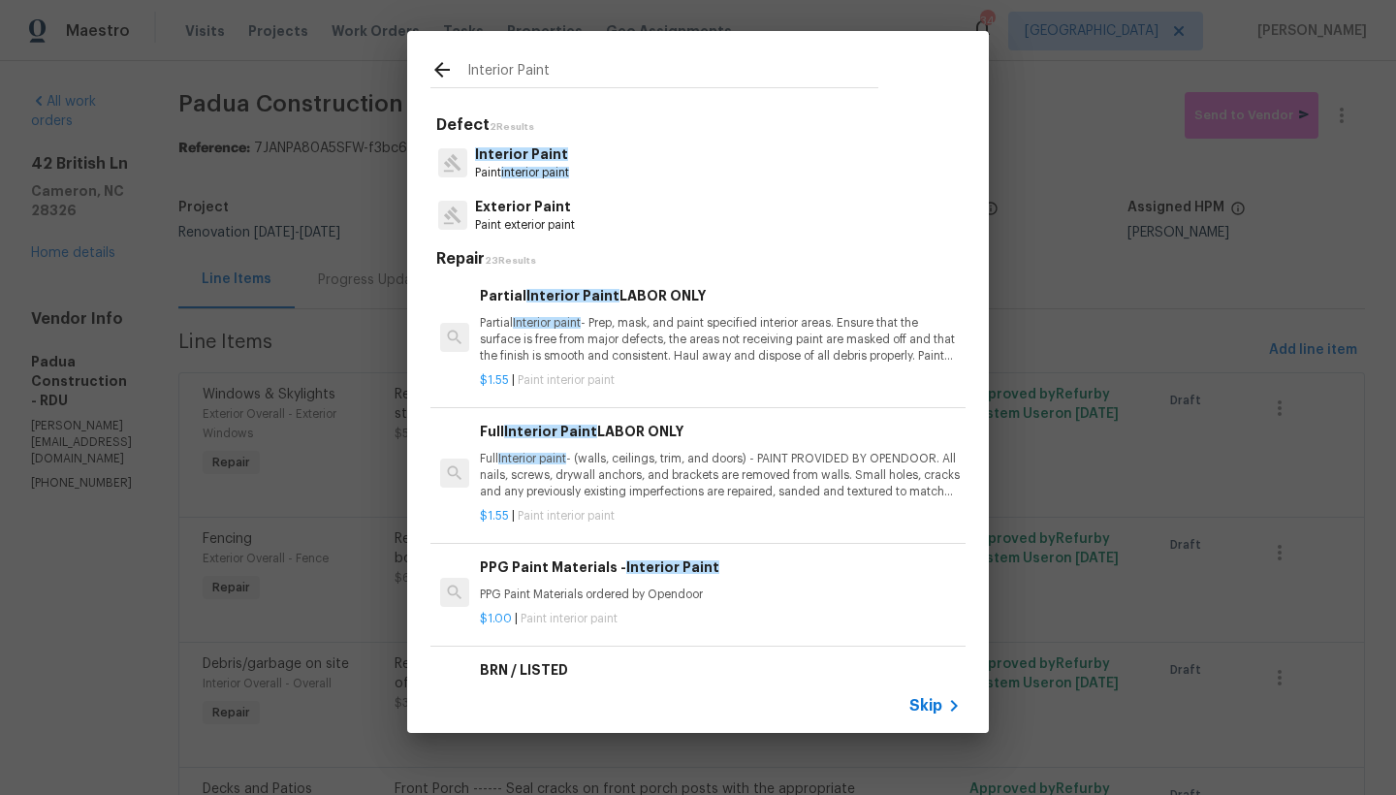
click at [526, 436] on h6 "Full Interior Paint LABOR ONLY" at bounding box center [720, 431] width 481 height 21
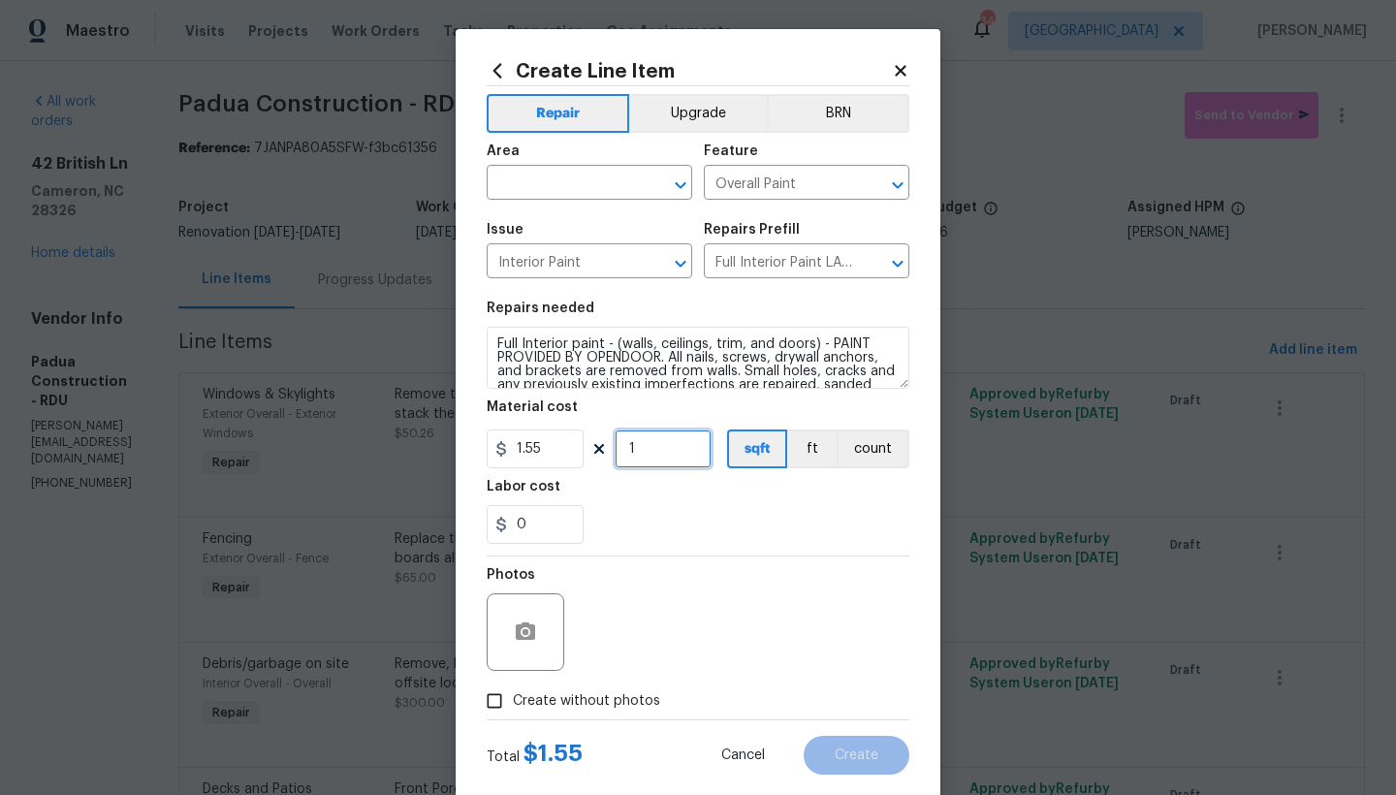
click at [648, 456] on input "1" at bounding box center [663, 448] width 97 height 39
type input "1893"
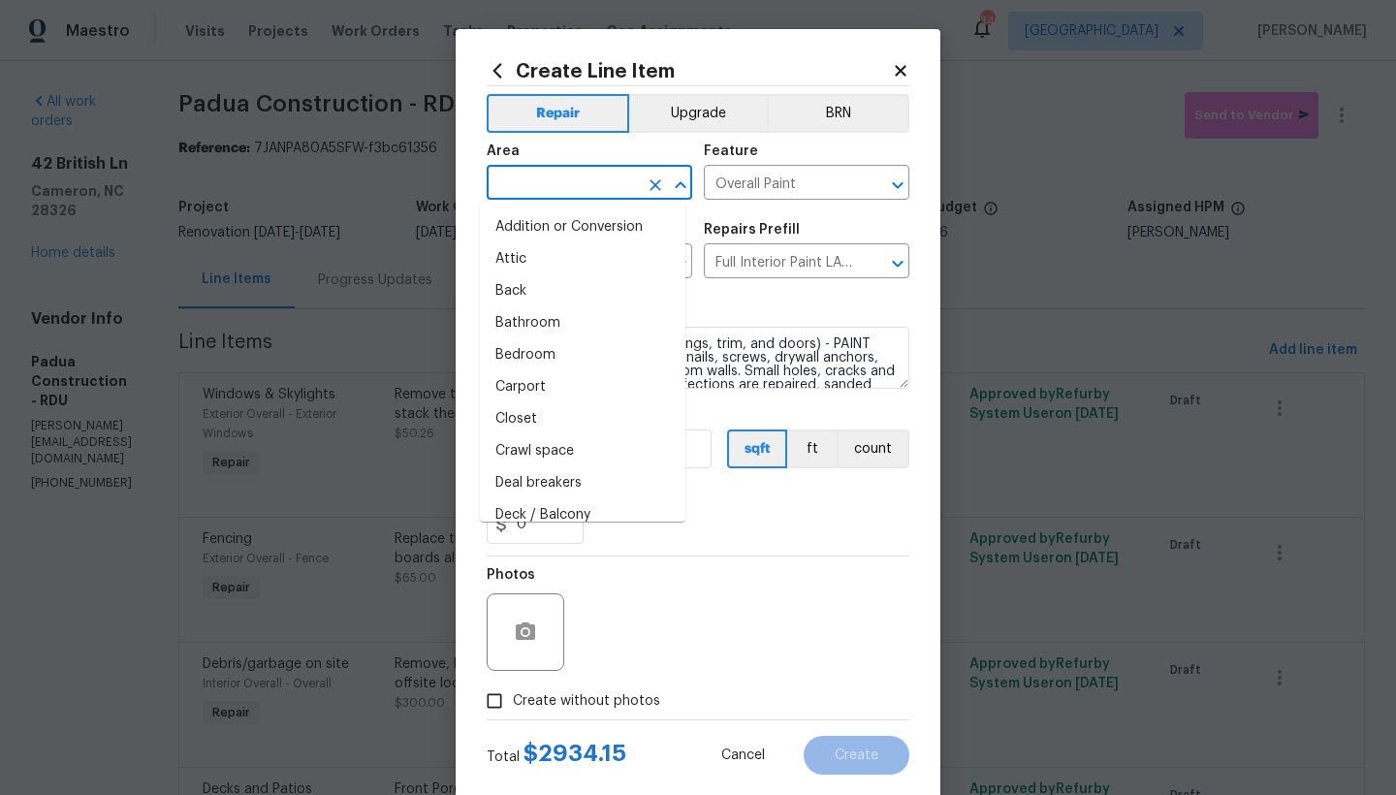
click at [516, 189] on input "text" at bounding box center [562, 185] width 151 height 30
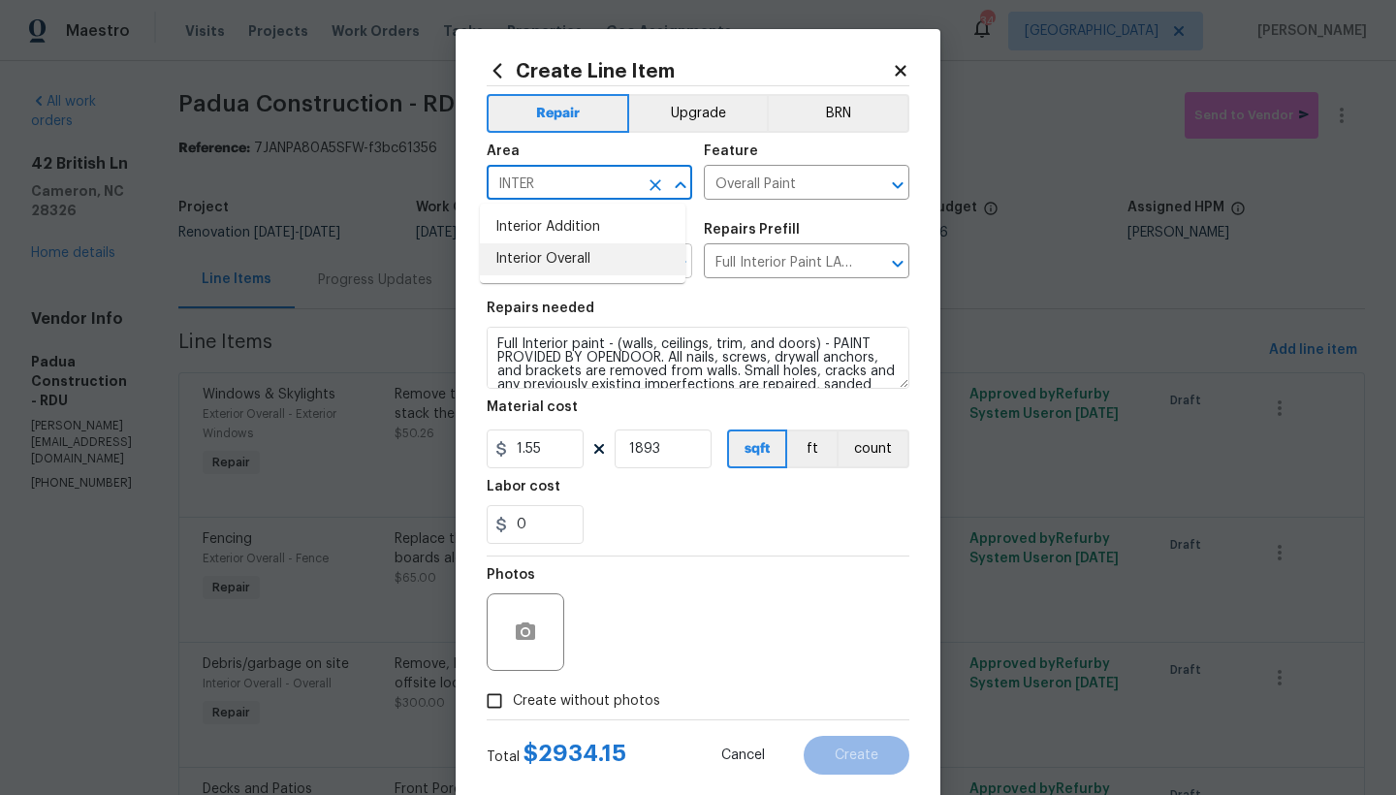
click at [565, 257] on li "Interior Overall" at bounding box center [583, 259] width 206 height 32
type input "Interior Overall"
click at [505, 687] on input "Create without photos" at bounding box center [494, 700] width 37 height 37
checkbox input "true"
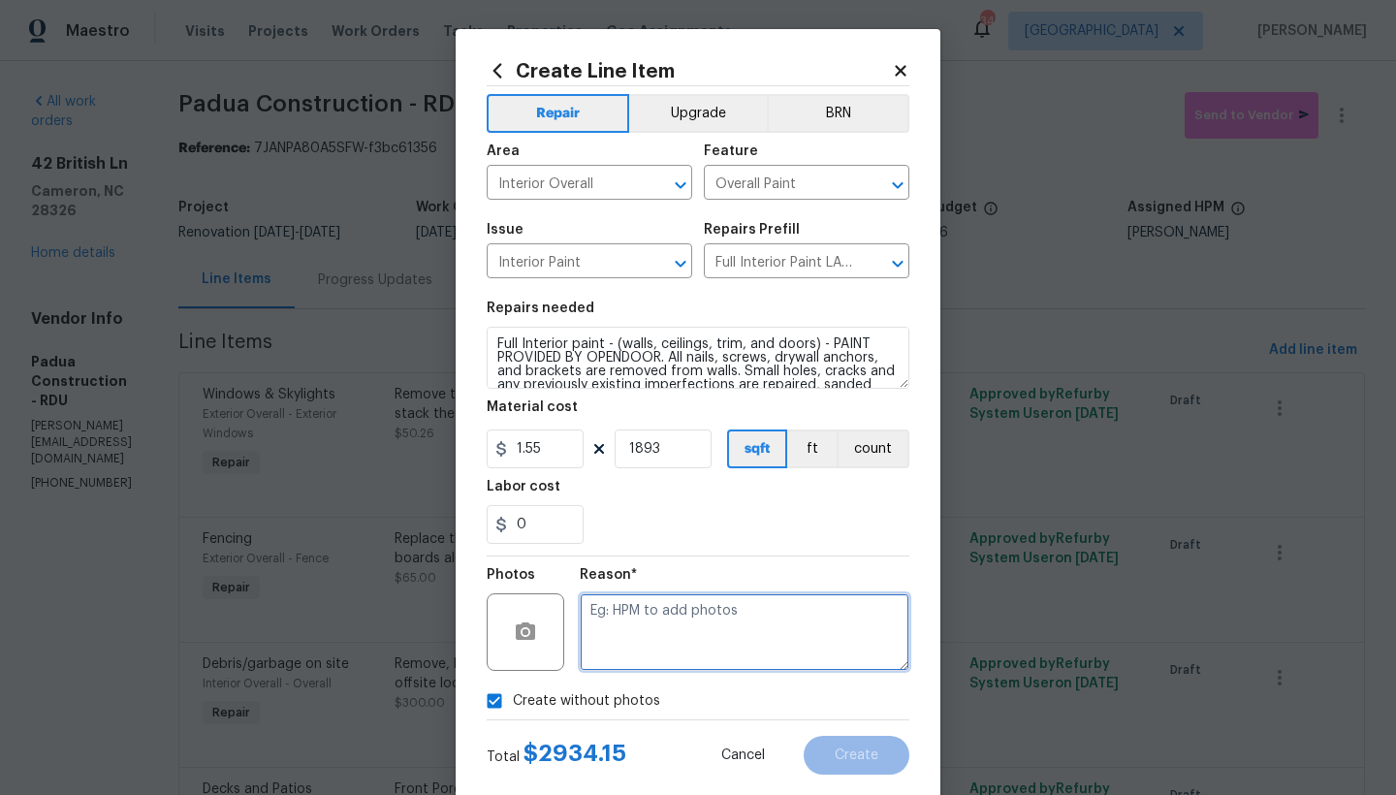
click at [682, 628] on textarea at bounding box center [745, 632] width 330 height 78
type textarea "N"
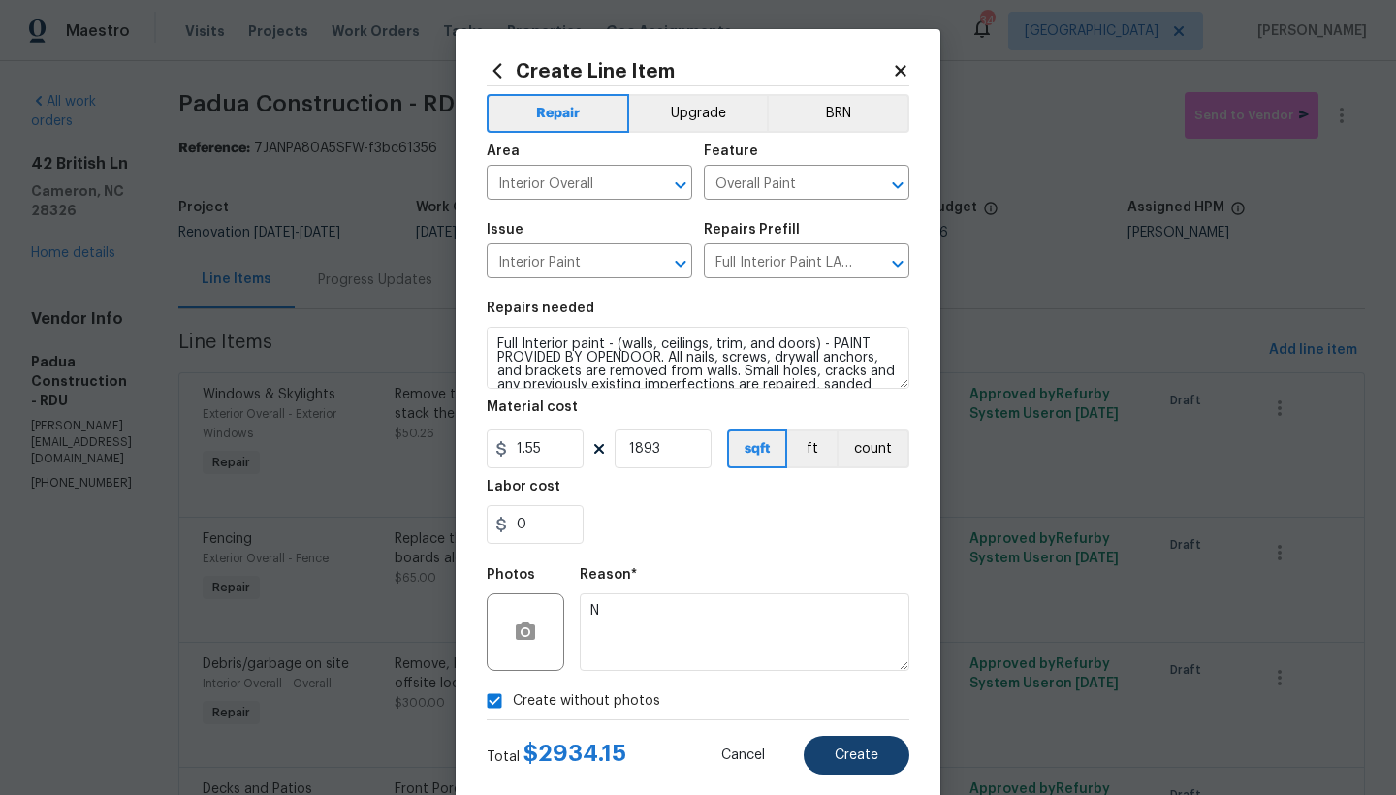
click at [863, 687] on span "Create" at bounding box center [857, 755] width 44 height 15
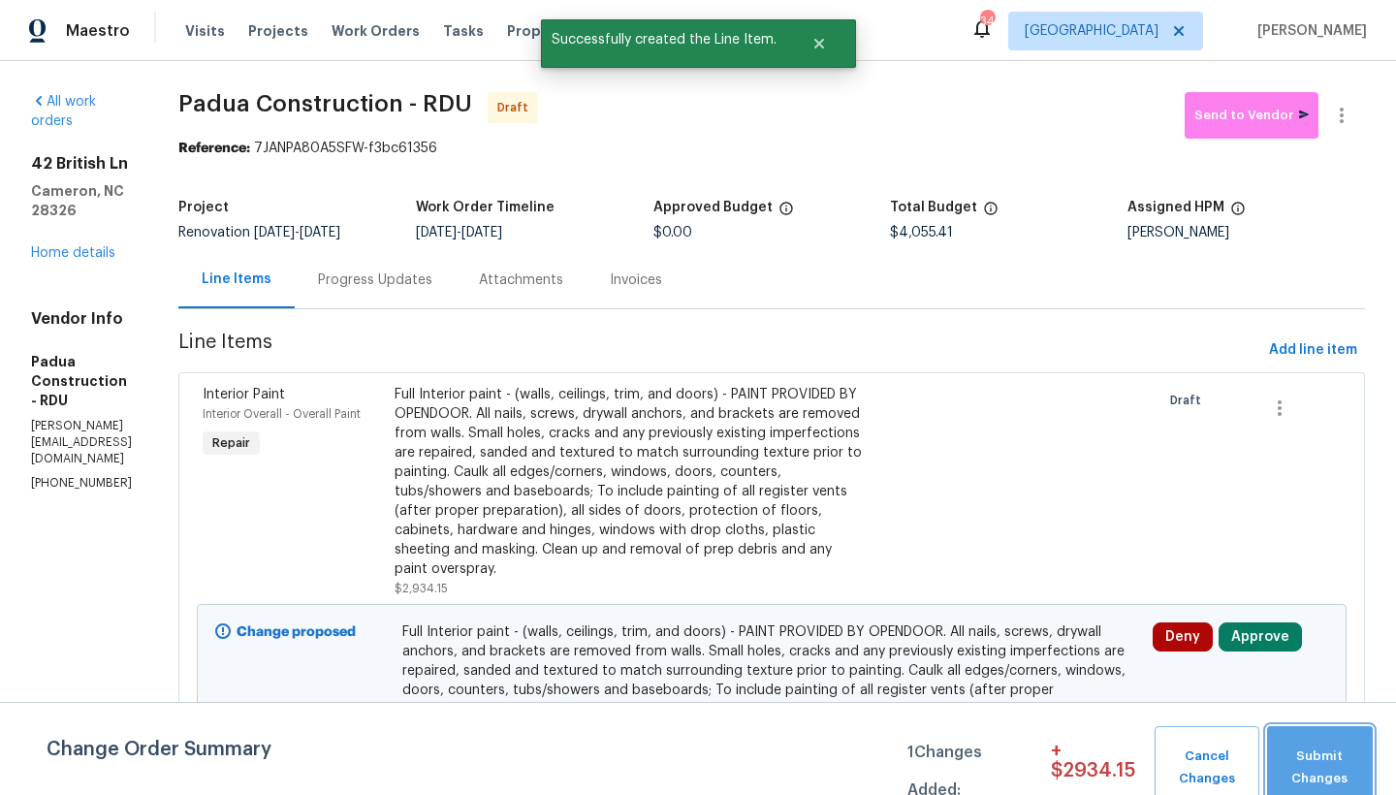
click at [1224, 687] on span "Submit Changes" at bounding box center [1320, 767] width 86 height 45
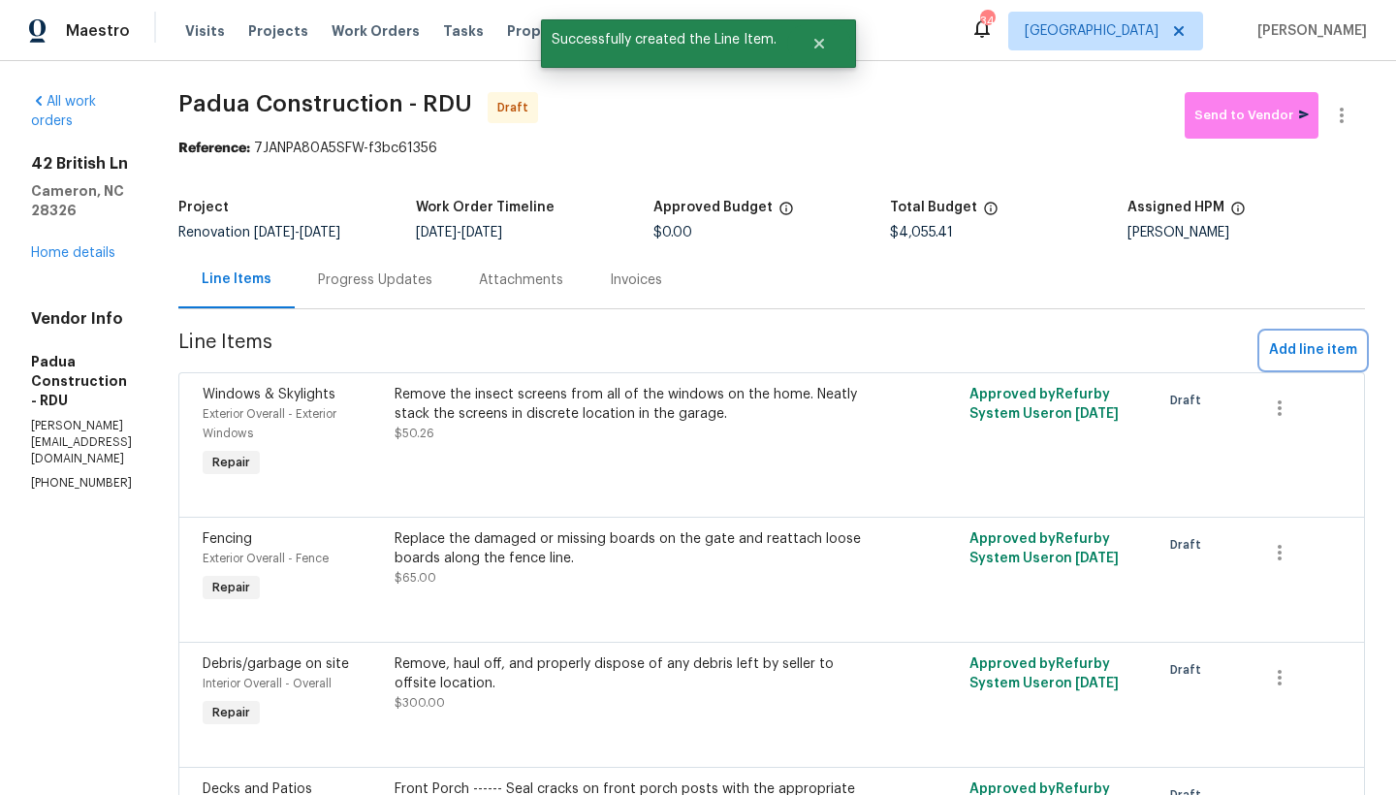
click at [1224, 347] on span "Add line item" at bounding box center [1313, 350] width 88 height 24
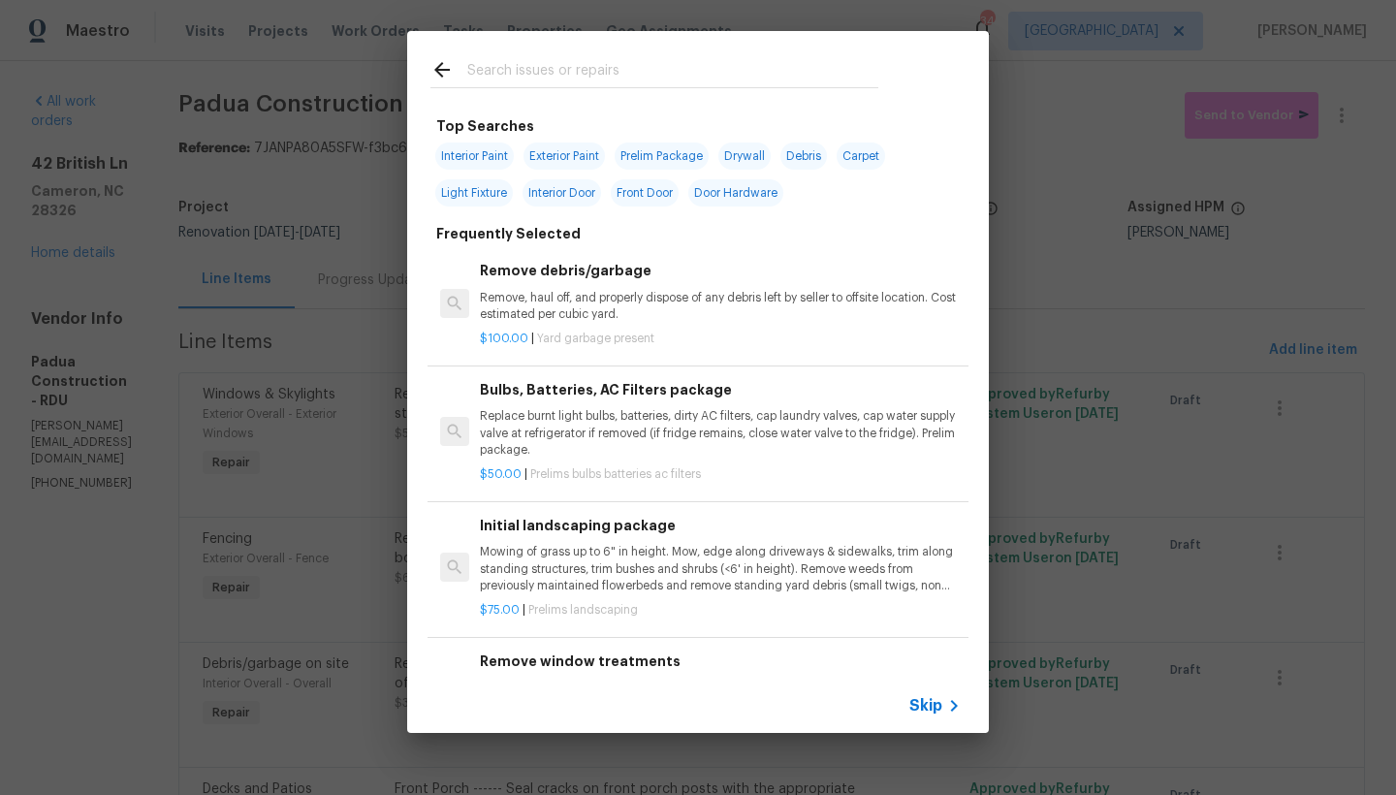
click at [501, 156] on span "Interior Paint" at bounding box center [474, 156] width 79 height 27
type input "Interior Paint"
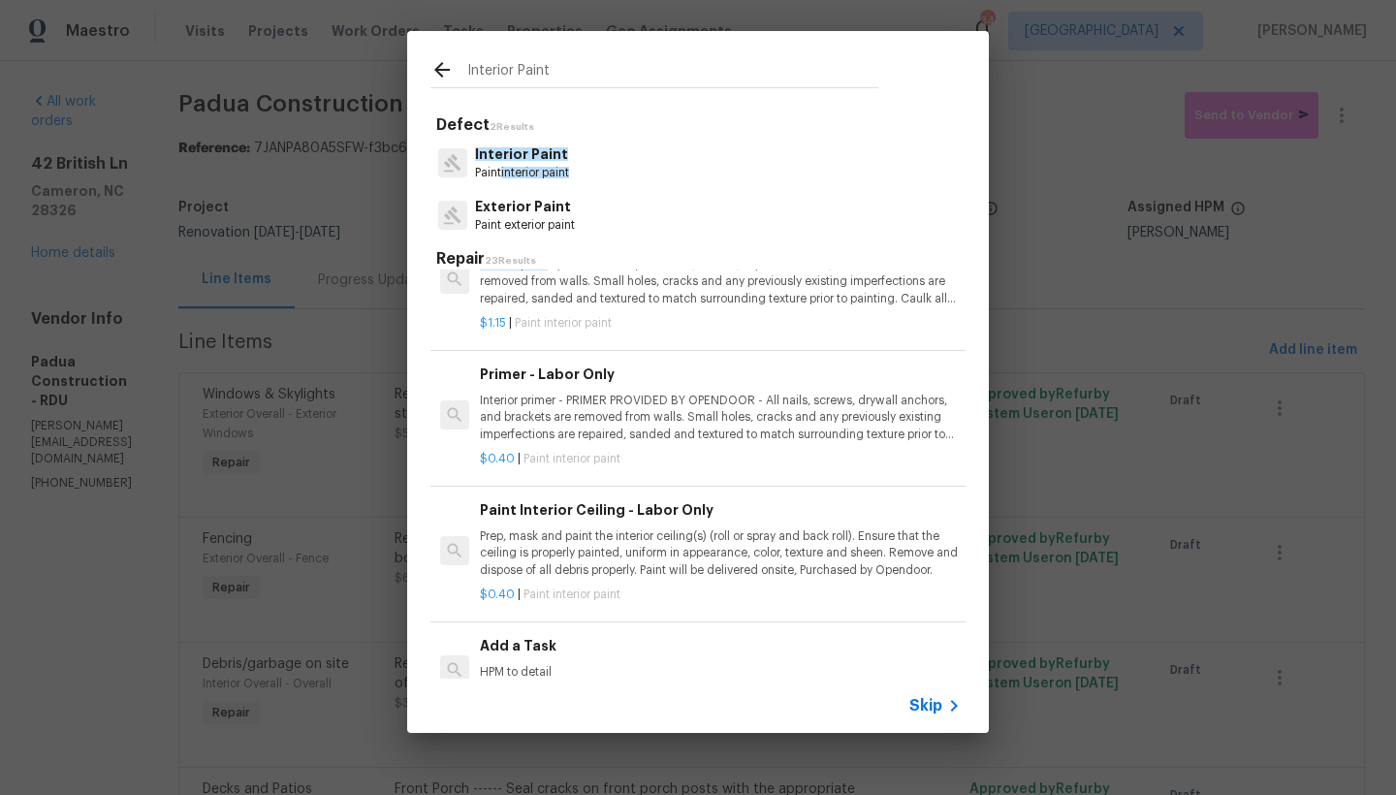
scroll to position [539, 0]
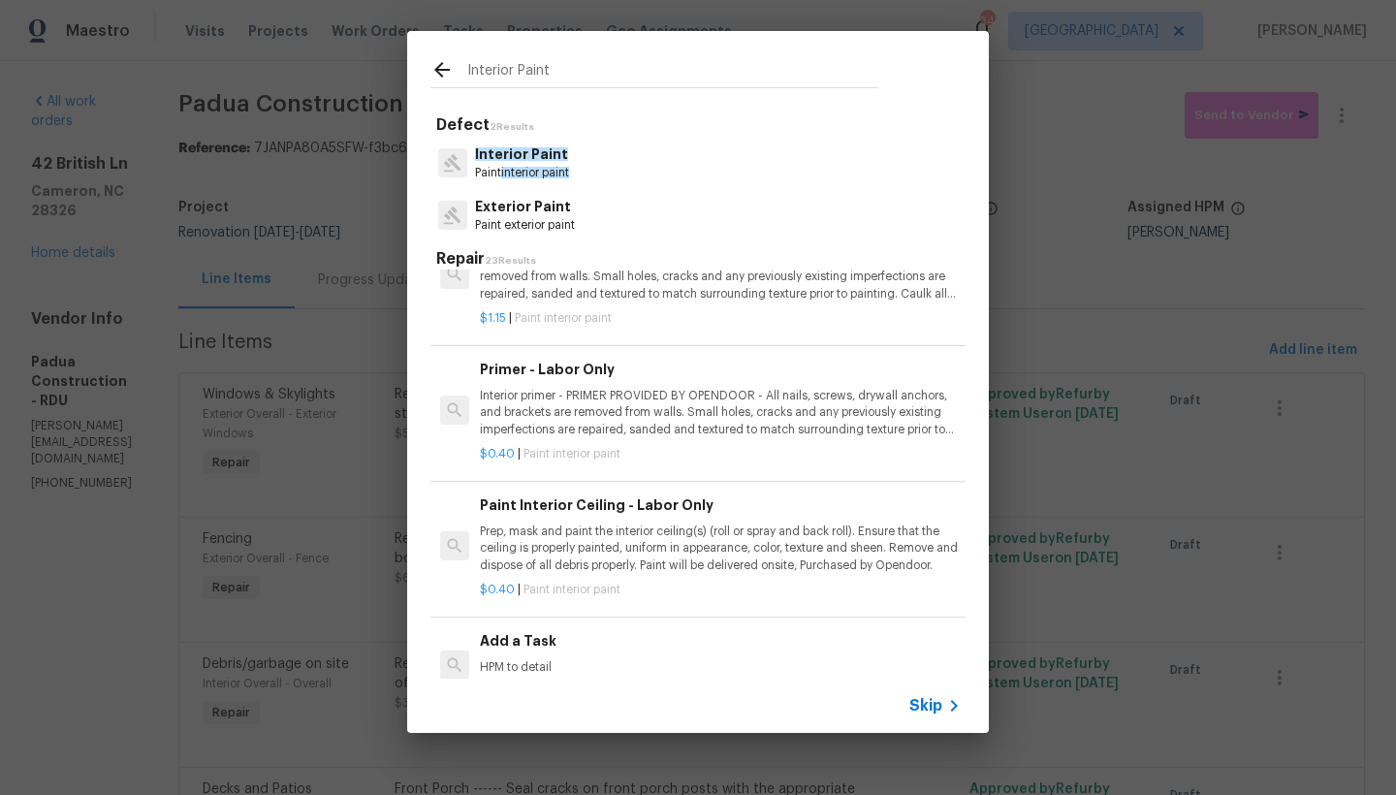
click at [551, 402] on p "Interior primer - PRIMER PROVIDED BY OPENDOOR - All nails, screws, drywall anch…" at bounding box center [720, 412] width 481 height 49
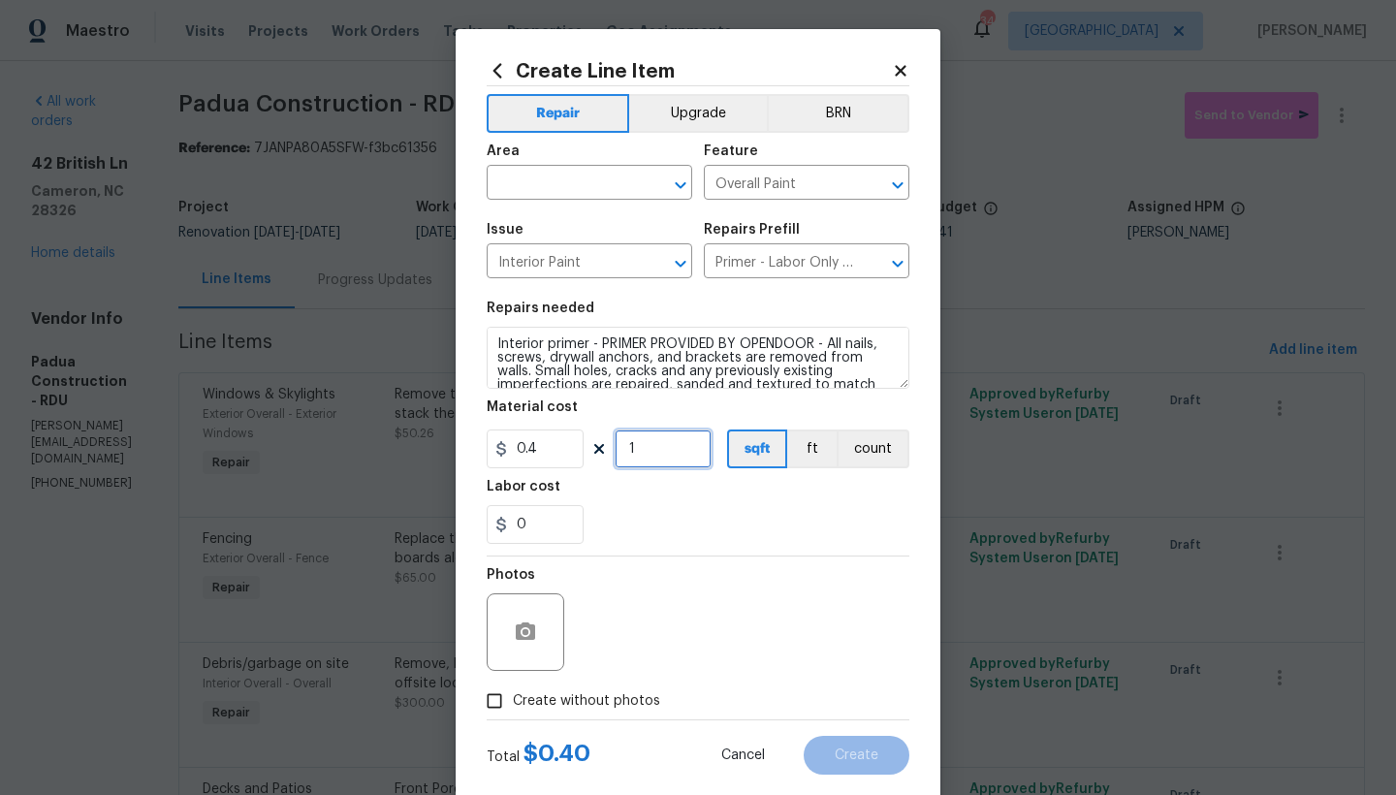
click at [645, 452] on input "1" at bounding box center [663, 448] width 97 height 39
type input "1000"
click at [521, 180] on input "text" at bounding box center [562, 185] width 151 height 30
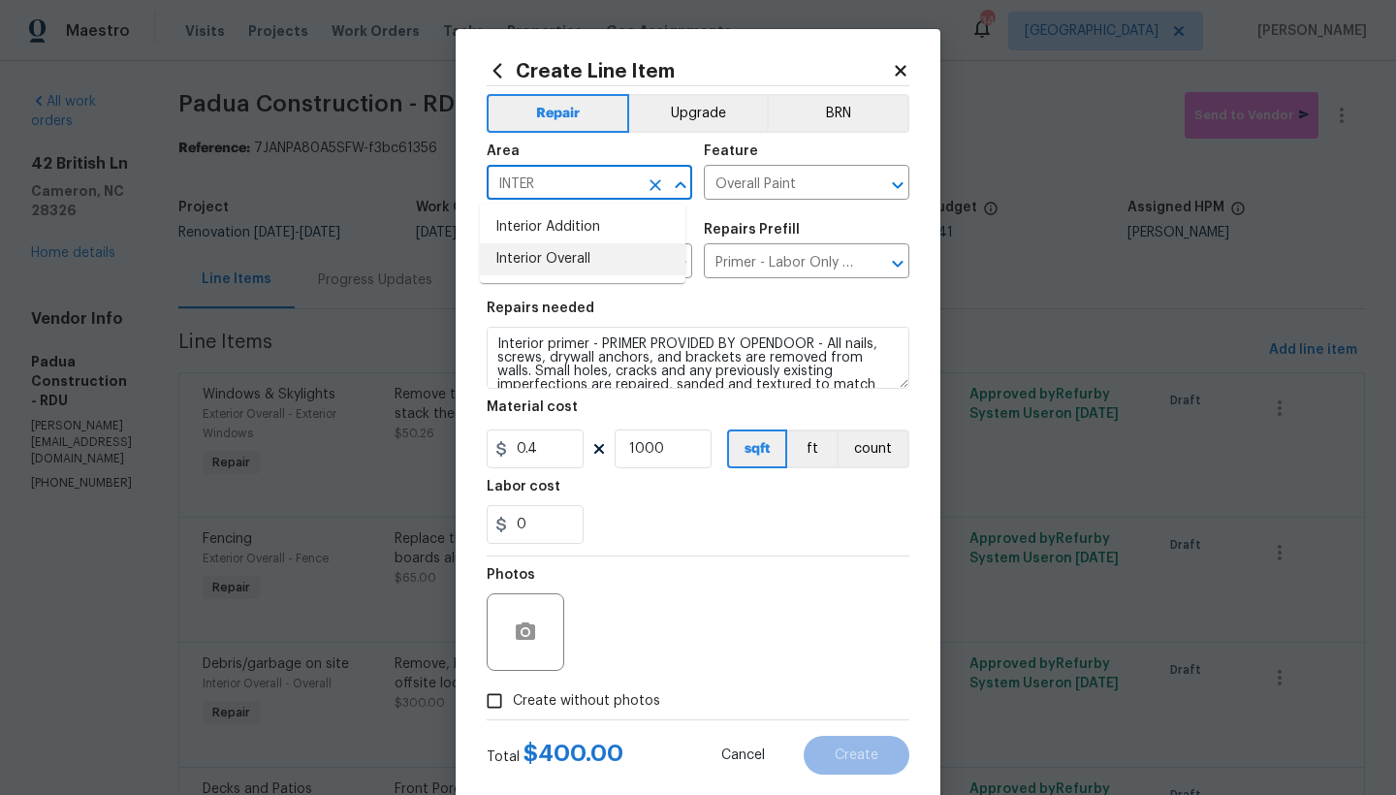
click at [533, 260] on li "Interior Overall" at bounding box center [583, 259] width 206 height 32
type input "Interior Overall"
click at [500, 687] on input "Create without photos" at bounding box center [494, 700] width 37 height 37
checkbox input "true"
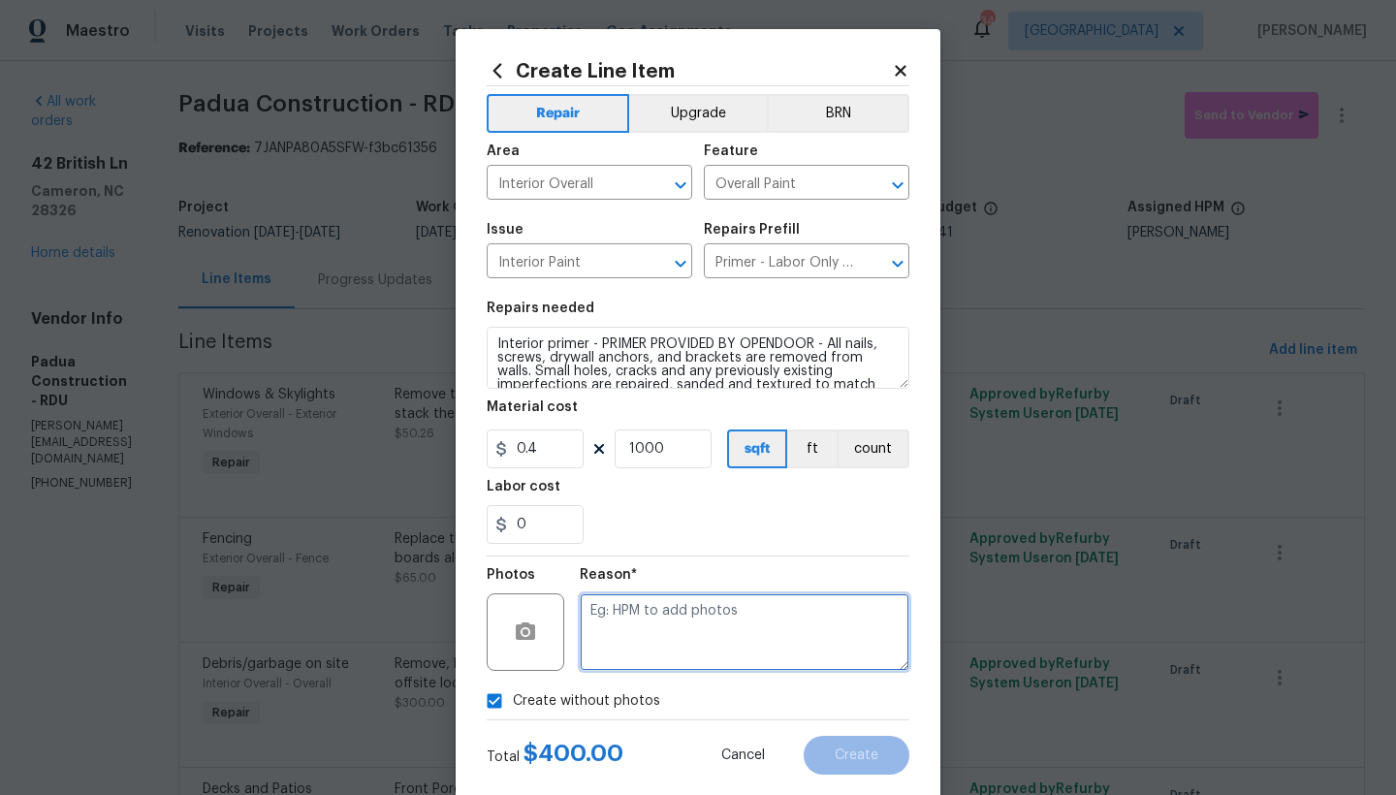
click at [681, 609] on textarea at bounding box center [745, 632] width 330 height 78
type textarea "N"
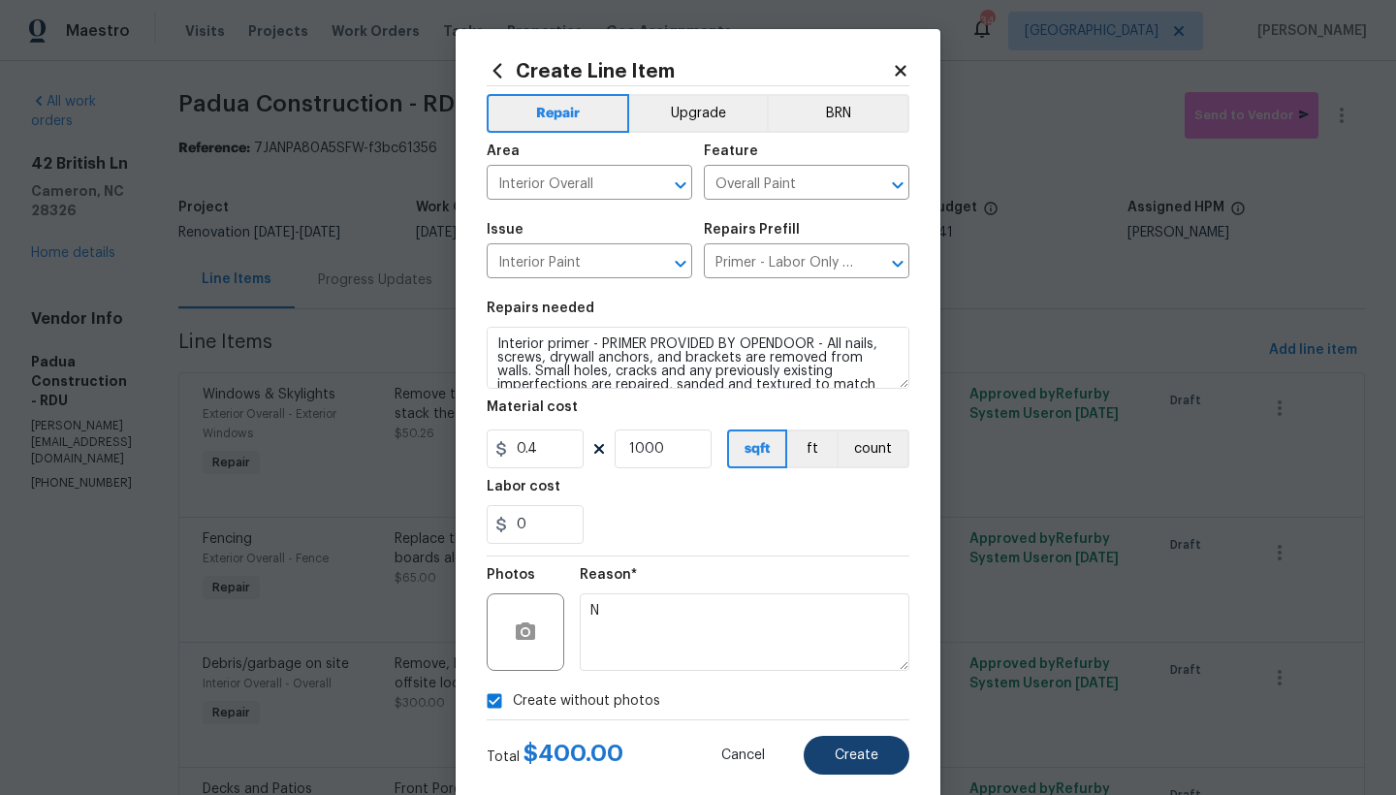
click at [862, 687] on span "Create" at bounding box center [857, 755] width 44 height 15
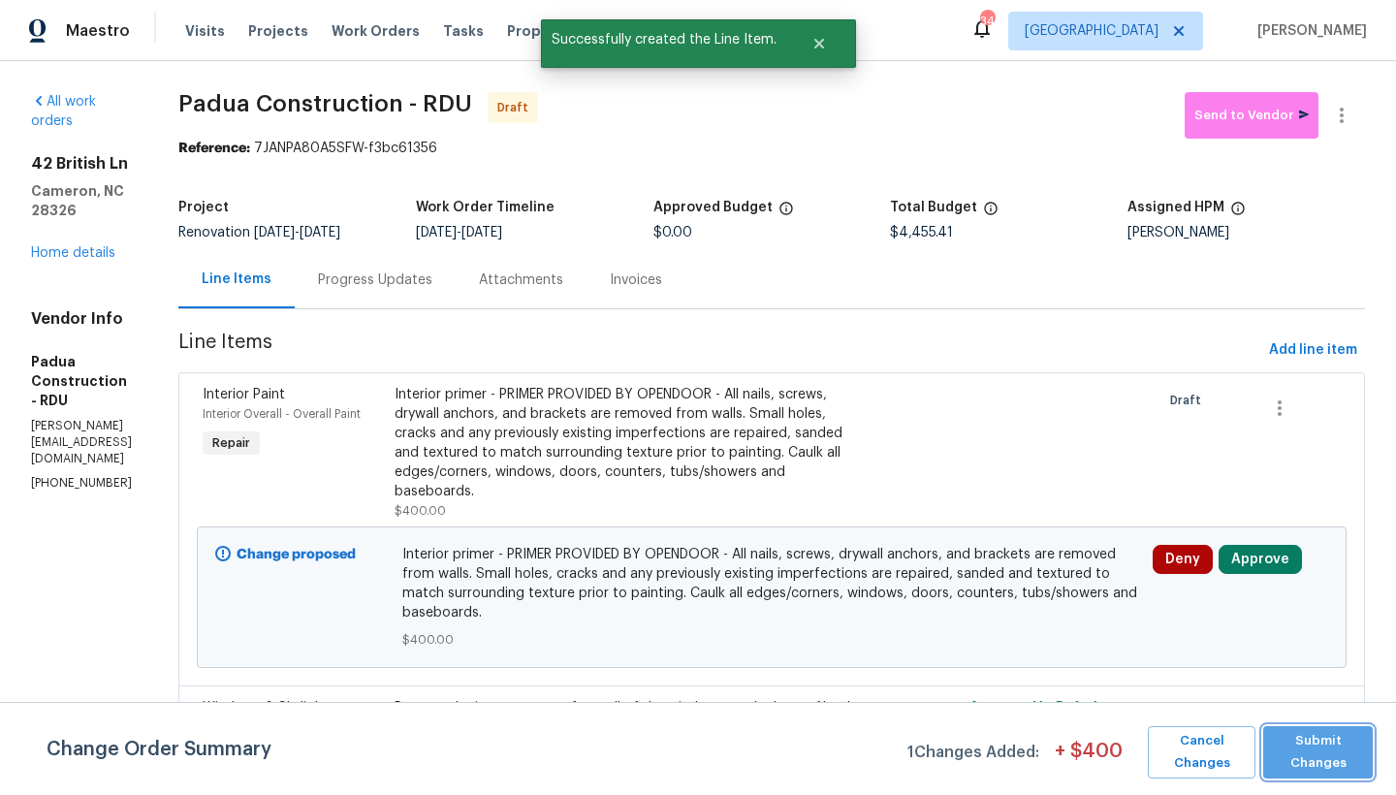
click at [1224, 687] on span "Submit Changes" at bounding box center [1318, 752] width 90 height 45
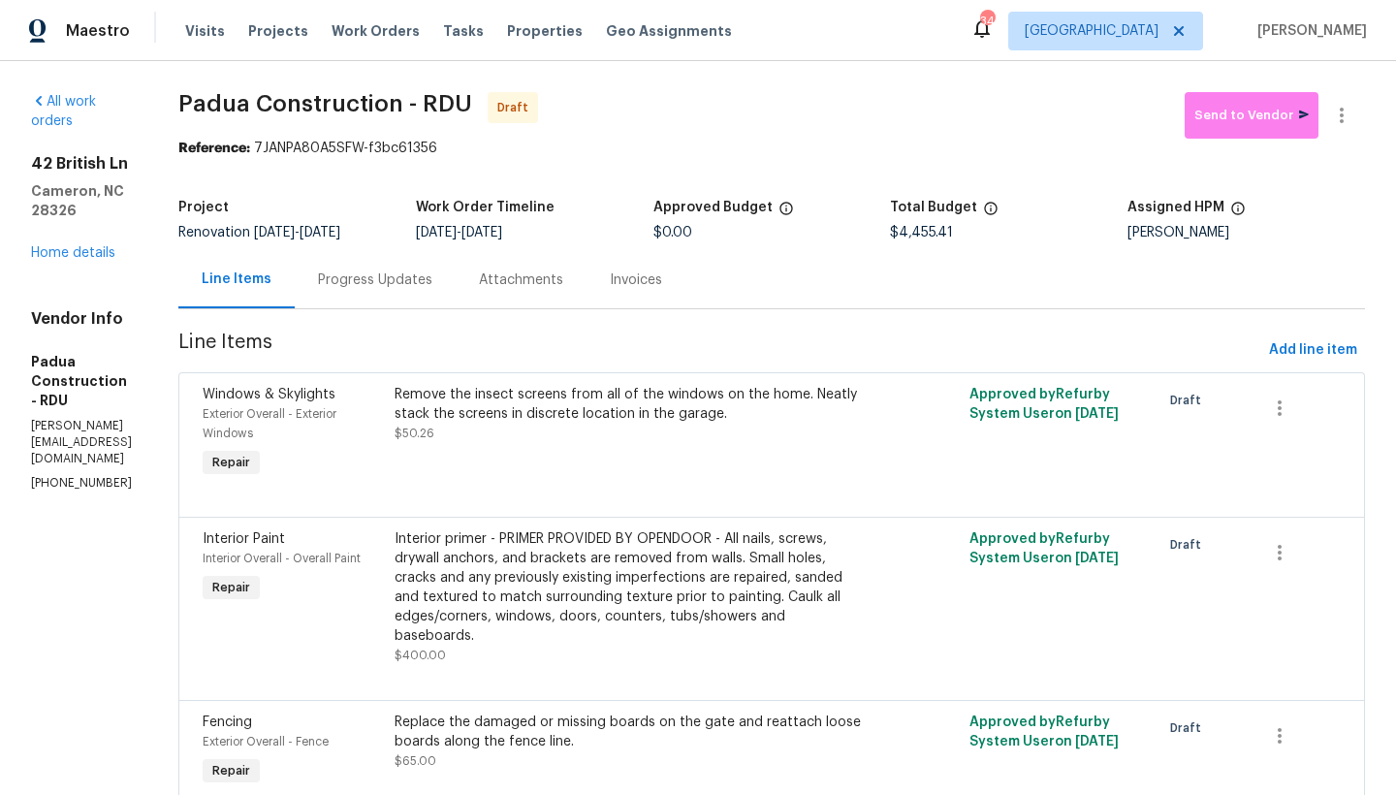
scroll to position [4, 0]
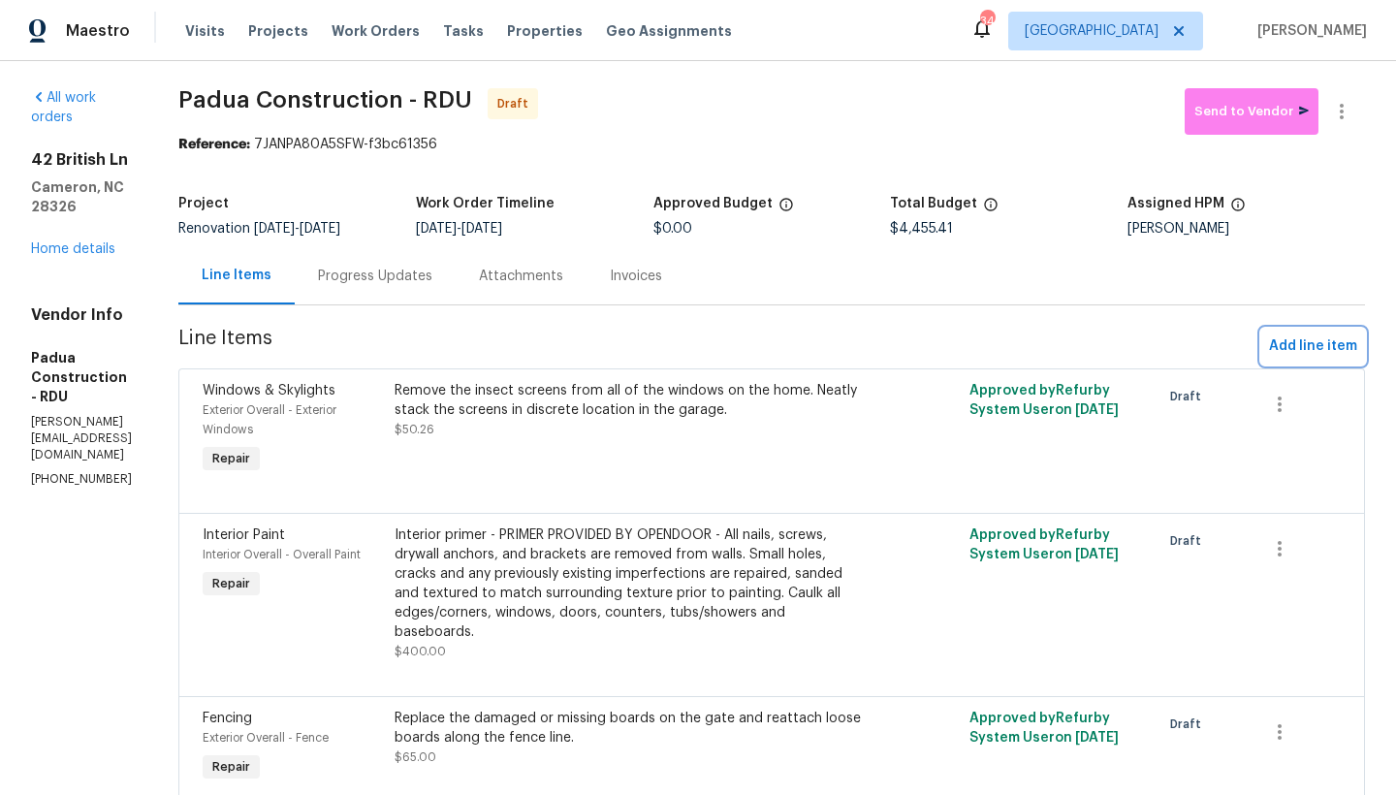
click at [1224, 349] on span "Add line item" at bounding box center [1313, 346] width 88 height 24
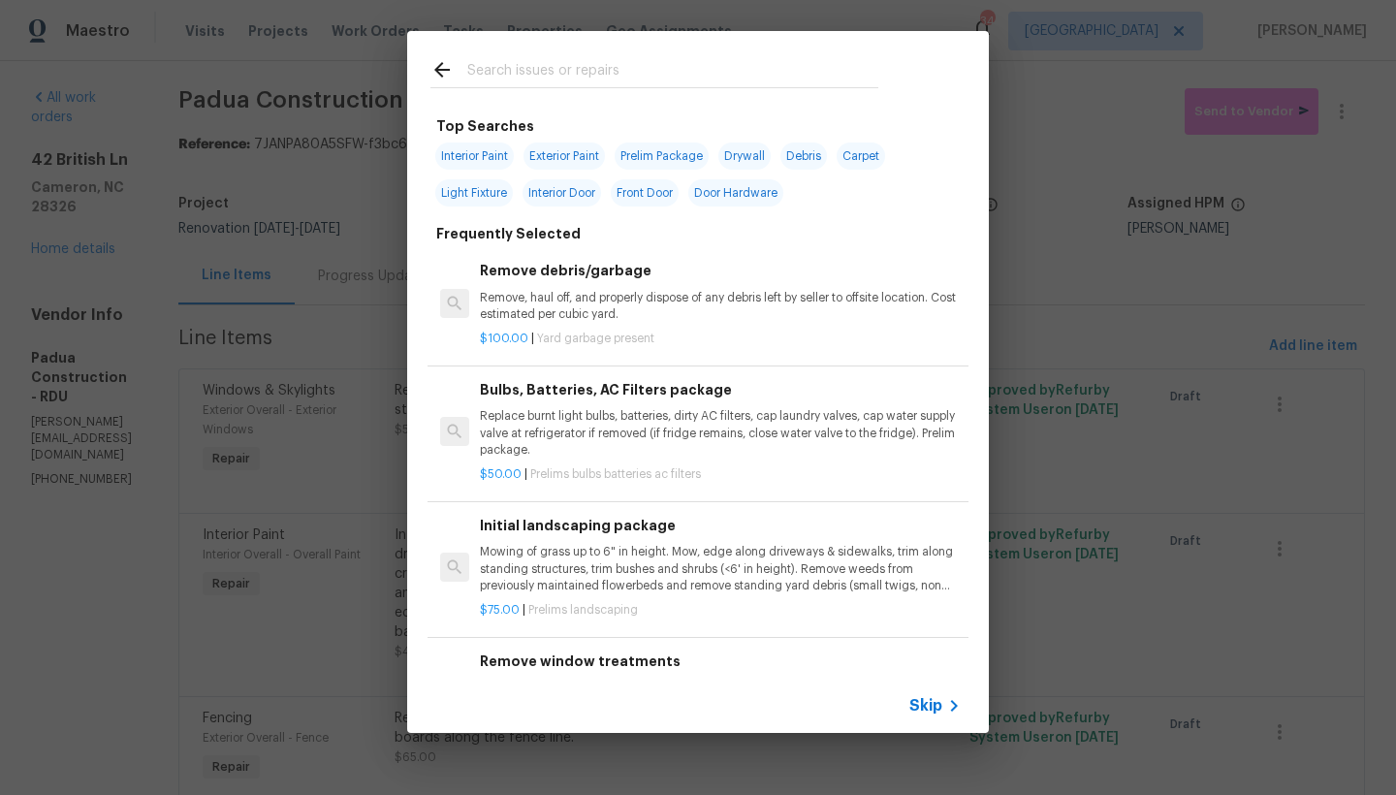
click at [569, 69] on input "text" at bounding box center [672, 72] width 411 height 29
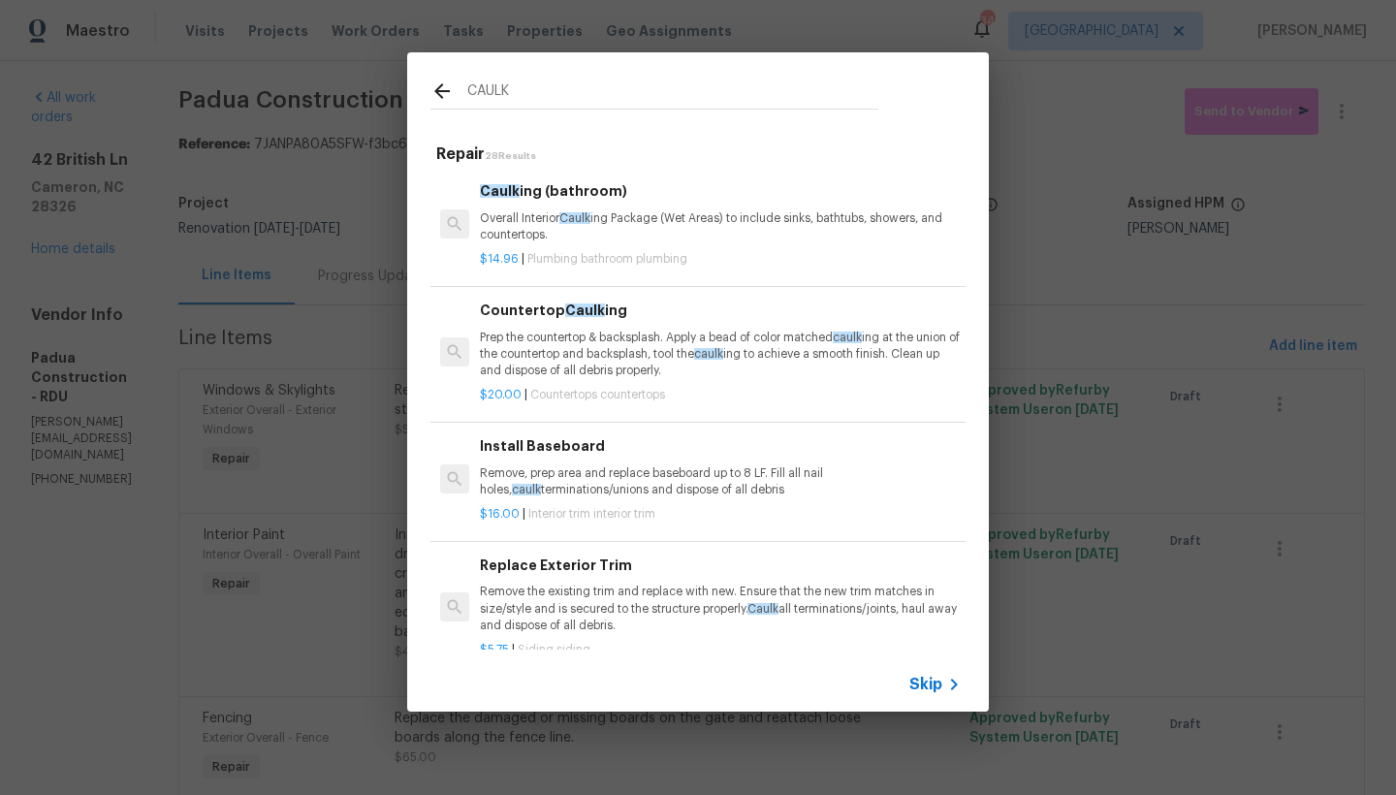
type input "CAULK"
click at [530, 190] on h6 "Caulk ing (bathroom)" at bounding box center [720, 190] width 481 height 21
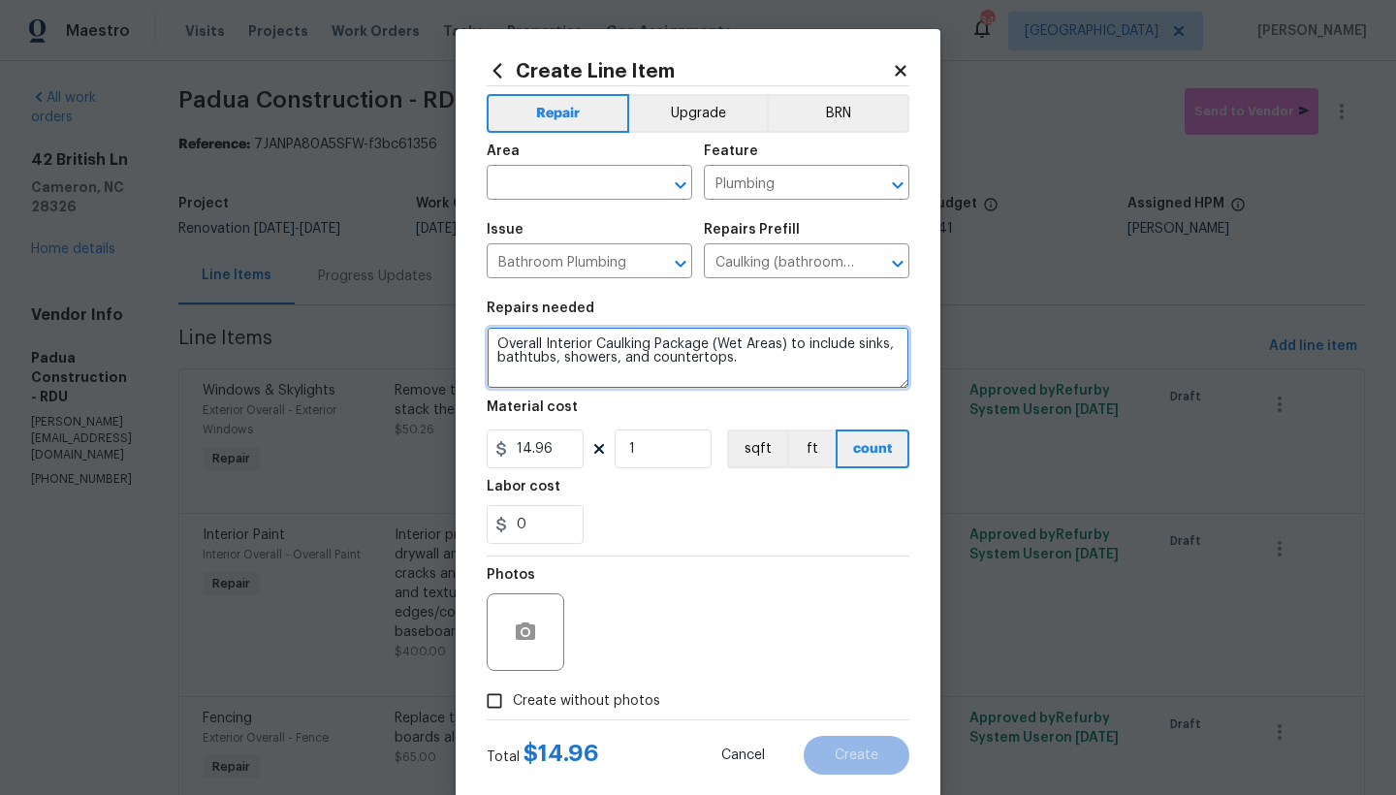
click at [554, 359] on textarea "Overall Interior Caulking Package (Wet Areas) to include sinks, bathtubs, showe…" at bounding box center [698, 358] width 423 height 62
type textarea "Overall Interior Caulking Package (Wet Areas) to include sinks, bathtubs, toile…"
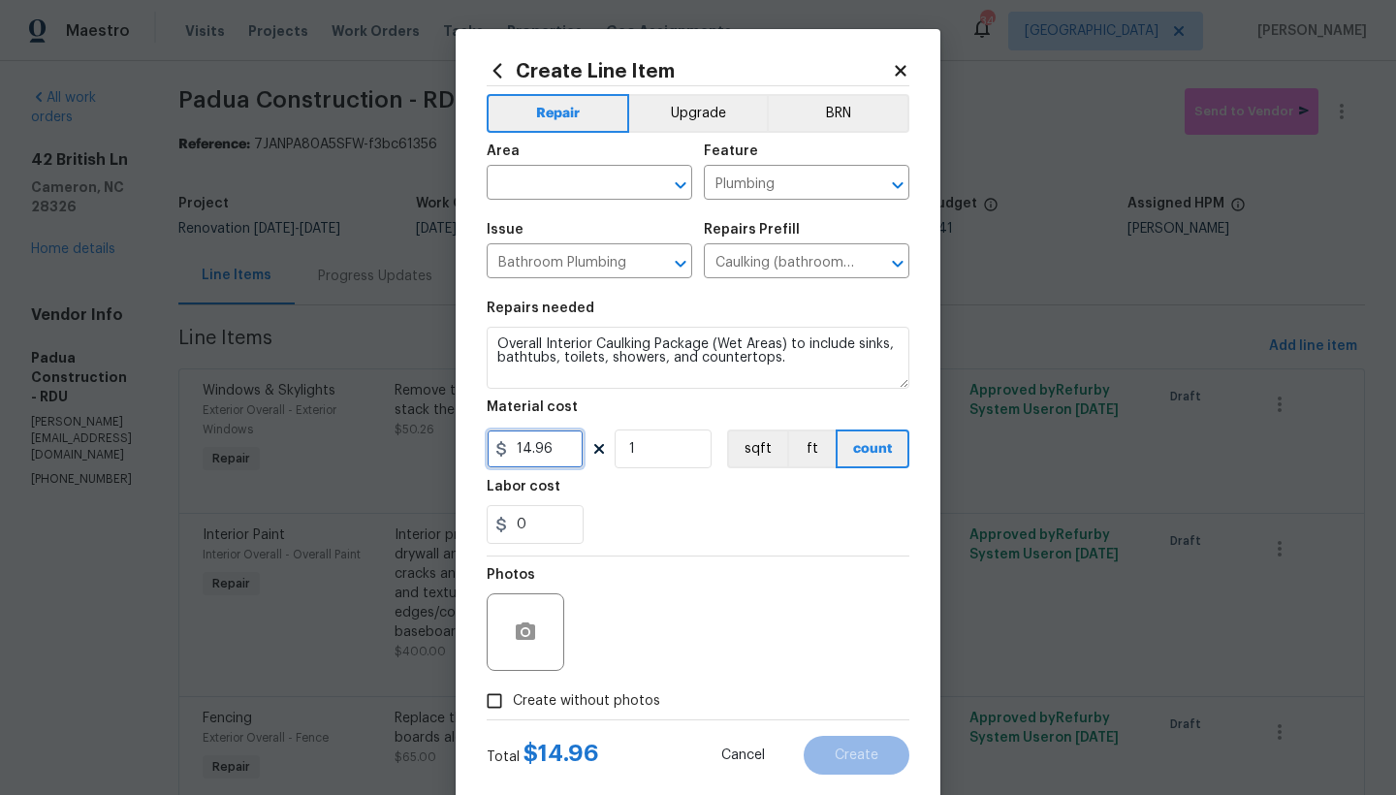
drag, startPoint x: 548, startPoint y: 448, endPoint x: 427, endPoint y: 450, distance: 121.2
click at [428, 450] on div "Create Line Item Repair Upgrade BRN Area ​ Feature Plumbing ​ Issue Bathroom Pl…" at bounding box center [698, 397] width 1396 height 795
type input "20"
drag, startPoint x: 639, startPoint y: 443, endPoint x: 555, endPoint y: 446, distance: 83.4
click at [555, 446] on div "20 1 sqft ft count" at bounding box center [698, 448] width 423 height 39
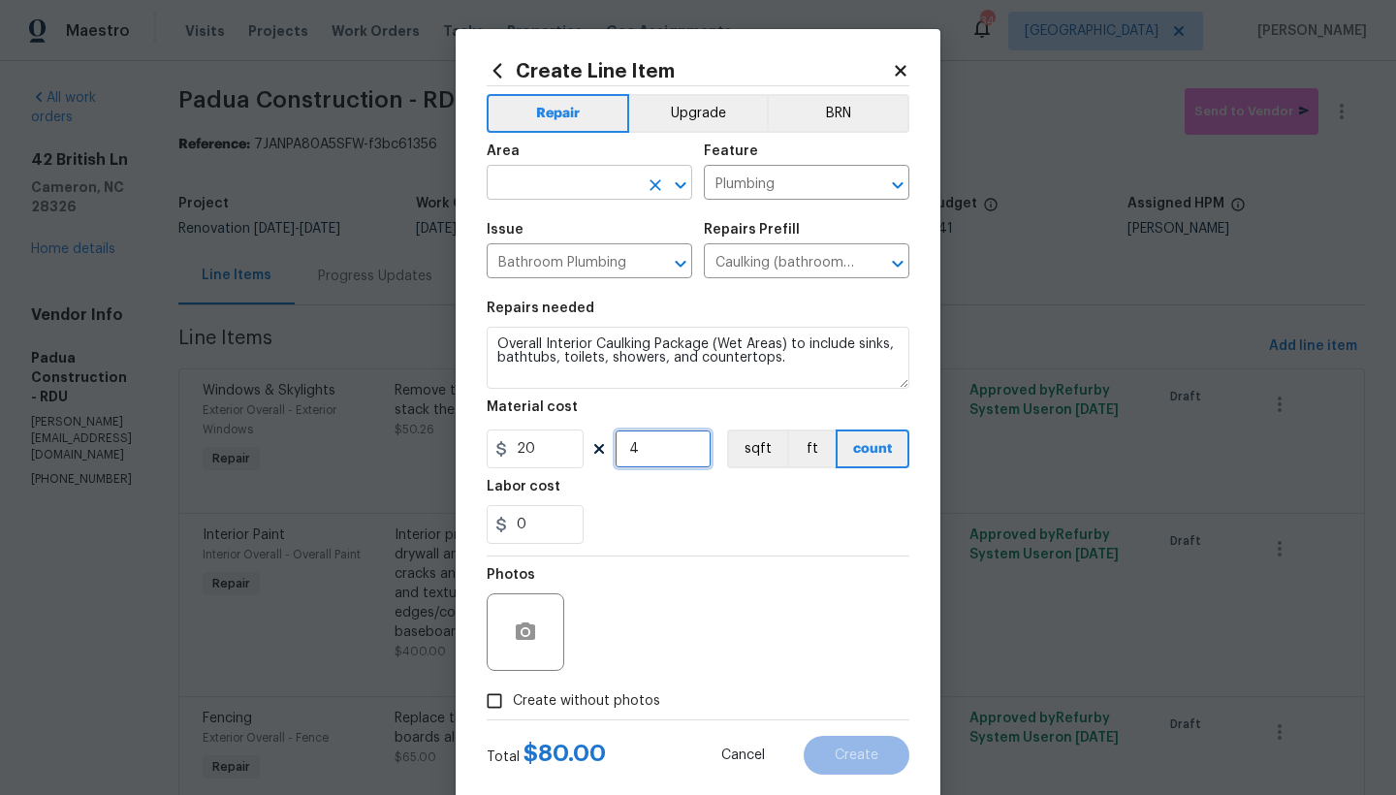
type input "4"
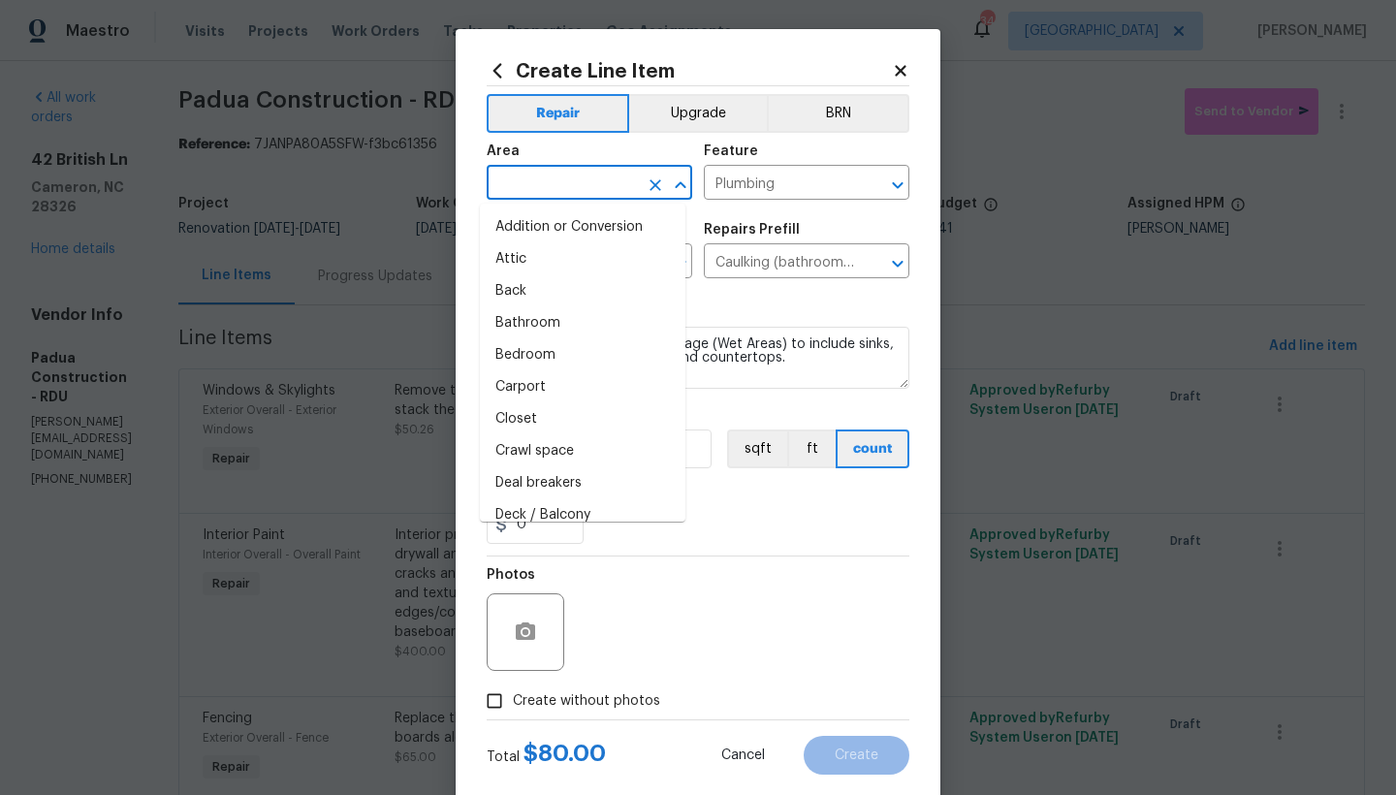
click at [583, 184] on input "text" at bounding box center [562, 185] width 151 height 30
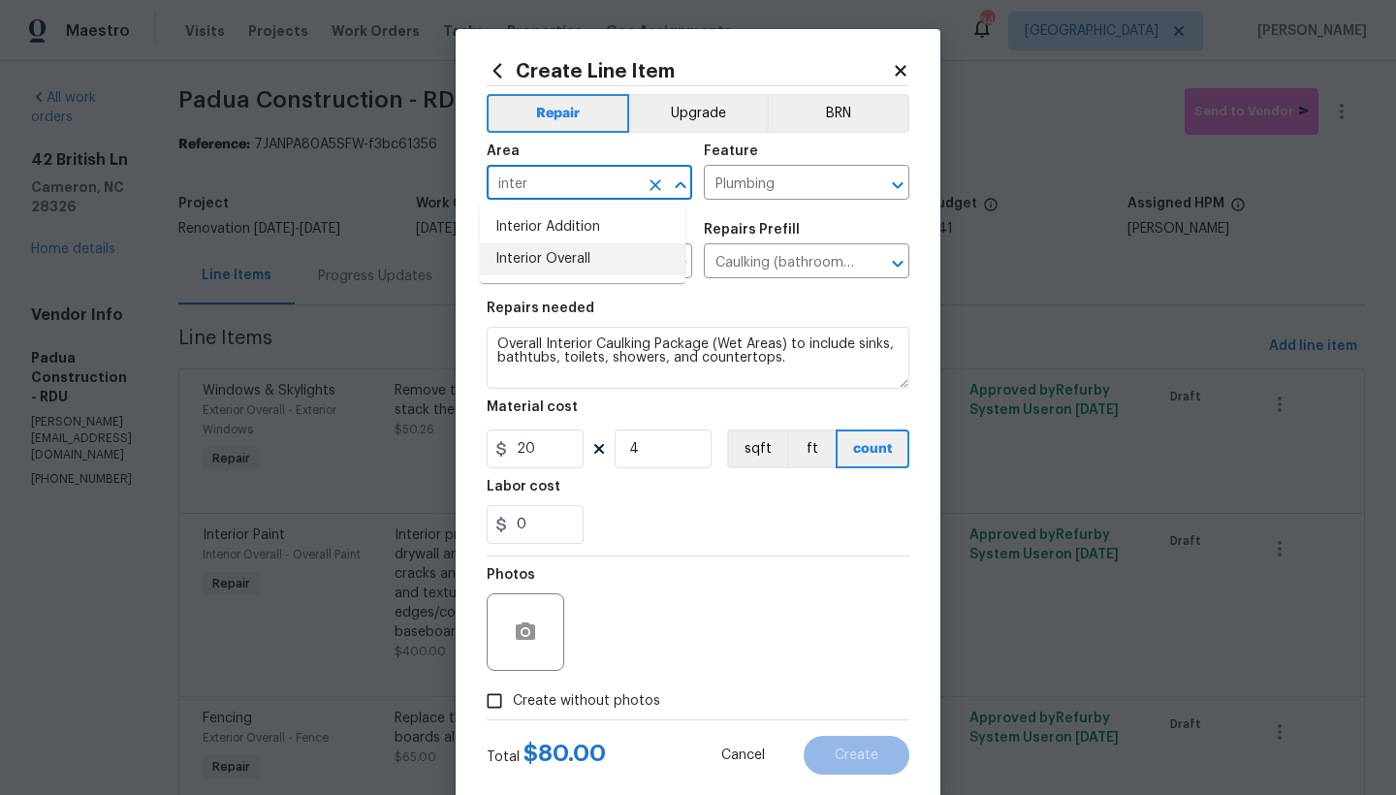
click at [567, 265] on li "Interior Overall" at bounding box center [583, 259] width 206 height 32
type input "Interior Overall"
click at [488, 687] on input "Create without photos" at bounding box center [494, 700] width 37 height 37
checkbox input "true"
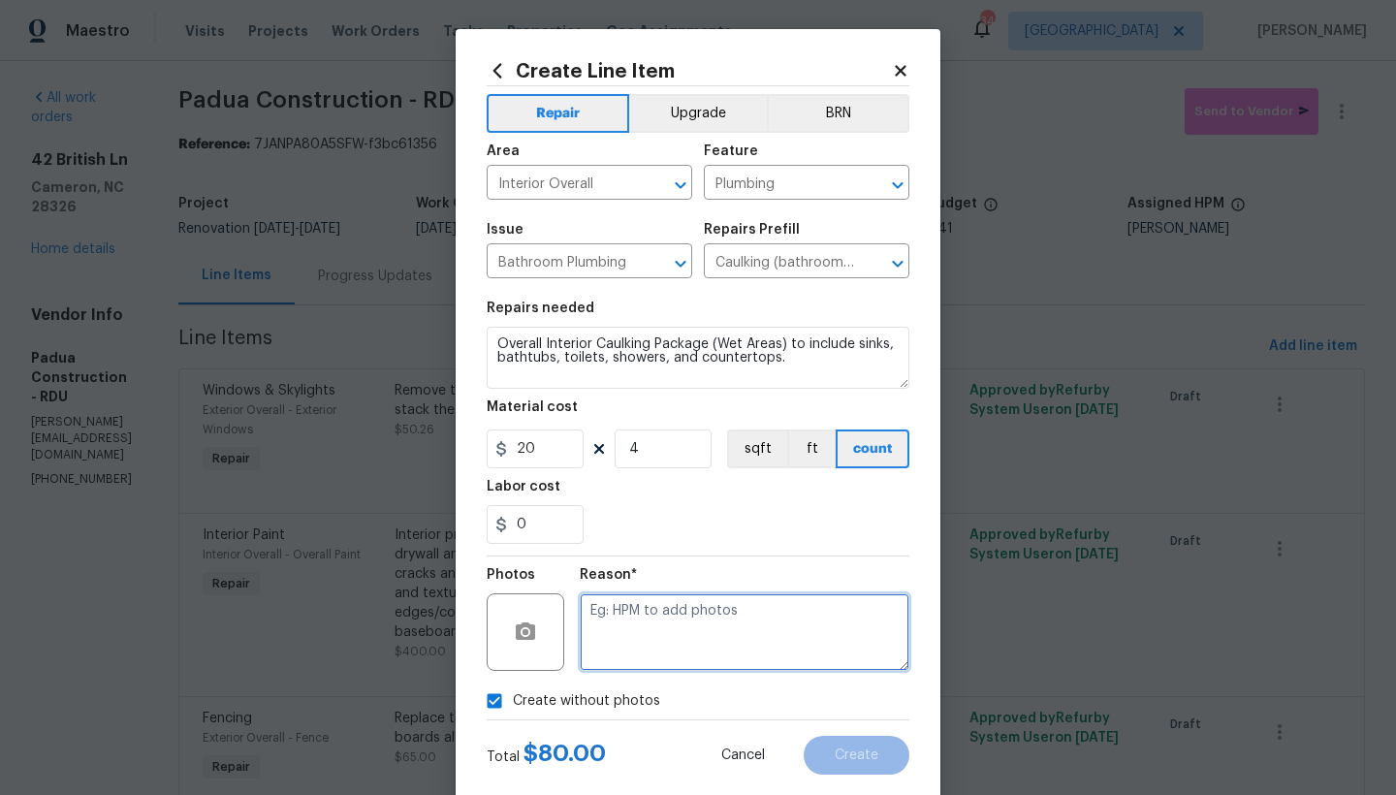
click at [607, 640] on textarea at bounding box center [745, 632] width 330 height 78
type textarea "n"
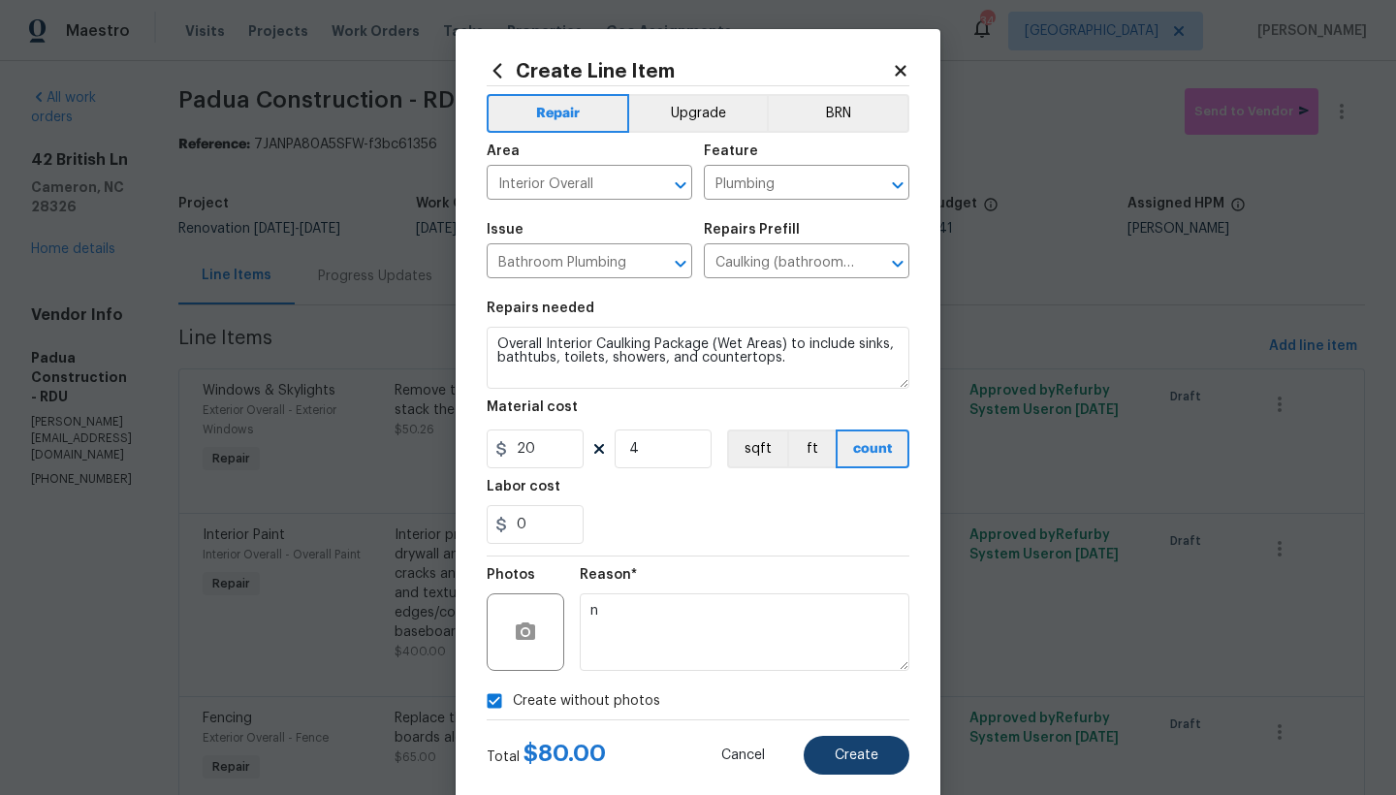
click at [864, 687] on span "Create" at bounding box center [857, 755] width 44 height 15
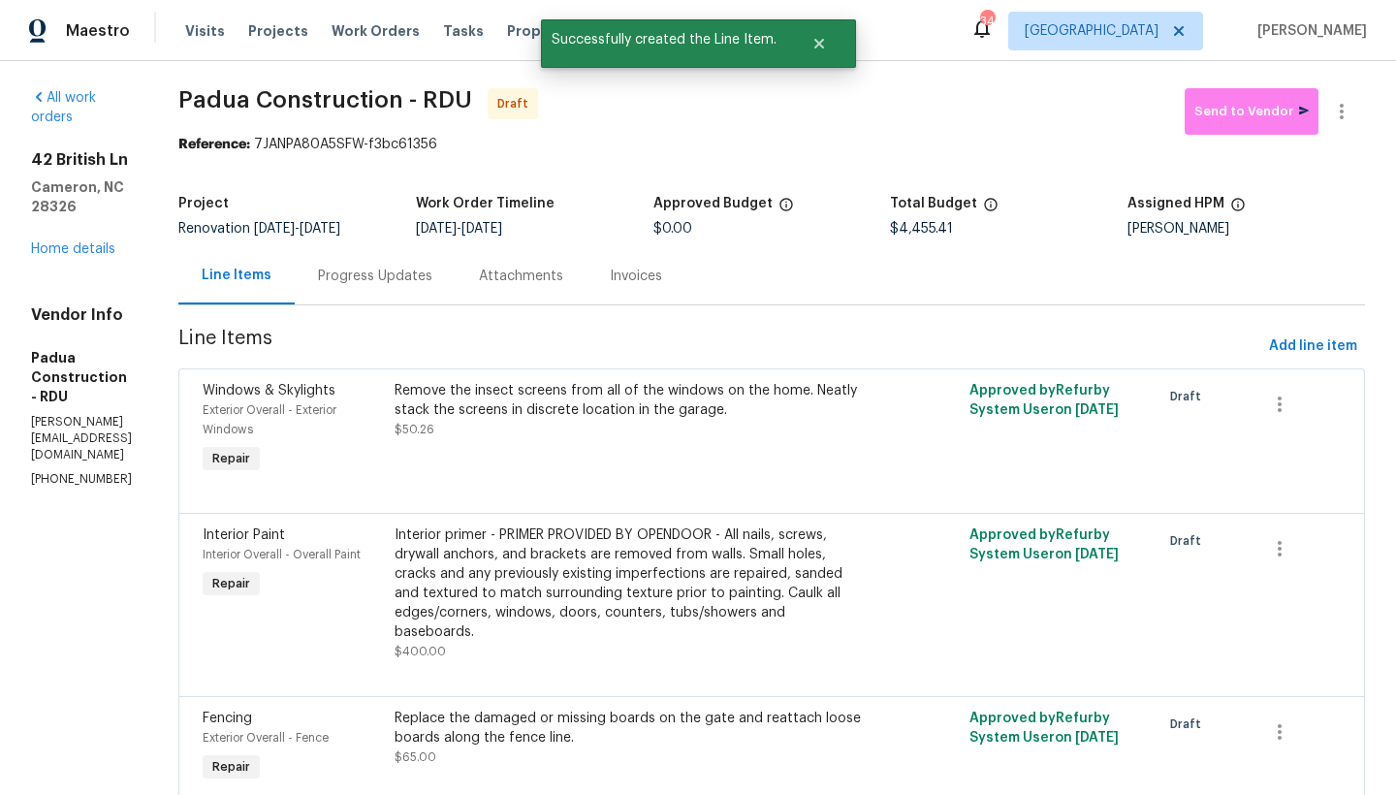
scroll to position [0, 0]
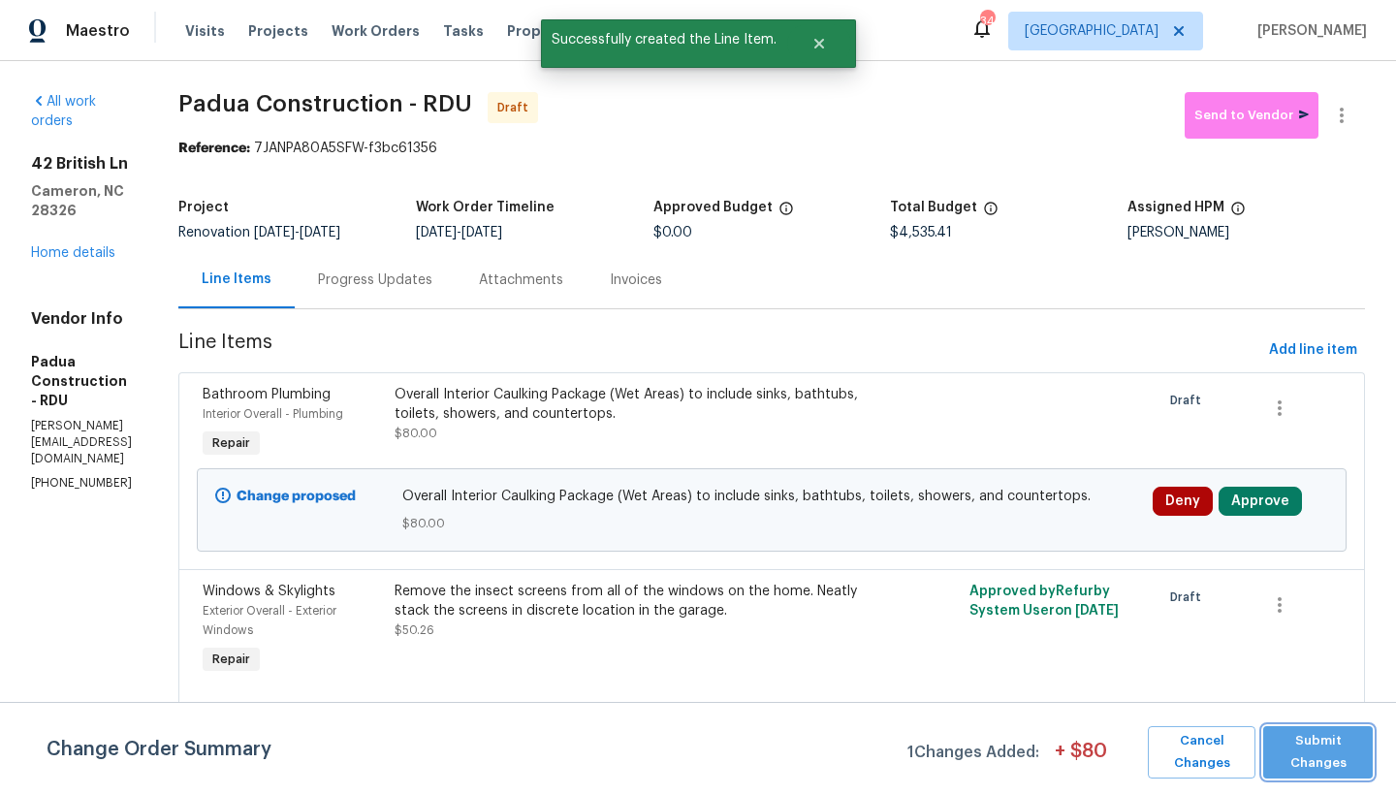
click at [1224, 687] on span "Submit Changes" at bounding box center [1318, 752] width 90 height 45
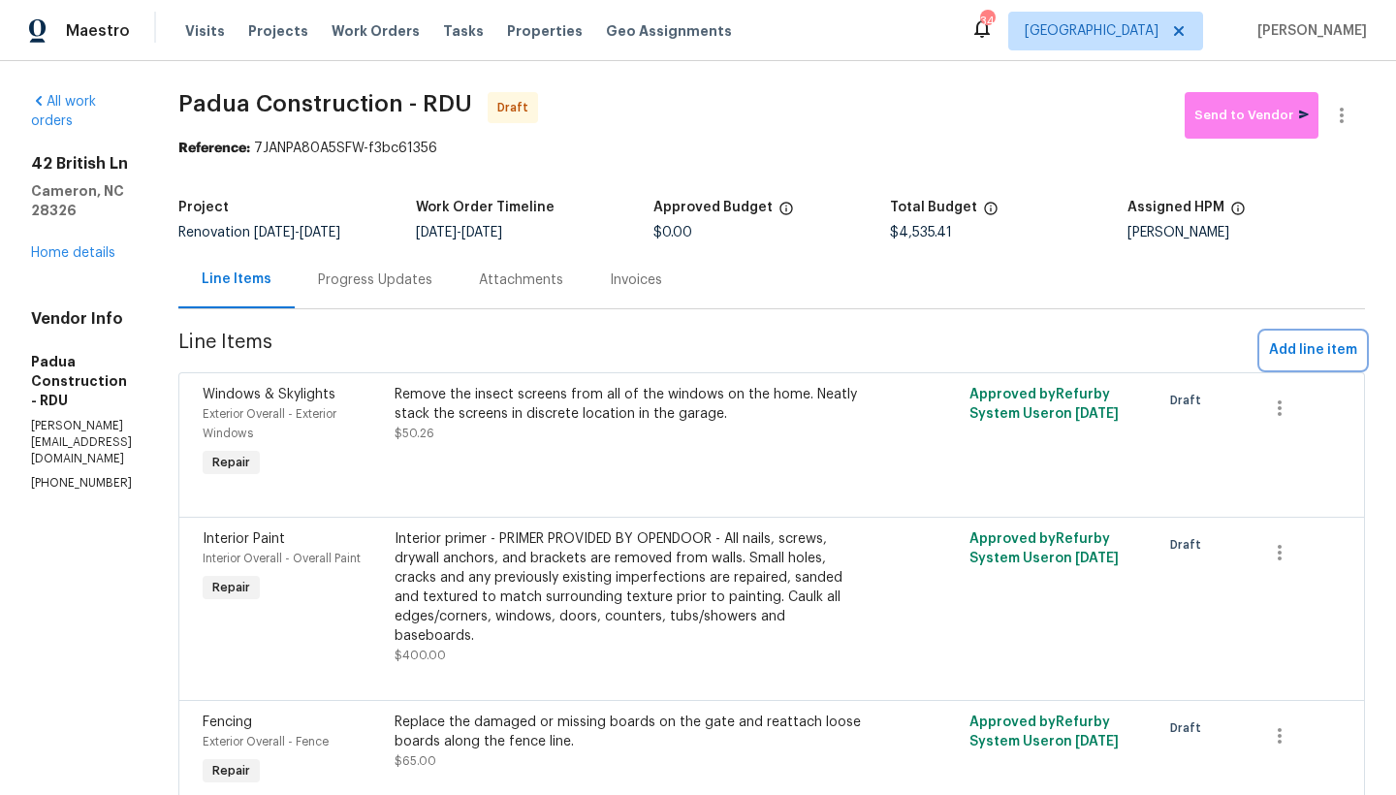
click at [1224, 356] on span "Add line item" at bounding box center [1313, 350] width 88 height 24
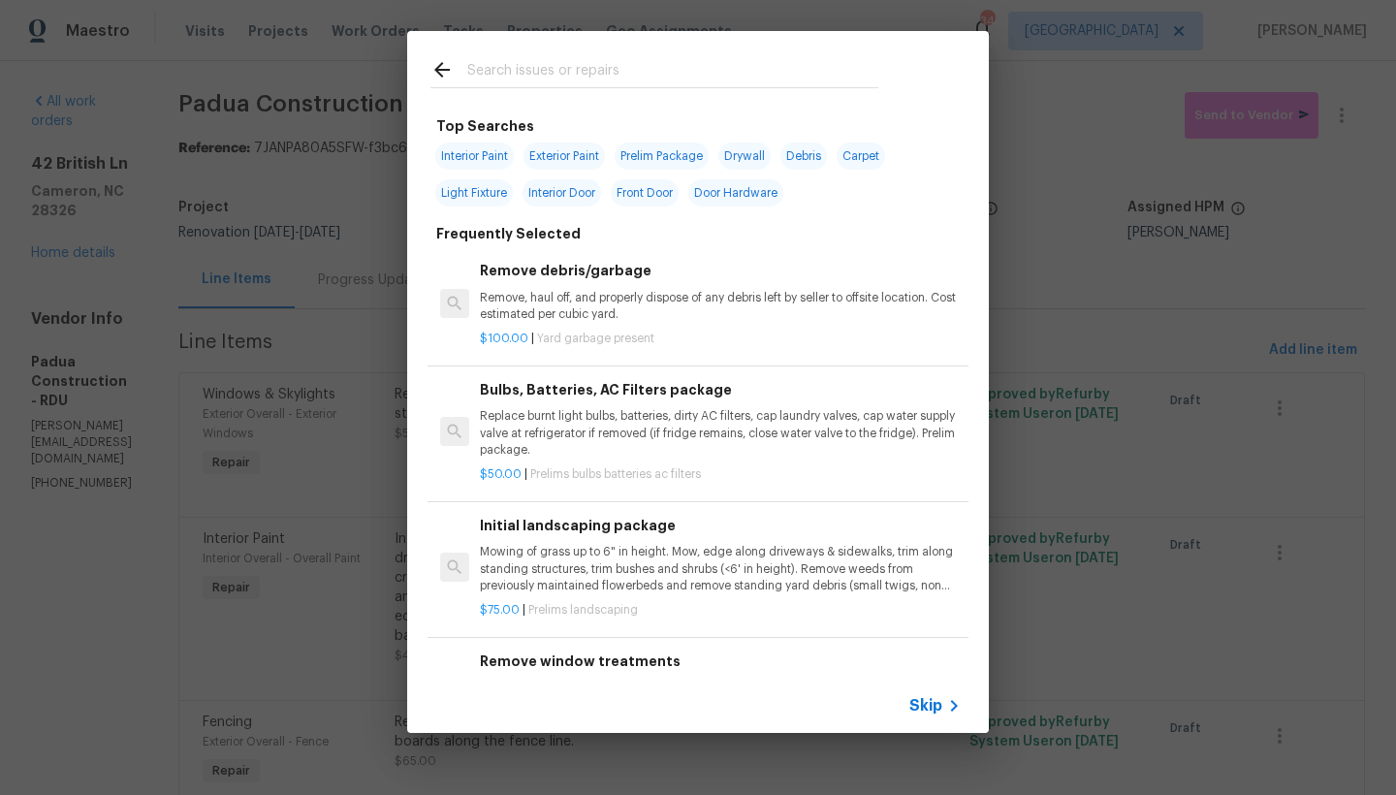
click at [507, 66] on input "text" at bounding box center [672, 72] width 411 height 29
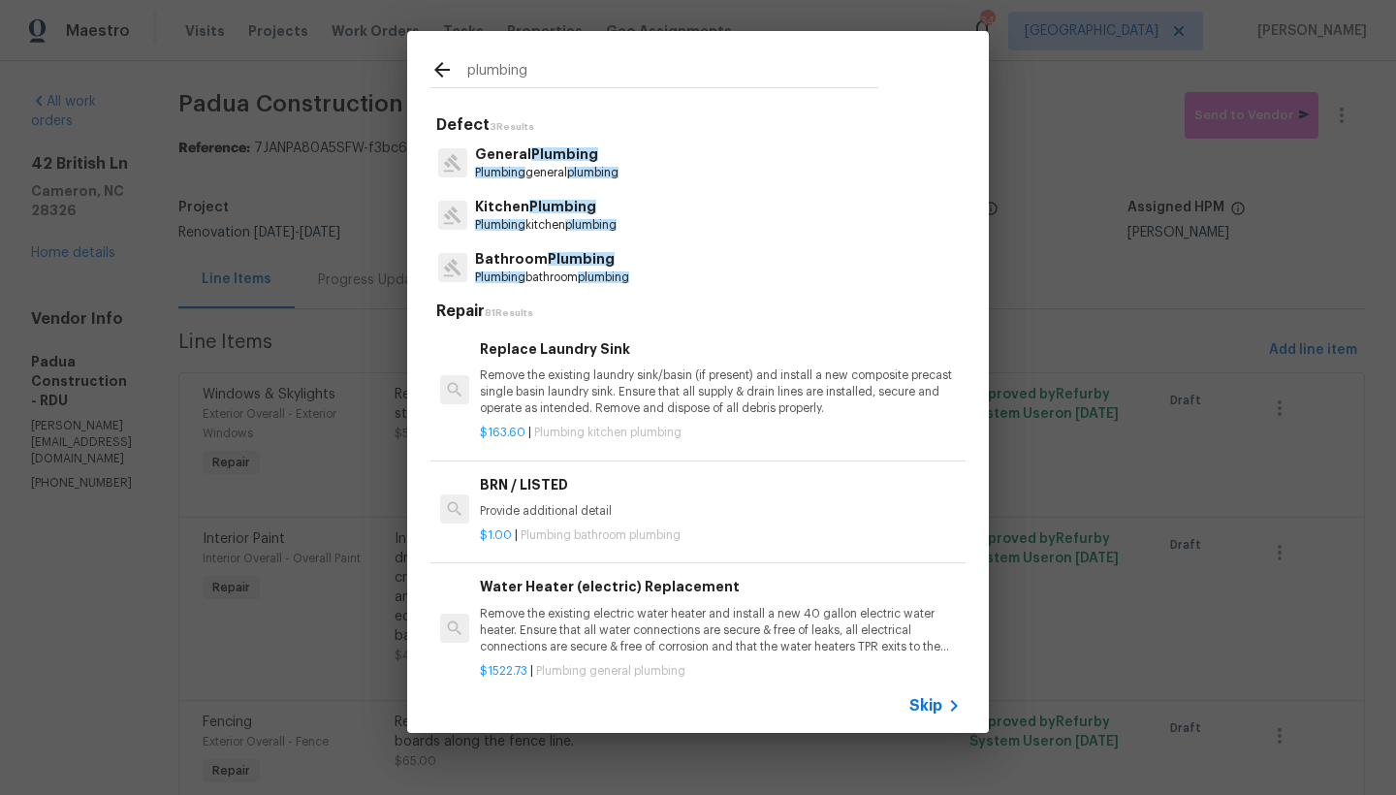
type input "plumbing"
click at [524, 226] on span "Plumbing" at bounding box center [500, 225] width 50 height 12
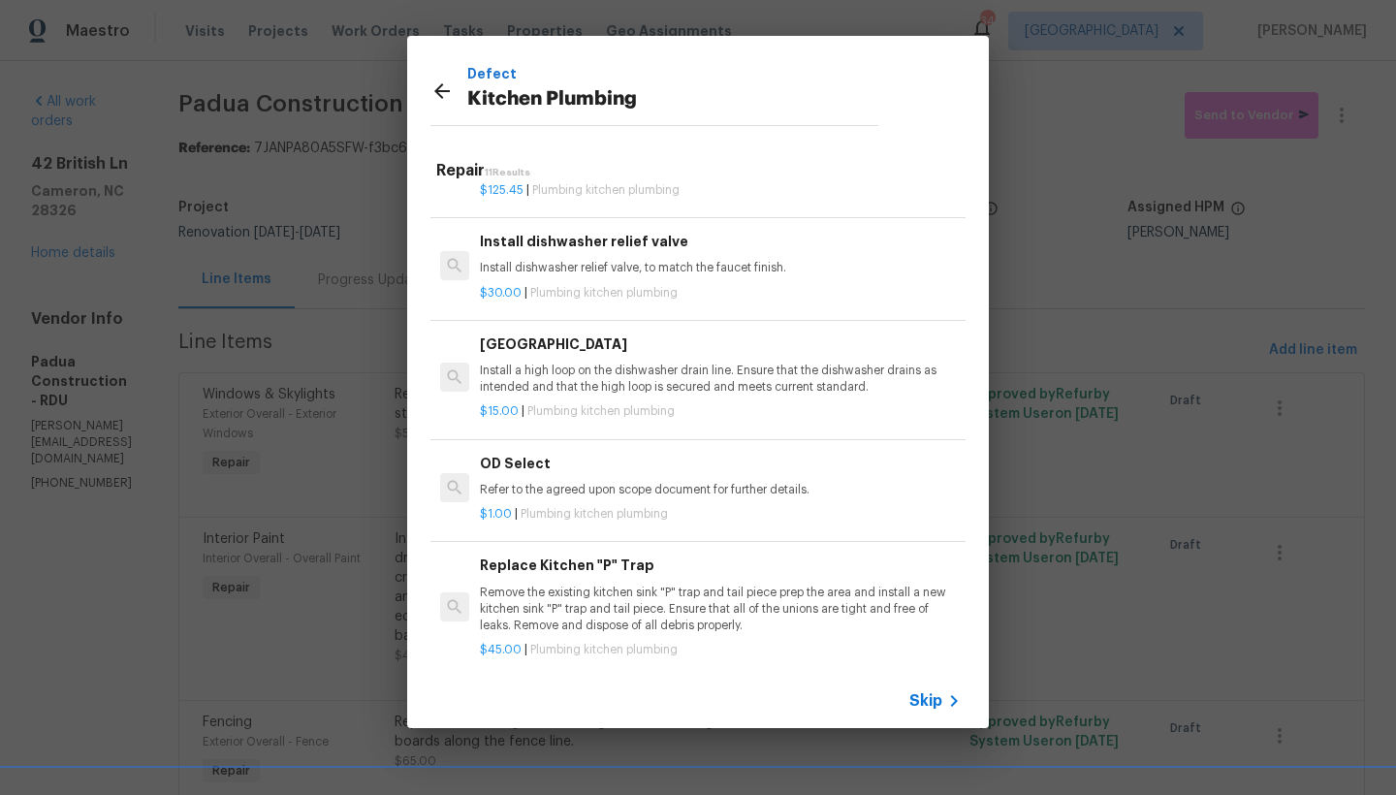
scroll to position [883, 0]
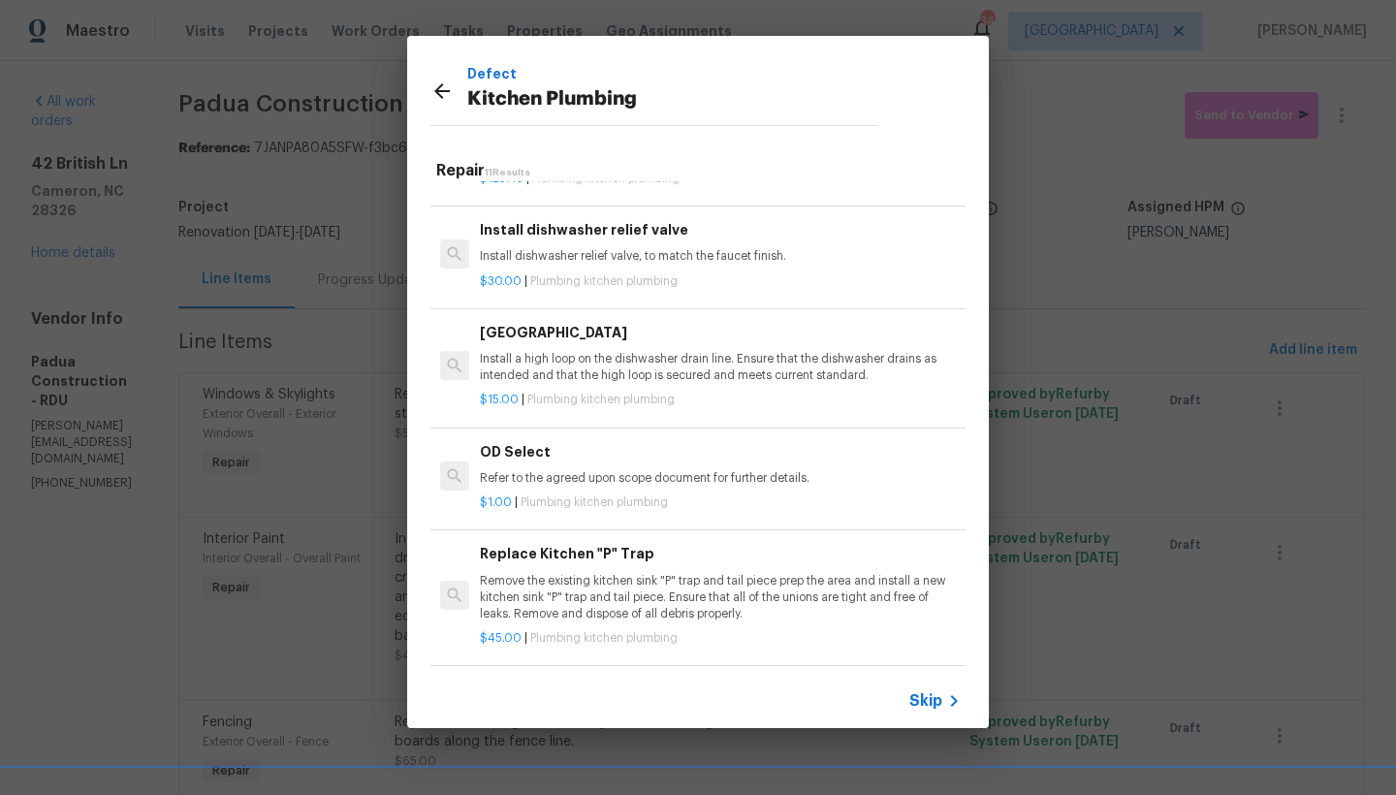
click at [579, 573] on p "Remove the existing kitchen sink "P" trap and tail piece prep the area and inst…" at bounding box center [720, 597] width 481 height 49
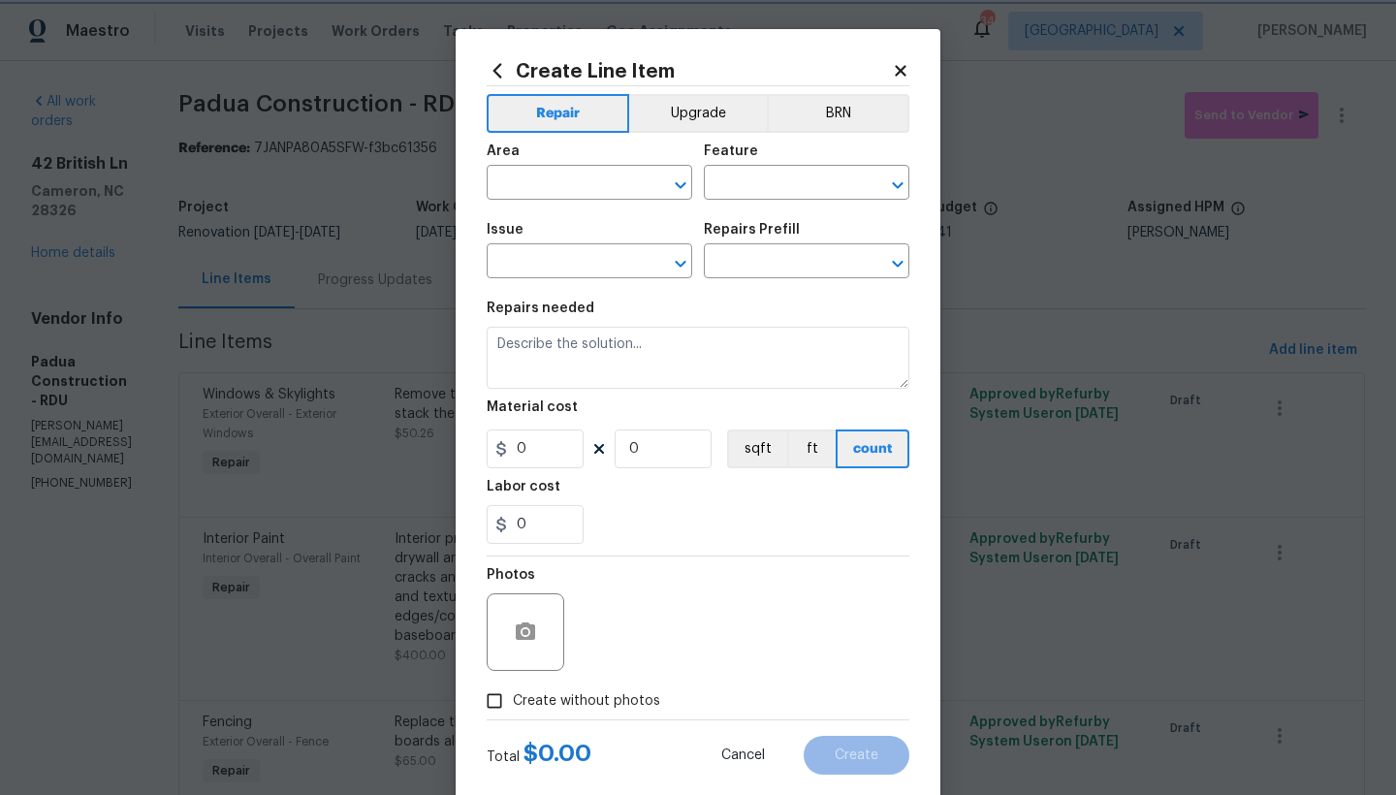
type input "Plumbing"
type input "Kitchen Plumbing"
type input "Replace Kitchen "P" Trap $45.00"
type textarea "Remove the existing kitchen sink "P" trap and tail piece prep the area and inst…"
type input "45"
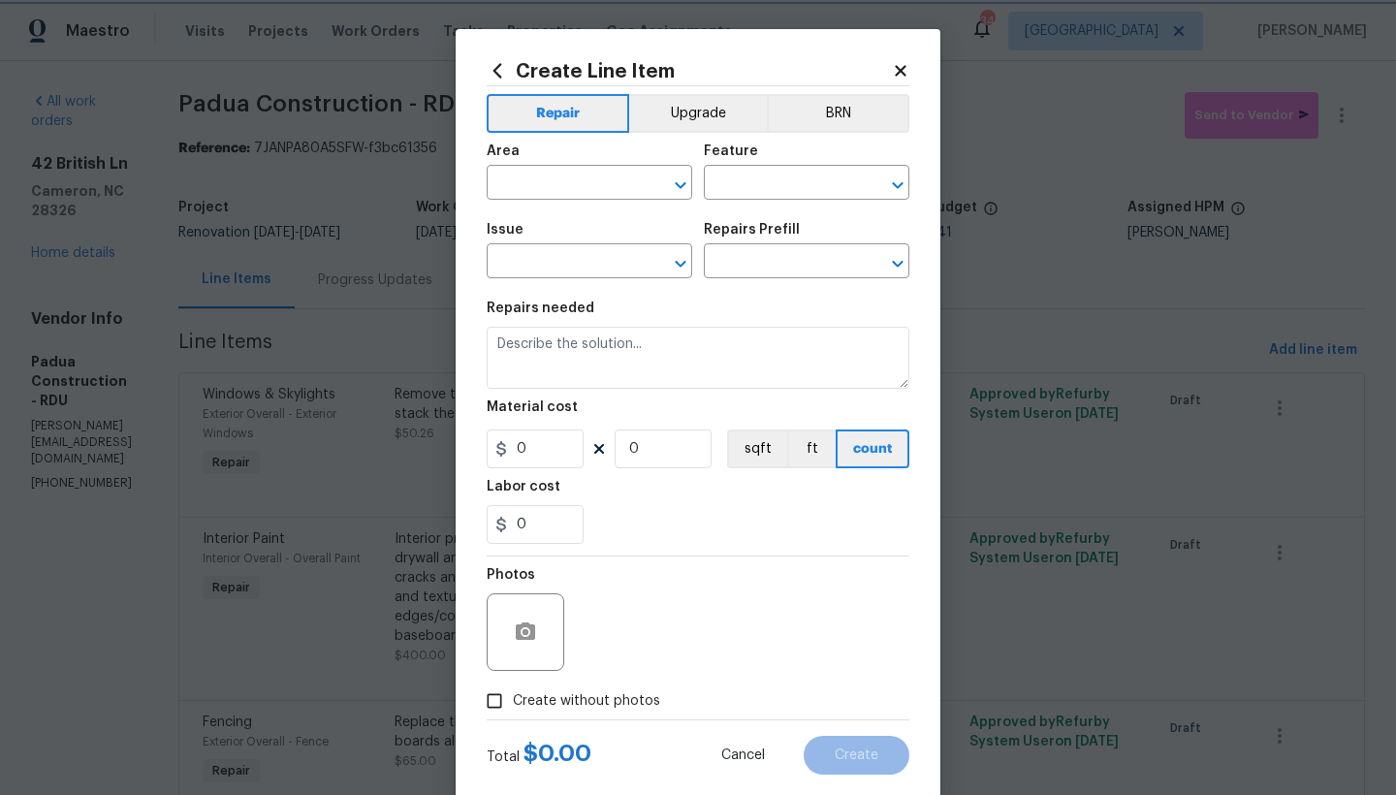
type input "1"
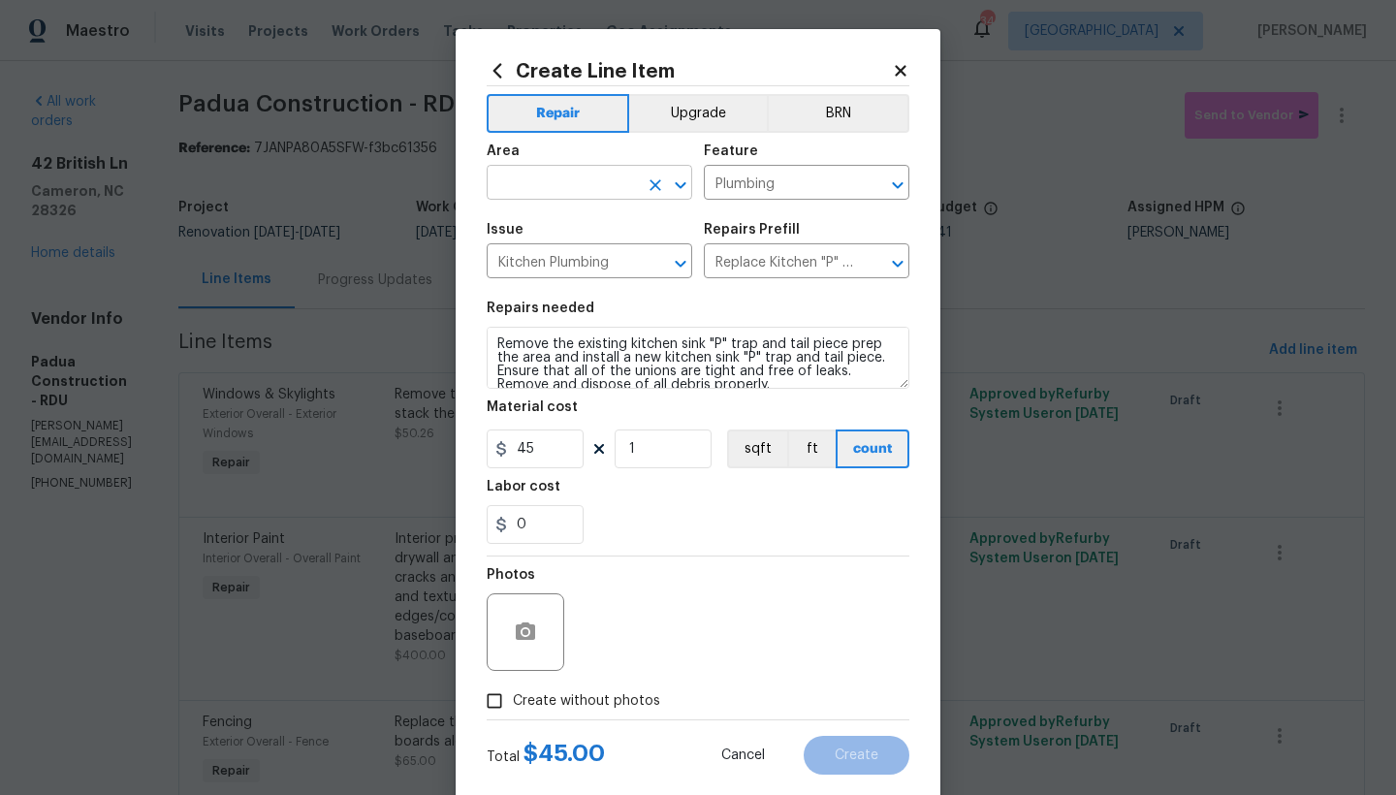
click at [575, 184] on input "text" at bounding box center [562, 185] width 151 height 30
click at [561, 259] on li "Interior Overall" at bounding box center [583, 259] width 206 height 32
type input "Interior Overall"
click at [537, 687] on span "Create without photos" at bounding box center [586, 701] width 147 height 20
click at [513, 687] on input "Create without photos" at bounding box center [494, 700] width 37 height 37
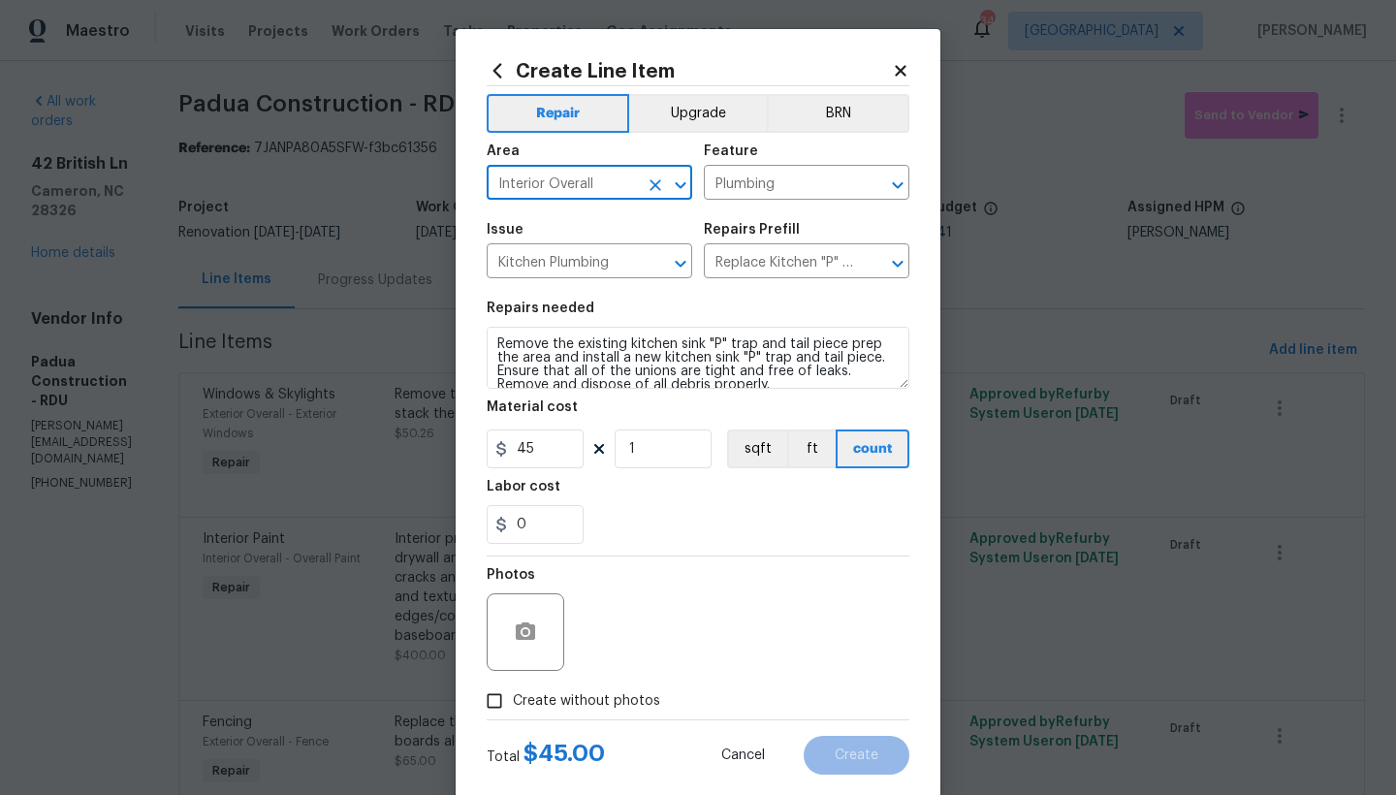
checkbox input "true"
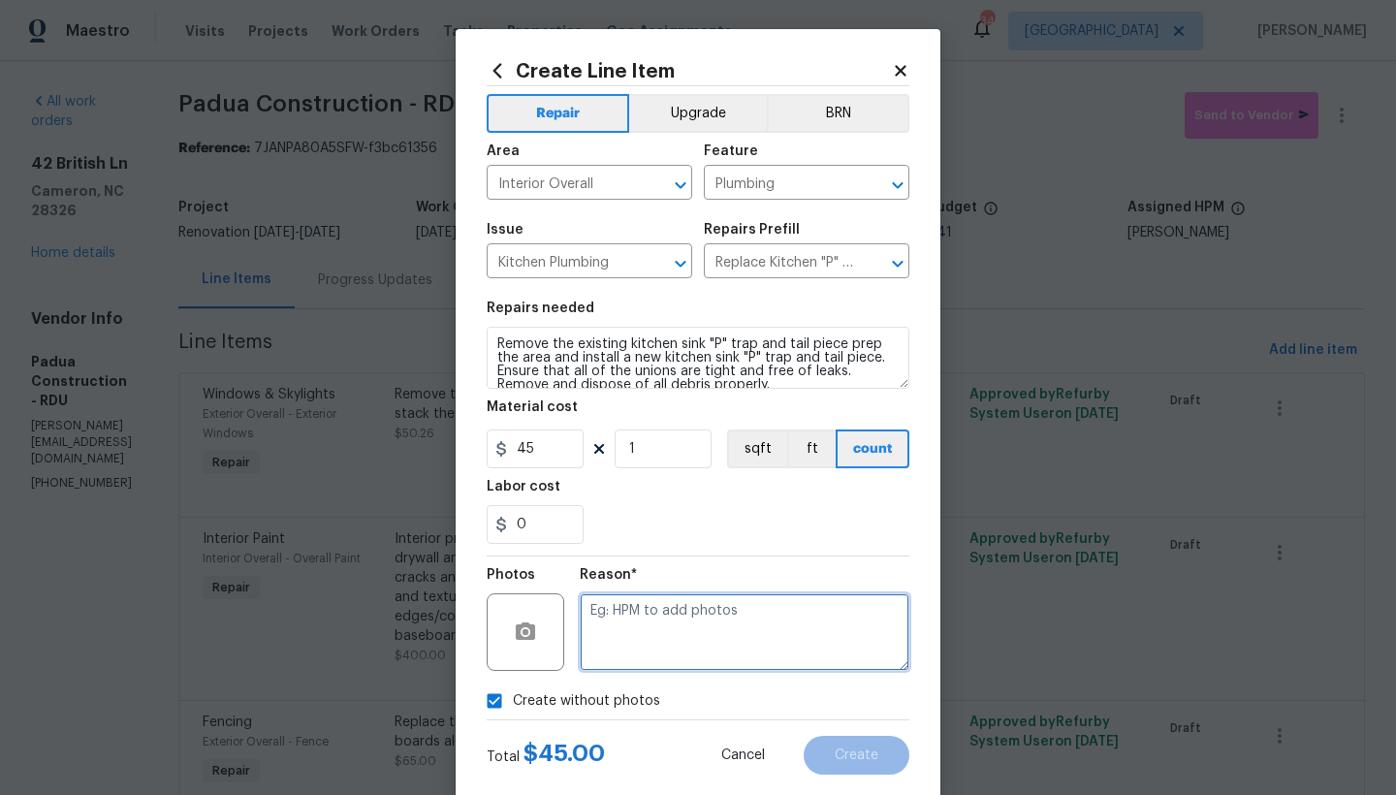
click at [612, 618] on textarea at bounding box center [745, 632] width 330 height 78
type textarea "n"
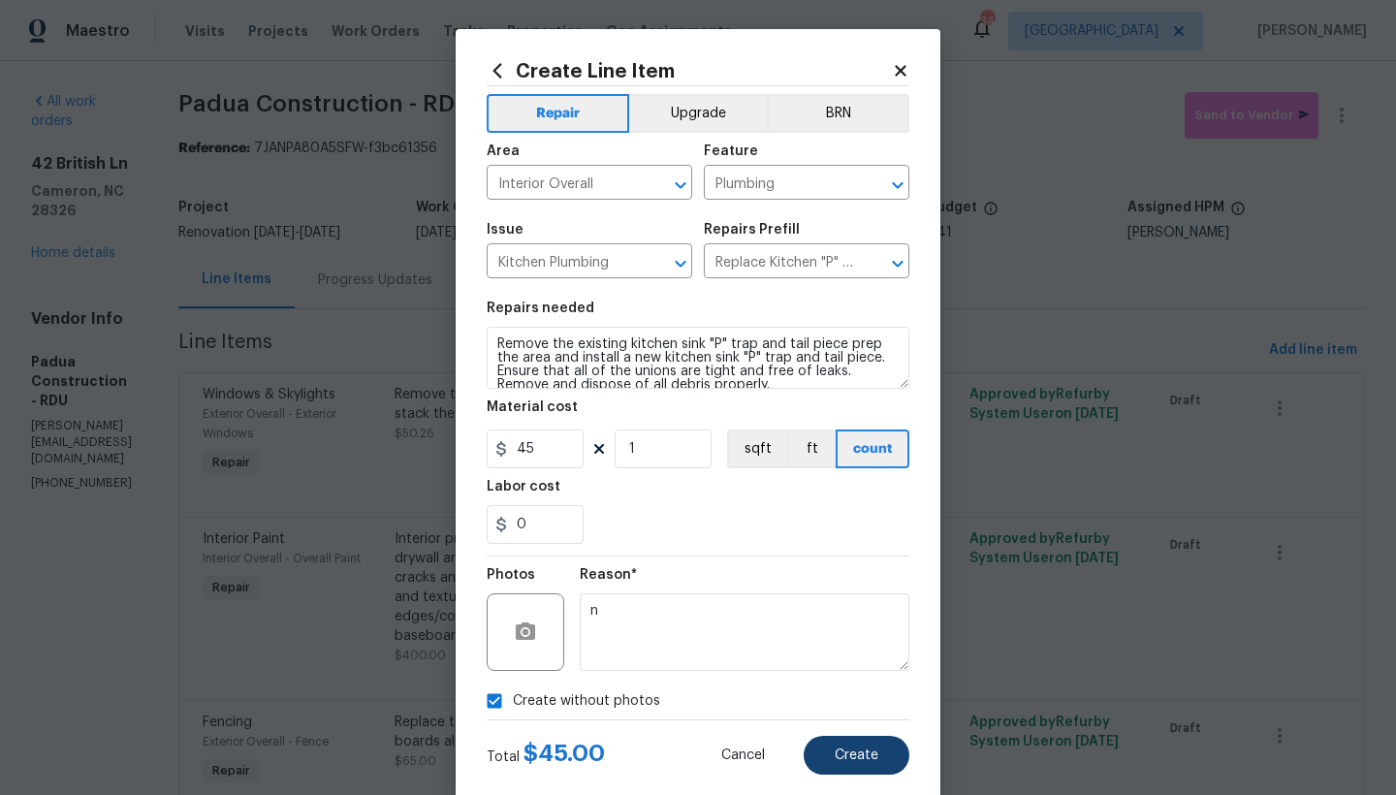
click at [845, 687] on span "Create" at bounding box center [857, 755] width 44 height 15
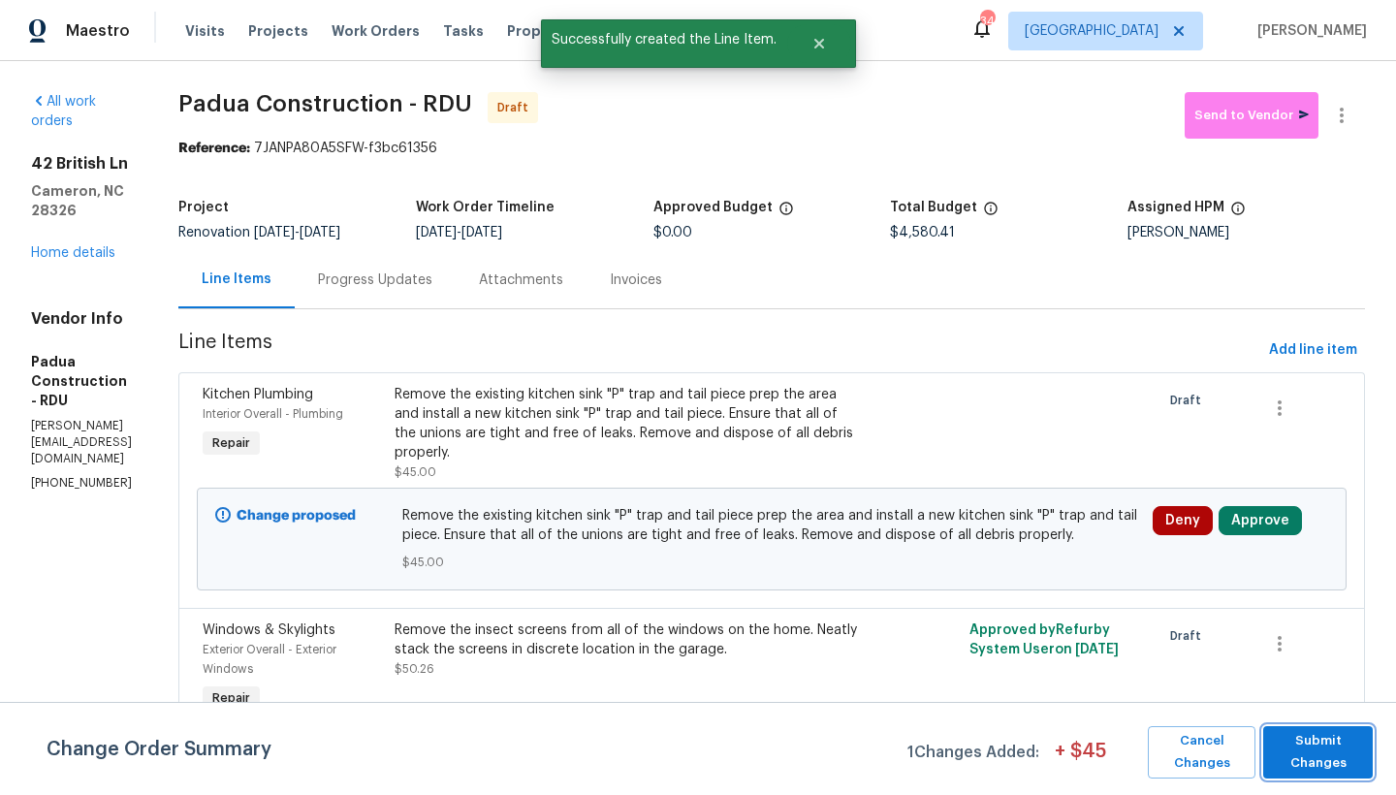
click at [1224, 687] on span "Submit Changes" at bounding box center [1318, 752] width 90 height 45
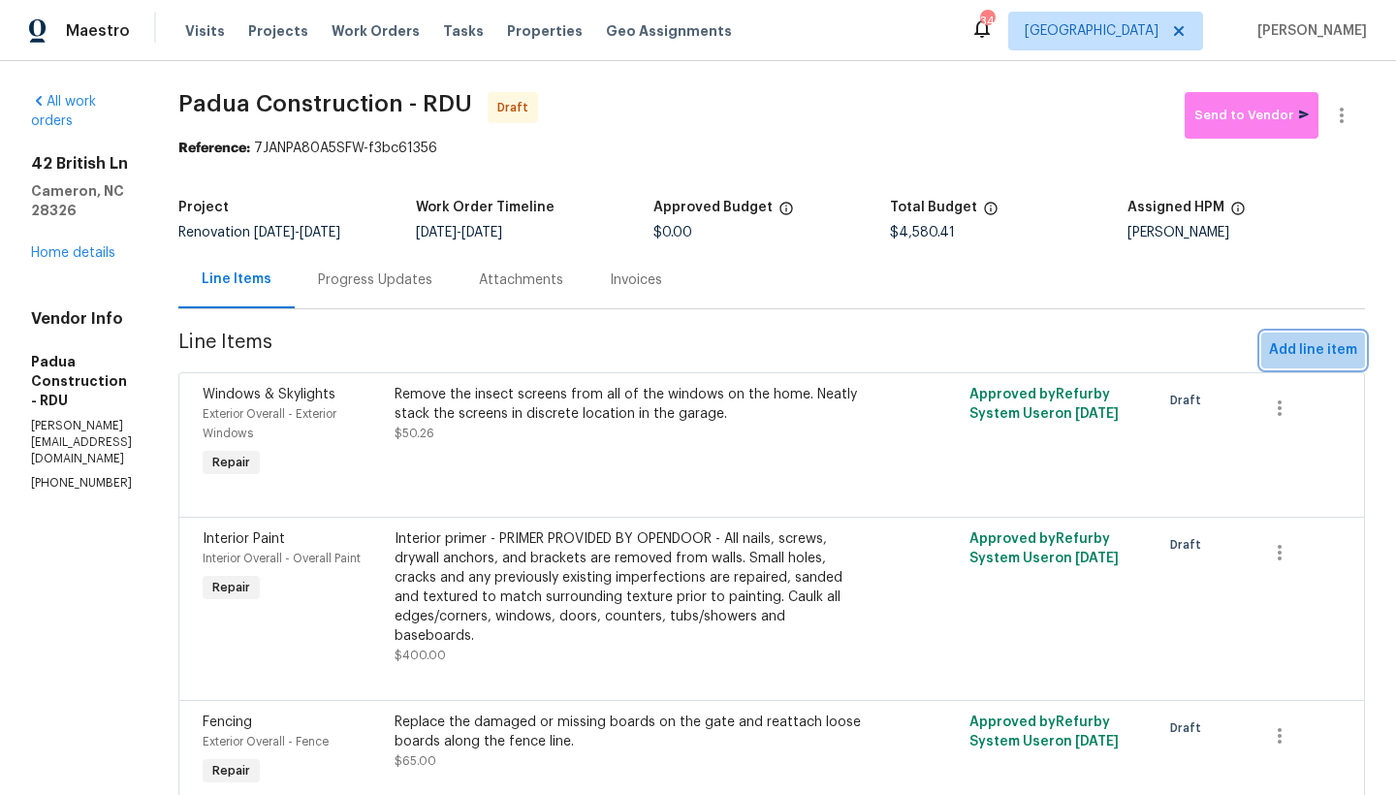
click at [1224, 350] on span "Add line item" at bounding box center [1313, 350] width 88 height 24
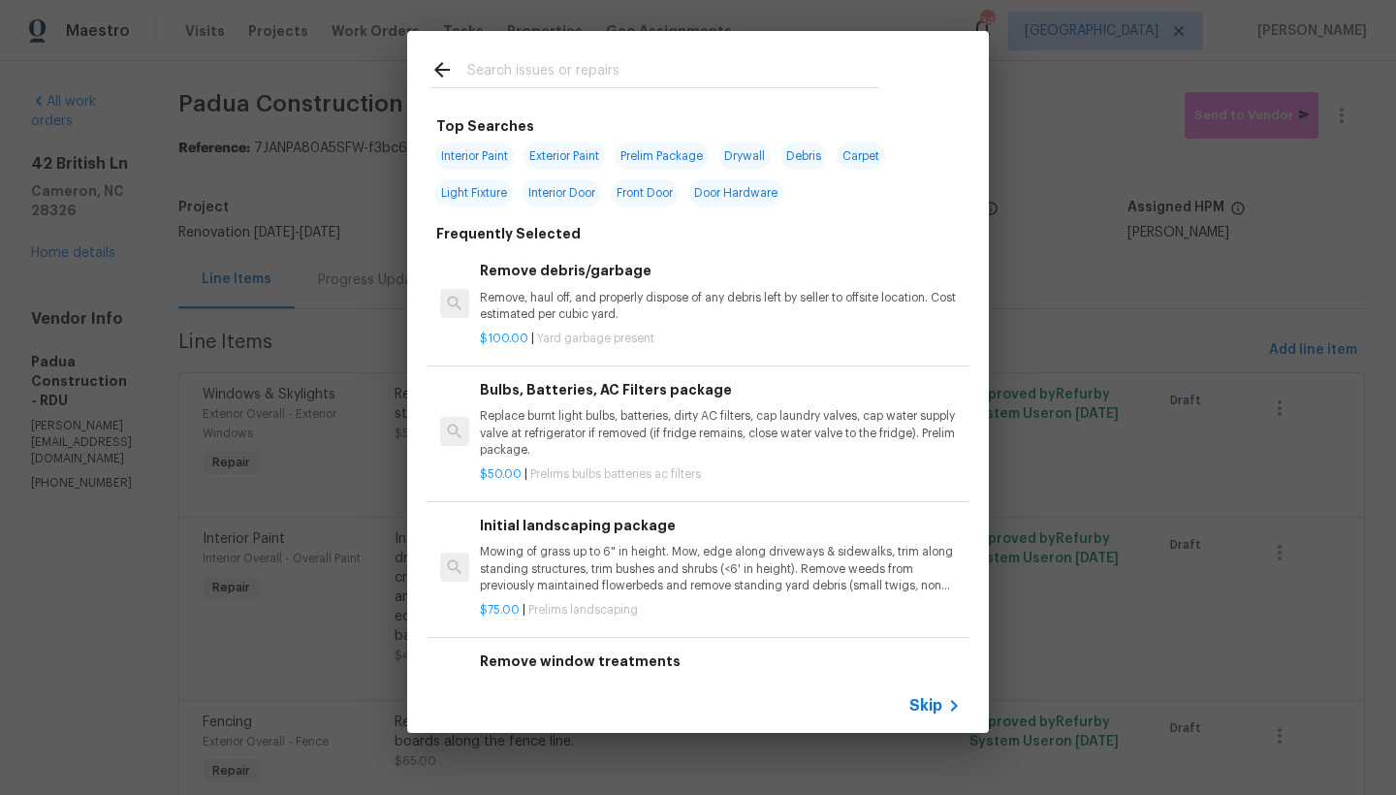
click at [523, 76] on input "text" at bounding box center [672, 72] width 411 height 29
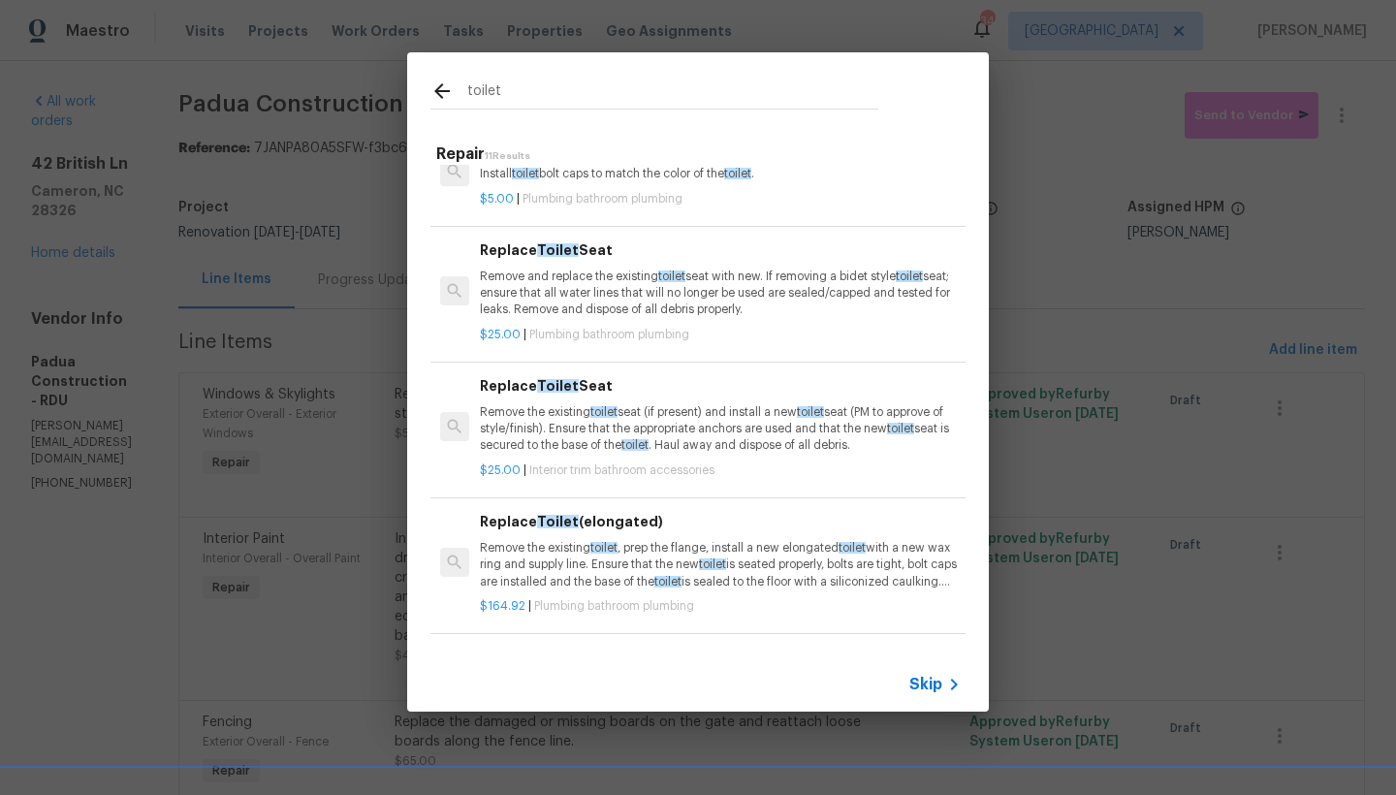
scroll to position [0, 0]
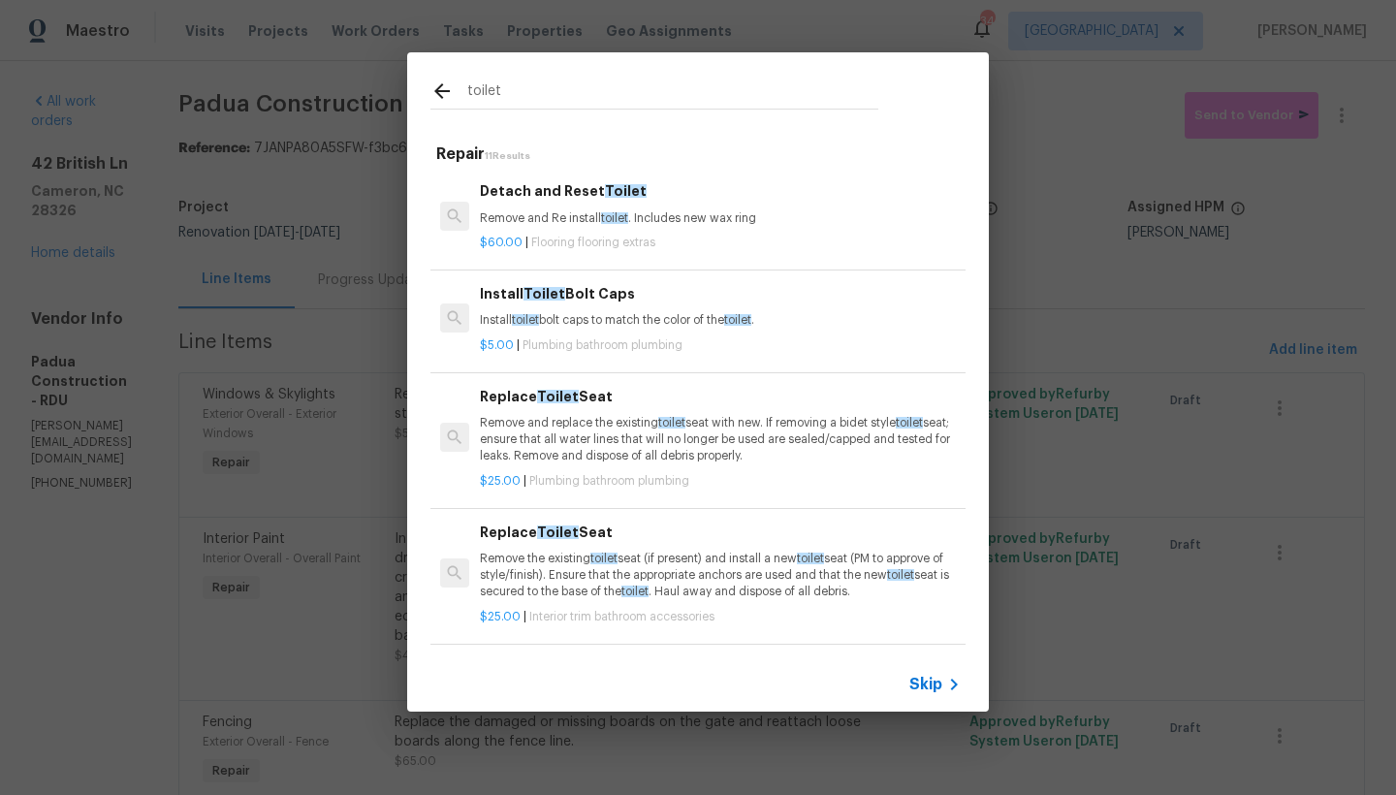
drag, startPoint x: 435, startPoint y: 92, endPoint x: 353, endPoint y: 92, distance: 82.4
click at [367, 92] on div "toilet Repair 11 Results Detach and Reset Toilet Remove and Re install toilet .…" at bounding box center [698, 382] width 1396 height 764
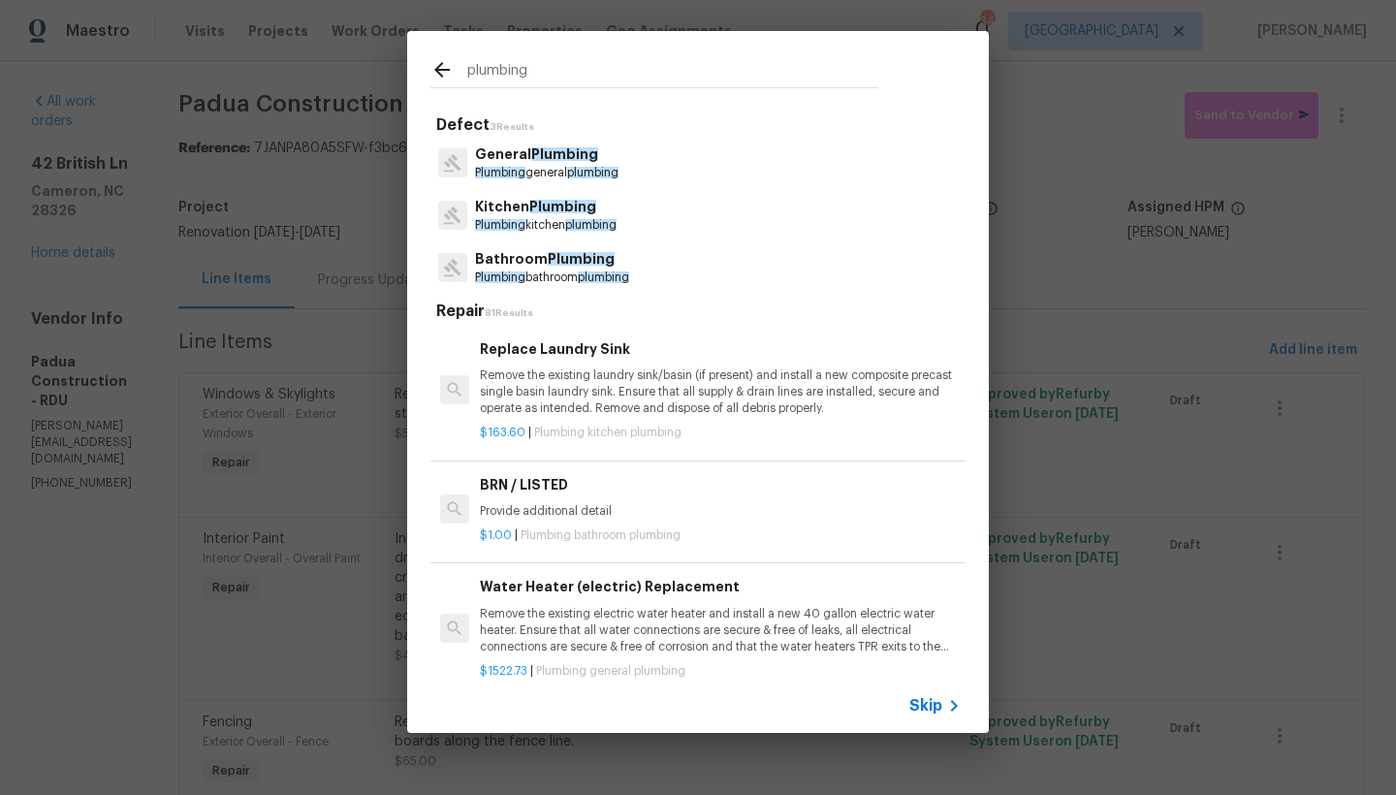
type input "plumbing"
click at [497, 148] on p "General Plumbing" at bounding box center [546, 154] width 143 height 20
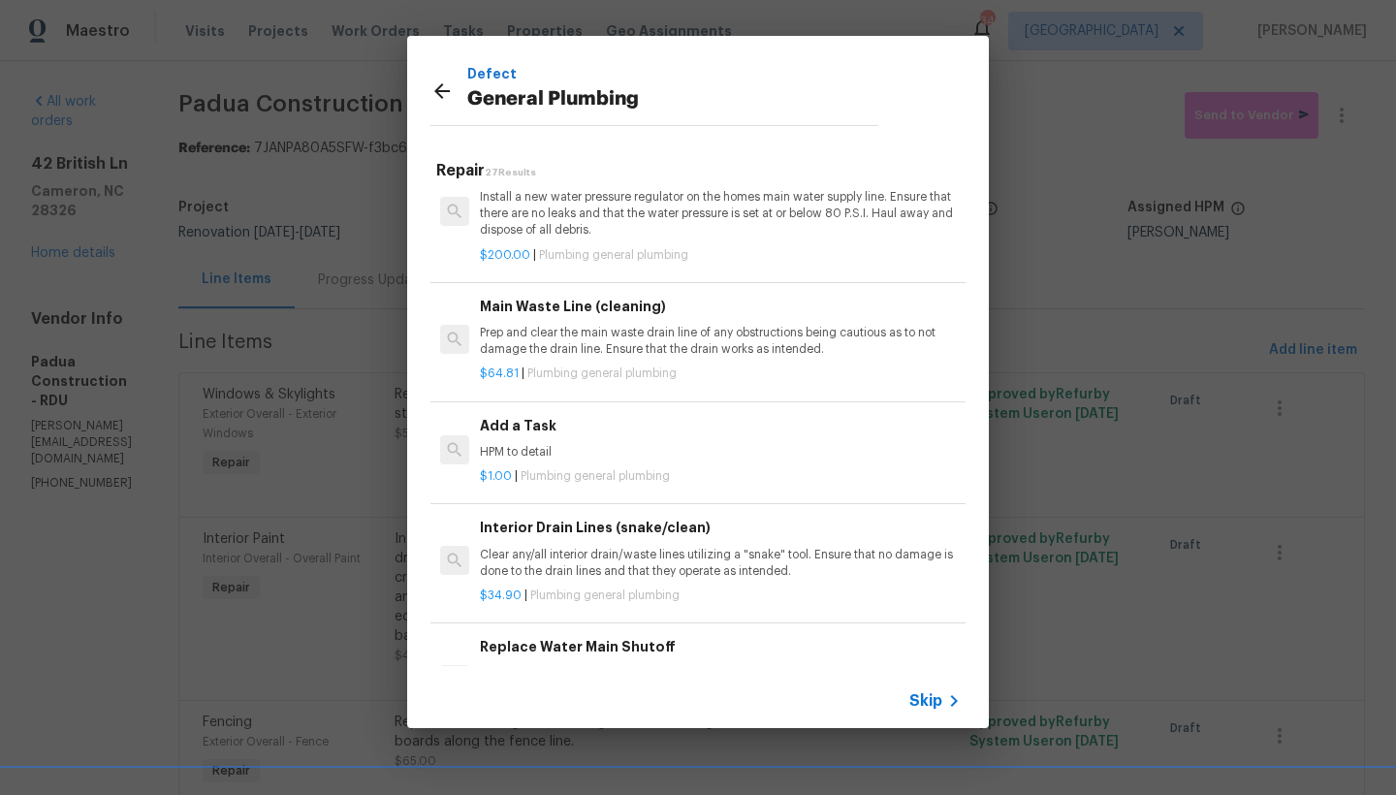
scroll to position [1966, 0]
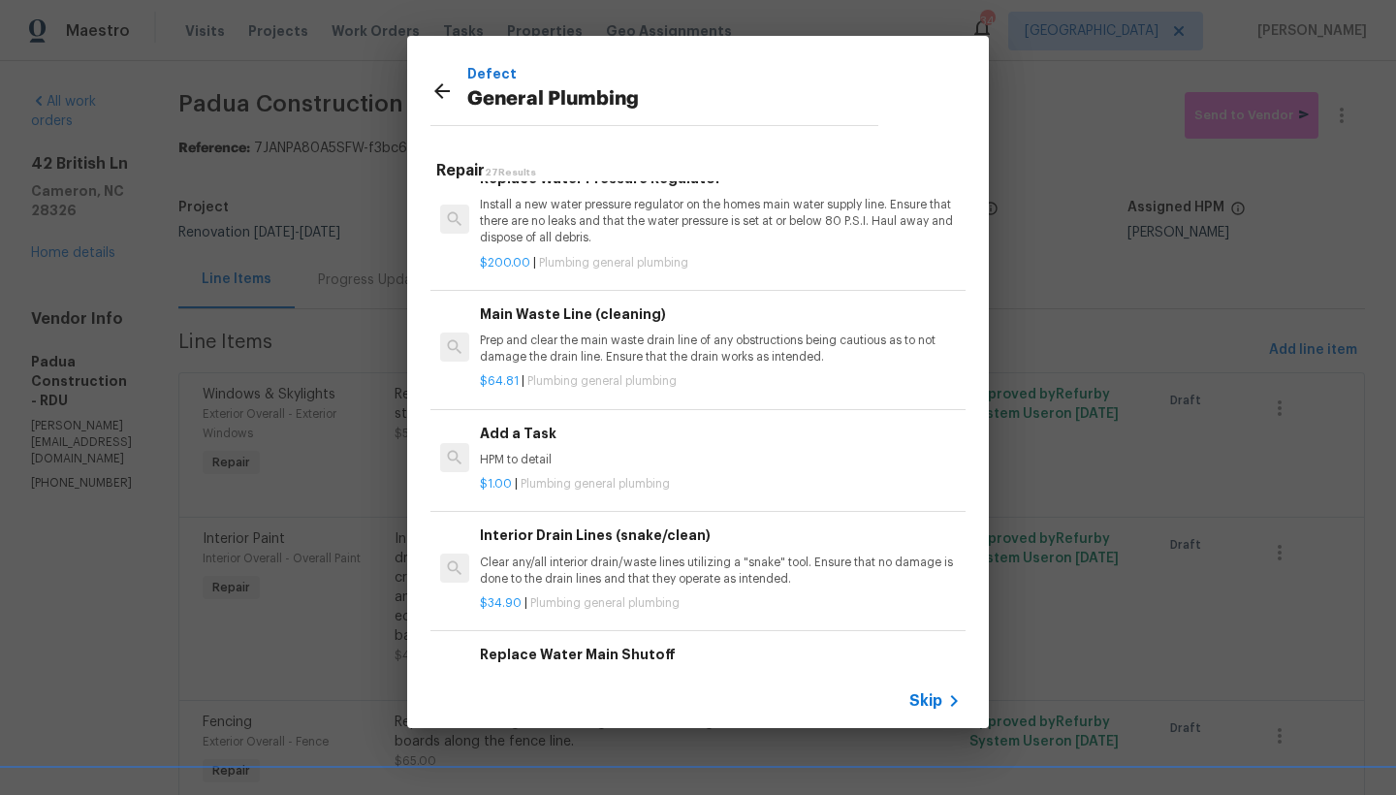
click at [468, 425] on div at bounding box center [454, 458] width 45 height 77
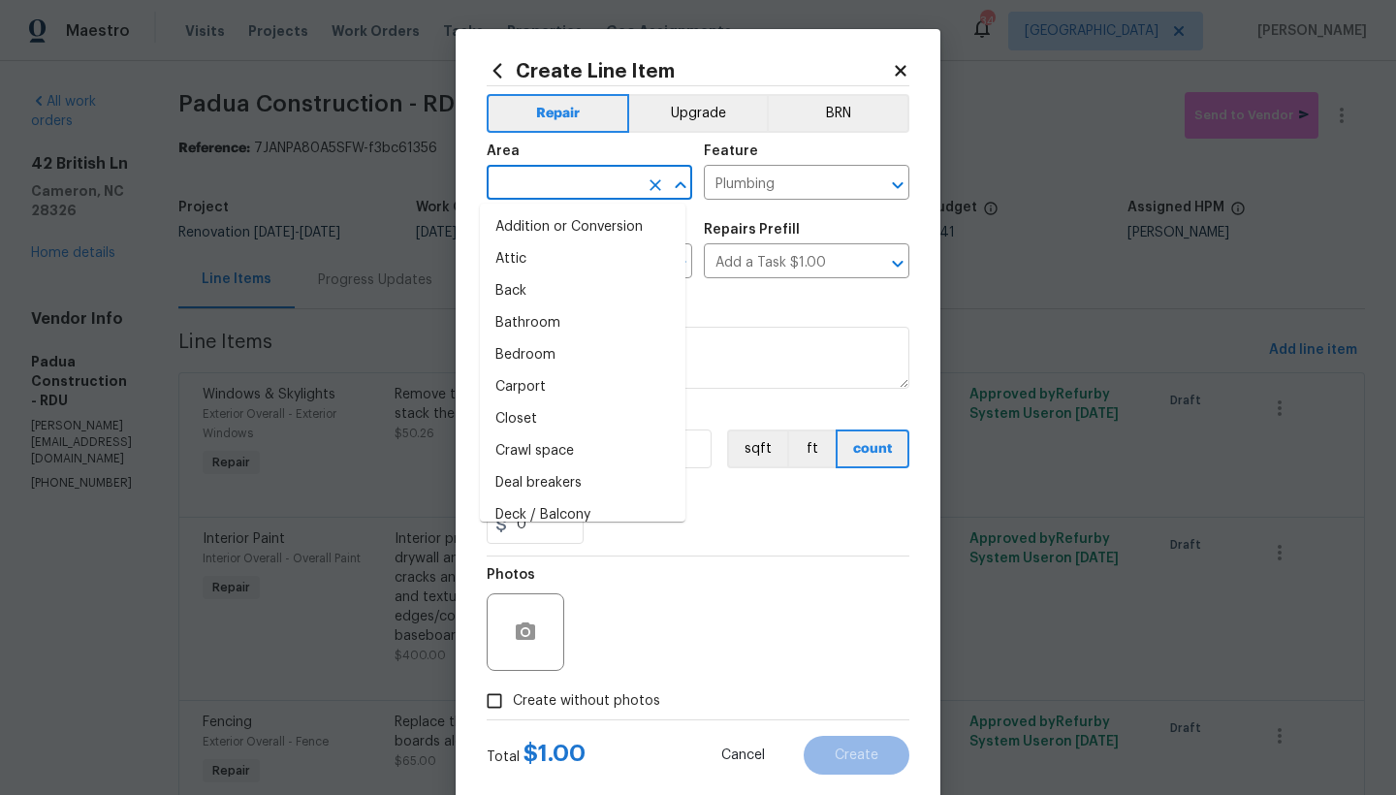
click at [541, 179] on input "text" at bounding box center [562, 185] width 151 height 30
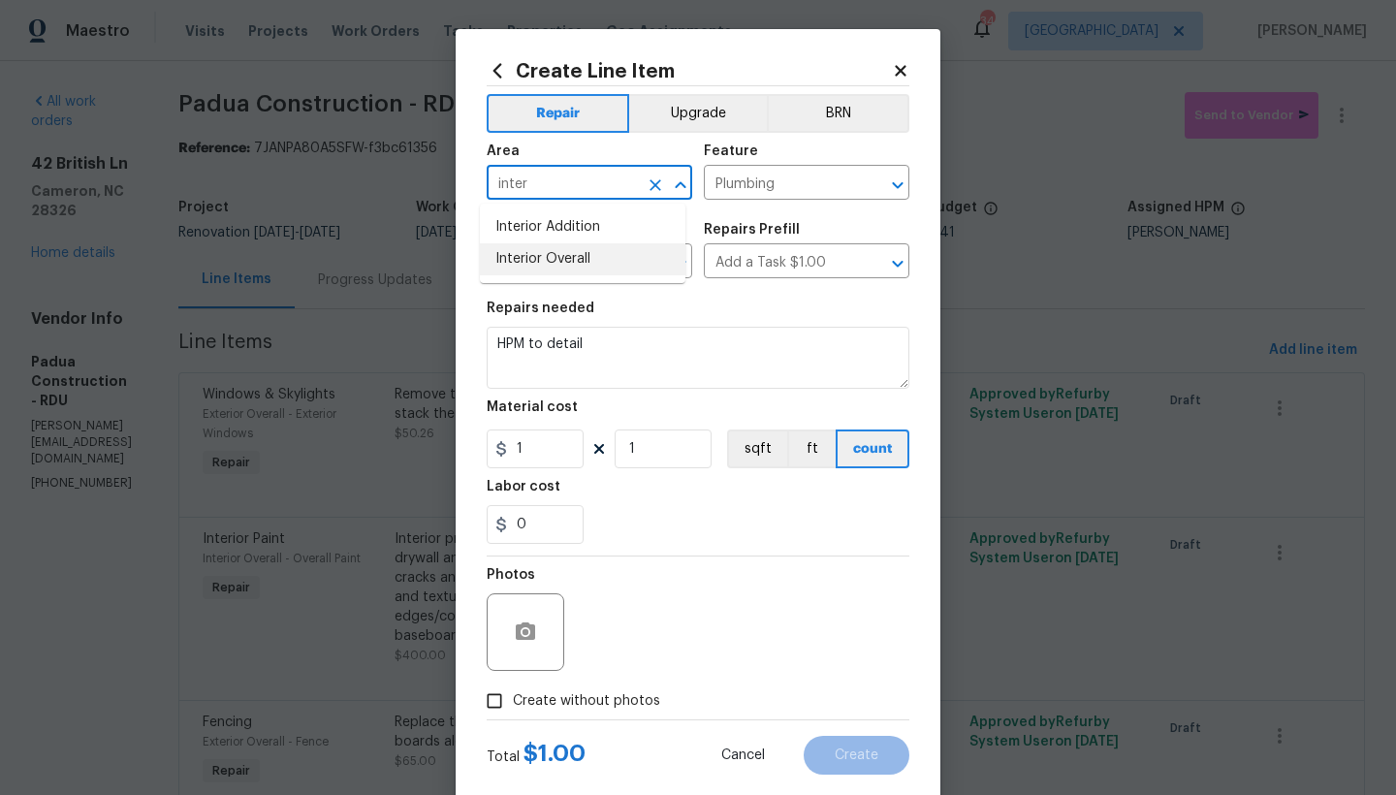
click at [545, 247] on li "Interior Overall" at bounding box center [583, 259] width 206 height 32
type input "Interior Overall"
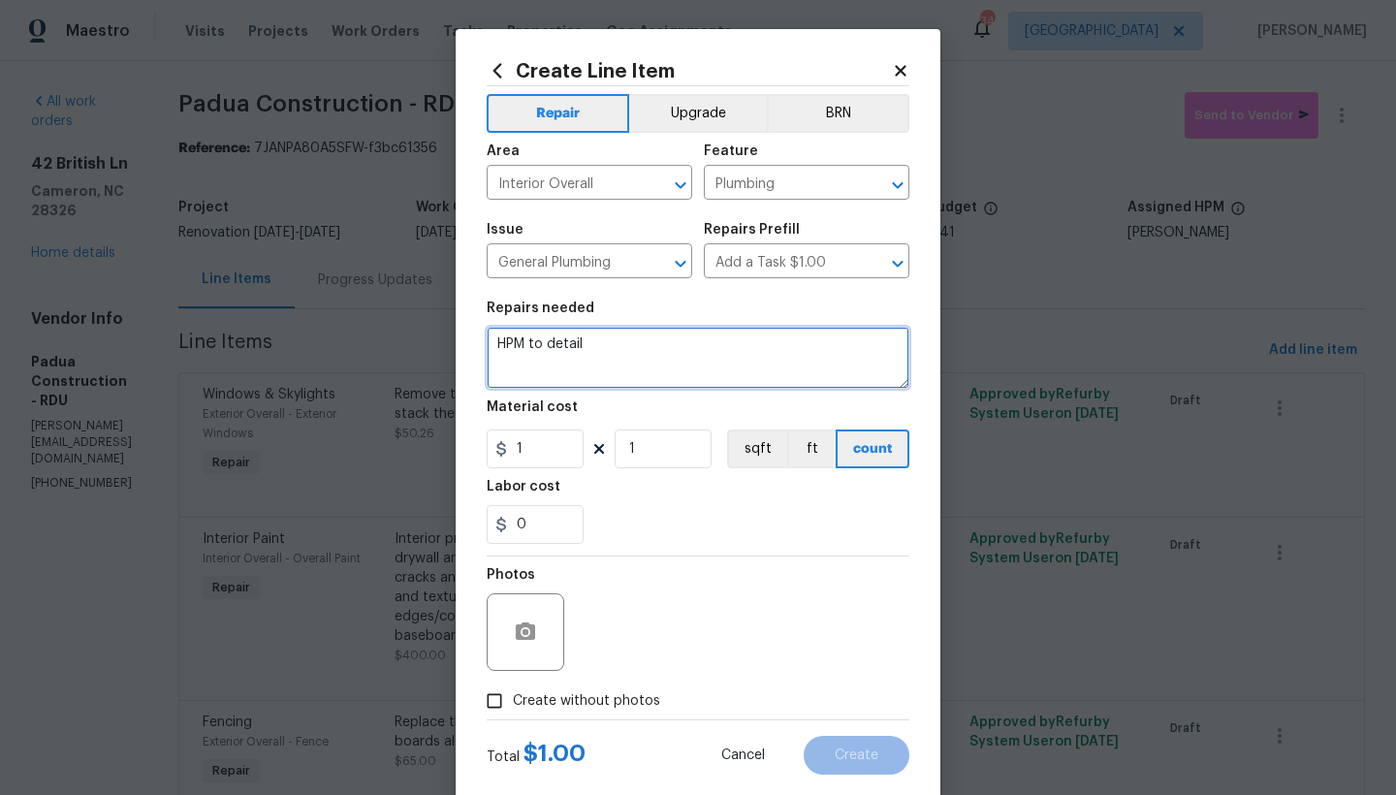
drag, startPoint x: 429, startPoint y: 345, endPoint x: 347, endPoint y: 345, distance: 82.4
click at [347, 345] on div "Create Line Item Repair Upgrade BRN Area Interior Overall ​ Feature Plumbing ​ …" at bounding box center [698, 397] width 1396 height 795
type textarea "Tighten all toilet seats."
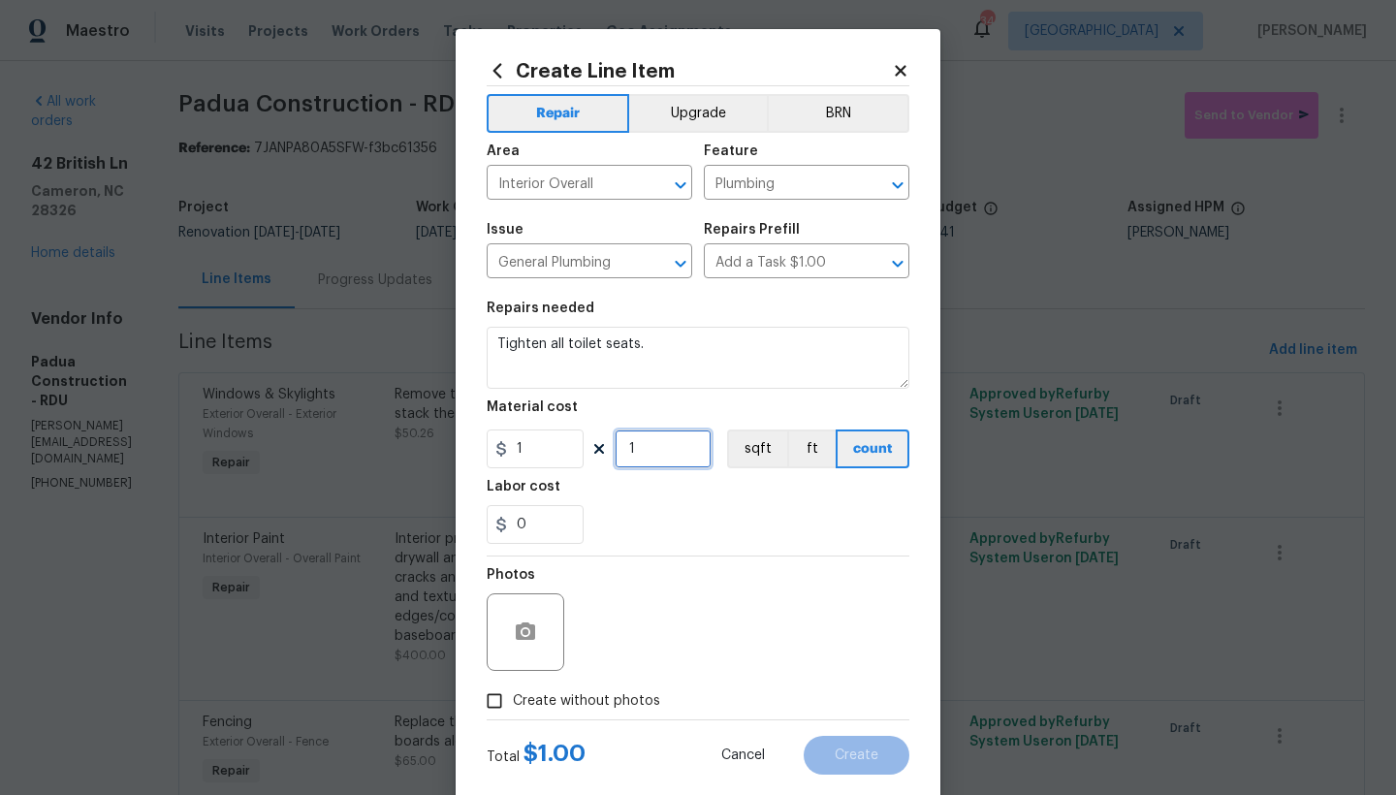
drag, startPoint x: 635, startPoint y: 445, endPoint x: 555, endPoint y: 445, distance: 80.5
click at [556, 445] on div "1 1 sqft ft count" at bounding box center [698, 448] width 423 height 39
type input "25"
click at [632, 518] on div "0" at bounding box center [698, 524] width 423 height 39
click at [489, 687] on input "Create without photos" at bounding box center [494, 700] width 37 height 37
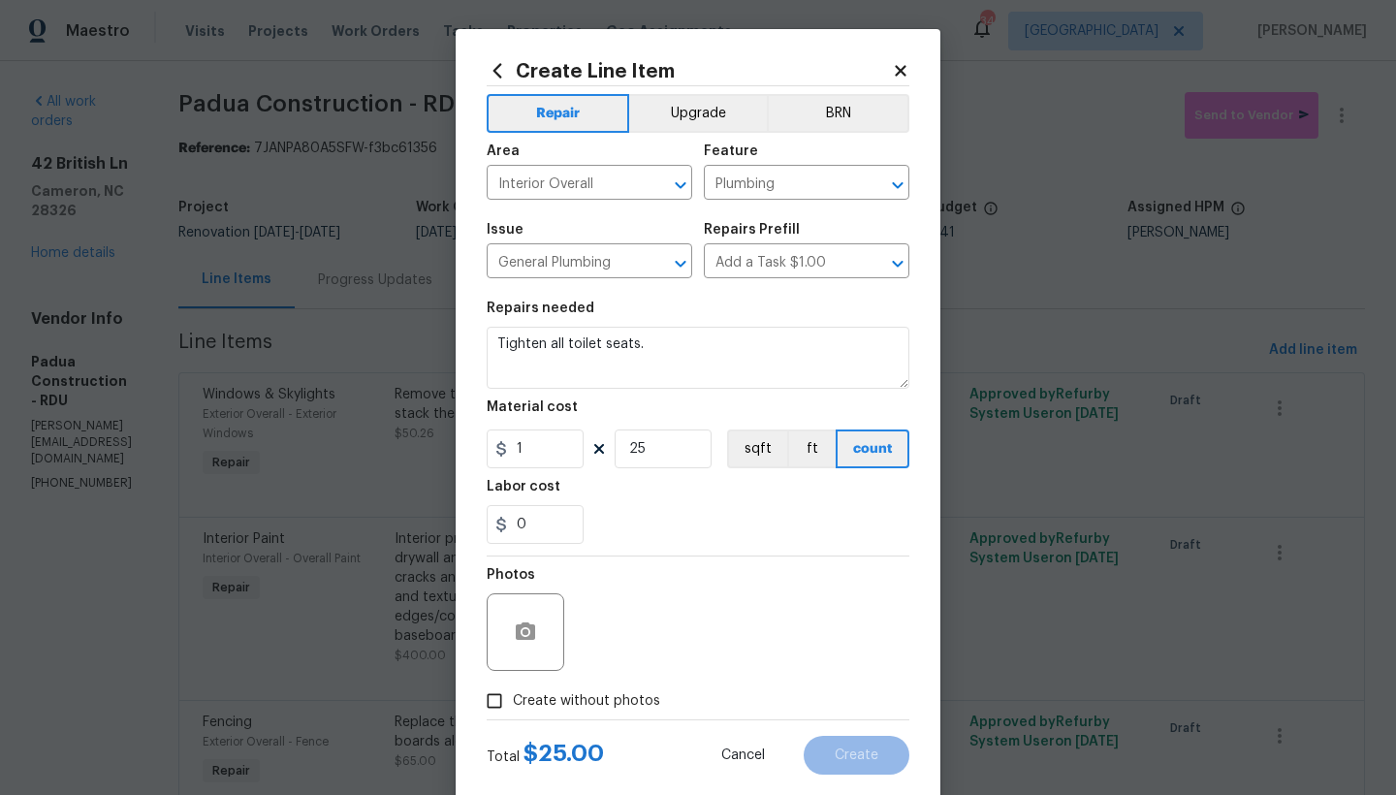
checkbox input "true"
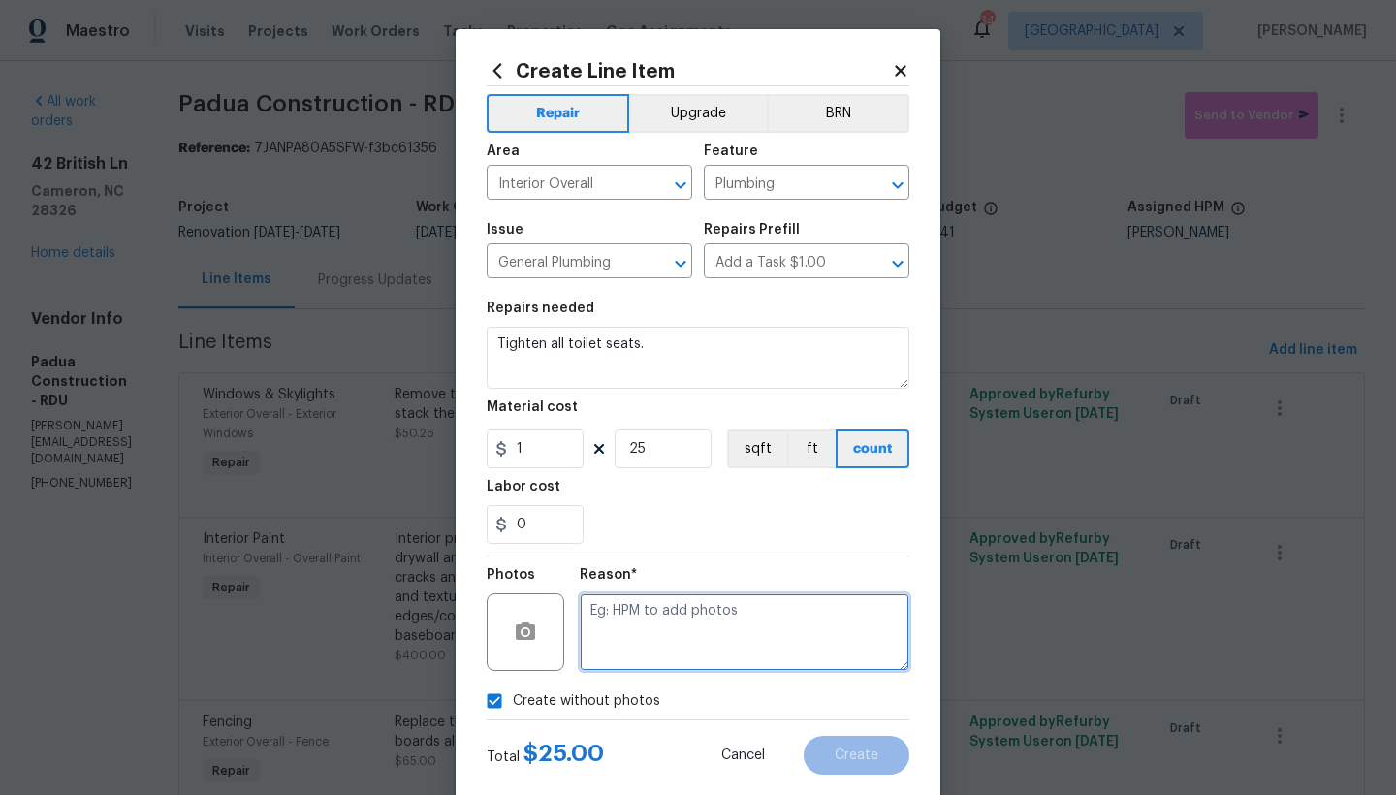
click at [634, 627] on textarea at bounding box center [745, 632] width 330 height 78
type textarea "n"
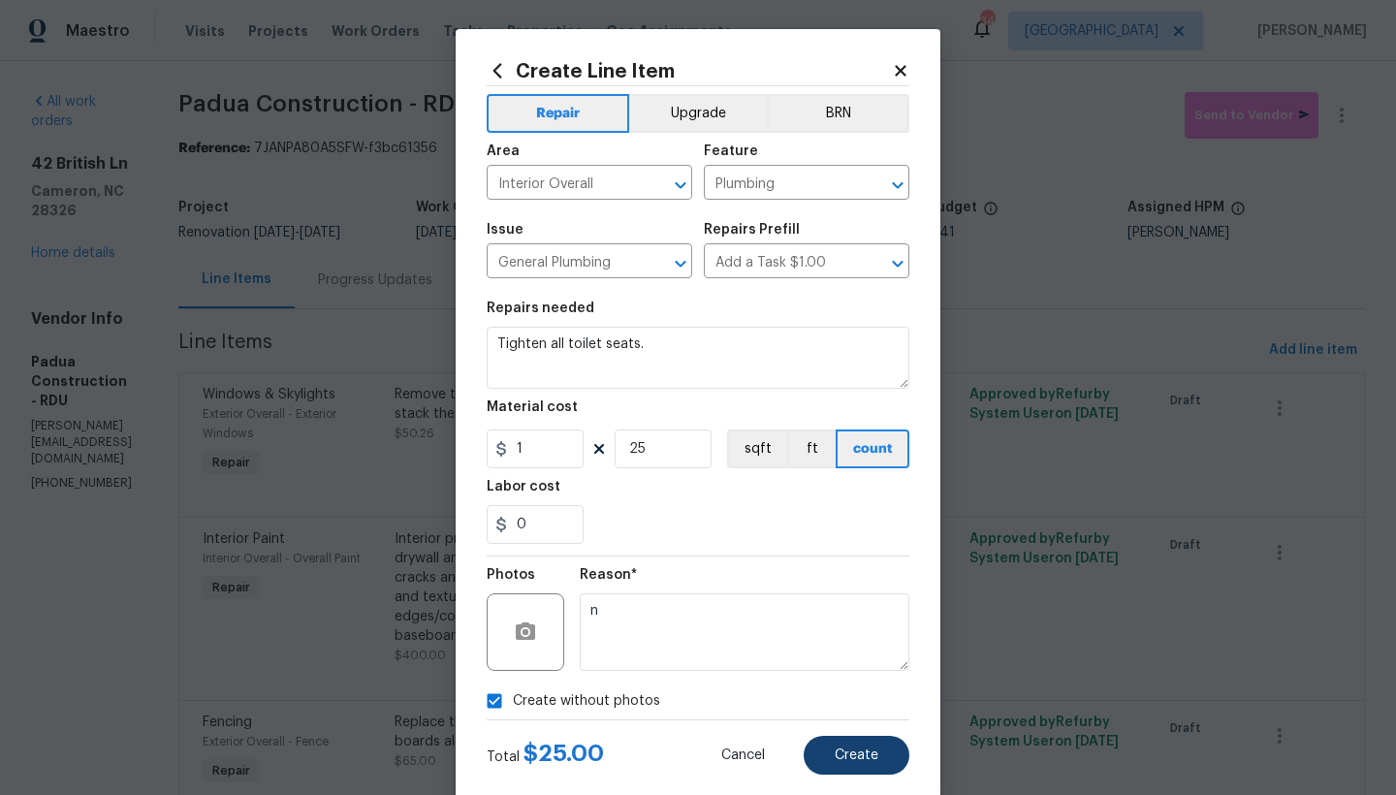
click at [835, 687] on span "Create" at bounding box center [857, 755] width 44 height 15
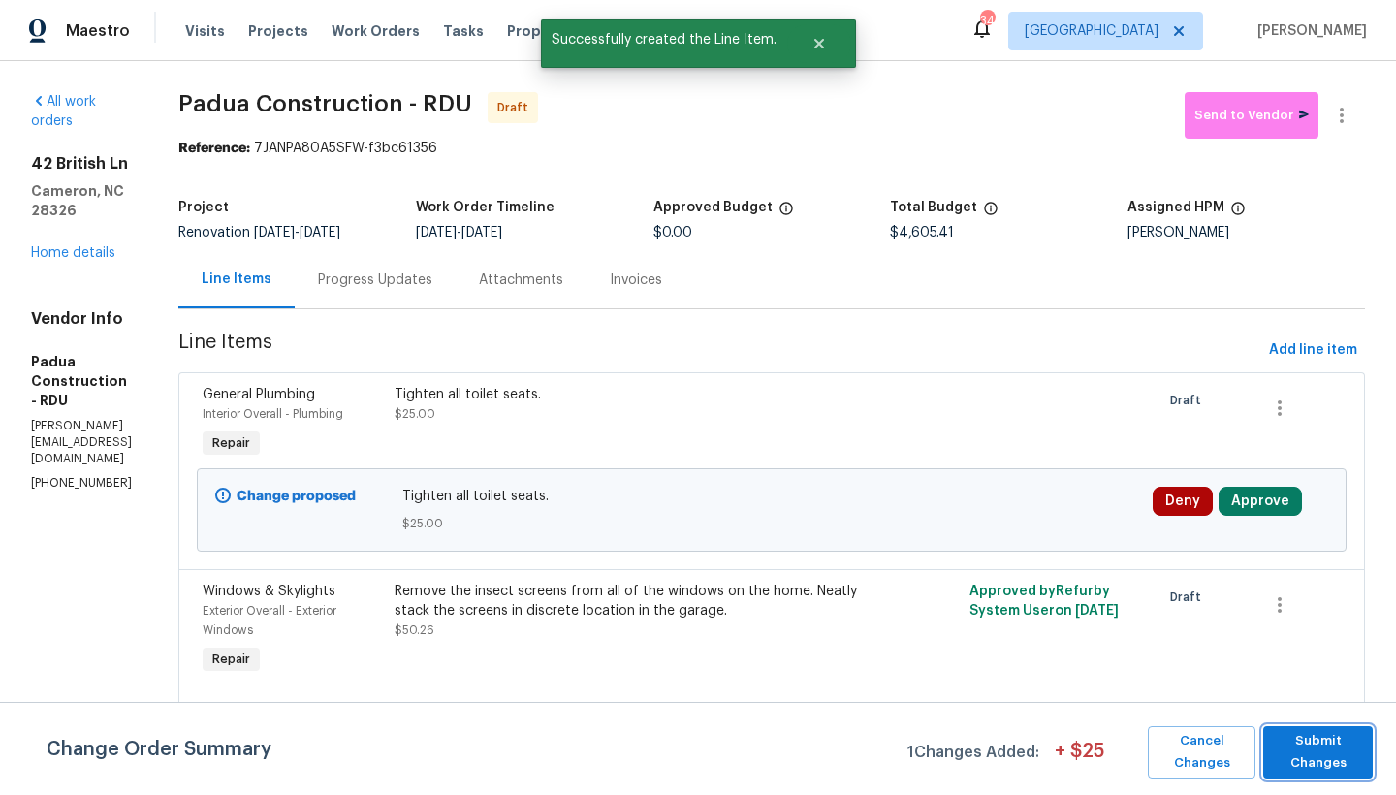
click at [1224, 687] on span "Submit Changes" at bounding box center [1318, 752] width 90 height 45
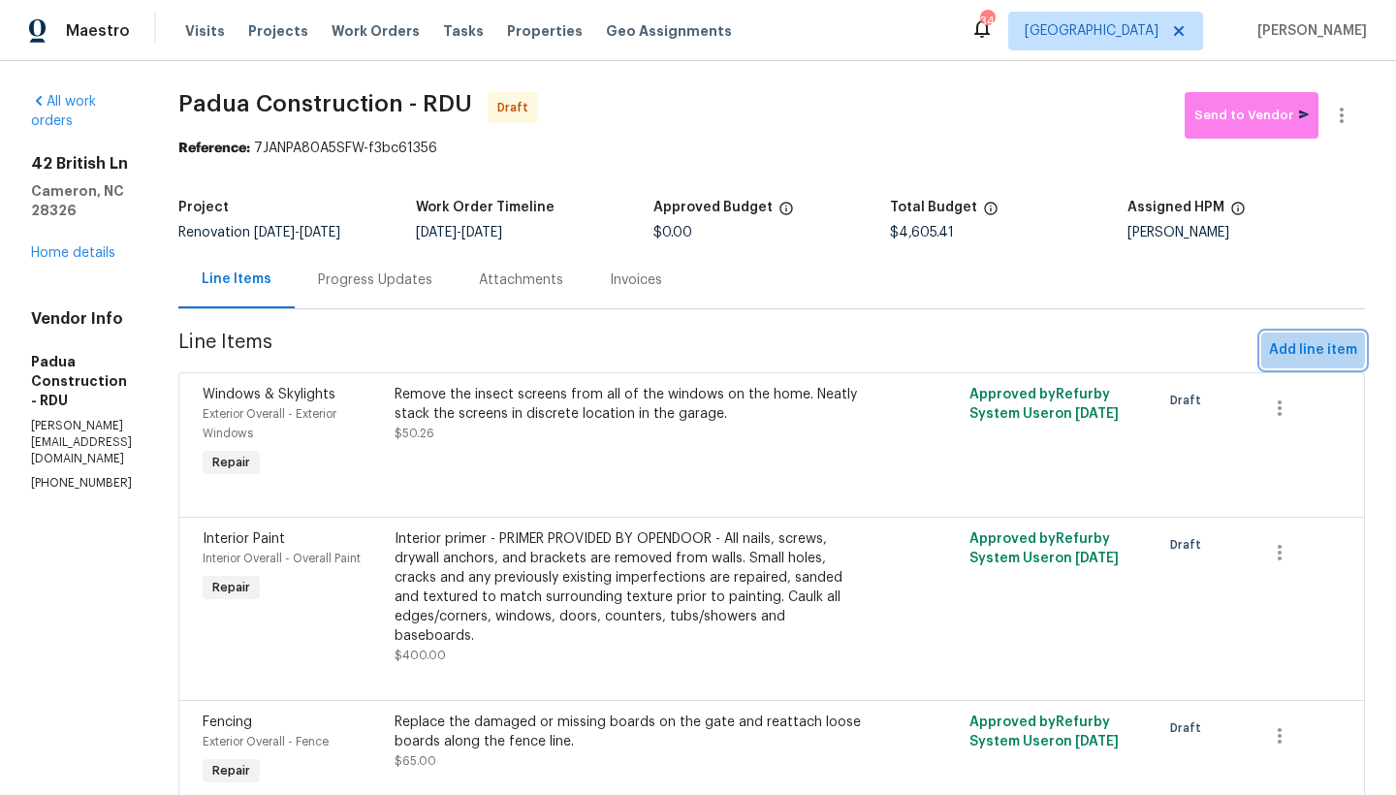
click at [1224, 349] on span "Add line item" at bounding box center [1313, 350] width 88 height 24
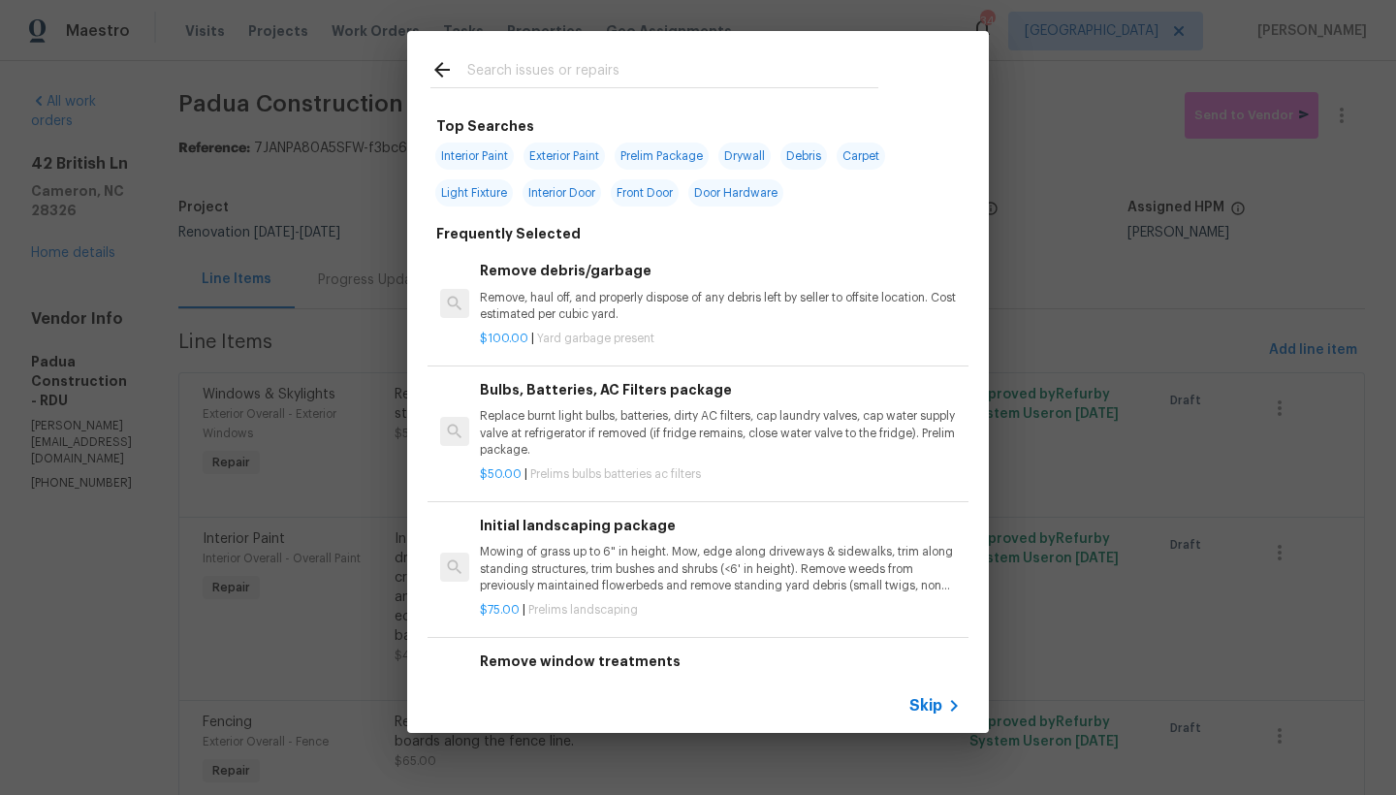
click at [487, 78] on input "text" at bounding box center [672, 72] width 411 height 29
click at [488, 66] on input "text" at bounding box center [672, 72] width 411 height 29
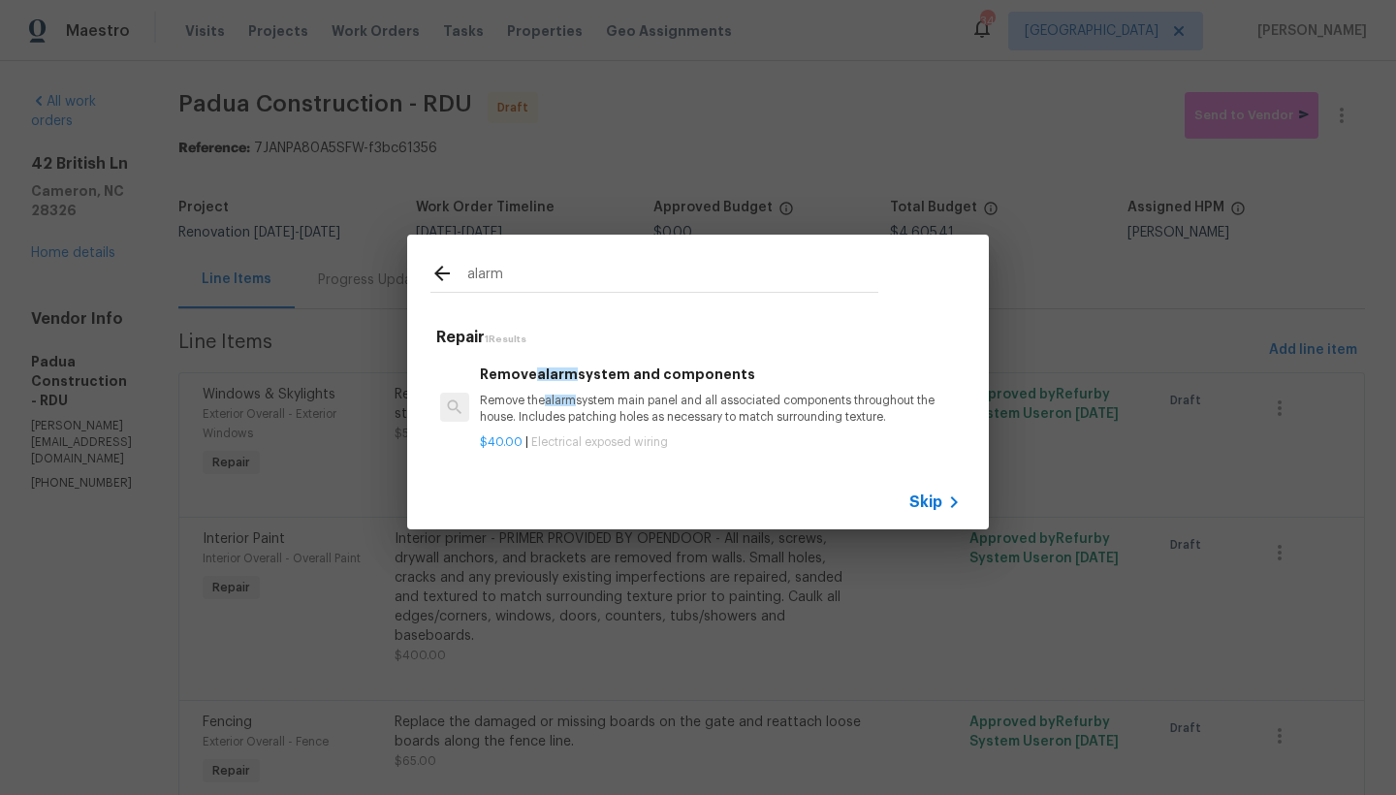
type input "alarm"
click at [534, 380] on div "Remove alarm system and components Remove the alarm system main panel and all a…" at bounding box center [720, 395] width 481 height 63
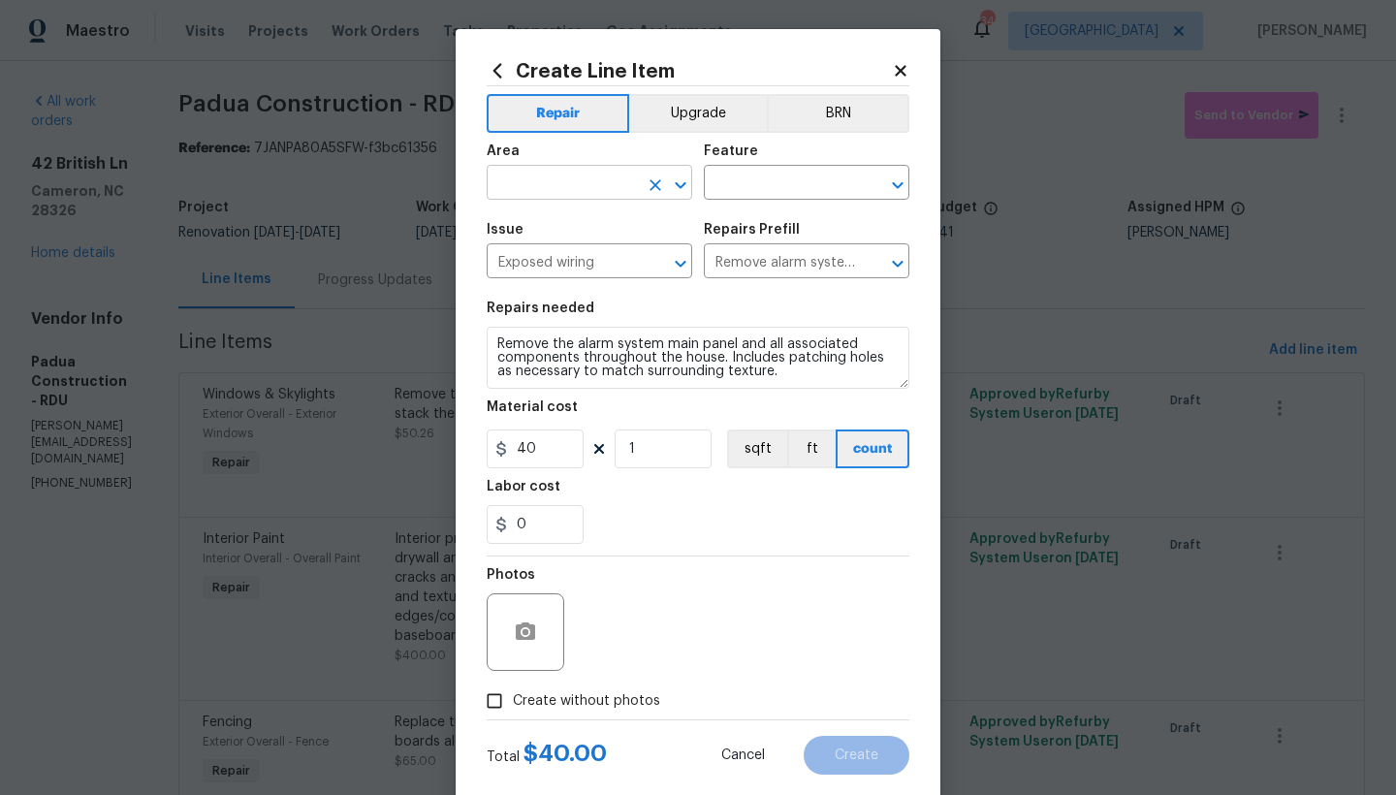
click at [546, 196] on input "text" at bounding box center [562, 185] width 151 height 30
click at [587, 258] on li "Interior Overall" at bounding box center [583, 259] width 206 height 32
type input "Interior Overall"
click at [734, 188] on input "text" at bounding box center [779, 185] width 151 height 30
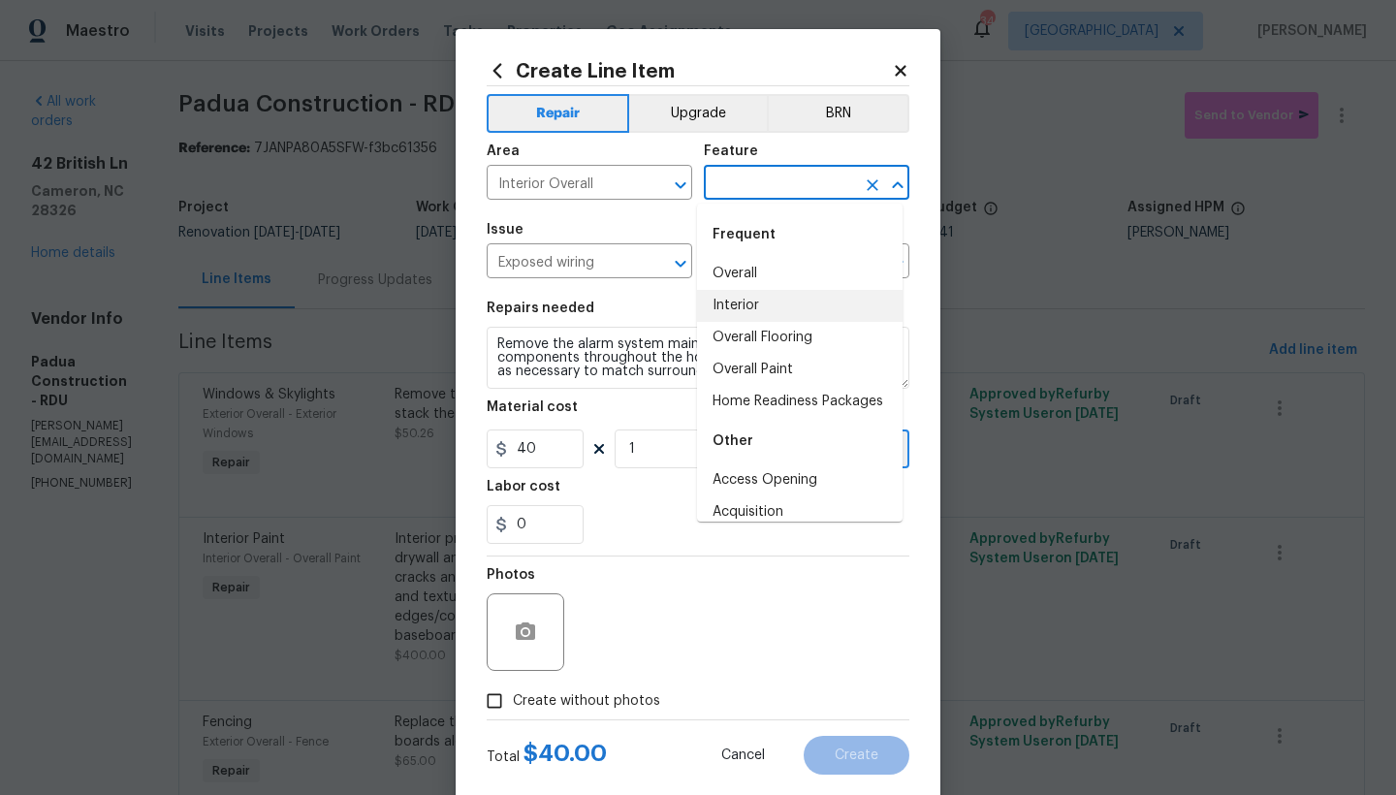
click at [743, 304] on li "Interior" at bounding box center [800, 306] width 206 height 32
type input "Interior"
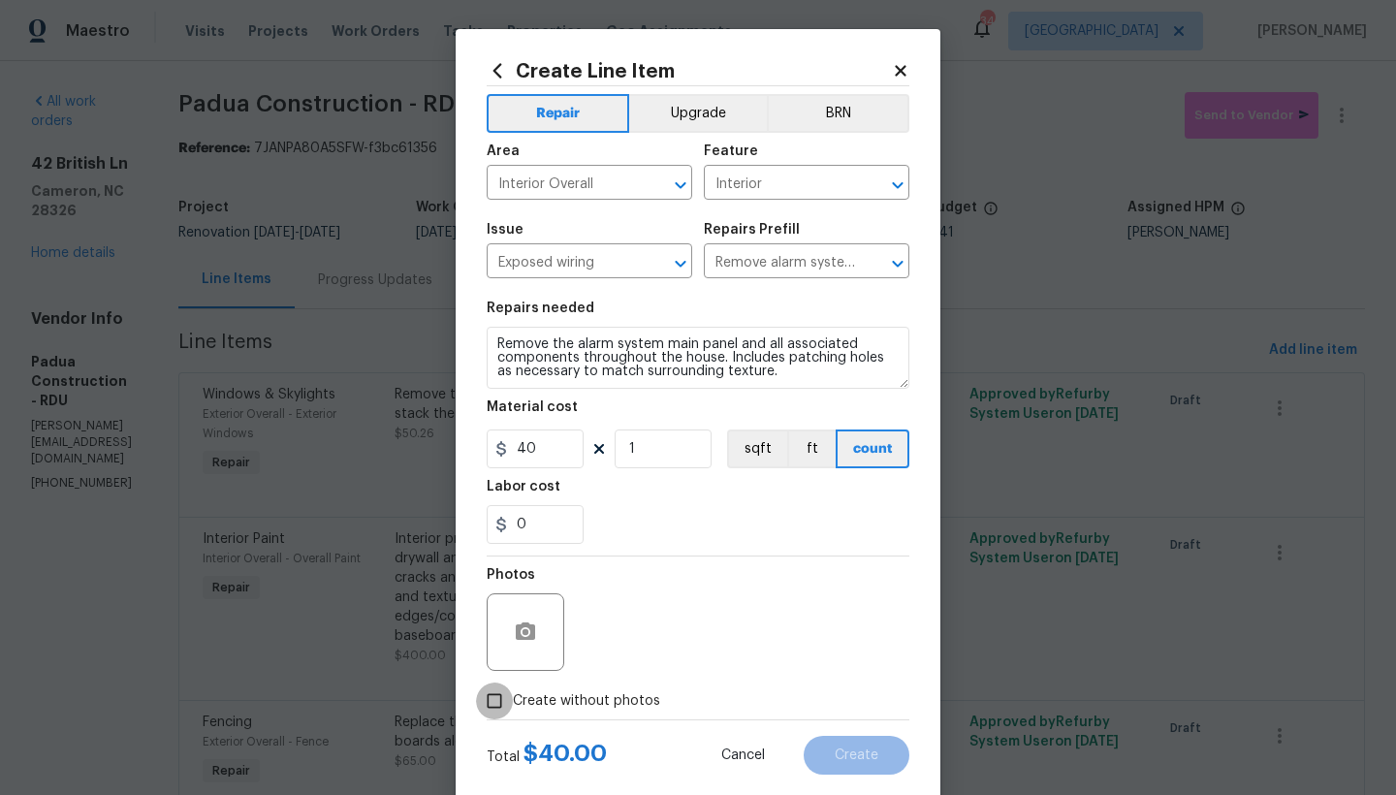
click at [493, 687] on input "Create without photos" at bounding box center [494, 700] width 37 height 37
checkbox input "true"
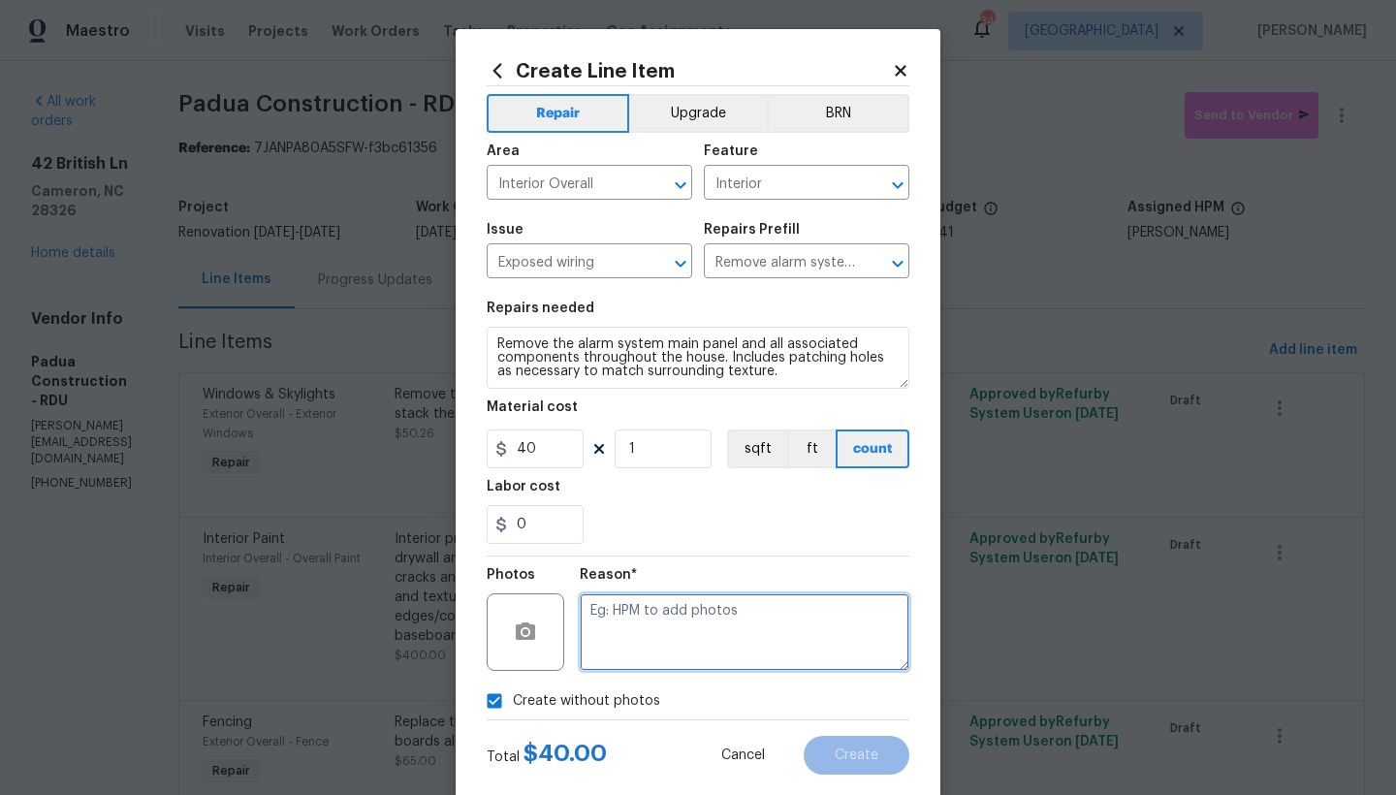
click at [677, 636] on textarea at bounding box center [745, 632] width 330 height 78
type textarea "n"
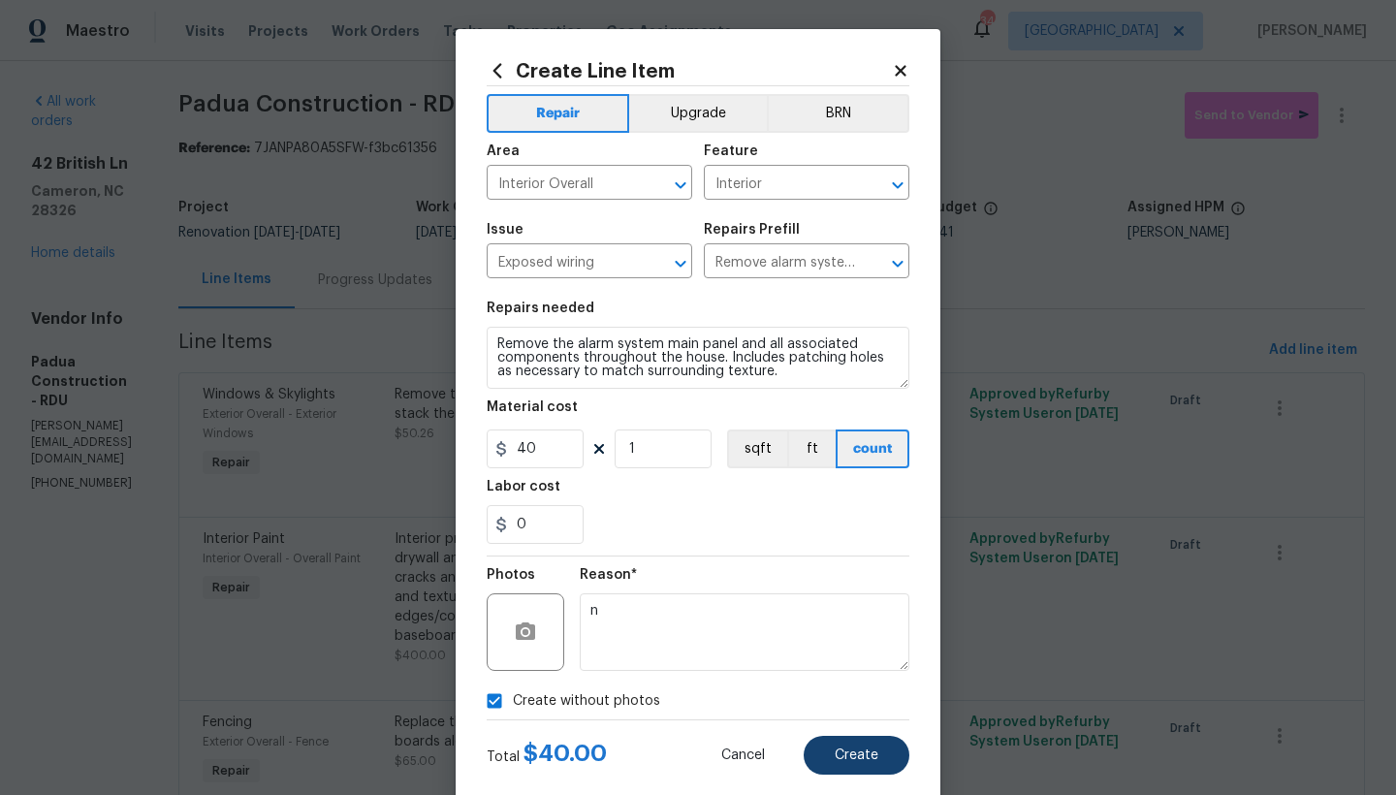
click at [859, 687] on span "Create" at bounding box center [857, 755] width 44 height 15
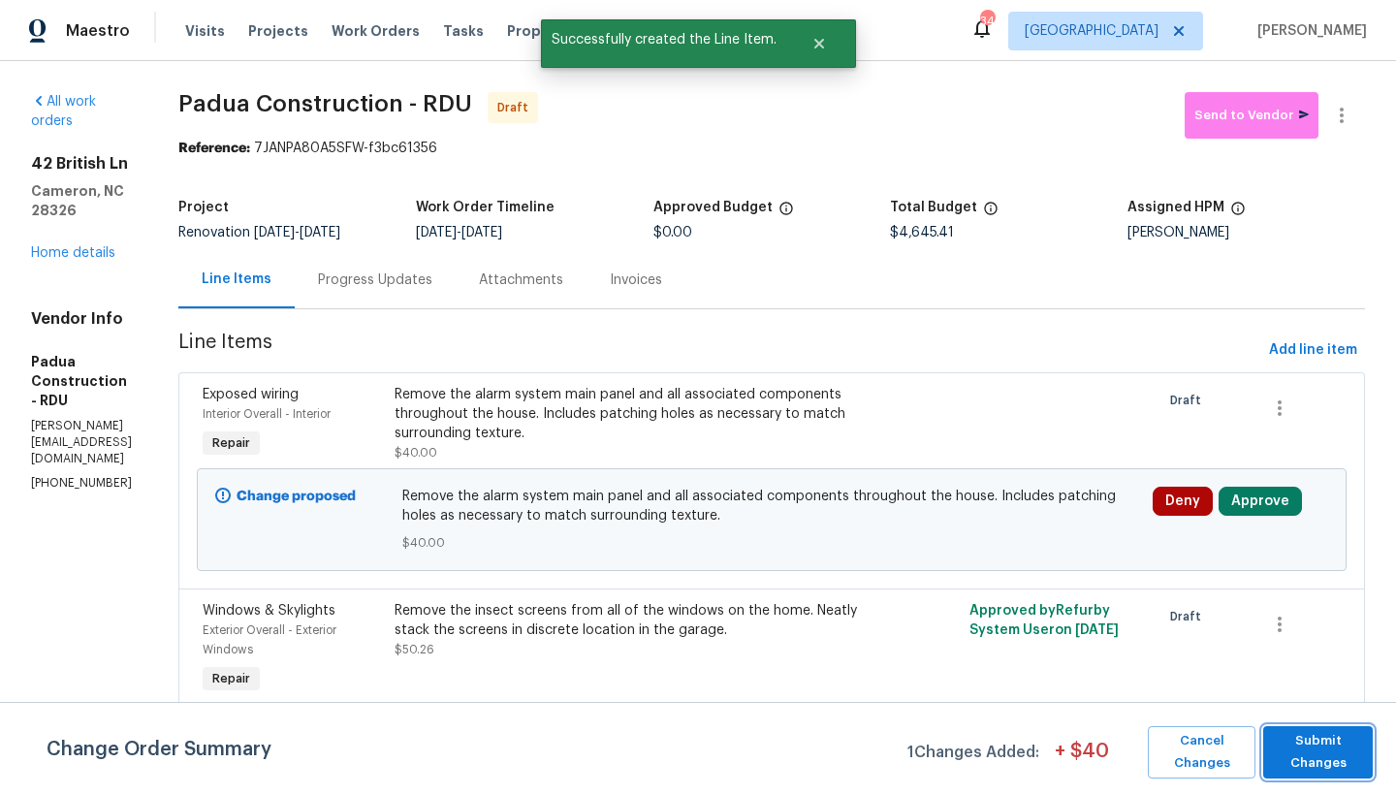
click at [1224, 687] on span "Submit Changes" at bounding box center [1318, 752] width 90 height 45
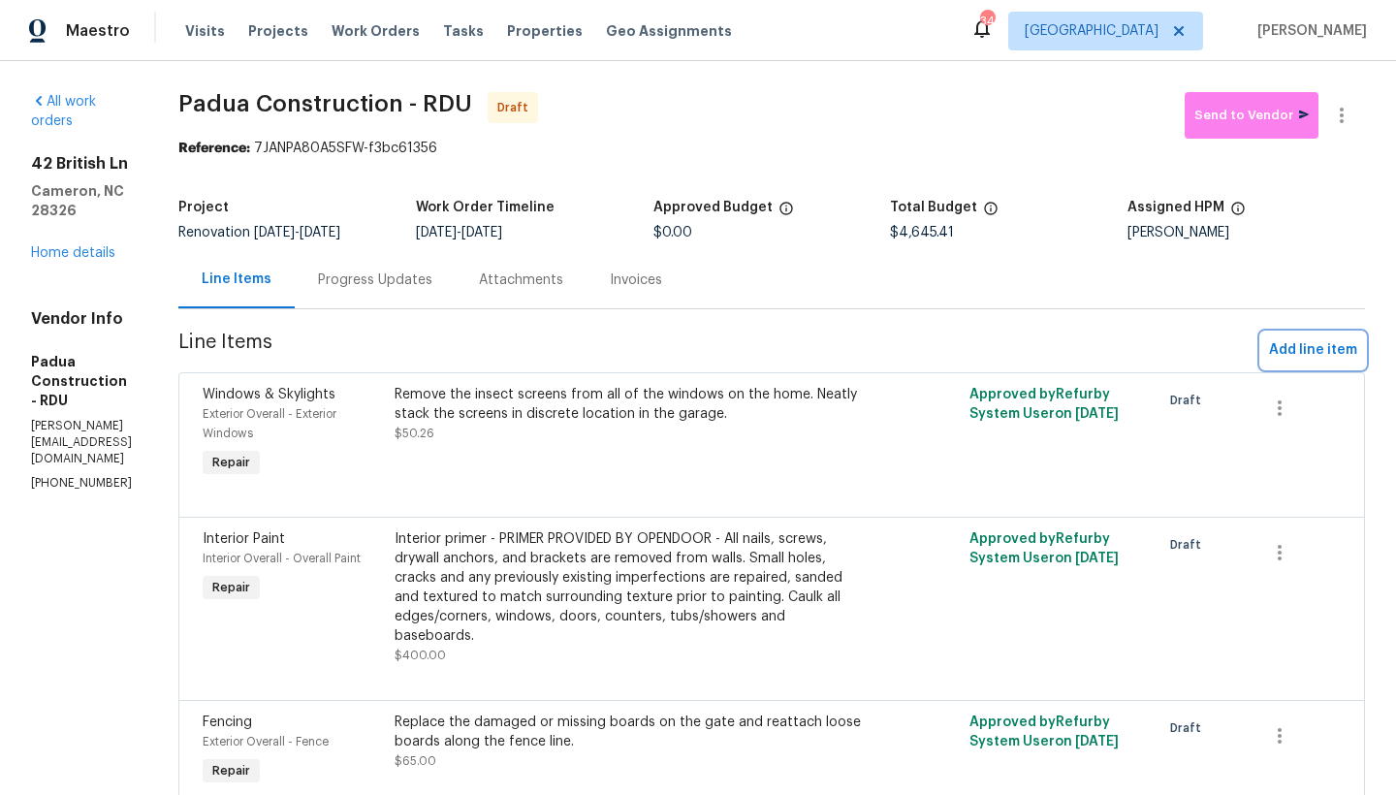
click at [1224, 358] on span "Add line item" at bounding box center [1313, 350] width 88 height 24
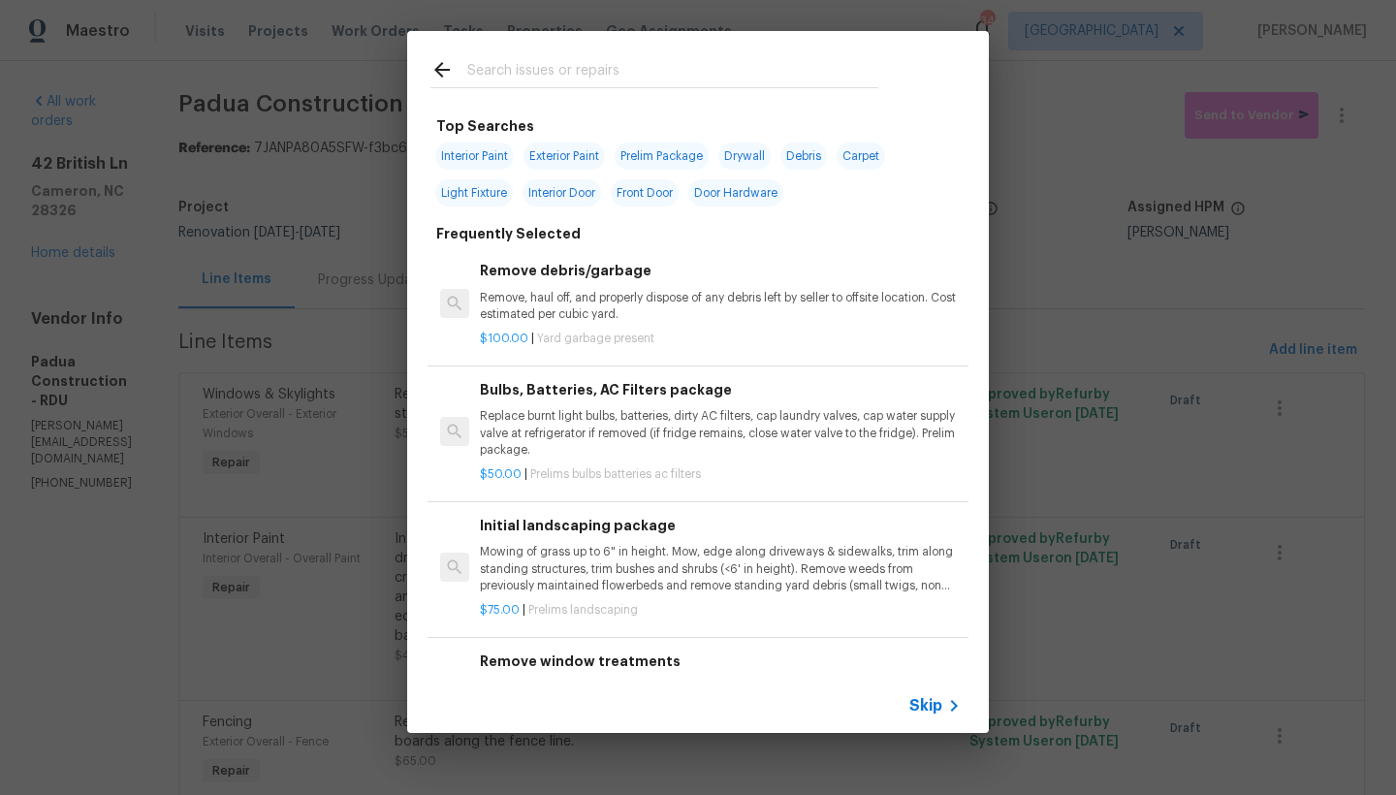
click at [533, 76] on input "text" at bounding box center [672, 72] width 411 height 29
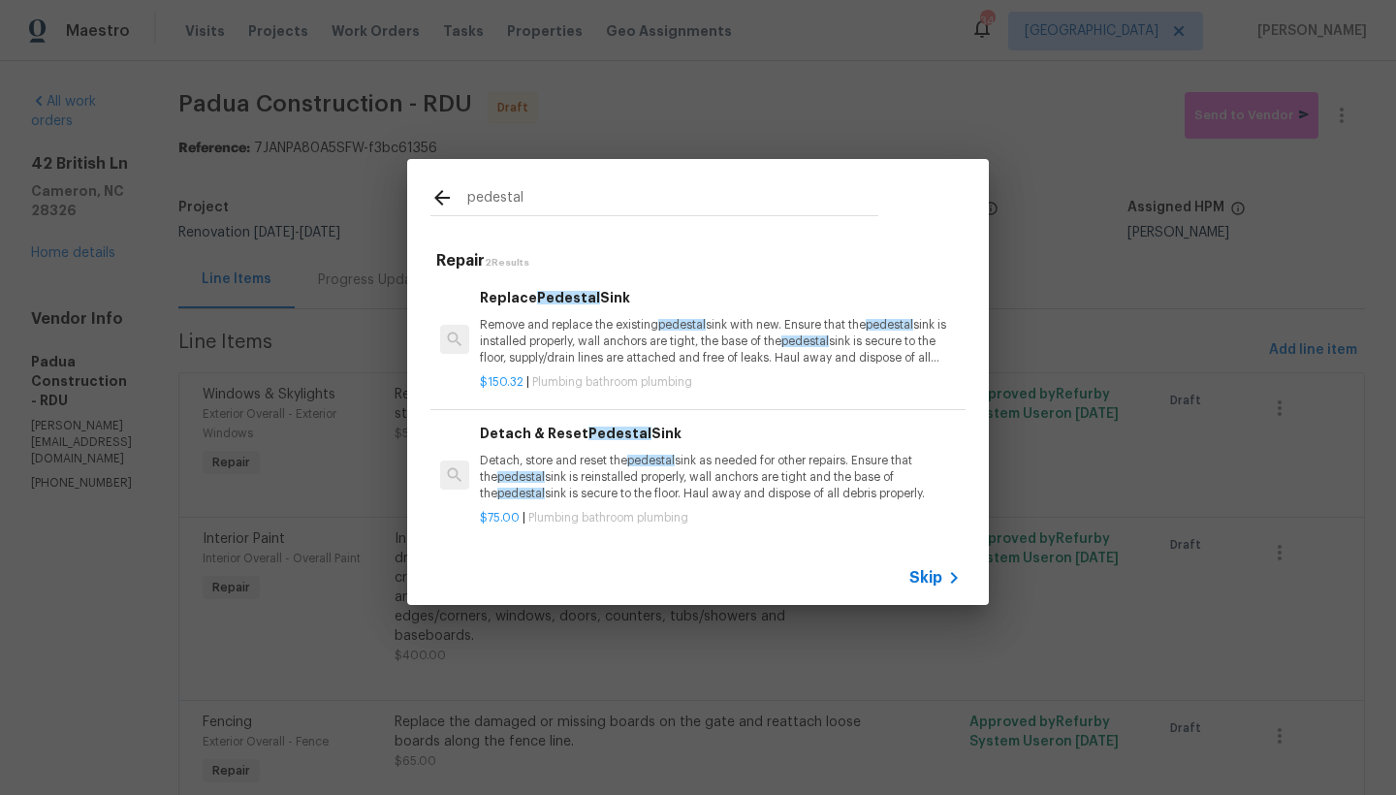
type input "pedestal"
click at [571, 463] on p "Detach, store and reset the pedestal sink as needed for other repairs. Ensure t…" at bounding box center [720, 477] width 481 height 49
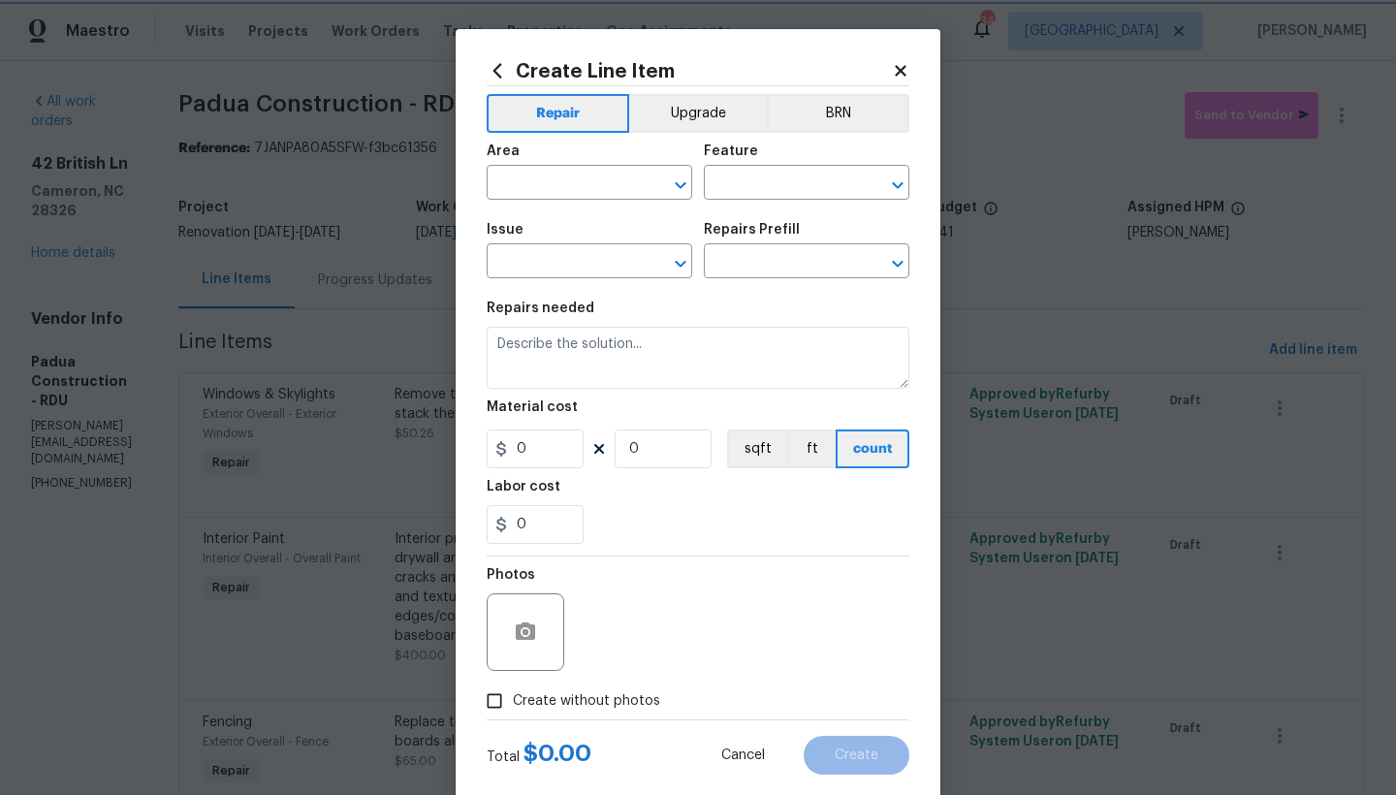
type input "Plumbing"
type input "Bathroom Plumbing"
type input "Detach & Reset Pedestal Sink $75.00"
type textarea "Detach, store and reset the pedestal sink as needed for other repairs. Ensure t…"
type input "75"
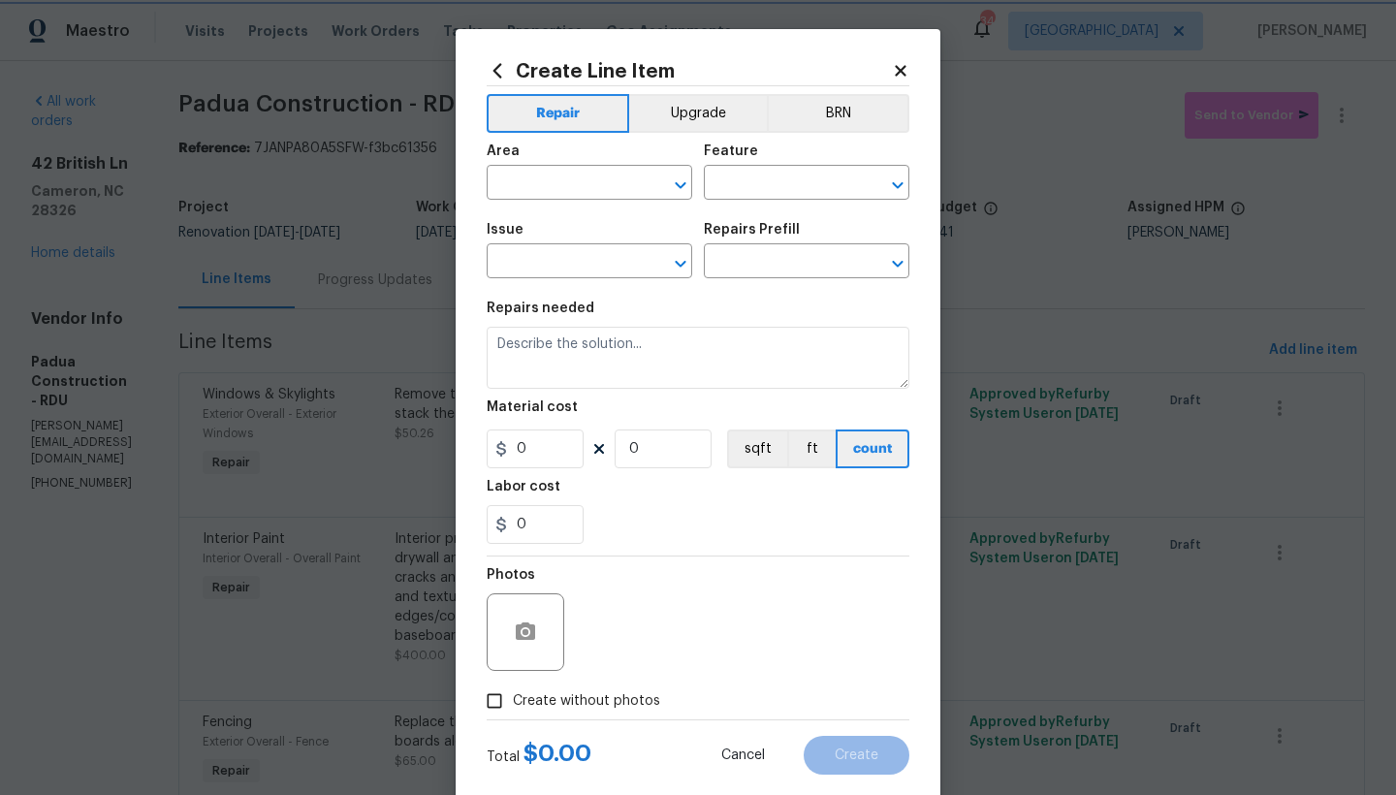
type input "1"
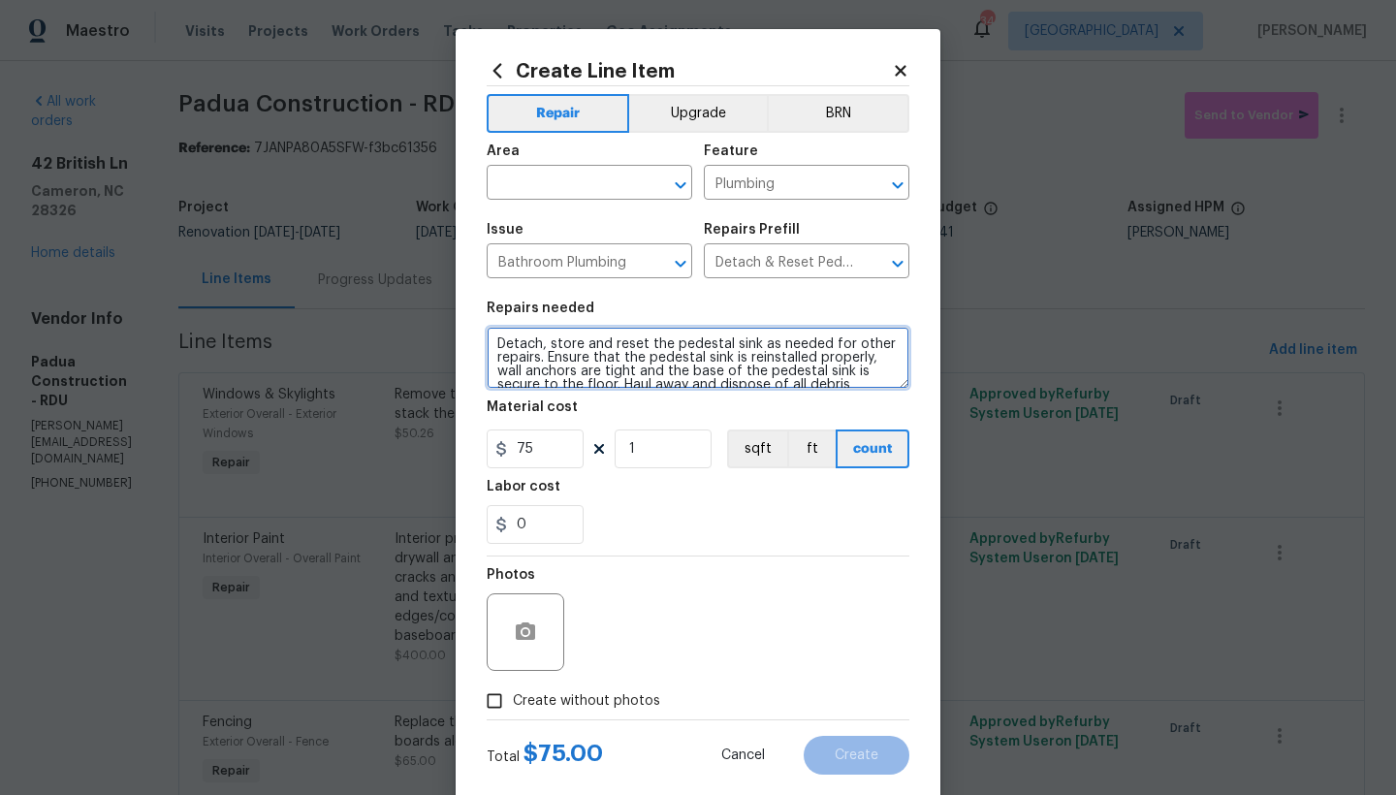
click at [489, 342] on textarea "Detach, store and reset the pedestal sink as needed for other repairs. Ensure t…" at bounding box center [698, 358] width 423 height 62
click at [620, 345] on textarea "Detach, store and reset the pedestal sink as needed for other repairs. Ensure t…" at bounding box center [698, 358] width 423 height 62
type textarea "Half Bathroom ----- Detach, store and reset the pedestal sink as needed for oth…"
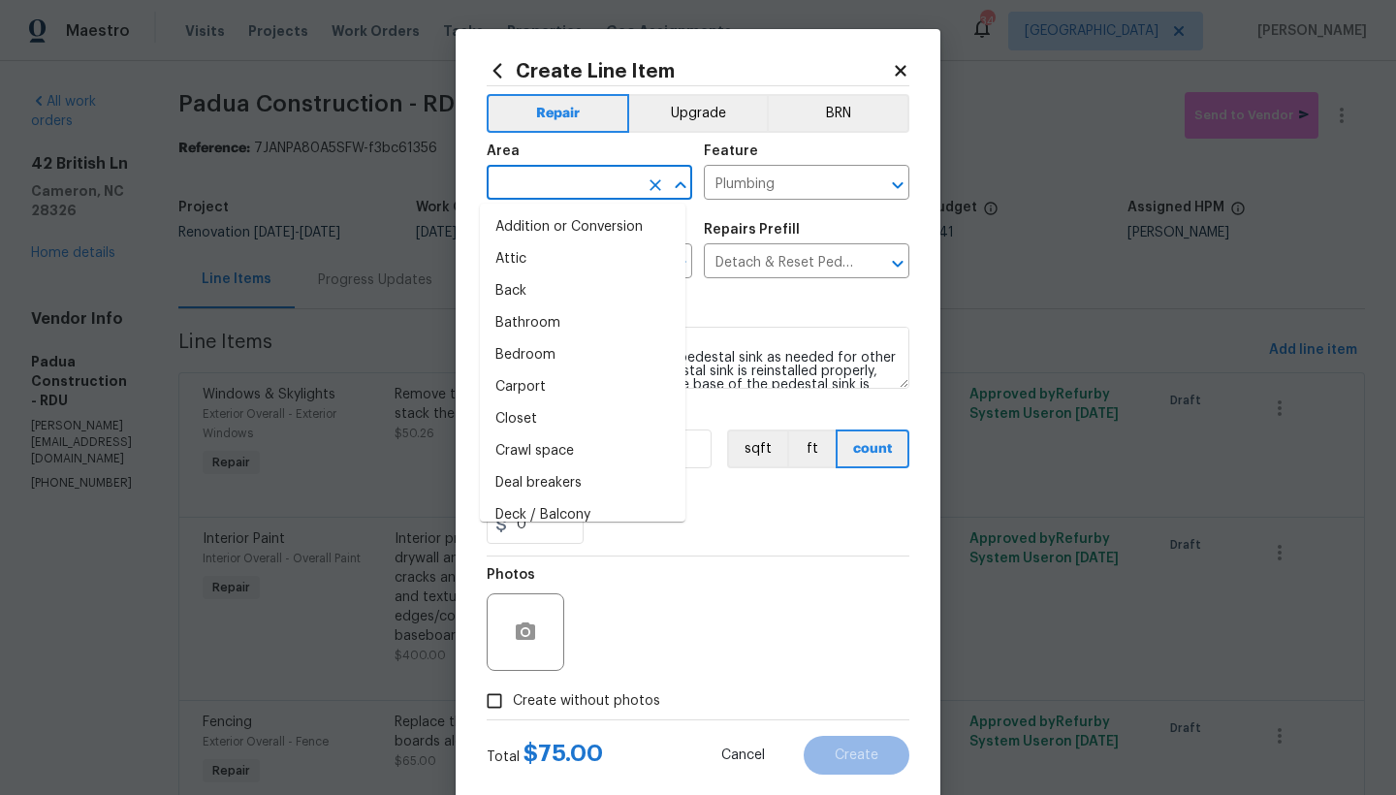
click at [525, 179] on input "text" at bounding box center [562, 185] width 151 height 30
type input "o"
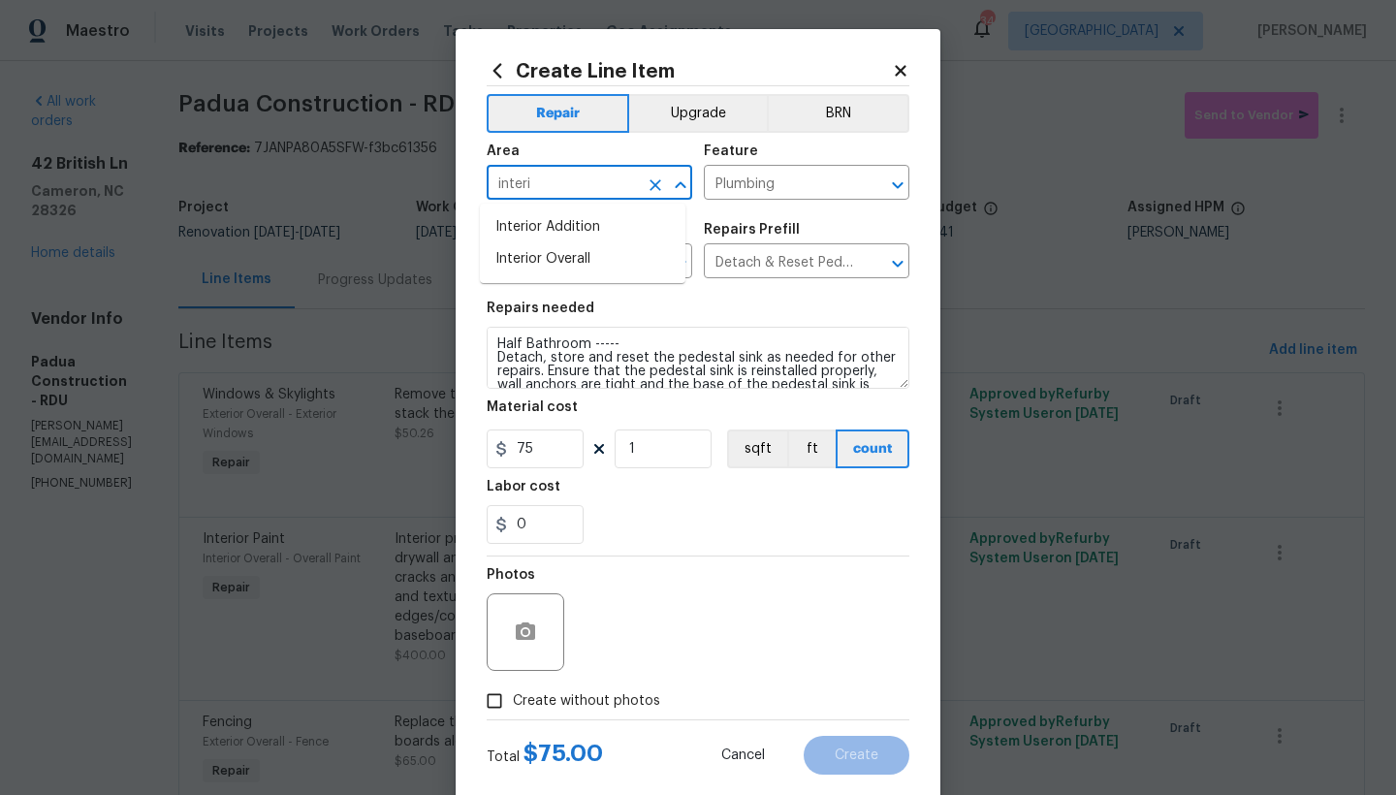
scroll to position [40, 0]
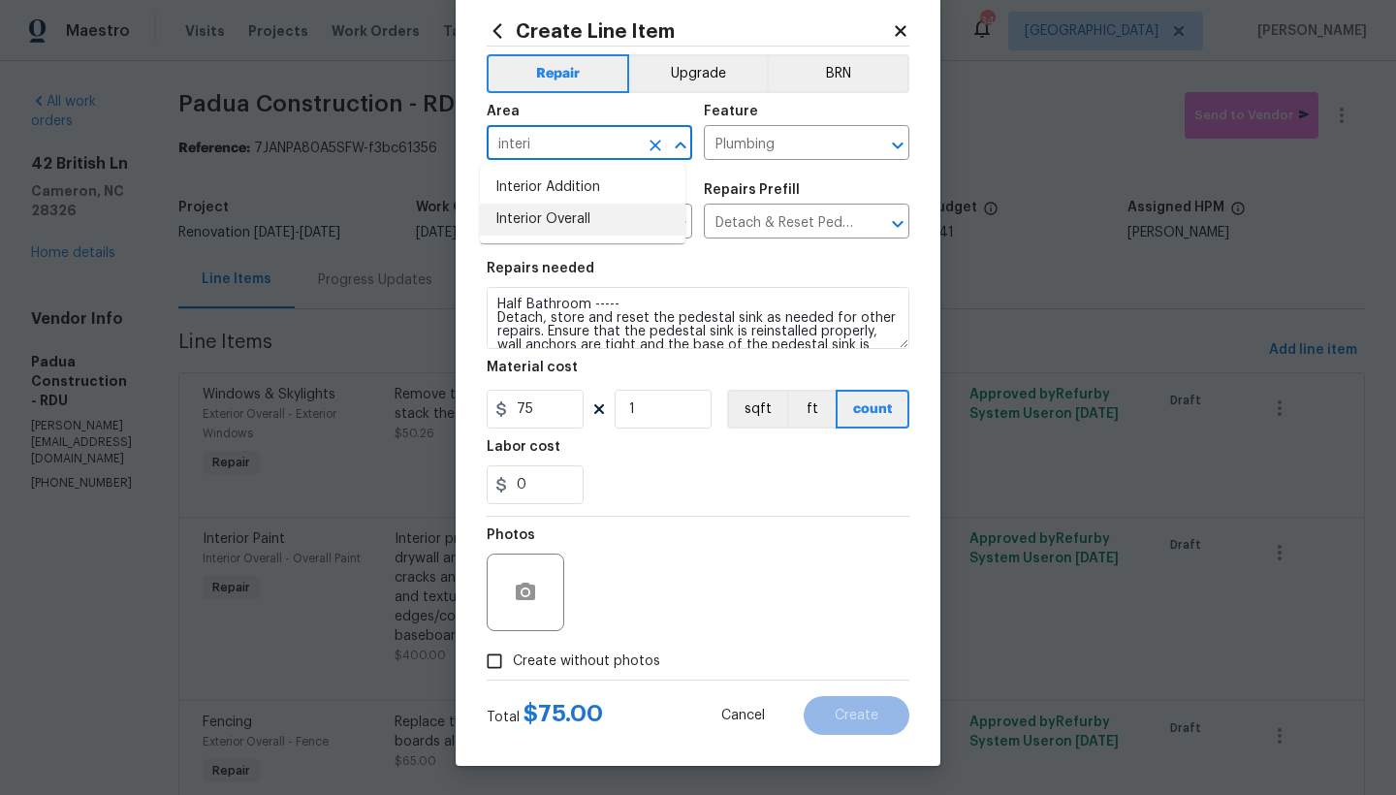
click at [511, 226] on li "Interior Overall" at bounding box center [583, 220] width 206 height 32
type input "Interior Overall"
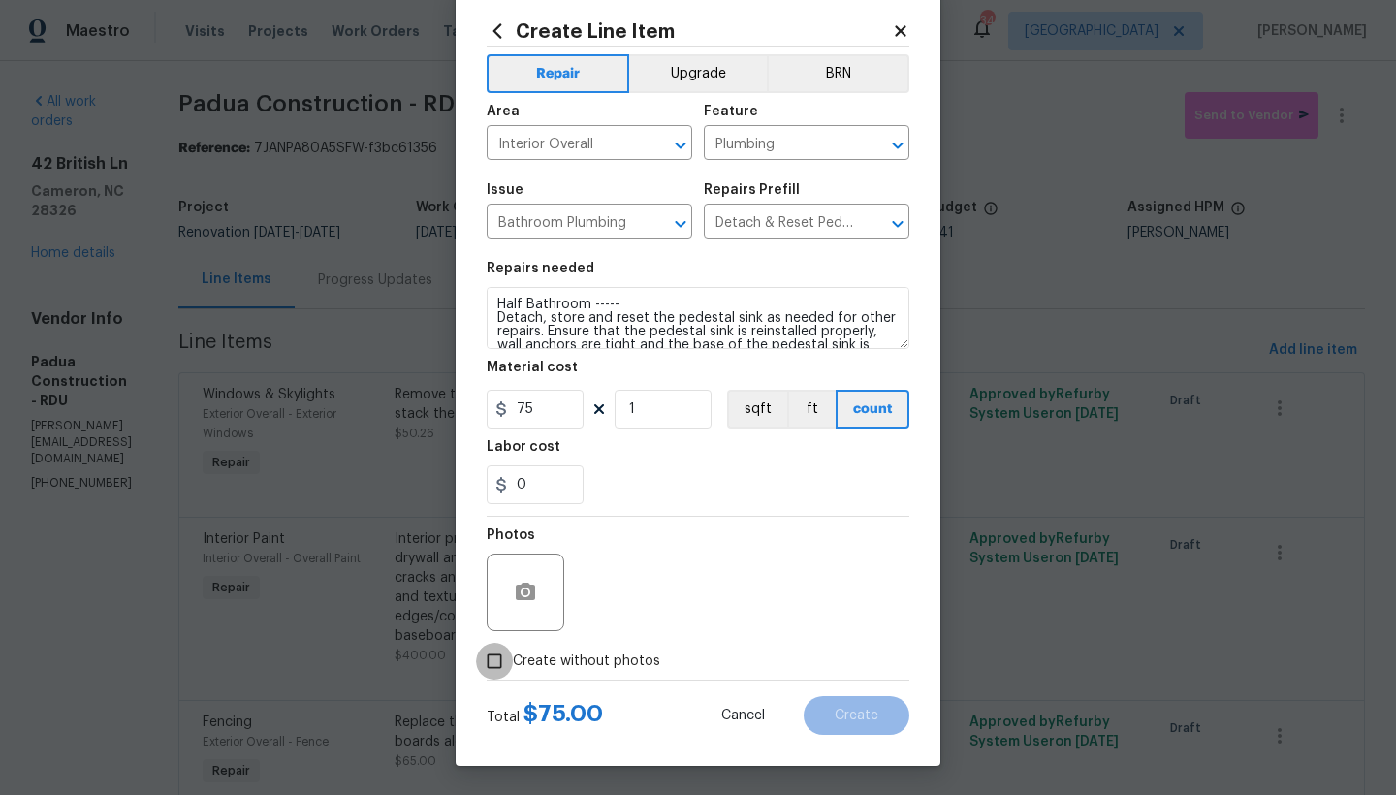
click at [490, 663] on input "Create without photos" at bounding box center [494, 661] width 37 height 37
checkbox input "true"
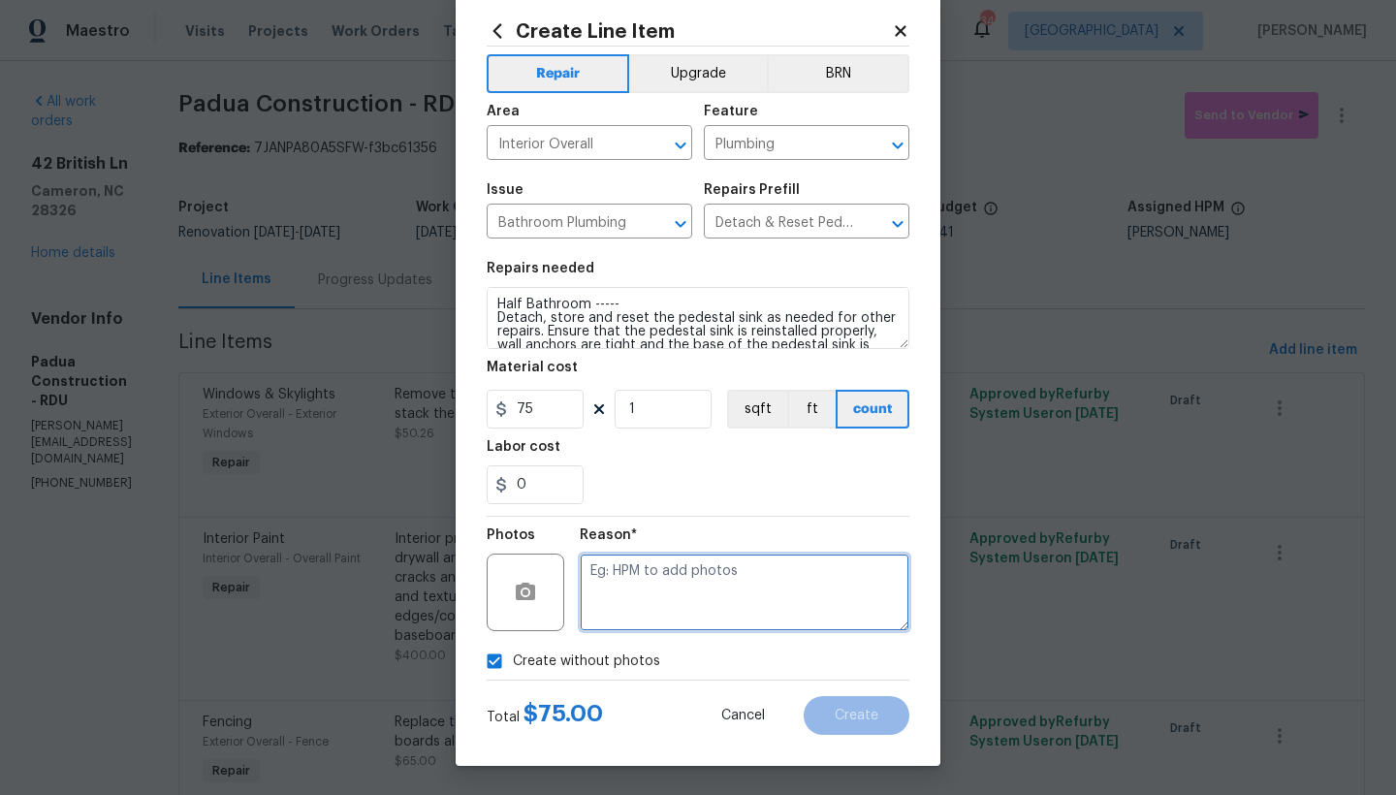
click at [680, 590] on textarea at bounding box center [745, 593] width 330 height 78
type textarea "n"
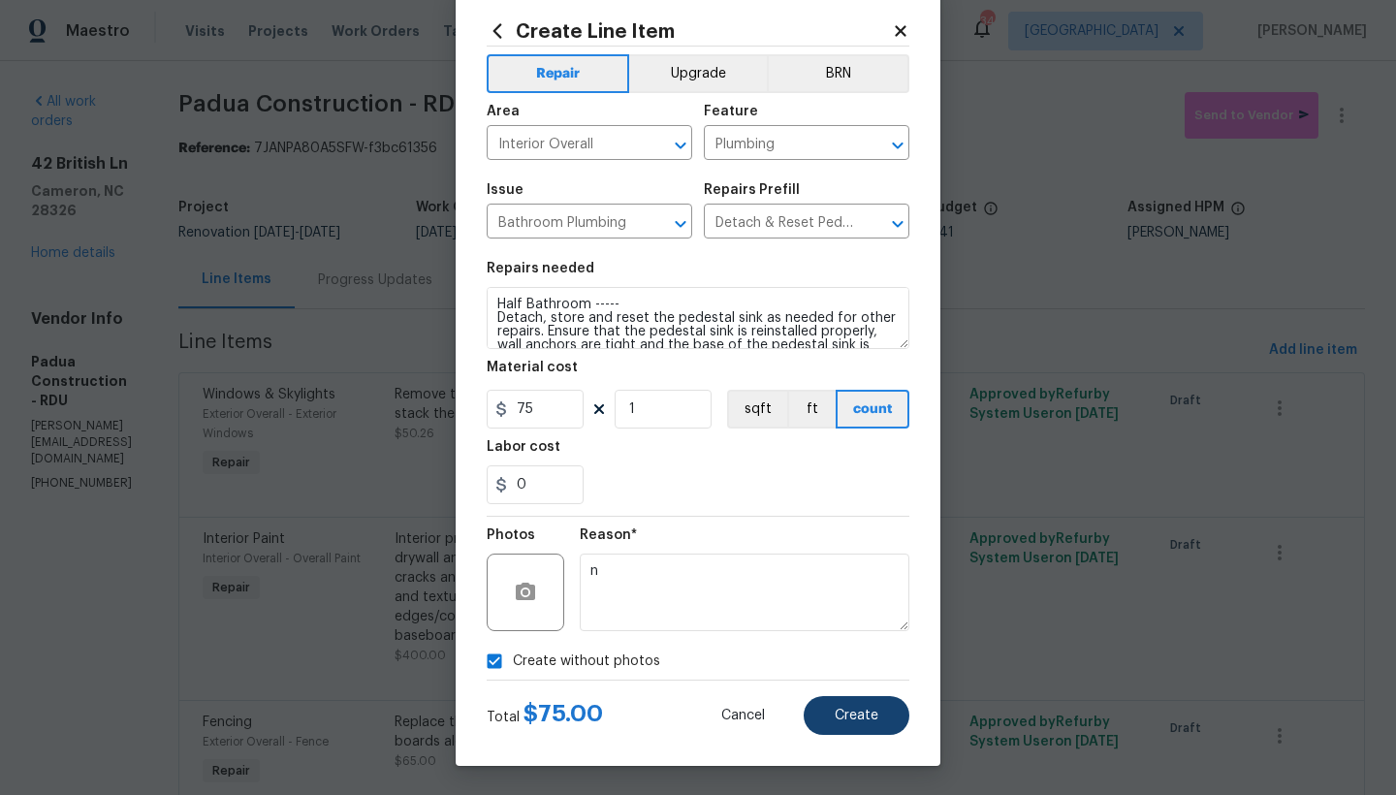
click at [863, 687] on span "Create" at bounding box center [857, 716] width 44 height 15
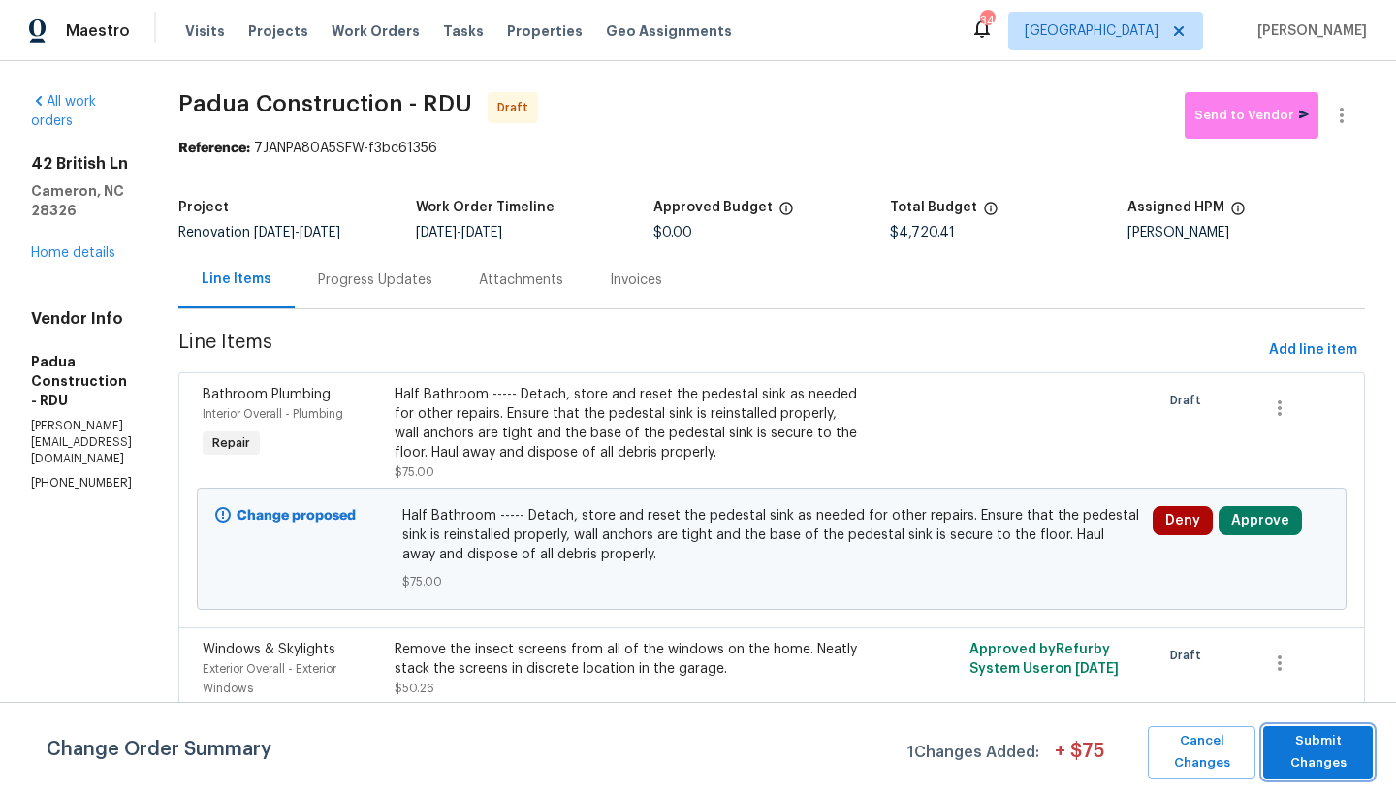
click at [1224, 687] on span "Submit Changes" at bounding box center [1318, 752] width 90 height 45
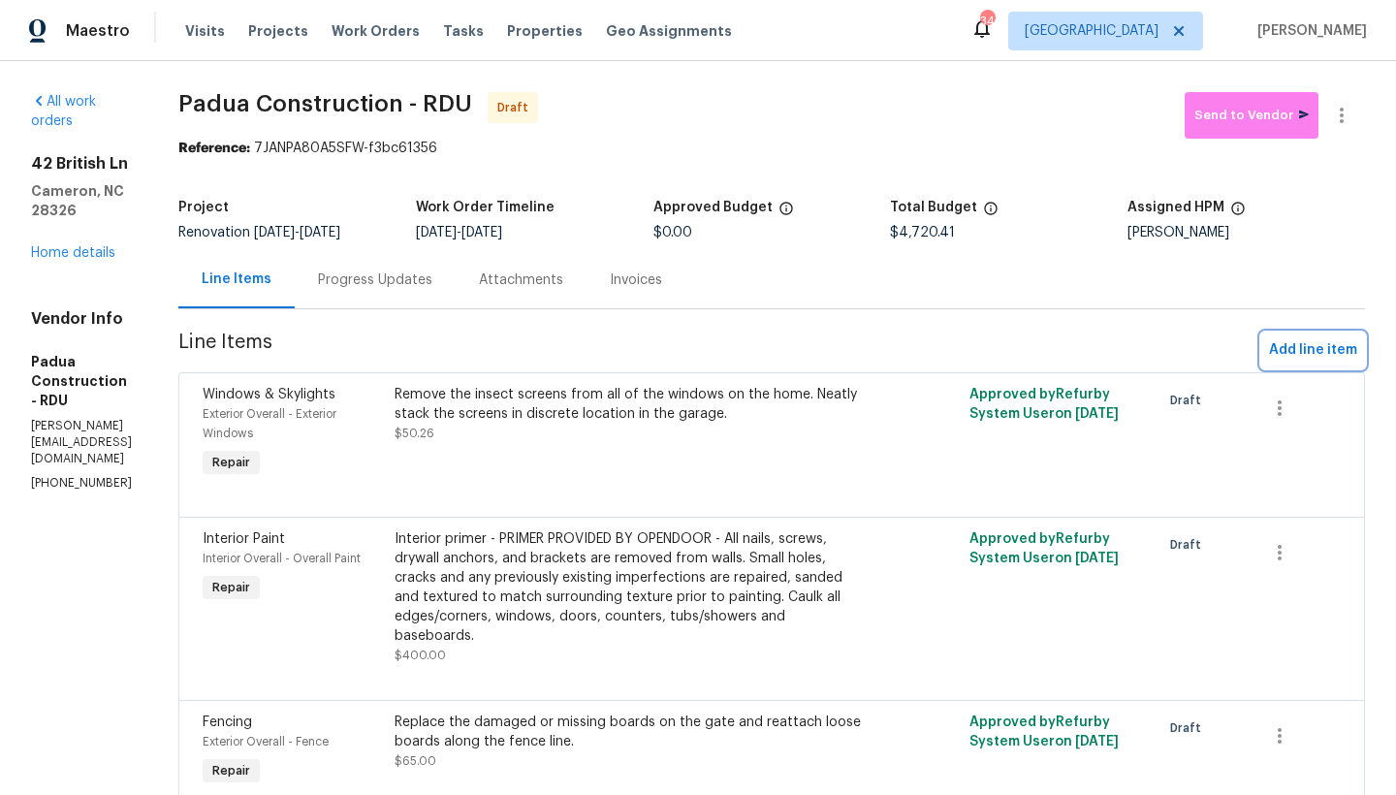
click at [1224, 349] on span "Add line item" at bounding box center [1313, 350] width 88 height 24
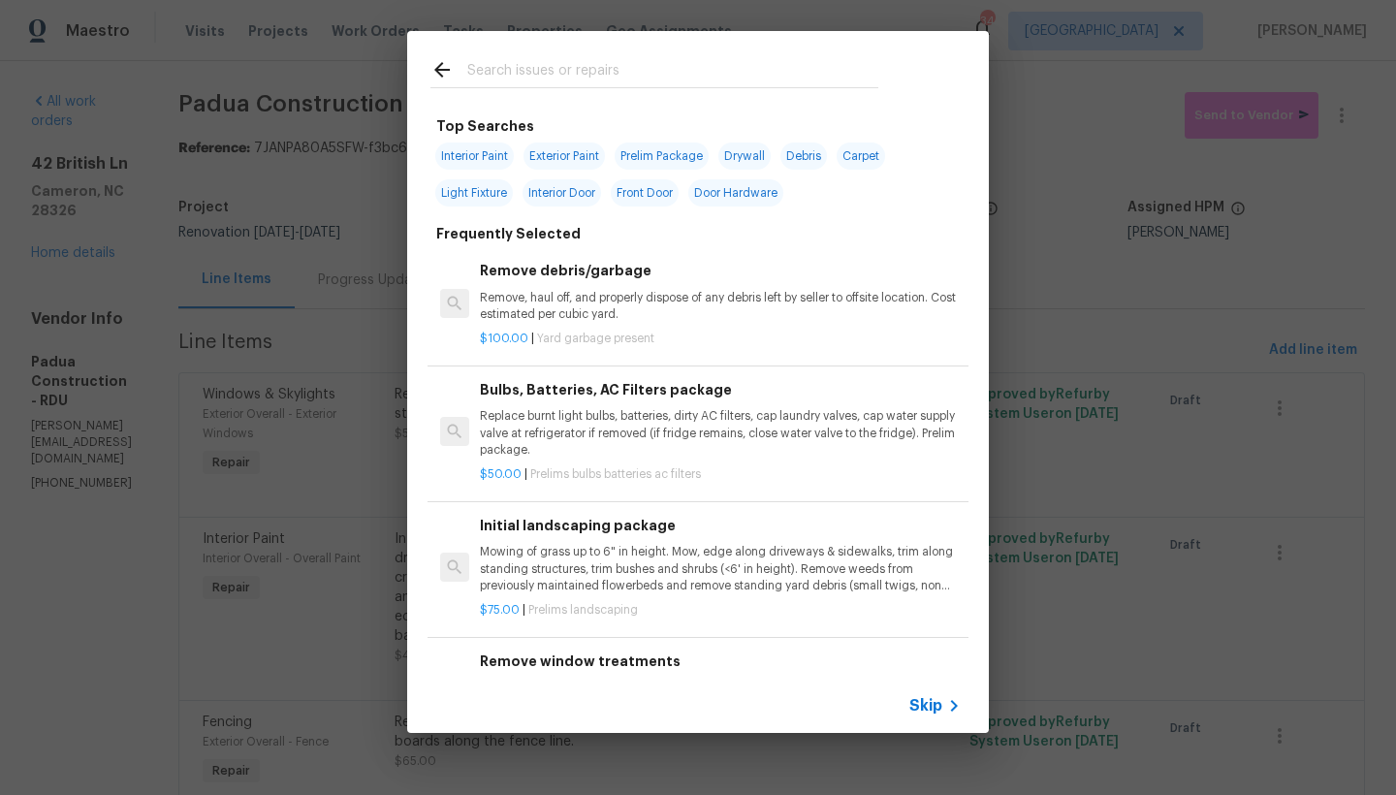
click at [513, 71] on input "text" at bounding box center [672, 72] width 411 height 29
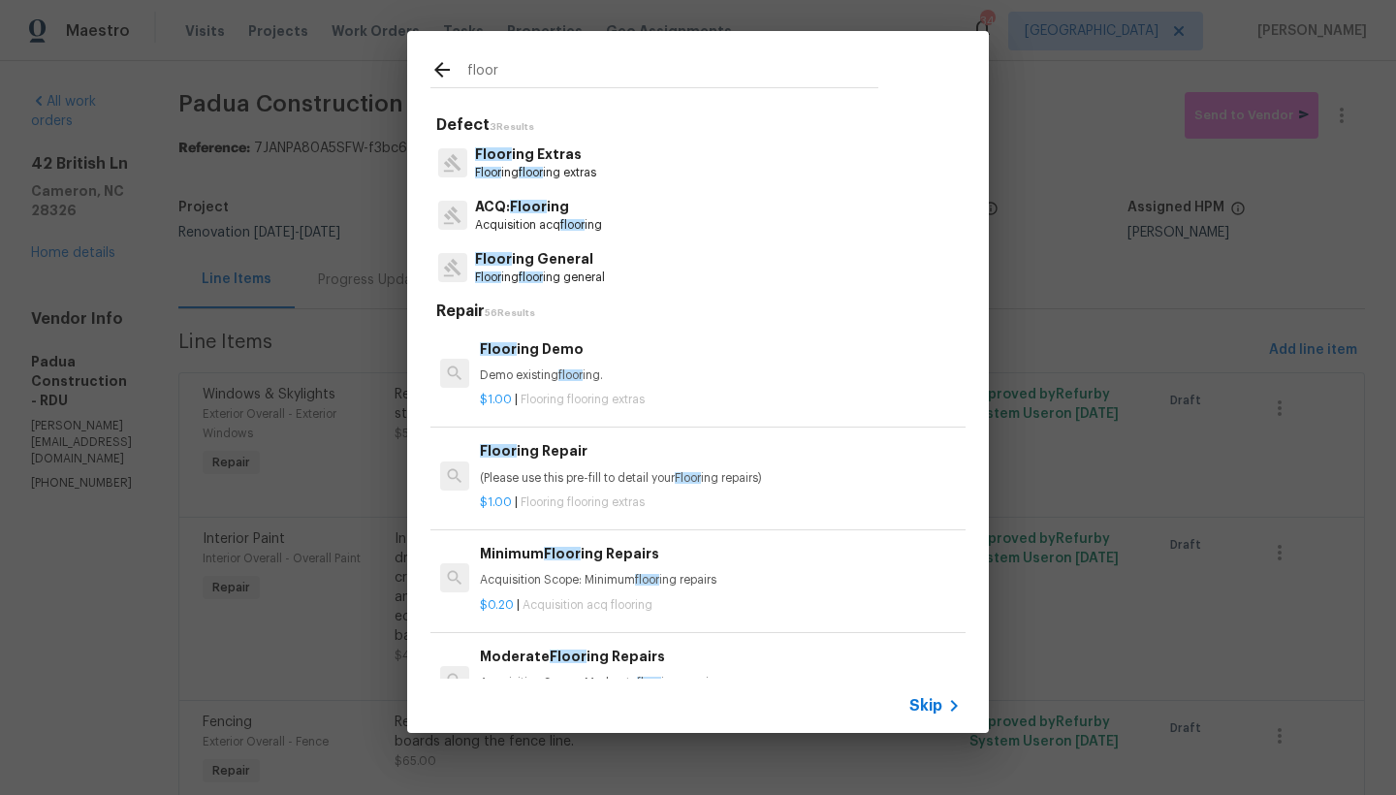
type input "floor"
click at [517, 156] on p "Floor ing Extras" at bounding box center [535, 154] width 121 height 20
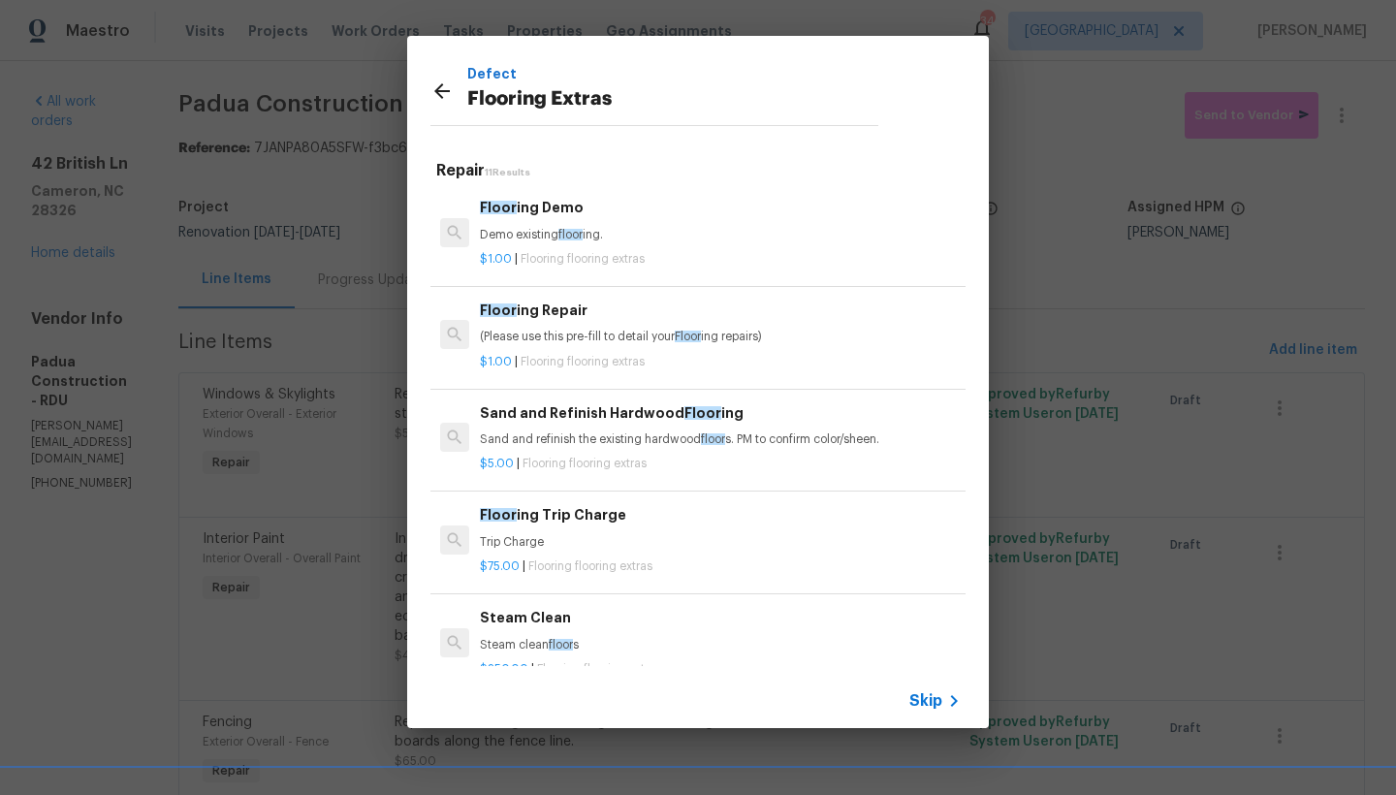
click at [551, 322] on div "Floor ing Repair (Please use this pre-fill to detail your Floor ing repairs)" at bounding box center [720, 323] width 481 height 47
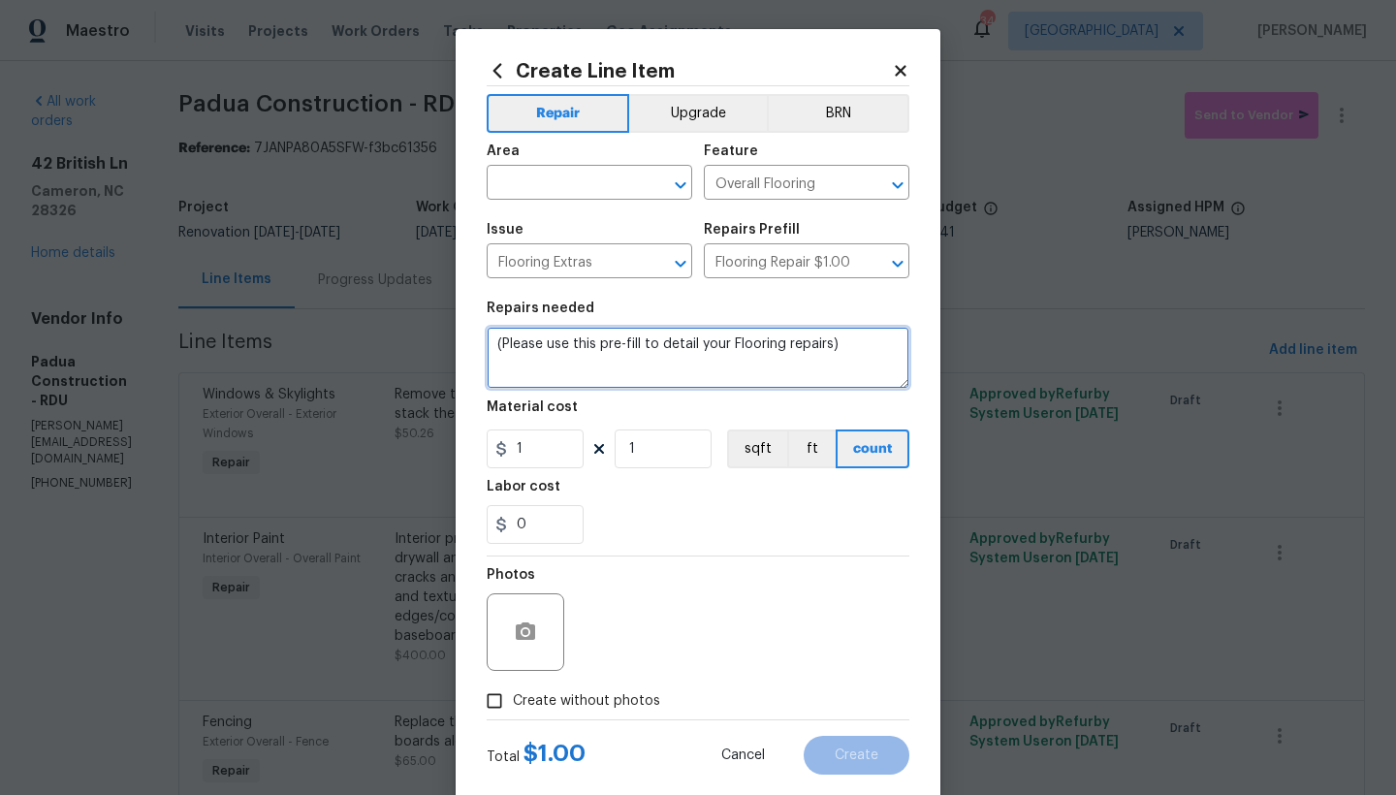
drag, startPoint x: 489, startPoint y: 343, endPoint x: 1149, endPoint y: 343, distance: 660.2
click at [1149, 343] on div "Create Line Item Repair Upgrade BRN Area ​ Feature Overall Flooring ​ Issue Flo…" at bounding box center [698, 397] width 1396 height 795
drag, startPoint x: 704, startPoint y: 340, endPoint x: 846, endPoint y: 373, distance: 146.3
click at [846, 373] on textarea "Install LVP in the following areas. The matching LVP is located in the garage." at bounding box center [698, 358] width 423 height 62
click at [680, 362] on textarea "Install LVP in the following areas. THE MATCHING LVP IS LOCATED IN THE GARAGE. …" at bounding box center [698, 358] width 423 height 62
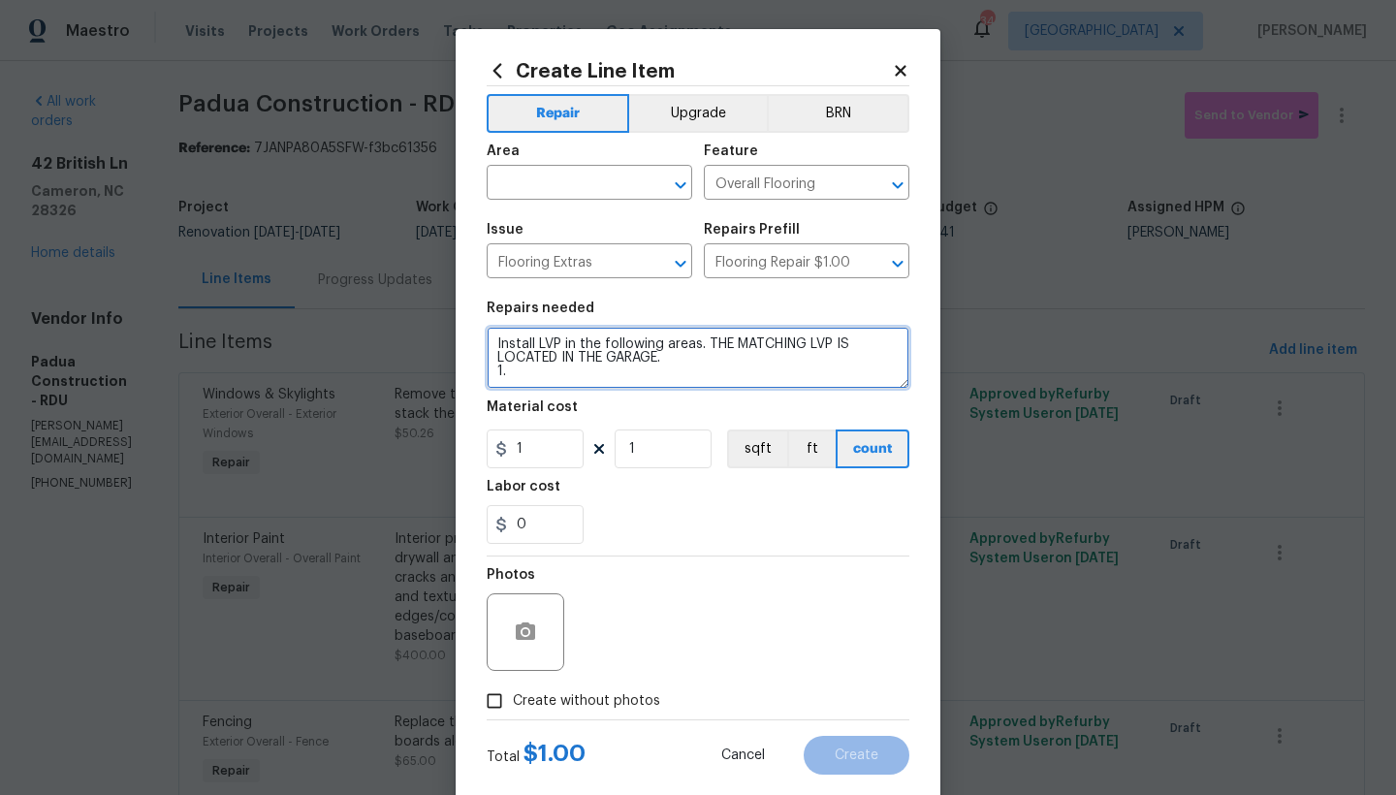
click at [700, 343] on textarea "Install LVP in the following areas. THE MATCHING LVP IS LOCATED IN THE GARAGE. …" at bounding box center [698, 358] width 423 height 62
click at [521, 381] on textarea "Install LVP in the following areas. Ensure flooring is installed properly with …" at bounding box center [698, 358] width 423 height 62
type textarea "Install LVP in the following areas. Ensure flooring is installed properly with …"
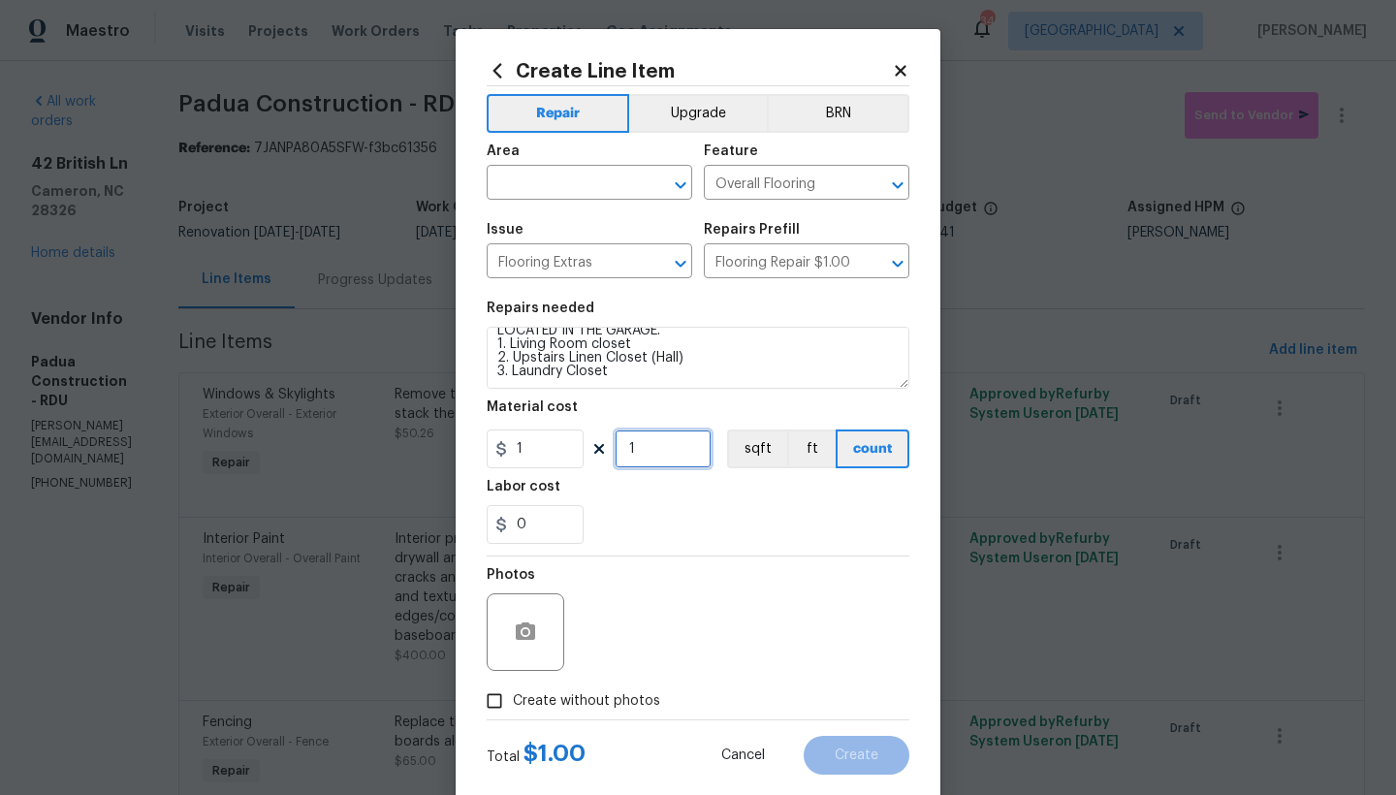
click at [640, 453] on input "1" at bounding box center [663, 448] width 97 height 39
type input "200"
click at [545, 178] on input "text" at bounding box center [562, 185] width 151 height 30
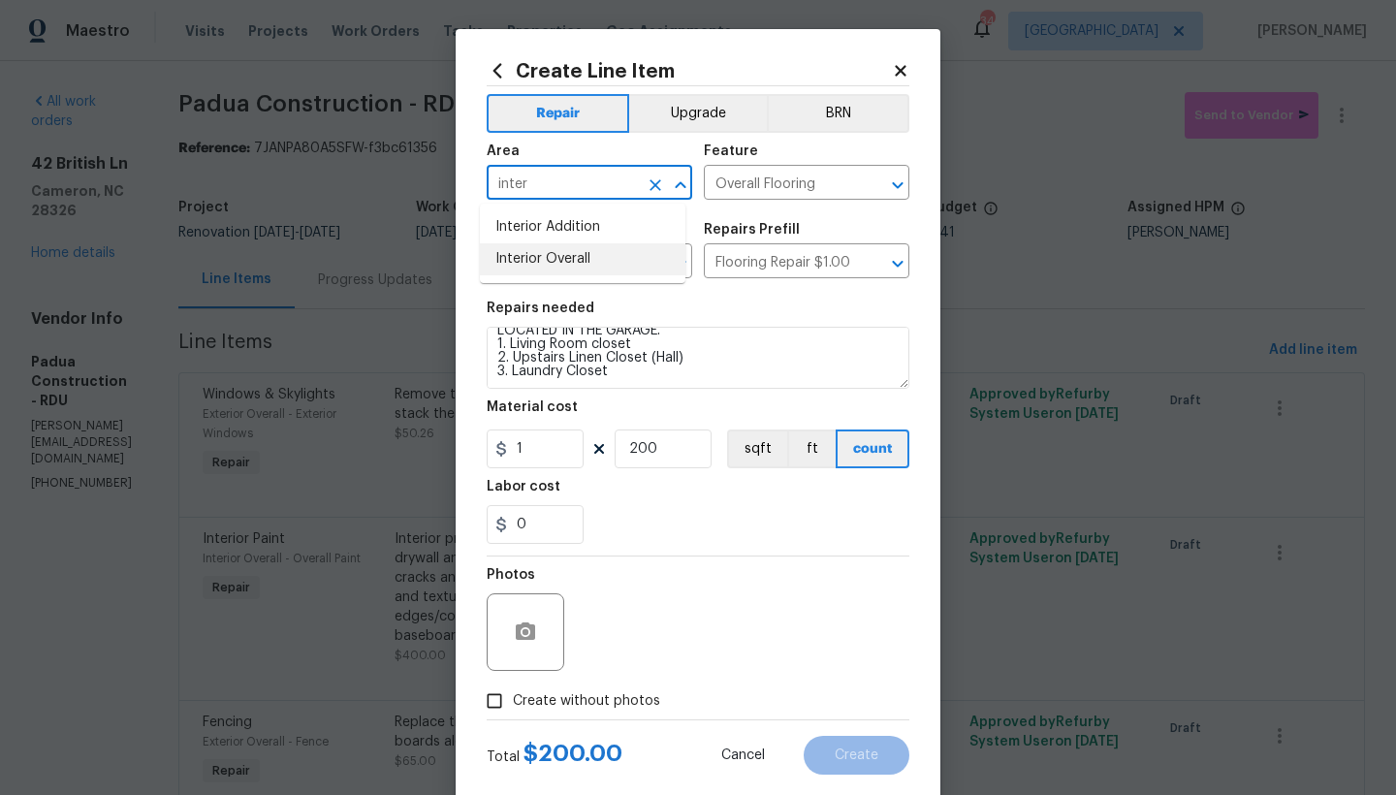
click at [512, 261] on li "Interior Overall" at bounding box center [583, 259] width 206 height 32
type input "Interior Overall"
click at [656, 446] on input "200" at bounding box center [663, 448] width 97 height 39
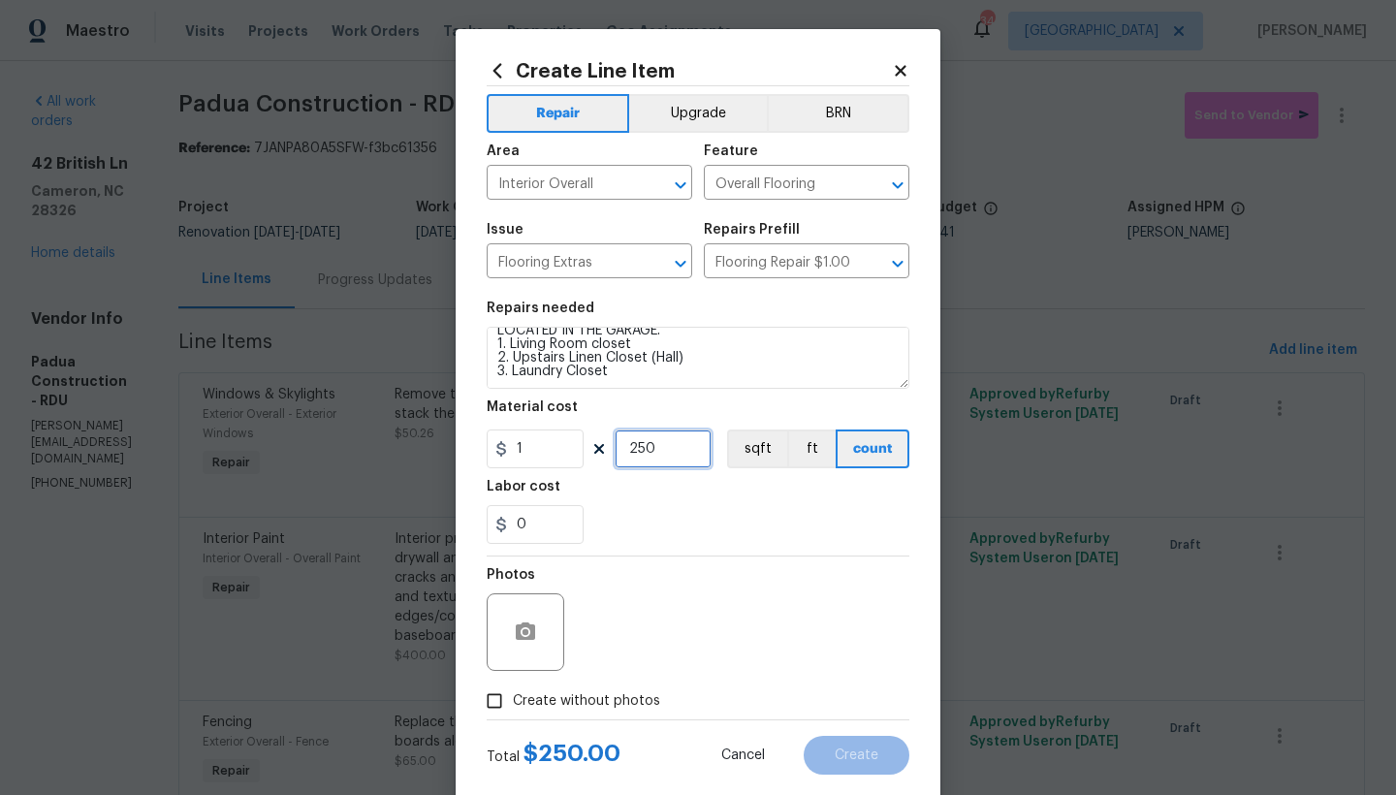
type input "250"
click at [491, 687] on input "Create without photos" at bounding box center [494, 700] width 37 height 37
checkbox input "true"
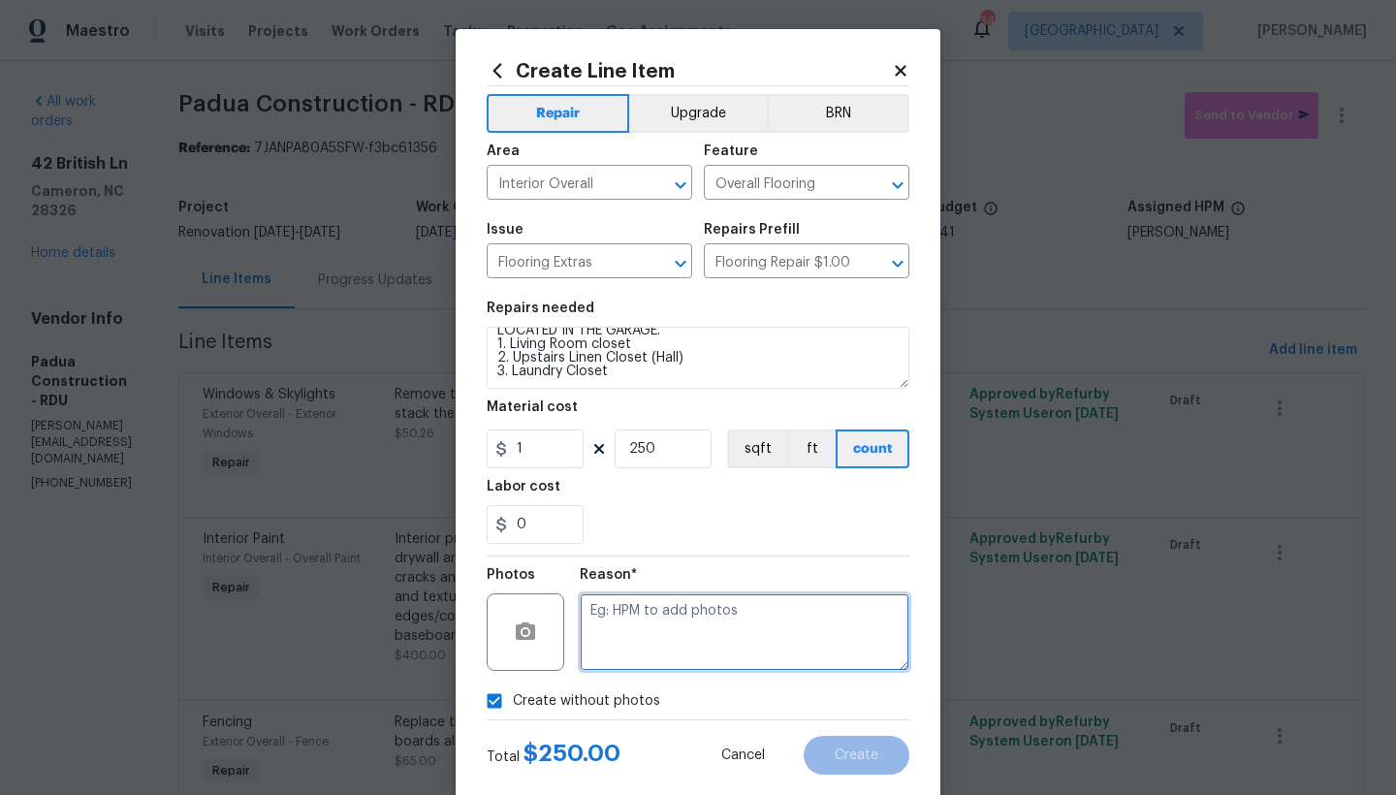
click at [670, 611] on textarea at bounding box center [745, 632] width 330 height 78
type textarea "n"
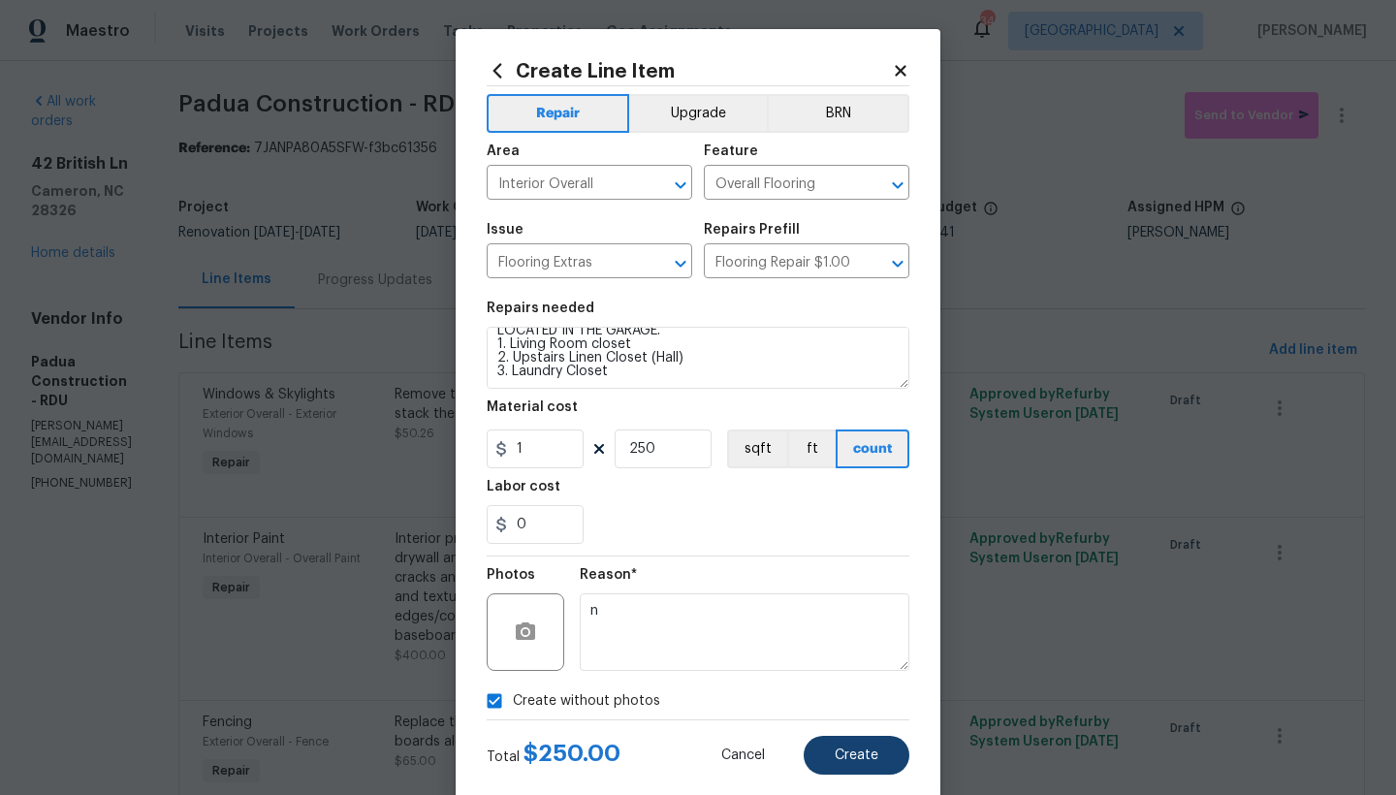
click at [854, 687] on span "Create" at bounding box center [857, 755] width 44 height 15
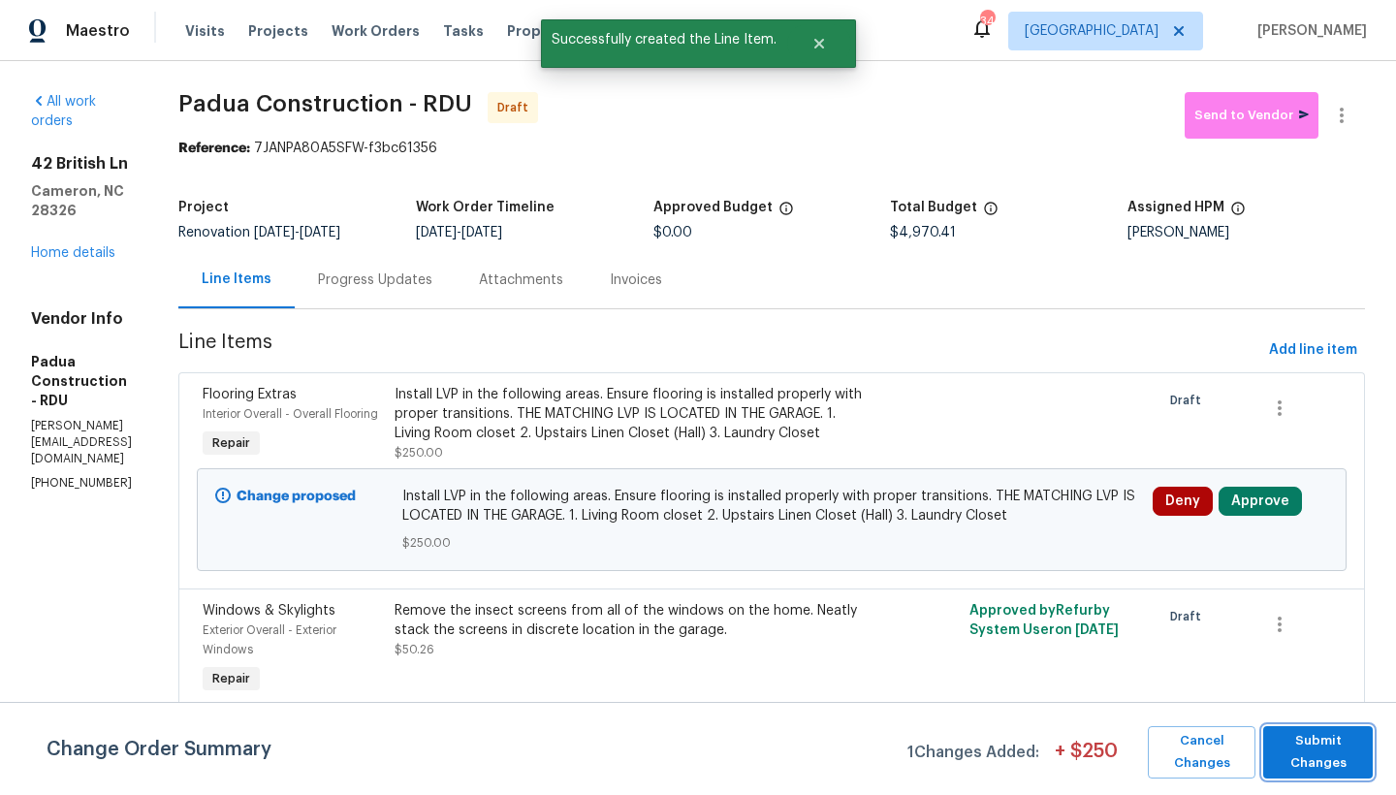
click at [1224, 687] on span "Submit Changes" at bounding box center [1318, 752] width 90 height 45
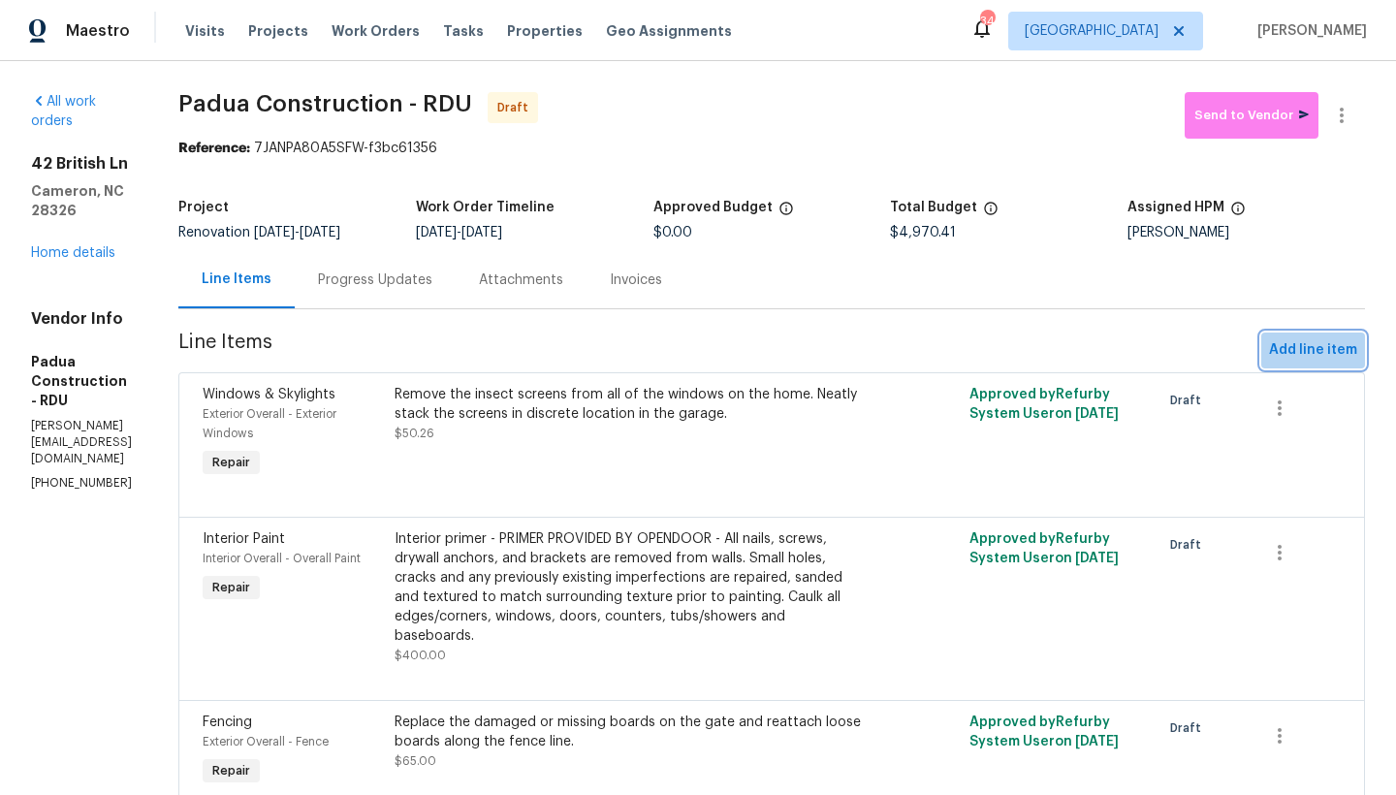
click at [1224, 351] on span "Add line item" at bounding box center [1313, 350] width 88 height 24
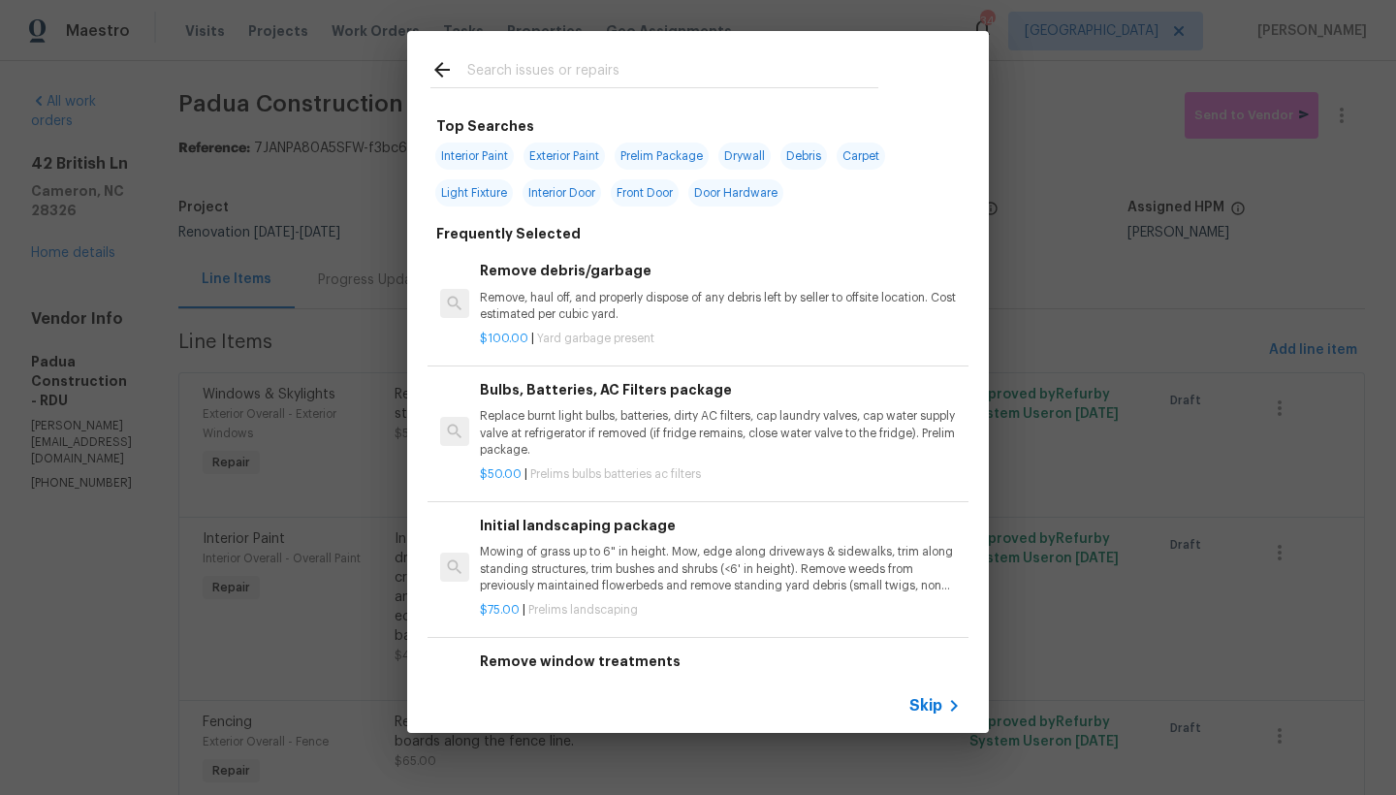
click at [505, 71] on input "text" at bounding box center [672, 72] width 411 height 29
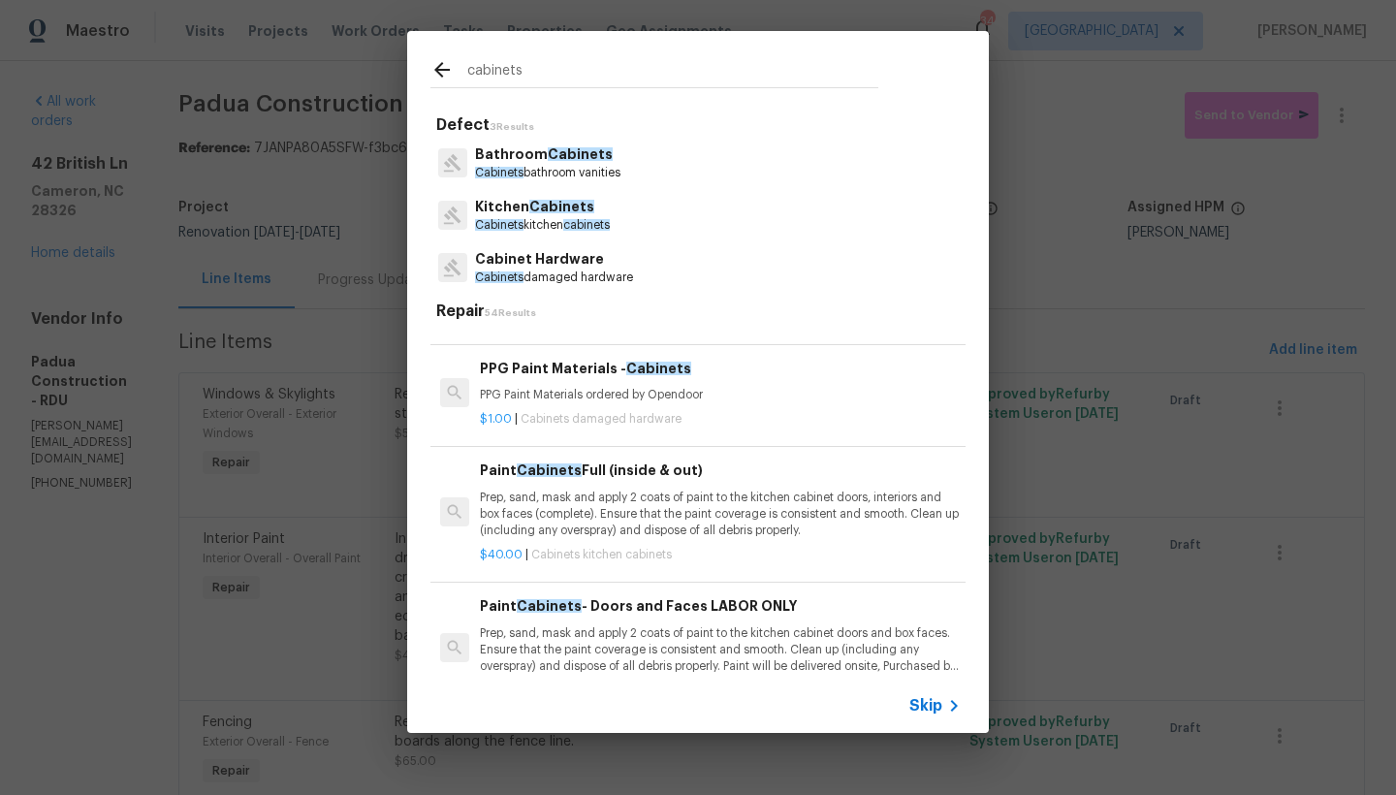
scroll to position [412, 0]
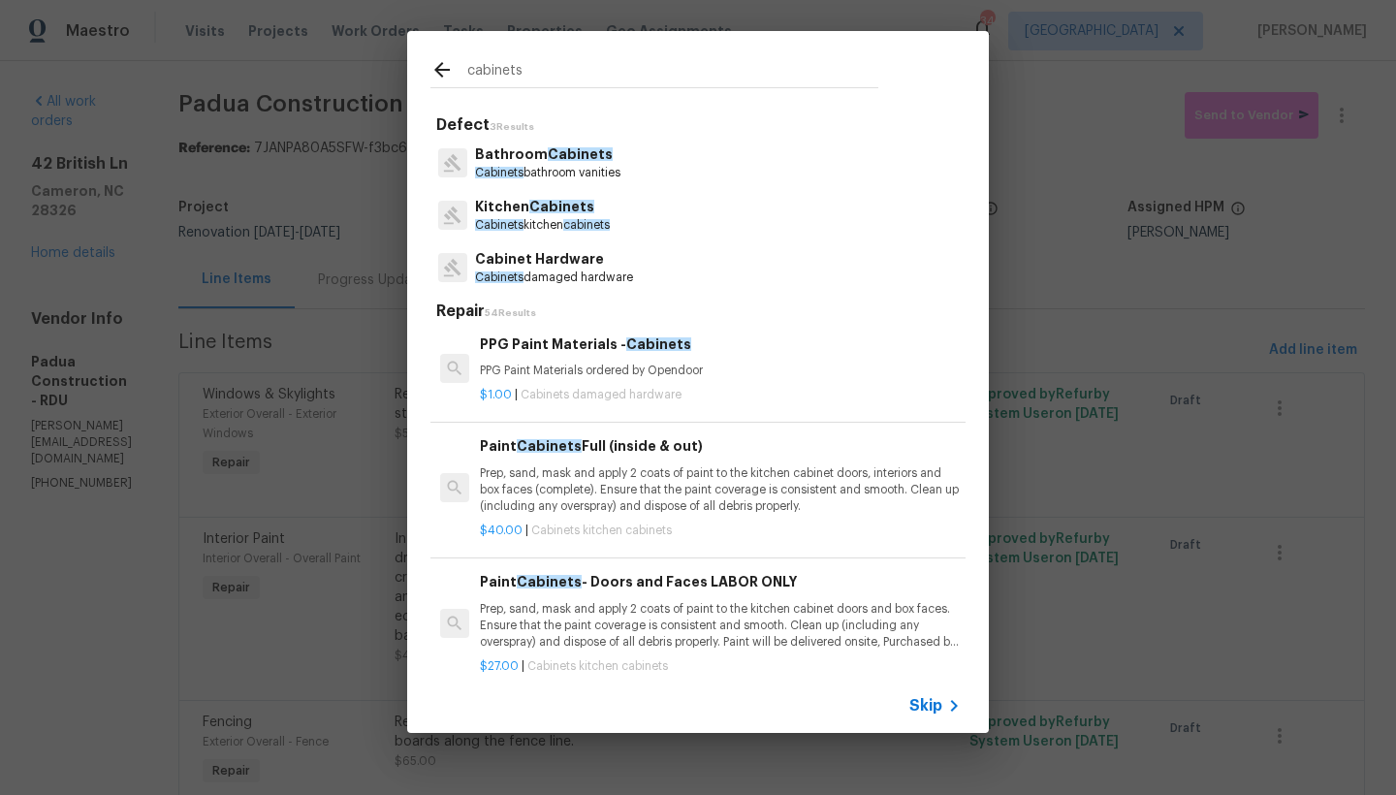
type input "cabinets"
click at [555, 620] on p "Prep, sand, mask and apply 2 coats of paint to the kitchen cabinet doors and bo…" at bounding box center [720, 625] width 481 height 49
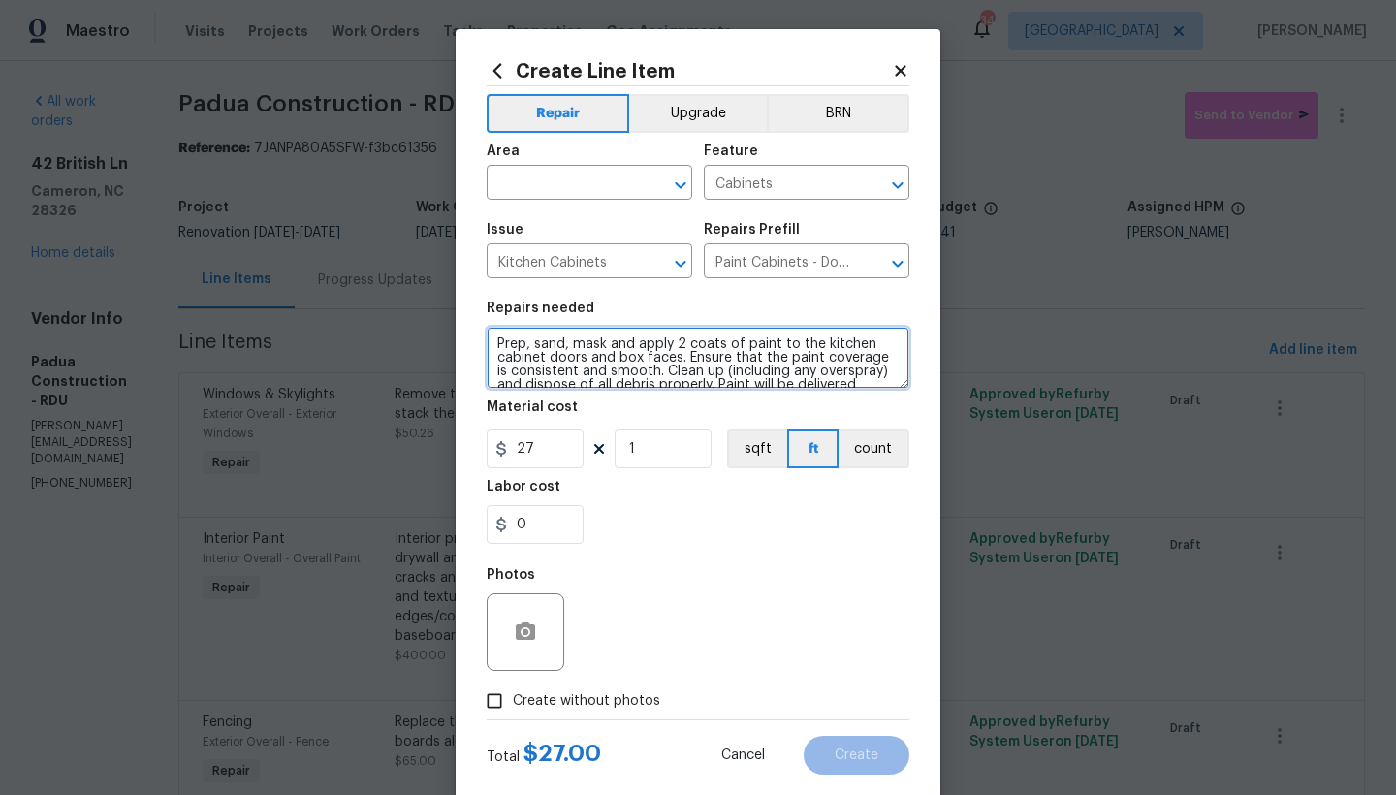
click at [491, 339] on textarea "Prep, sand, mask and apply 2 coats of paint to the kitchen cabinet doors and bo…" at bounding box center [698, 358] width 423 height 62
click at [593, 343] on textarea "Prep, sand, mask and apply 2 coats of paint to the kitchen cabinet doors and bo…" at bounding box center [698, 358] width 423 height 62
type textarea "Kitchen, Master Bathroom, Upstairs Hall Bathroom ------ Prep, sand, mask and ap…"
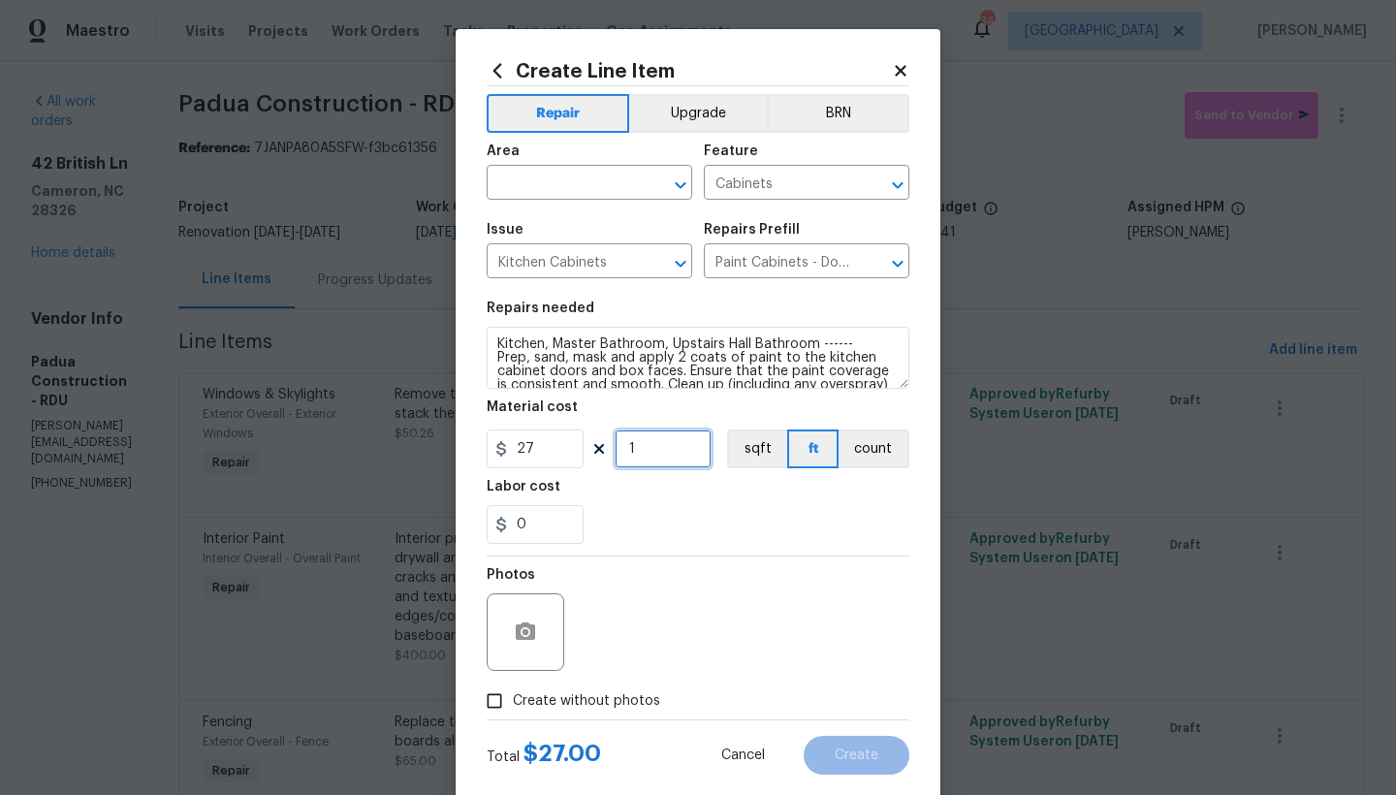
click at [631, 442] on input "1" at bounding box center [663, 448] width 97 height 39
type input "68"
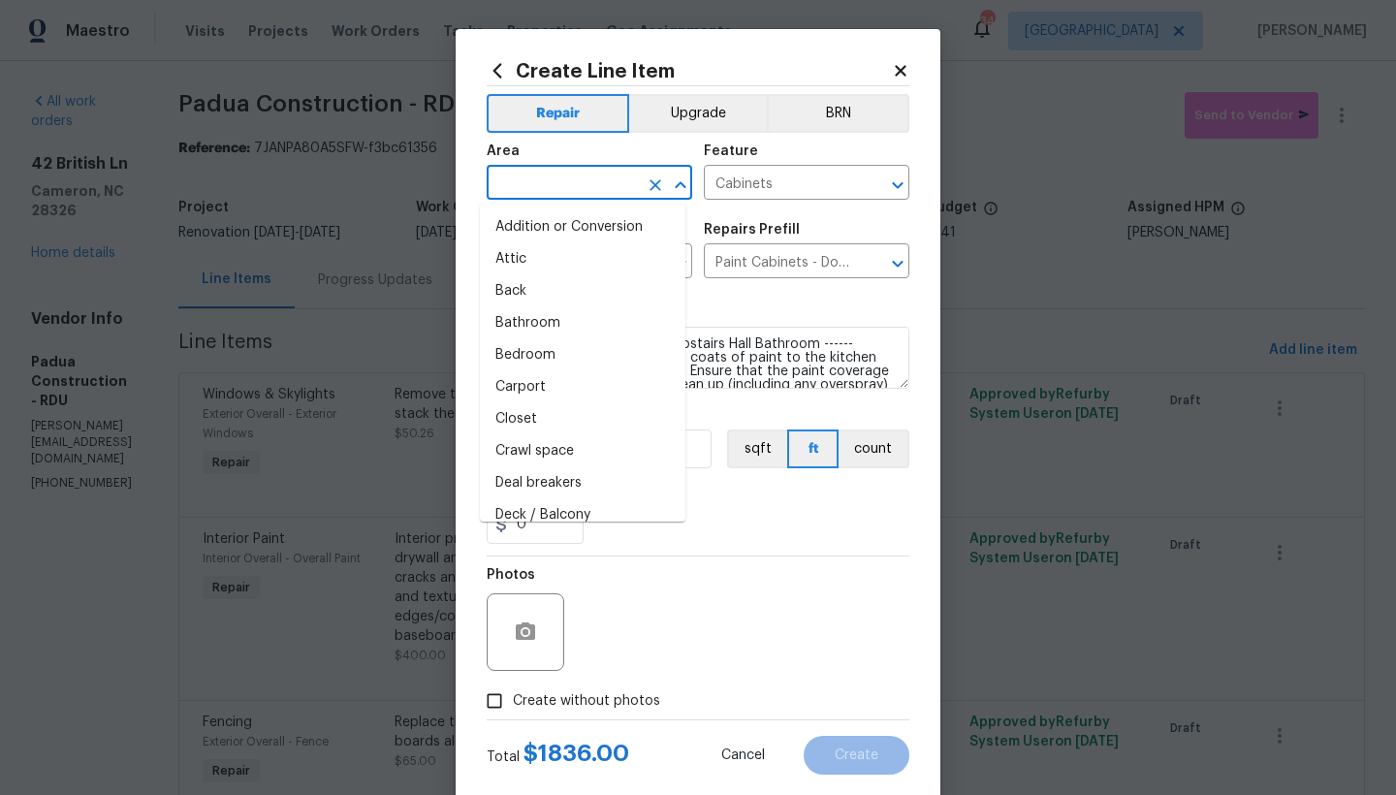
click at [537, 184] on input "text" at bounding box center [562, 185] width 151 height 30
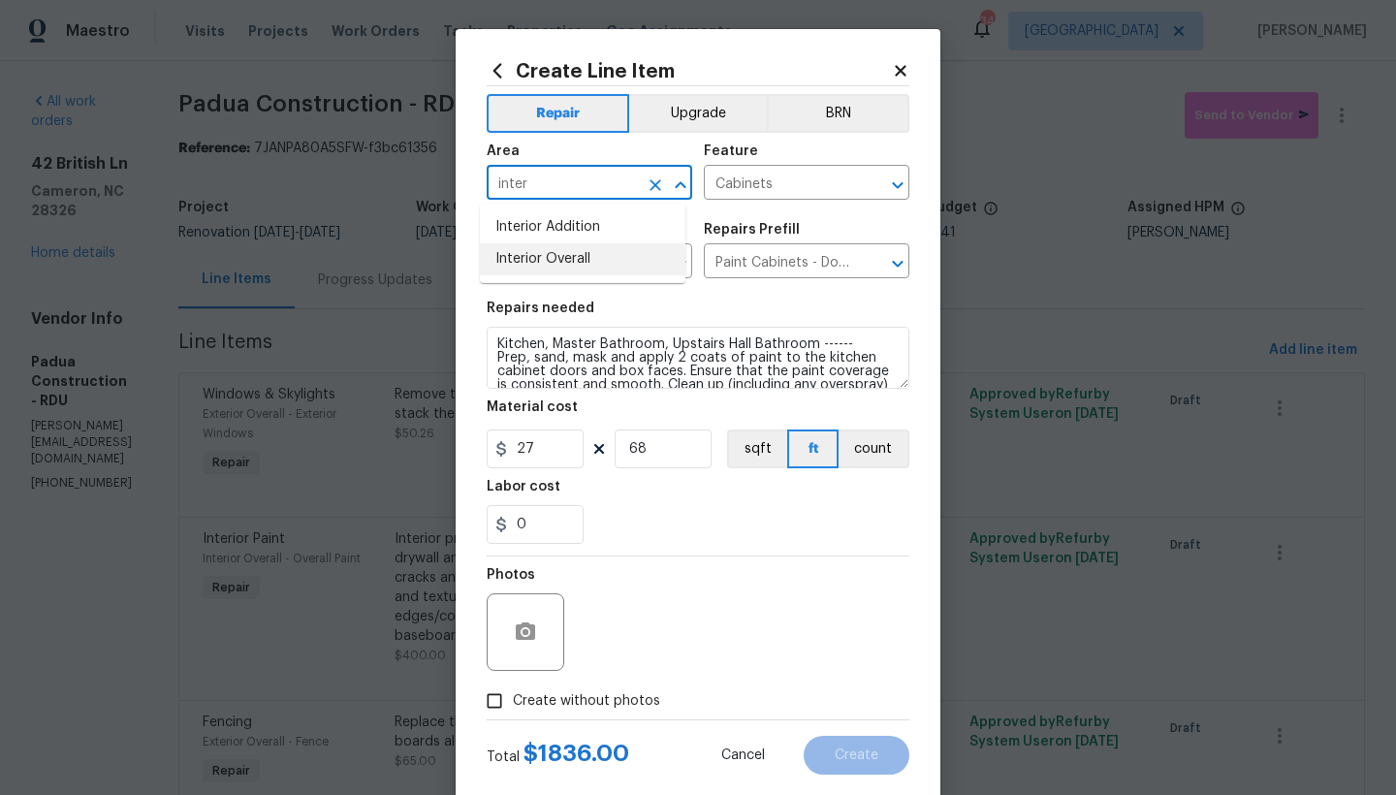
click at [548, 260] on li "Interior Overall" at bounding box center [583, 259] width 206 height 32
type input "Interior Overall"
click at [513, 687] on span "Create without photos" at bounding box center [586, 701] width 147 height 20
click at [510, 687] on input "Create without photos" at bounding box center [494, 700] width 37 height 37
checkbox input "true"
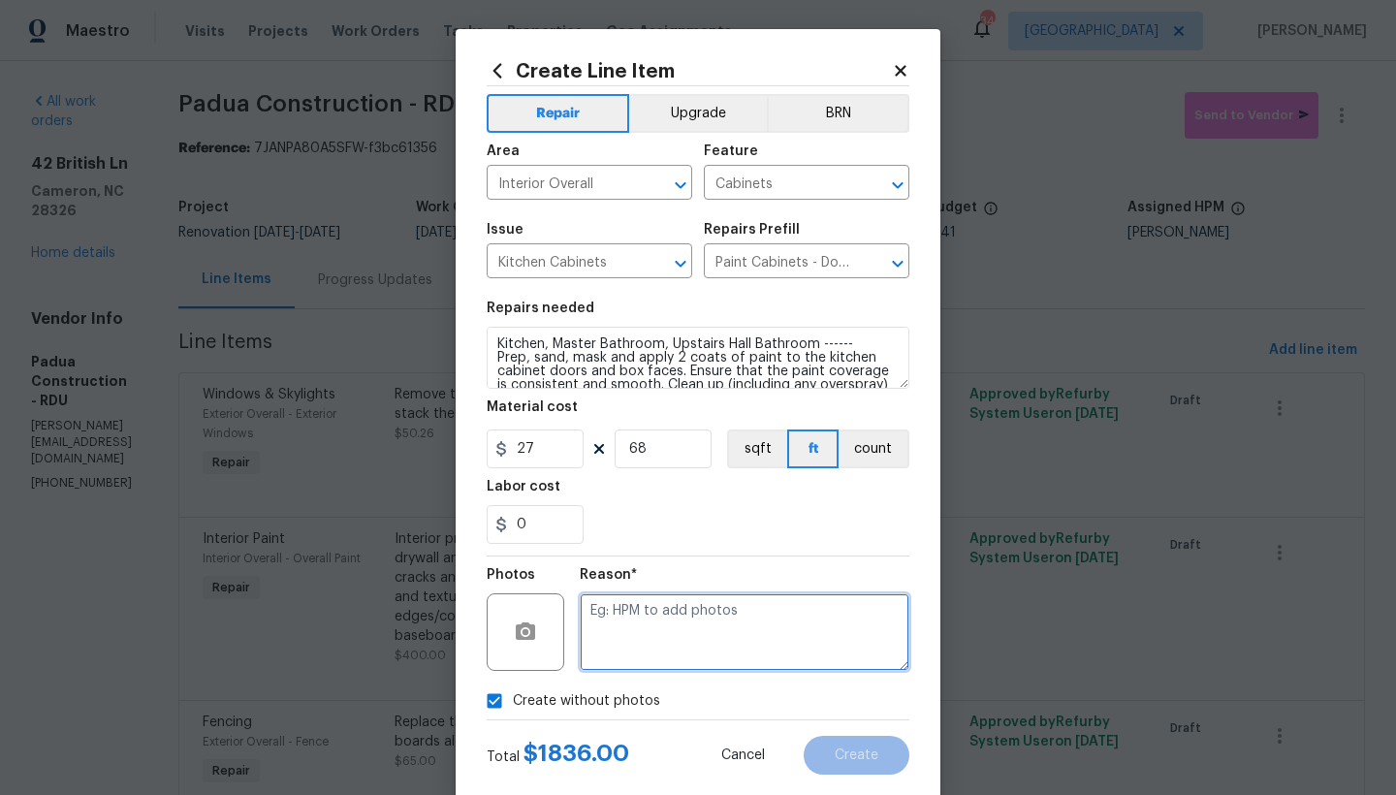
click at [668, 637] on textarea at bounding box center [745, 632] width 330 height 78
type textarea "n"
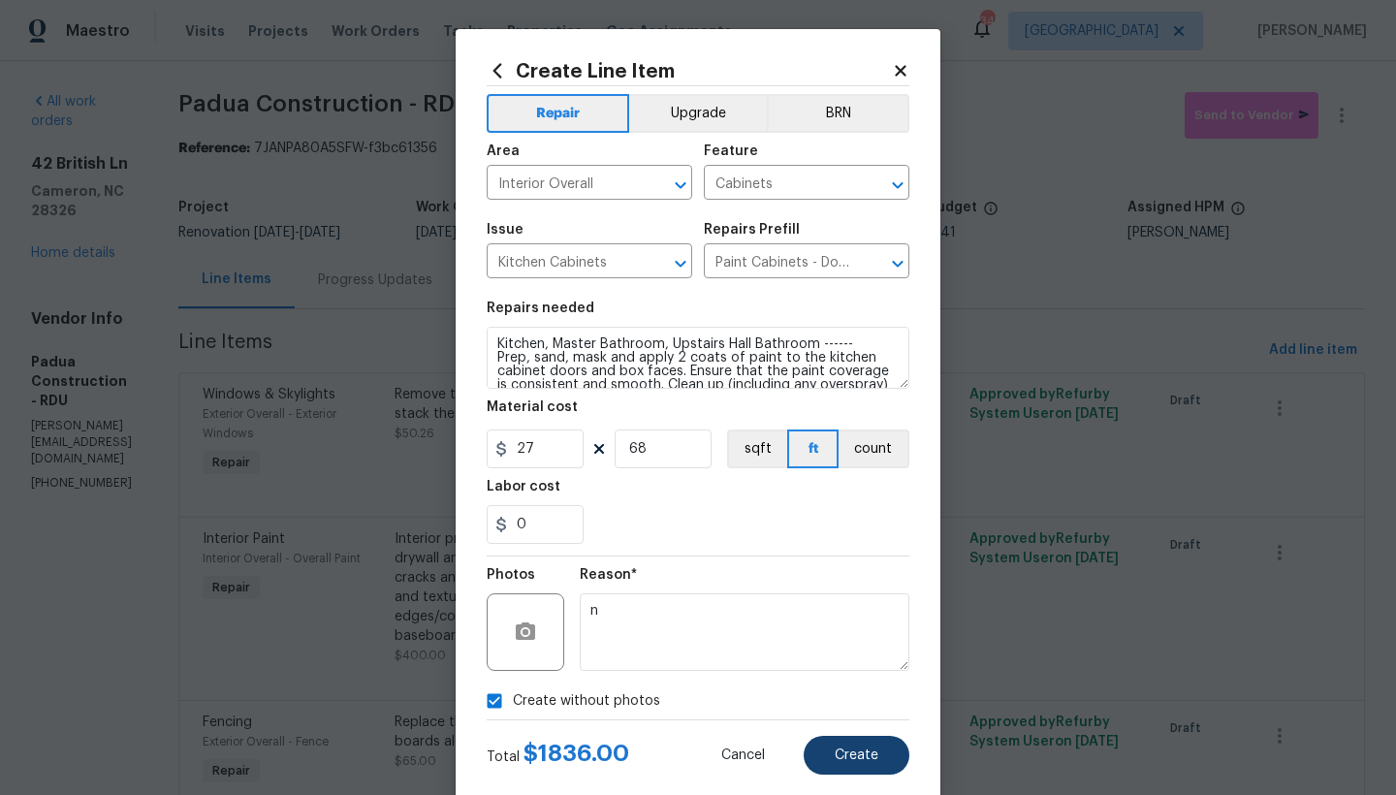
click at [856, 687] on span "Create" at bounding box center [857, 755] width 44 height 15
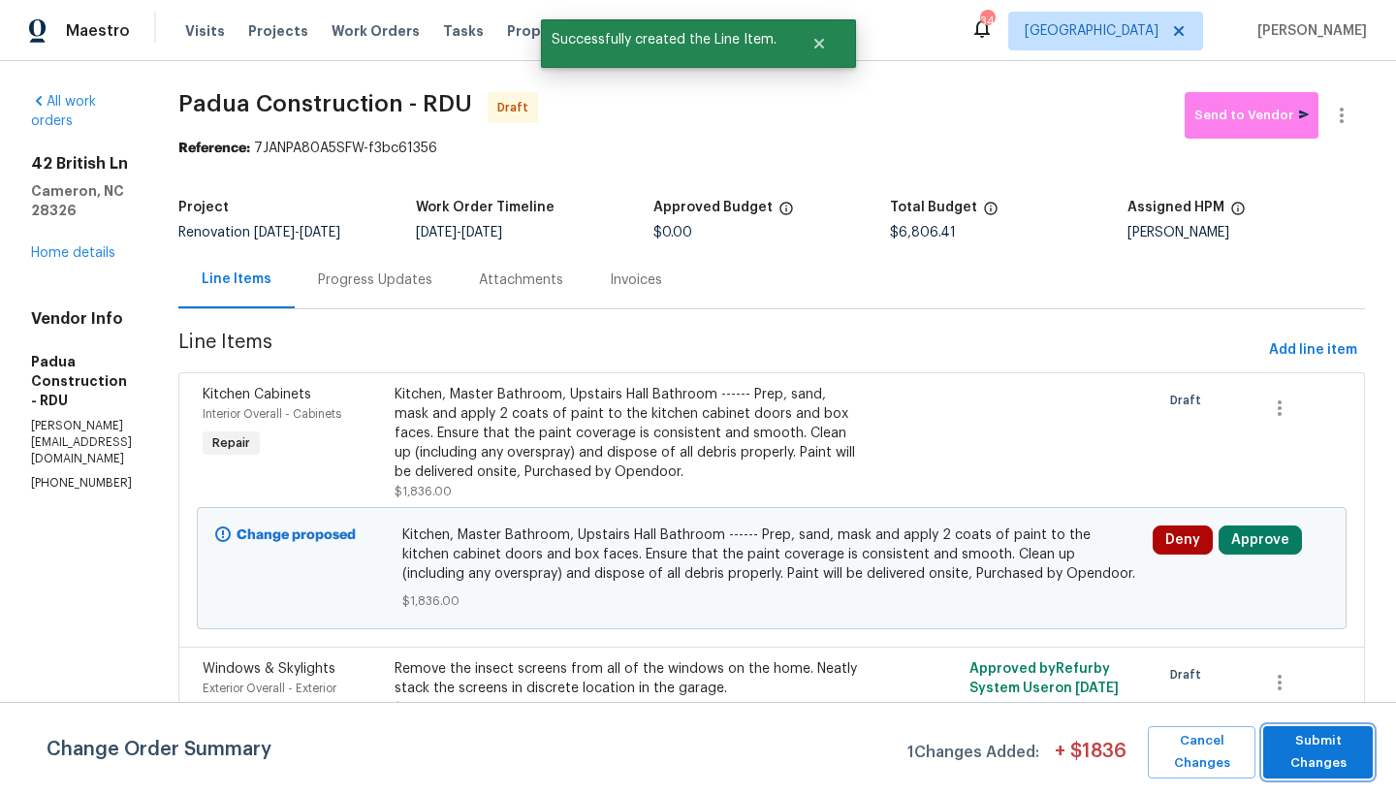
click at [1224, 687] on span "Submit Changes" at bounding box center [1318, 752] width 90 height 45
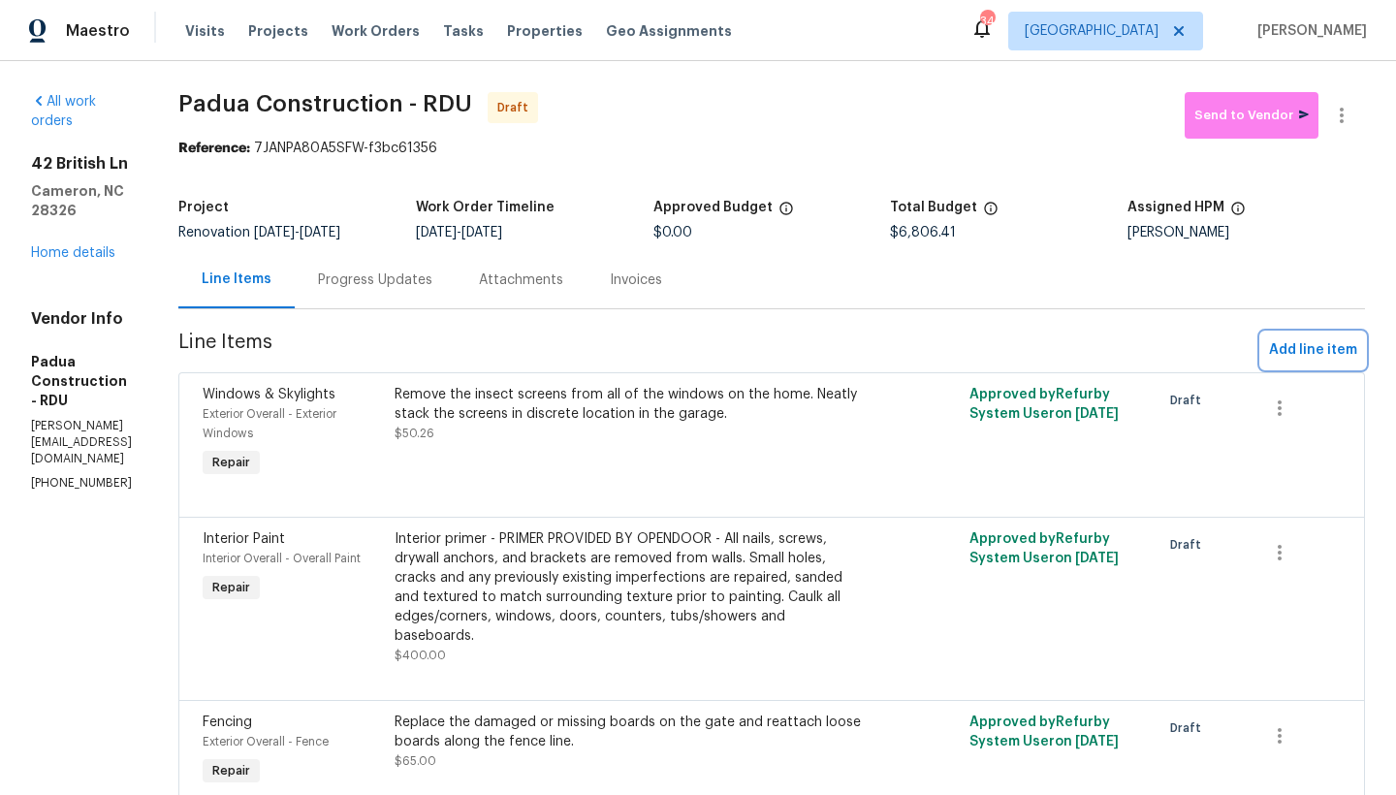
click at [1224, 350] on span "Add line item" at bounding box center [1313, 350] width 88 height 24
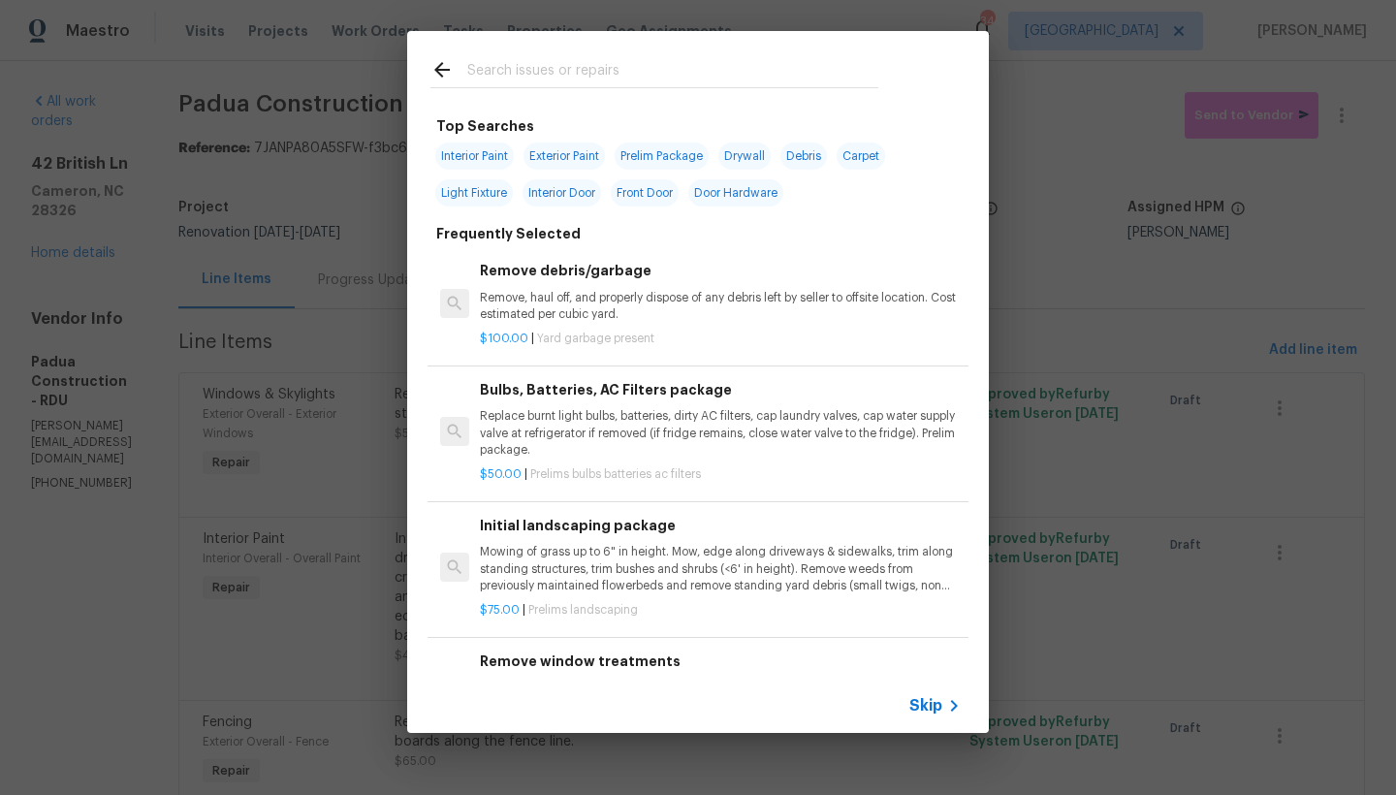
click at [527, 62] on input "text" at bounding box center [672, 72] width 411 height 29
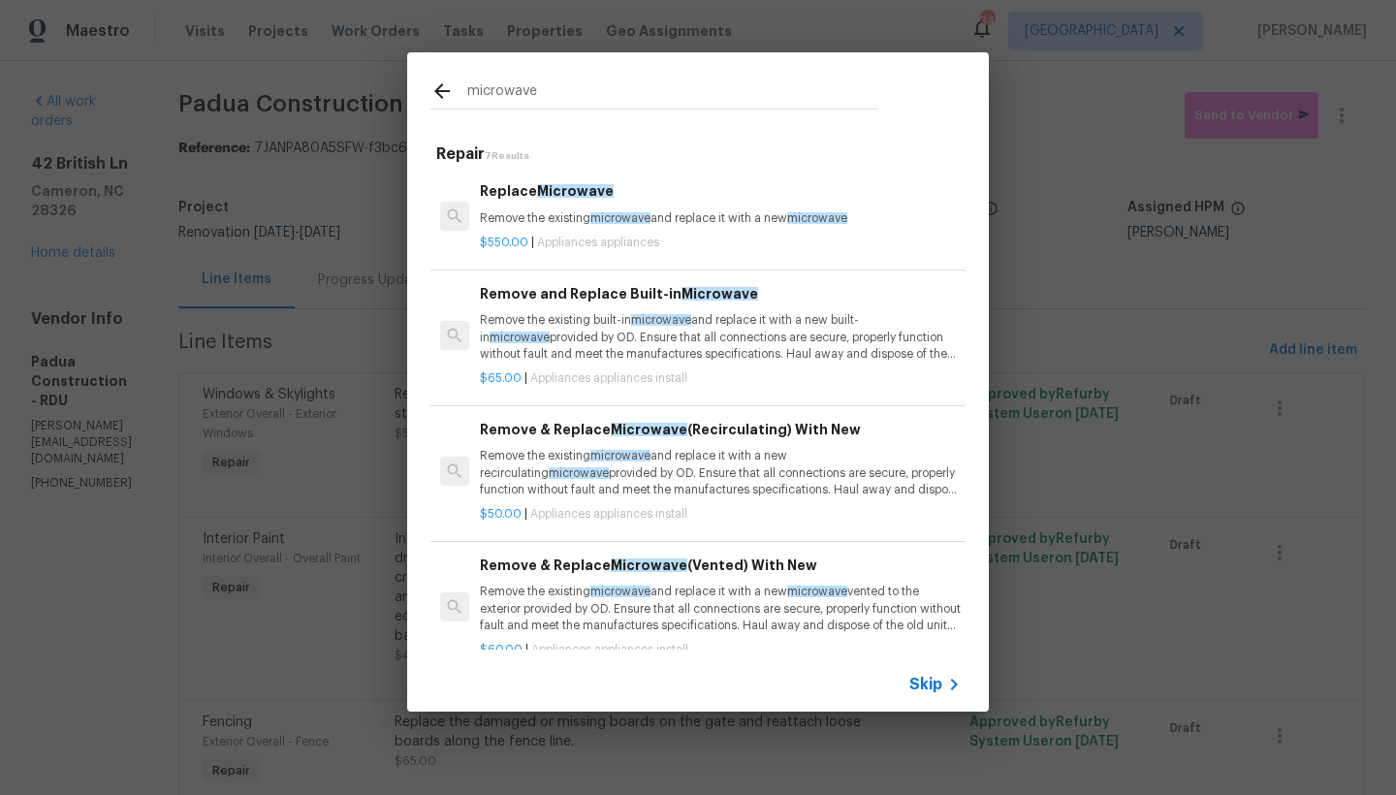
type input "microwave"
click at [565, 332] on p "Remove the existing built-in microwave and replace it with a new built-in micro…" at bounding box center [720, 336] width 481 height 49
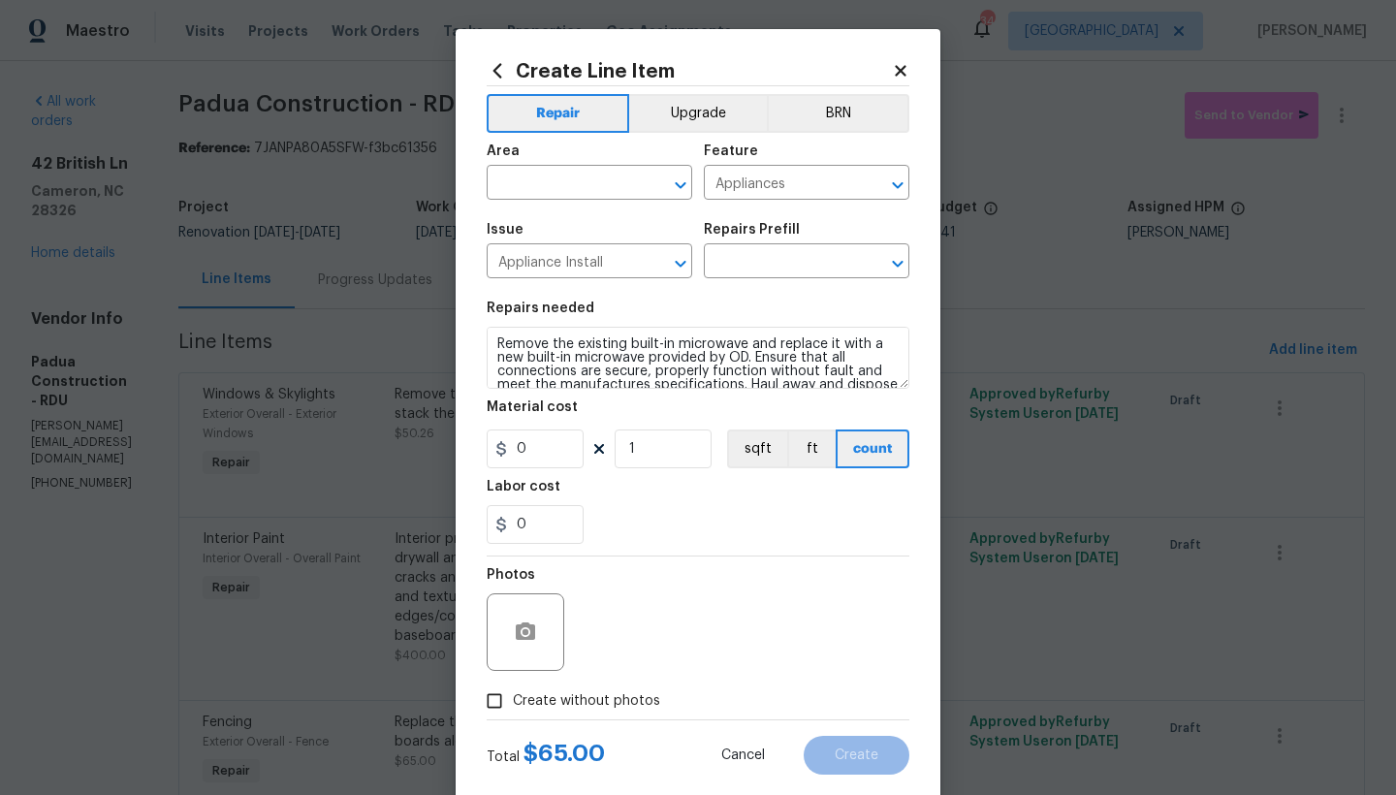
type input "Remove and Replace Built-in Microwave $65.00"
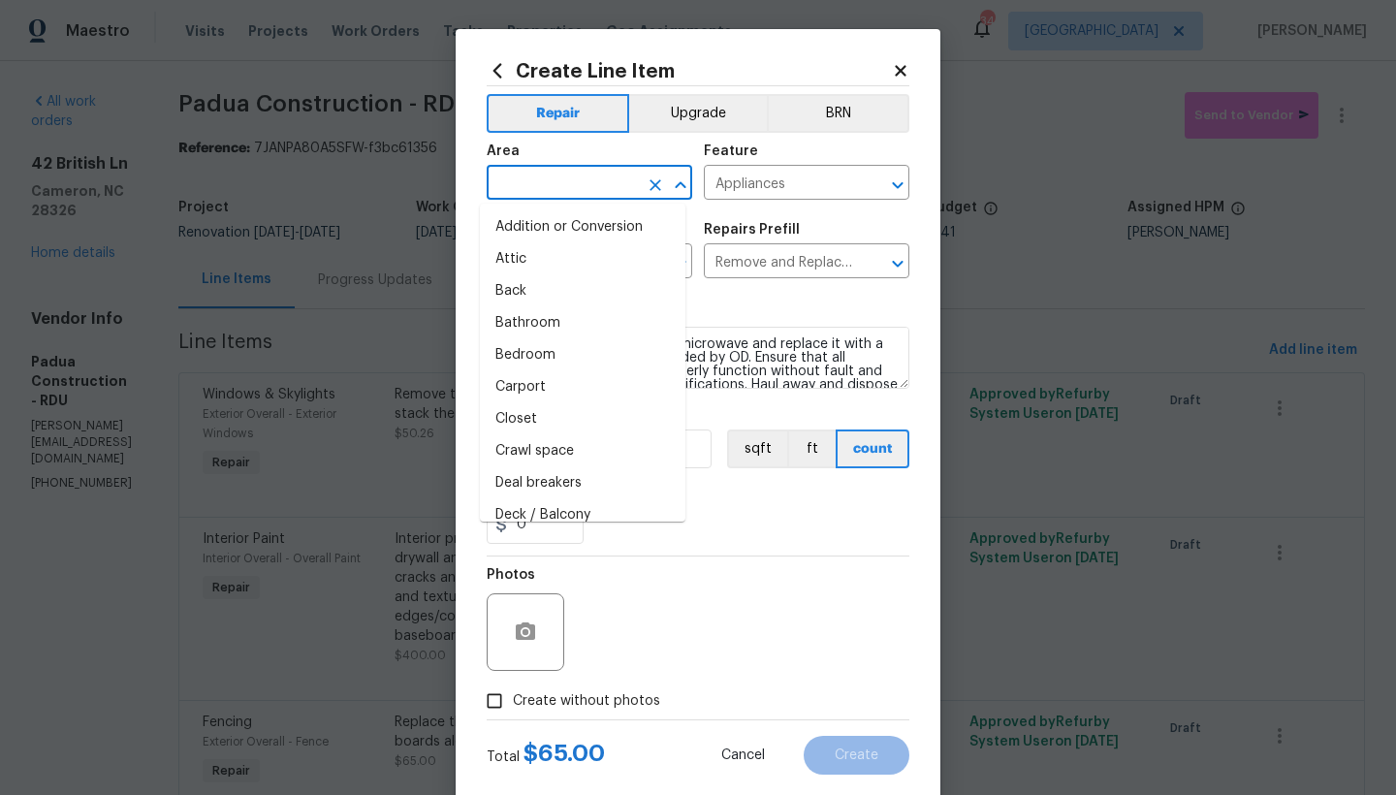
click at [510, 183] on input "text" at bounding box center [562, 185] width 151 height 30
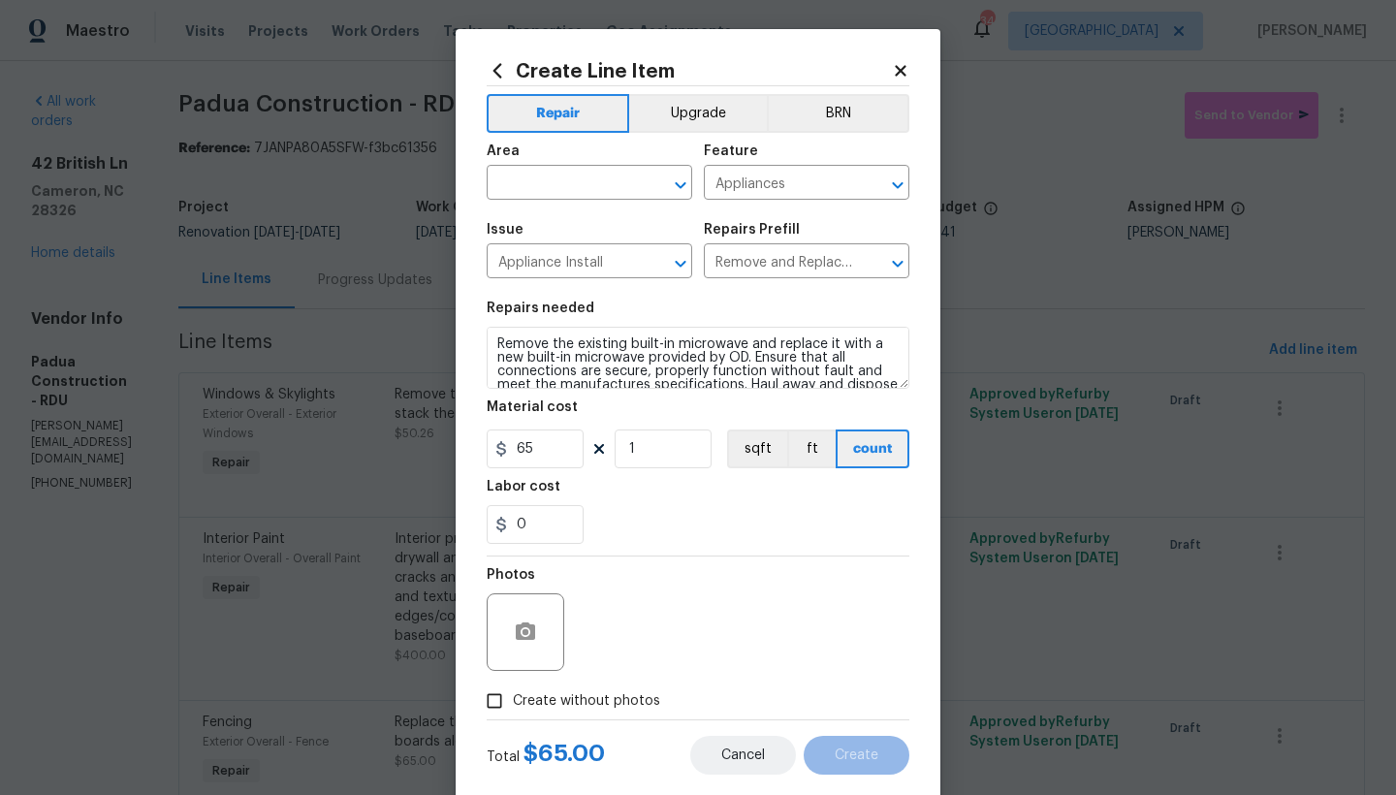
click at [725, 687] on span "Cancel" at bounding box center [743, 755] width 44 height 15
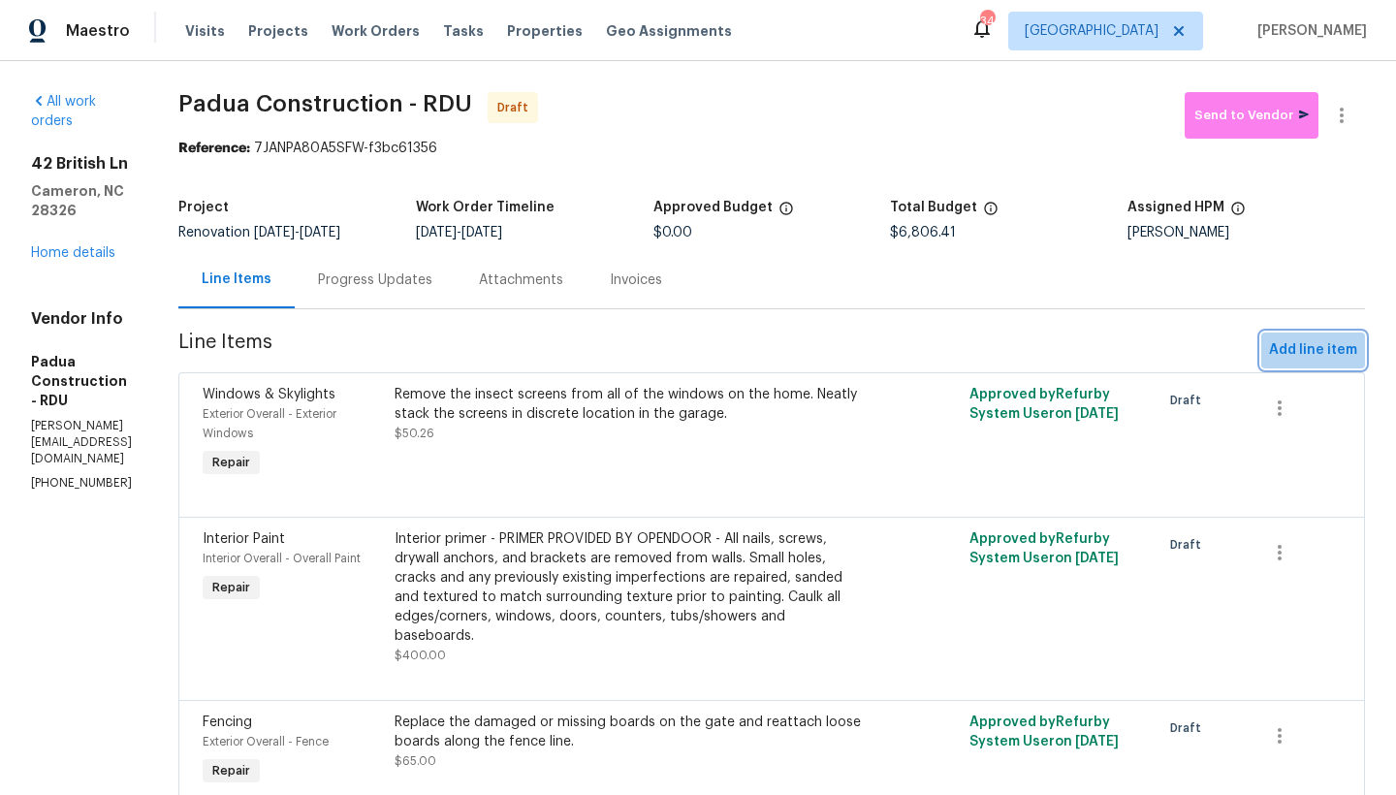
click at [1224, 354] on span "Add line item" at bounding box center [1313, 350] width 88 height 24
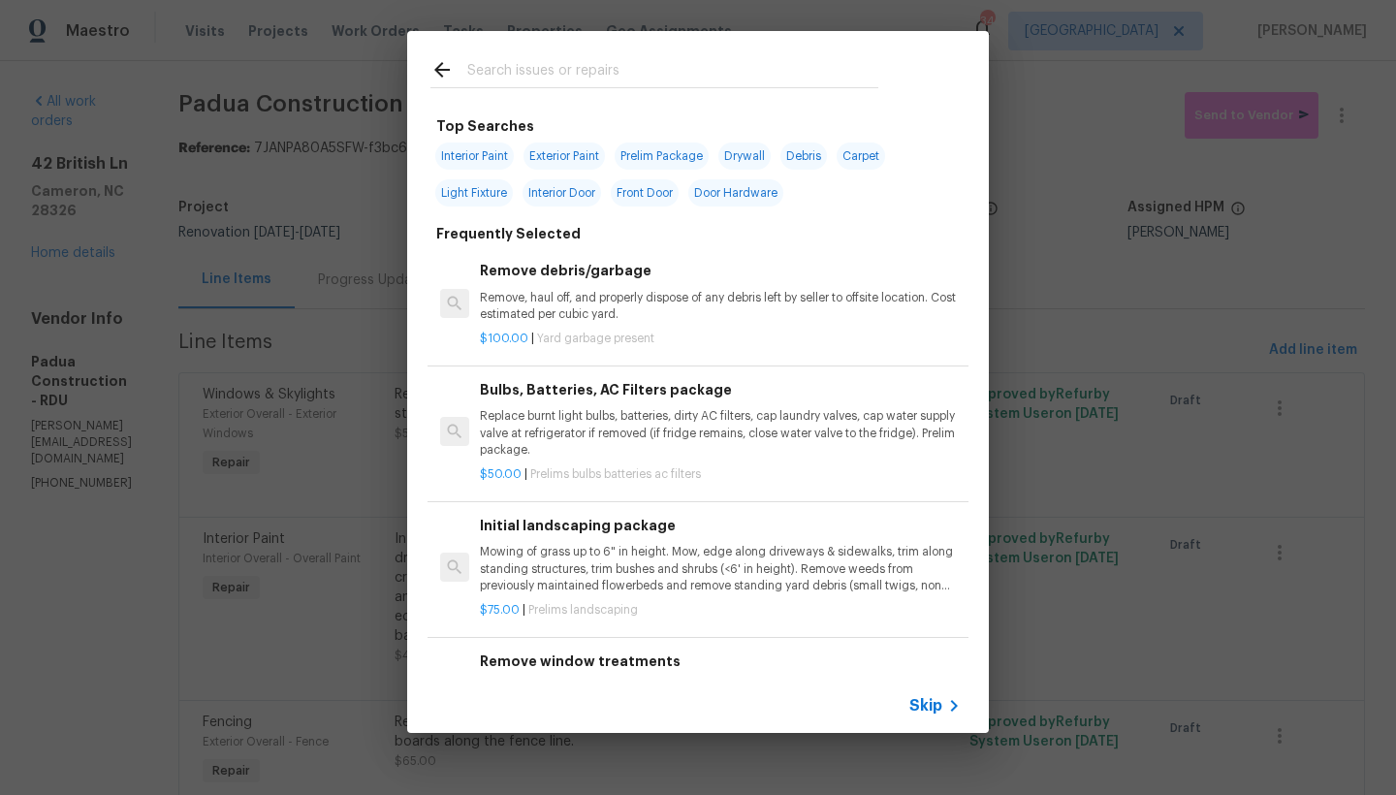
click at [576, 57] on div at bounding box center [654, 69] width 494 height 77
click at [570, 70] on input "text" at bounding box center [672, 72] width 411 height 29
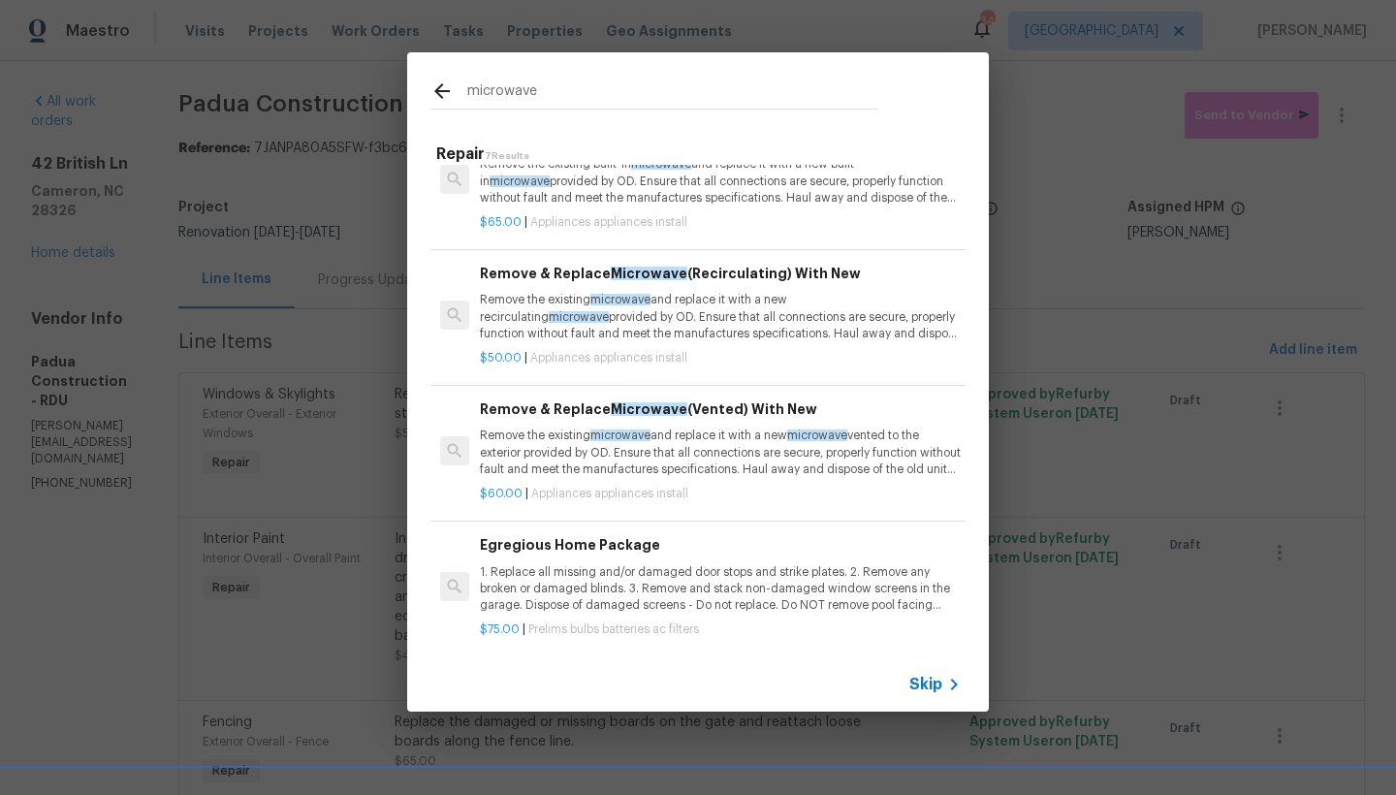
scroll to position [162, 0]
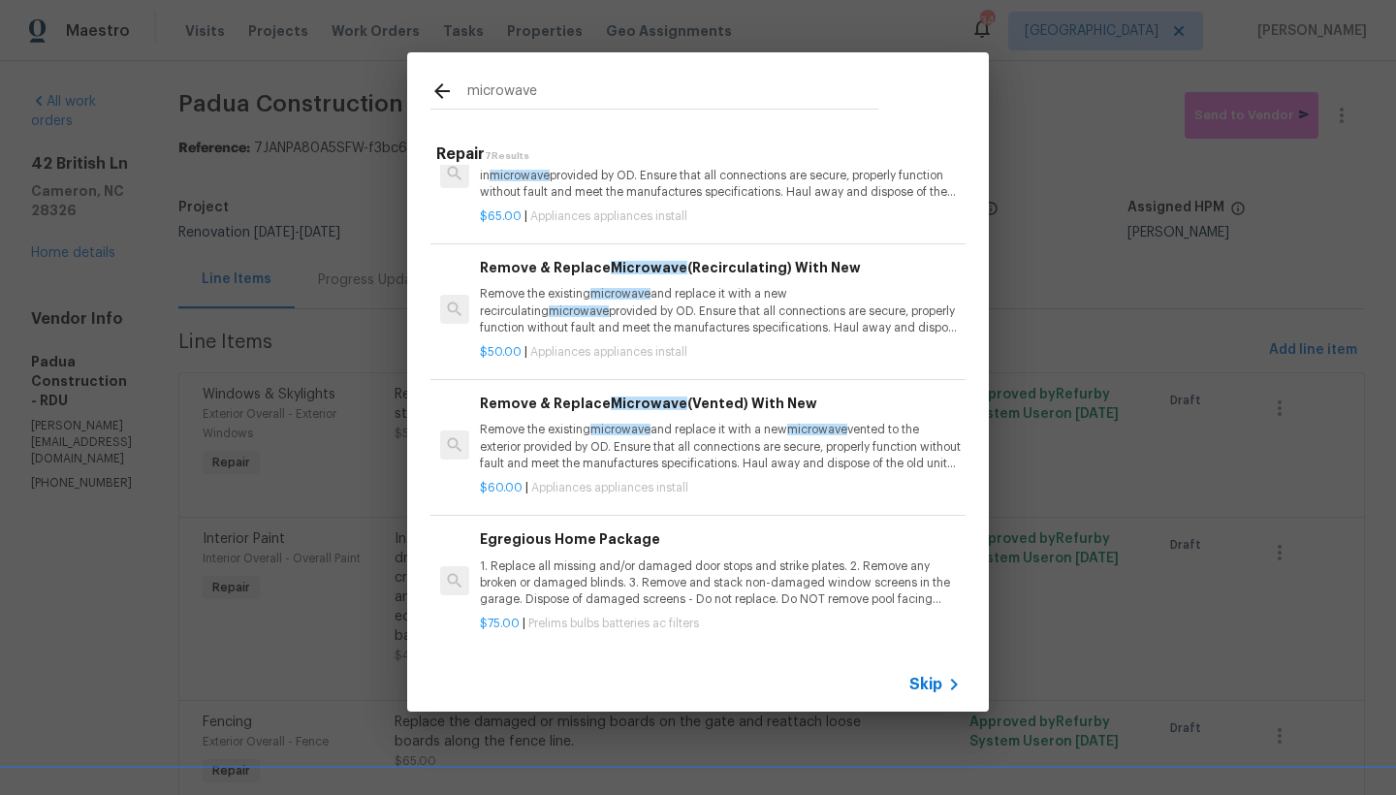
click at [662, 269] on span "Microwave" at bounding box center [649, 268] width 77 height 14
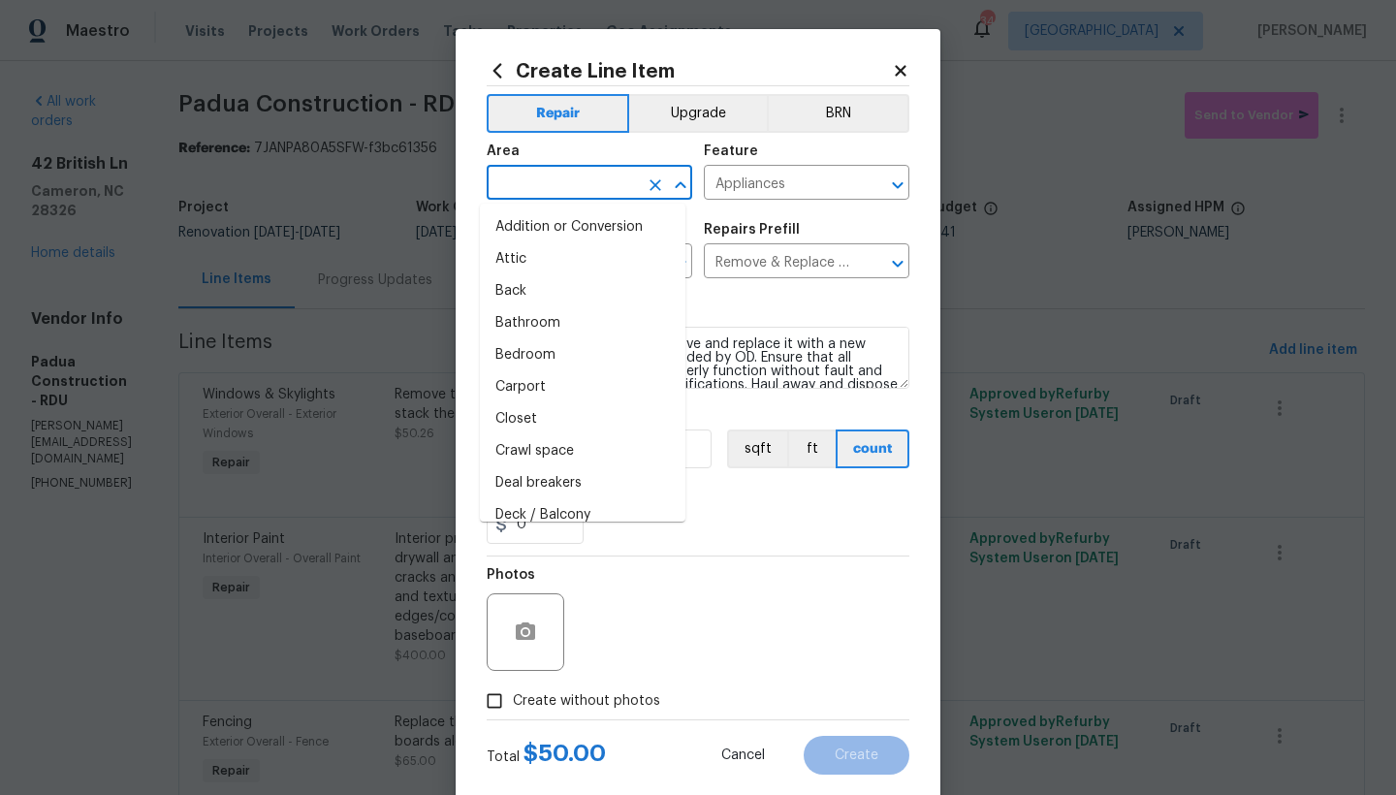
click at [526, 182] on input "text" at bounding box center [562, 185] width 151 height 30
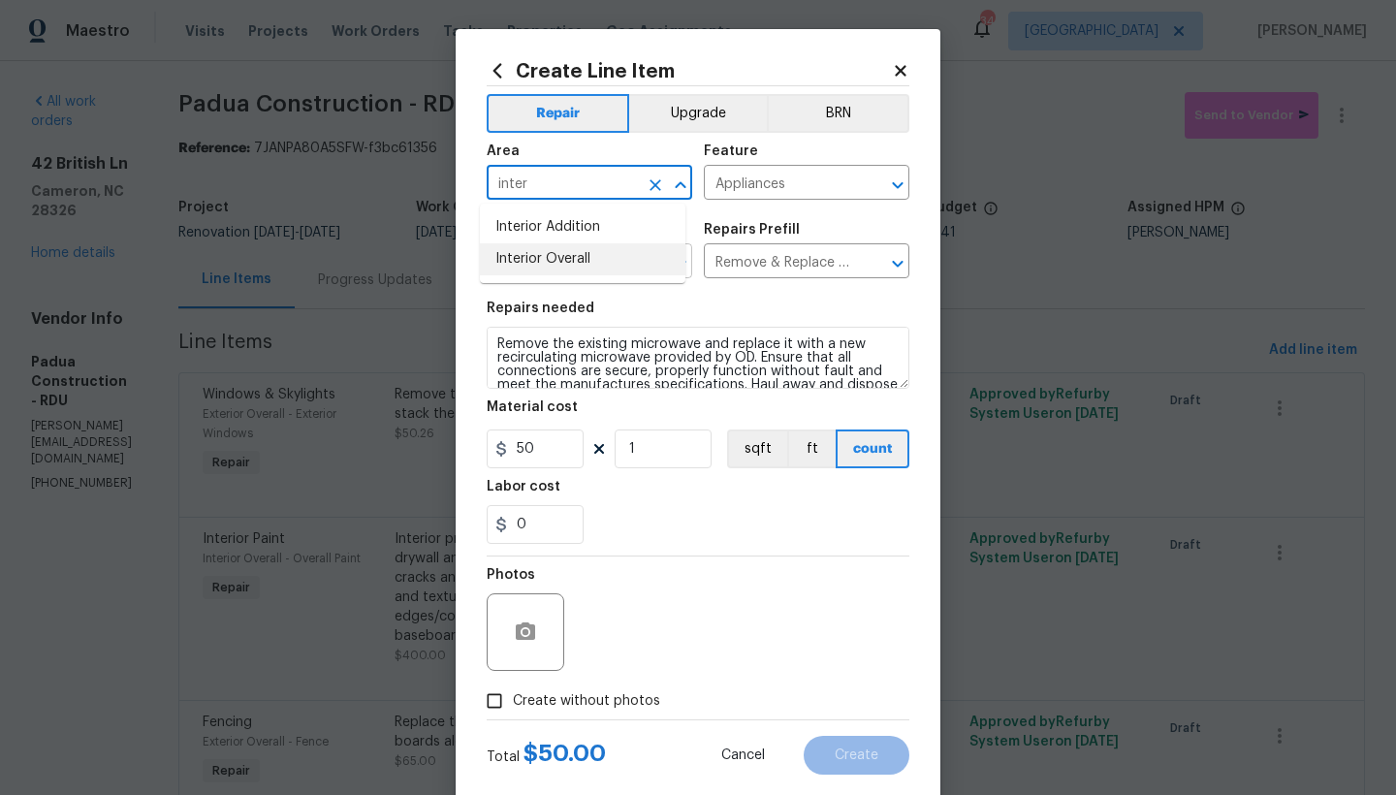
drag, startPoint x: 545, startPoint y: 256, endPoint x: 522, endPoint y: 267, distance: 25.6
click at [542, 258] on li "Interior Overall" at bounding box center [583, 259] width 206 height 32
click at [498, 687] on input "Create without photos" at bounding box center [494, 700] width 37 height 37
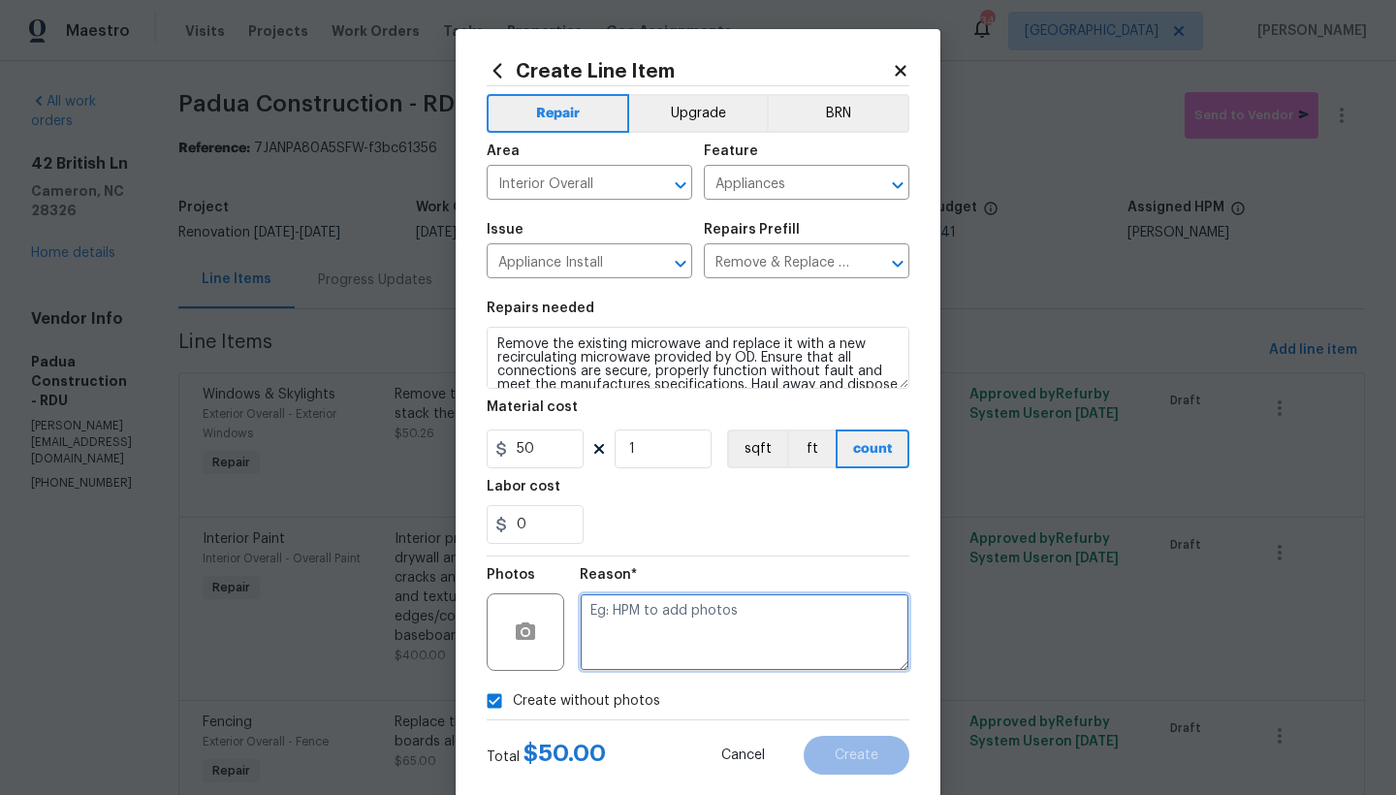
click at [604, 640] on textarea at bounding box center [745, 632] width 330 height 78
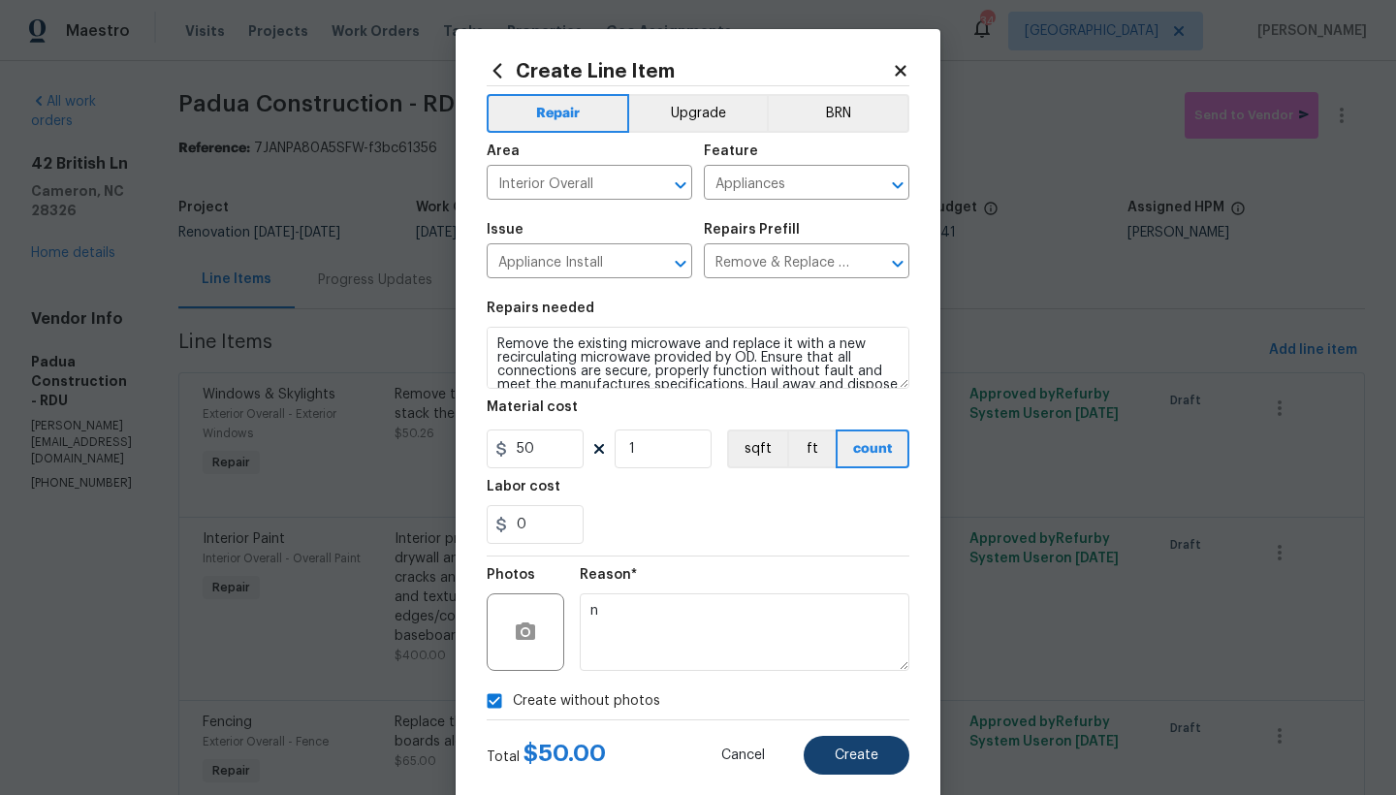
click at [862, 687] on span "Create" at bounding box center [857, 755] width 44 height 15
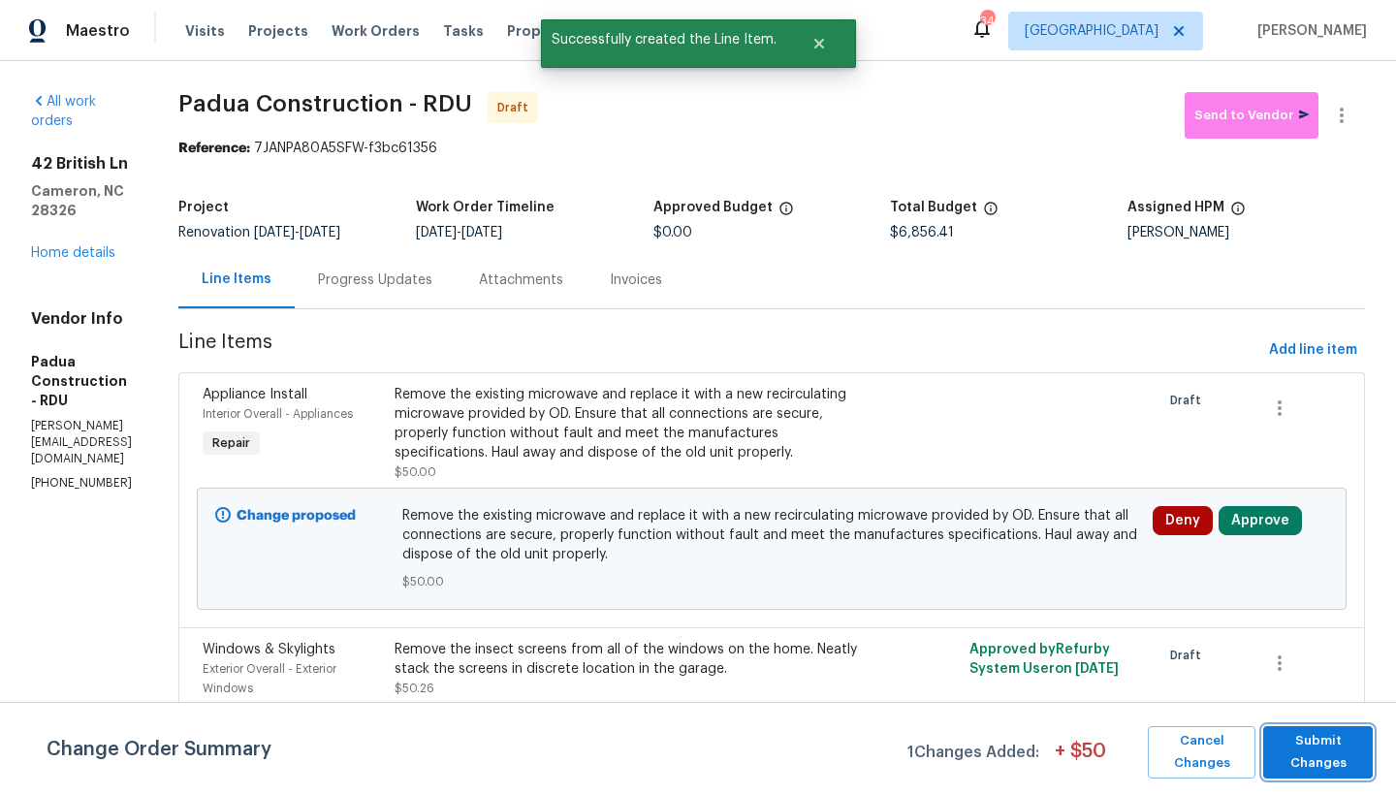
click at [1224, 687] on span "Submit Changes" at bounding box center [1318, 752] width 90 height 45
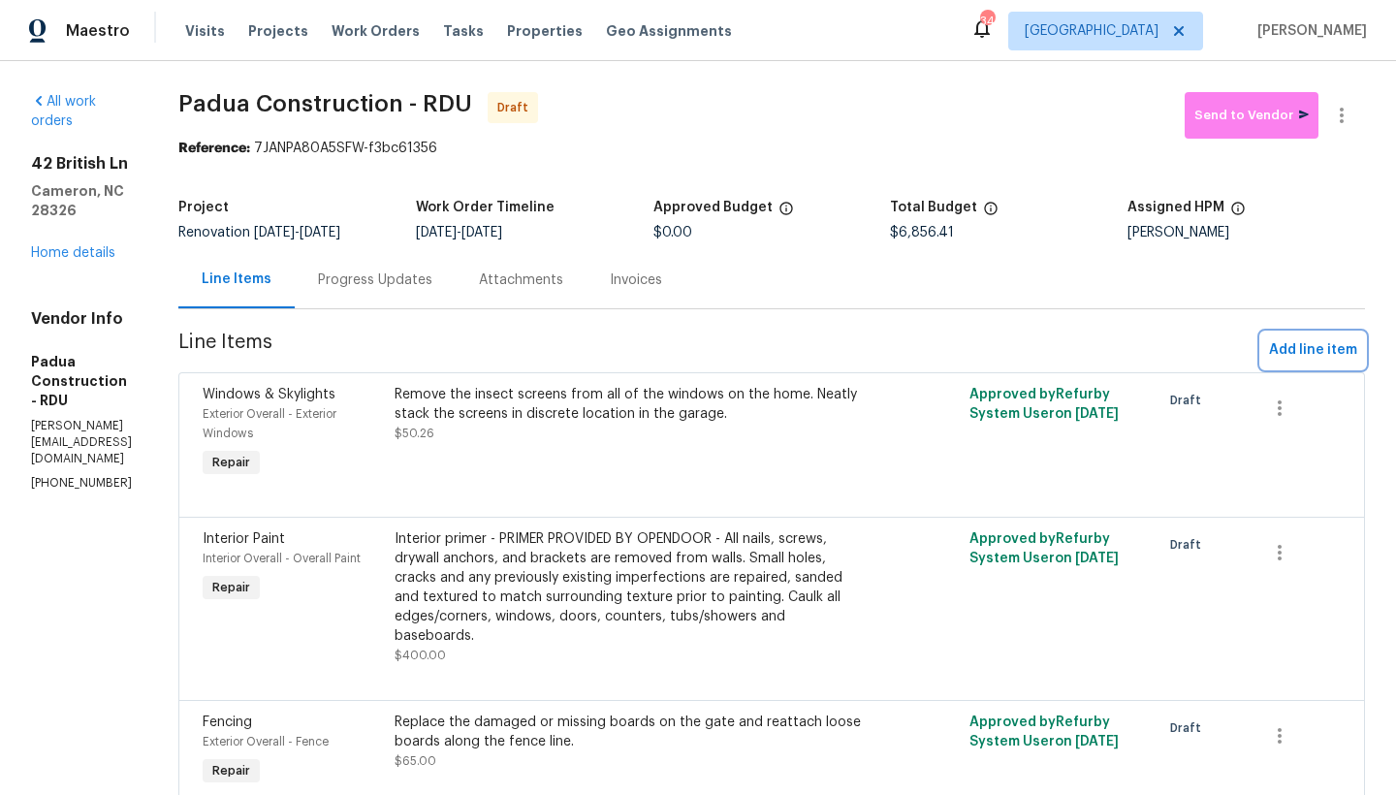
click at [1224, 354] on span "Add line item" at bounding box center [1313, 350] width 88 height 24
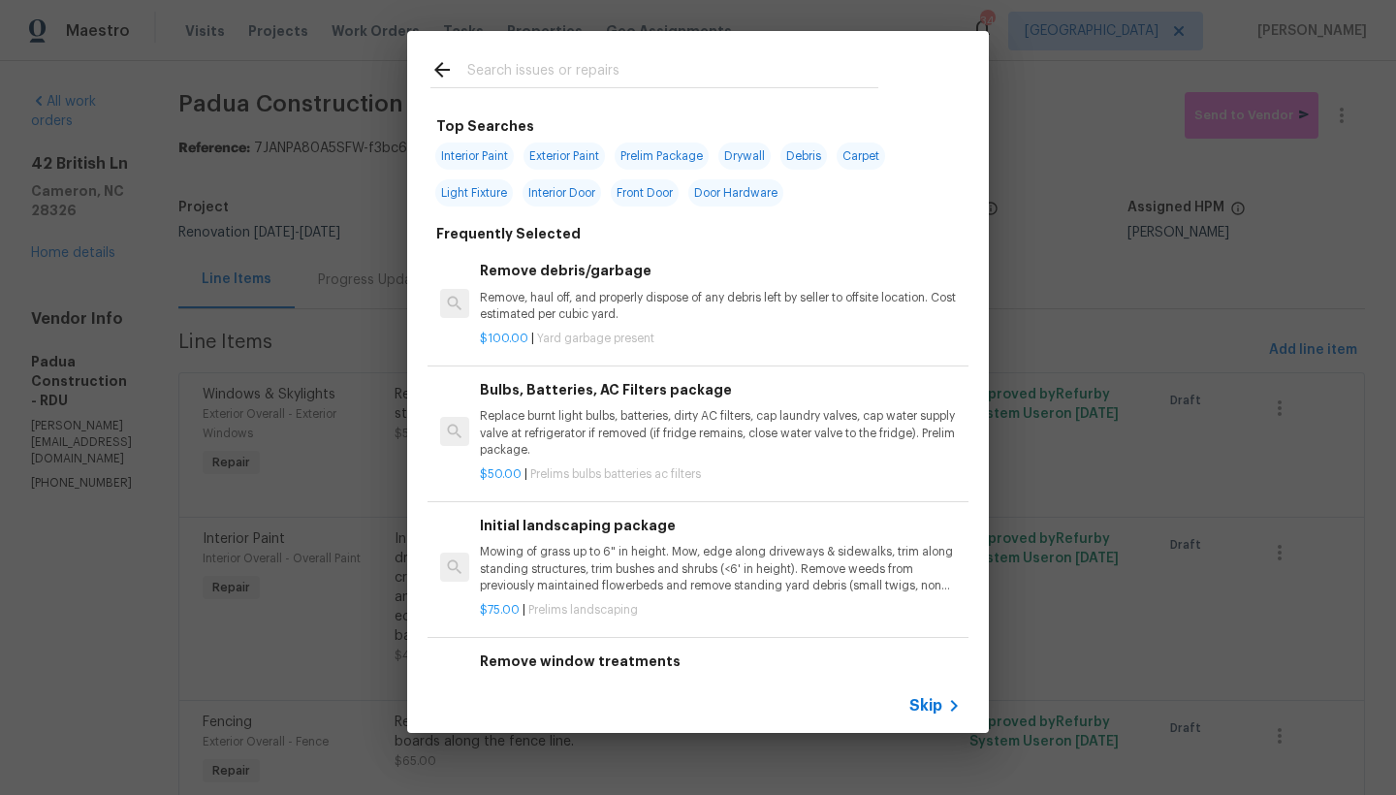
click at [614, 68] on input "text" at bounding box center [672, 72] width 411 height 29
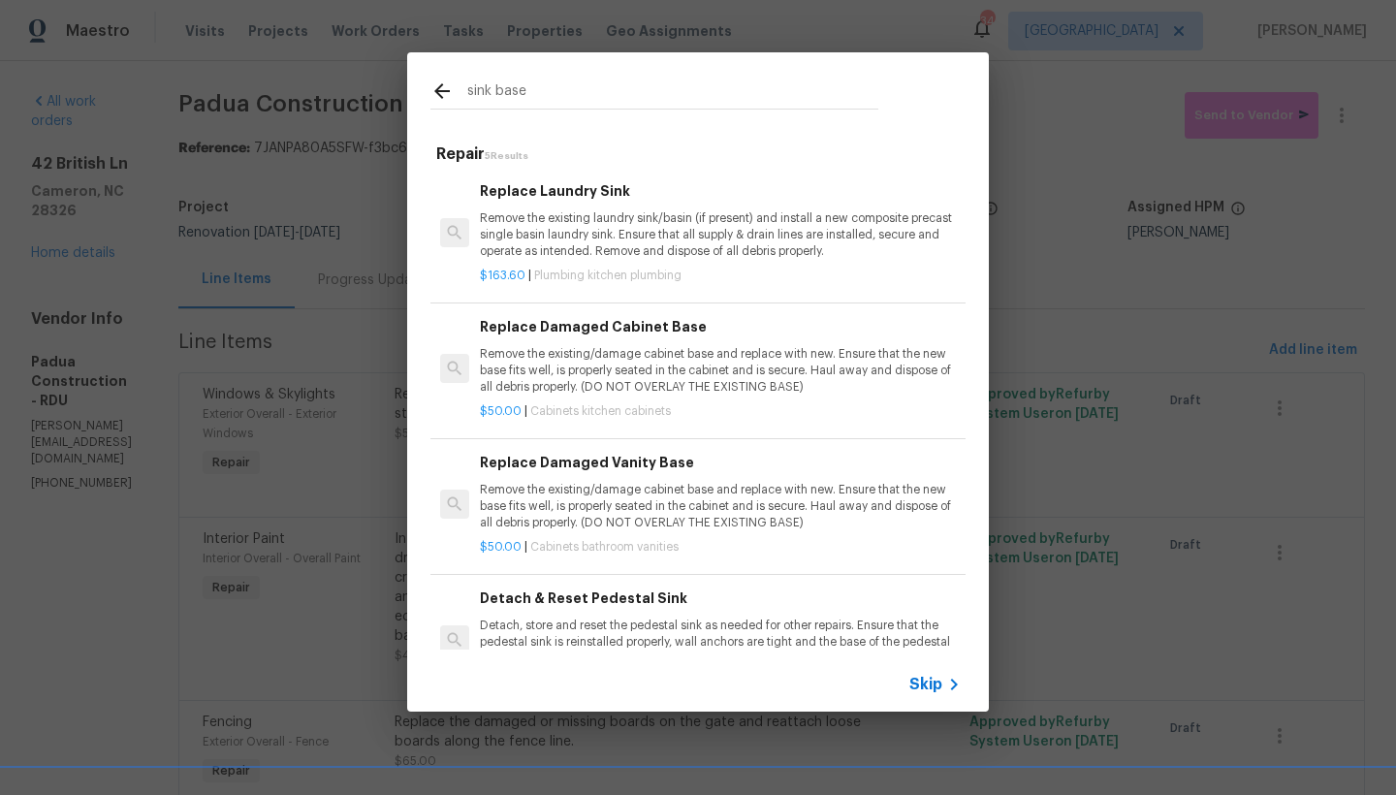
click at [584, 354] on p "Remove the existing/damage cabinet base and replace with new. Ensure that the n…" at bounding box center [720, 370] width 481 height 49
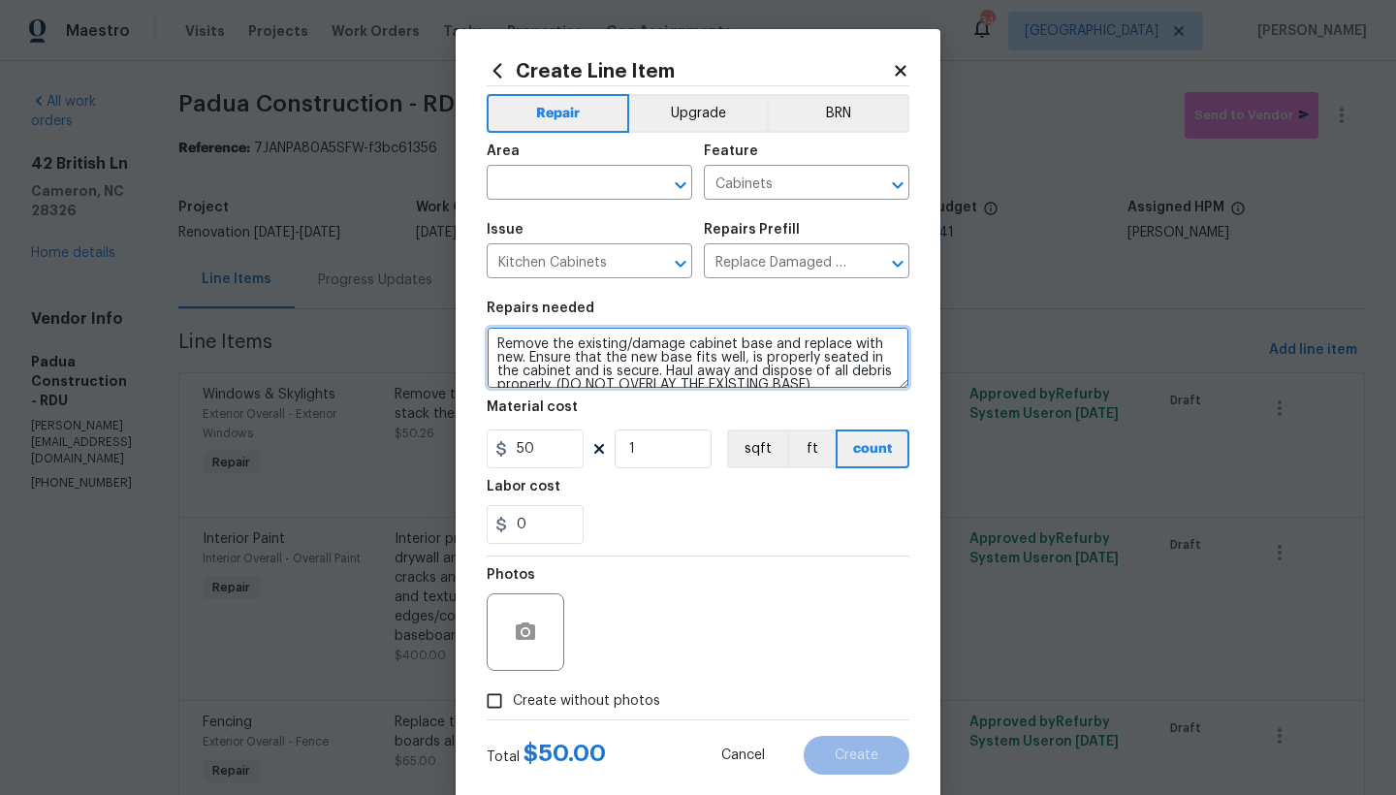
click at [487, 341] on textarea "Remove the existing/damage cabinet base and replace with new. Ensure that the n…" at bounding box center [698, 358] width 423 height 62
click at [536, 347] on textarea "Remove the existing/damage cabinet base and replace with new. Ensure that the n…" at bounding box center [698, 358] width 423 height 62
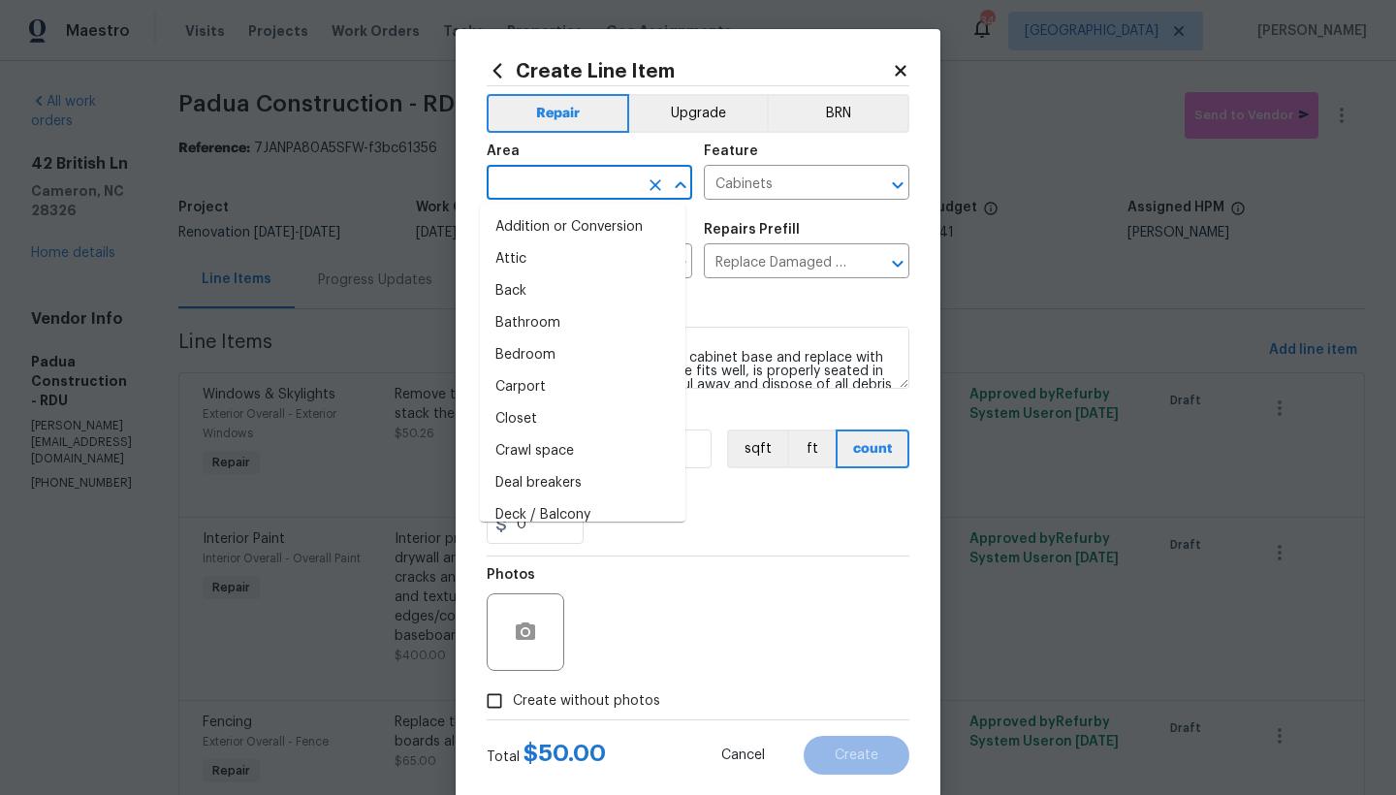
click at [546, 174] on input "text" at bounding box center [562, 185] width 151 height 30
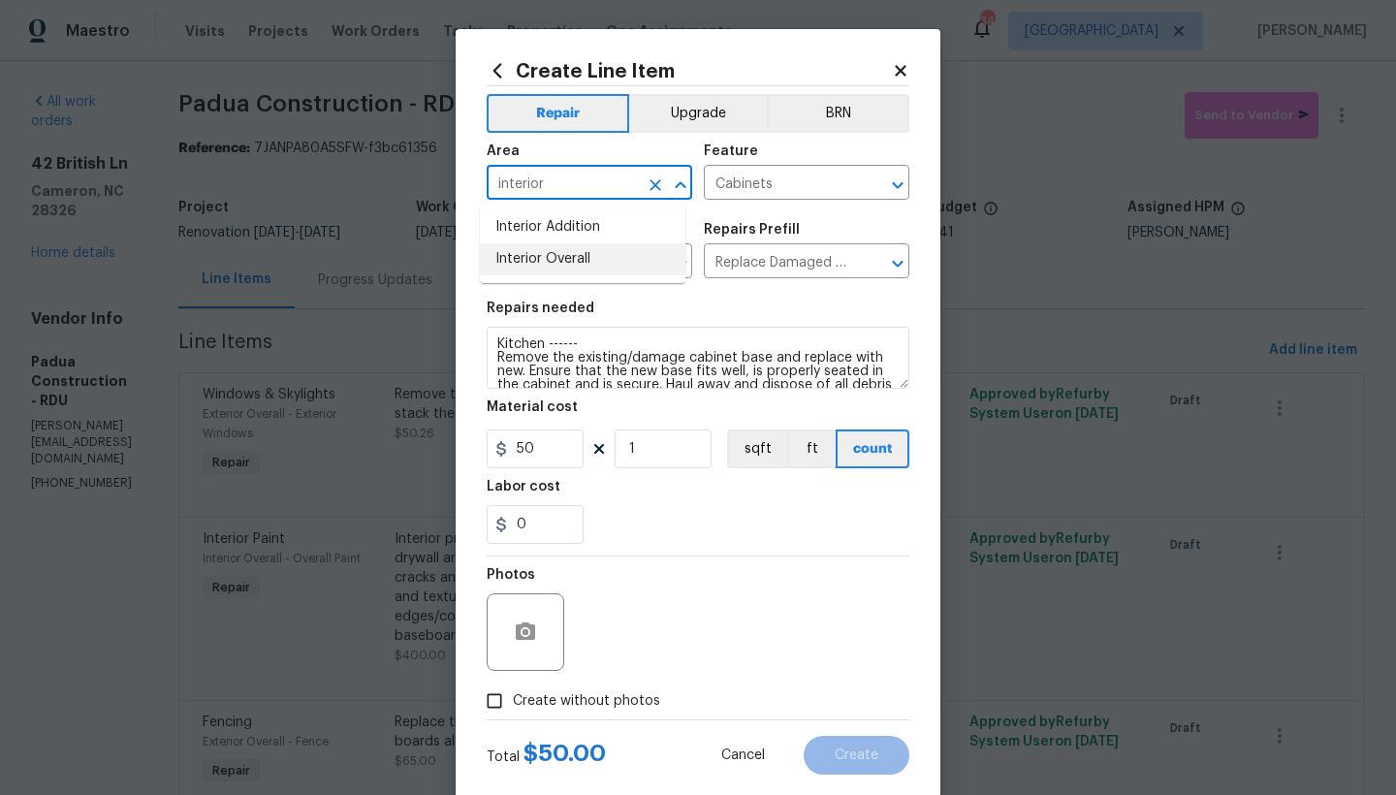
click at [536, 255] on li "Interior Overall" at bounding box center [583, 259] width 206 height 32
click at [536, 687] on span "Create without photos" at bounding box center [586, 701] width 147 height 20
click at [513, 687] on input "Create without photos" at bounding box center [494, 700] width 37 height 37
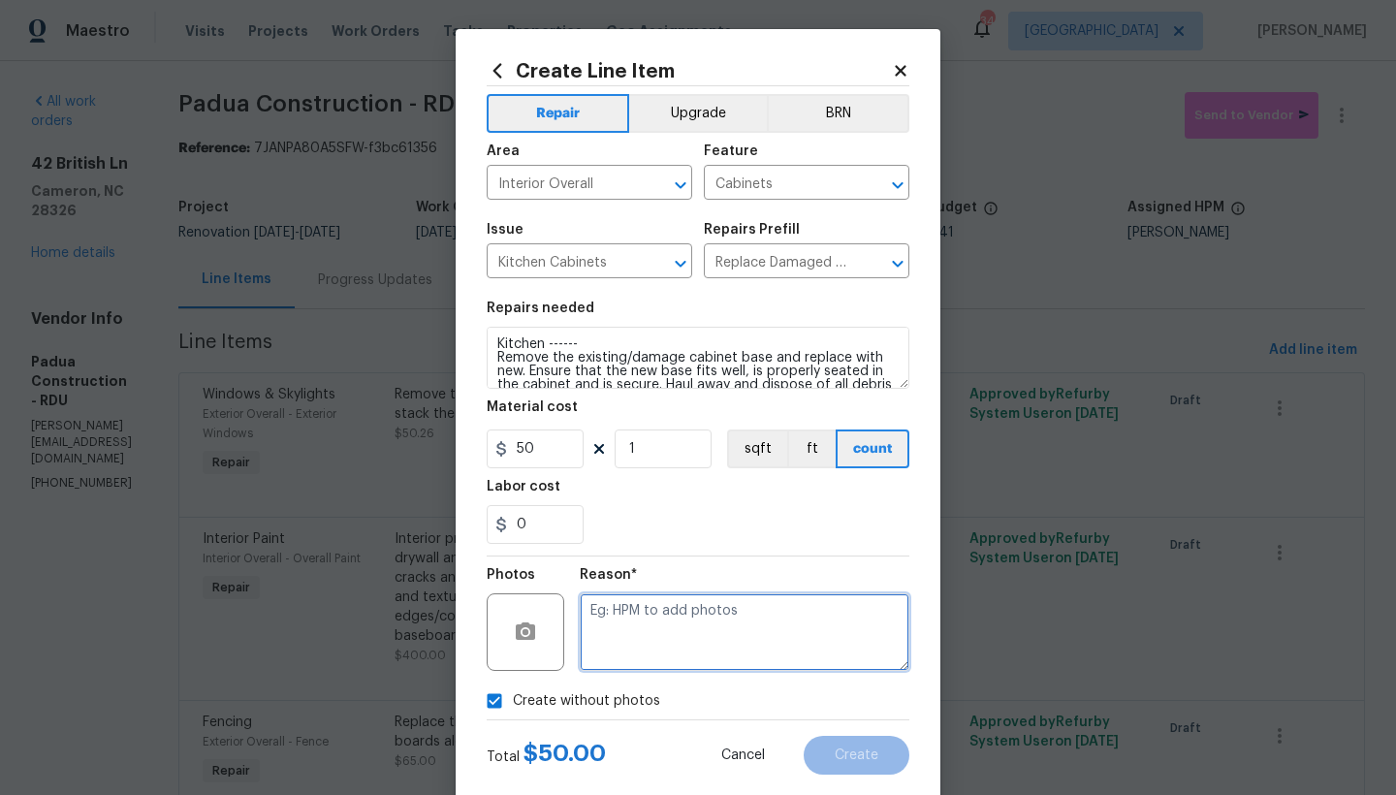
click at [618, 621] on textarea at bounding box center [745, 632] width 330 height 78
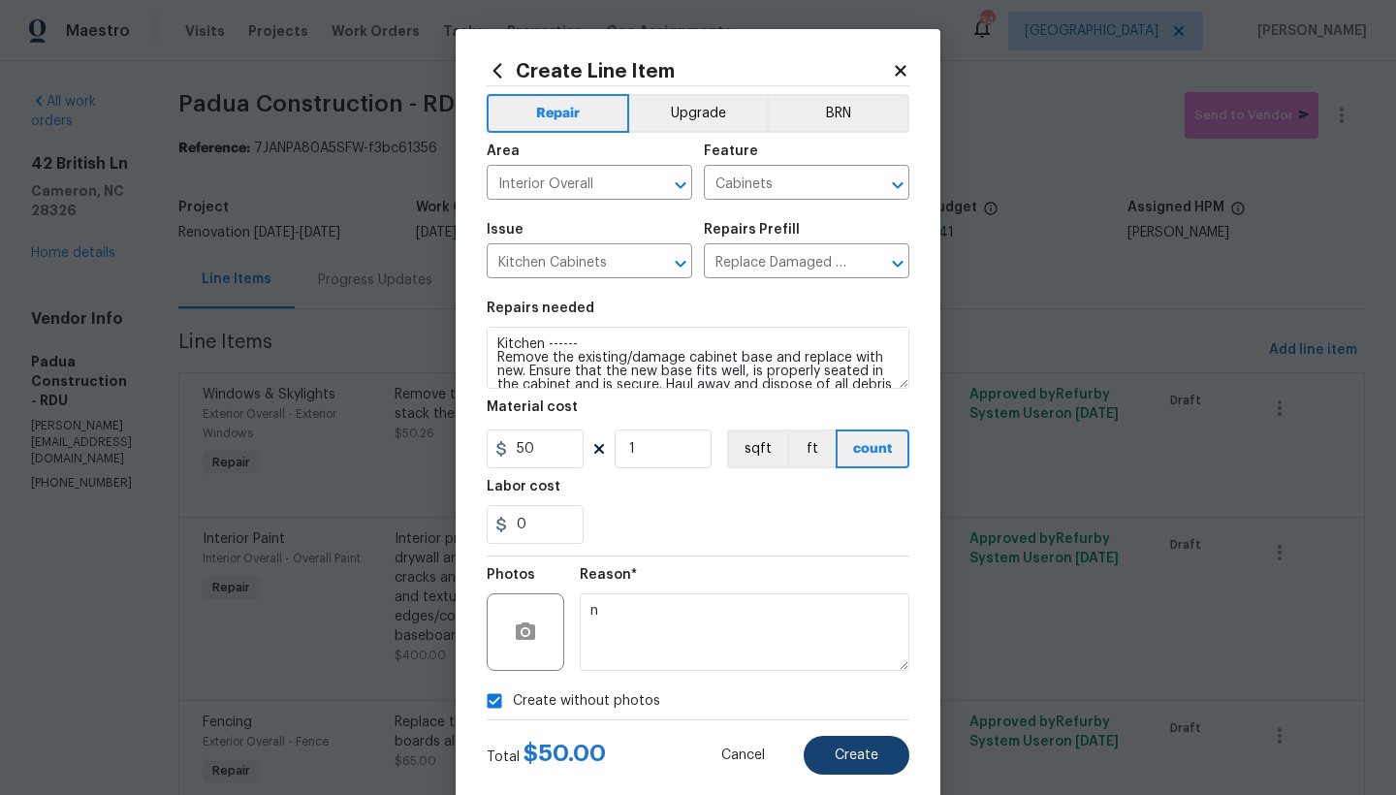
click at [846, 687] on span "Create" at bounding box center [857, 755] width 44 height 15
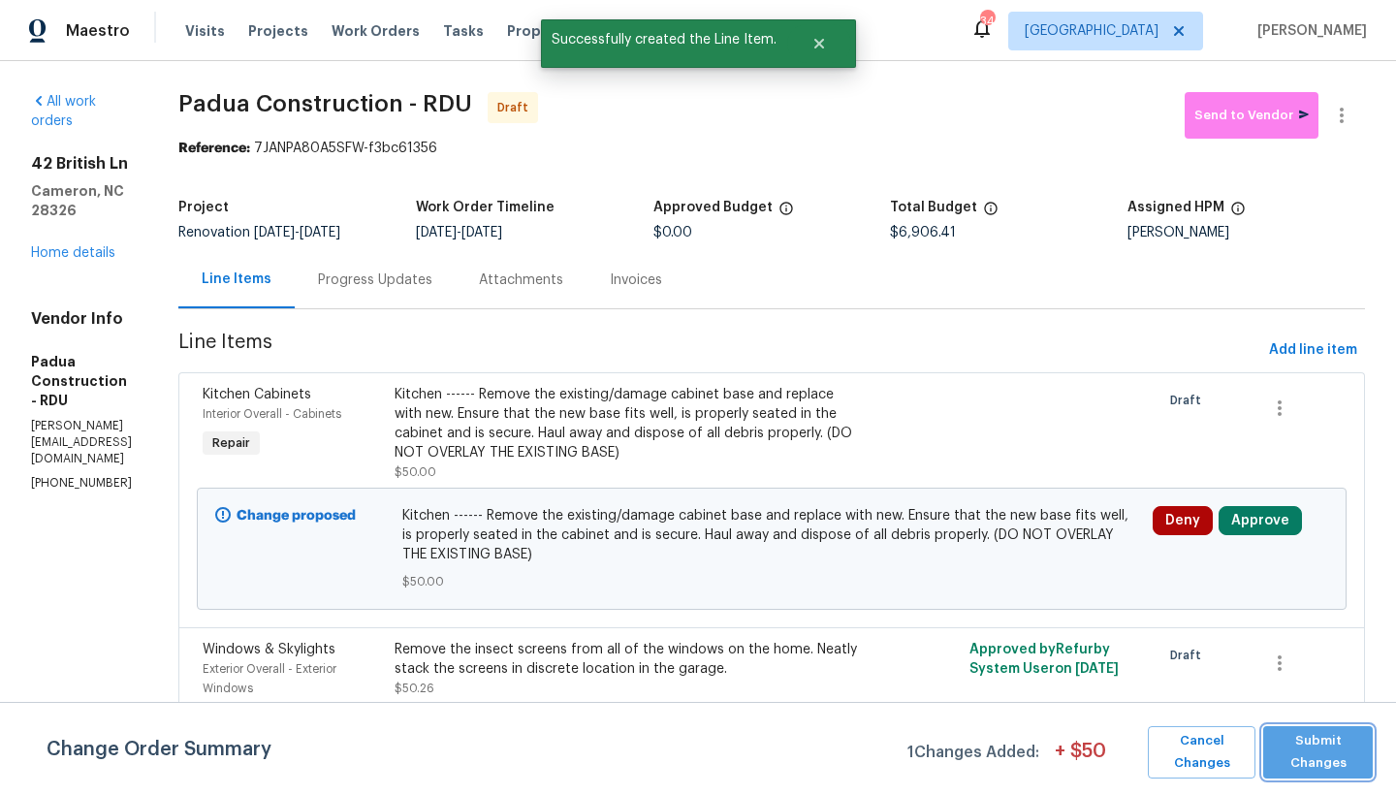
click at [1224, 687] on span "Submit Changes" at bounding box center [1318, 752] width 90 height 45
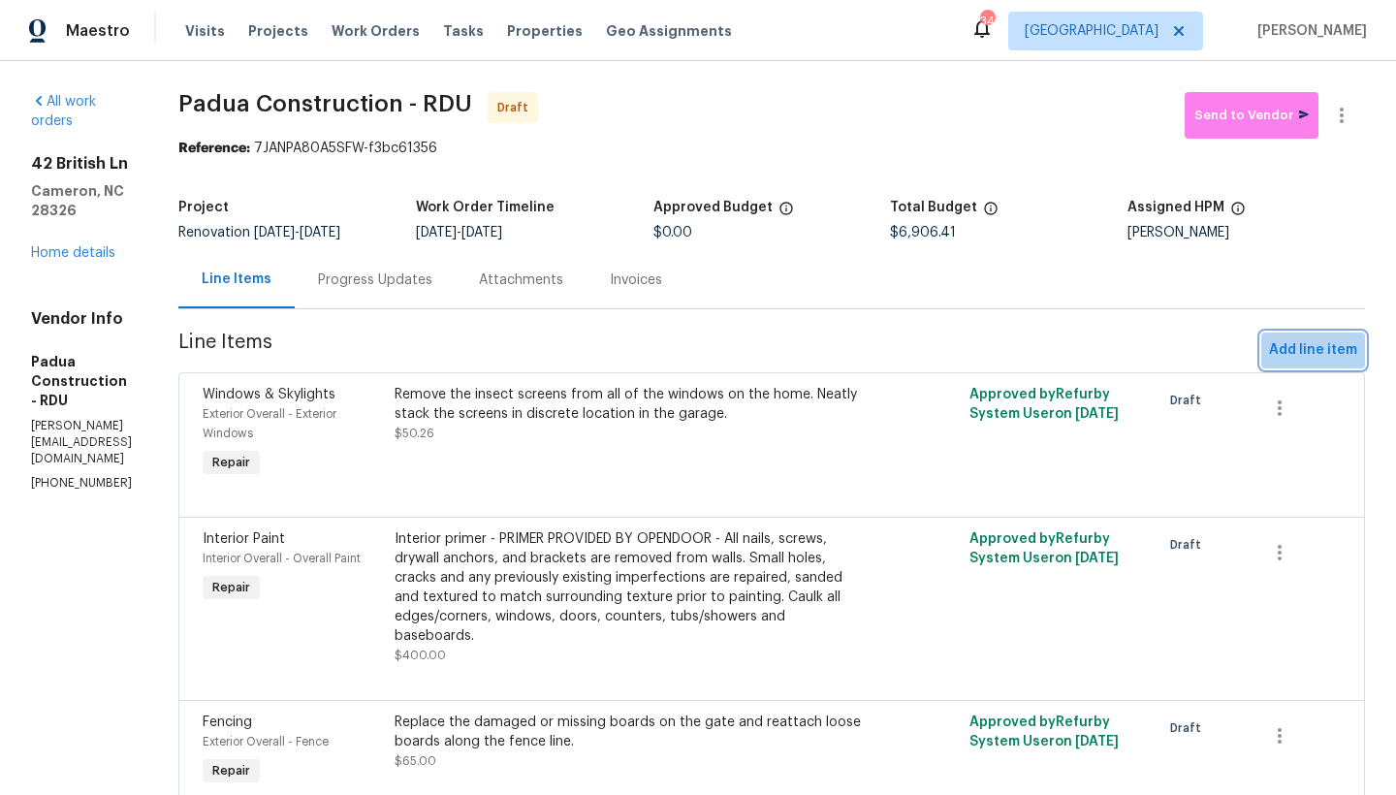
click at [1224, 346] on span "Add line item" at bounding box center [1313, 350] width 88 height 24
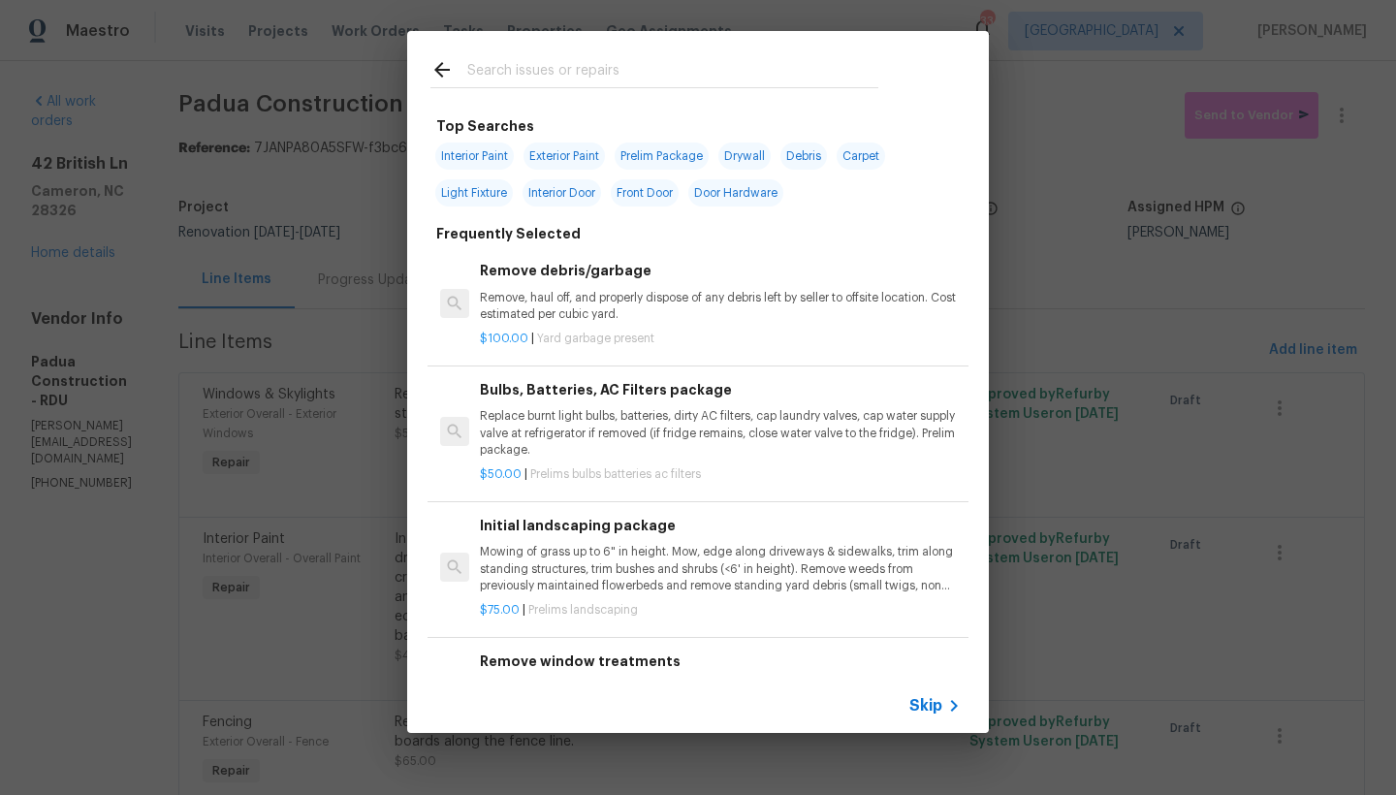
click at [527, 66] on input "text" at bounding box center [672, 72] width 411 height 29
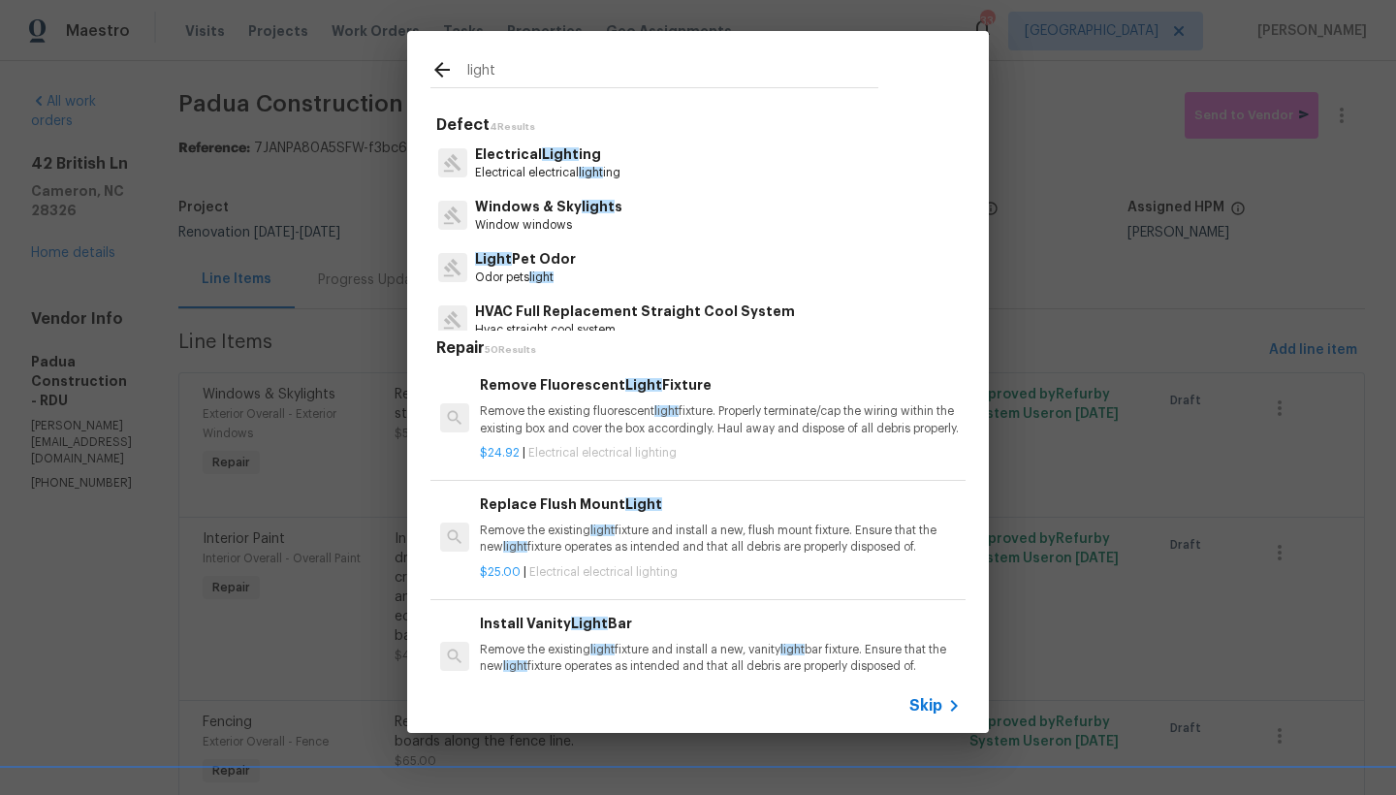
click at [550, 163] on p "Electrical Light ing" at bounding box center [547, 154] width 145 height 20
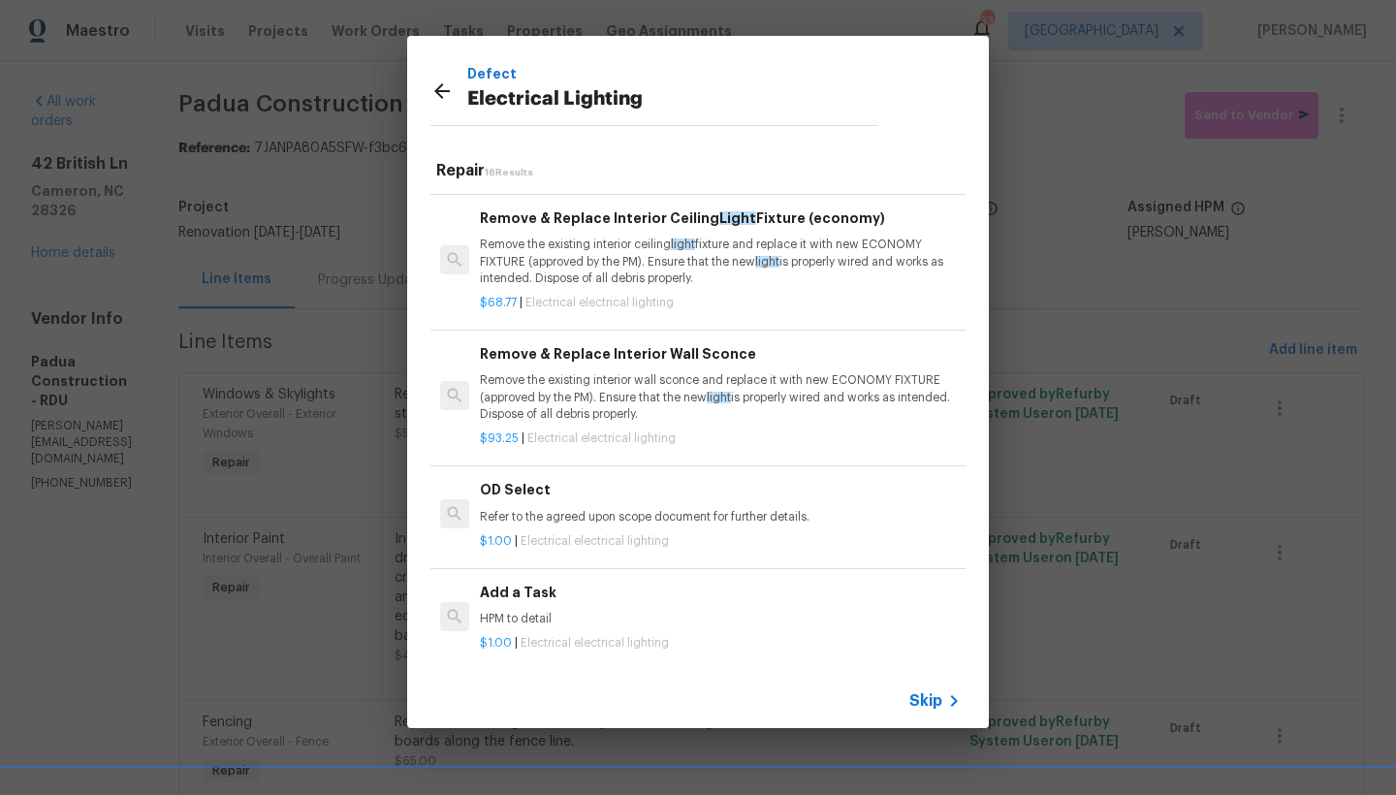
scroll to position [1590, 0]
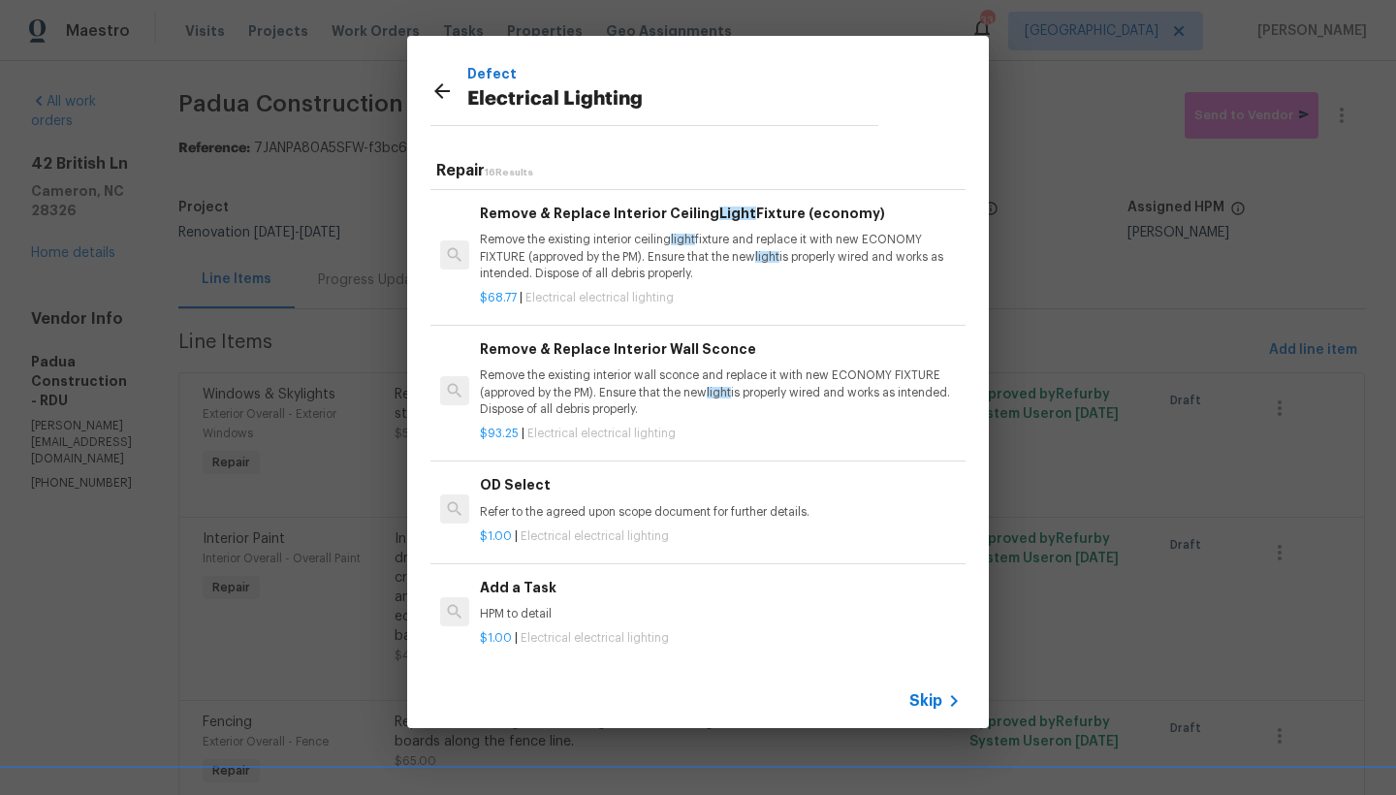
click at [516, 577] on h6 "Add a Task" at bounding box center [720, 587] width 481 height 21
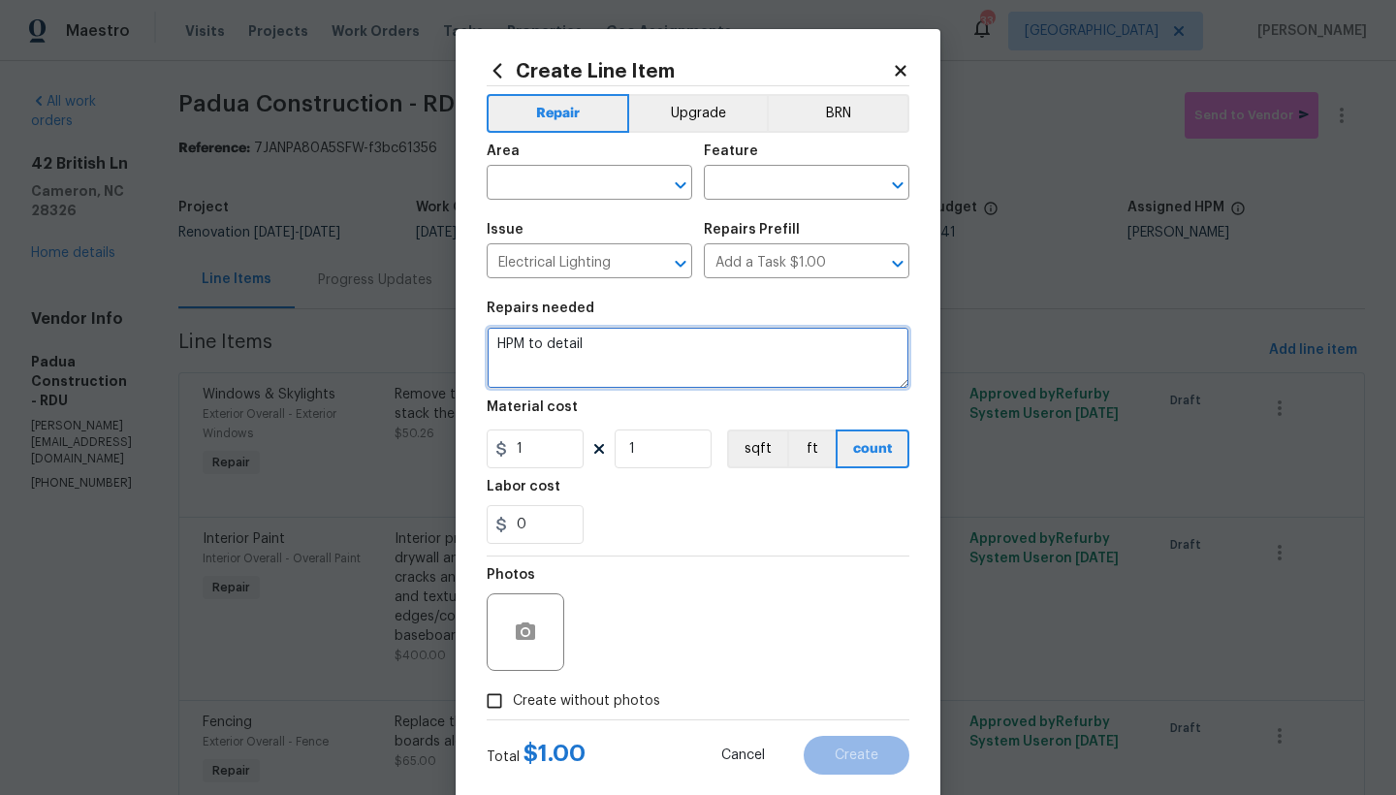
click at [569, 331] on textarea "HPM to detail" at bounding box center [698, 358] width 423 height 62
drag, startPoint x: 602, startPoint y: 352, endPoint x: 362, endPoint y: 348, distance: 240.4
click at [362, 348] on div "Create Line Item Repair Upgrade BRN Area ​ Feature ​ Issue Electrical Lighting …" at bounding box center [698, 397] width 1396 height 795
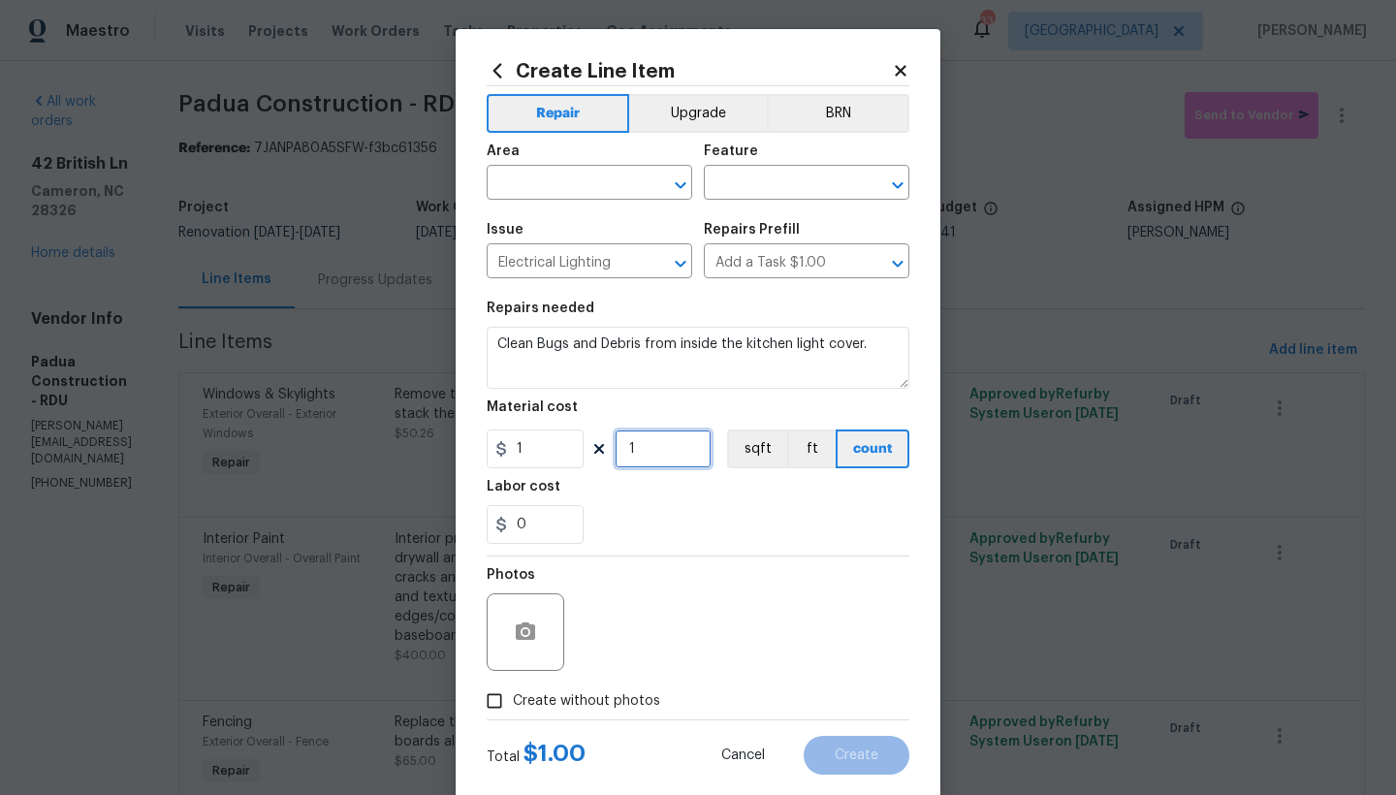
click at [638, 454] on input "1" at bounding box center [663, 448] width 97 height 39
click at [579, 187] on input "text" at bounding box center [562, 185] width 151 height 30
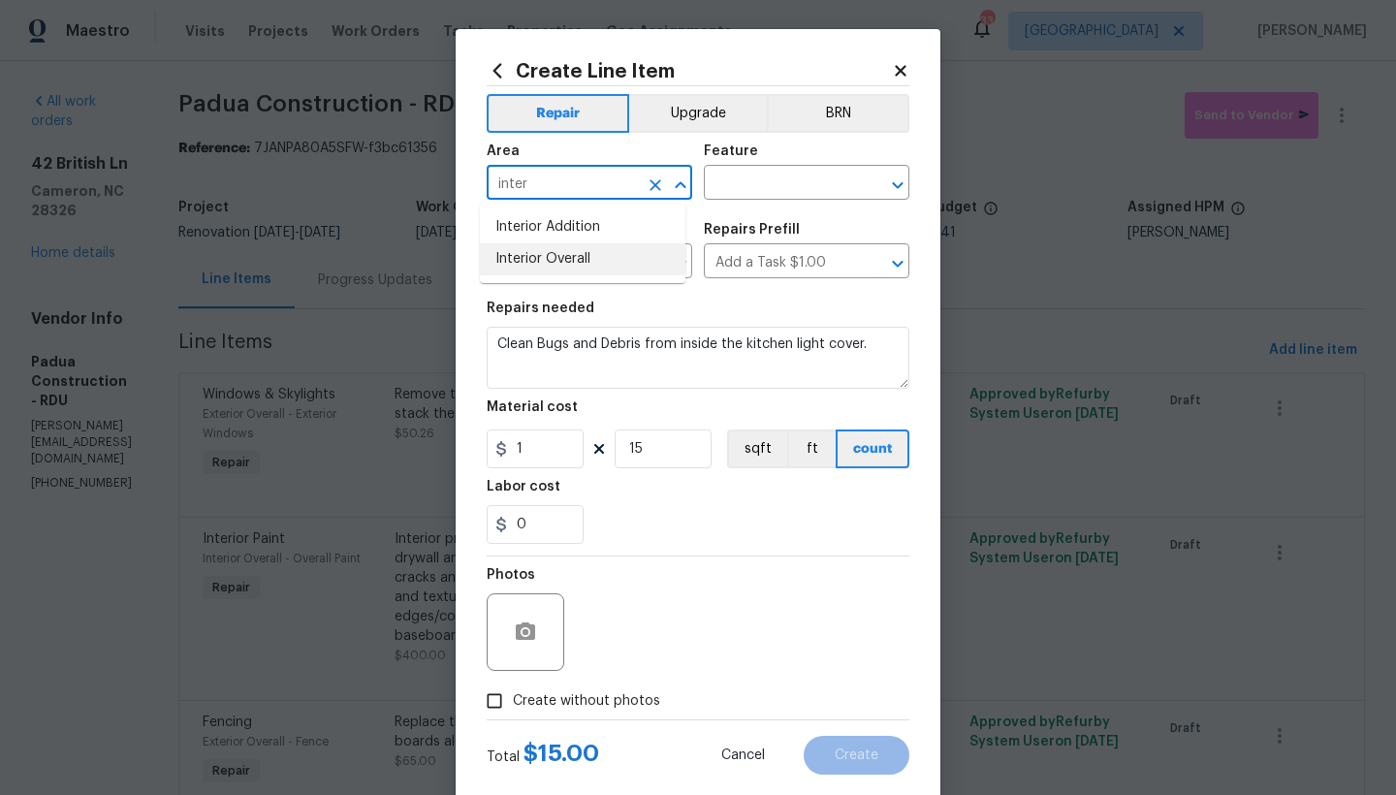
click at [587, 262] on li "Interior Overall" at bounding box center [583, 259] width 206 height 32
click at [746, 186] on input "text" at bounding box center [779, 185] width 151 height 30
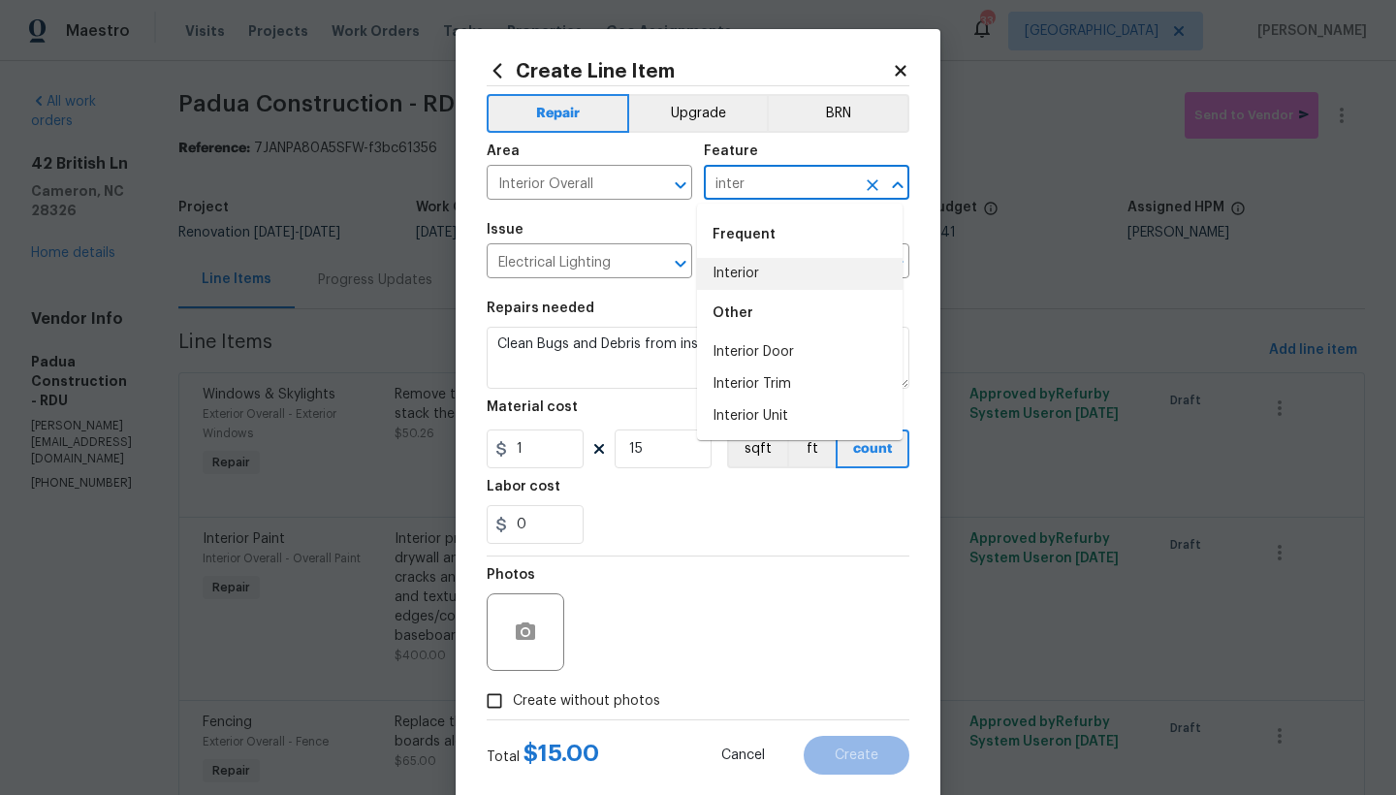
click at [753, 264] on li "Interior" at bounding box center [800, 274] width 206 height 32
click at [524, 687] on span "Create without photos" at bounding box center [586, 701] width 147 height 20
click at [513, 687] on input "Create without photos" at bounding box center [494, 700] width 37 height 37
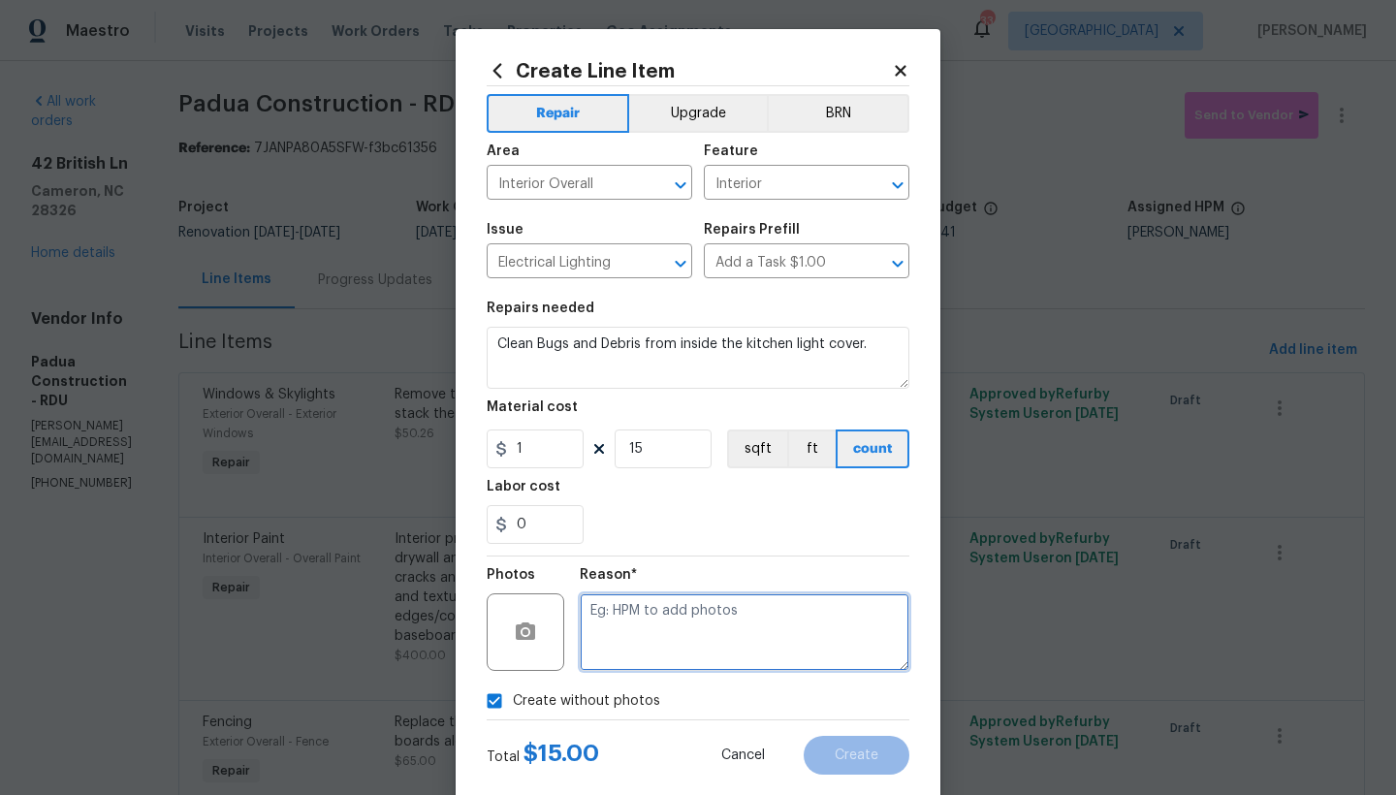
click at [651, 637] on textarea at bounding box center [745, 632] width 330 height 78
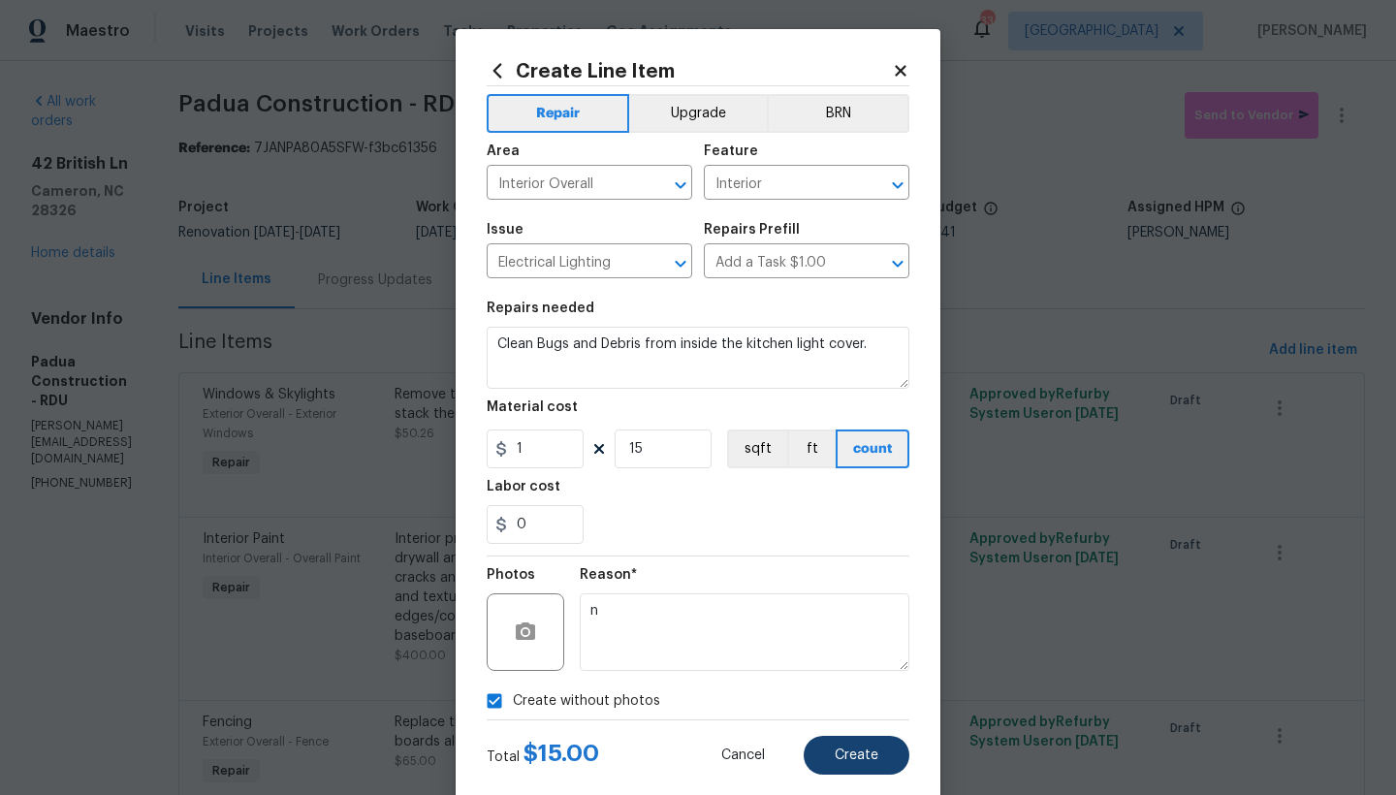
click at [869, 687] on button "Create" at bounding box center [857, 755] width 106 height 39
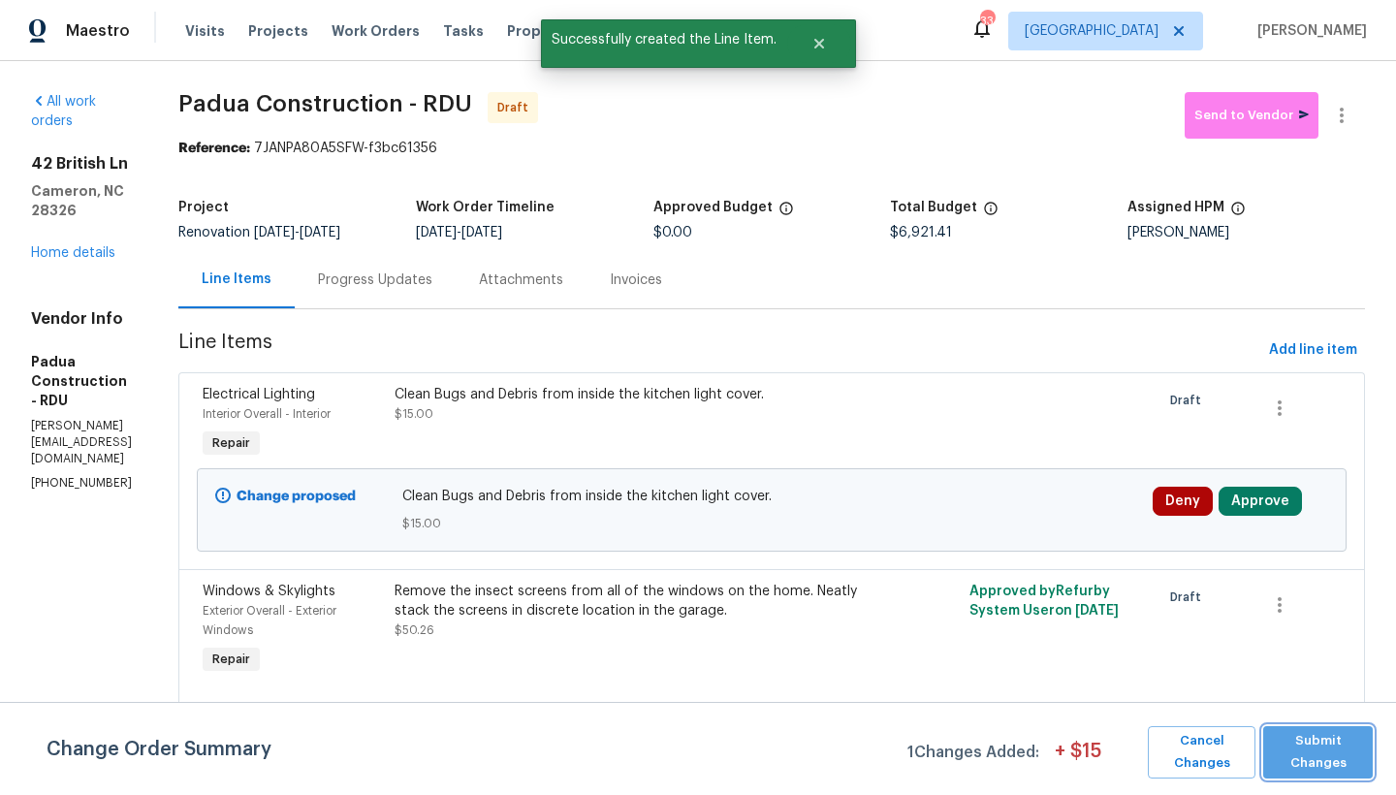
click at [1224, 687] on span "Submit Changes" at bounding box center [1318, 752] width 90 height 45
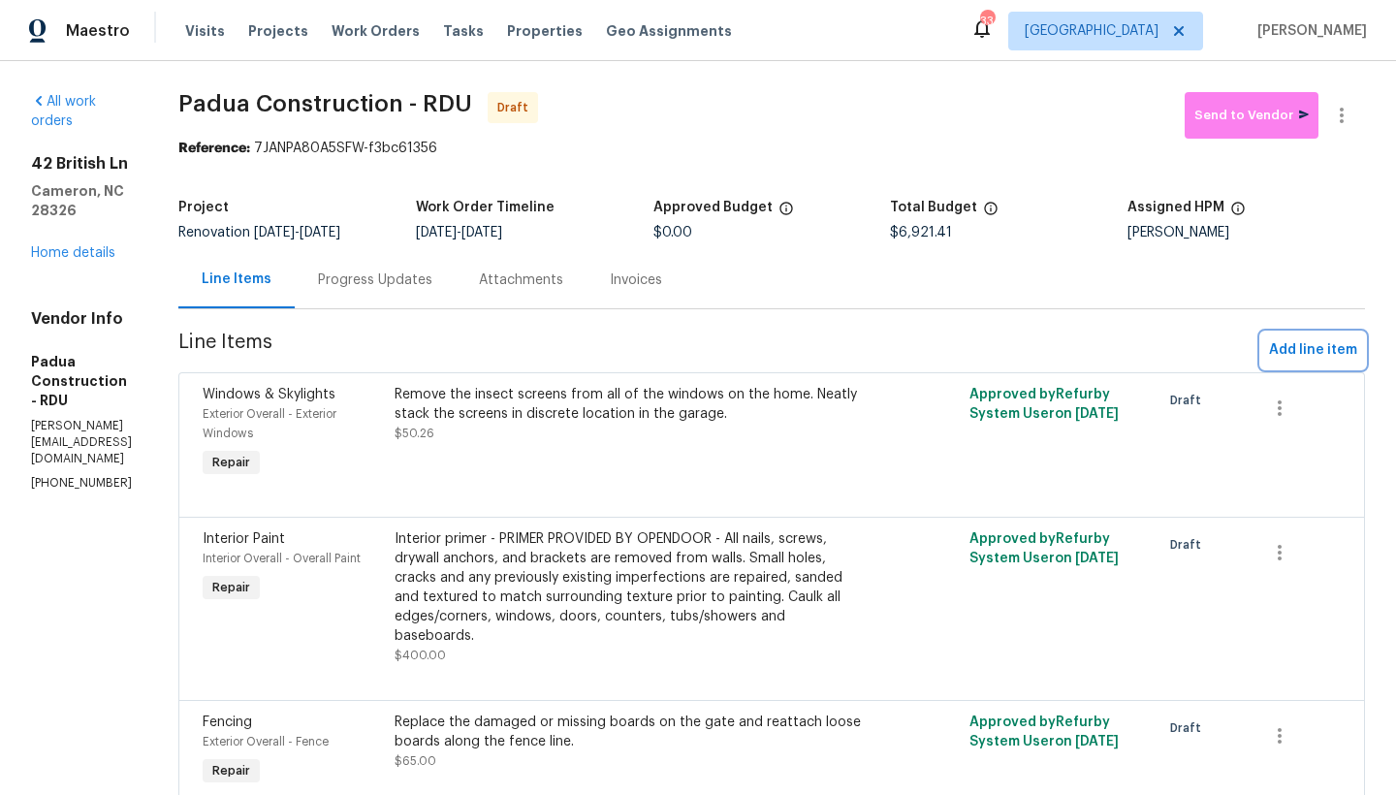
click at [1224, 355] on span "Add line item" at bounding box center [1313, 350] width 88 height 24
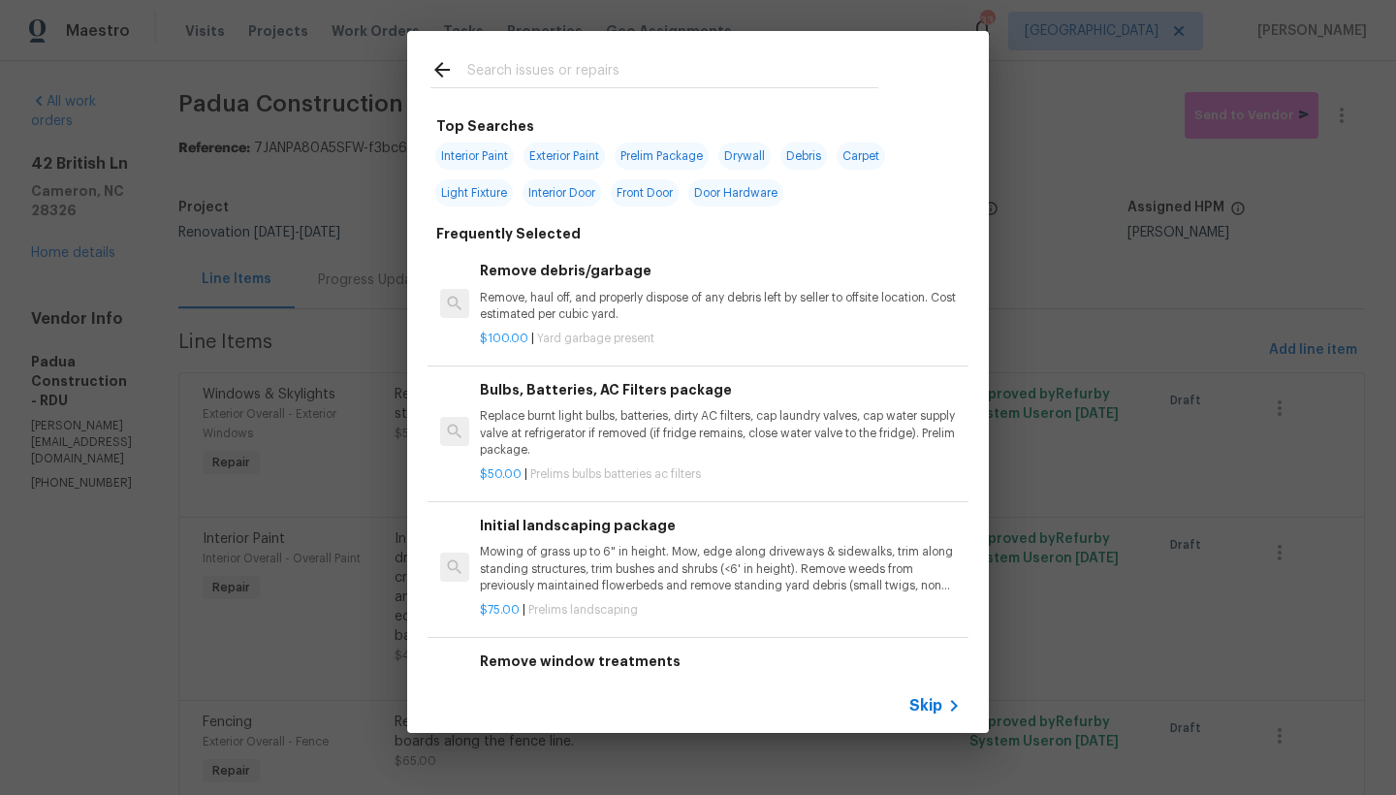
click at [487, 64] on input "text" at bounding box center [672, 72] width 411 height 29
click at [469, 158] on span "Interior Paint" at bounding box center [474, 156] width 79 height 27
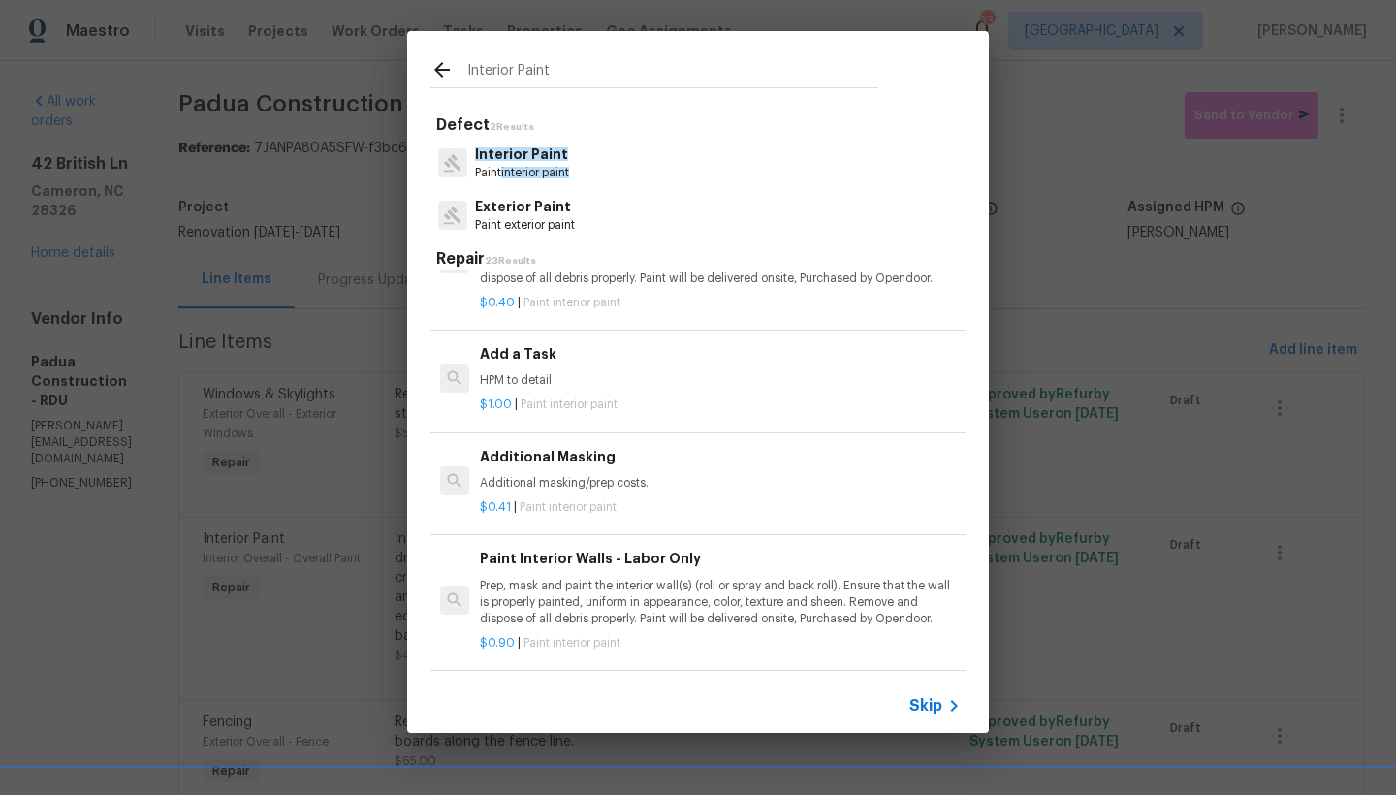
scroll to position [826, 0]
click at [500, 356] on h6 "Add a Task" at bounding box center [720, 353] width 481 height 21
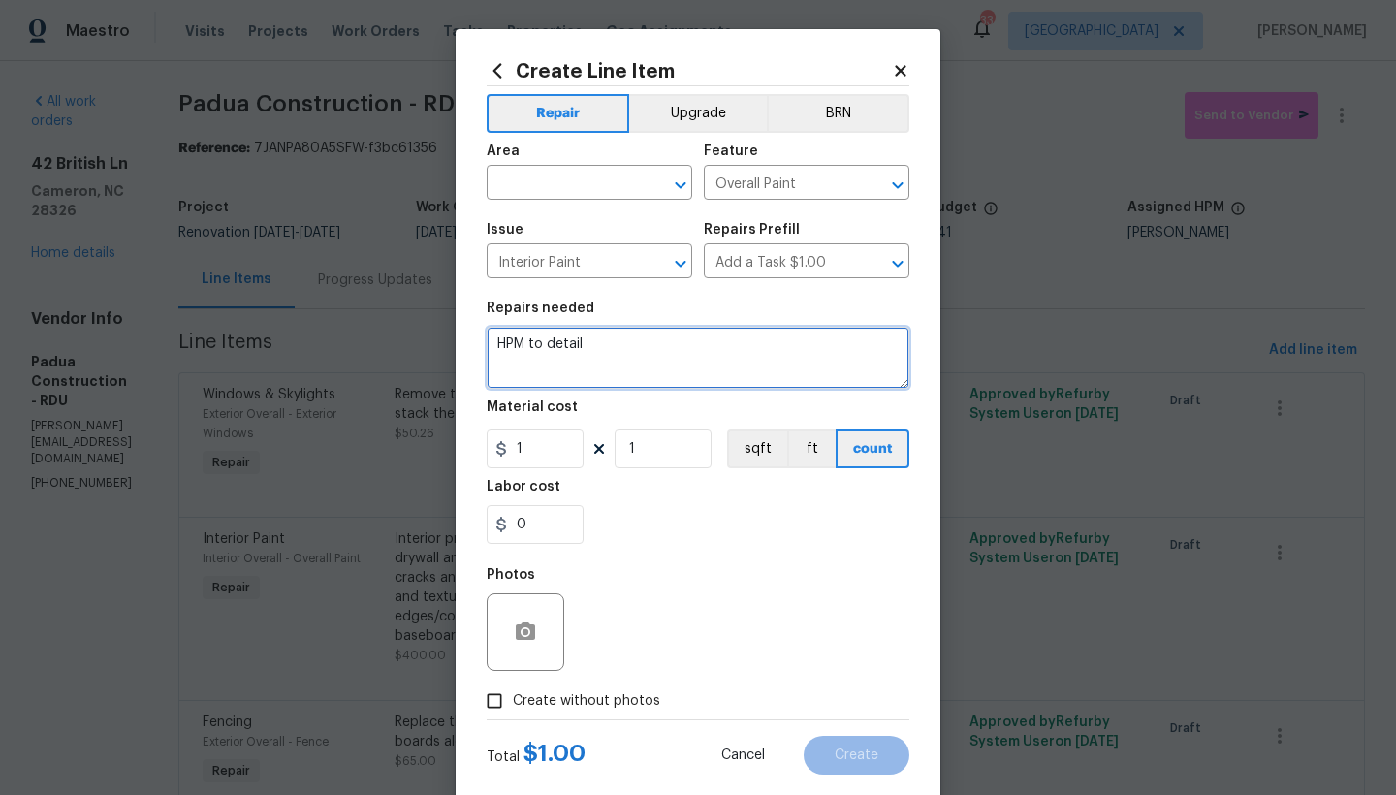
drag, startPoint x: 587, startPoint y: 338, endPoint x: 323, endPoint y: 338, distance: 264.6
click at [323, 338] on div "Create Line Item Repair Upgrade BRN Area ​ Feature Overall Paint ​ Issue Interi…" at bounding box center [698, 397] width 1396 height 795
click at [845, 339] on textarea "Paint the following fixtures and HVAC return covers. 1. Master" at bounding box center [698, 358] width 423 height 62
click at [565, 369] on textarea "Paint the following fixtures and HVAC return covers. MATCH THE WALL/CEILING COL…" at bounding box center [698, 358] width 423 height 62
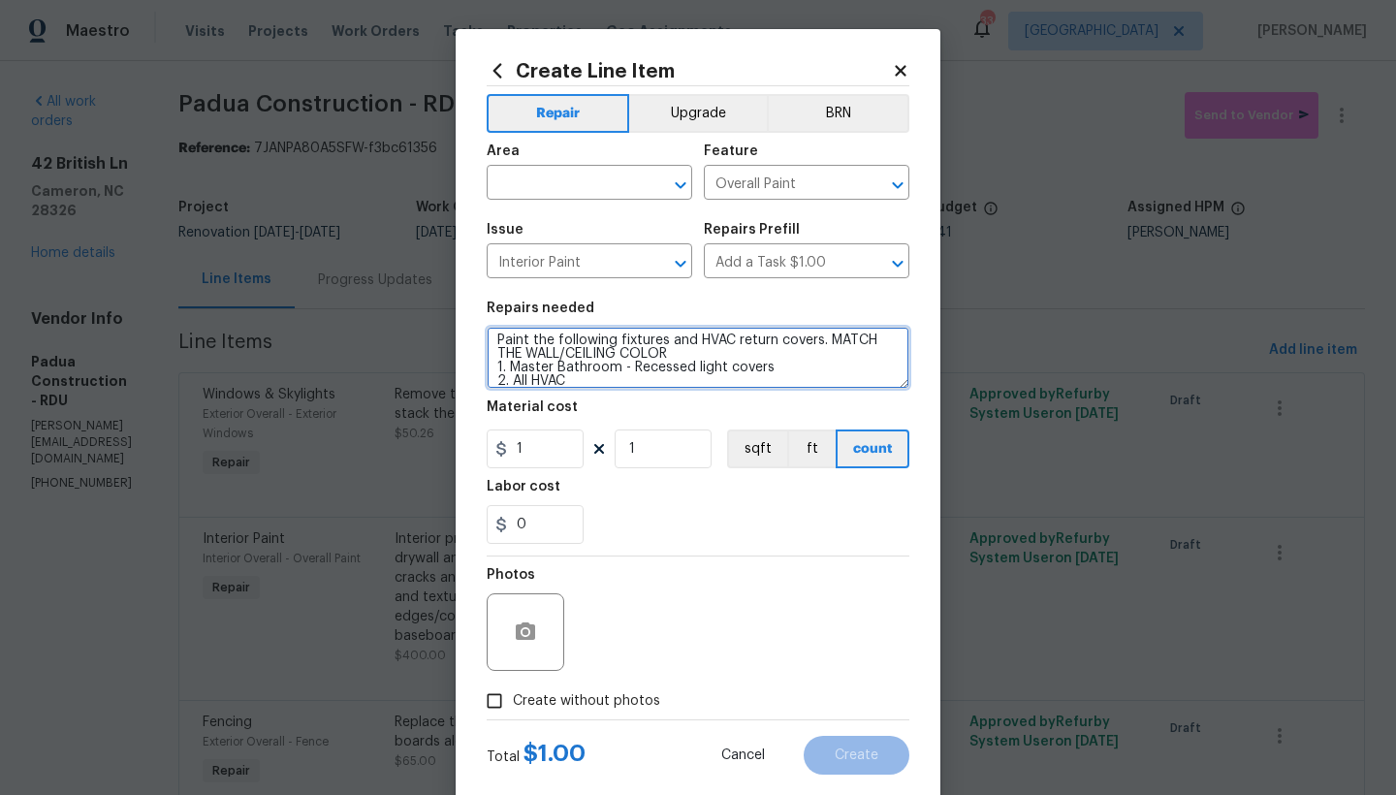
drag, startPoint x: 727, startPoint y: 339, endPoint x: 748, endPoint y: 339, distance: 21.3
click at [728, 339] on textarea "Paint the following fixtures and HVAC return covers. MATCH THE WALL/CEILING COL…" at bounding box center [698, 358] width 423 height 62
click at [564, 380] on textarea "Paint the following fixtures and HVAC ceiling registers and return covers. MATC…" at bounding box center [698, 358] width 423 height 62
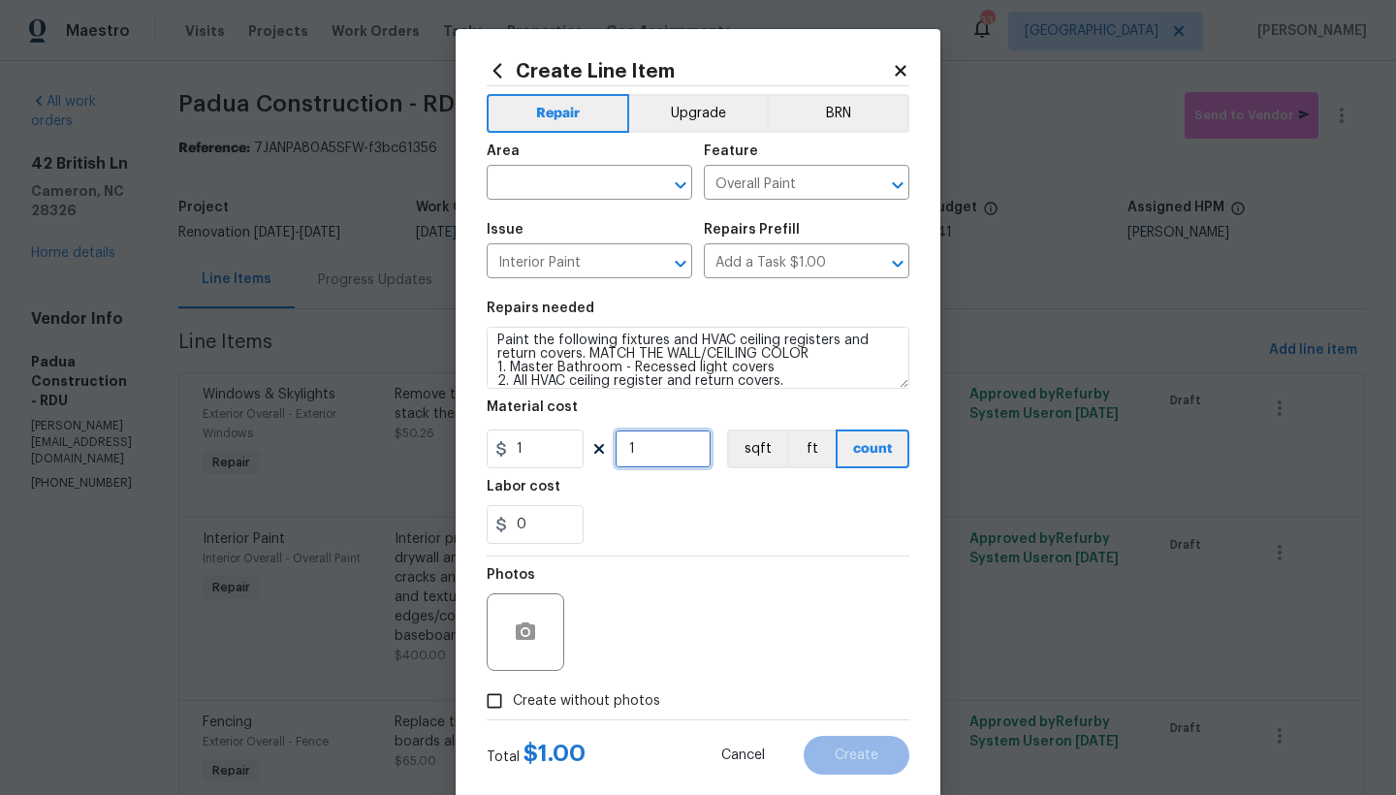
drag, startPoint x: 633, startPoint y: 451, endPoint x: 565, endPoint y: 443, distance: 68.3
click at [585, 448] on div "1 1 sqft ft count" at bounding box center [698, 448] width 423 height 39
click at [579, 178] on input "text" at bounding box center [562, 185] width 151 height 30
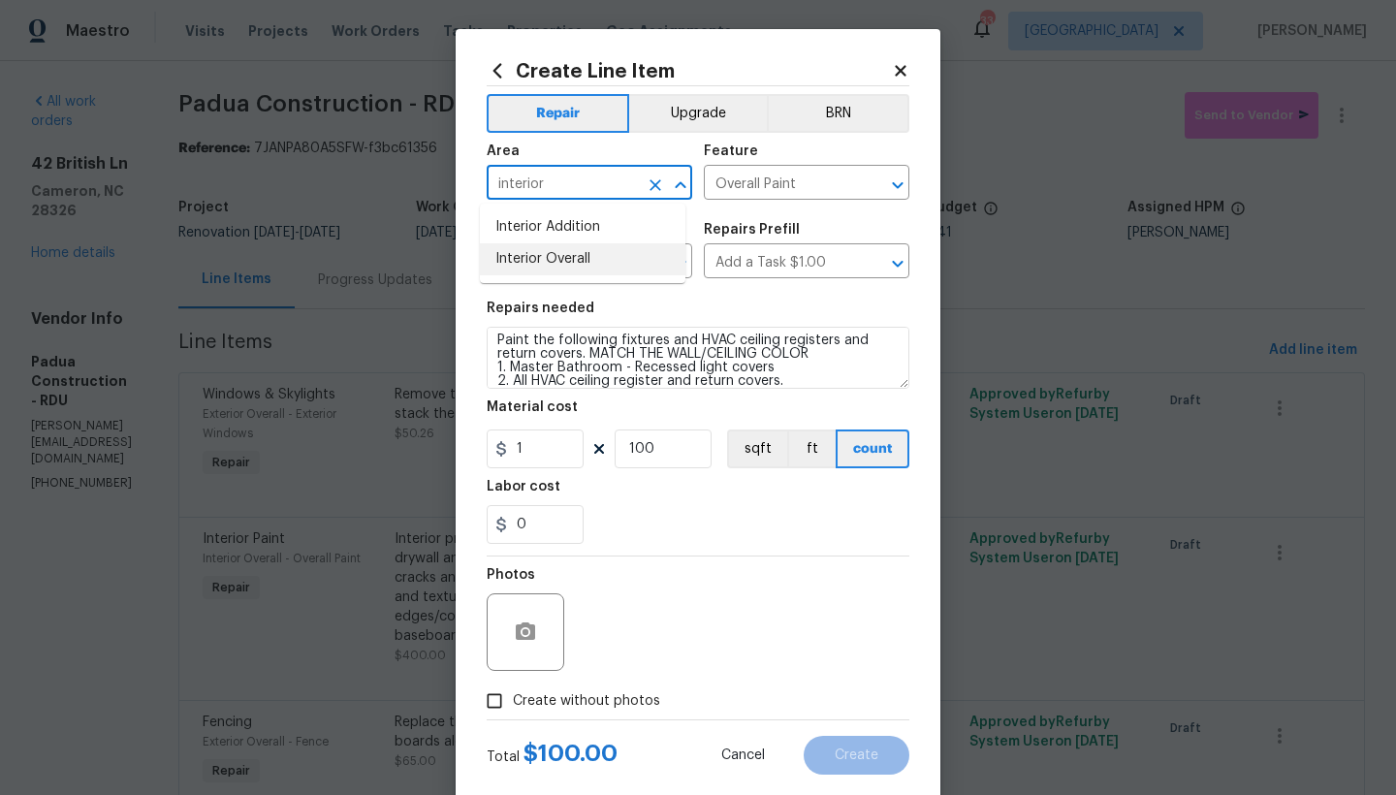
click at [566, 257] on li "Interior Overall" at bounding box center [583, 259] width 206 height 32
click at [548, 687] on span "Create without photos" at bounding box center [586, 701] width 147 height 20
click at [513, 687] on input "Create without photos" at bounding box center [494, 700] width 37 height 37
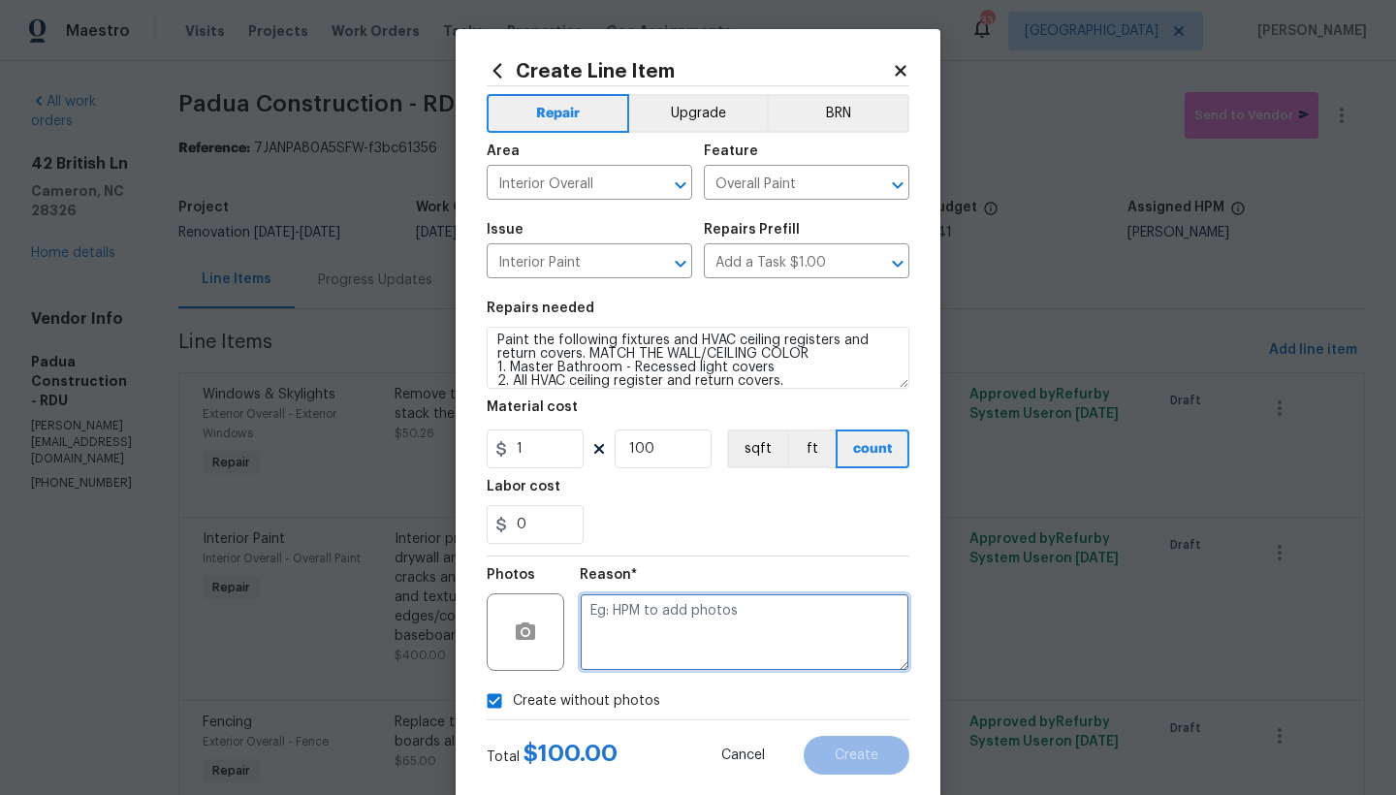
click at [663, 617] on textarea at bounding box center [745, 632] width 330 height 78
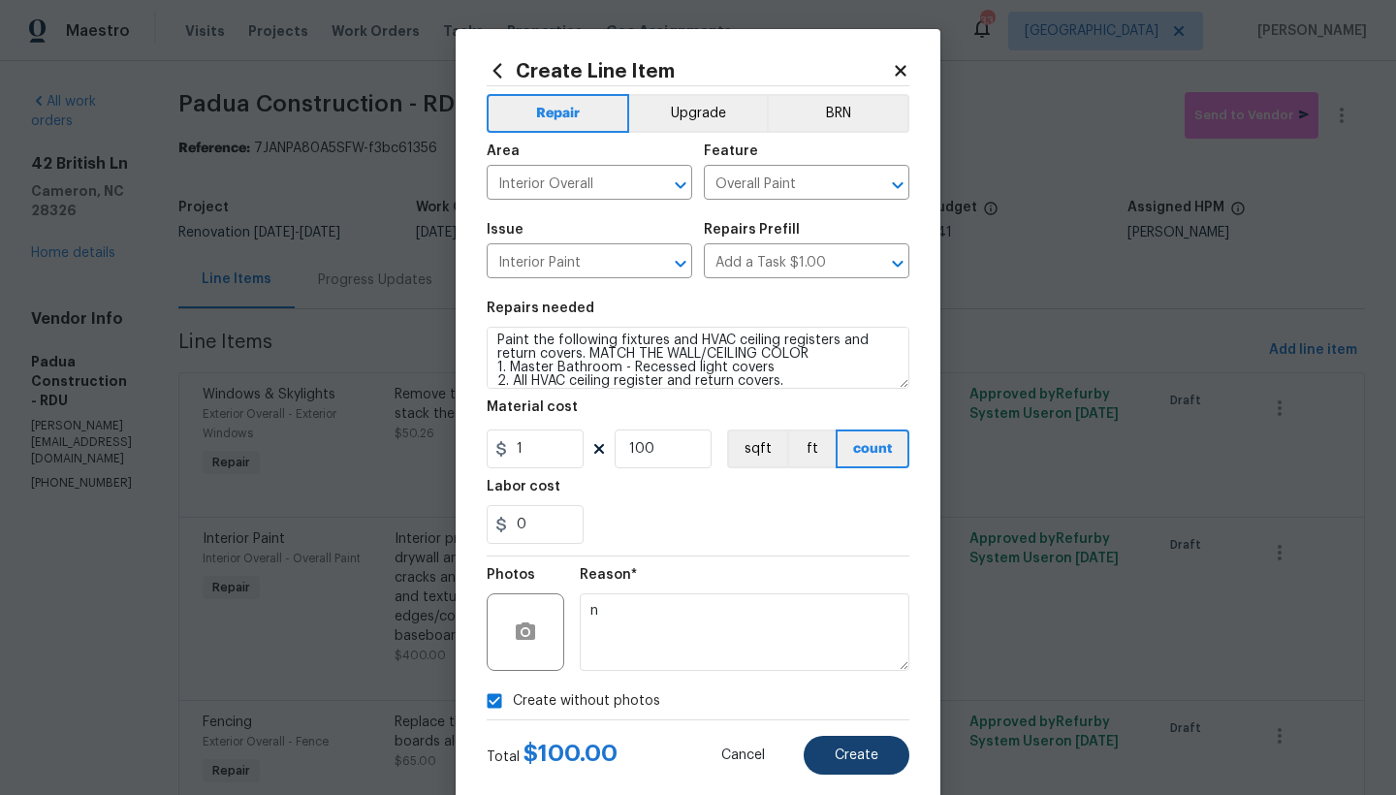
click at [874, 687] on button "Create" at bounding box center [857, 755] width 106 height 39
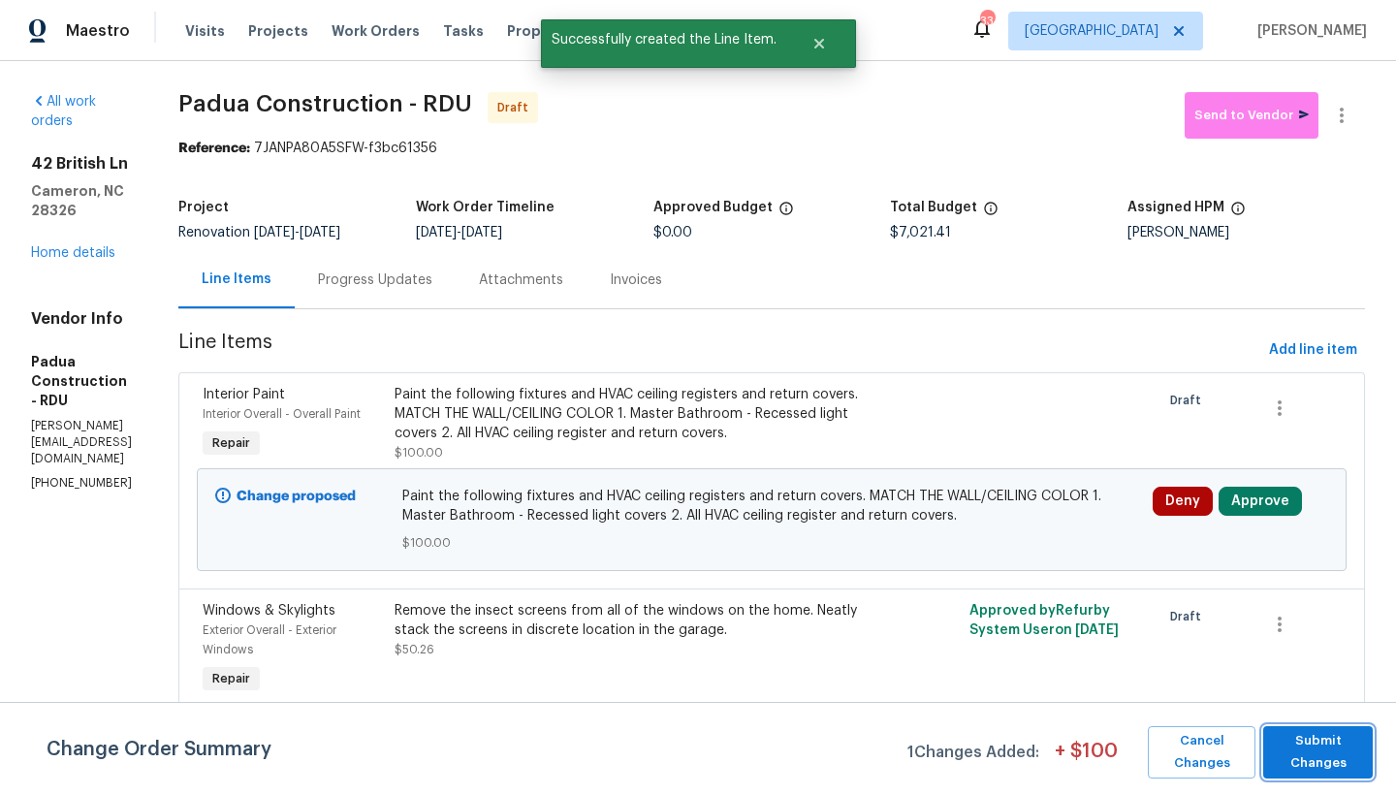
click at [1224, 687] on span "Submit Changes" at bounding box center [1318, 752] width 90 height 45
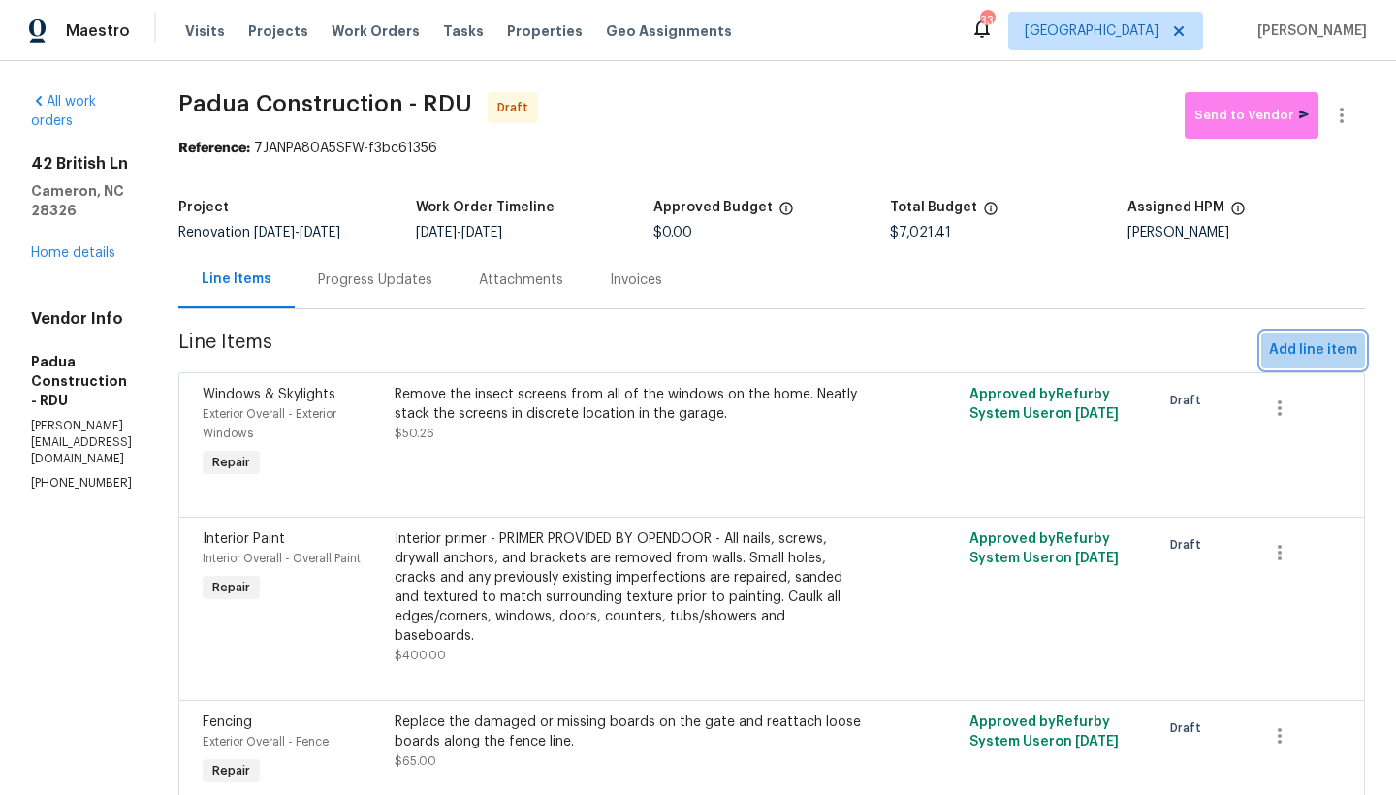
click at [1224, 352] on span "Add line item" at bounding box center [1313, 350] width 88 height 24
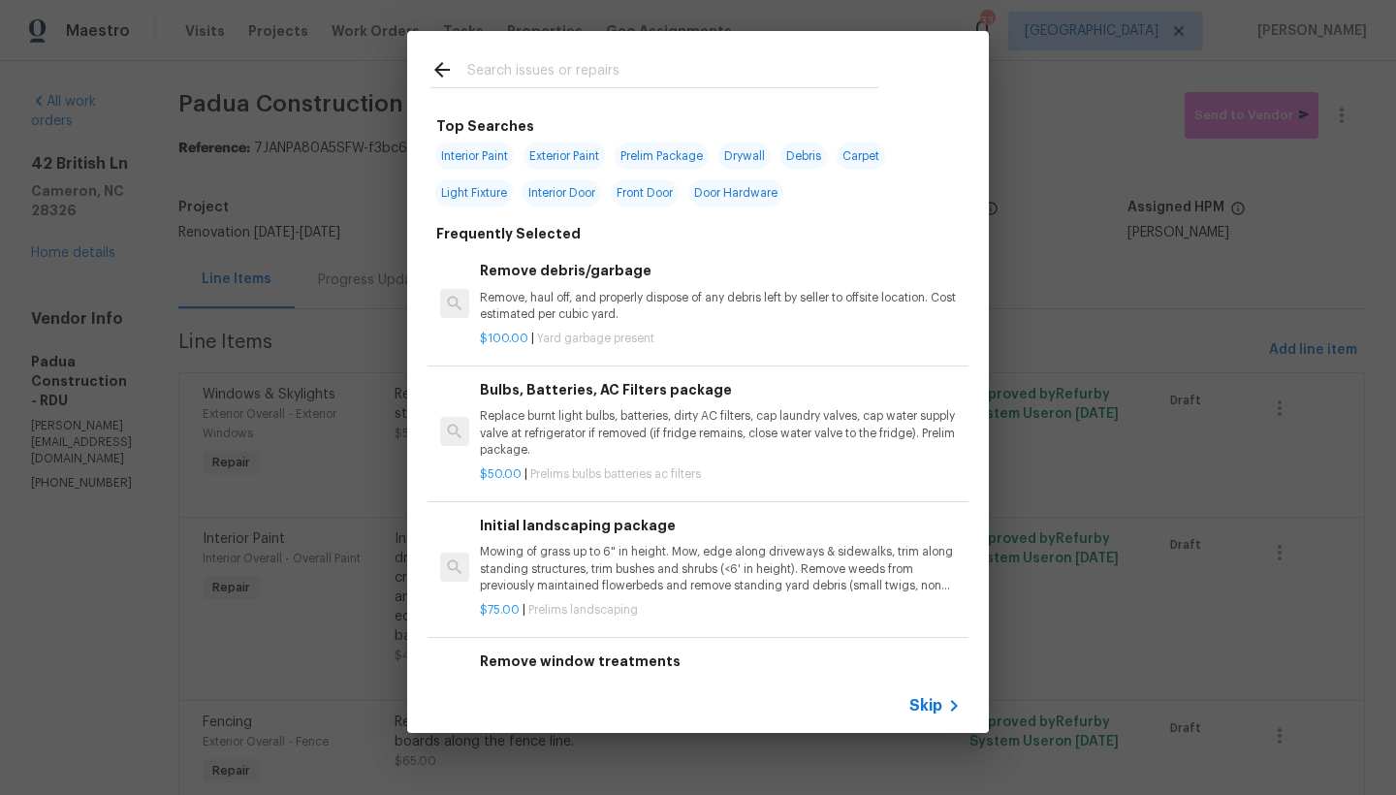
click at [518, 71] on input "text" at bounding box center [672, 72] width 411 height 29
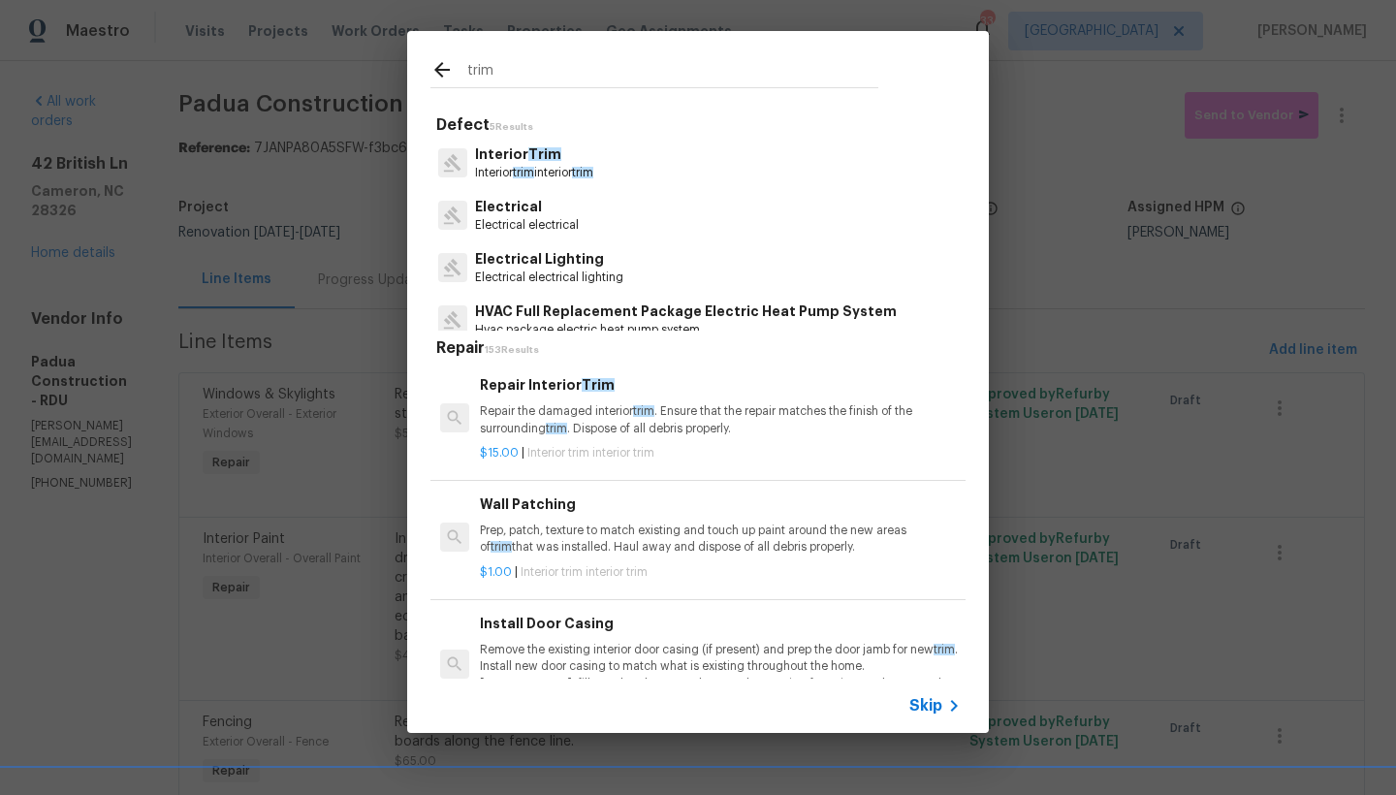
click at [534, 159] on span "Trim" at bounding box center [544, 154] width 33 height 14
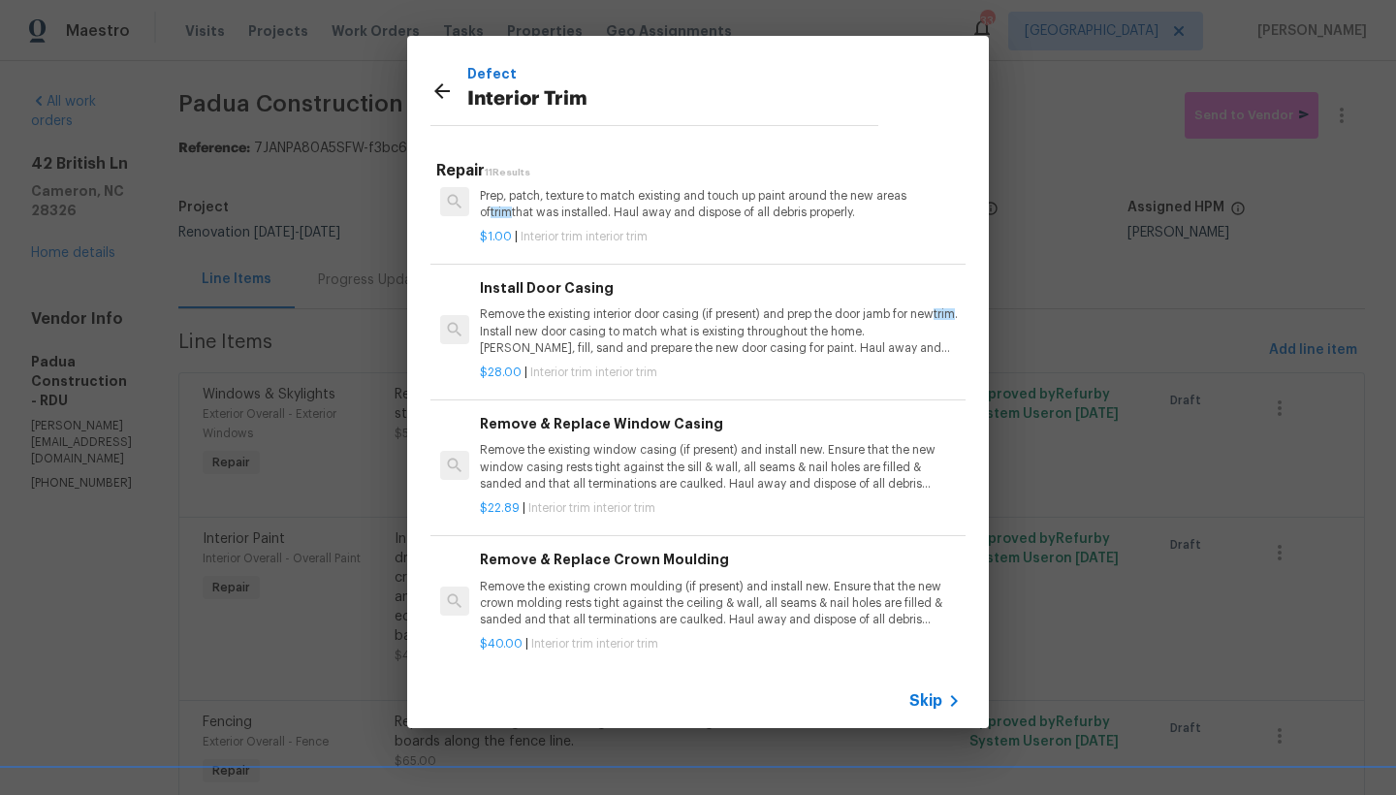
scroll to position [172, 0]
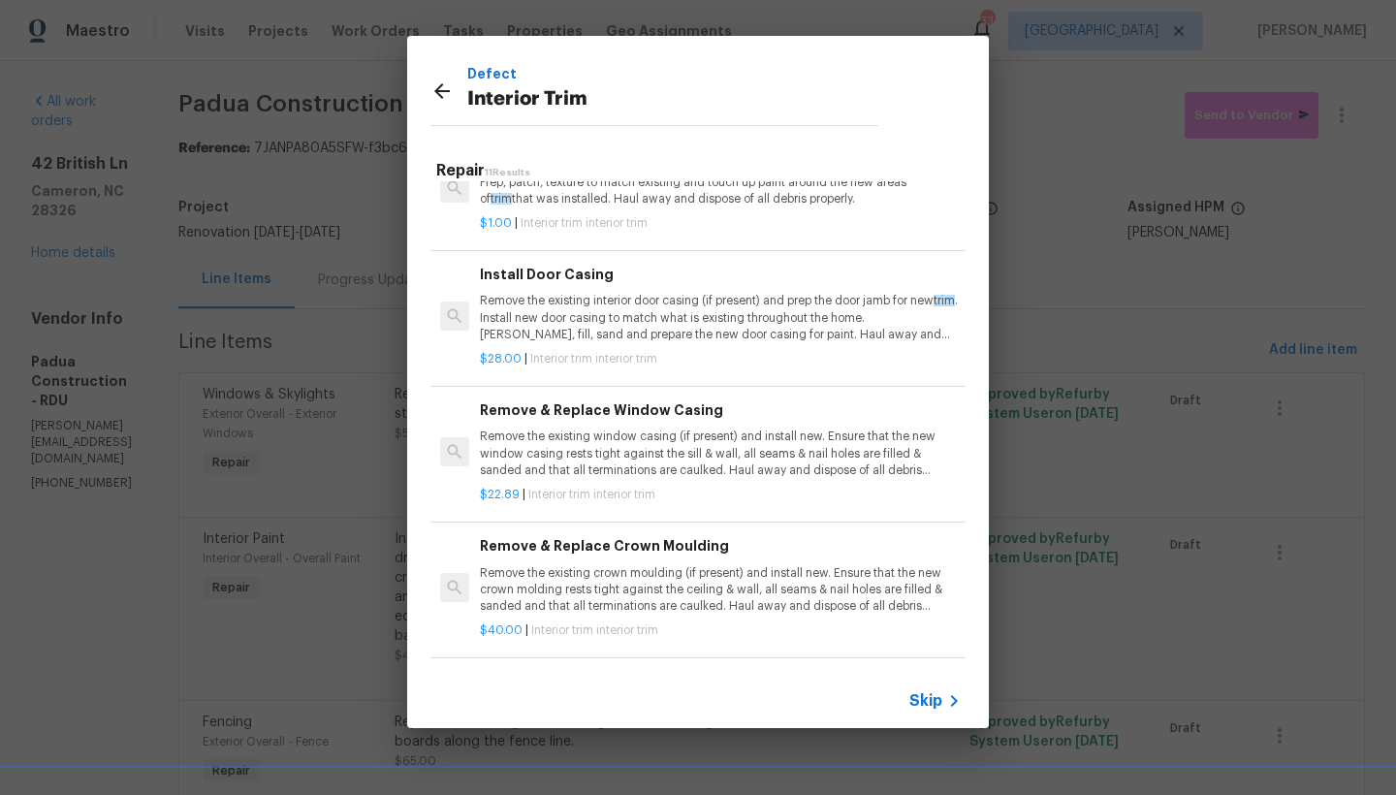
click at [612, 428] on p "Remove the existing window casing (if present) and install new. Ensure that the…" at bounding box center [720, 452] width 481 height 49
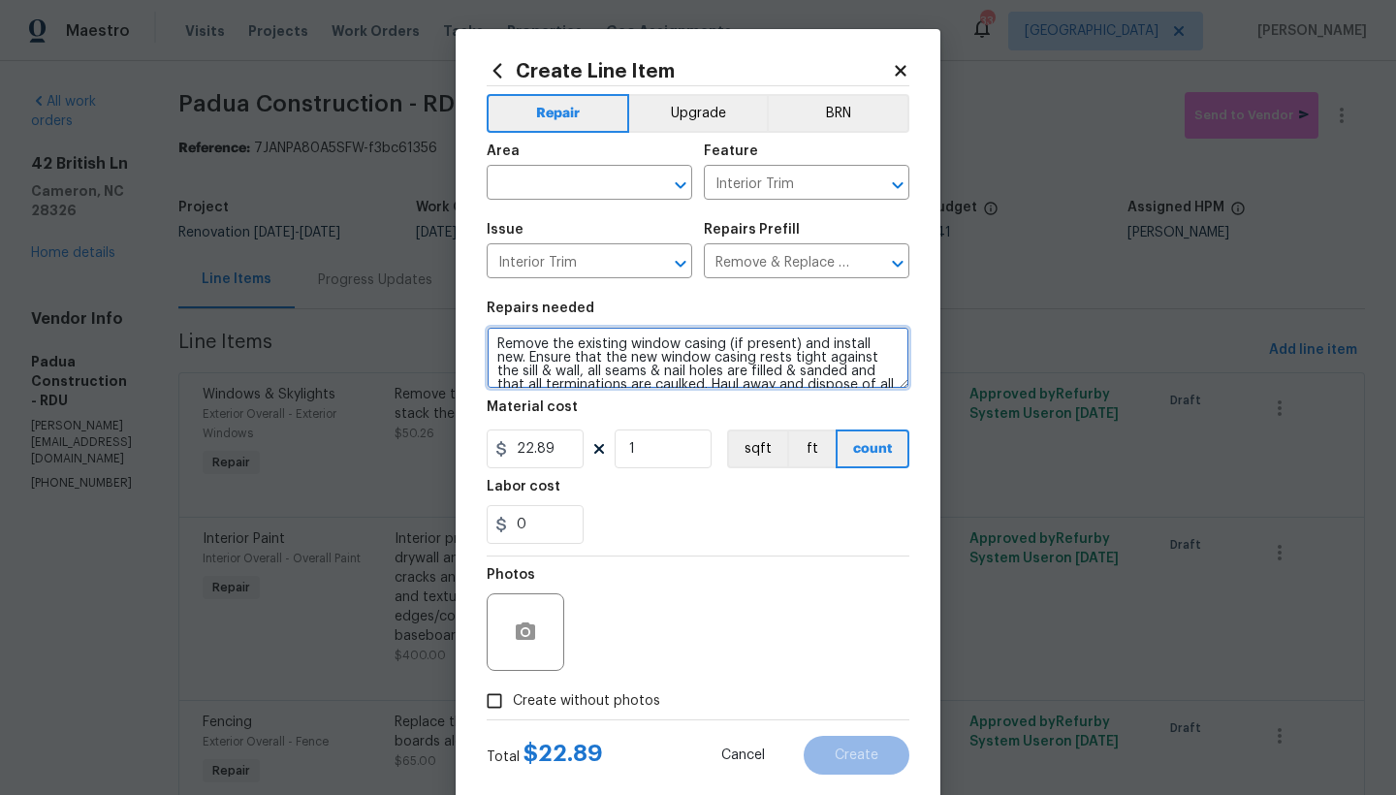
click at [487, 340] on textarea "Remove the existing window casing (if present) and install new. Ensure that the…" at bounding box center [698, 358] width 423 height 62
click at [522, 340] on textarea "Remove the existing window casing (if present) and install new. Ensure that the…" at bounding box center [698, 358] width 423 height 62
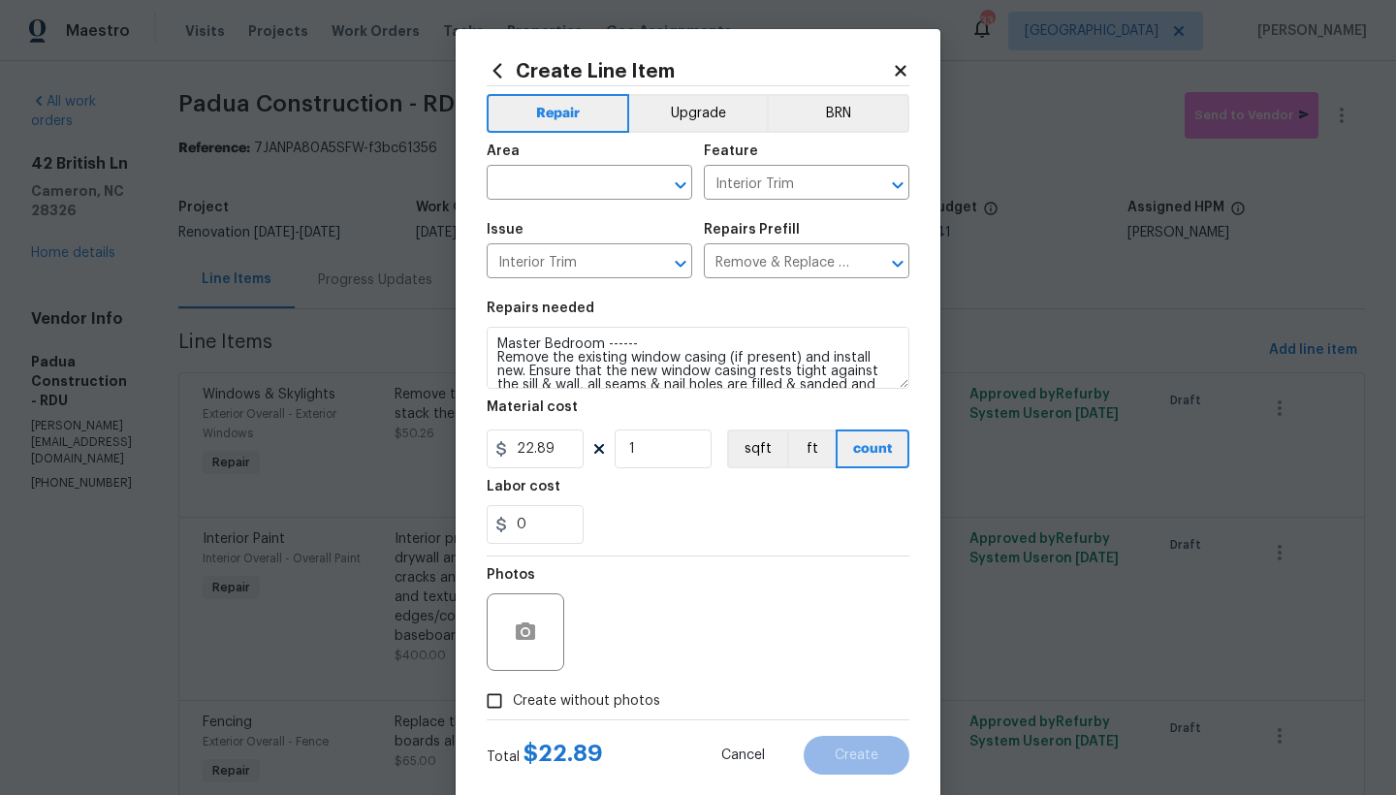
click at [538, 201] on span "Area ​" at bounding box center [590, 172] width 206 height 79
click at [541, 175] on input "text" at bounding box center [562, 185] width 151 height 30
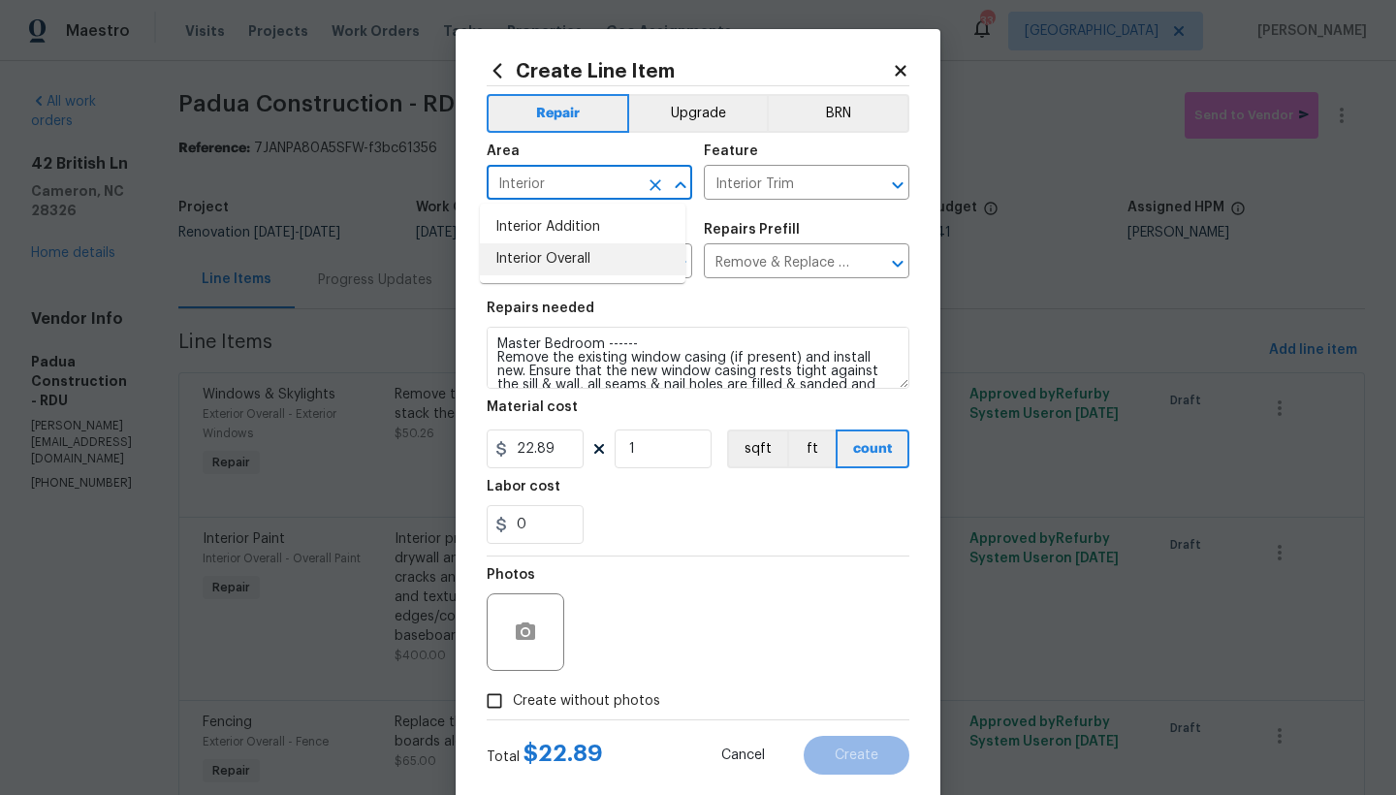
click at [522, 268] on li "Interior Overall" at bounding box center [583, 259] width 206 height 32
click at [494, 687] on input "Create without photos" at bounding box center [494, 700] width 37 height 37
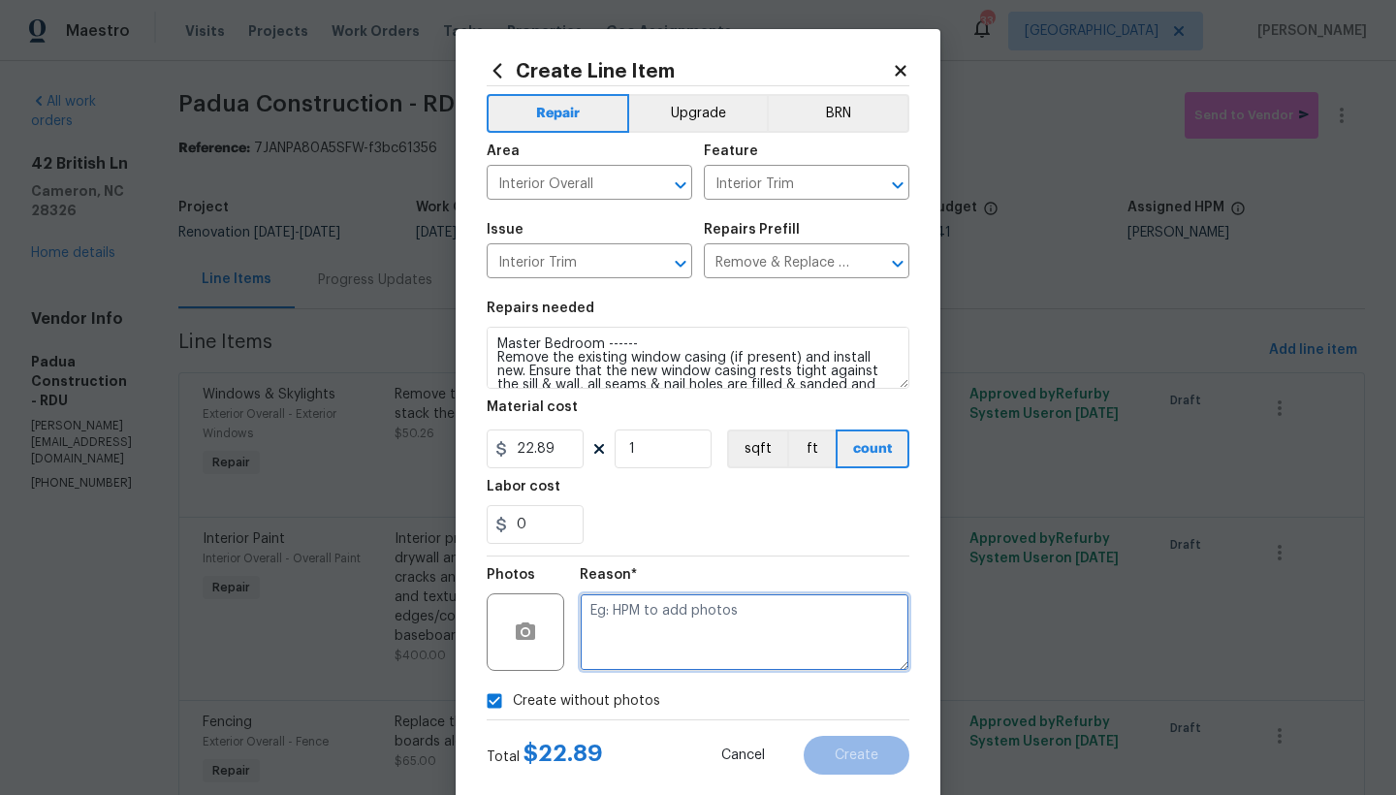
click at [643, 645] on textarea at bounding box center [745, 632] width 330 height 78
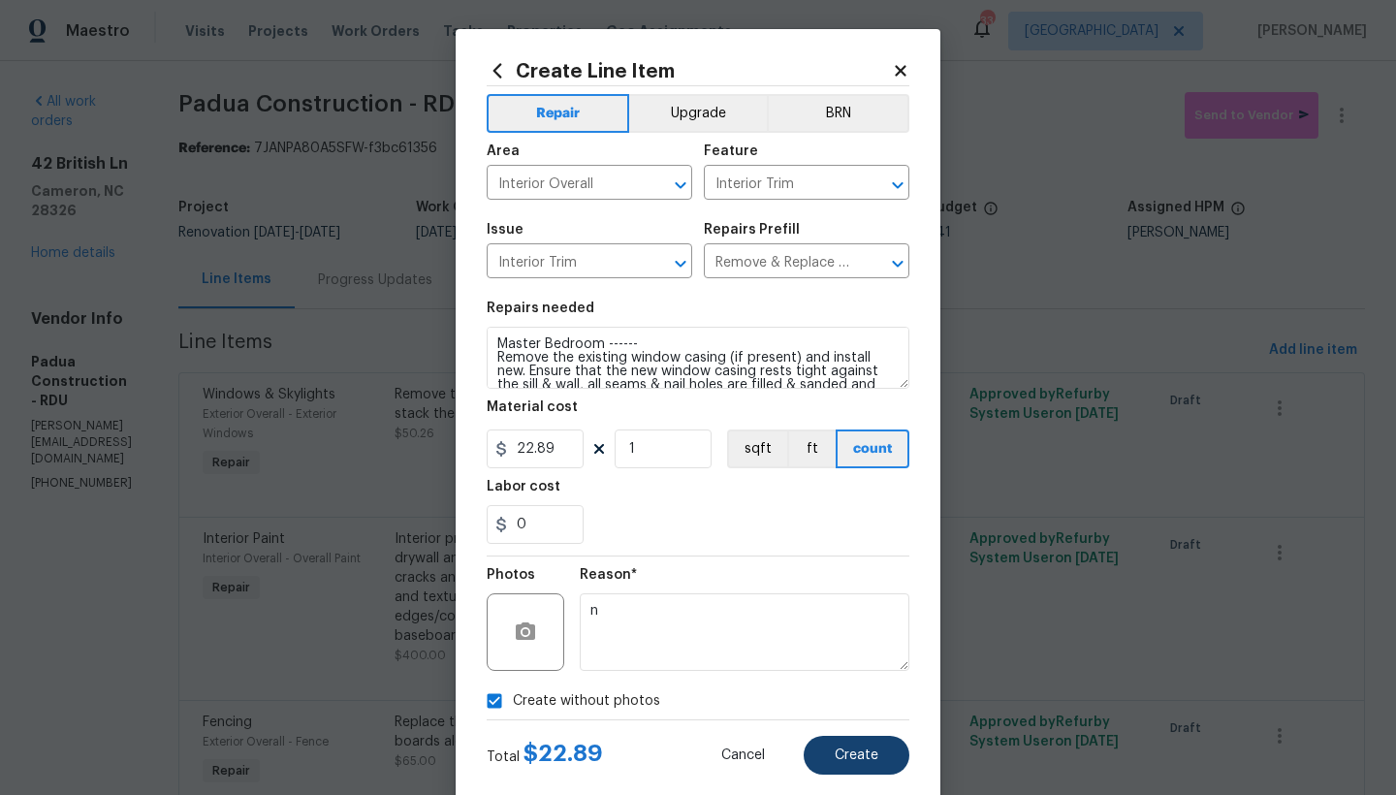
click at [840, 687] on span "Create" at bounding box center [857, 755] width 44 height 15
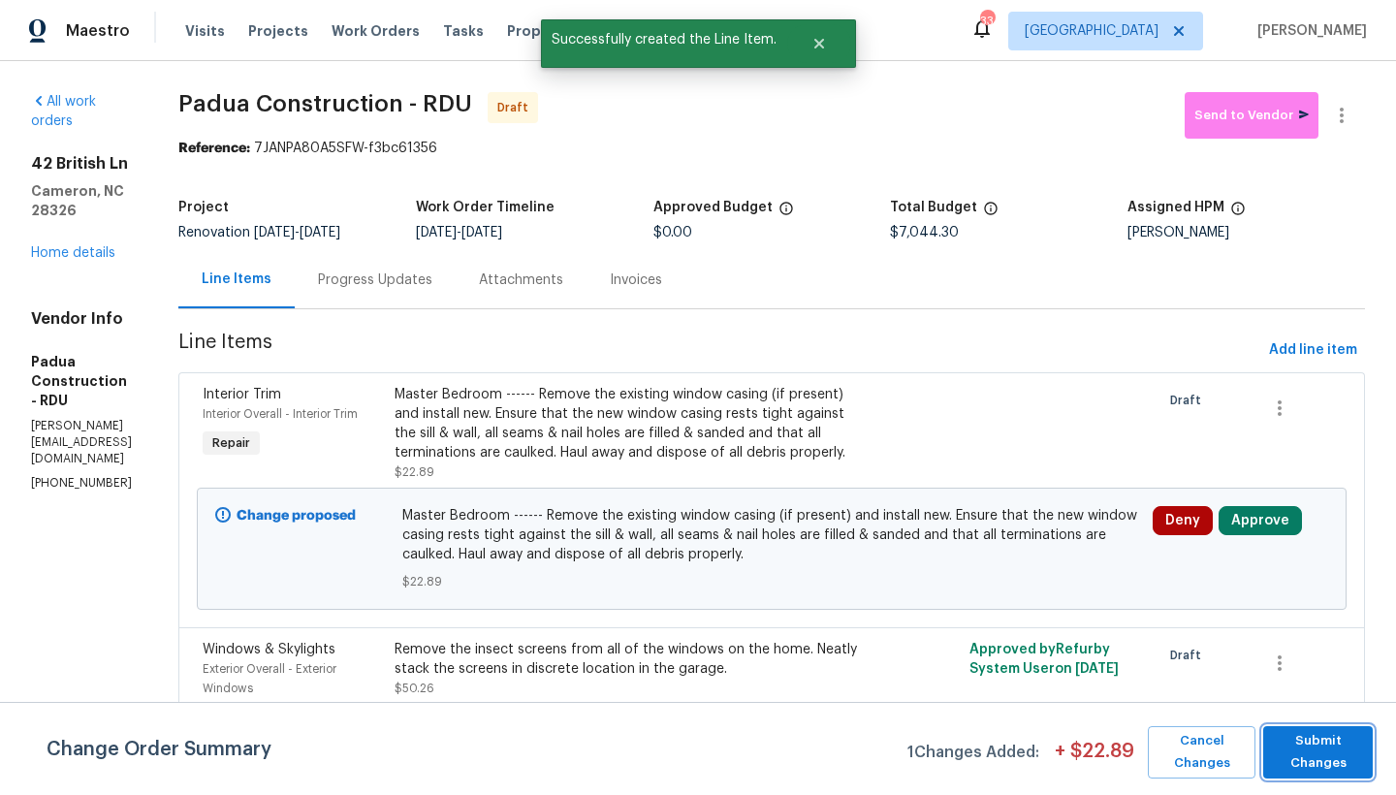
click at [1224, 687] on span "Submit Changes" at bounding box center [1318, 752] width 90 height 45
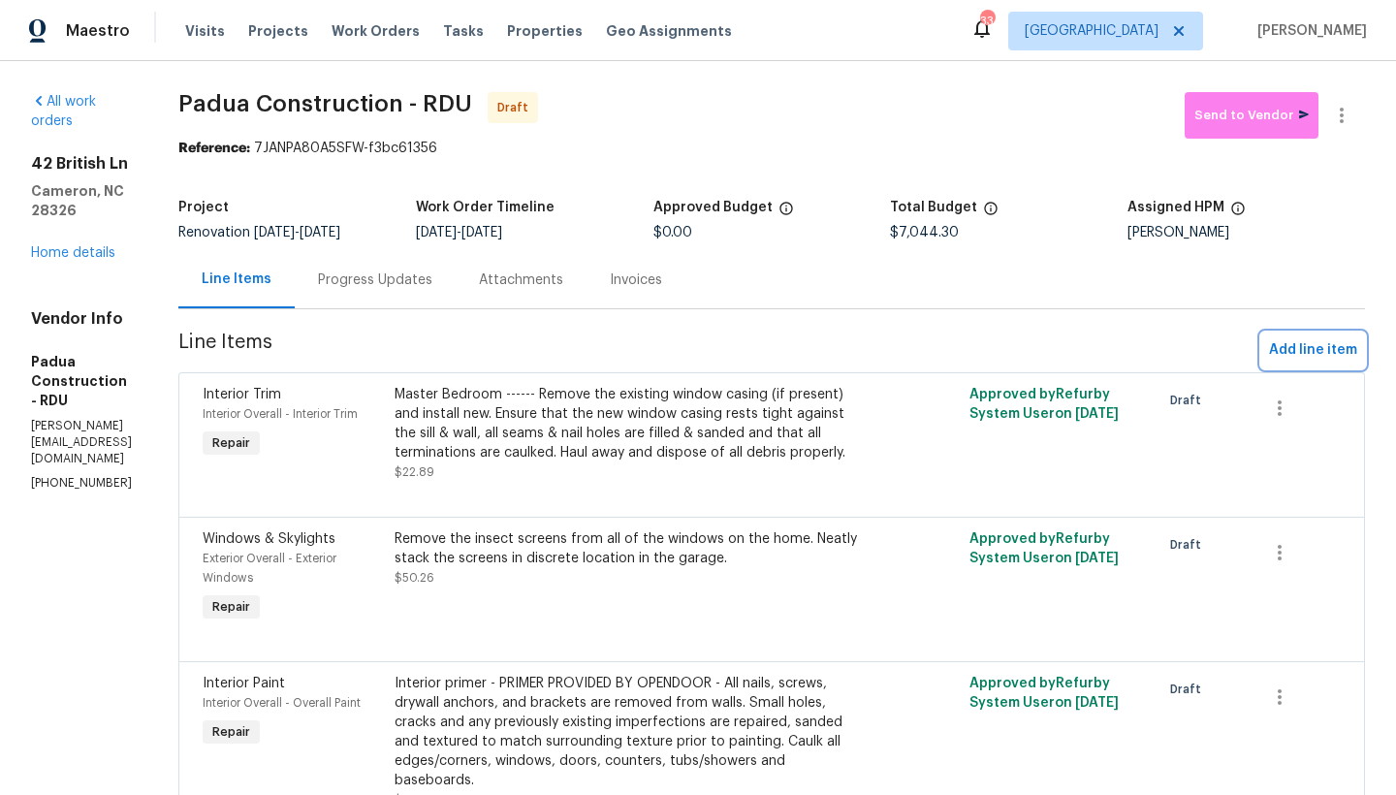
click at [1224, 359] on span "Add line item" at bounding box center [1313, 350] width 88 height 24
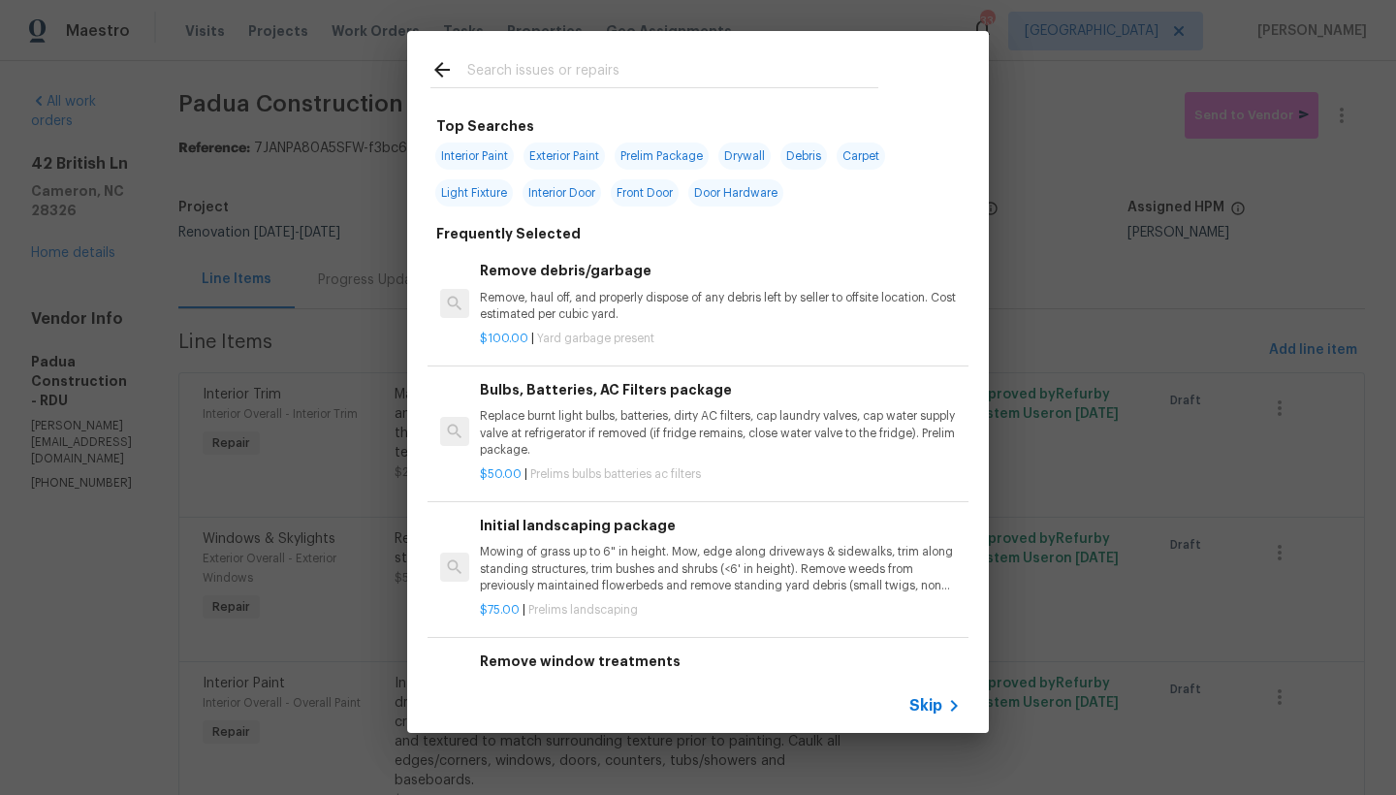
click at [586, 69] on input "text" at bounding box center [672, 72] width 411 height 29
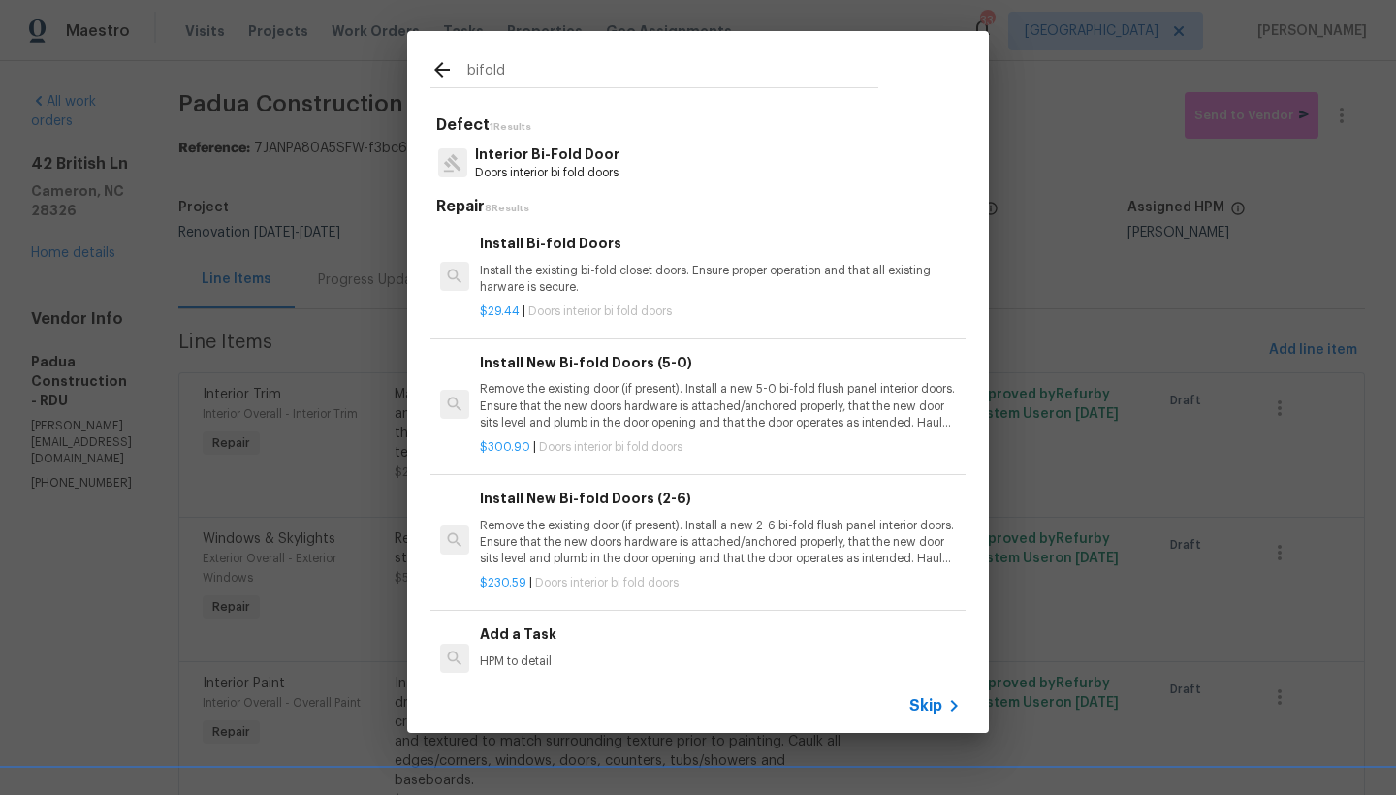
click at [534, 249] on h6 "Install Bi-fold Doors" at bounding box center [720, 243] width 481 height 21
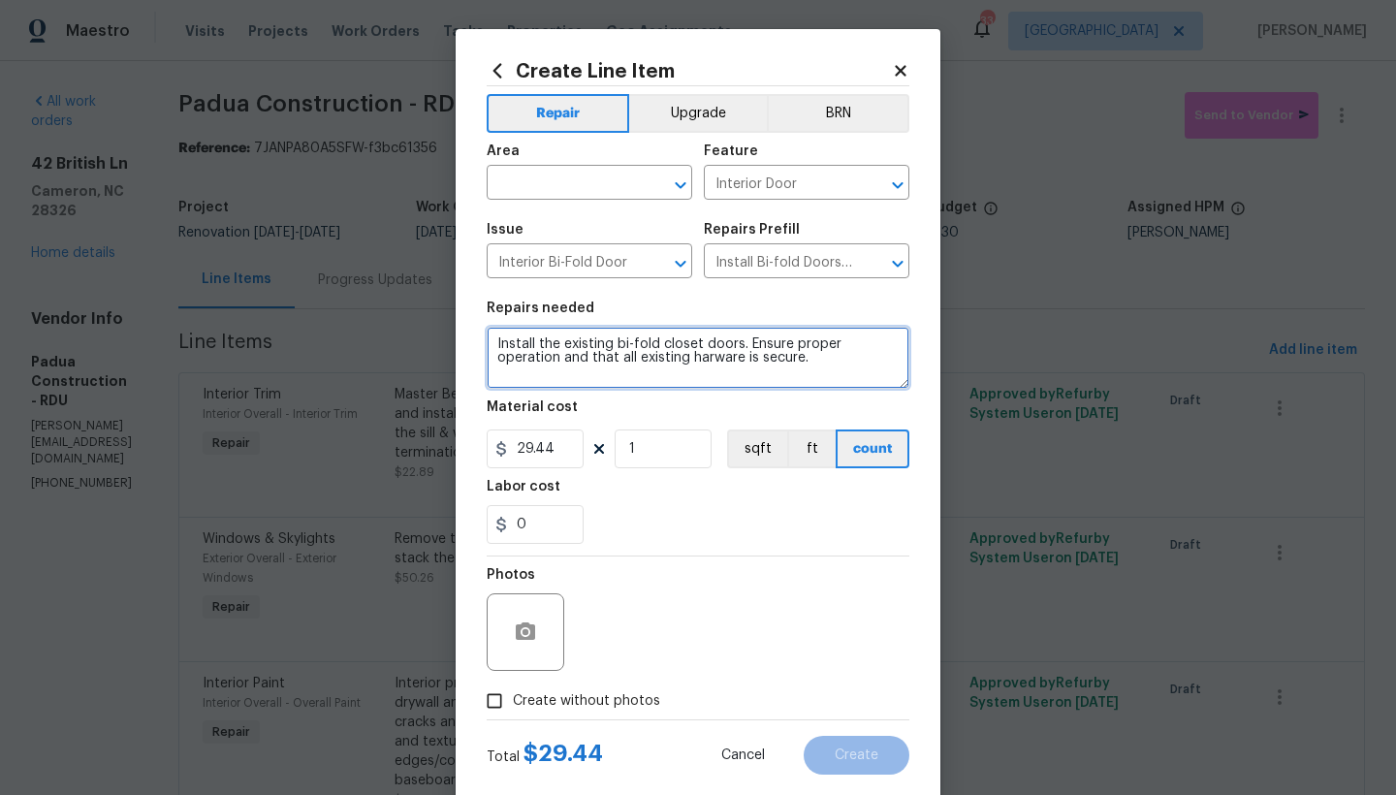
click at [490, 337] on textarea "Install the existing bi-fold closet doors. Ensure proper operation and that all…" at bounding box center [698, 358] width 423 height 62
click at [525, 334] on textarea "Install the existing bi-fold closet doors. Ensure proper operation and that all…" at bounding box center [698, 358] width 423 height 62
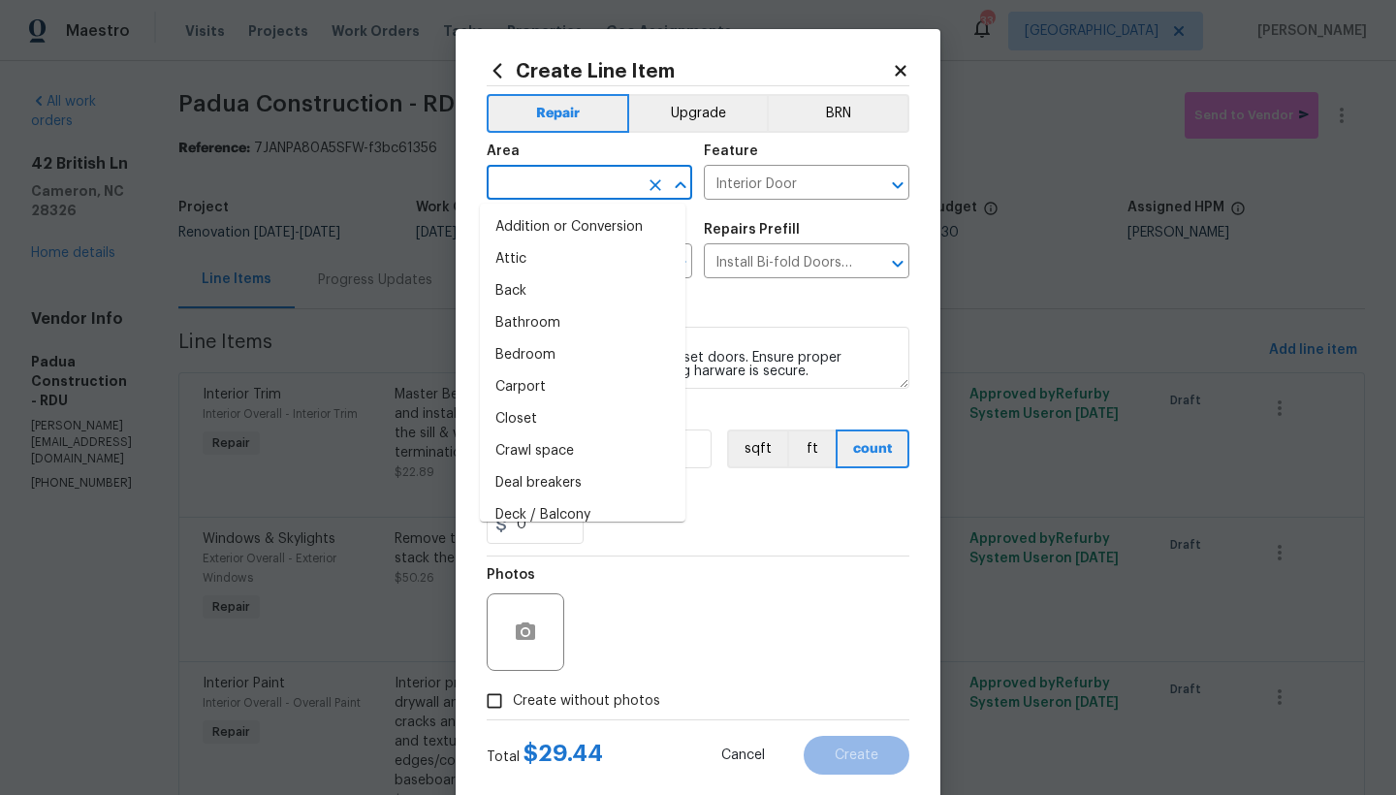
click at [543, 183] on input "text" at bounding box center [562, 185] width 151 height 30
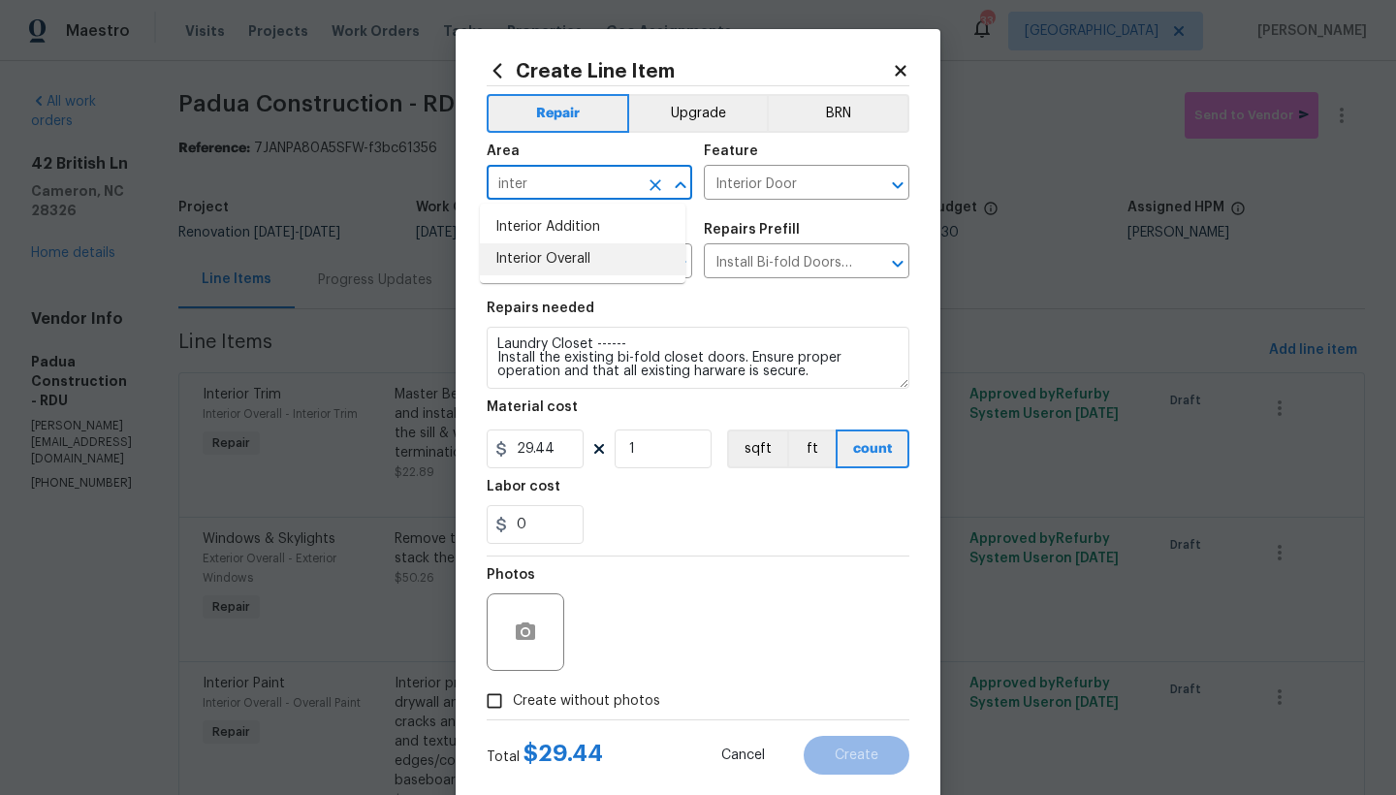
click at [528, 257] on li "Interior Overall" at bounding box center [583, 259] width 206 height 32
click at [532, 687] on span "Create without photos" at bounding box center [586, 701] width 147 height 20
click at [513, 687] on input "Create without photos" at bounding box center [494, 700] width 37 height 37
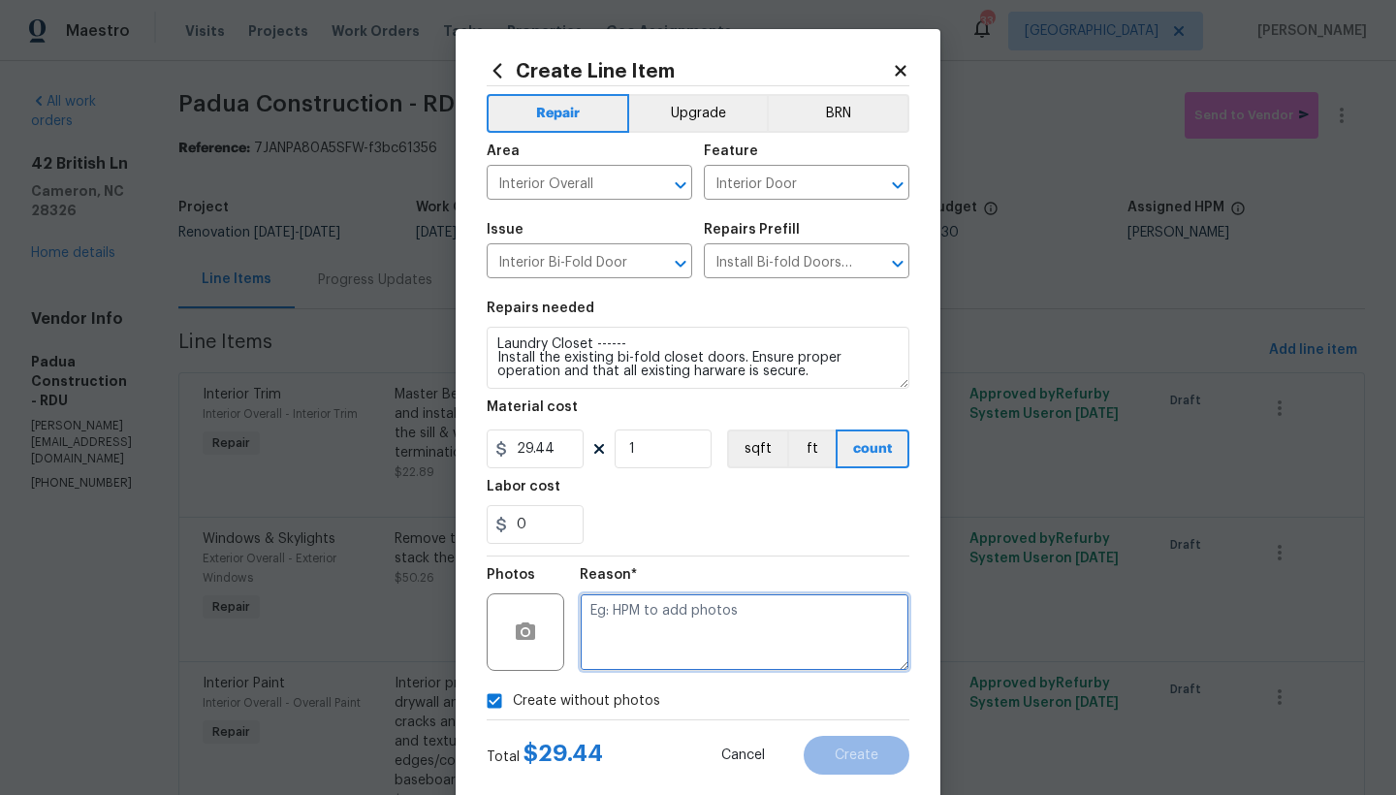
click at [631, 618] on textarea at bounding box center [745, 632] width 330 height 78
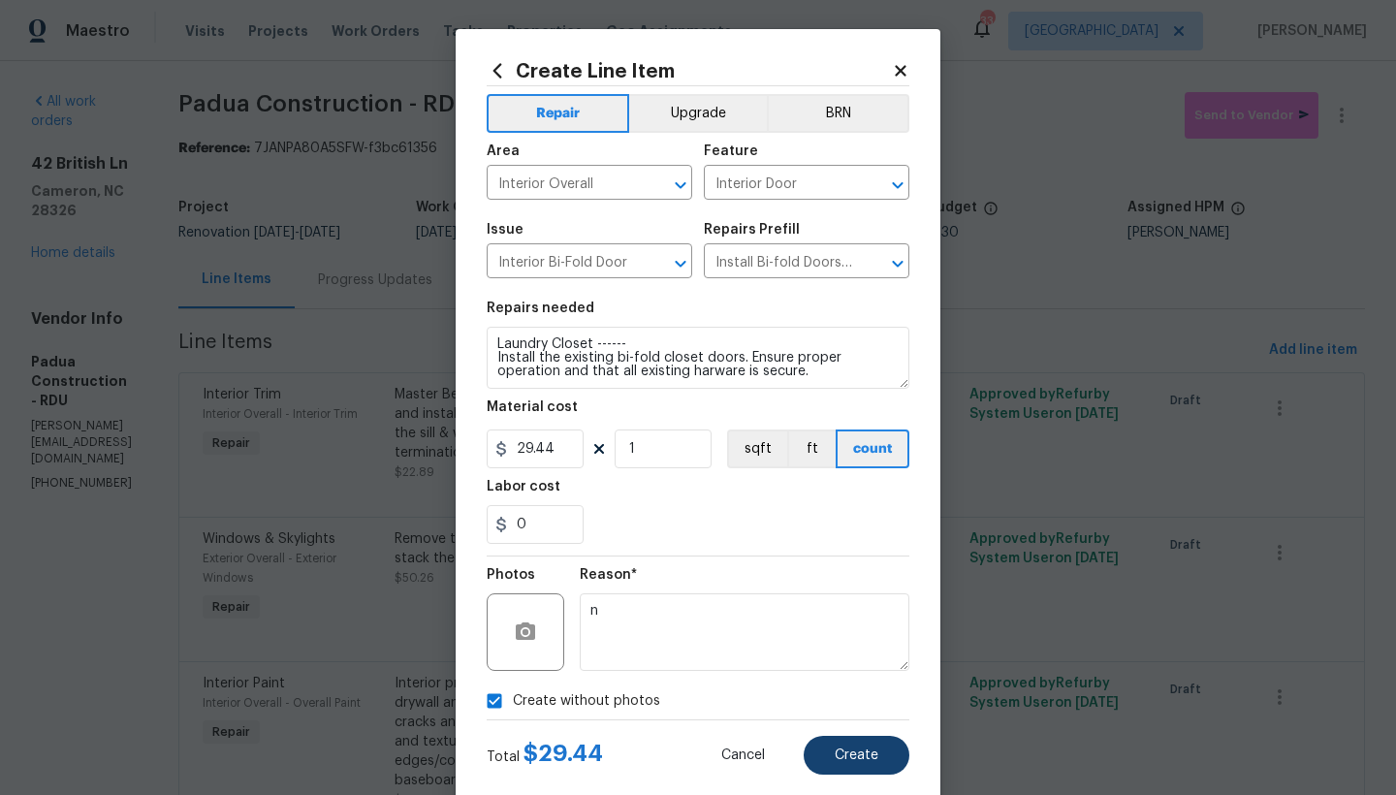
click at [840, 687] on button "Create" at bounding box center [857, 755] width 106 height 39
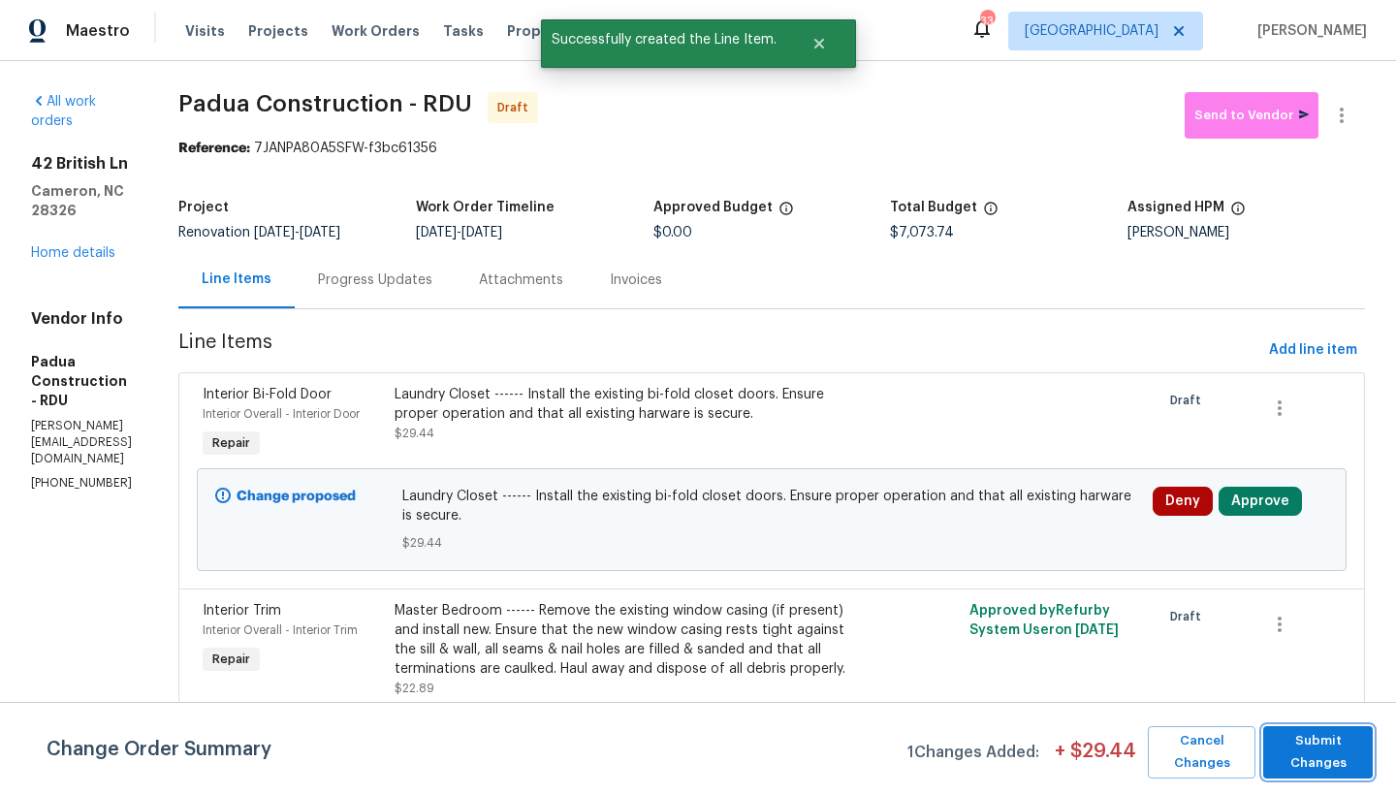
drag, startPoint x: 1328, startPoint y: 741, endPoint x: 1367, endPoint y: 747, distance: 39.4
click at [1224, 687] on span "Submit Changes" at bounding box center [1318, 752] width 90 height 45
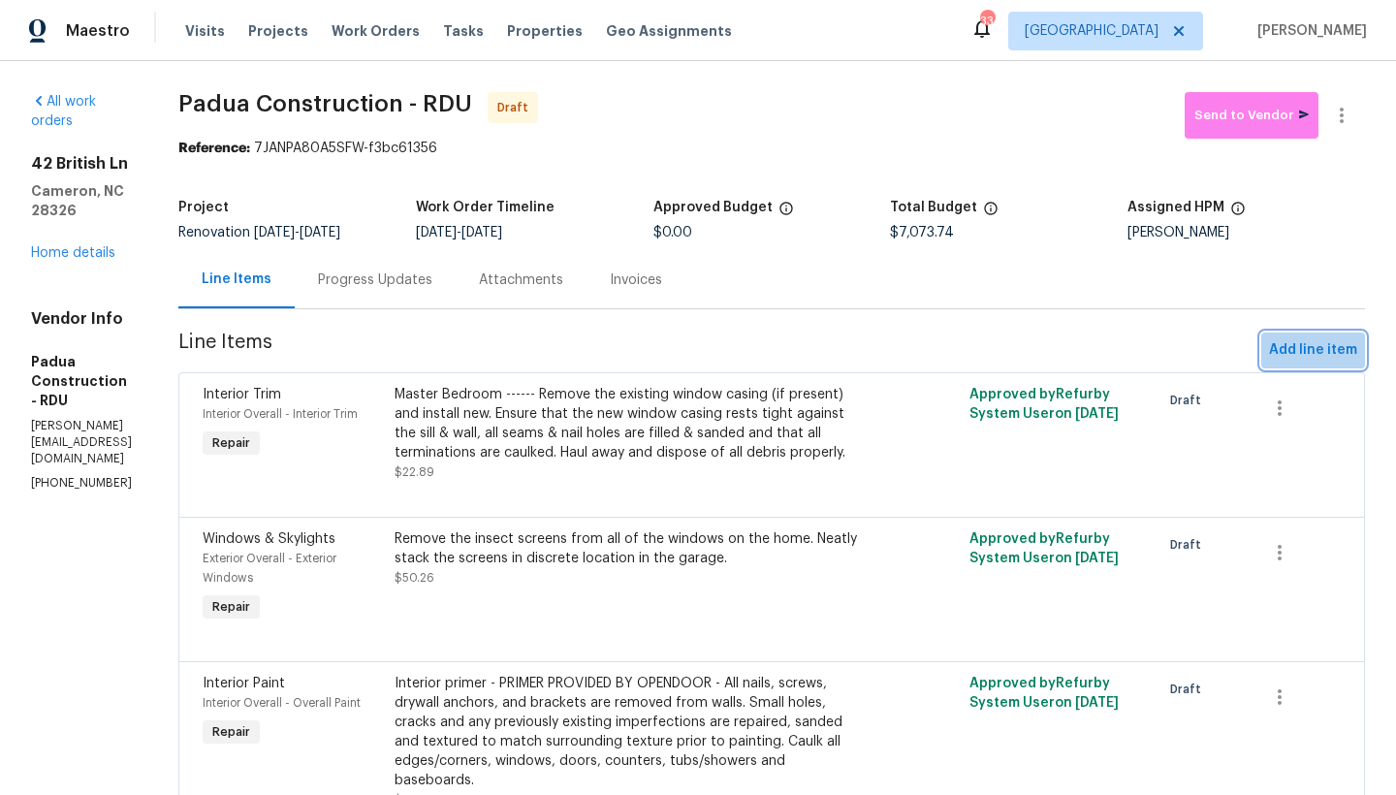
click at [1224, 358] on span "Add line item" at bounding box center [1313, 350] width 88 height 24
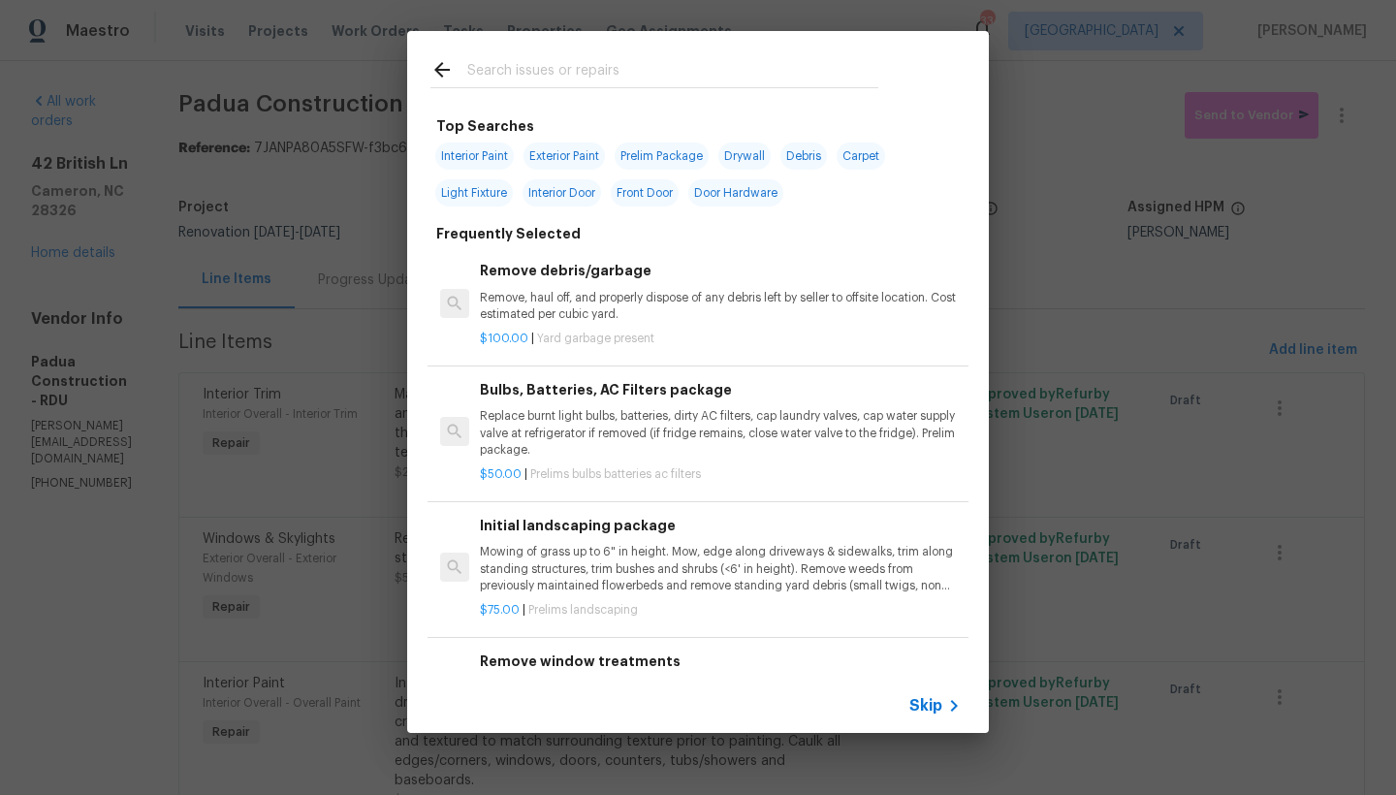
click at [577, 58] on input "text" at bounding box center [672, 72] width 411 height 29
click at [572, 192] on span "Interior Door" at bounding box center [562, 192] width 79 height 27
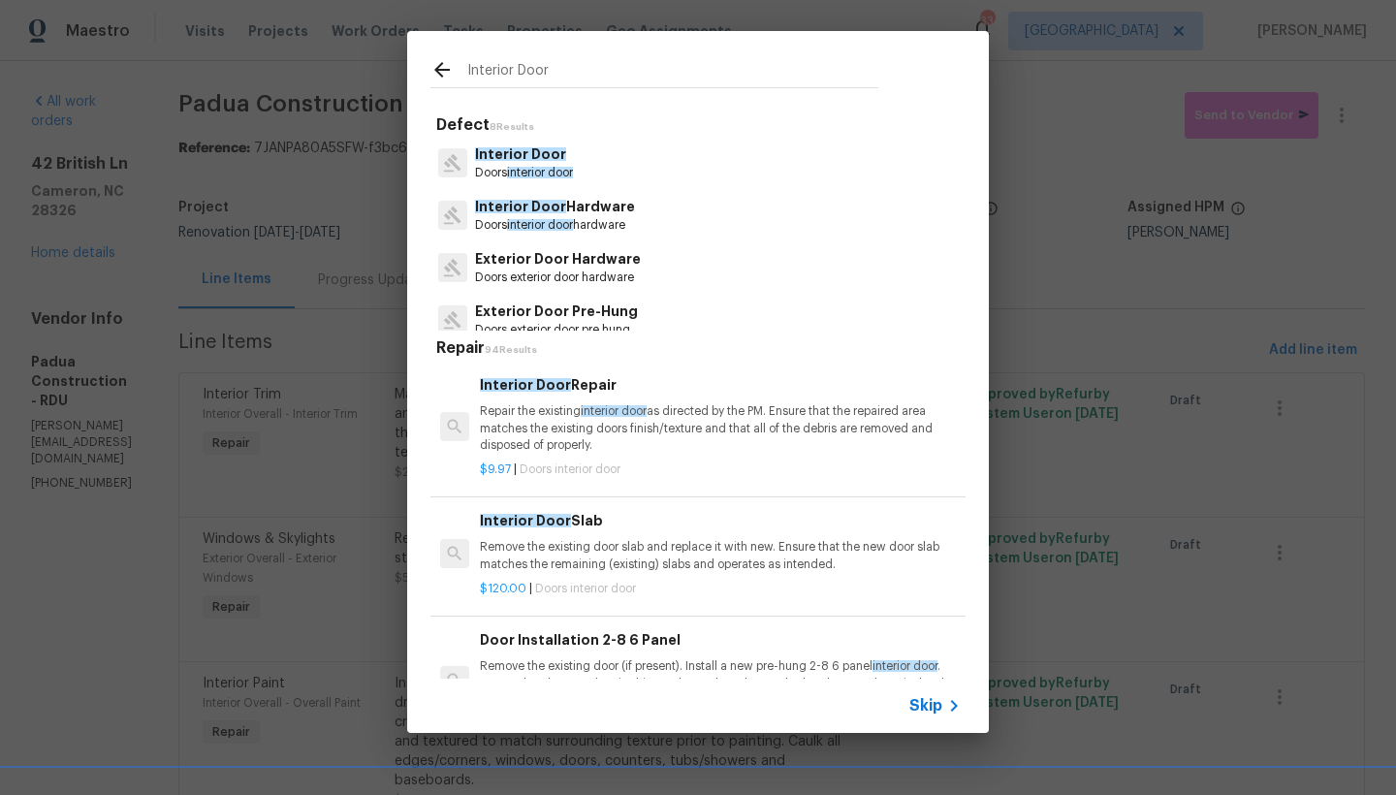
click at [527, 417] on p "Repair the existing interior door as directed by the PM. Ensure that the repair…" at bounding box center [720, 427] width 481 height 49
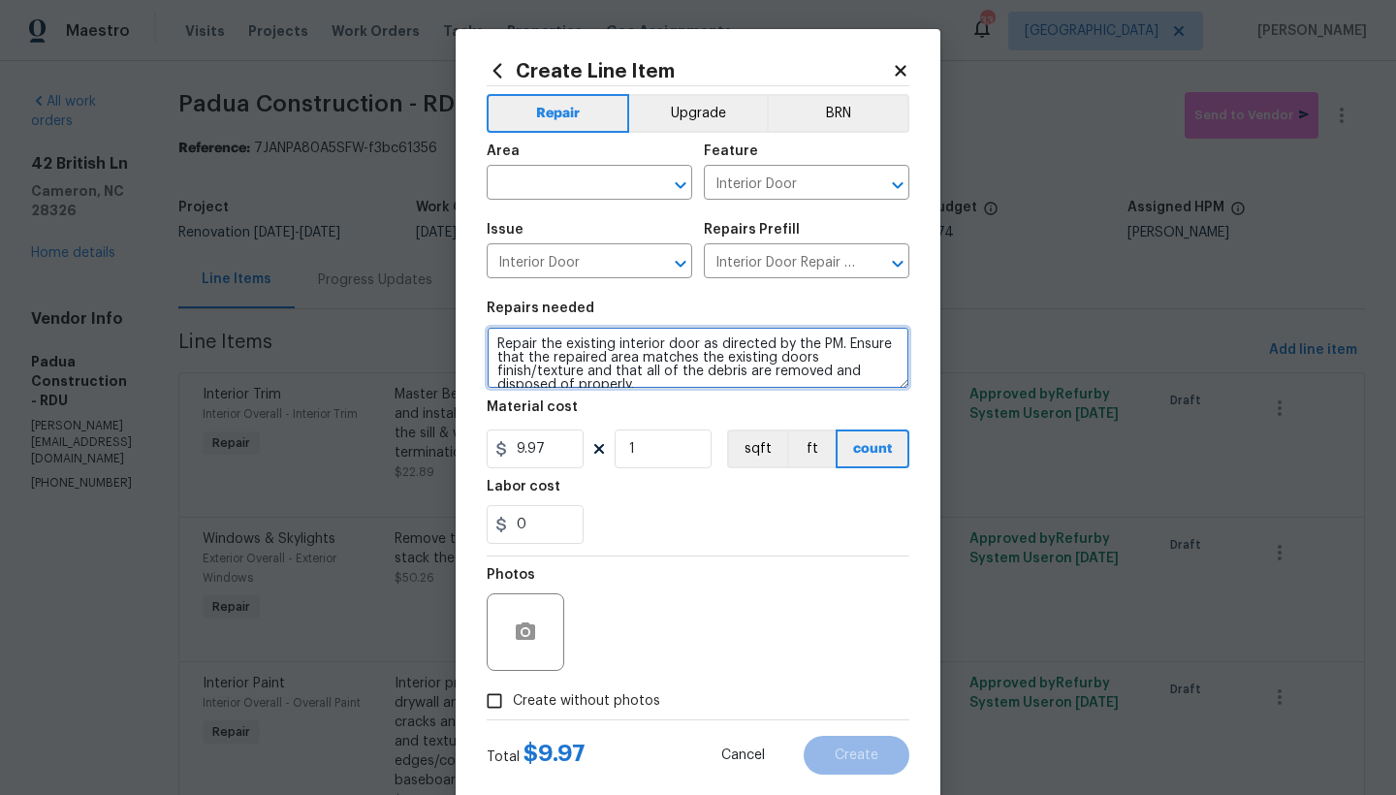
click at [492, 342] on textarea "Repair the existing interior door as directed by the PM. Ensure that the repair…" at bounding box center [698, 358] width 423 height 62
click at [508, 336] on textarea "Repair the existing interior door as directed by the PM. Ensure that the repair…" at bounding box center [698, 358] width 423 height 62
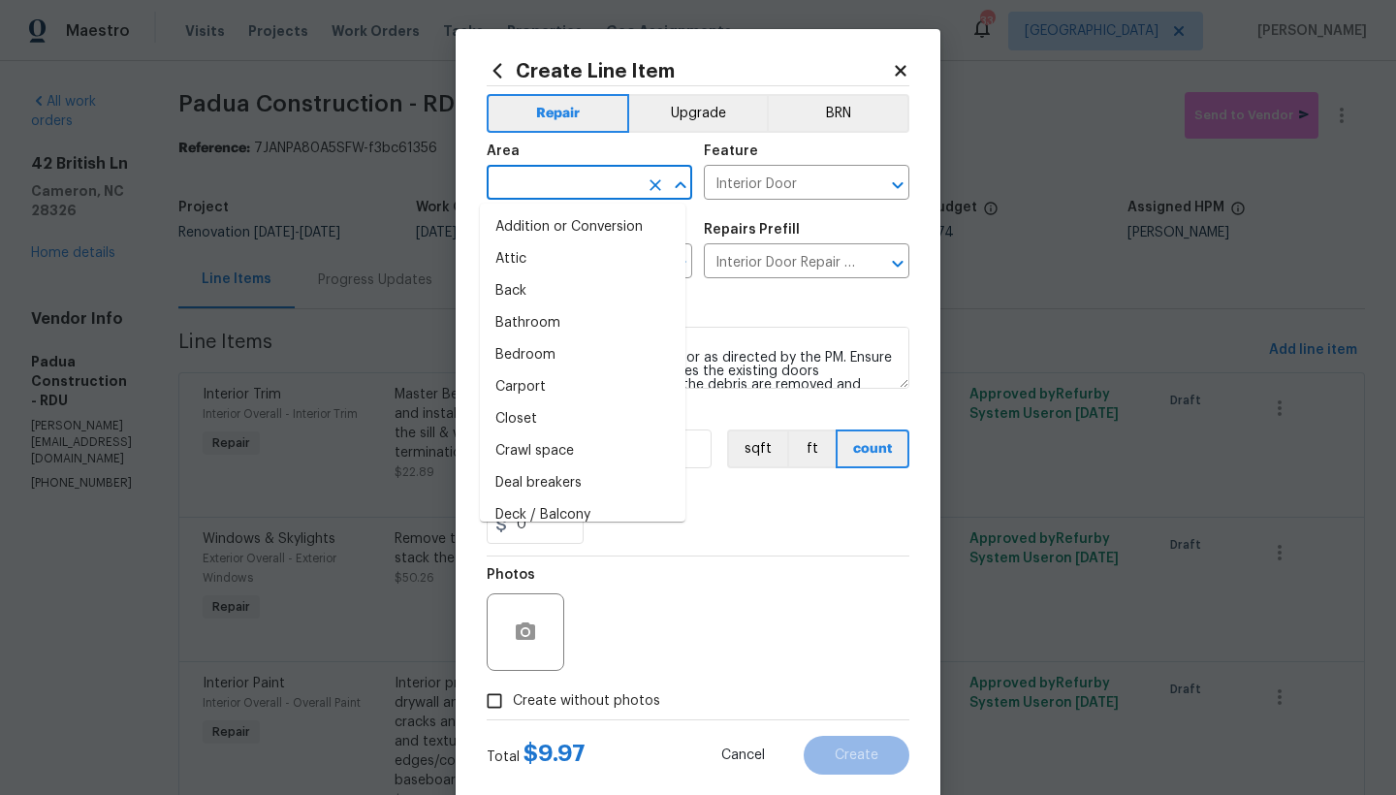
click at [542, 186] on input "text" at bounding box center [562, 185] width 151 height 30
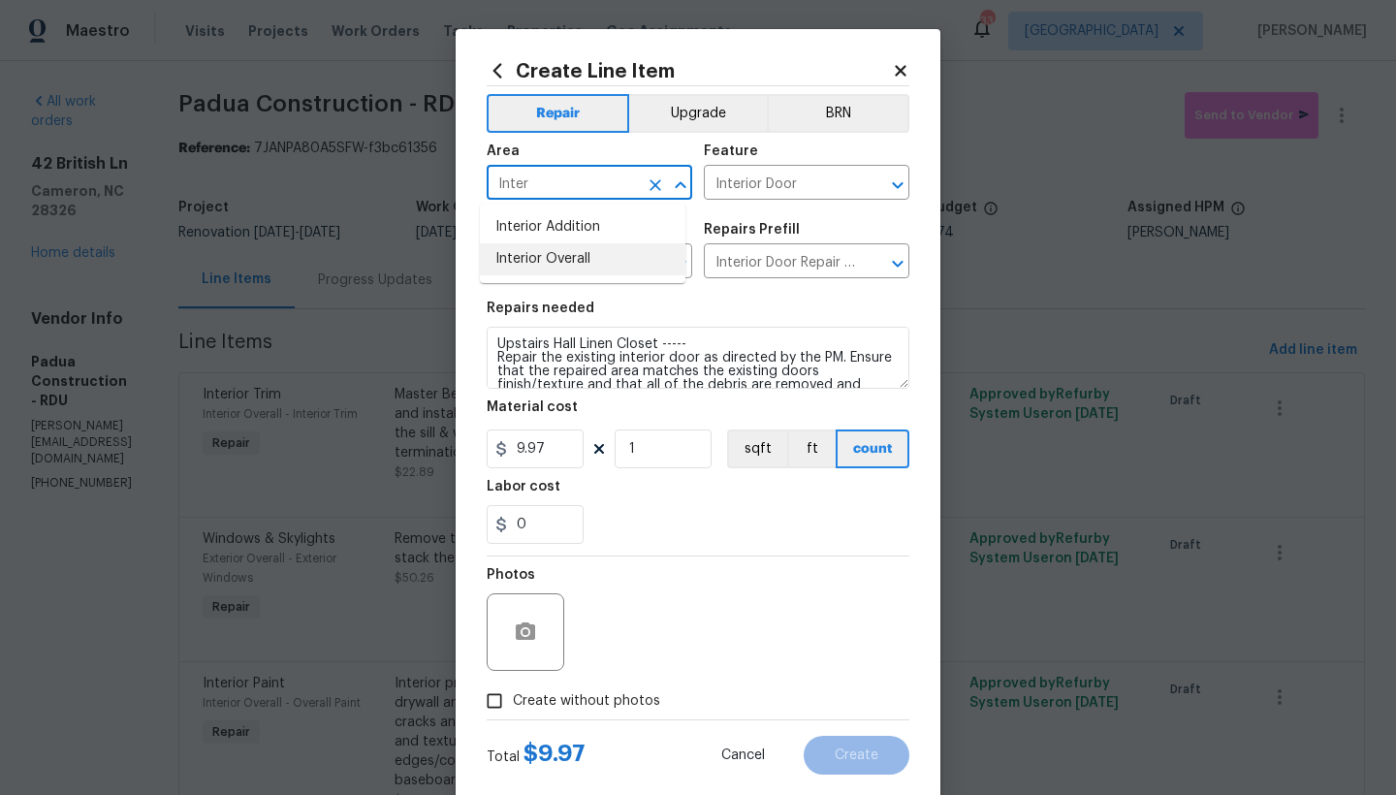
click at [540, 261] on li "Interior Overall" at bounding box center [583, 259] width 206 height 32
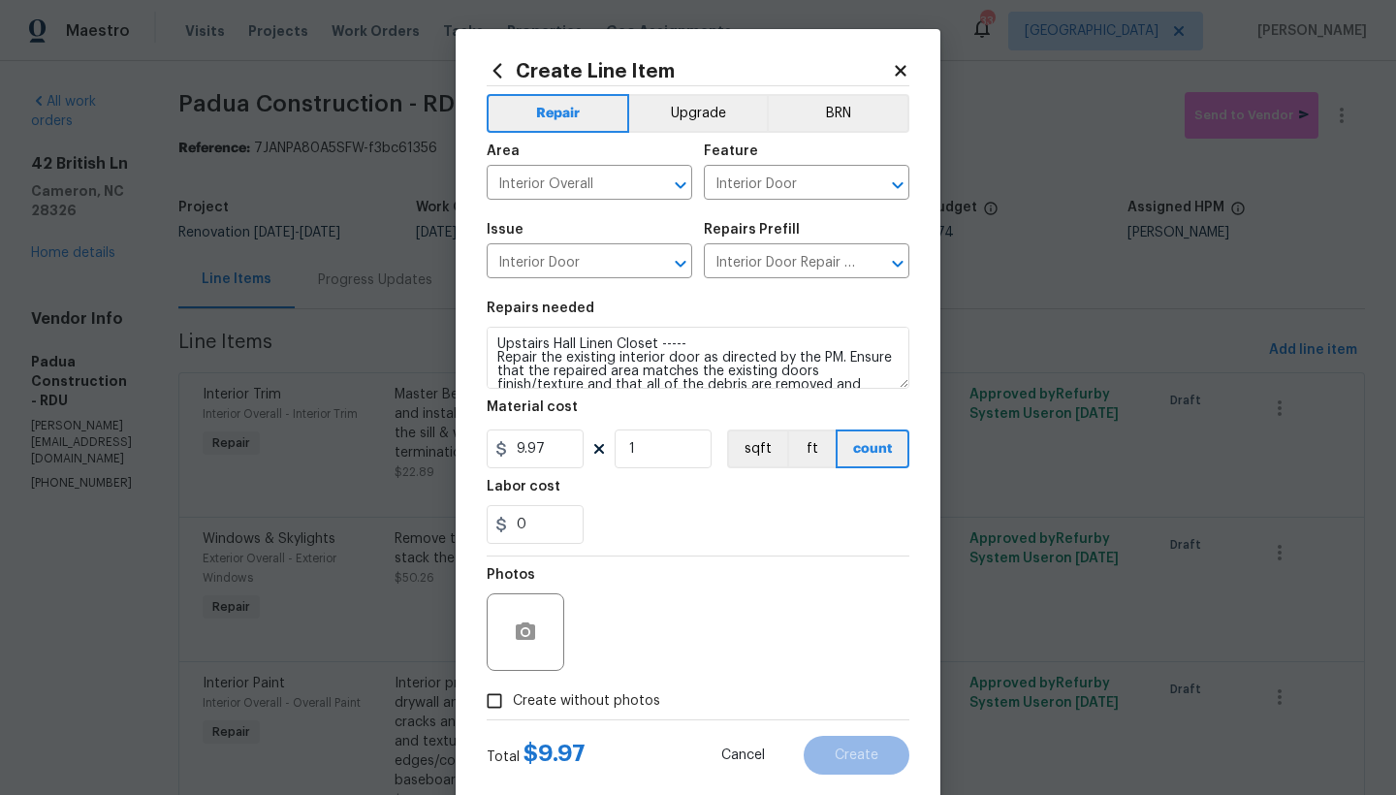
click at [513, 687] on span "Create without photos" at bounding box center [586, 701] width 147 height 20
click at [508, 687] on input "Create without photos" at bounding box center [494, 700] width 37 height 37
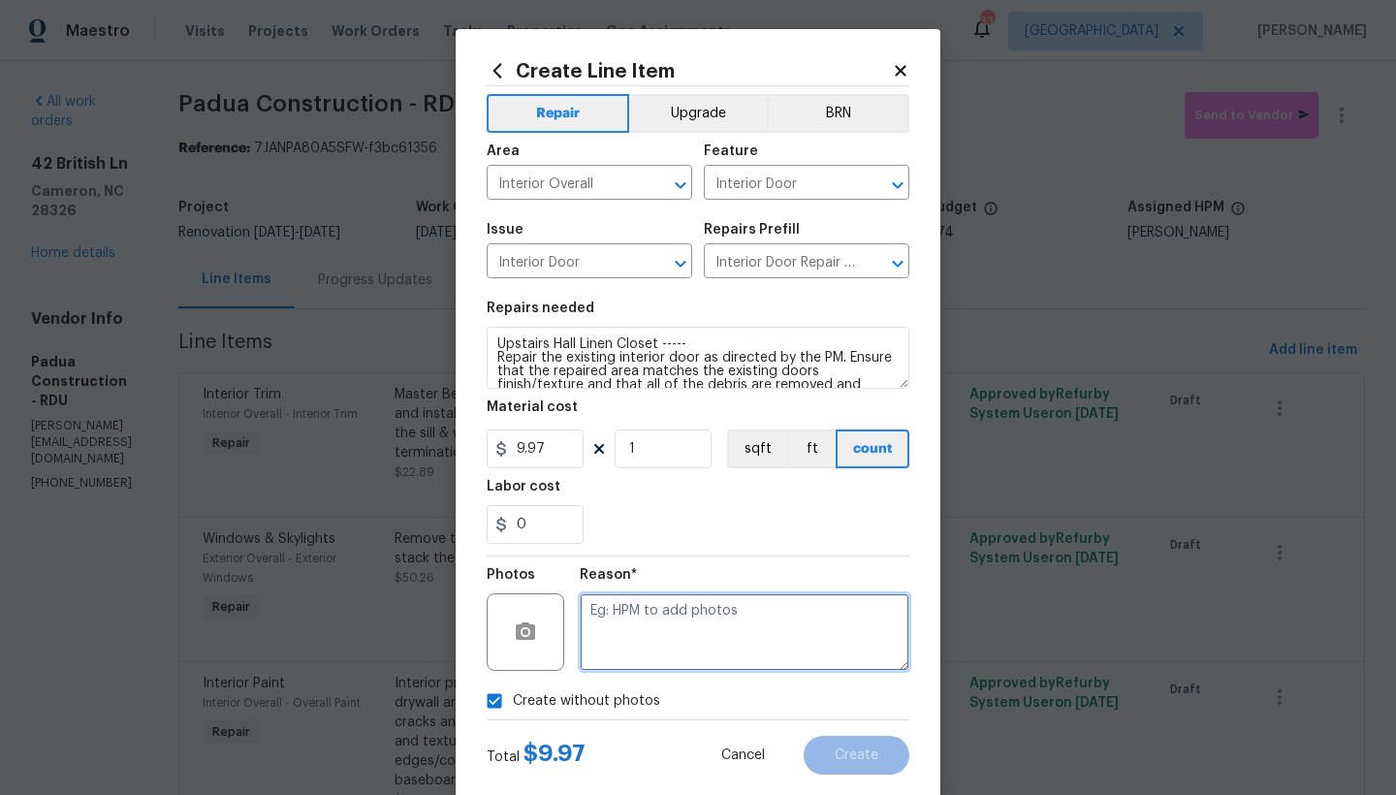
click at [620, 621] on textarea at bounding box center [745, 632] width 330 height 78
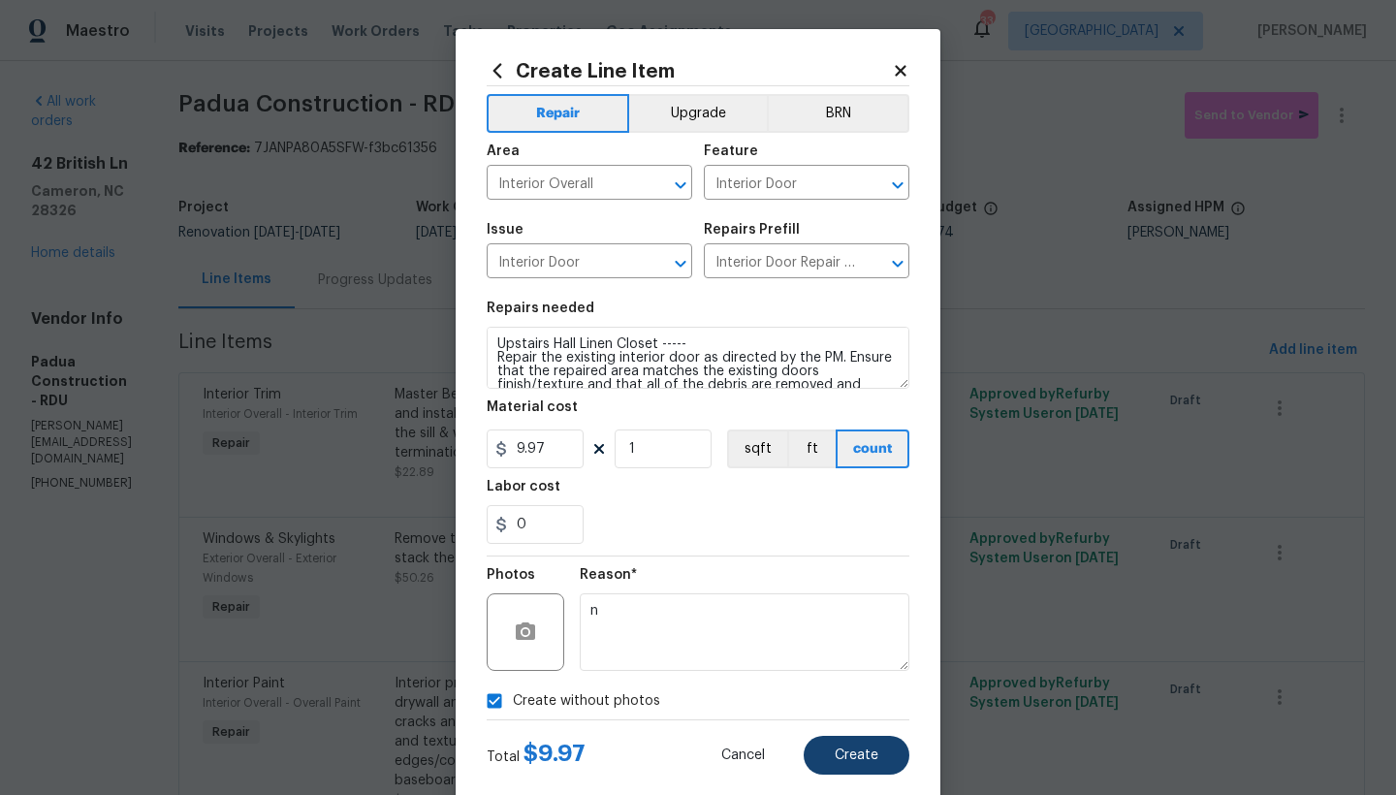
click at [841, 687] on span "Create" at bounding box center [857, 755] width 44 height 15
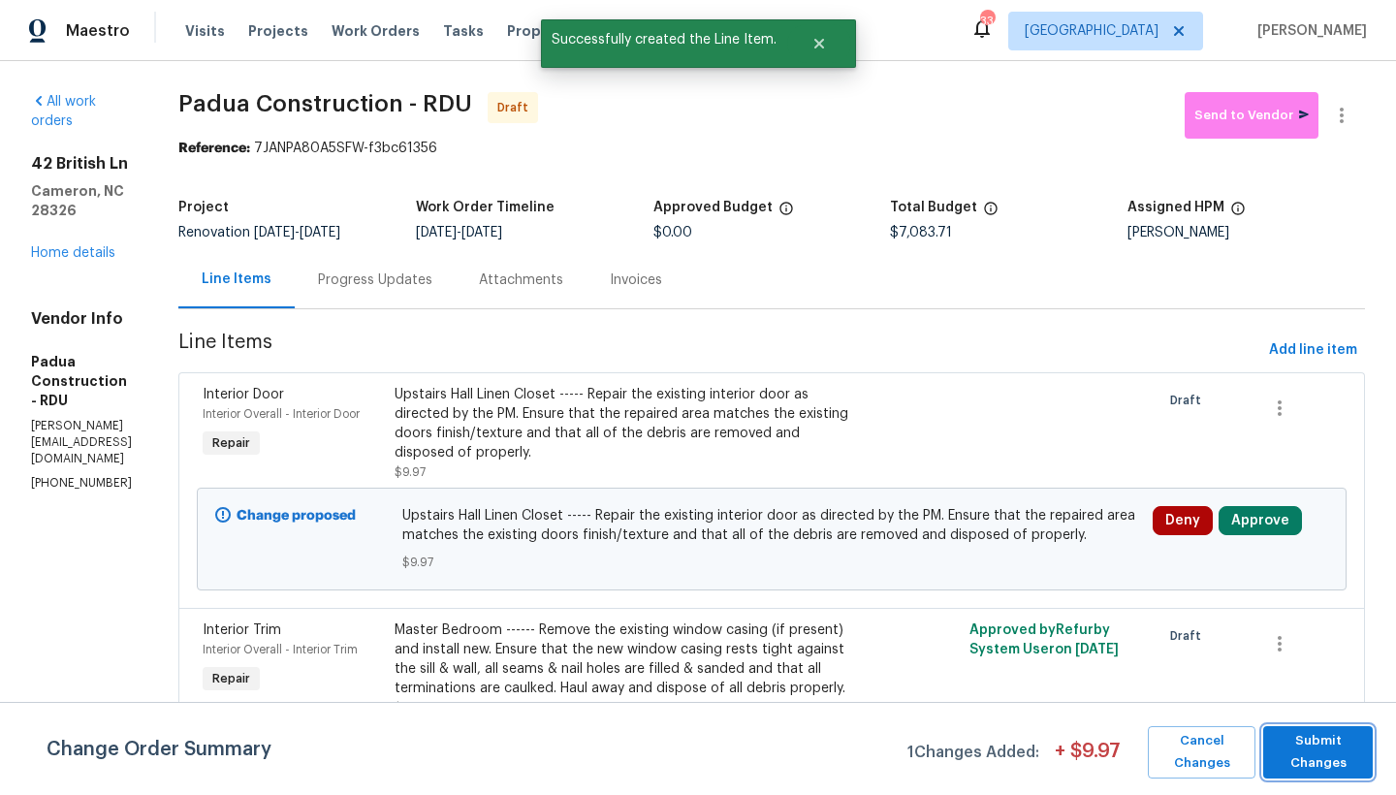
click at [1224, 687] on span "Submit Changes" at bounding box center [1318, 752] width 90 height 45
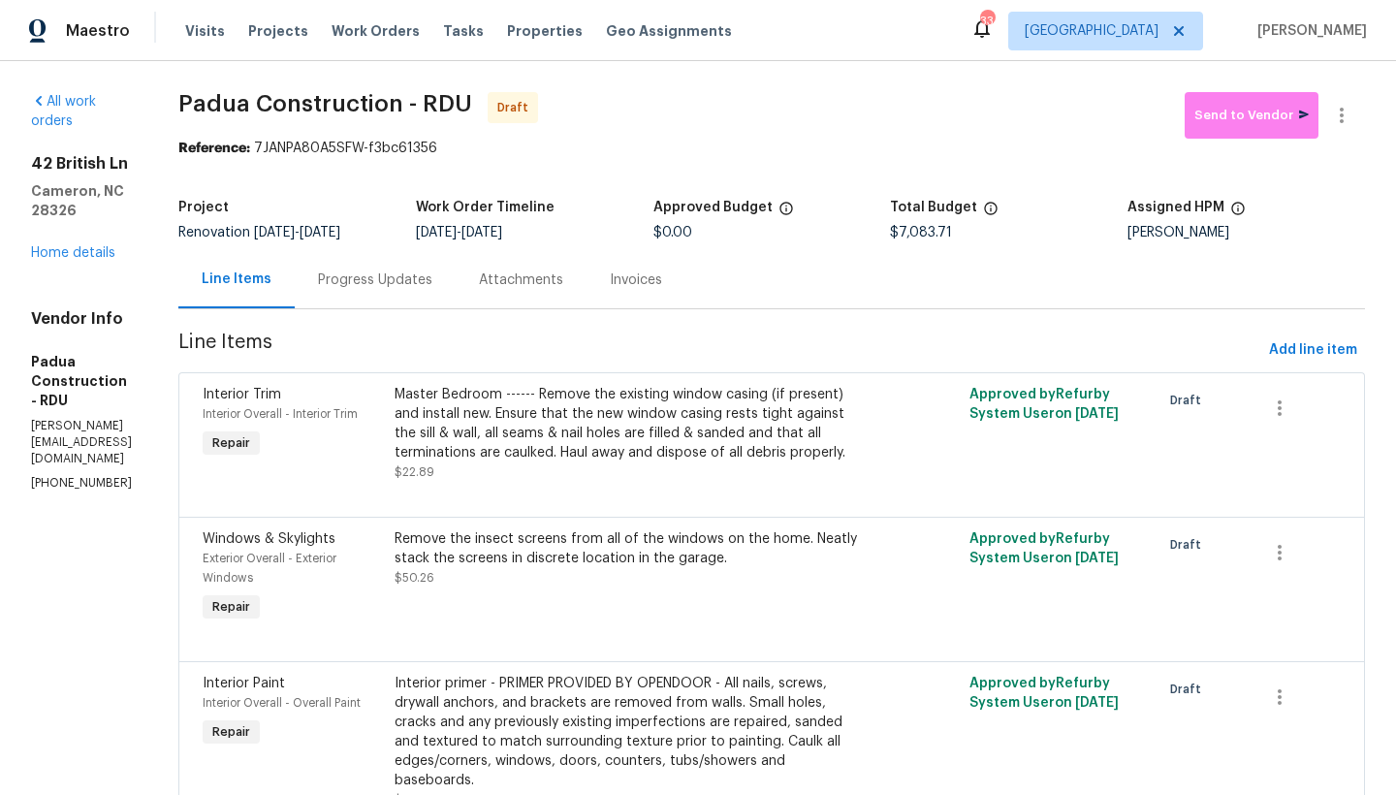
scroll to position [4, 0]
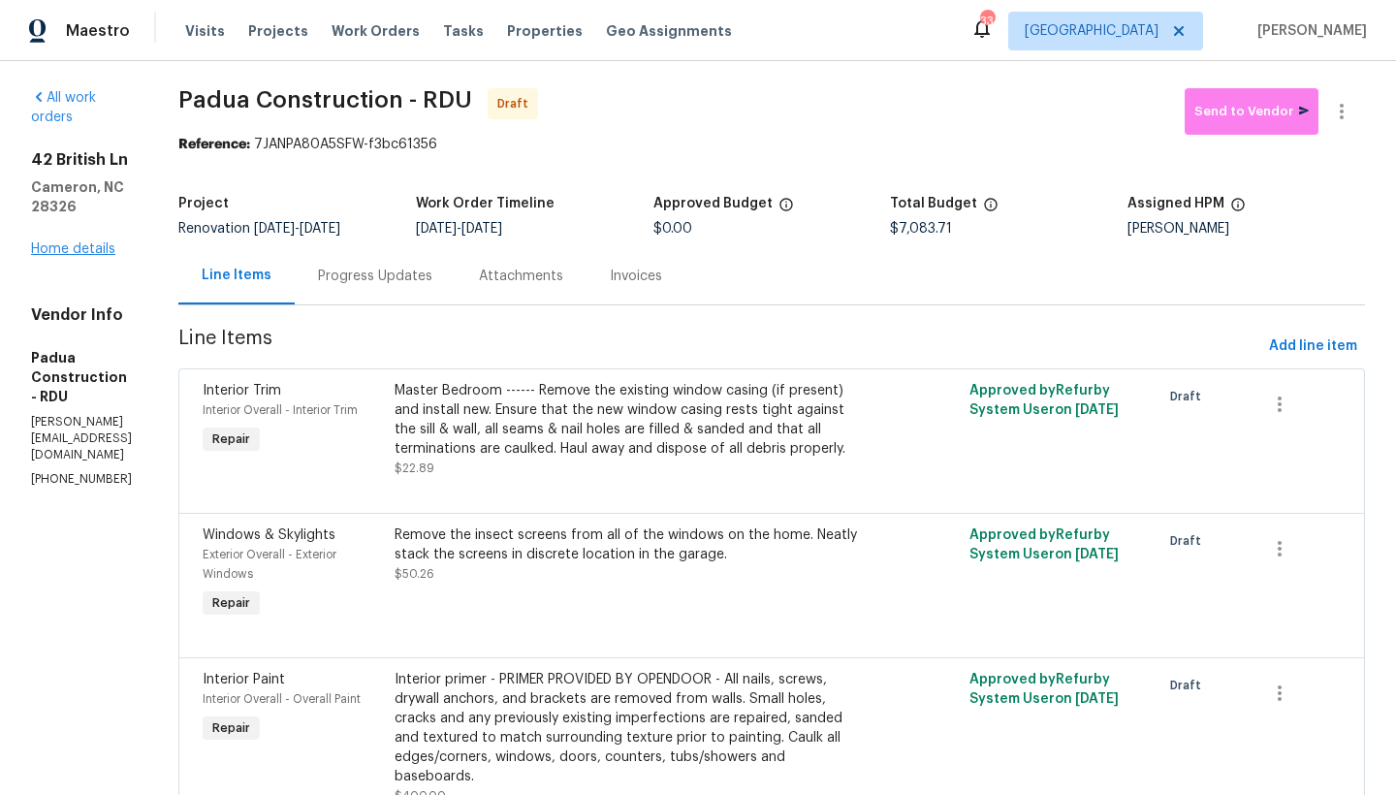
click at [69, 248] on link "Home details" at bounding box center [73, 249] width 84 height 14
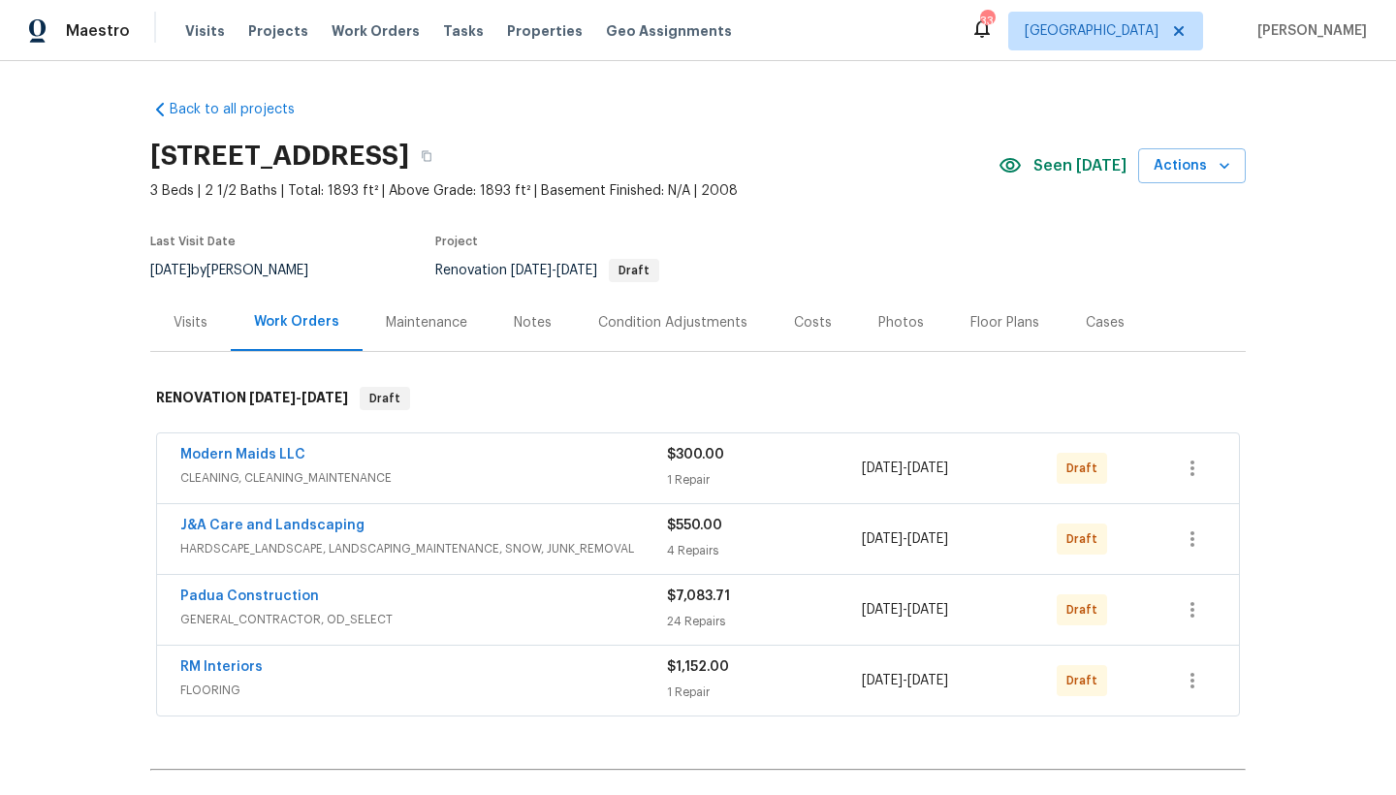
click at [799, 323] on div "Costs" at bounding box center [813, 322] width 38 height 19
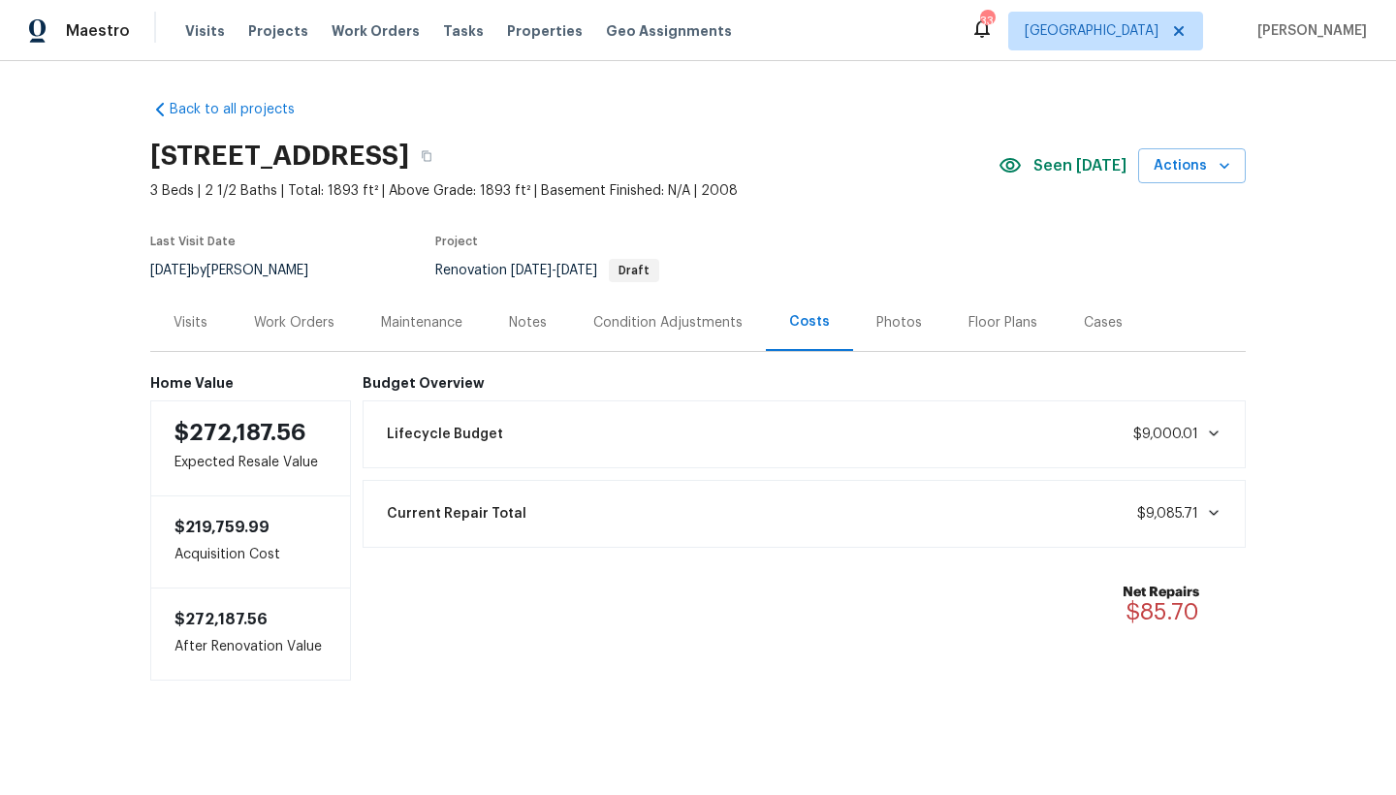
click at [268, 324] on div "Work Orders" at bounding box center [294, 322] width 80 height 19
